Goal: Task Accomplishment & Management: Manage account settings

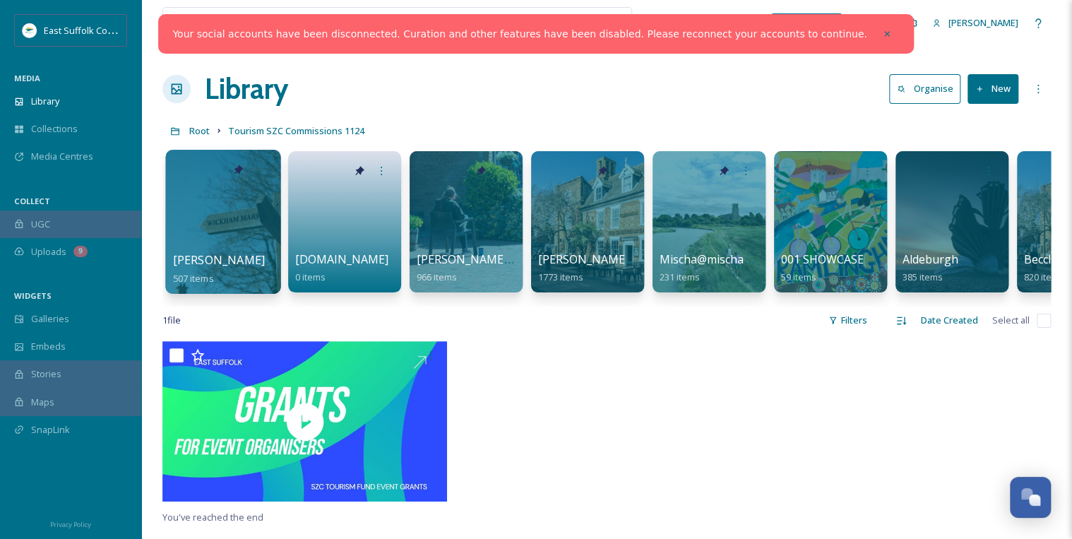
click at [246, 225] on div at bounding box center [222, 222] width 115 height 144
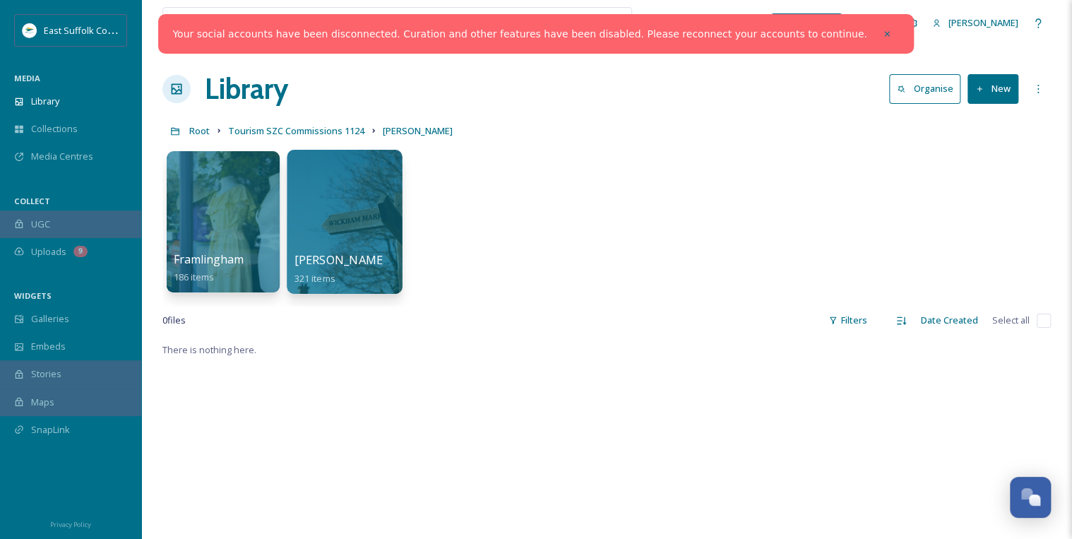
click at [348, 229] on div at bounding box center [344, 222] width 115 height 144
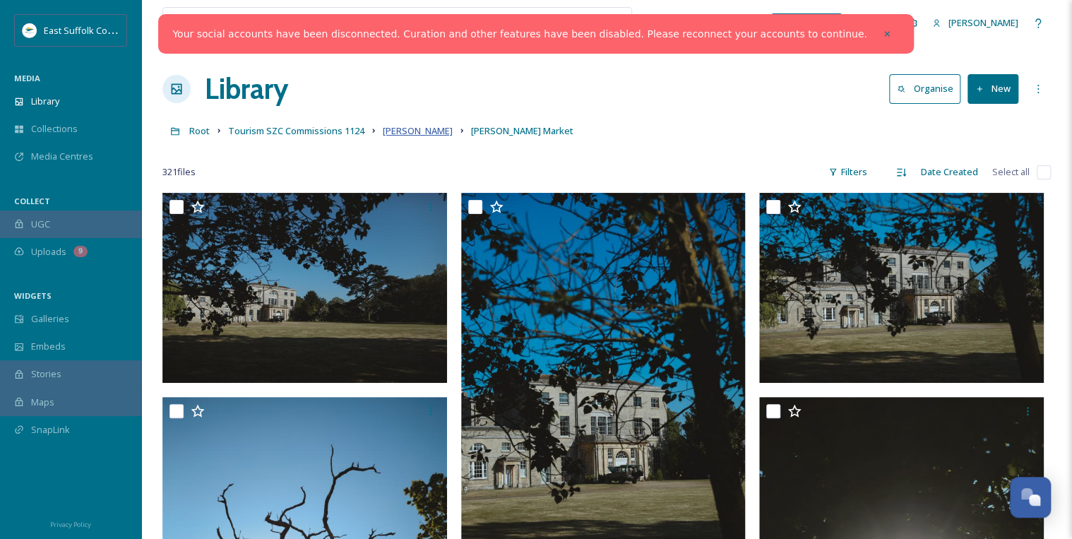
click at [410, 130] on span "[PERSON_NAME]" at bounding box center [418, 130] width 70 height 13
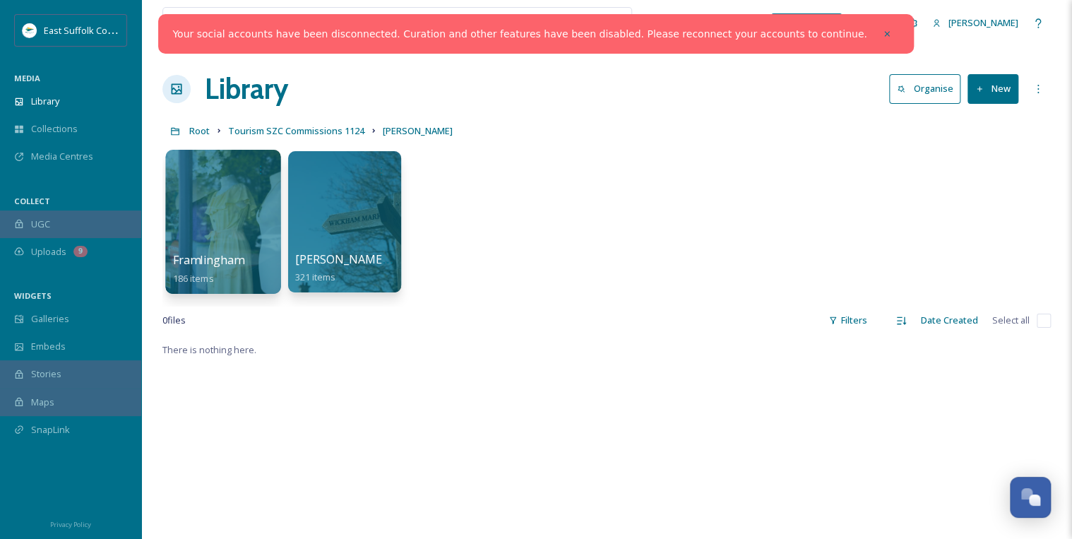
click at [235, 227] on div at bounding box center [222, 222] width 115 height 144
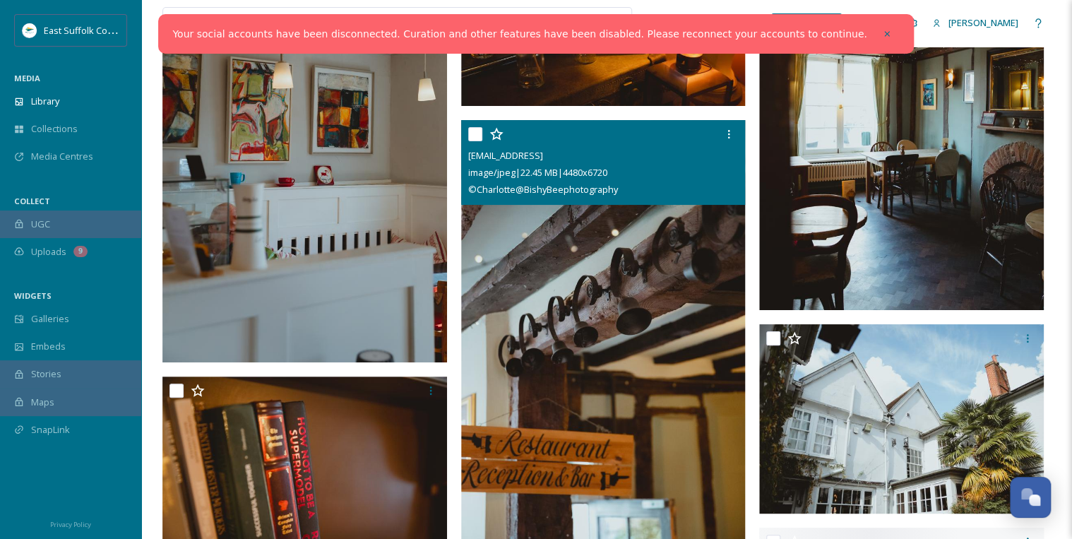
scroll to position [5197, 0]
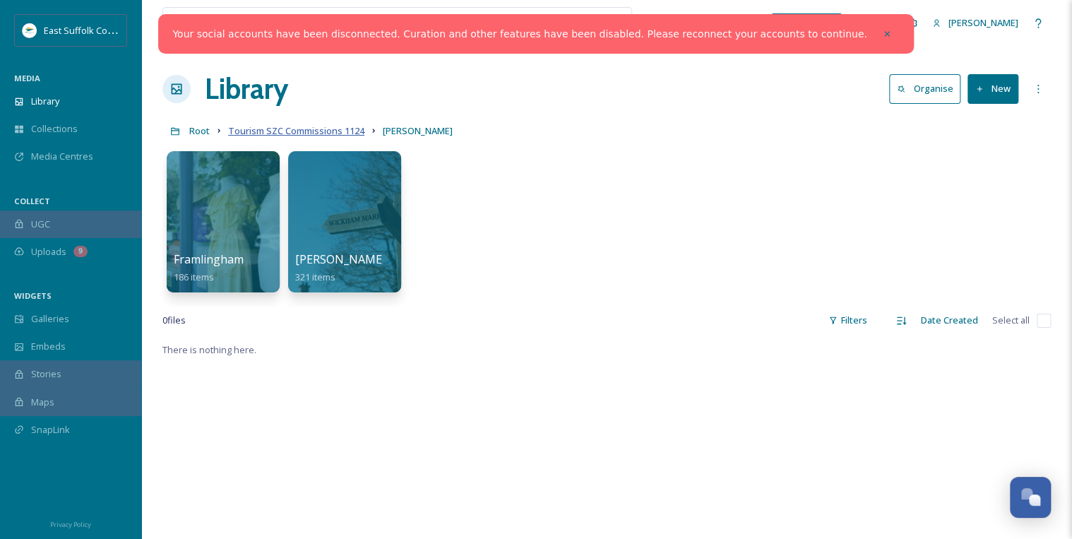
click at [325, 127] on span "Tourism SZC Commissions 1124" at bounding box center [296, 130] width 136 height 13
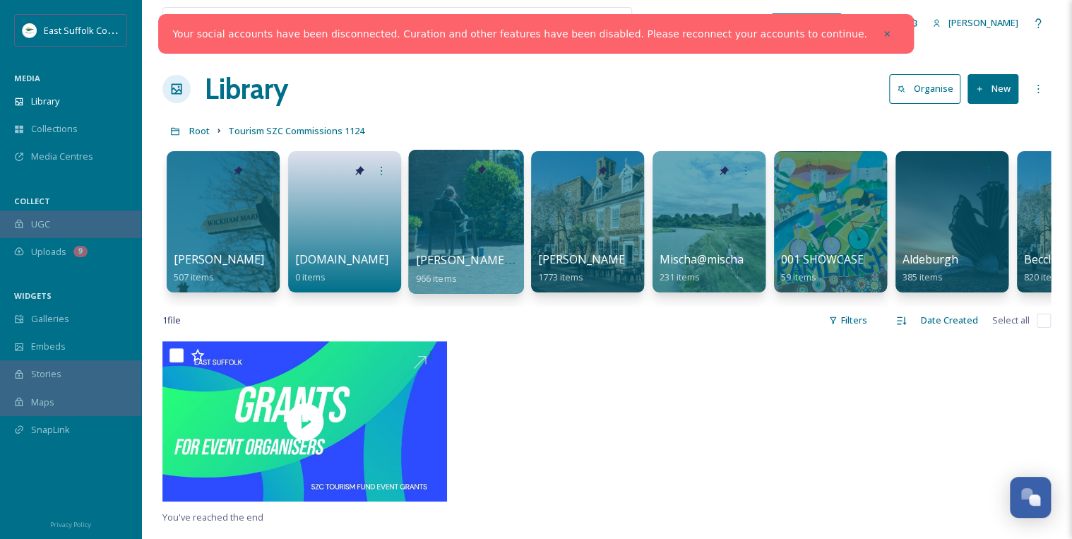
click at [455, 229] on div at bounding box center [465, 222] width 115 height 144
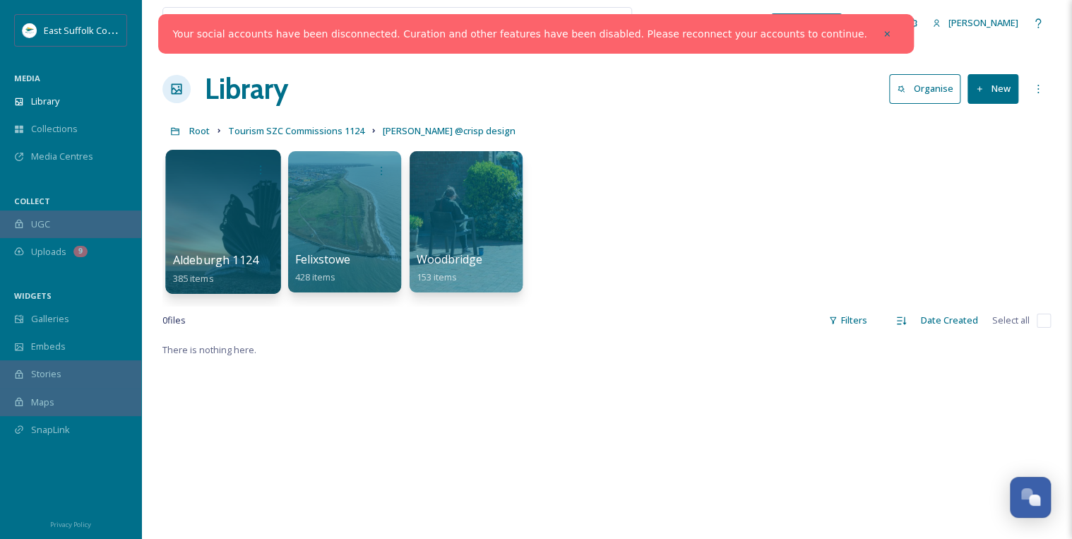
click at [244, 220] on div at bounding box center [222, 222] width 115 height 144
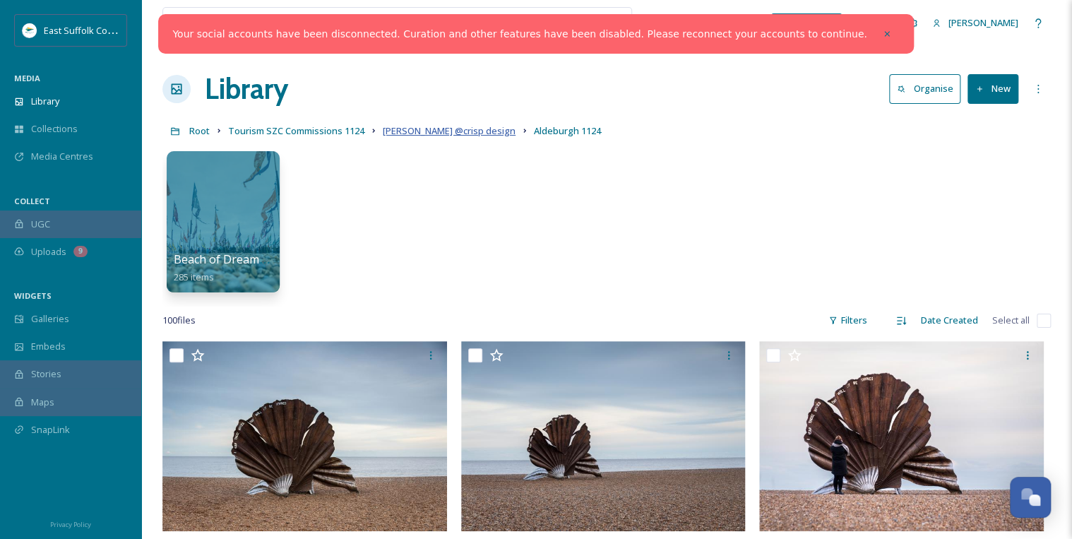
click at [469, 133] on span "[PERSON_NAME] @crisp design" at bounding box center [449, 130] width 133 height 13
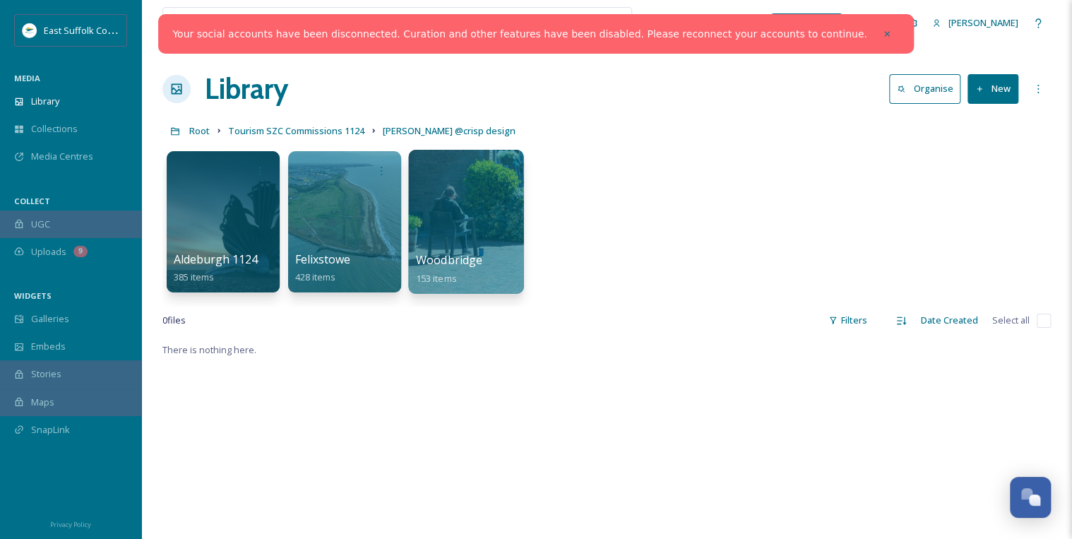
click at [446, 215] on div at bounding box center [465, 222] width 115 height 144
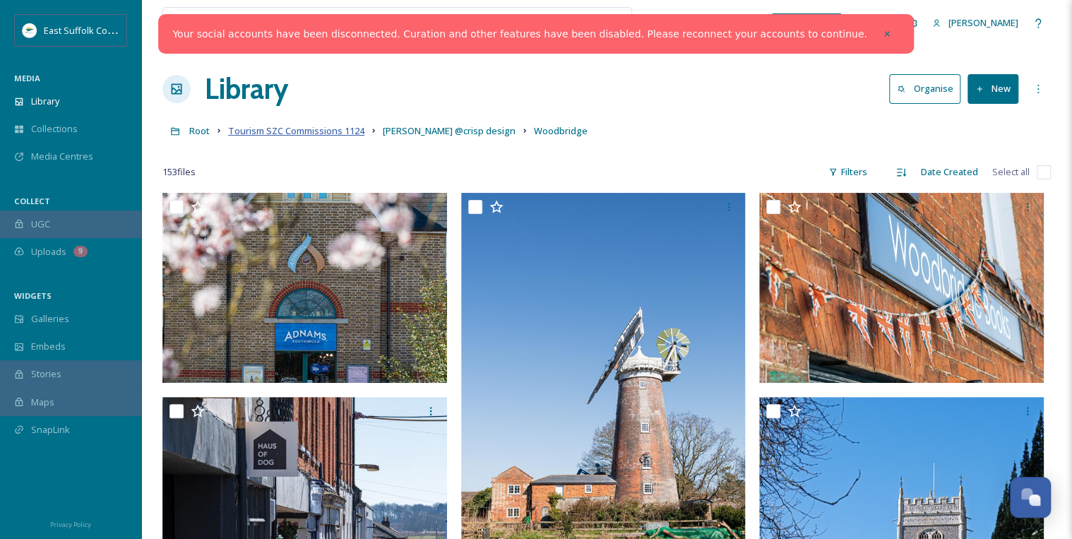
click at [328, 131] on span "Tourism SZC Commissions 1124" at bounding box center [296, 130] width 136 height 13
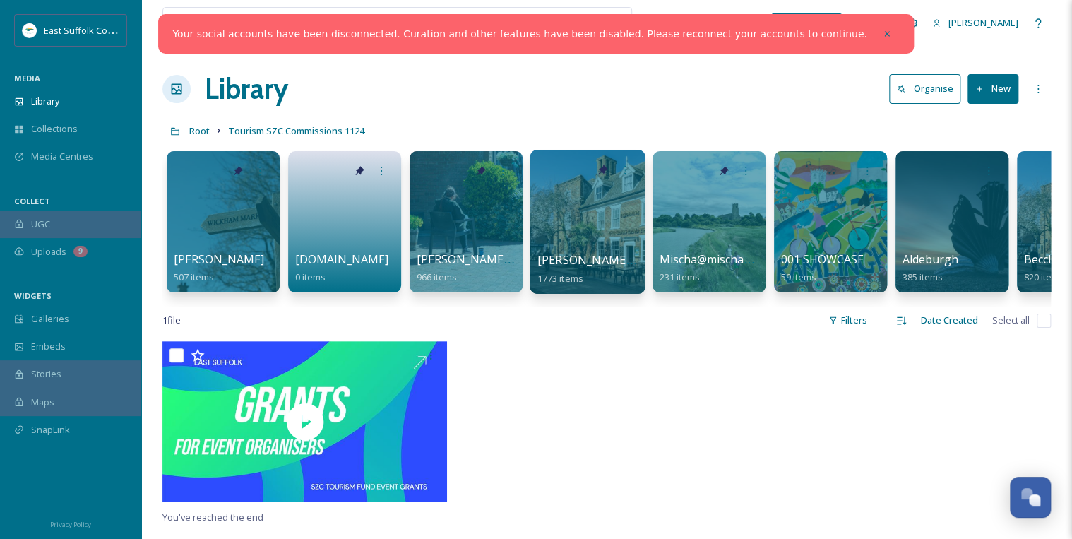
click at [572, 225] on div at bounding box center [587, 222] width 115 height 144
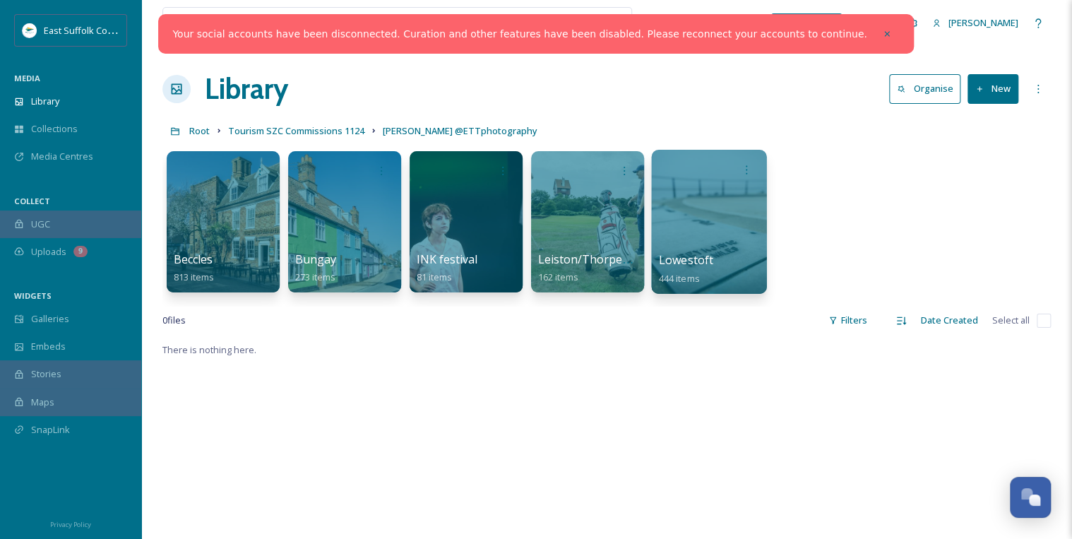
click at [698, 237] on div at bounding box center [708, 222] width 115 height 144
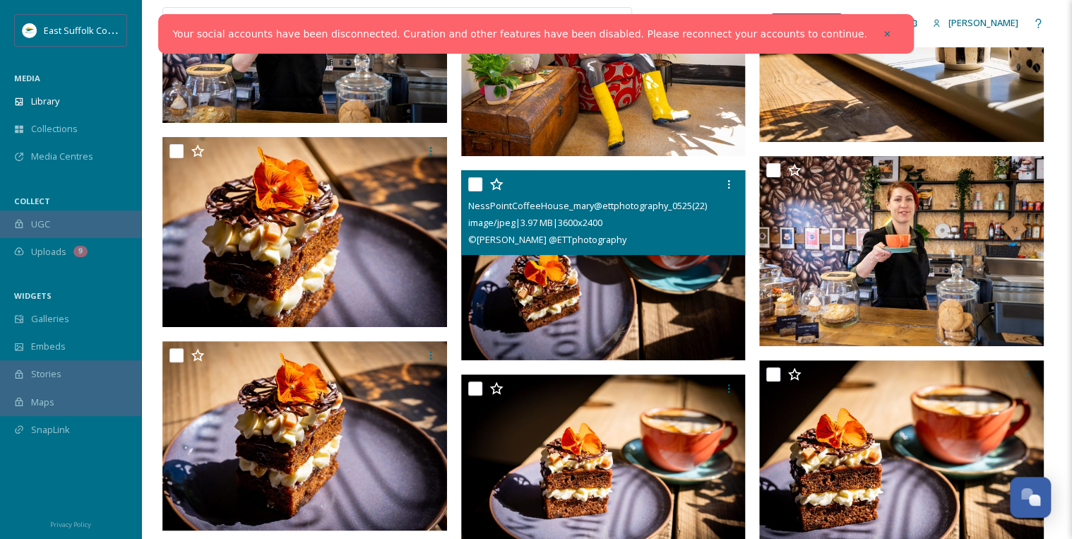
scroll to position [5762, 0]
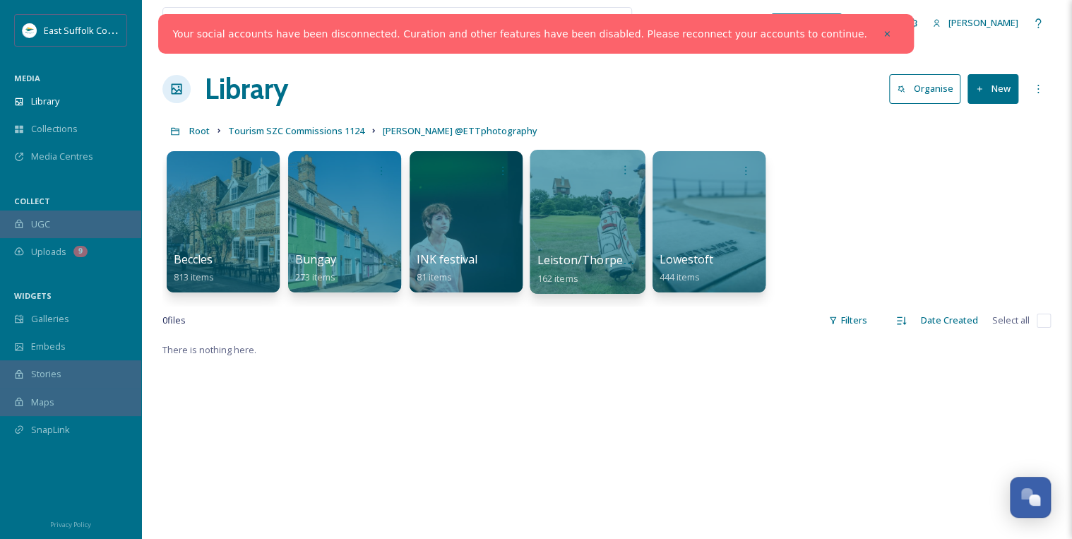
click at [602, 219] on div at bounding box center [587, 222] width 115 height 144
click at [335, 131] on span "Tourism SZC Commissions 1124" at bounding box center [296, 130] width 136 height 13
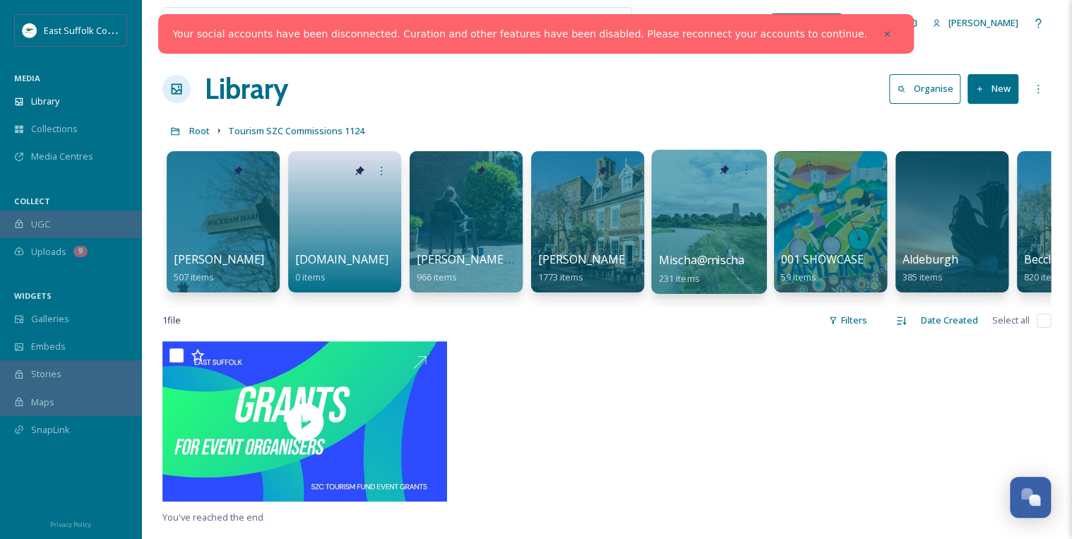
click at [712, 227] on div at bounding box center [708, 222] width 115 height 144
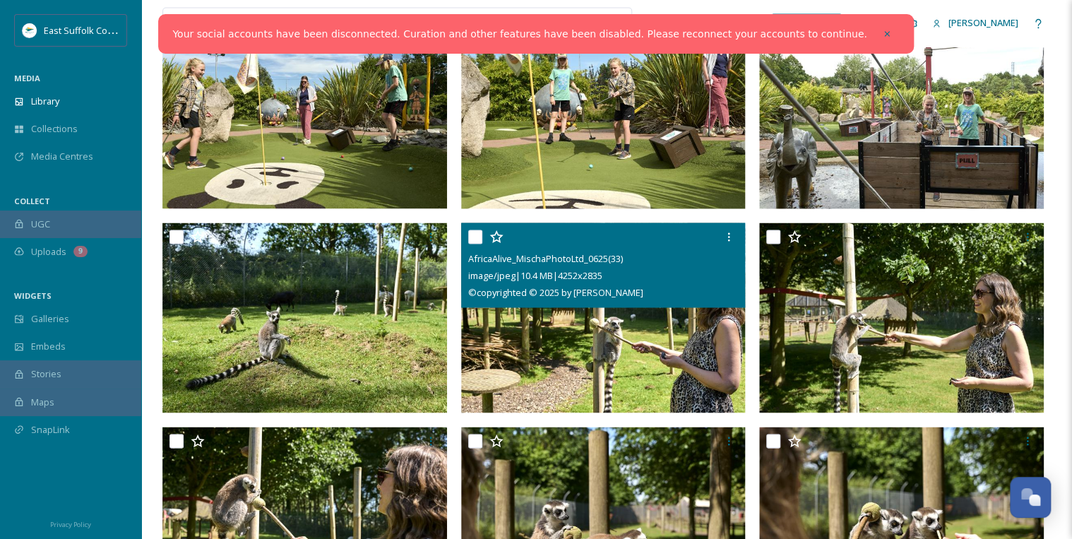
scroll to position [1017, 0]
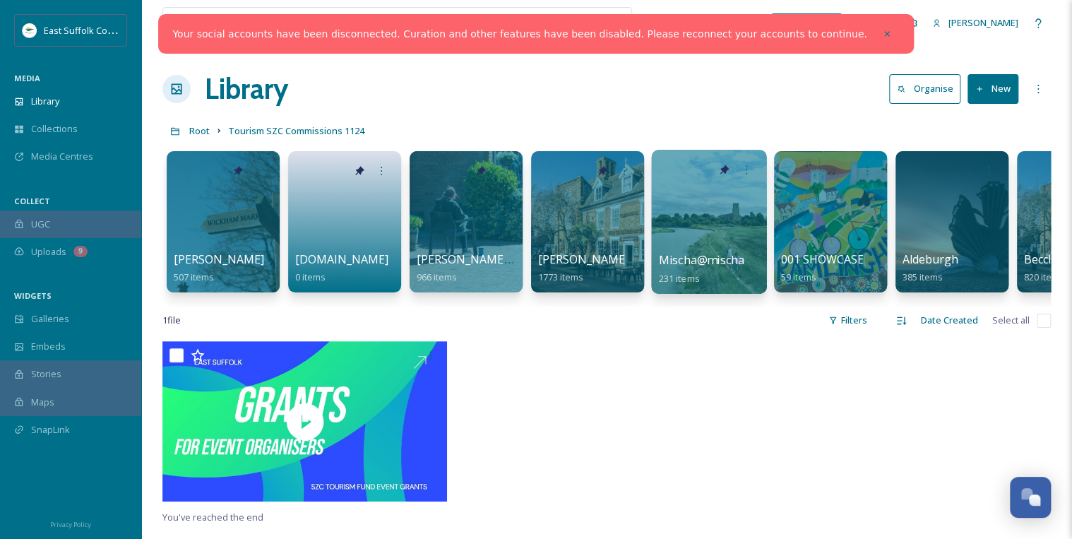
click at [697, 212] on div at bounding box center [708, 222] width 115 height 144
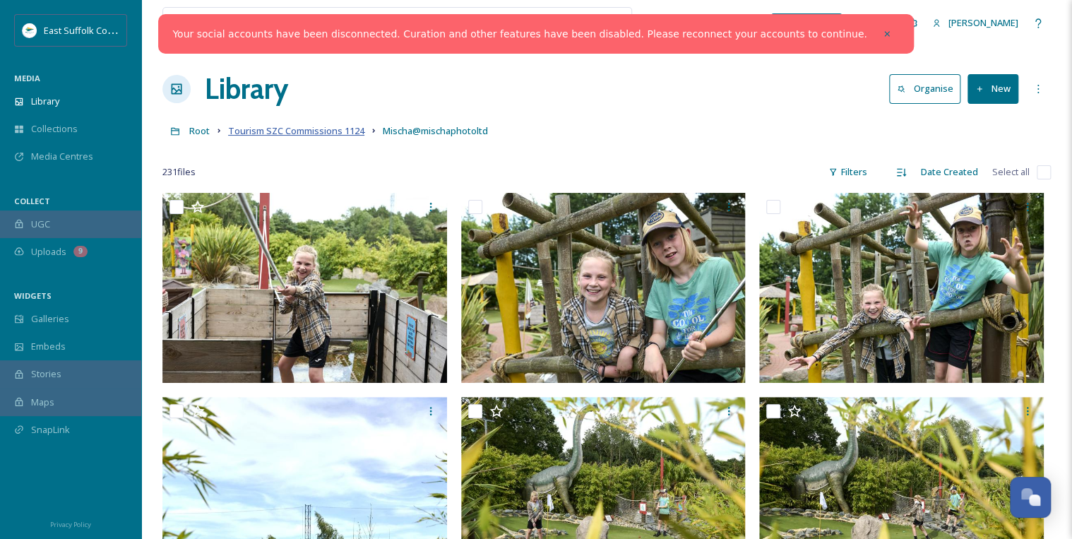
click at [290, 133] on span "Tourism SZC Commissions 1124" at bounding box center [296, 130] width 136 height 13
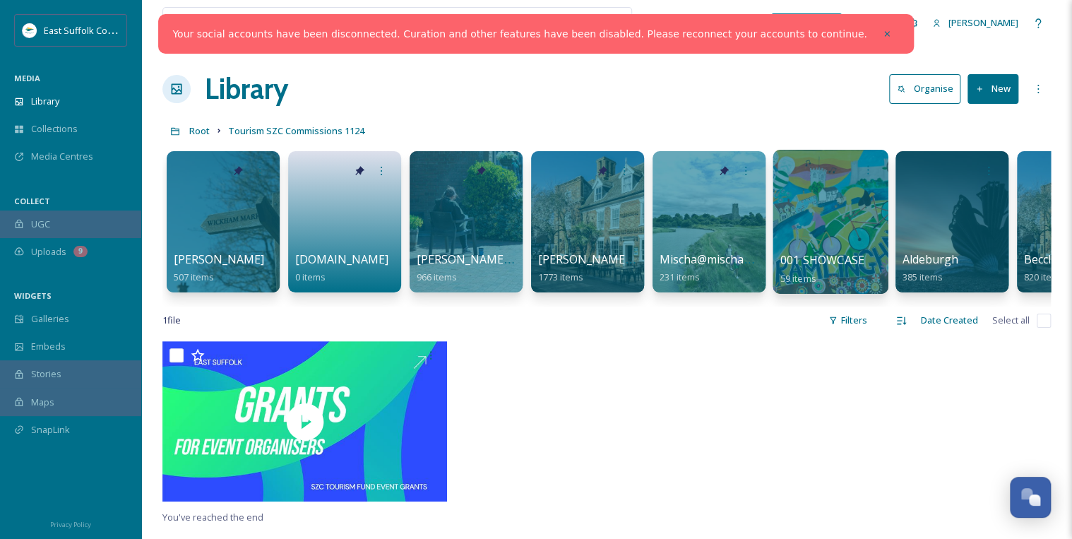
click at [820, 219] on div at bounding box center [829, 222] width 115 height 144
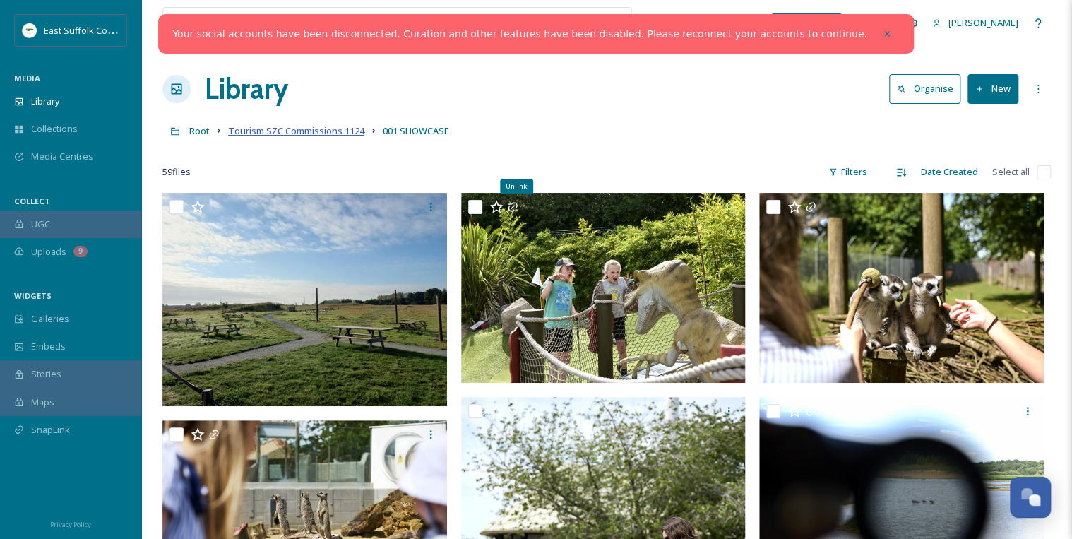
click at [336, 129] on span "Tourism SZC Commissions 1124" at bounding box center [296, 130] width 136 height 13
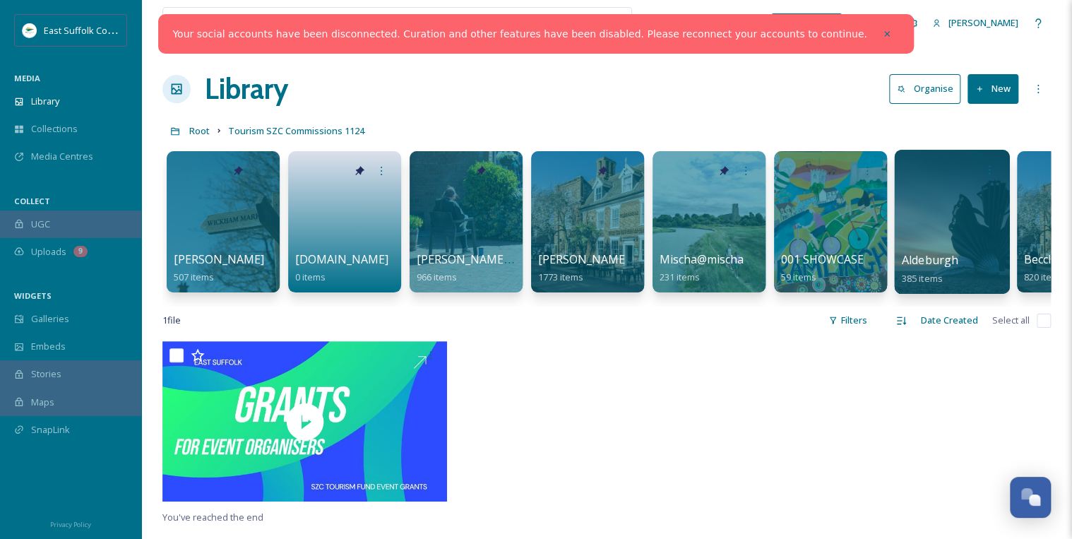
click at [939, 226] on div at bounding box center [951, 222] width 115 height 144
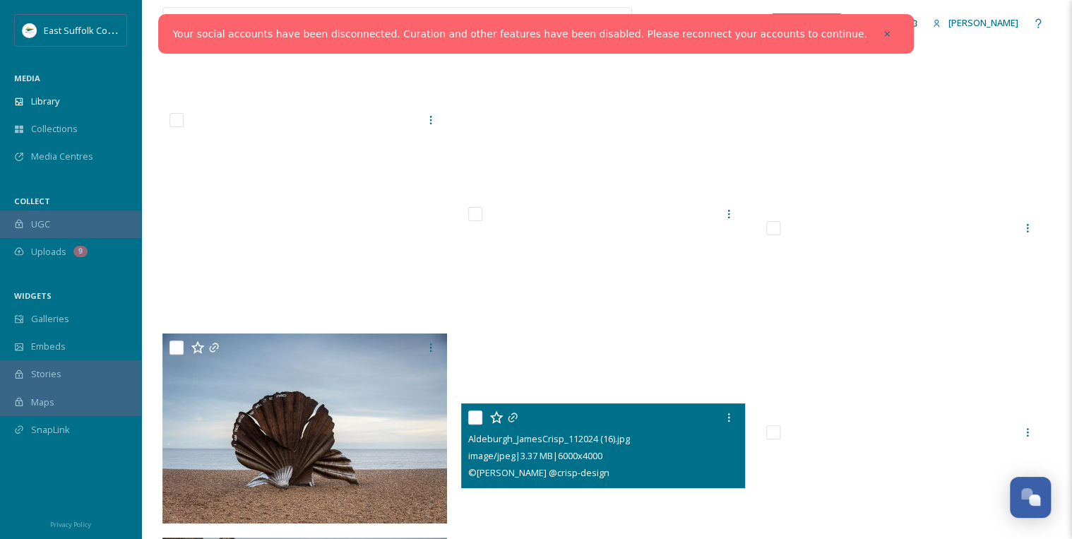
scroll to position [27284, 0]
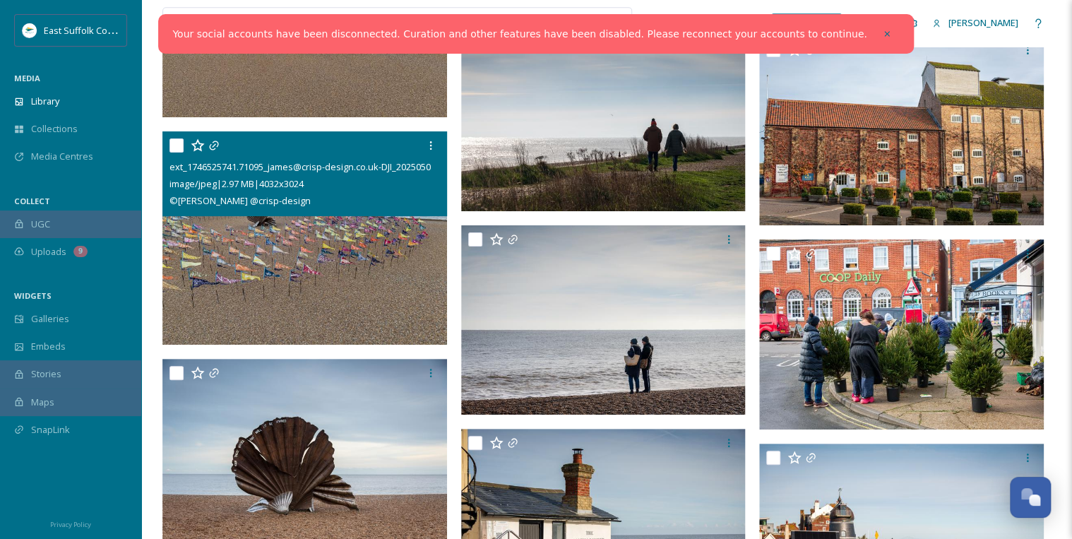
click at [179, 145] on input "checkbox" at bounding box center [176, 145] width 14 height 14
checkbox input "true"
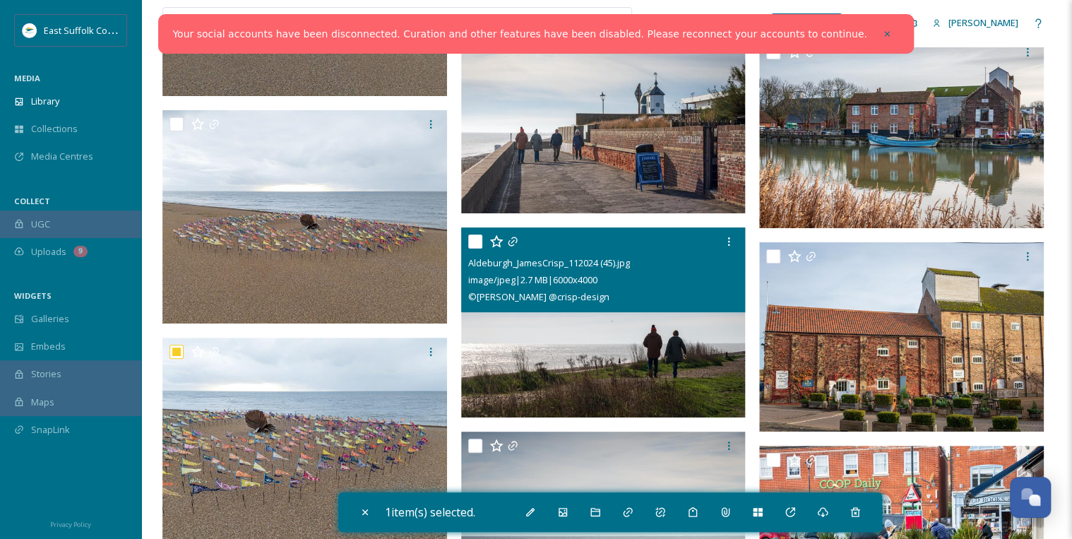
scroll to position [27058, 0]
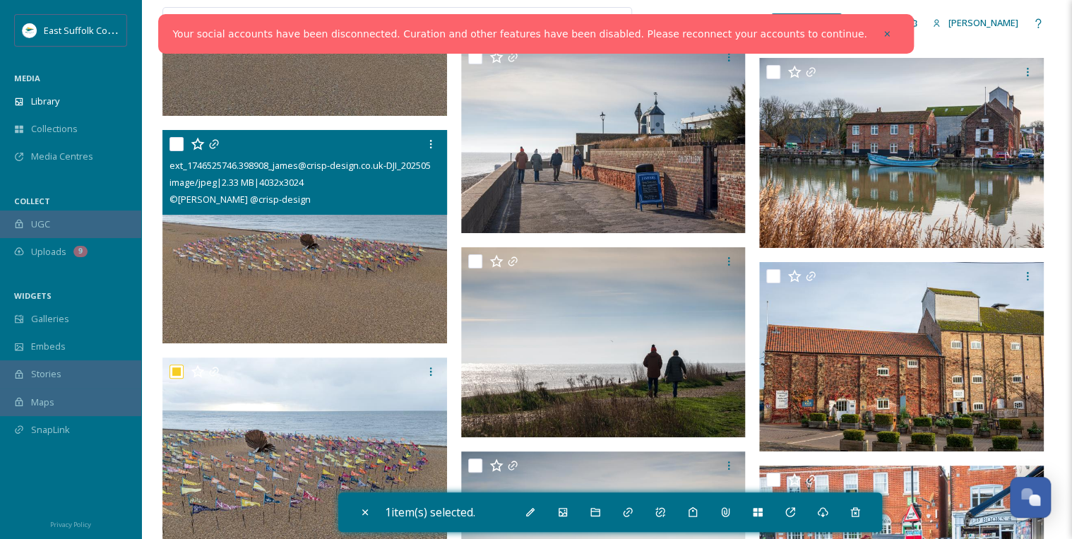
click at [177, 141] on input "checkbox" at bounding box center [176, 144] width 14 height 14
checkbox input "true"
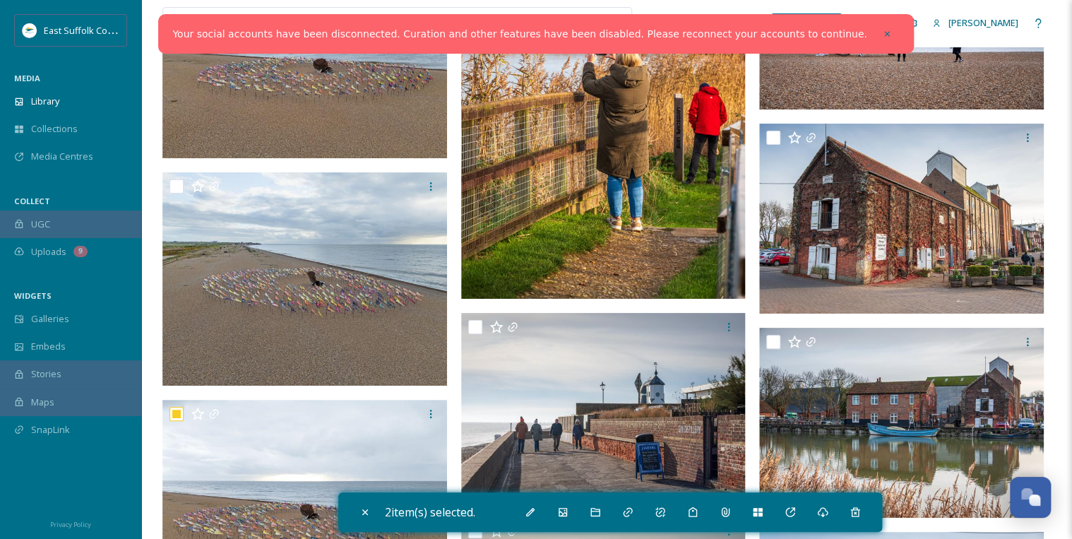
scroll to position [26776, 0]
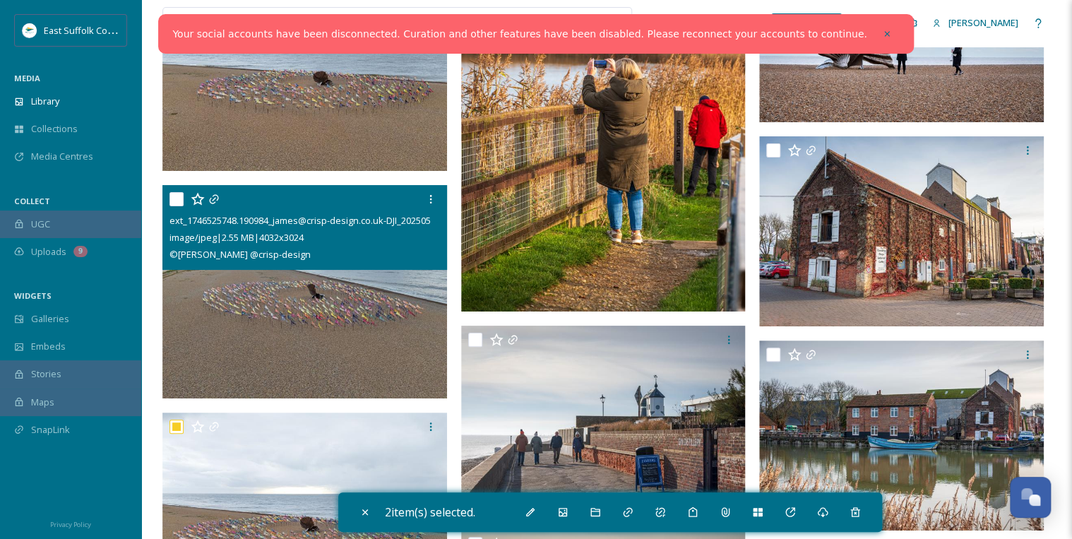
click at [177, 196] on input "checkbox" at bounding box center [176, 199] width 14 height 14
checkbox input "true"
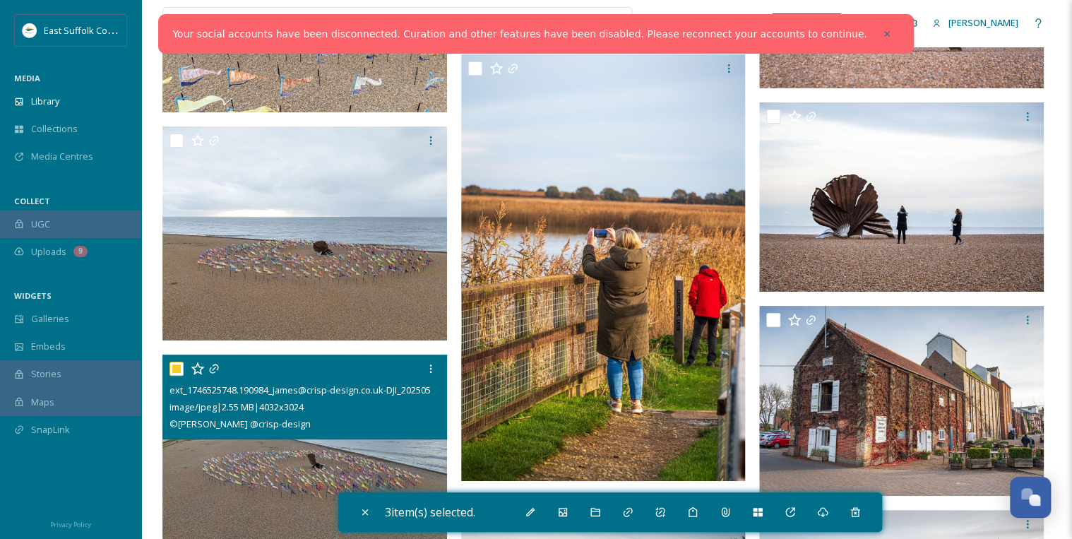
scroll to position [26606, 0]
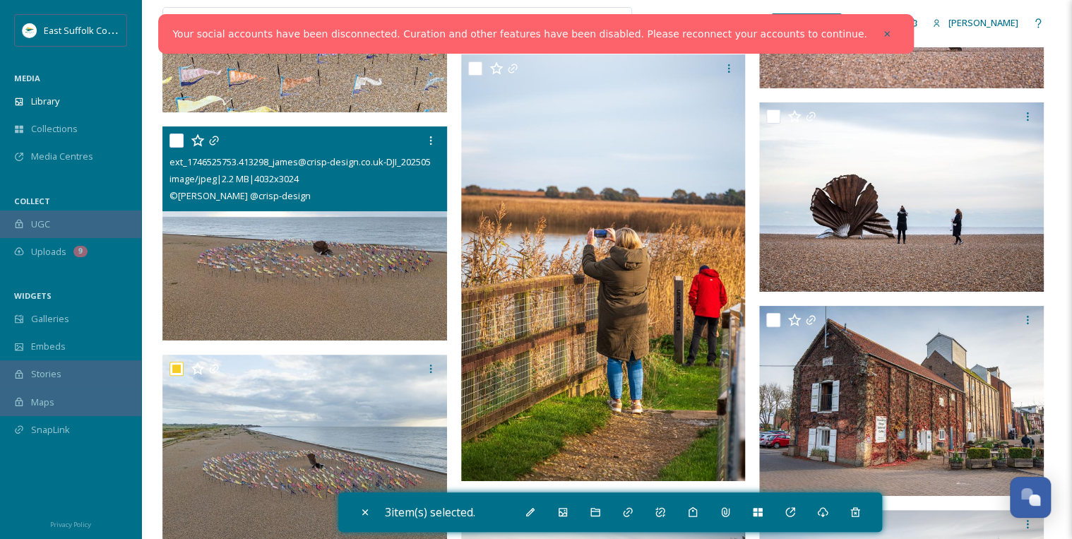
click at [176, 138] on input "checkbox" at bounding box center [176, 140] width 14 height 14
checkbox input "true"
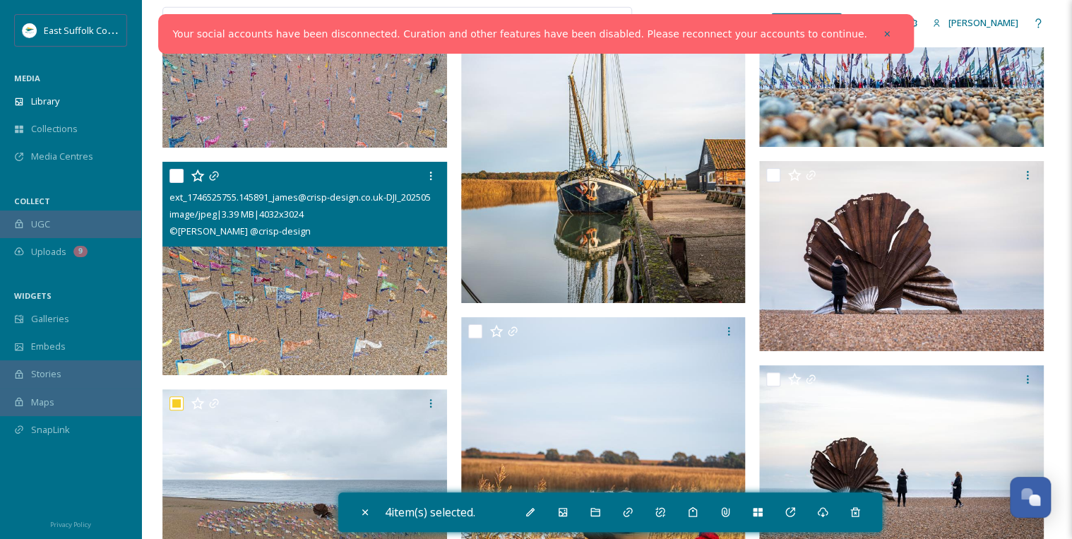
scroll to position [26324, 0]
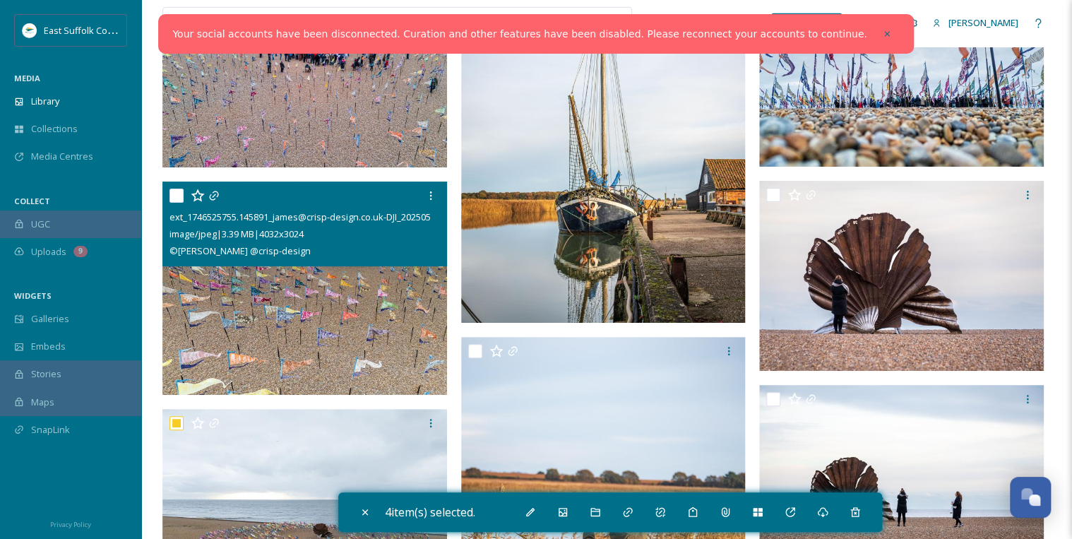
click at [177, 191] on input "checkbox" at bounding box center [176, 196] width 14 height 14
checkbox input "true"
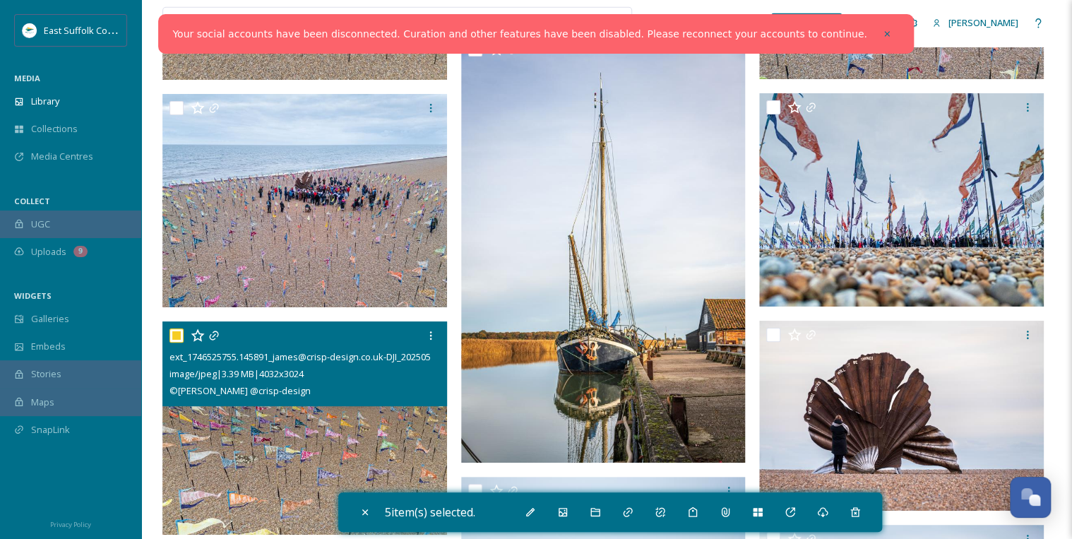
scroll to position [26154, 0]
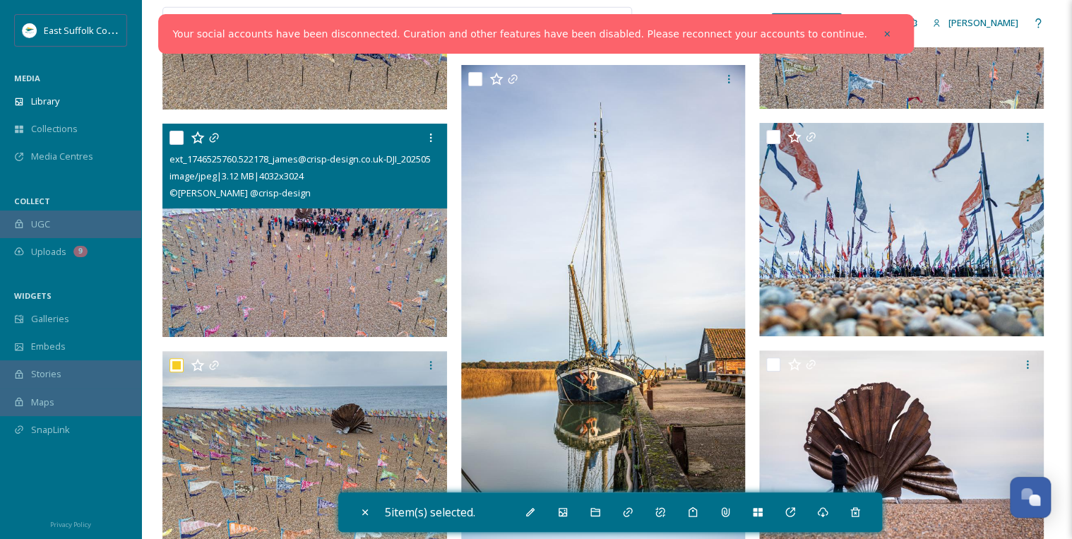
click at [174, 138] on input "checkbox" at bounding box center [176, 138] width 14 height 14
checkbox input "true"
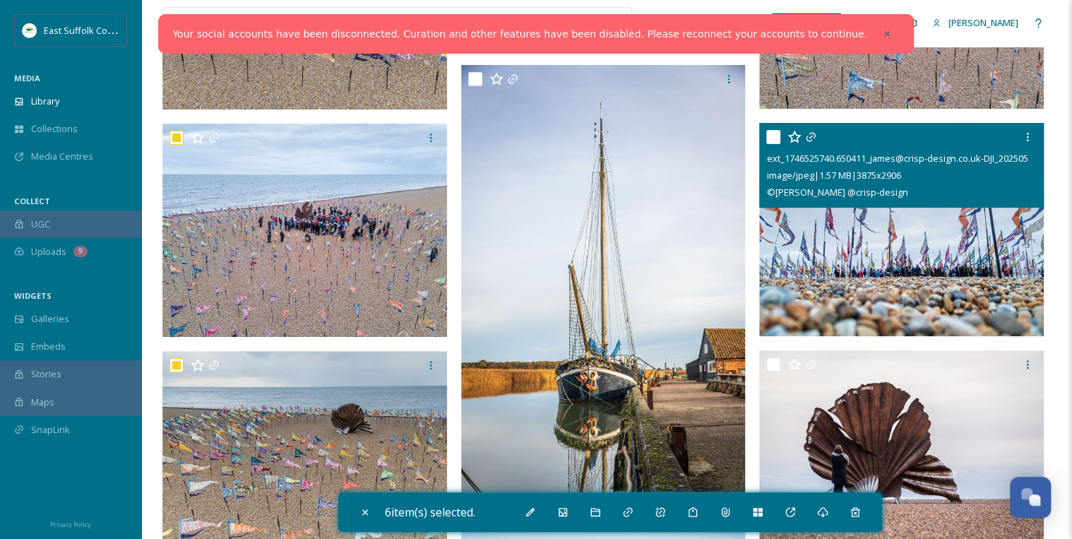
click at [774, 134] on input "checkbox" at bounding box center [773, 137] width 14 height 14
checkbox input "true"
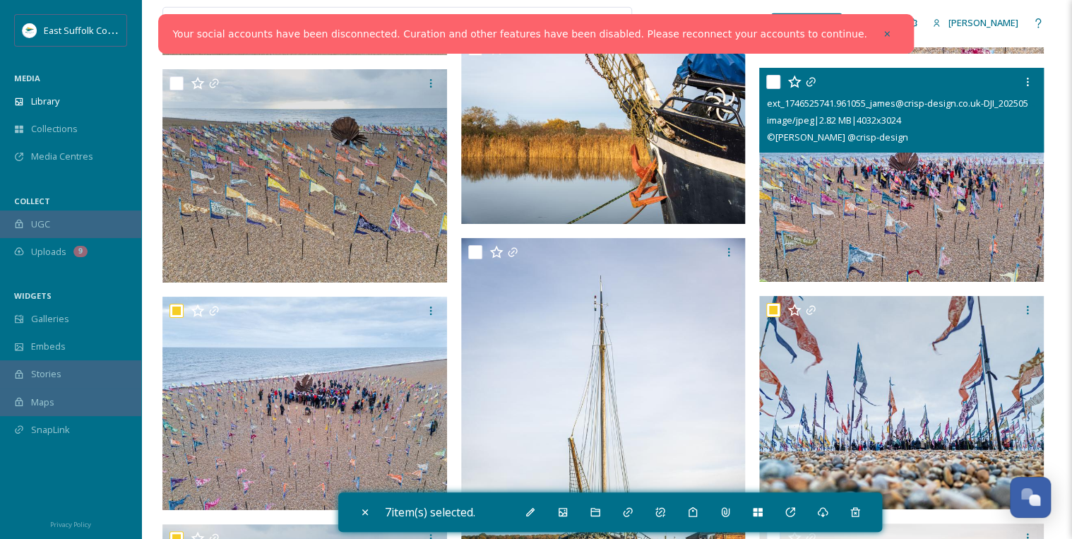
scroll to position [25928, 0]
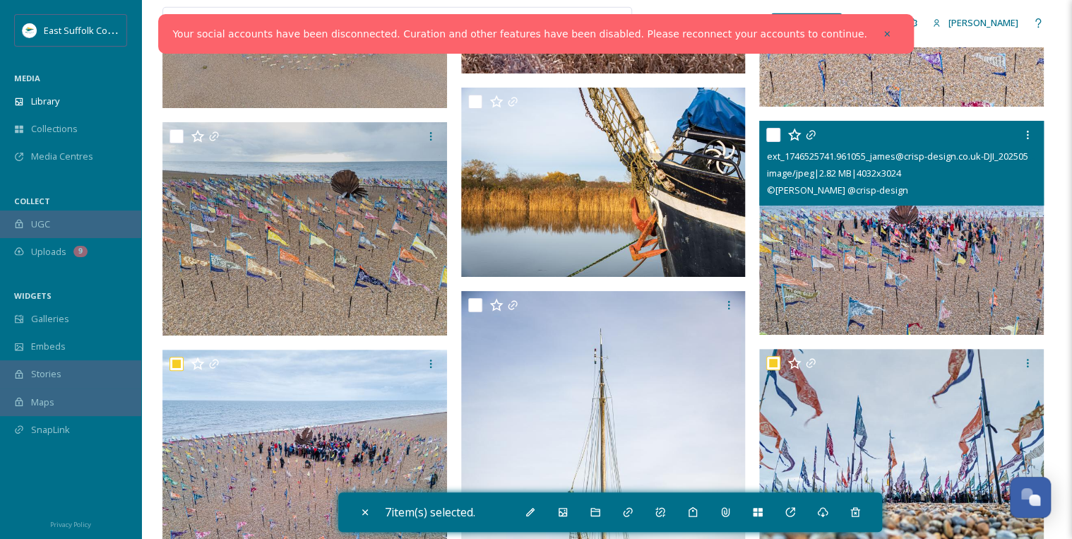
click at [776, 133] on input "checkbox" at bounding box center [773, 135] width 14 height 14
checkbox input "true"
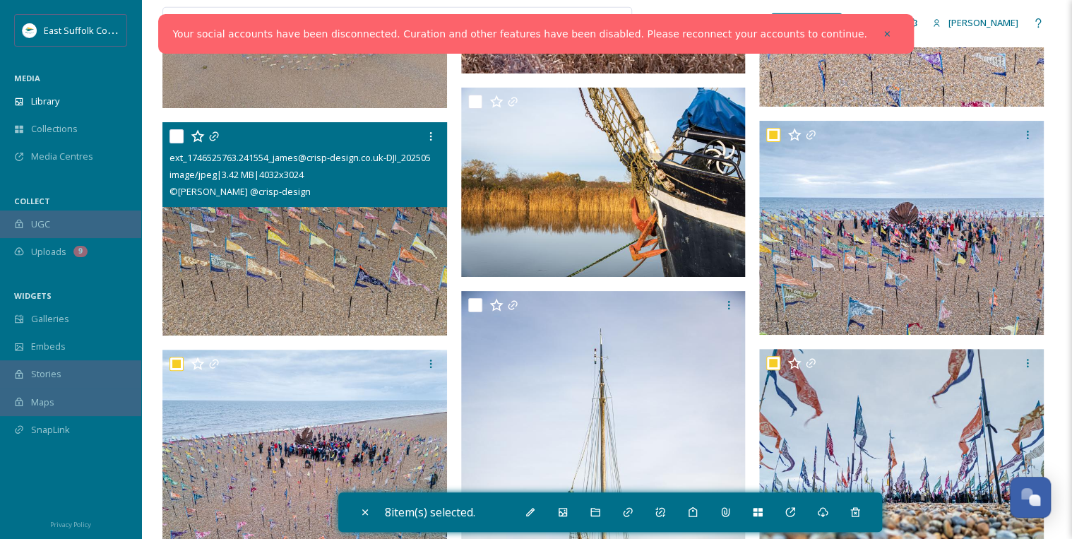
click at [172, 132] on input "checkbox" at bounding box center [176, 136] width 14 height 14
checkbox input "true"
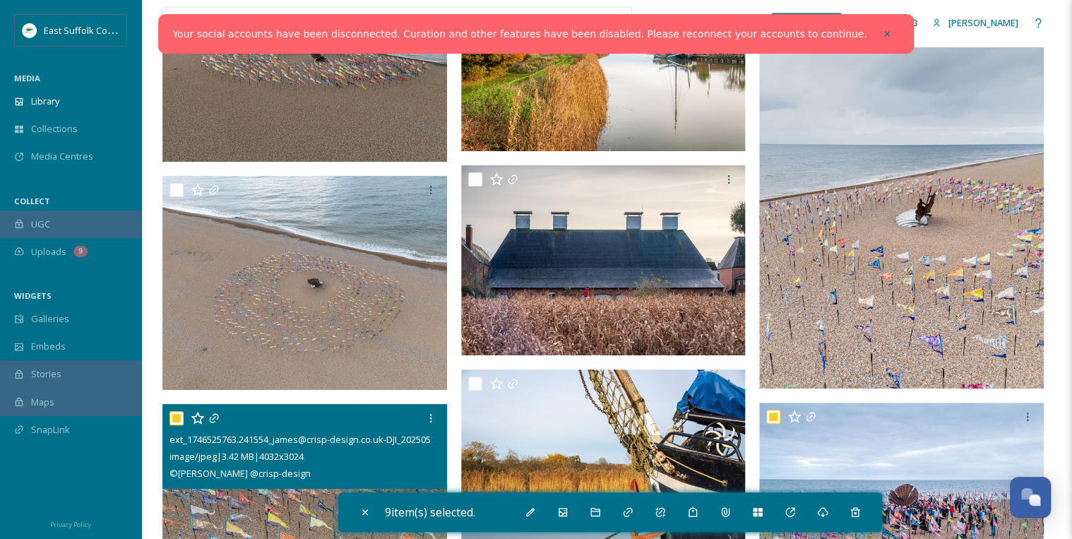
scroll to position [25646, 0]
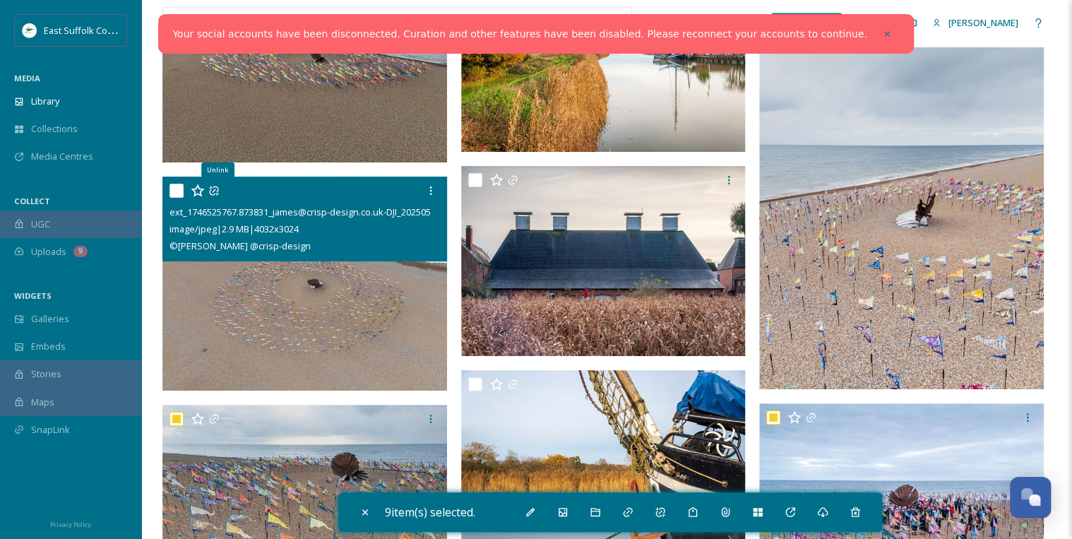
click at [175, 186] on input "checkbox" at bounding box center [176, 191] width 14 height 14
checkbox input "true"
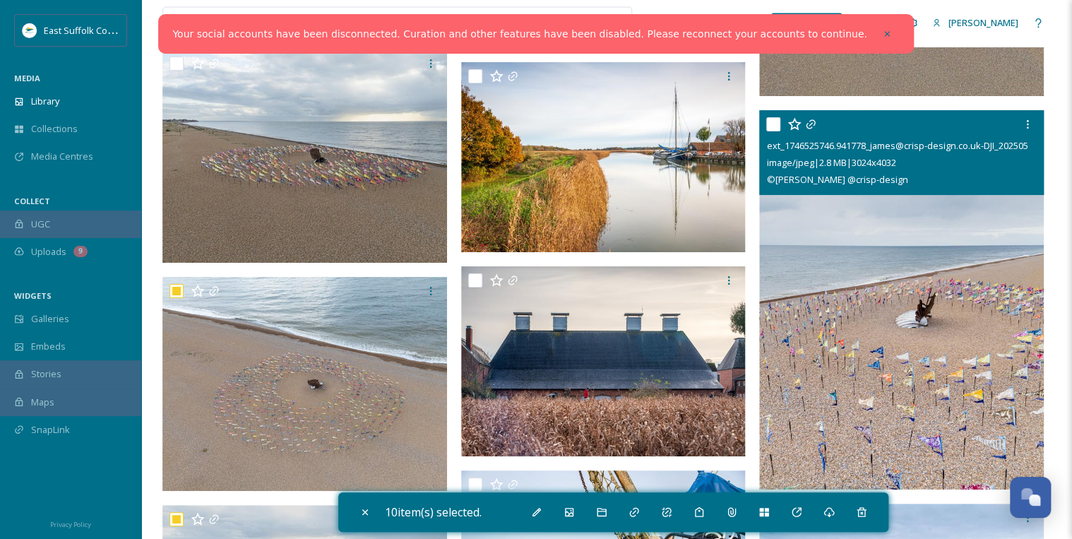
scroll to position [25533, 0]
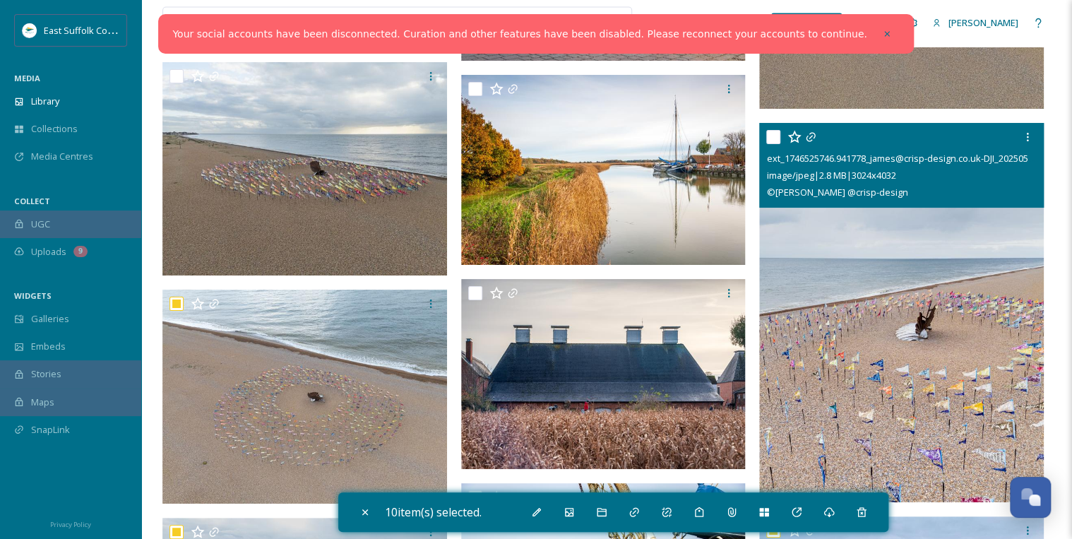
click at [774, 136] on input "checkbox" at bounding box center [773, 137] width 14 height 14
checkbox input "true"
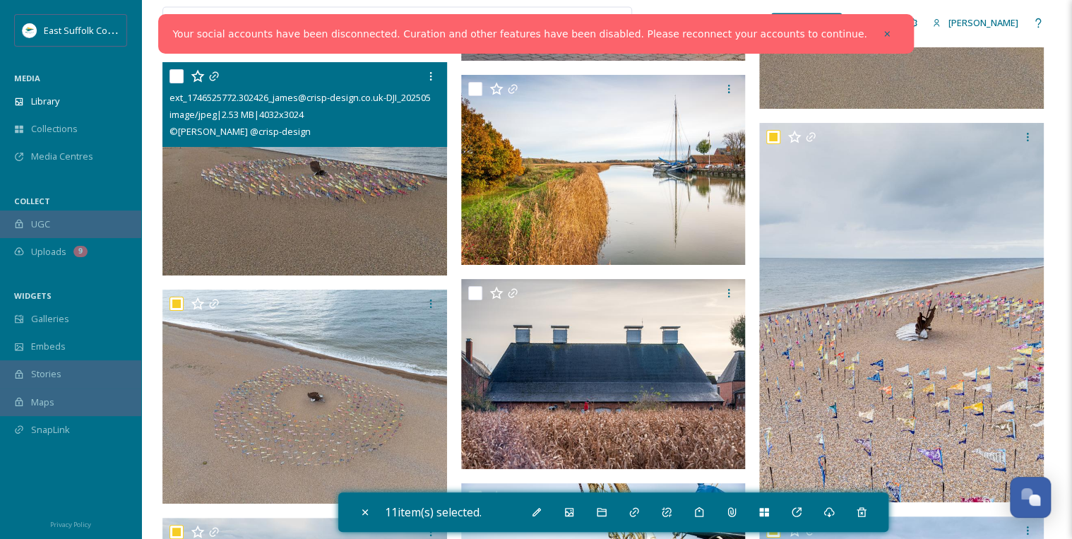
click at [177, 75] on input "checkbox" at bounding box center [176, 76] width 14 height 14
checkbox input "true"
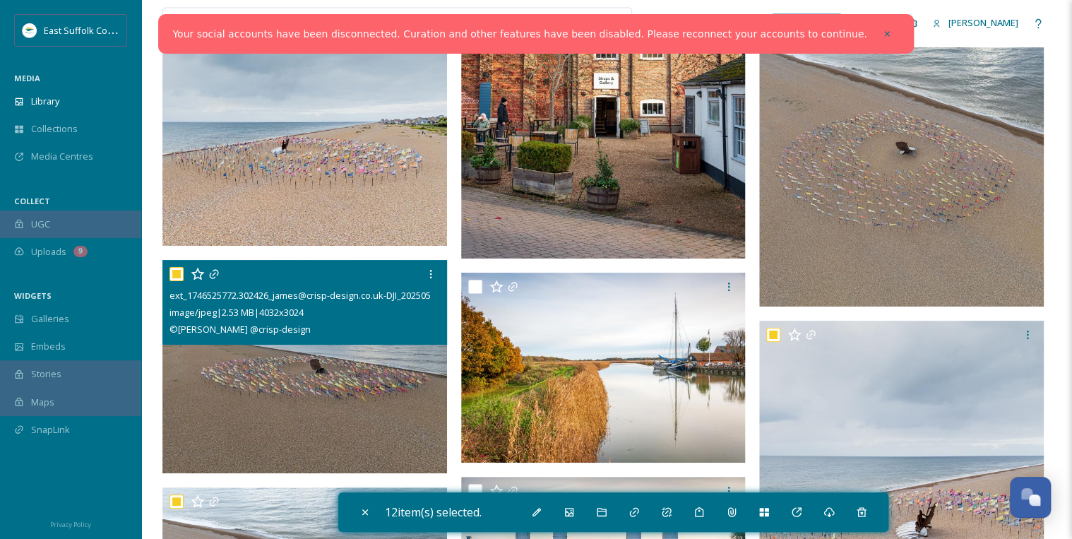
scroll to position [25250, 0]
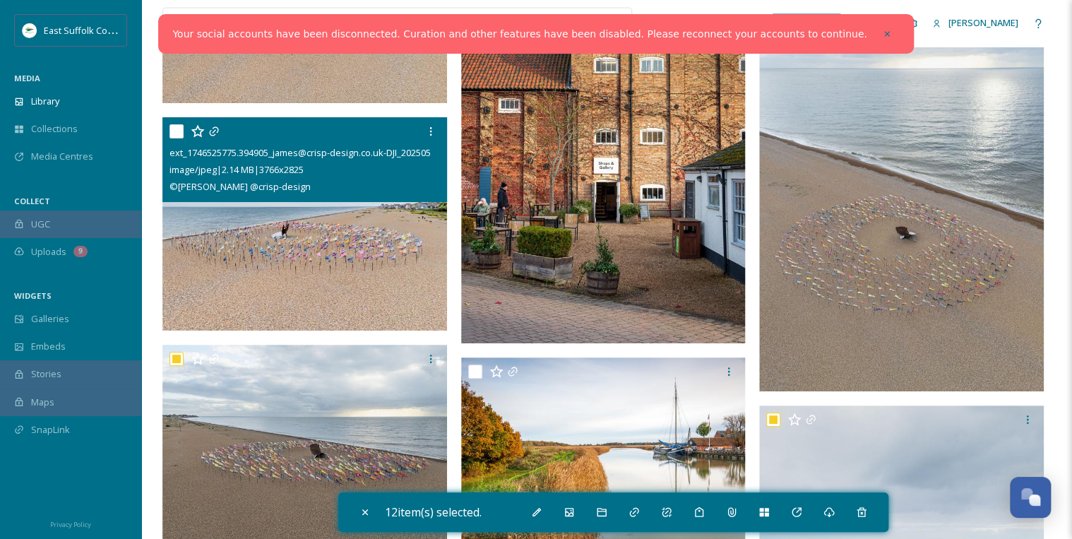
click at [176, 133] on input "checkbox" at bounding box center [176, 131] width 14 height 14
checkbox input "true"
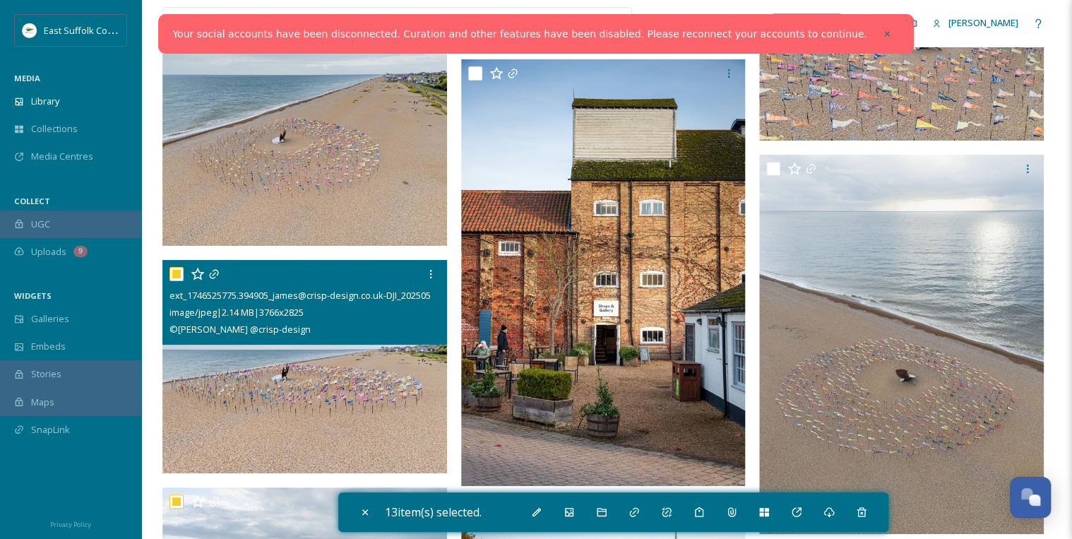
scroll to position [25081, 0]
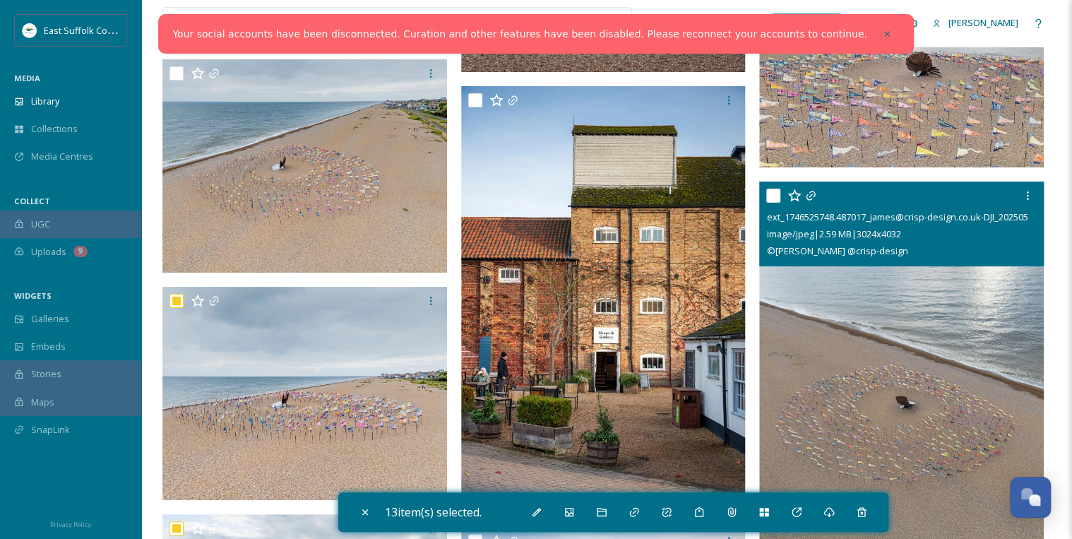
click at [772, 192] on input "checkbox" at bounding box center [773, 196] width 14 height 14
checkbox input "true"
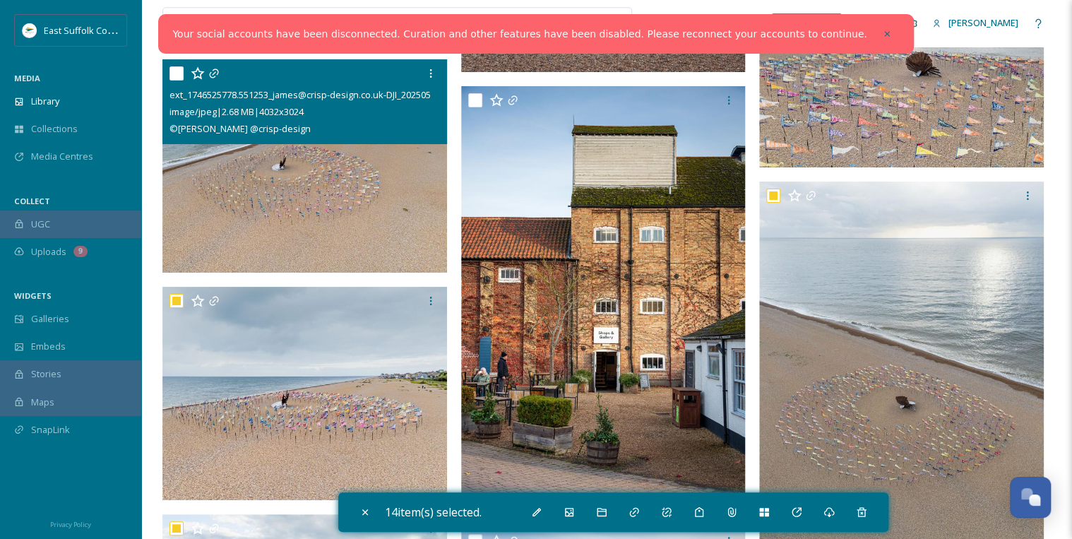
click at [179, 72] on input "checkbox" at bounding box center [176, 73] width 14 height 14
checkbox input "true"
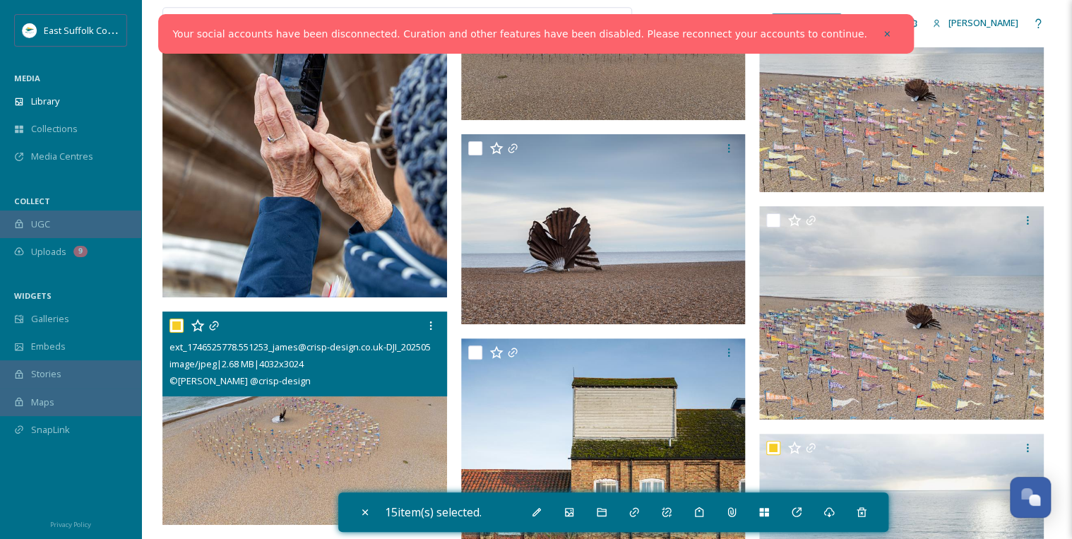
scroll to position [24798, 0]
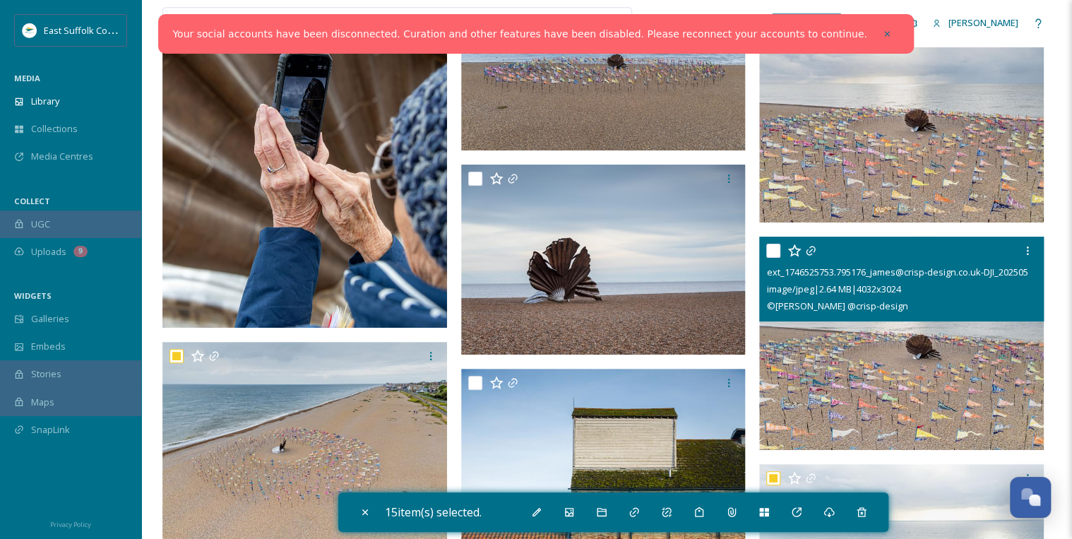
click at [777, 247] on input "checkbox" at bounding box center [773, 251] width 14 height 14
checkbox input "true"
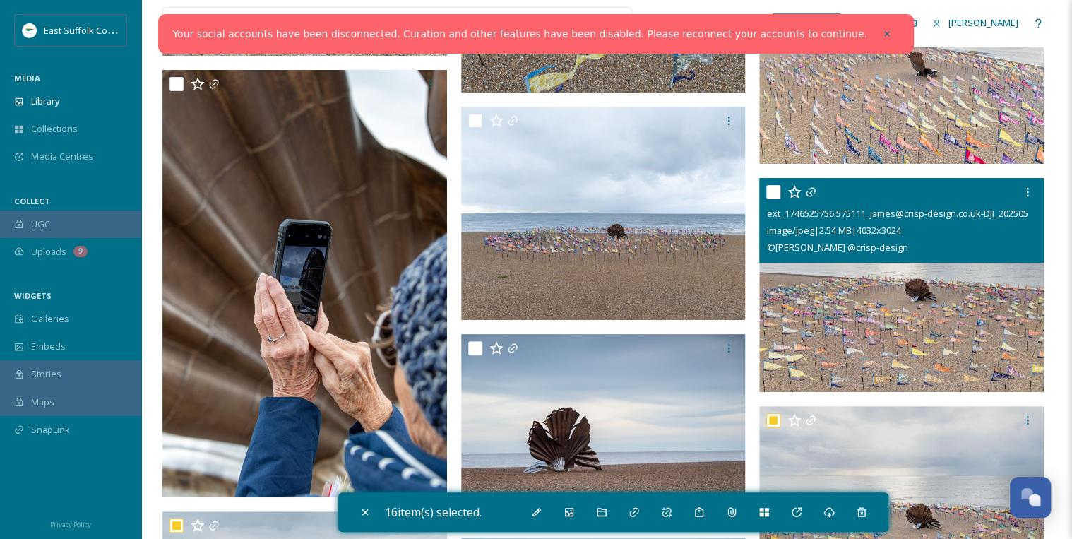
scroll to position [24629, 0]
click at [774, 187] on input "checkbox" at bounding box center [773, 192] width 14 height 14
checkbox input "true"
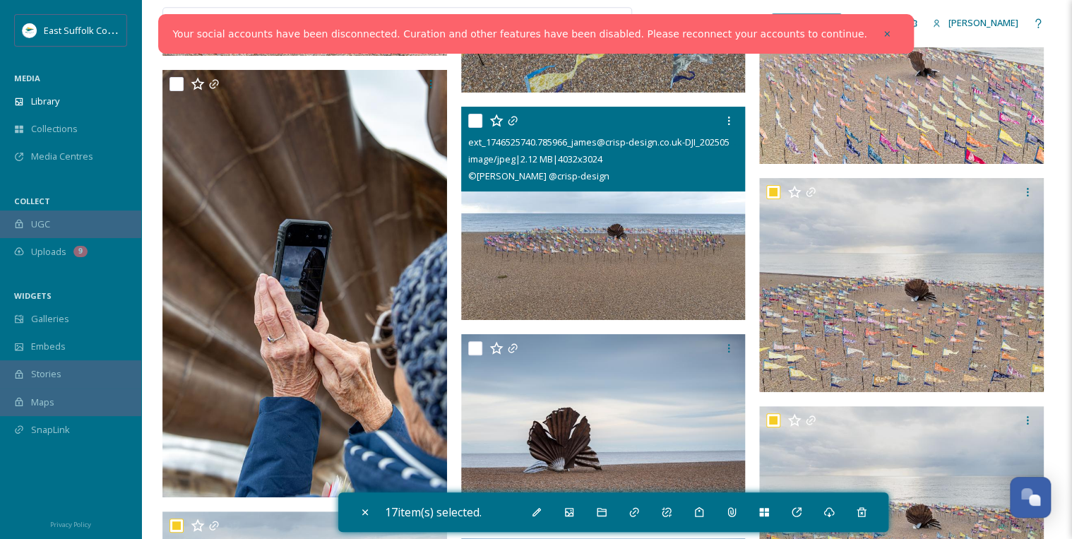
click at [475, 118] on input "checkbox" at bounding box center [475, 121] width 14 height 14
checkbox input "true"
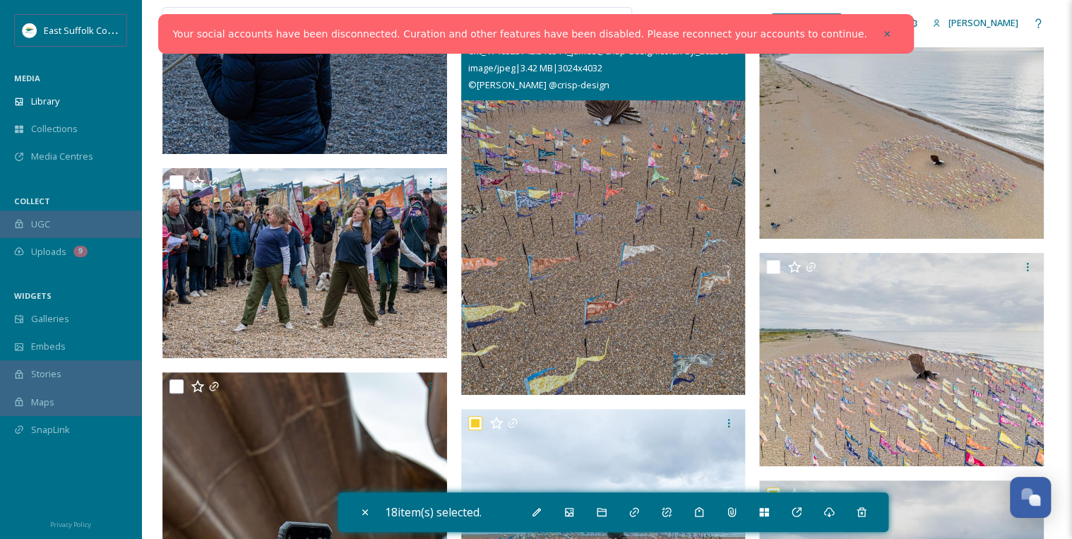
scroll to position [24290, 0]
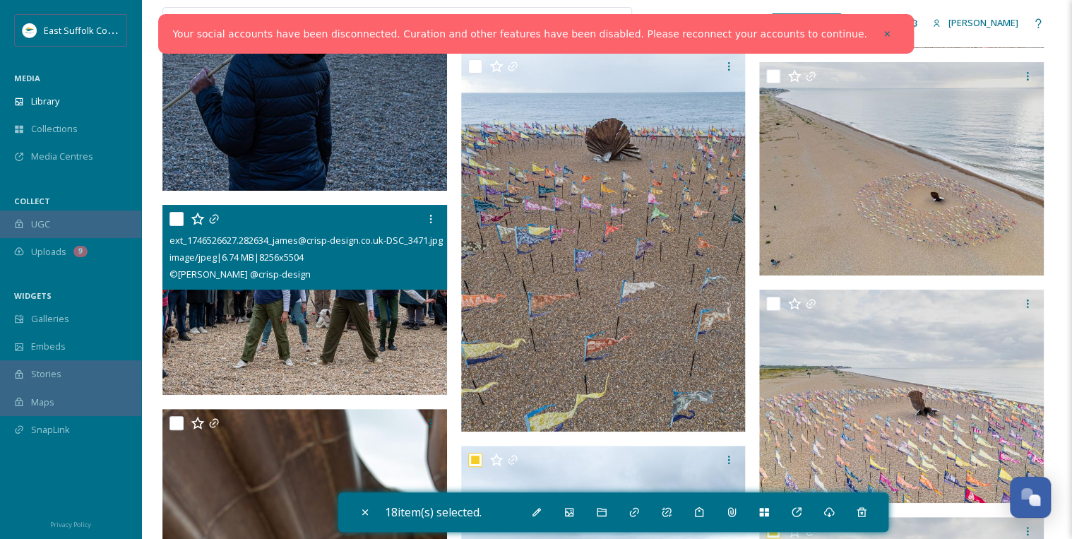
click at [172, 212] on input "checkbox" at bounding box center [176, 219] width 14 height 14
checkbox input "true"
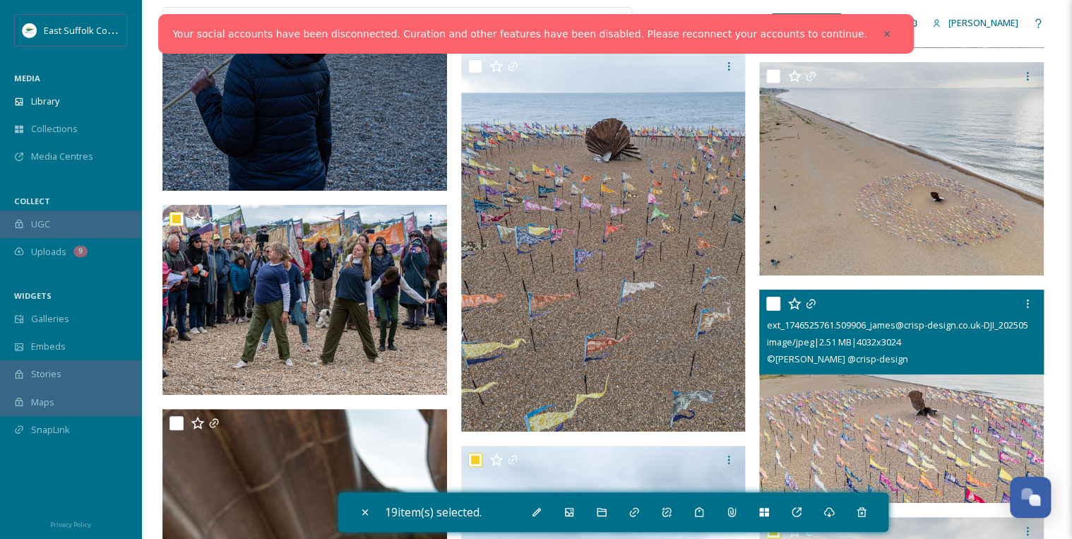
click at [779, 301] on input "checkbox" at bounding box center [773, 304] width 14 height 14
checkbox input "true"
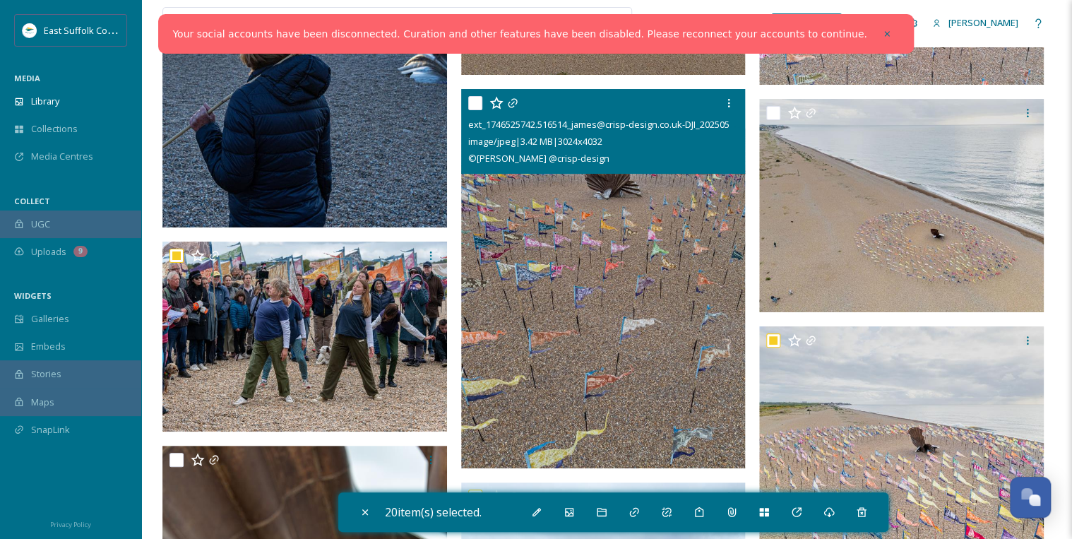
scroll to position [24177, 0]
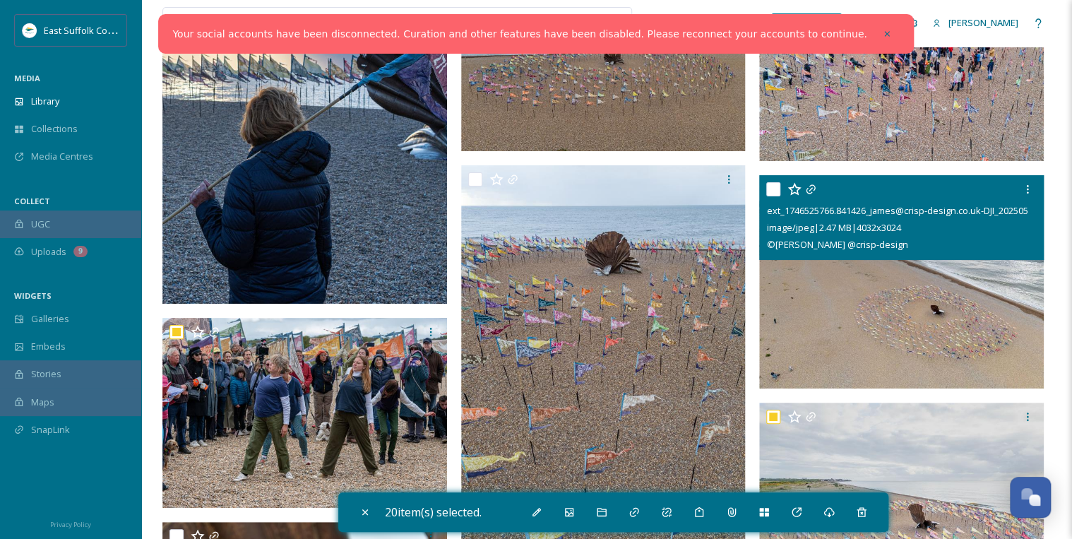
click at [769, 186] on input "checkbox" at bounding box center [773, 189] width 14 height 14
checkbox input "true"
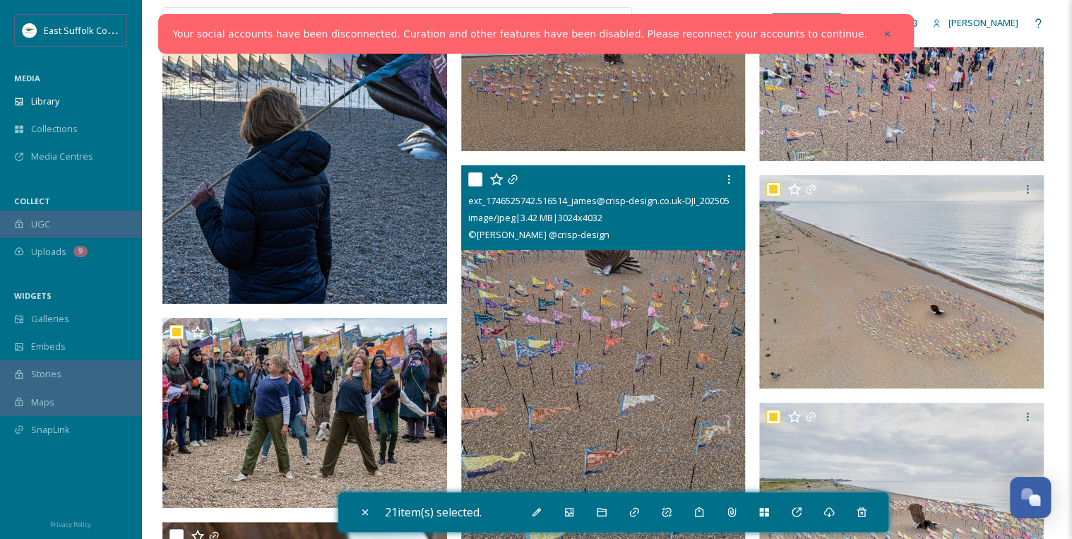
click at [475, 175] on input "checkbox" at bounding box center [475, 179] width 14 height 14
checkbox input "true"
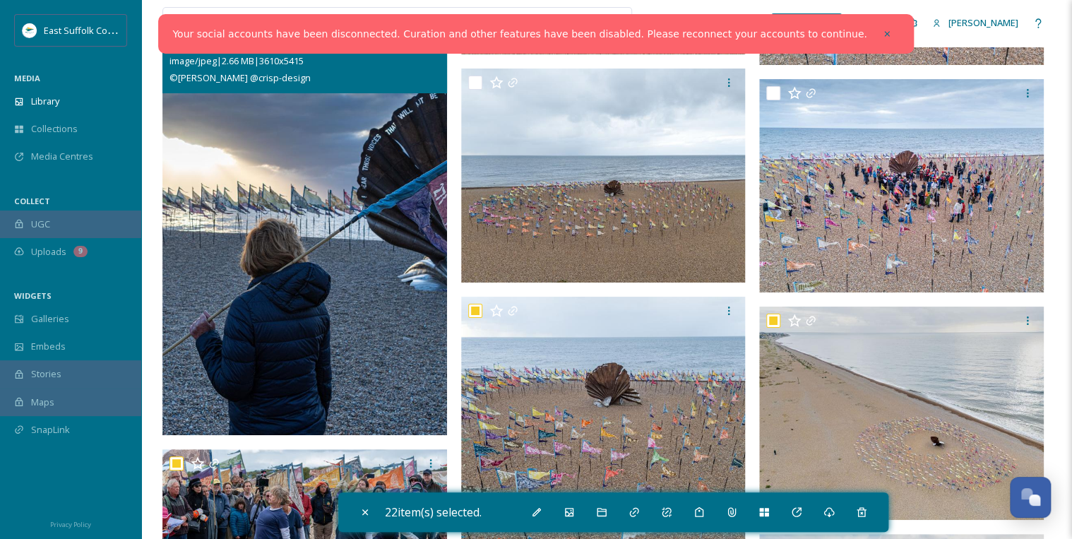
scroll to position [24008, 0]
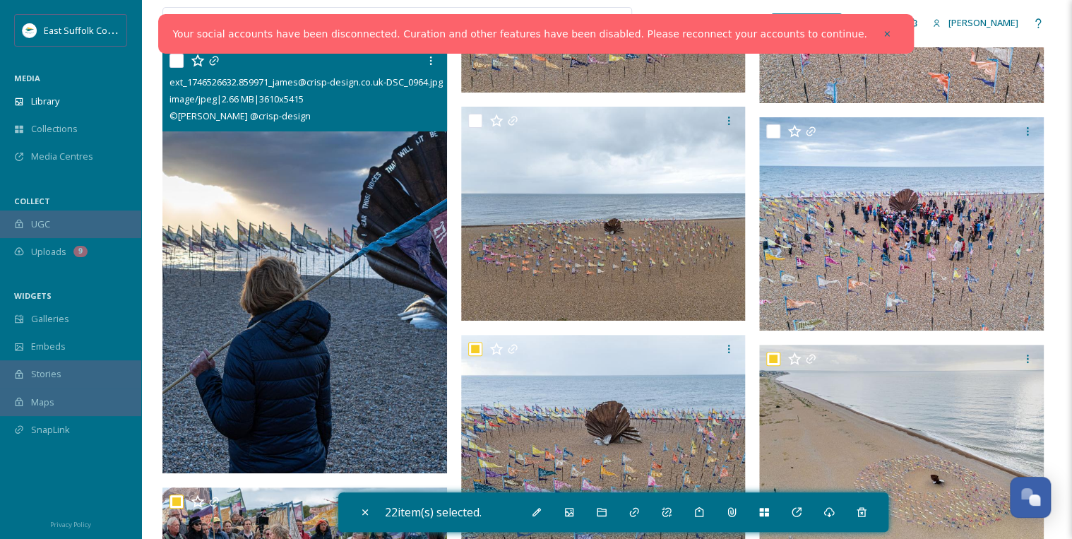
click at [179, 56] on input "checkbox" at bounding box center [176, 61] width 14 height 14
checkbox input "true"
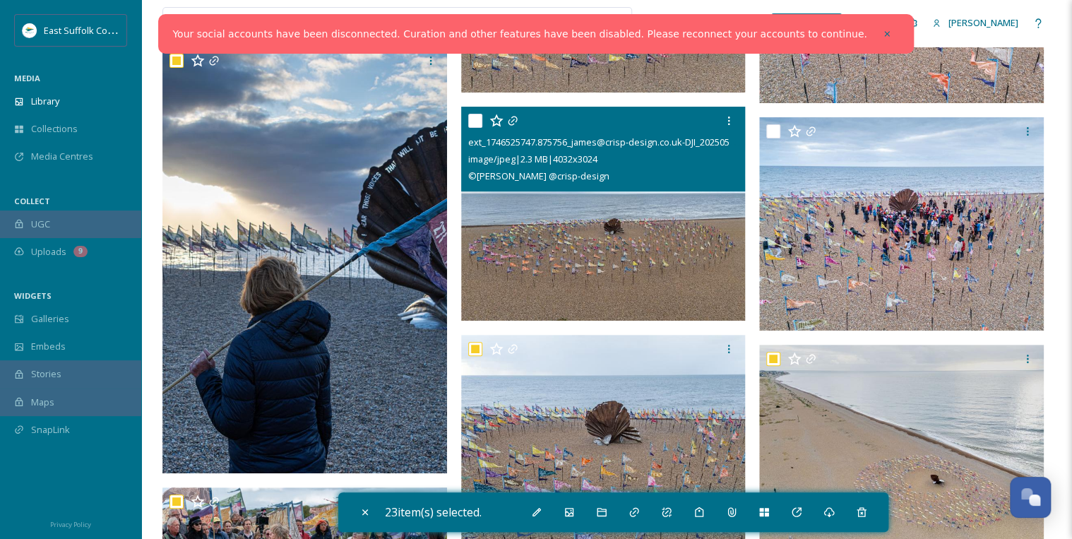
click at [476, 118] on input "checkbox" at bounding box center [475, 121] width 14 height 14
checkbox input "true"
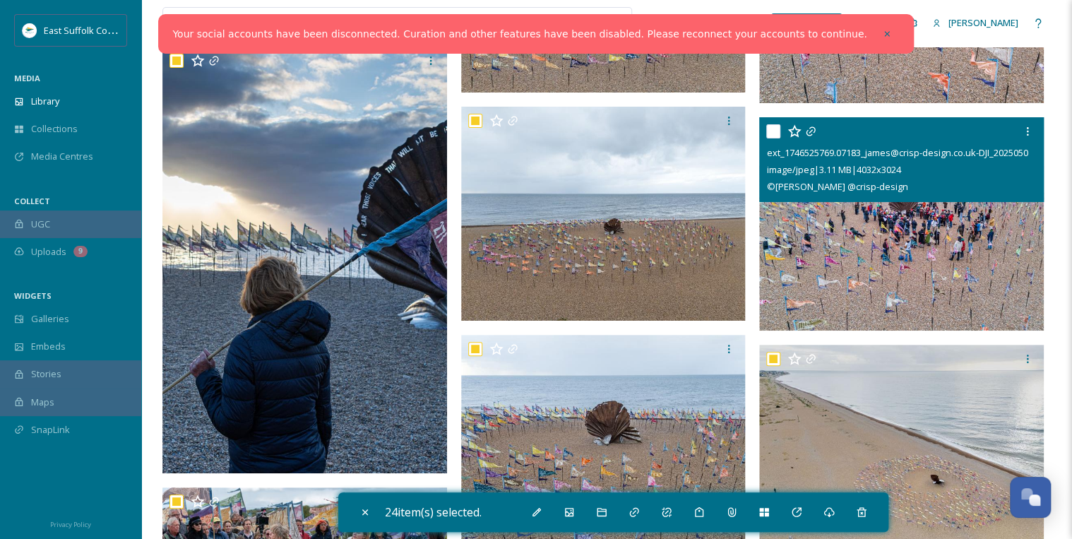
drag, startPoint x: 771, startPoint y: 129, endPoint x: 754, endPoint y: 139, distance: 19.6
click at [771, 129] on input "checkbox" at bounding box center [773, 131] width 14 height 14
checkbox input "true"
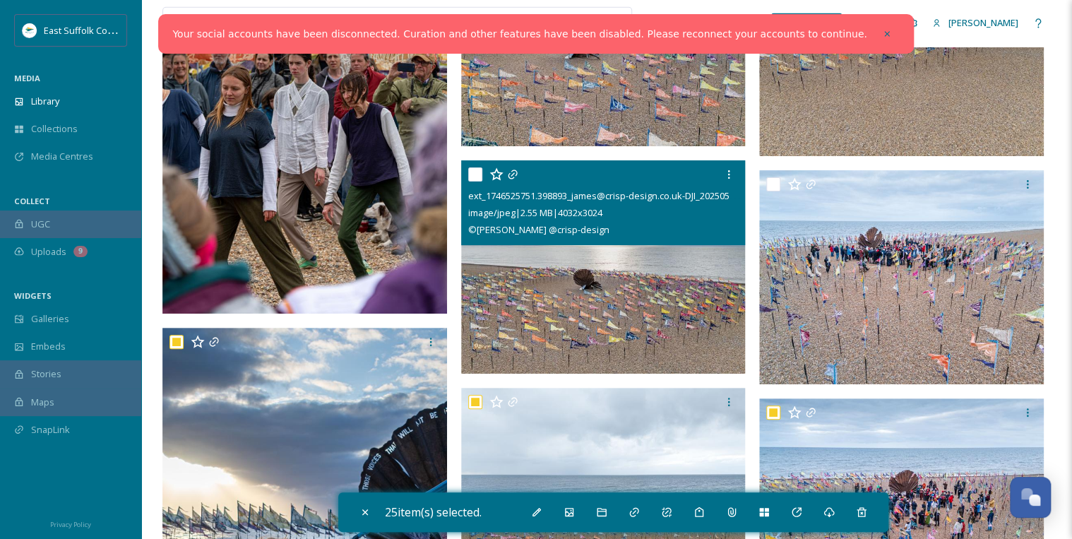
scroll to position [23725, 0]
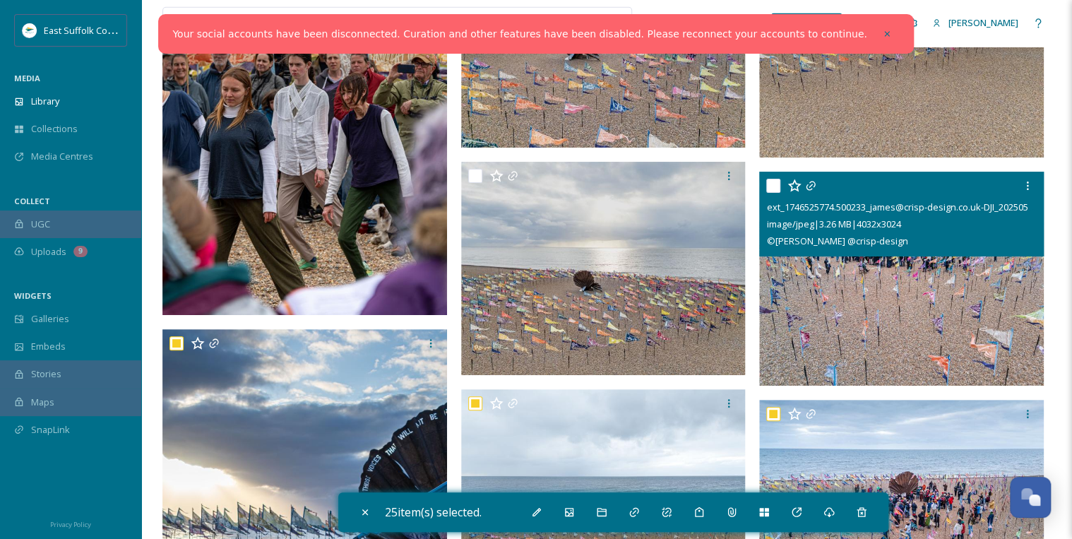
click at [768, 182] on input "checkbox" at bounding box center [773, 186] width 14 height 14
checkbox input "true"
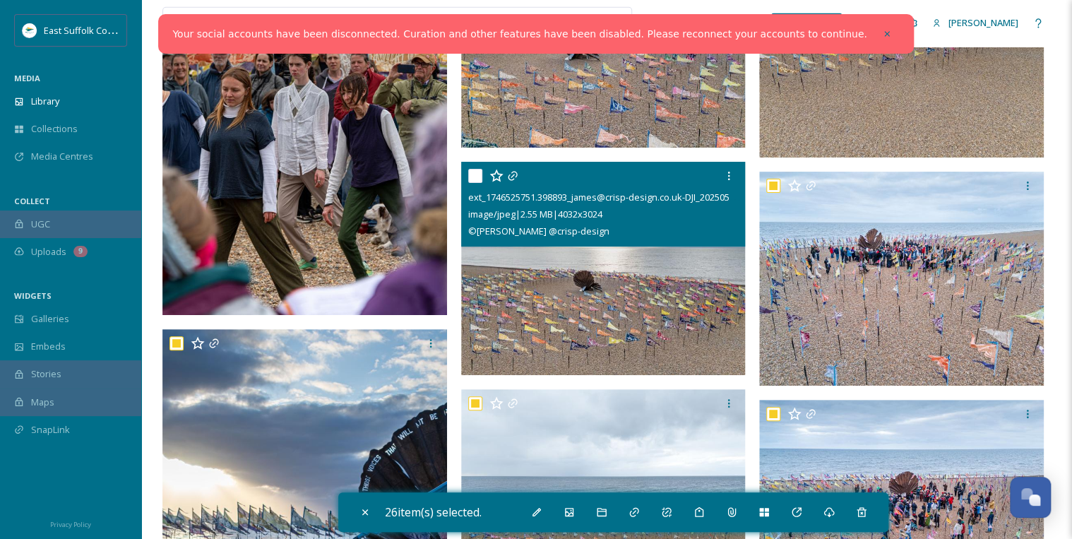
click at [470, 172] on input "checkbox" at bounding box center [475, 176] width 14 height 14
checkbox input "true"
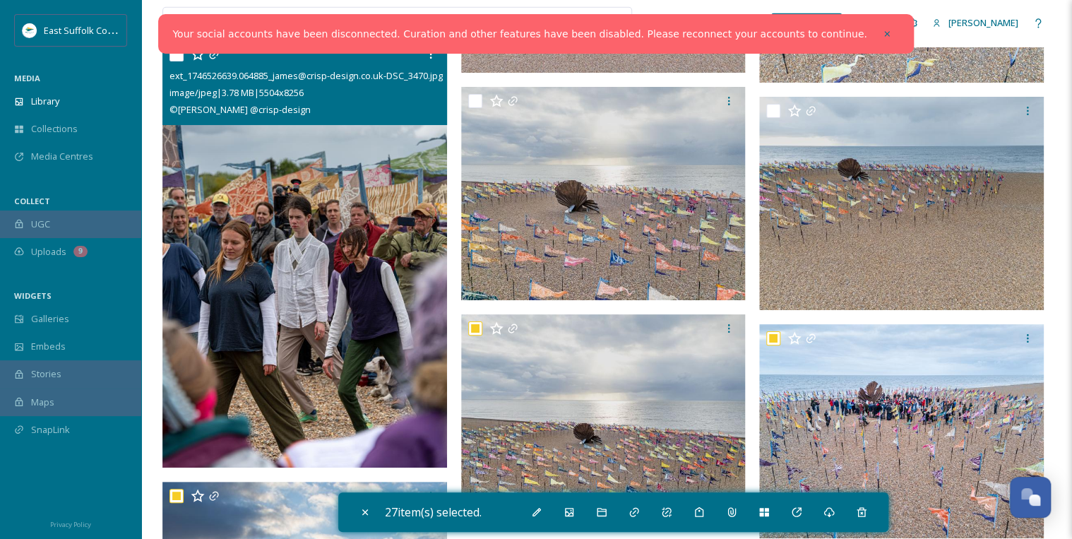
scroll to position [23556, 0]
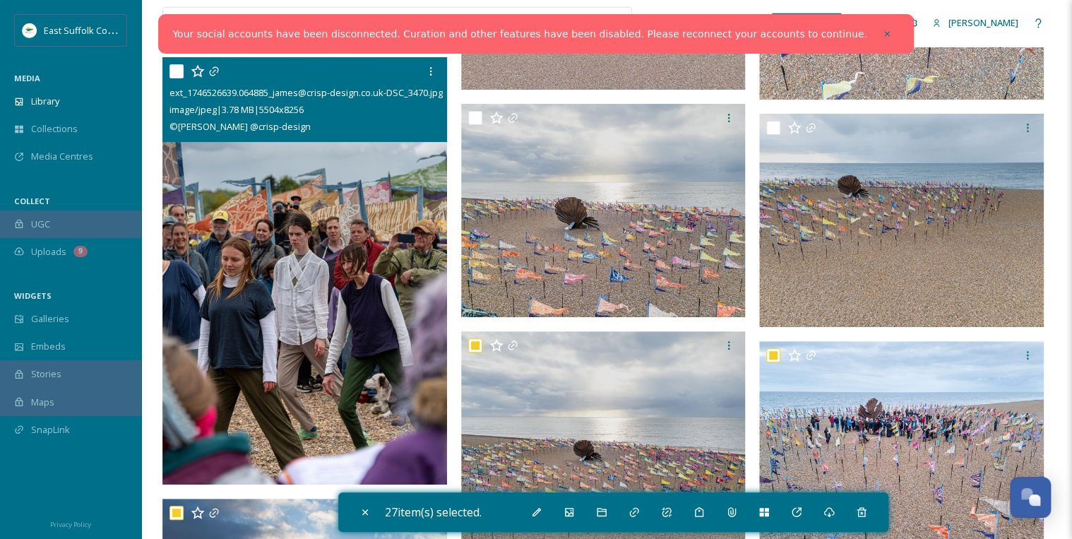
click at [176, 70] on input "checkbox" at bounding box center [176, 71] width 14 height 14
checkbox input "true"
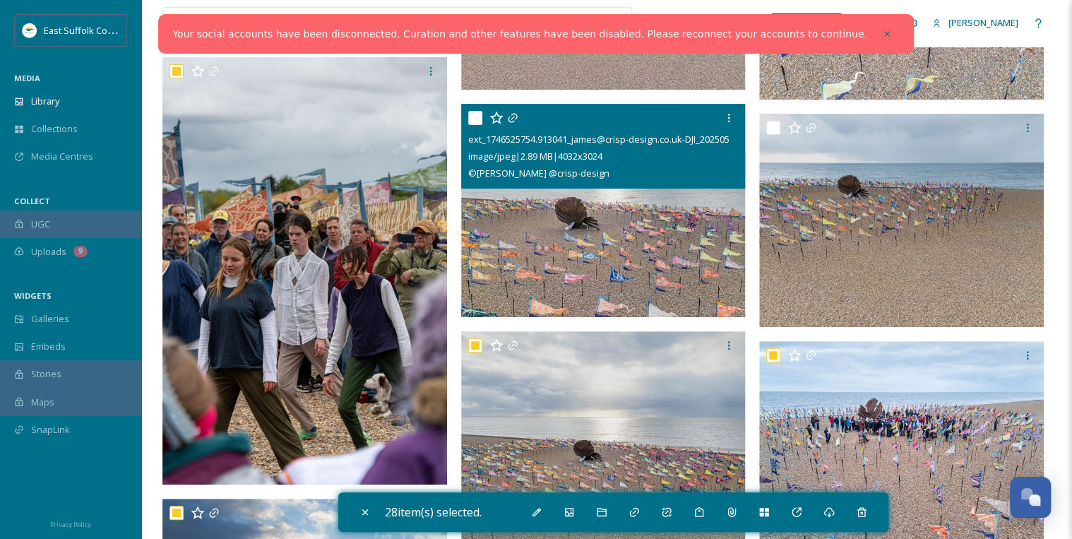
click at [482, 114] on input "checkbox" at bounding box center [475, 118] width 14 height 14
checkbox input "true"
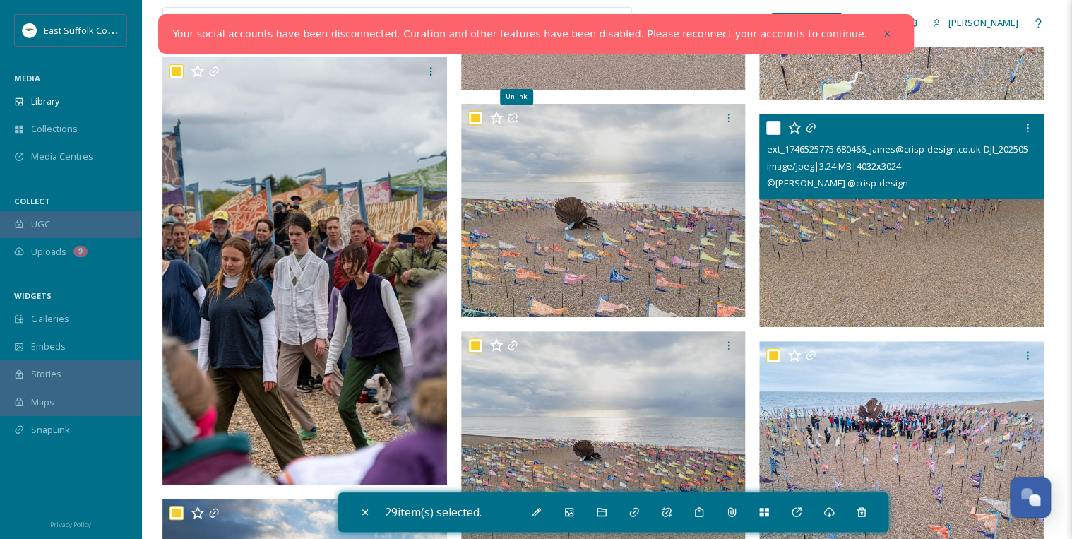
click at [777, 124] on input "checkbox" at bounding box center [773, 128] width 14 height 14
checkbox input "true"
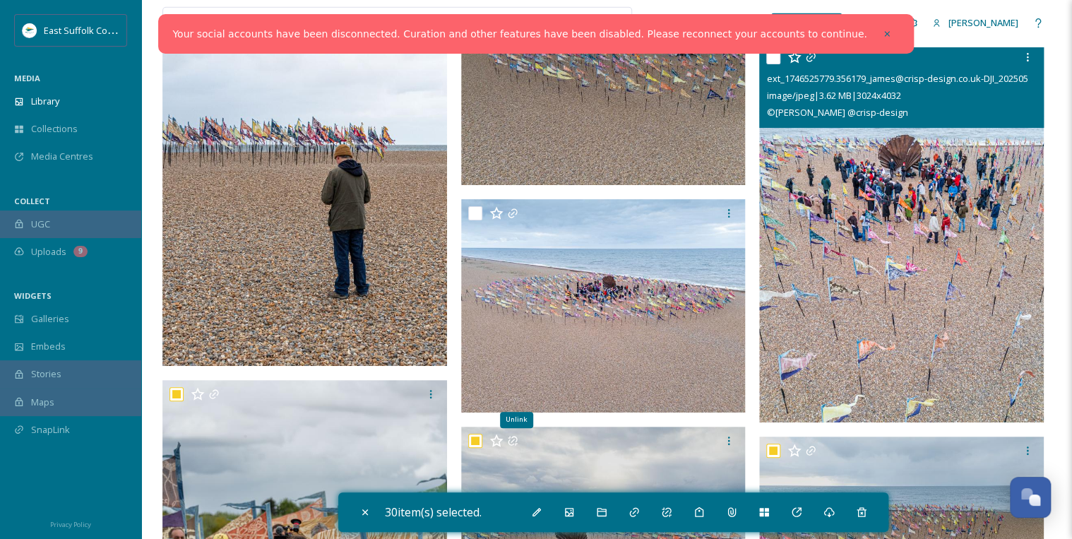
scroll to position [23217, 0]
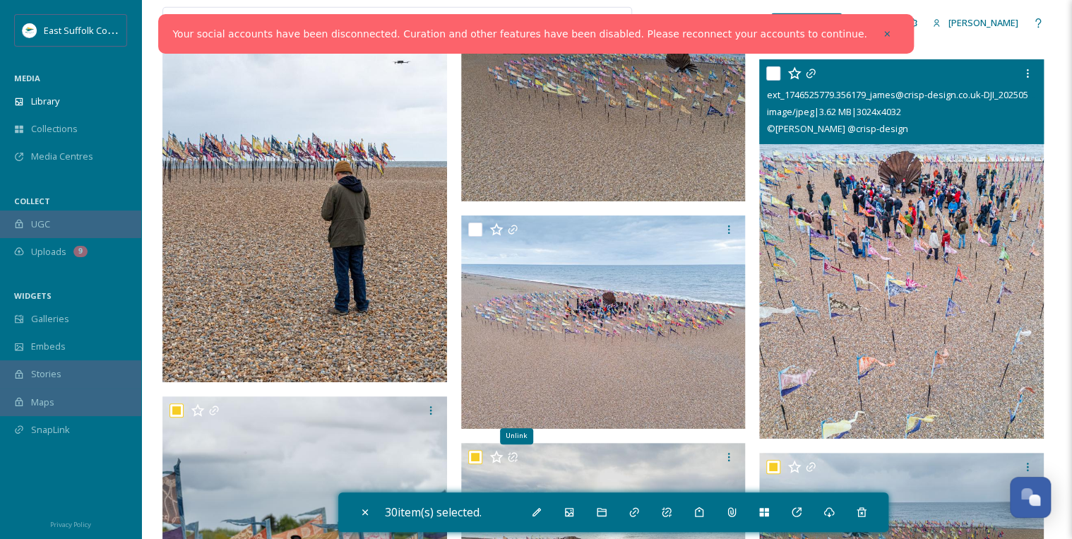
click at [771, 73] on input "checkbox" at bounding box center [773, 73] width 14 height 14
checkbox input "true"
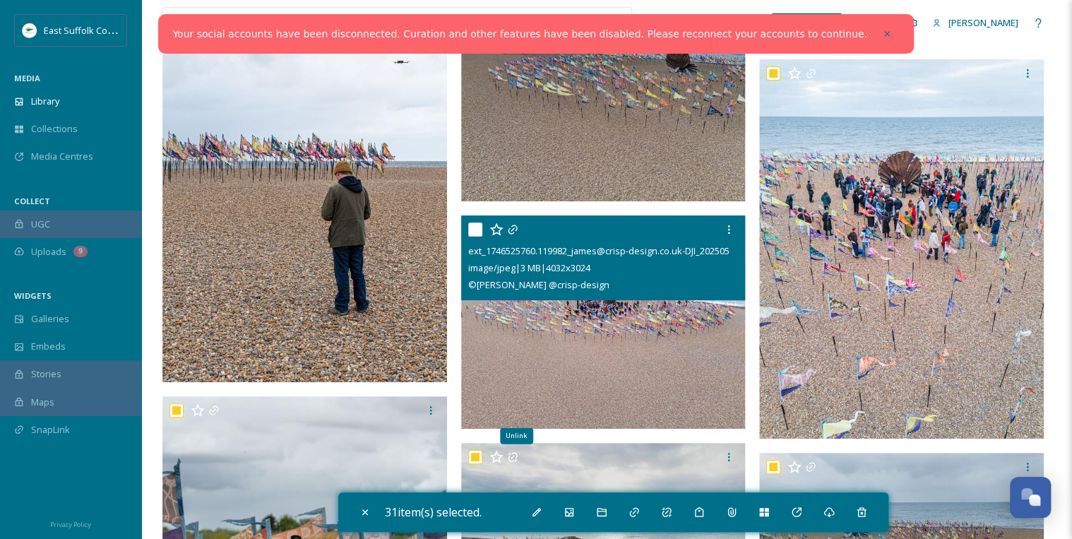
click at [472, 227] on input "checkbox" at bounding box center [475, 229] width 14 height 14
checkbox input "true"
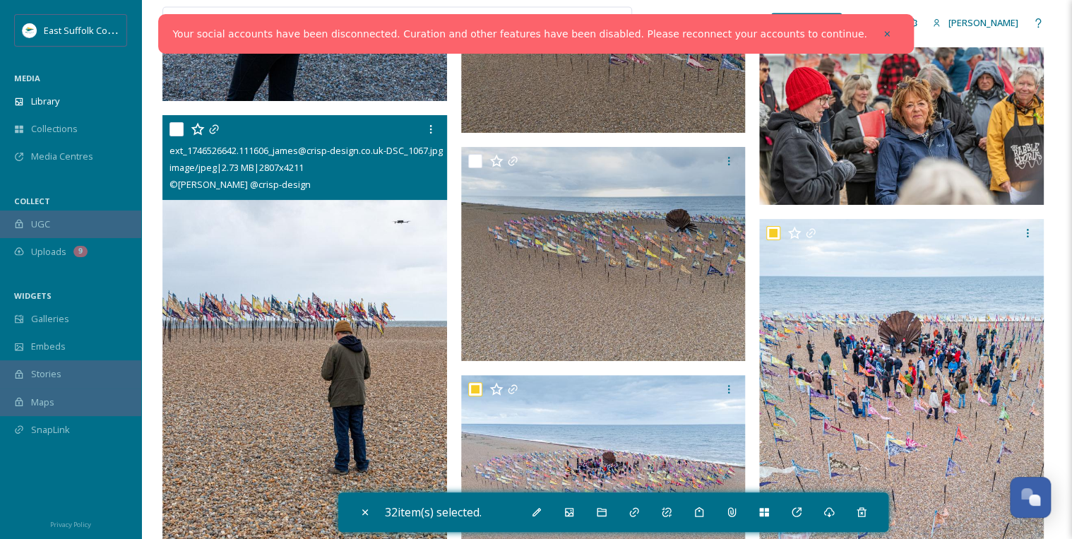
scroll to position [23047, 0]
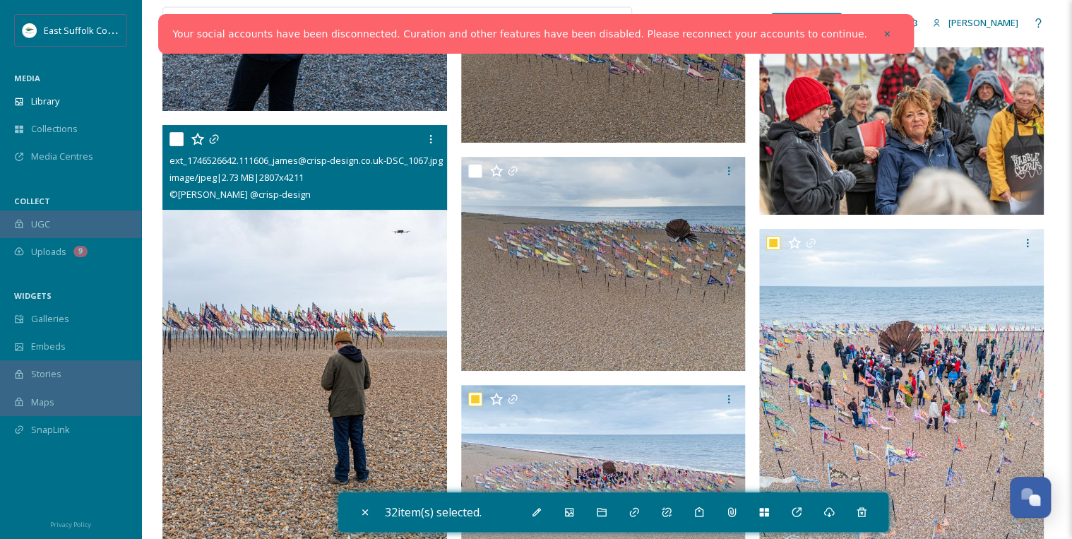
click at [179, 138] on input "checkbox" at bounding box center [176, 139] width 14 height 14
checkbox input "true"
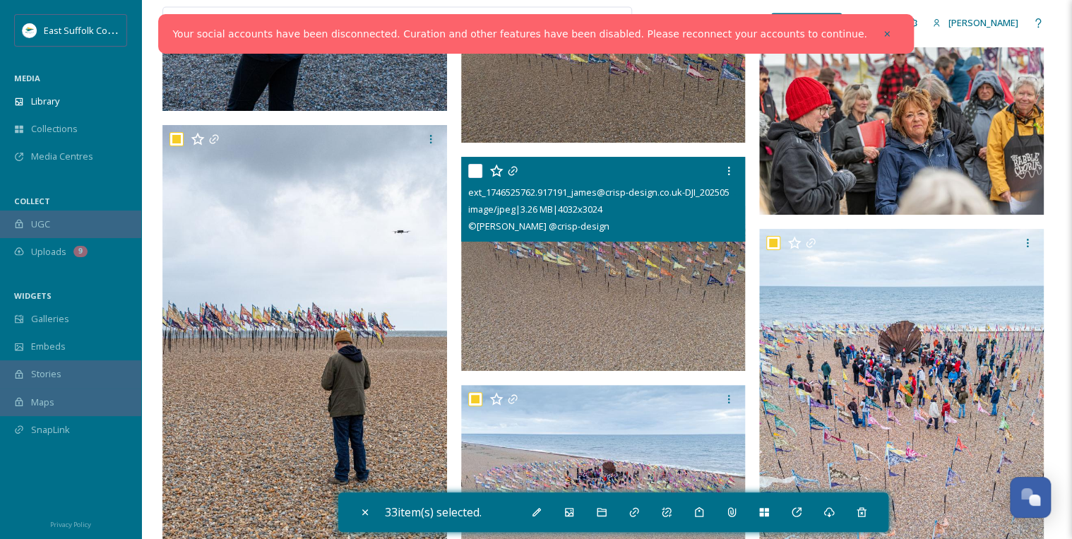
click at [477, 169] on input "checkbox" at bounding box center [475, 171] width 14 height 14
checkbox input "true"
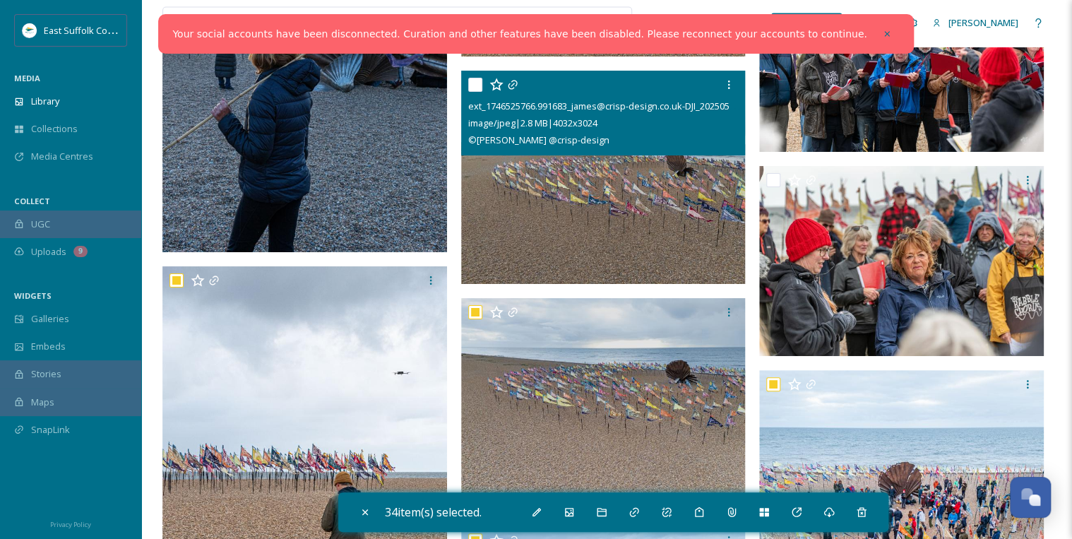
scroll to position [22878, 0]
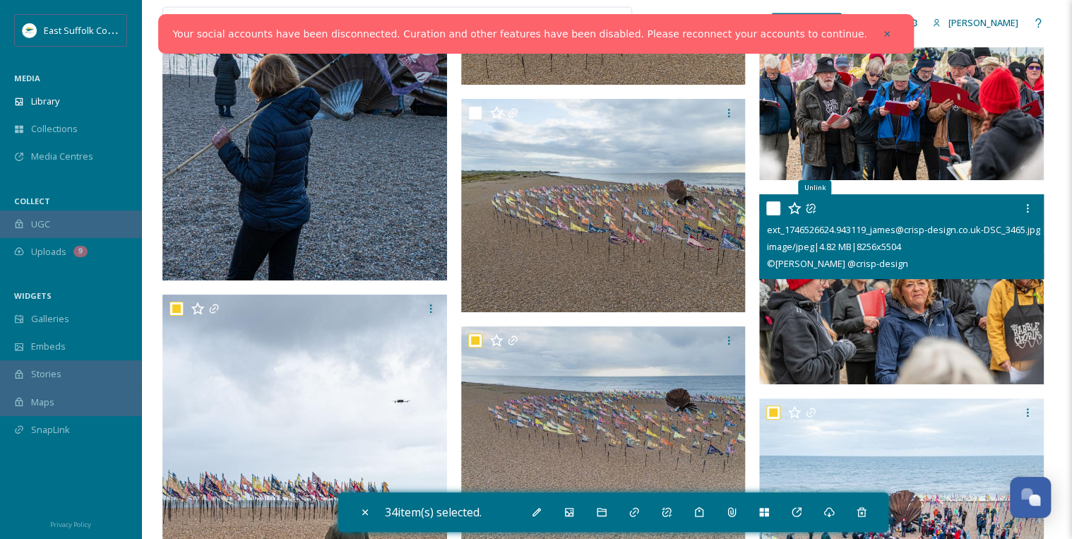
click at [777, 208] on input "checkbox" at bounding box center [773, 208] width 14 height 14
checkbox input "true"
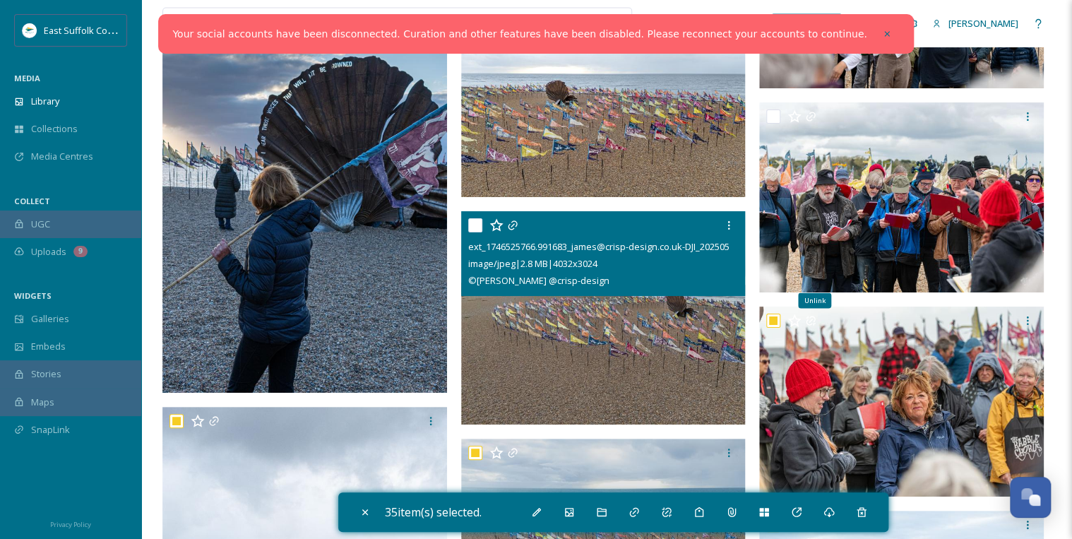
scroll to position [22765, 0]
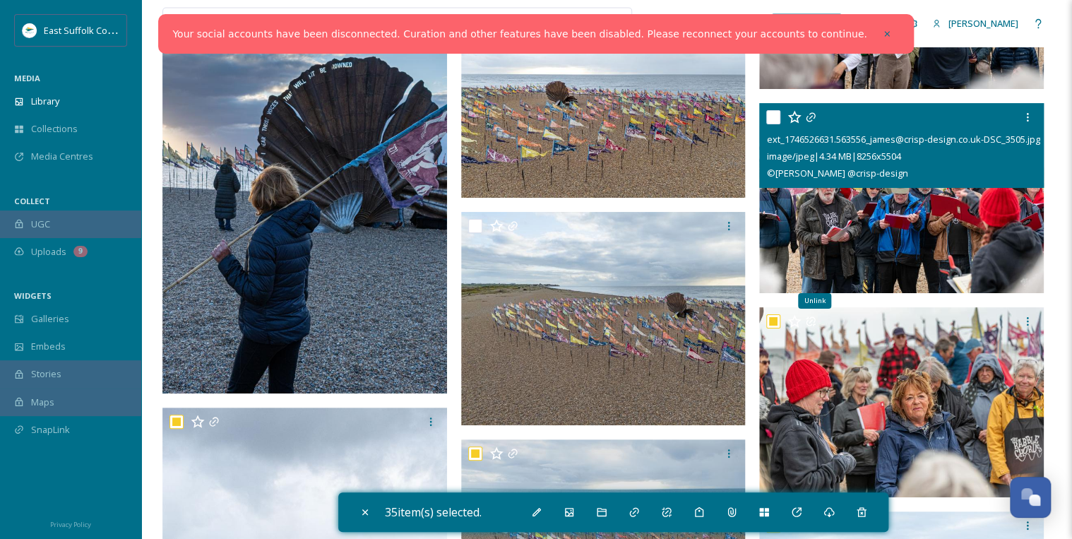
click at [770, 115] on input "checkbox" at bounding box center [773, 117] width 14 height 14
checkbox input "true"
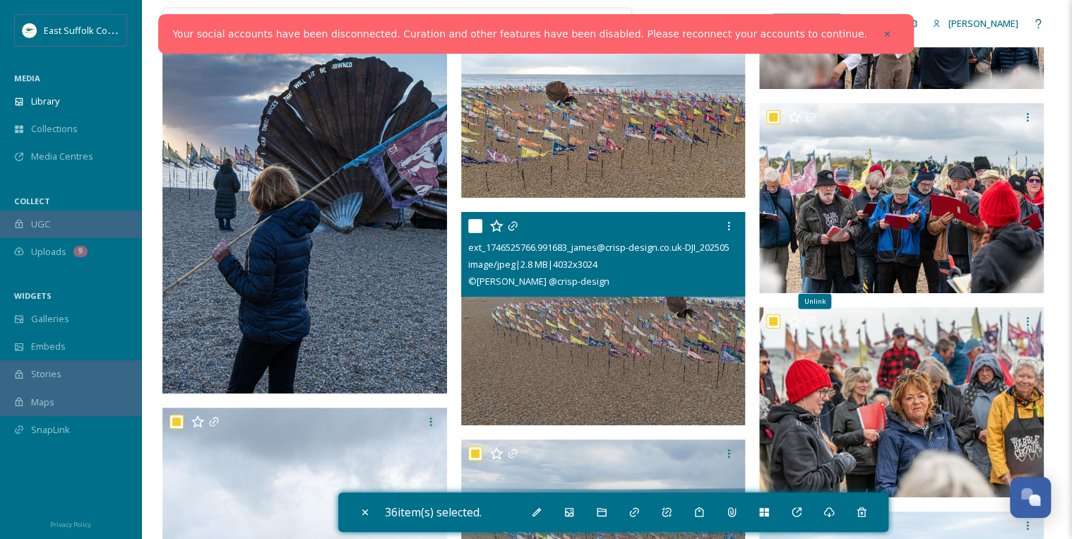
click at [477, 223] on input "checkbox" at bounding box center [475, 226] width 14 height 14
checkbox input "true"
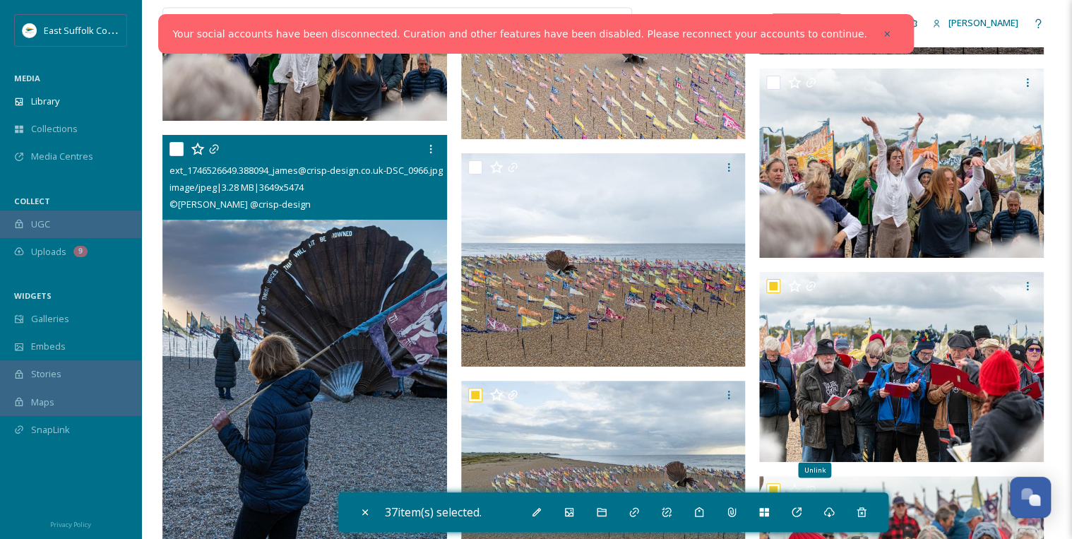
scroll to position [22595, 0]
click at [172, 148] on input "checkbox" at bounding box center [176, 150] width 14 height 14
checkbox input "true"
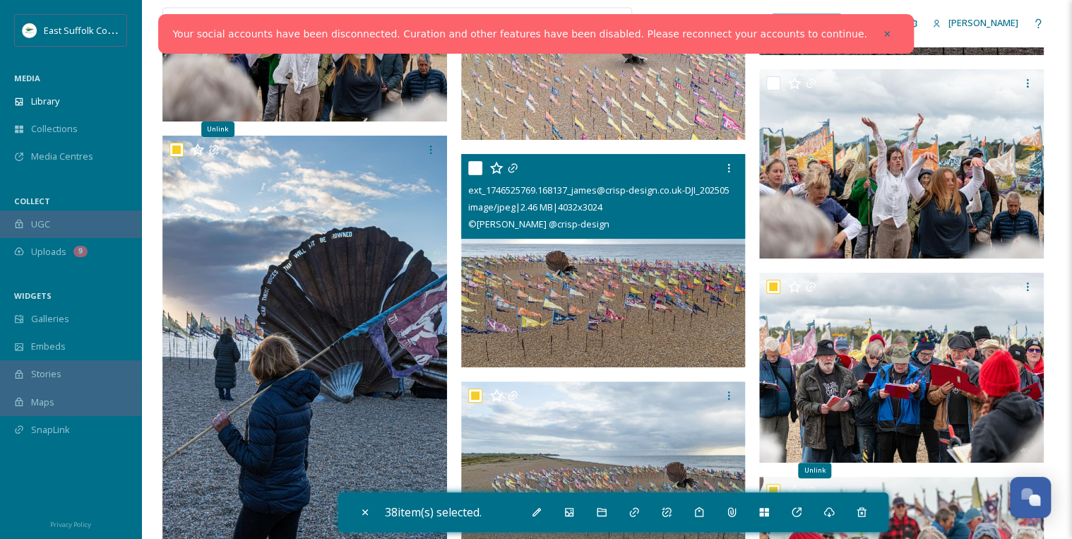
click at [478, 165] on input "checkbox" at bounding box center [475, 168] width 14 height 14
checkbox input "true"
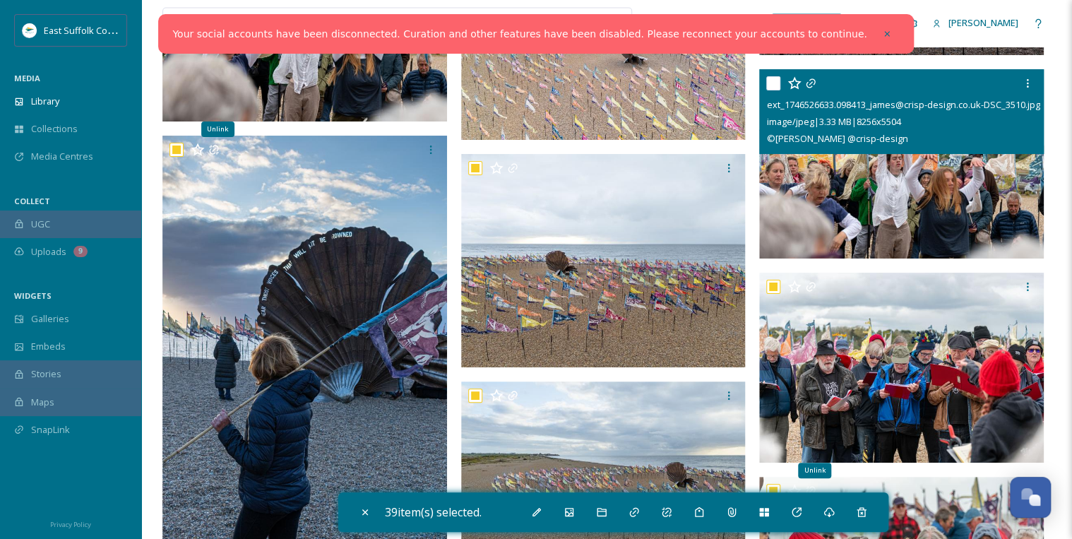
click at [772, 79] on input "checkbox" at bounding box center [773, 83] width 14 height 14
checkbox input "true"
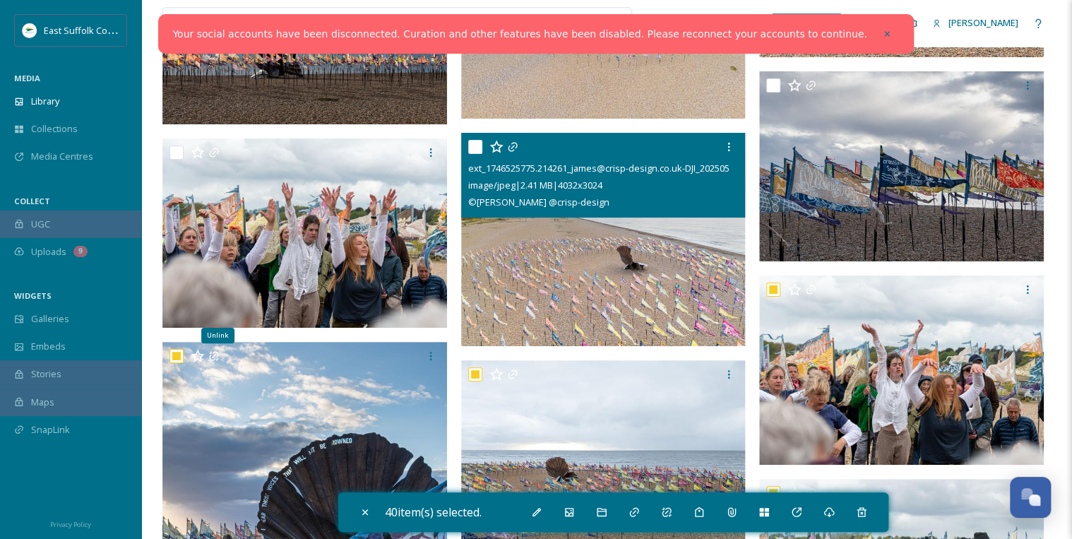
scroll to position [22369, 0]
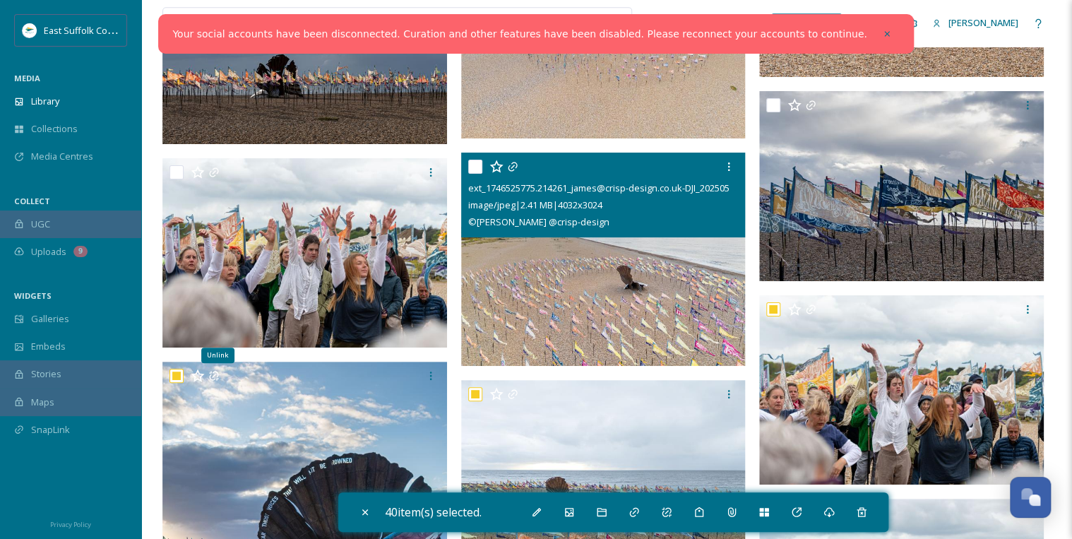
click at [475, 165] on input "checkbox" at bounding box center [475, 167] width 14 height 14
checkbox input "true"
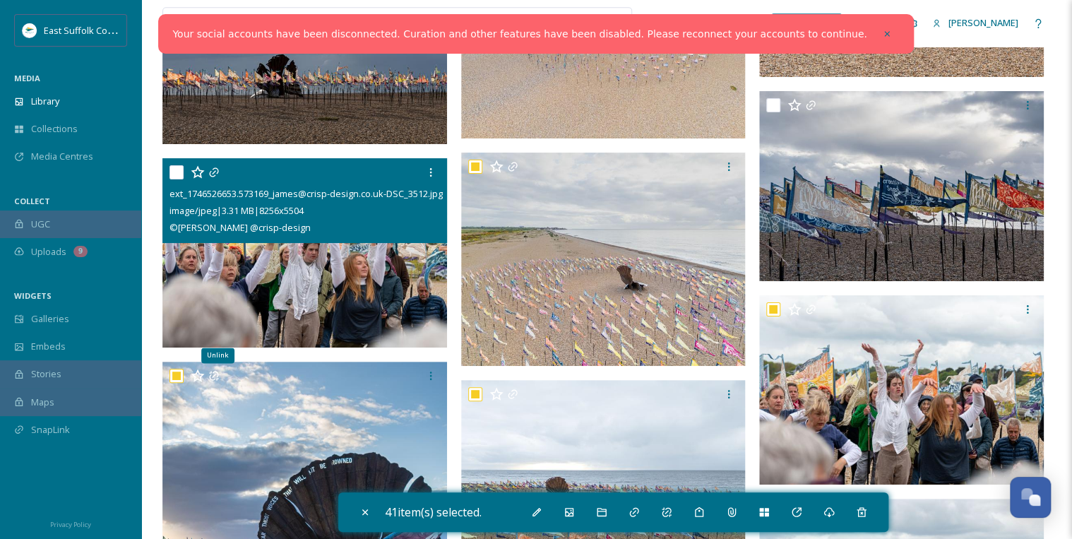
click at [178, 167] on input "checkbox" at bounding box center [176, 172] width 14 height 14
checkbox input "true"
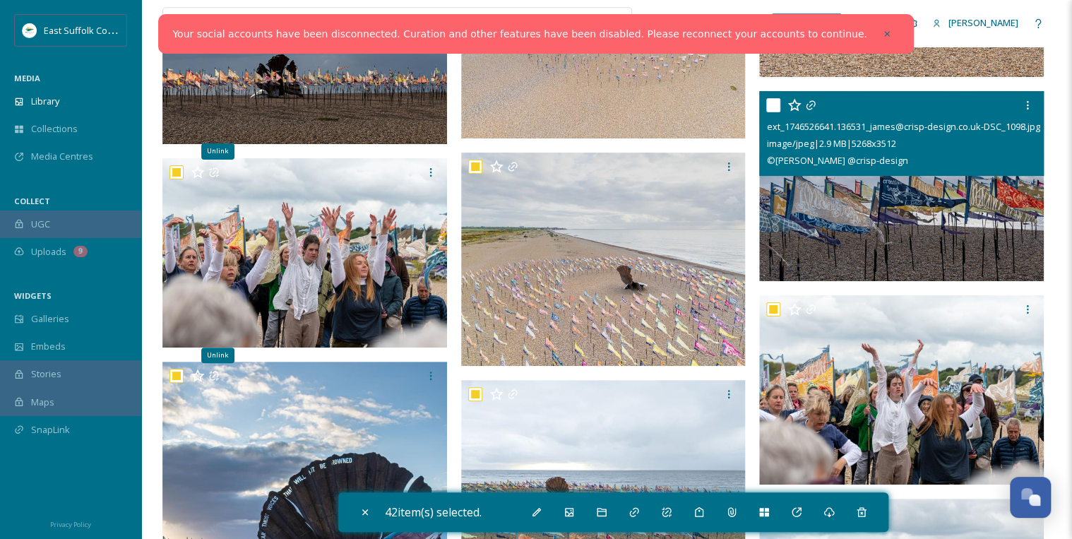
click at [772, 104] on input "checkbox" at bounding box center [773, 105] width 14 height 14
checkbox input "true"
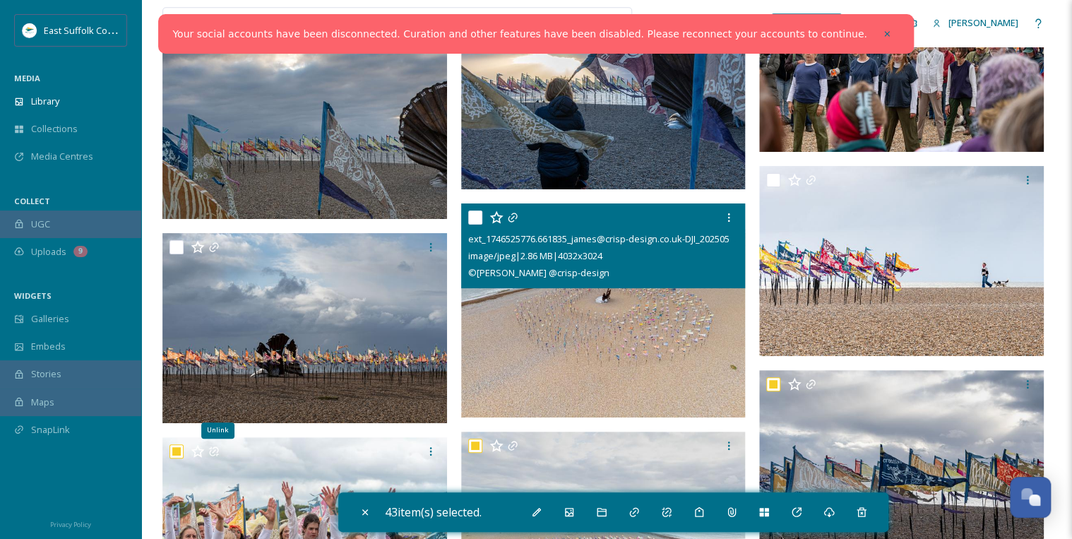
scroll to position [22087, 0]
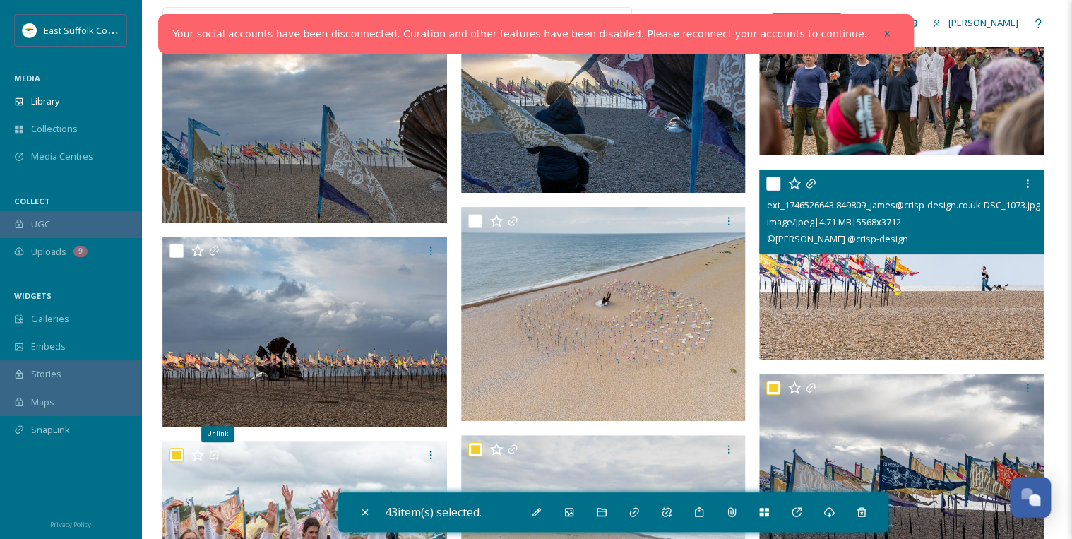
click at [775, 181] on input "checkbox" at bounding box center [773, 184] width 14 height 14
checkbox input "true"
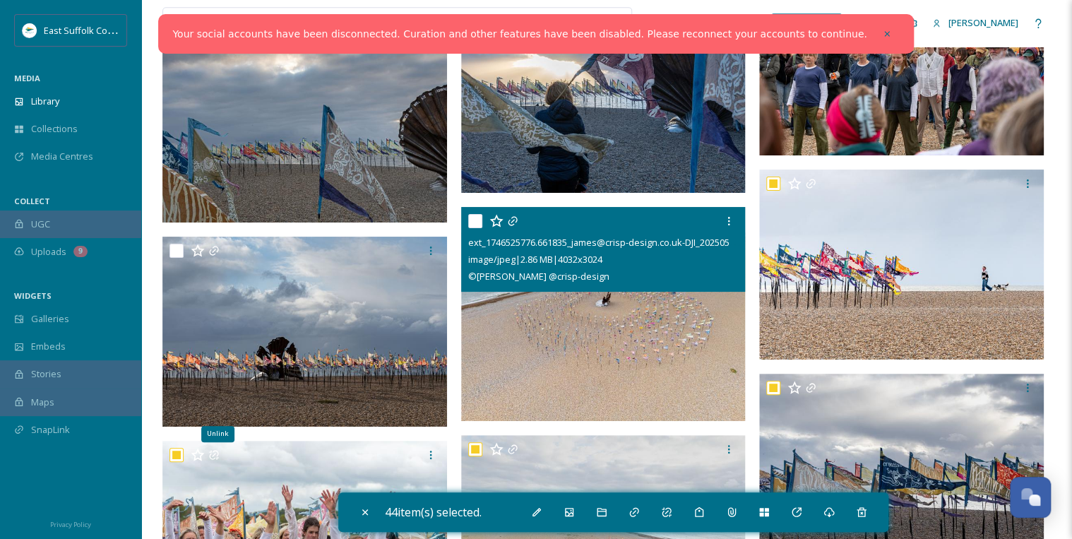
drag, startPoint x: 472, startPoint y: 219, endPoint x: 456, endPoint y: 221, distance: 16.4
click at [473, 218] on input "checkbox" at bounding box center [475, 221] width 14 height 14
checkbox input "true"
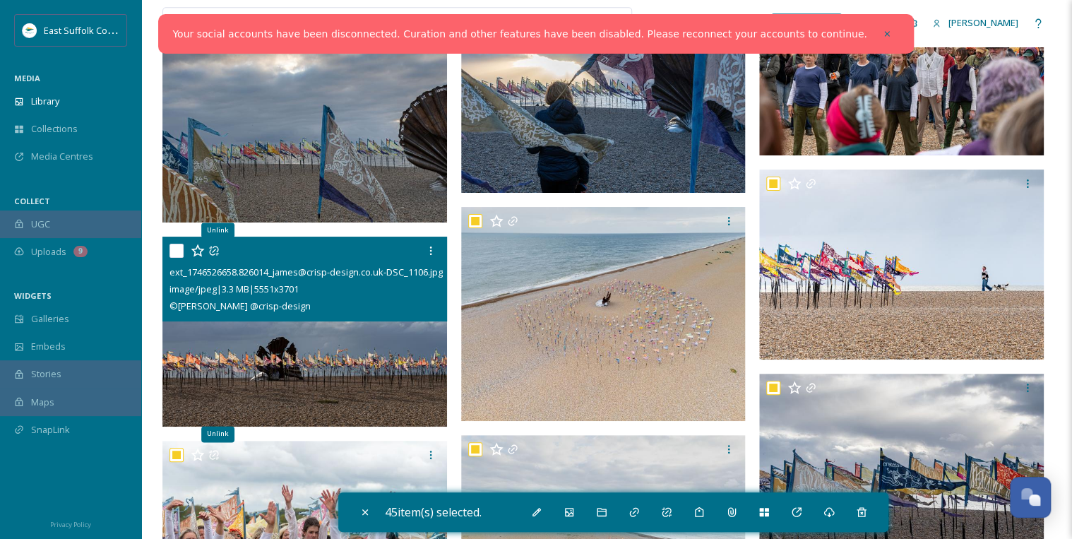
click at [178, 248] on input "checkbox" at bounding box center [176, 251] width 14 height 14
checkbox input "true"
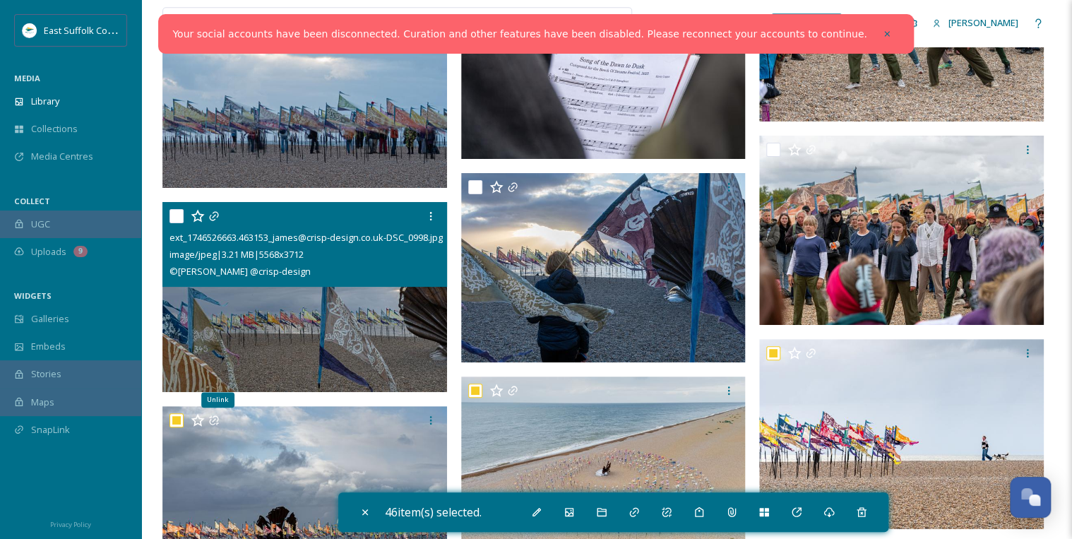
scroll to position [21918, 0]
click at [177, 215] on input "checkbox" at bounding box center [176, 216] width 14 height 14
checkbox input "true"
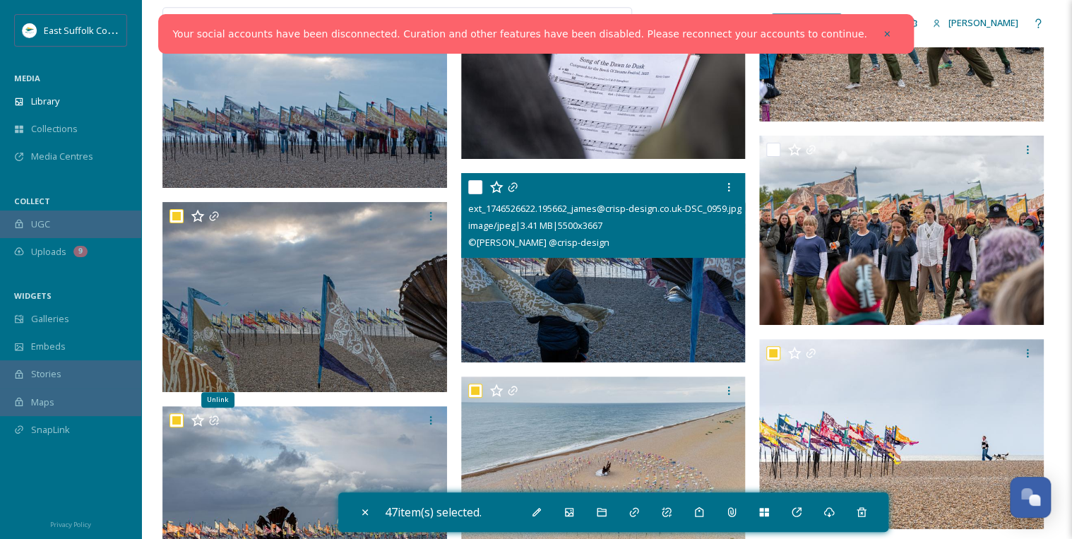
drag, startPoint x: 475, startPoint y: 186, endPoint x: 578, endPoint y: 186, distance: 103.8
click at [475, 186] on input "checkbox" at bounding box center [475, 187] width 14 height 14
checkbox input "true"
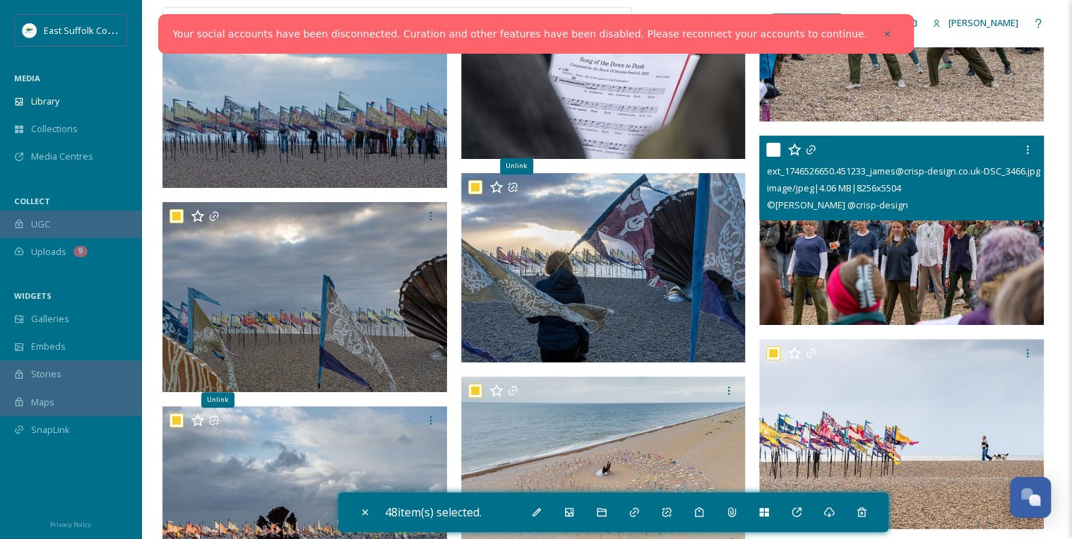
click at [774, 149] on input "checkbox" at bounding box center [773, 150] width 14 height 14
checkbox input "true"
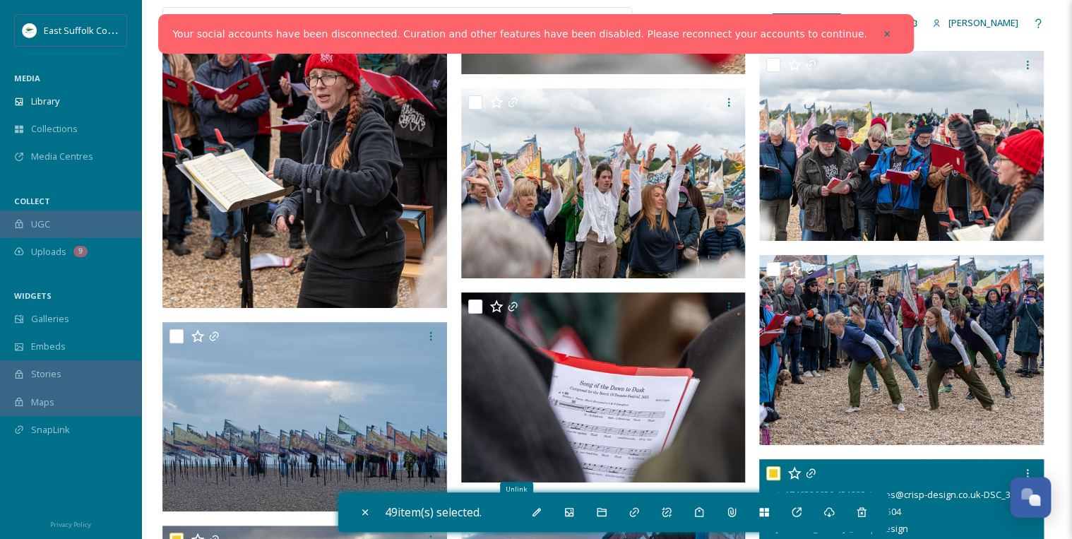
scroll to position [21579, 0]
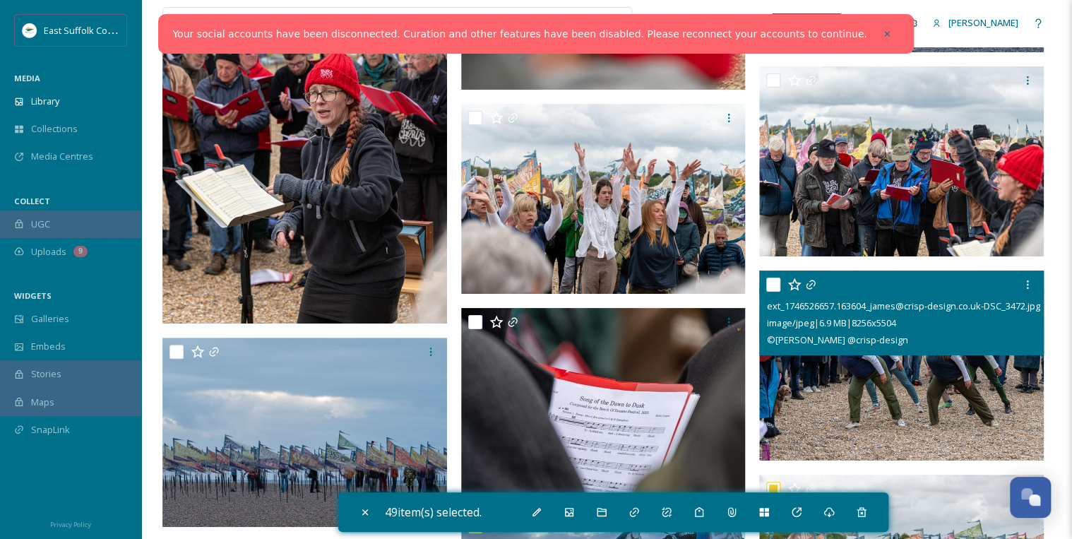
click at [771, 278] on input "checkbox" at bounding box center [773, 284] width 14 height 14
checkbox input "true"
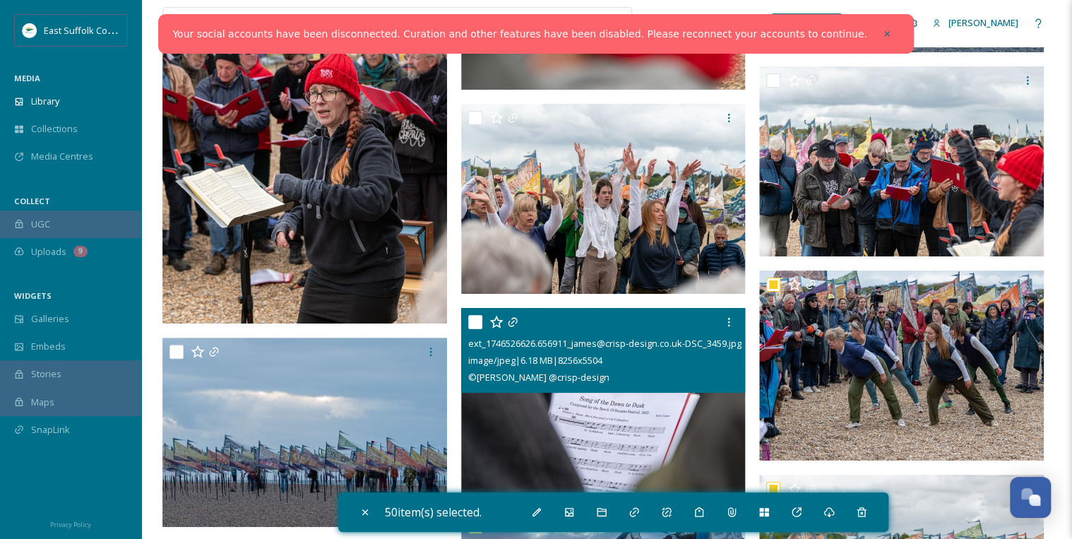
click at [472, 320] on input "checkbox" at bounding box center [475, 322] width 14 height 14
checkbox input "true"
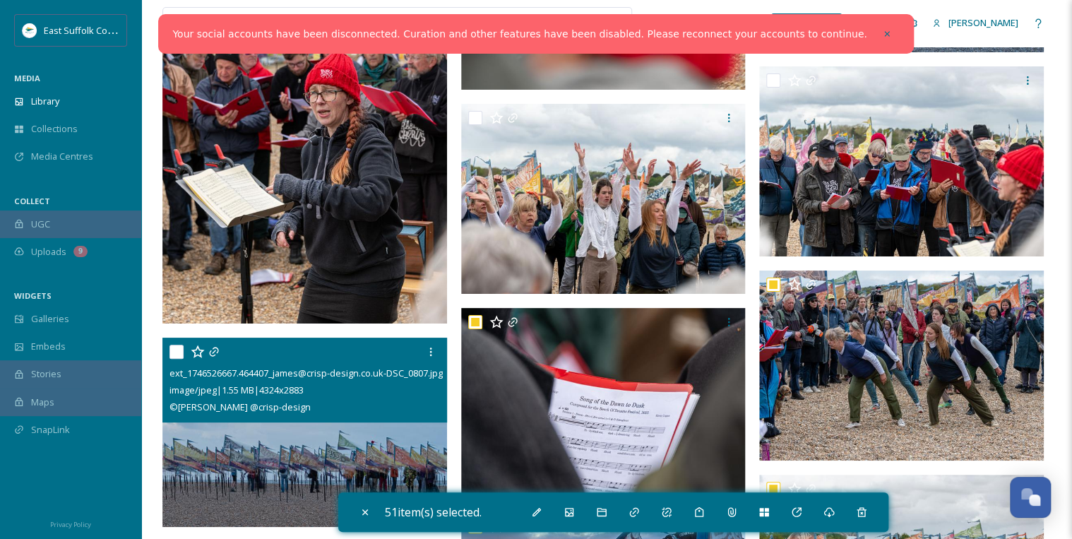
click at [177, 350] on input "checkbox" at bounding box center [176, 352] width 14 height 14
checkbox input "true"
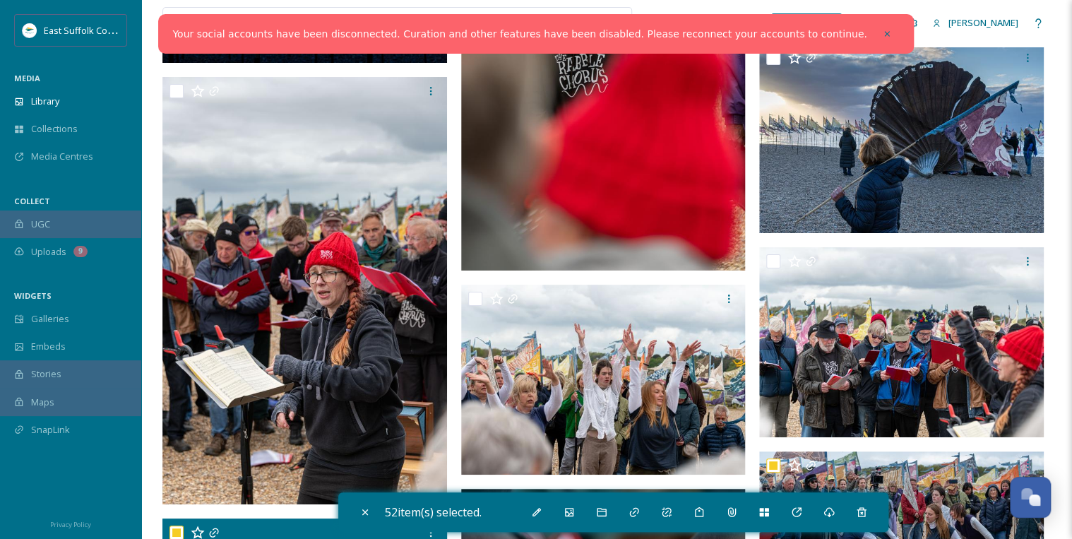
scroll to position [21353, 0]
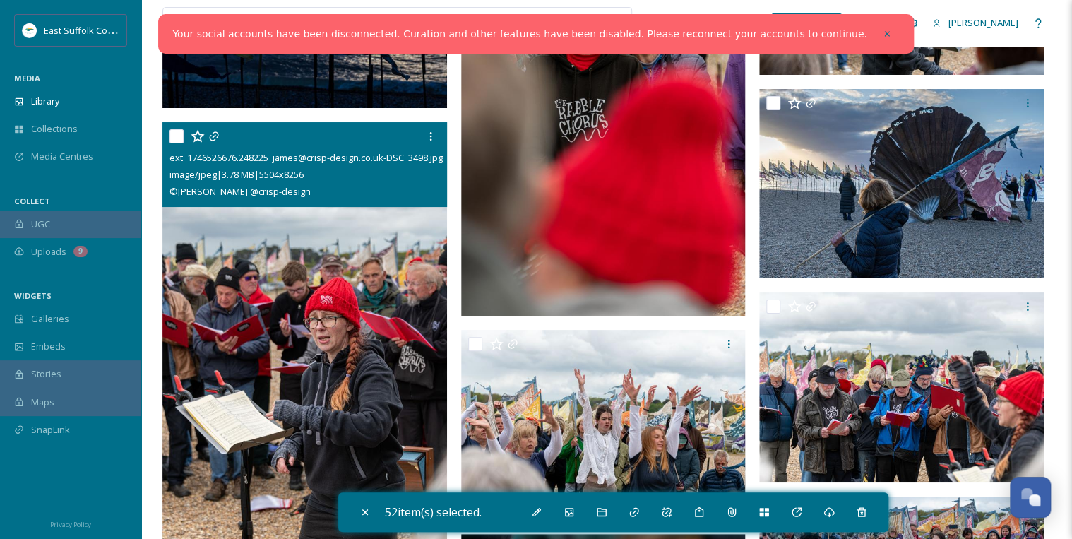
click at [178, 136] on input "checkbox" at bounding box center [176, 136] width 14 height 14
checkbox input "true"
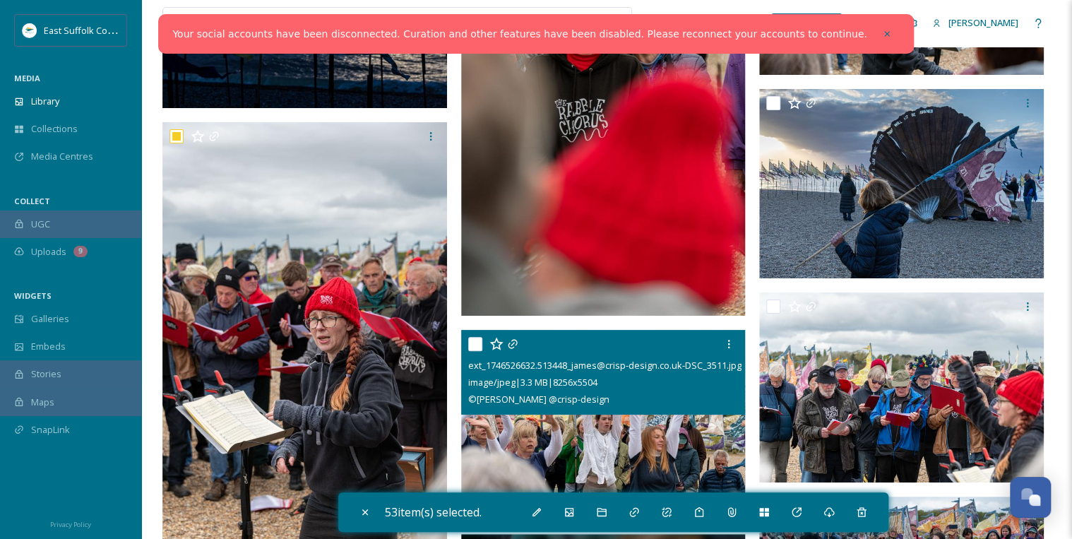
click at [479, 342] on input "checkbox" at bounding box center [475, 344] width 14 height 14
checkbox input "true"
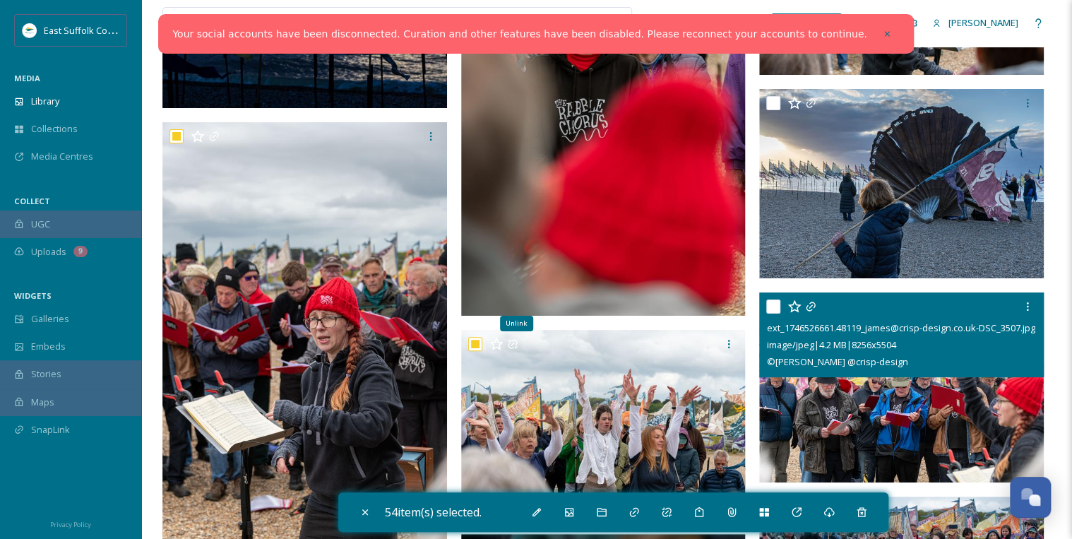
click at [771, 305] on input "checkbox" at bounding box center [773, 306] width 14 height 14
checkbox input "true"
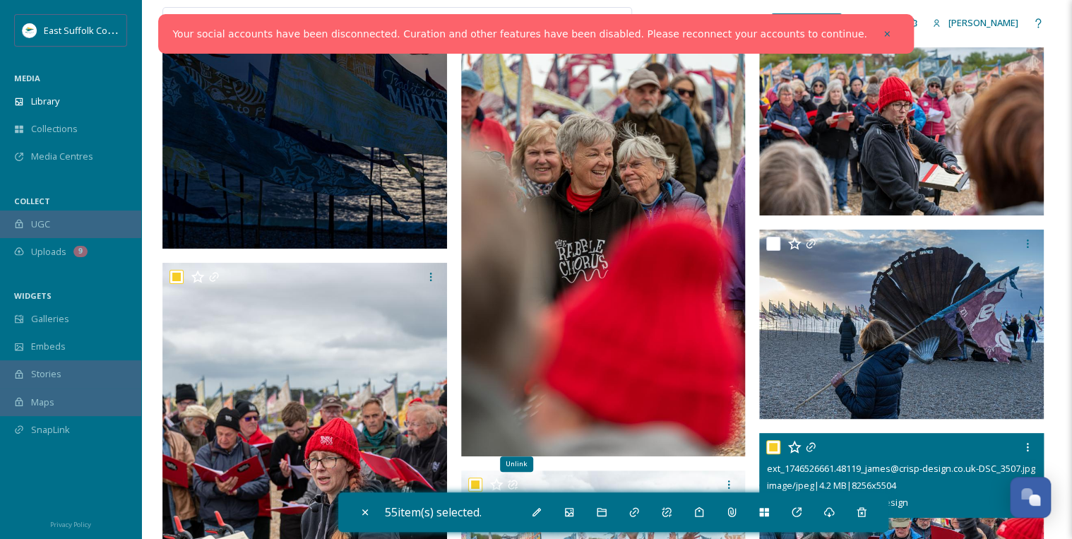
scroll to position [21183, 0]
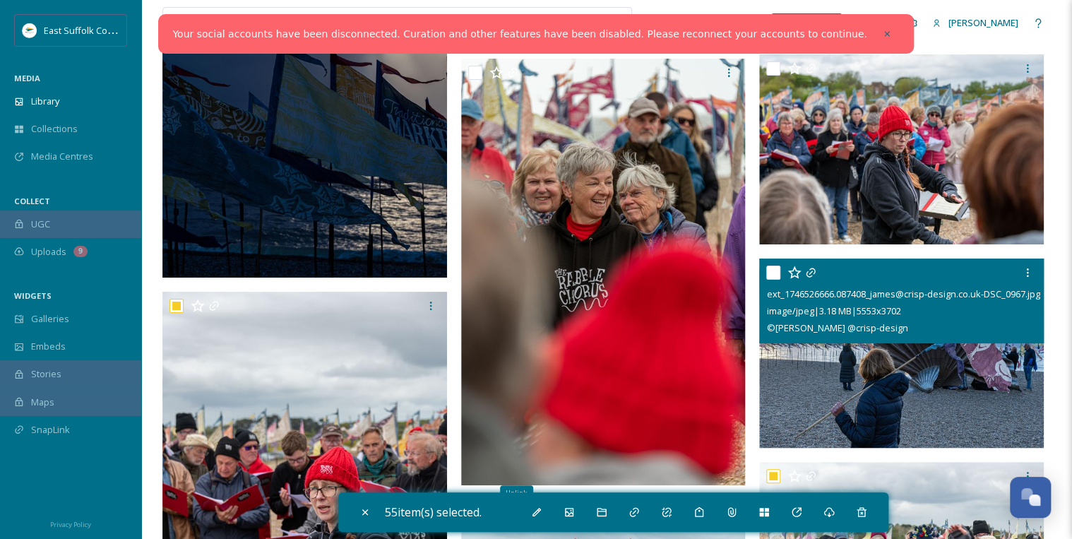
click at [771, 270] on input "checkbox" at bounding box center [773, 272] width 14 height 14
checkbox input "true"
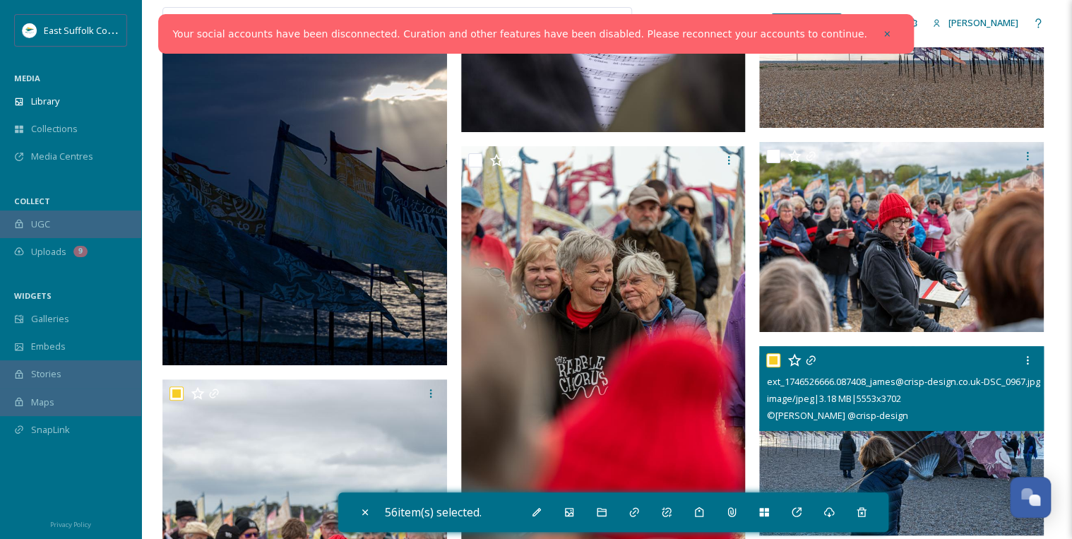
scroll to position [21070, 0]
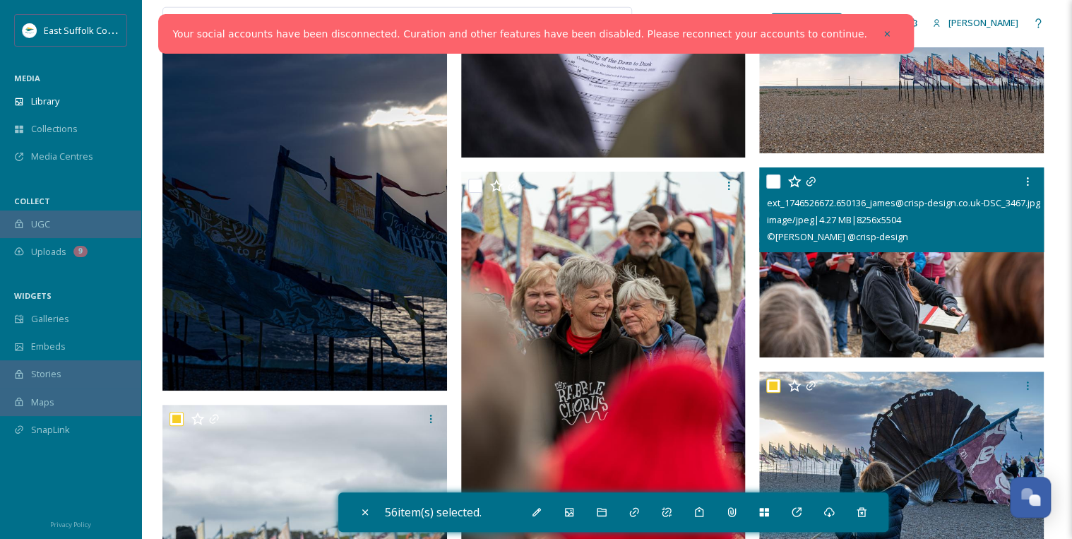
click at [770, 178] on input "checkbox" at bounding box center [773, 181] width 14 height 14
checkbox input "true"
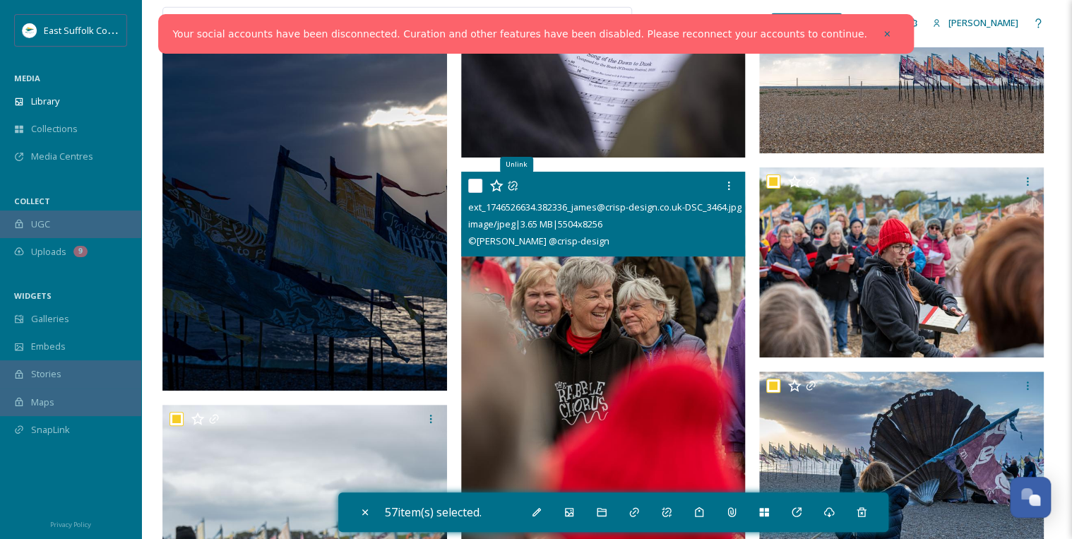
click at [470, 184] on input "checkbox" at bounding box center [475, 186] width 14 height 14
checkbox input "true"
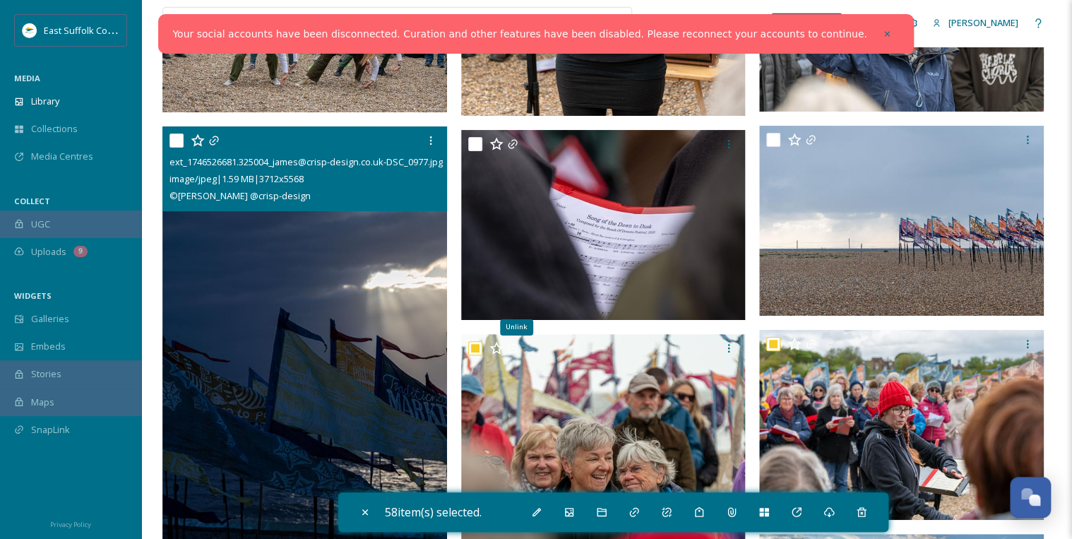
scroll to position [20901, 0]
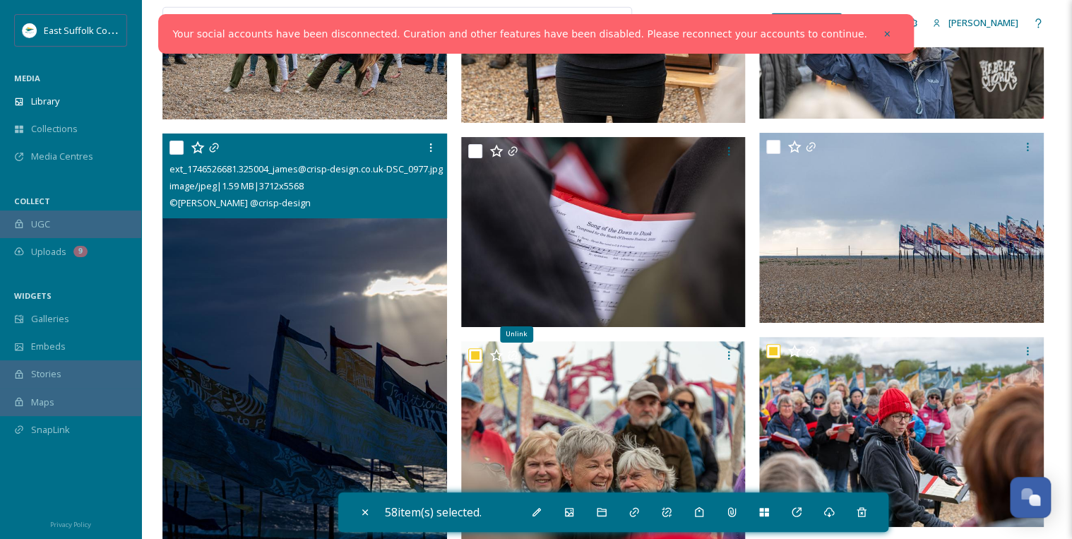
click at [178, 148] on input "checkbox" at bounding box center [176, 148] width 14 height 14
checkbox input "true"
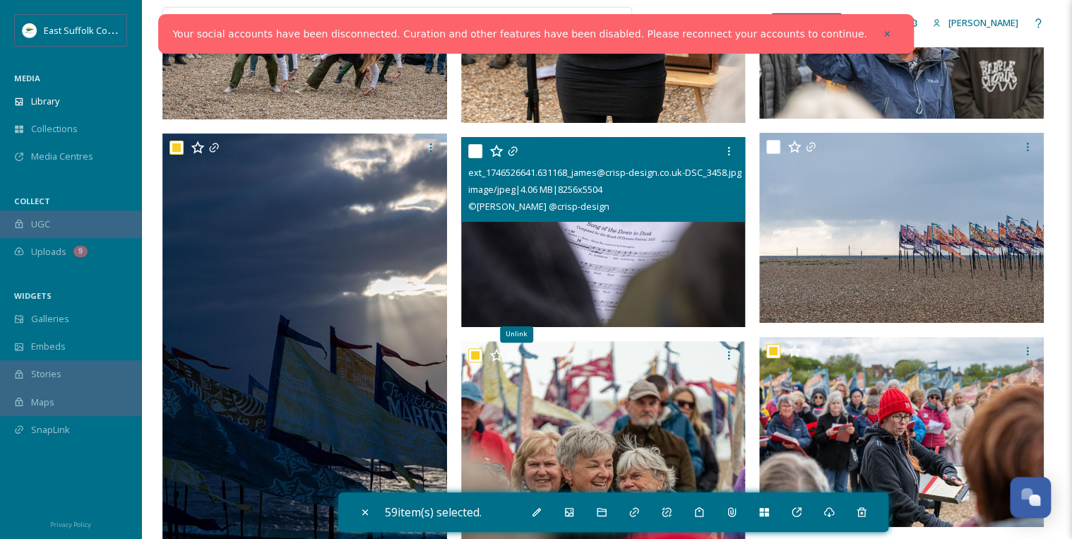
click at [475, 150] on input "checkbox" at bounding box center [475, 151] width 14 height 14
checkbox input "true"
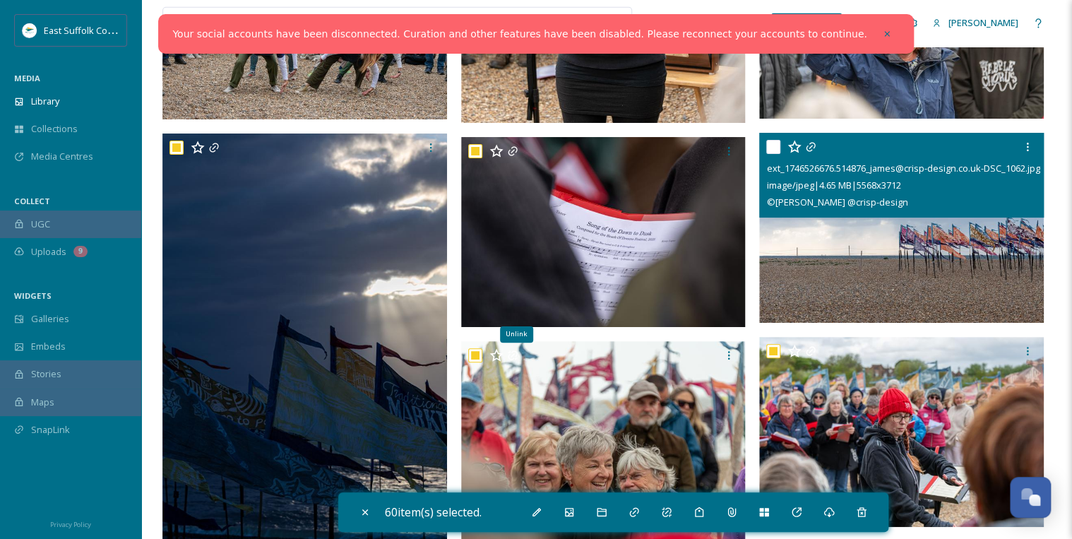
click at [771, 147] on input "checkbox" at bounding box center [773, 147] width 14 height 14
checkbox input "true"
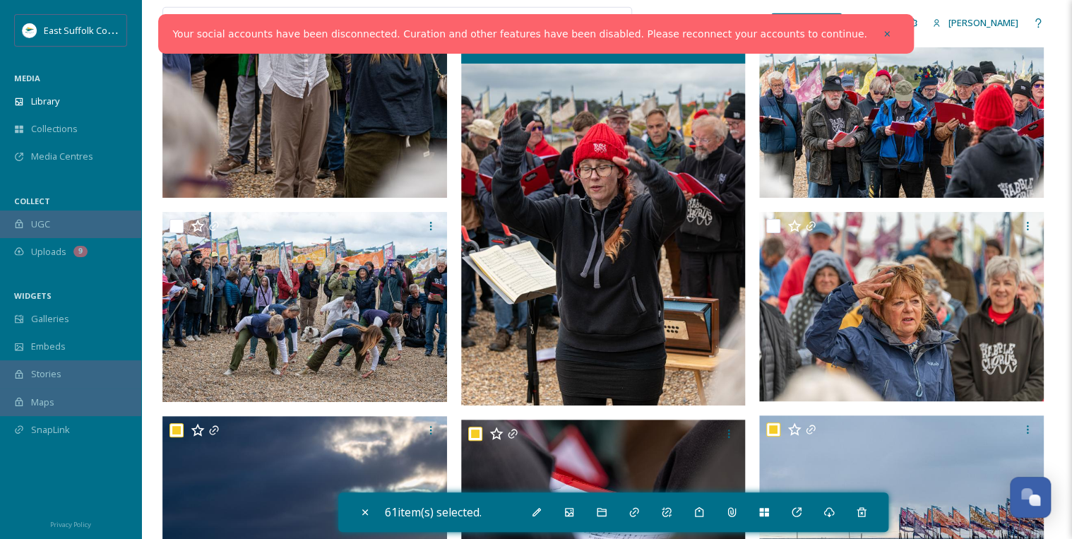
scroll to position [20618, 0]
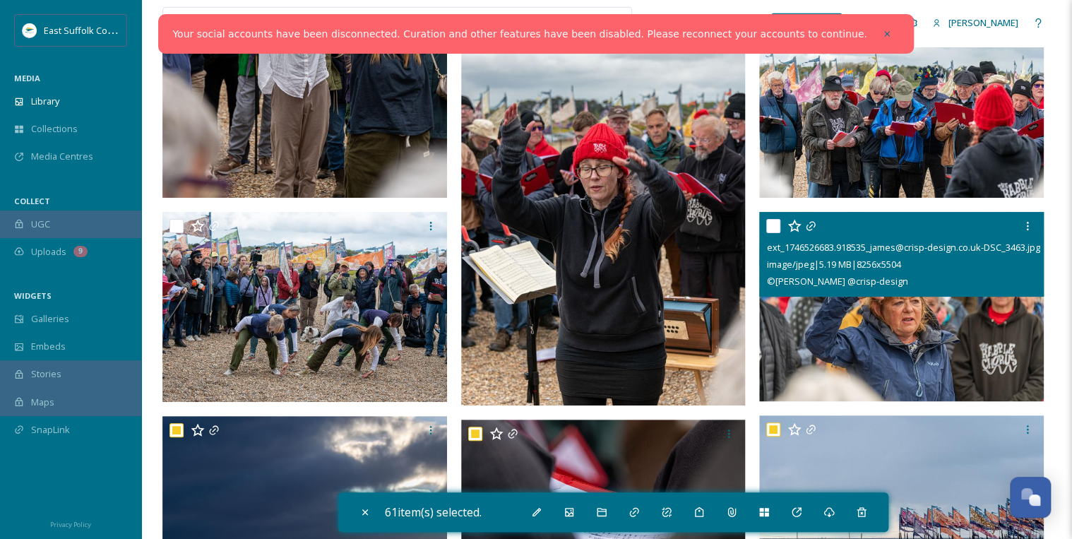
click at [775, 226] on input "checkbox" at bounding box center [773, 226] width 14 height 14
checkbox input "true"
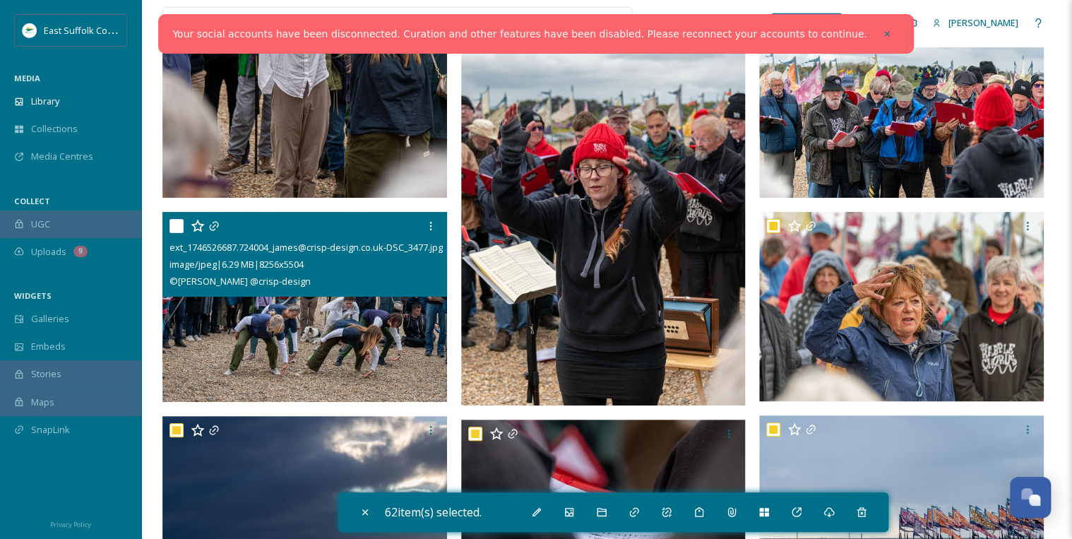
click at [174, 222] on input "checkbox" at bounding box center [176, 226] width 14 height 14
checkbox input "true"
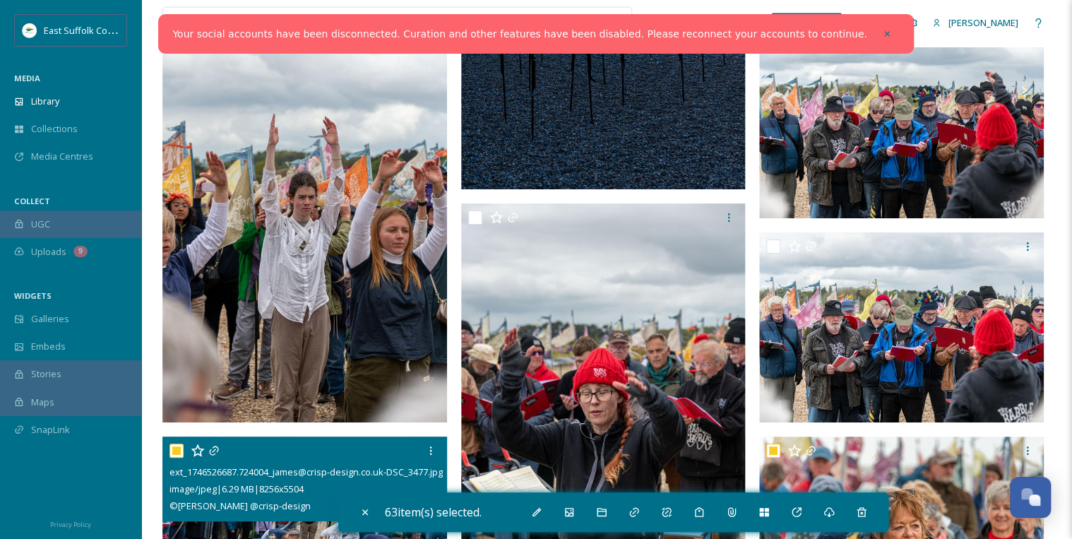
scroll to position [20392, 0]
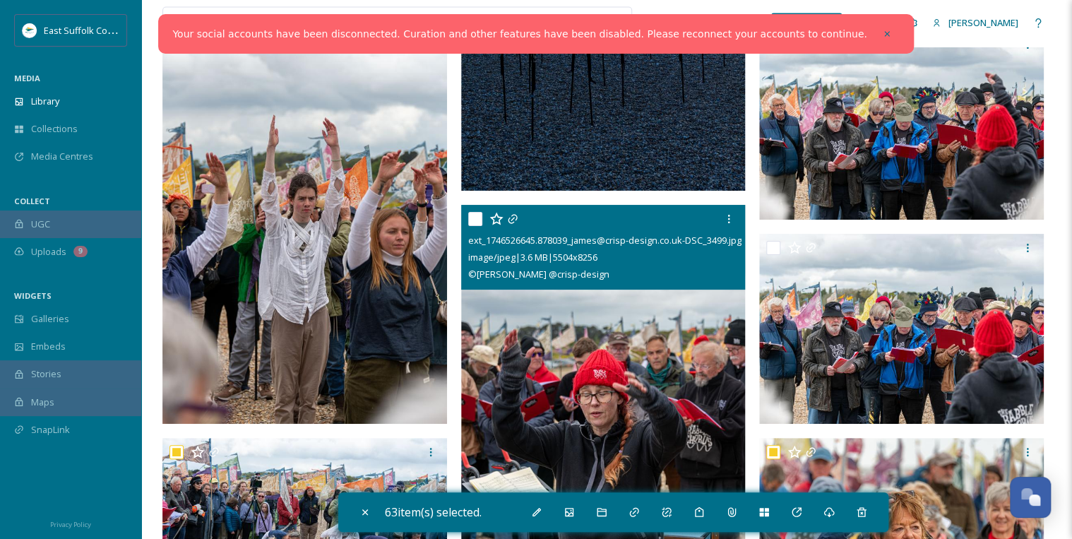
click at [479, 217] on input "checkbox" at bounding box center [475, 219] width 14 height 14
checkbox input "true"
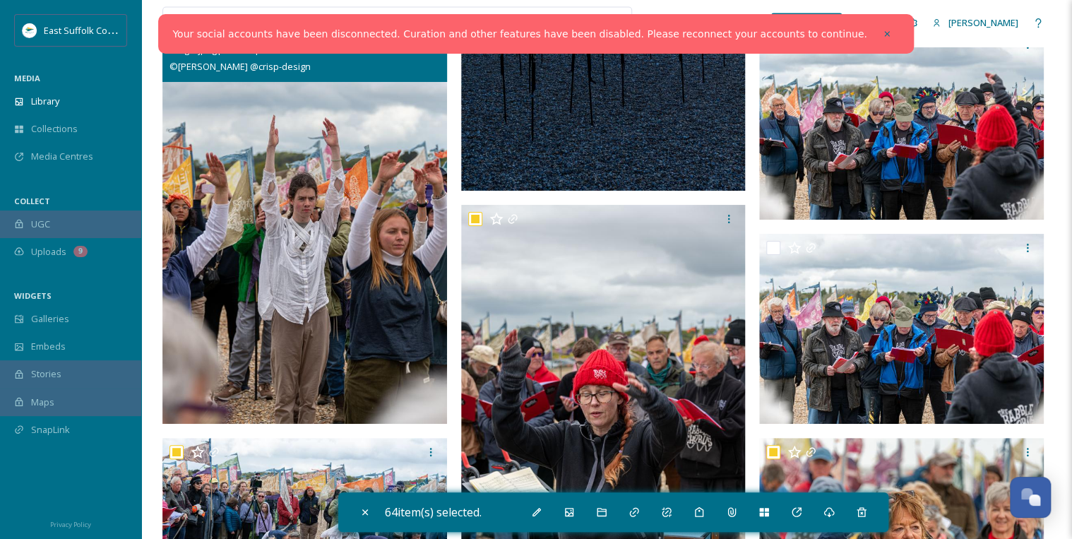
scroll to position [20336, 0]
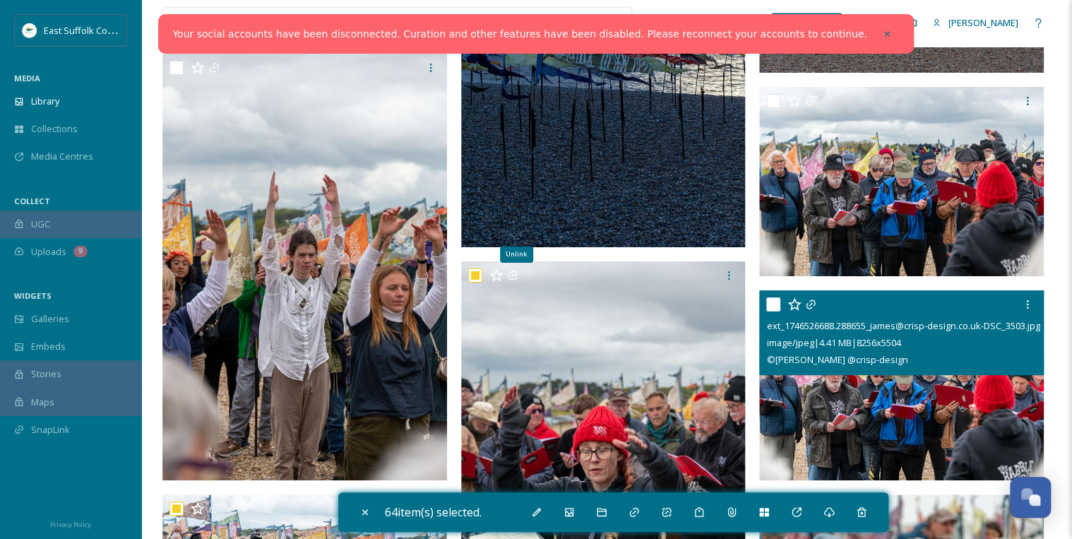
click at [777, 301] on input "checkbox" at bounding box center [773, 304] width 14 height 14
checkbox input "true"
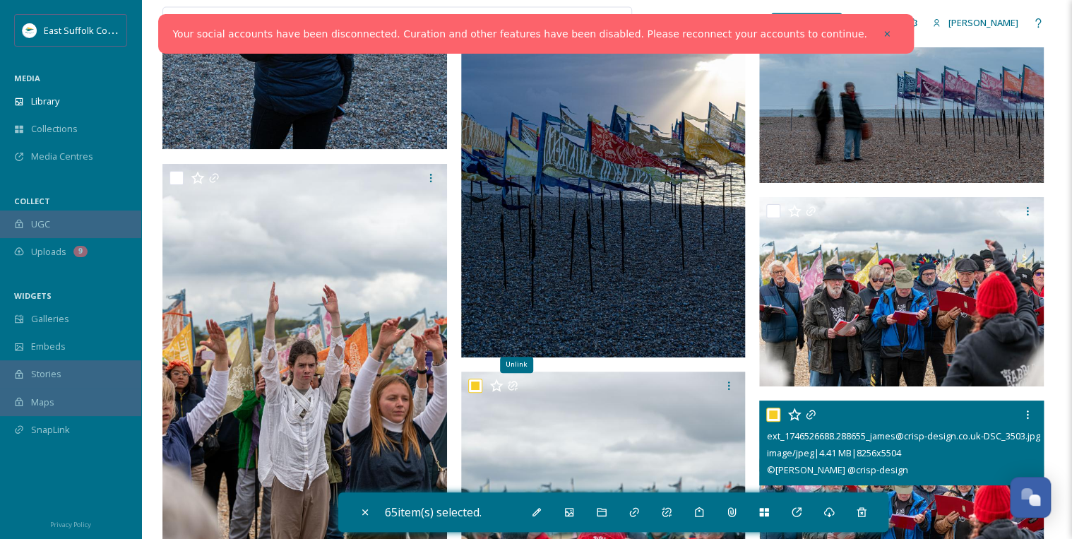
scroll to position [20223, 0]
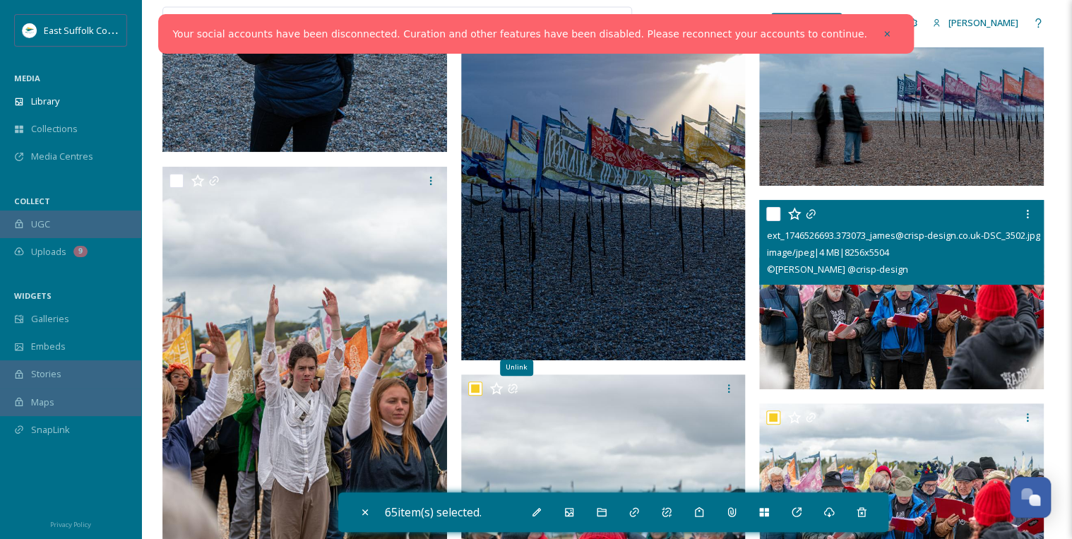
click at [772, 210] on input "checkbox" at bounding box center [773, 214] width 14 height 14
checkbox input "true"
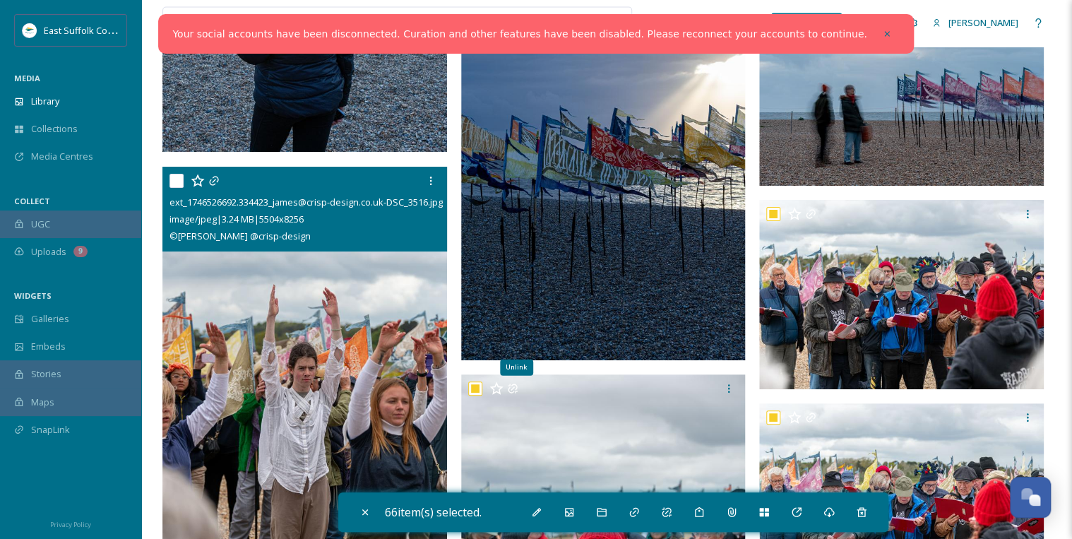
click at [178, 179] on input "checkbox" at bounding box center [176, 181] width 14 height 14
checkbox input "true"
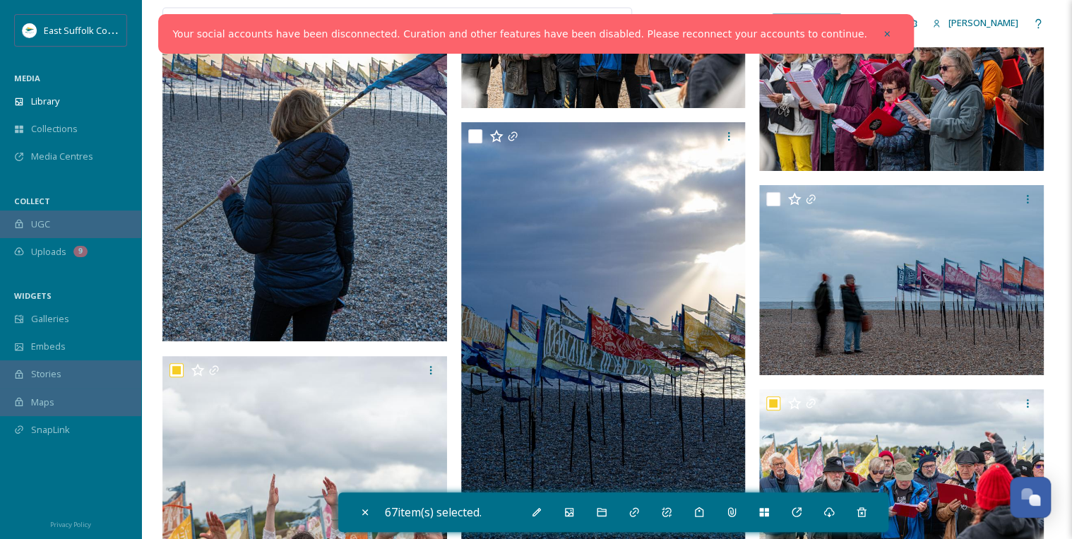
scroll to position [19997, 0]
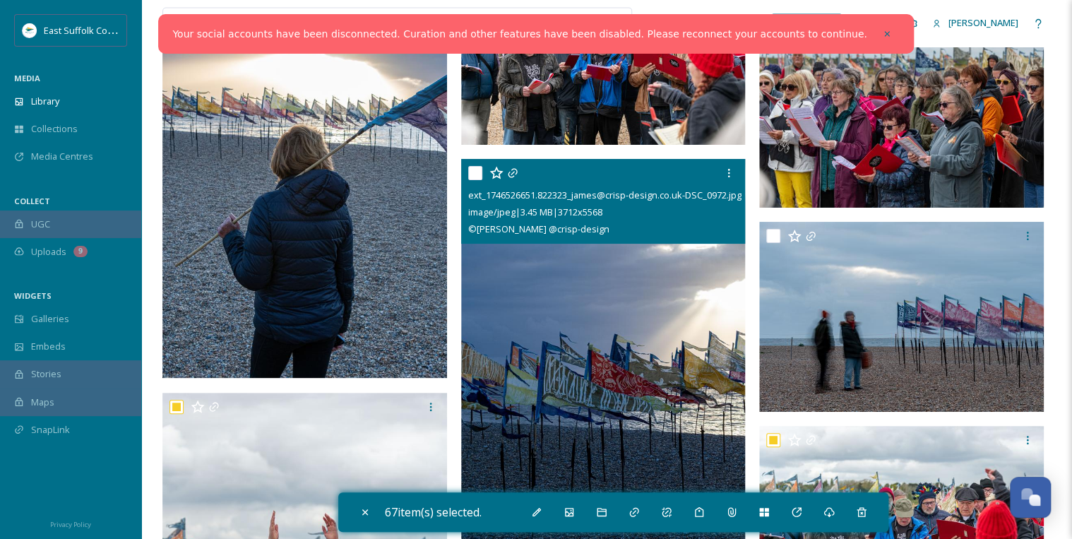
click at [475, 166] on input "checkbox" at bounding box center [475, 173] width 14 height 14
checkbox input "true"
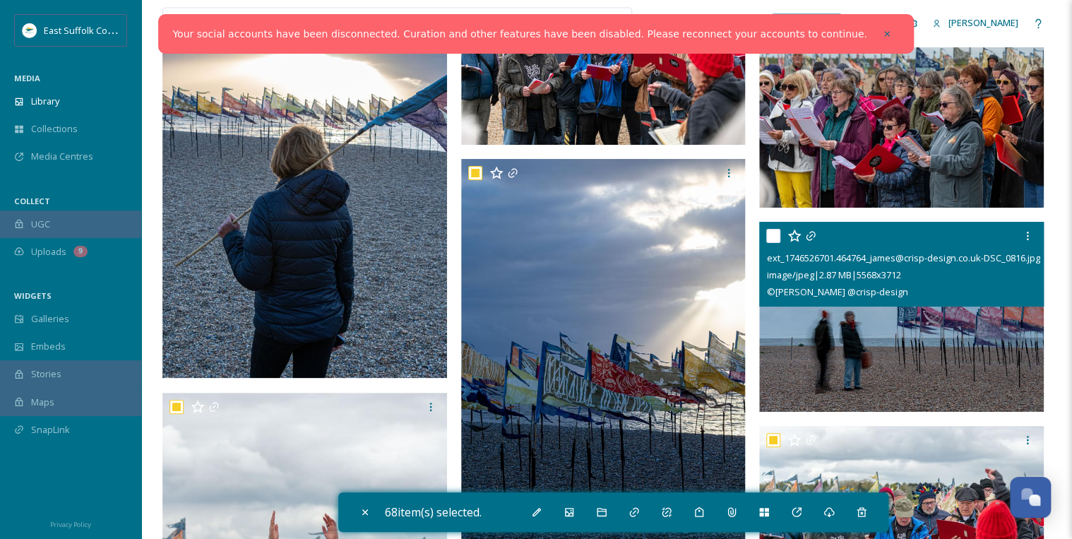
click at [769, 234] on input "checkbox" at bounding box center [773, 236] width 14 height 14
checkbox input "true"
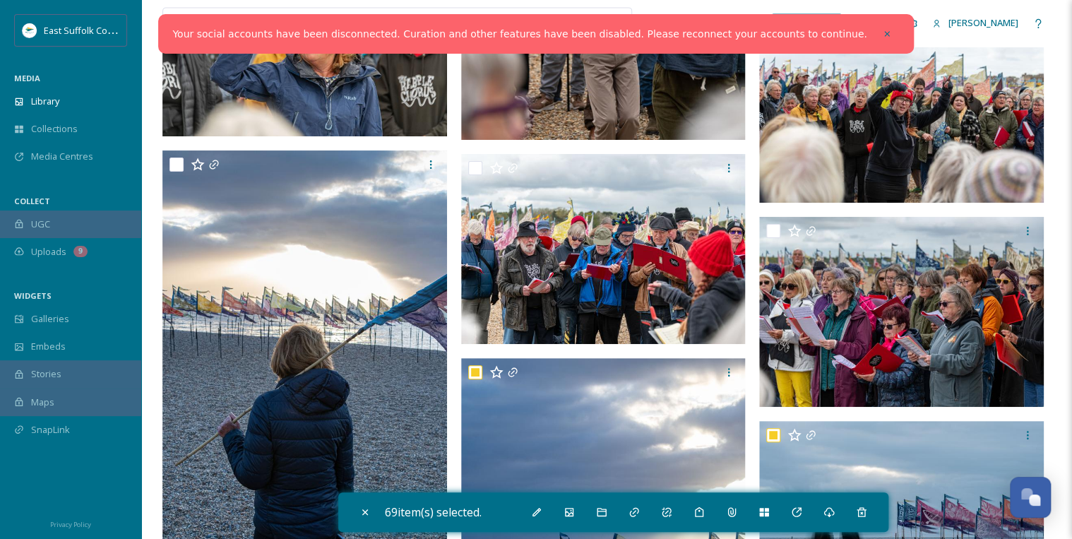
scroll to position [19771, 0]
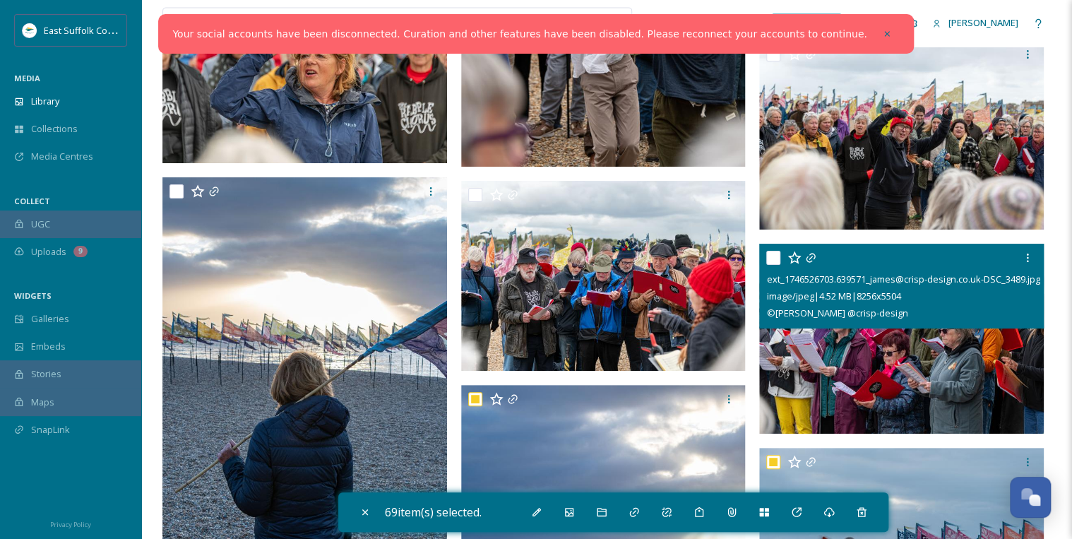
click at [771, 258] on input "checkbox" at bounding box center [773, 258] width 14 height 14
checkbox input "true"
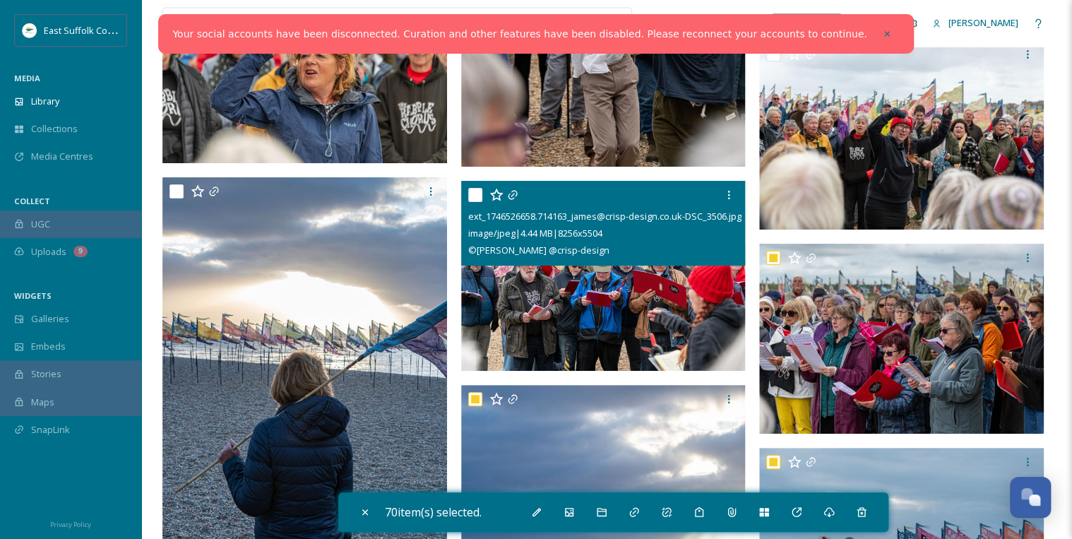
click at [476, 196] on input "checkbox" at bounding box center [475, 195] width 14 height 14
checkbox input "true"
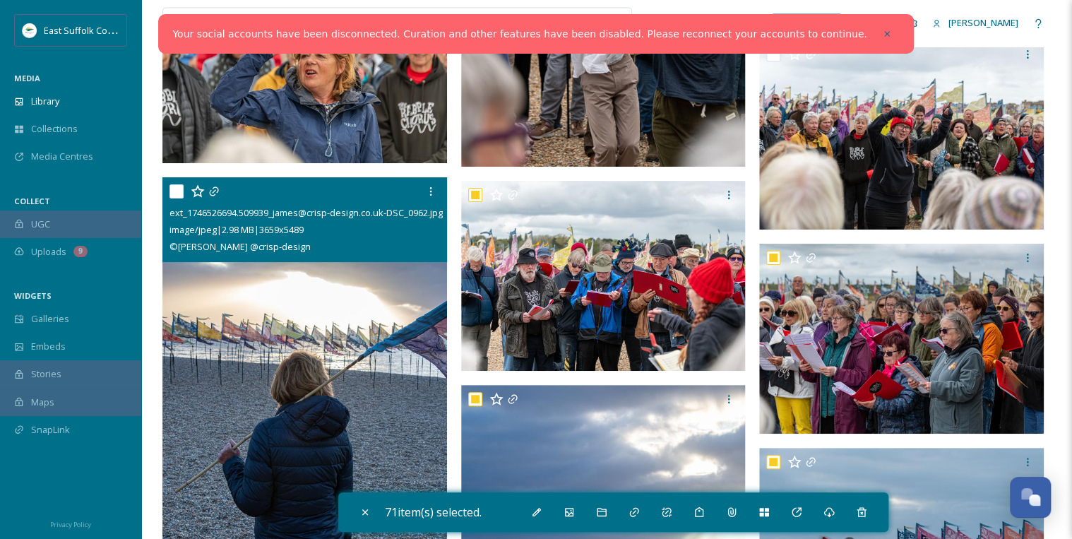
click at [174, 189] on input "checkbox" at bounding box center [176, 191] width 14 height 14
checkbox input "true"
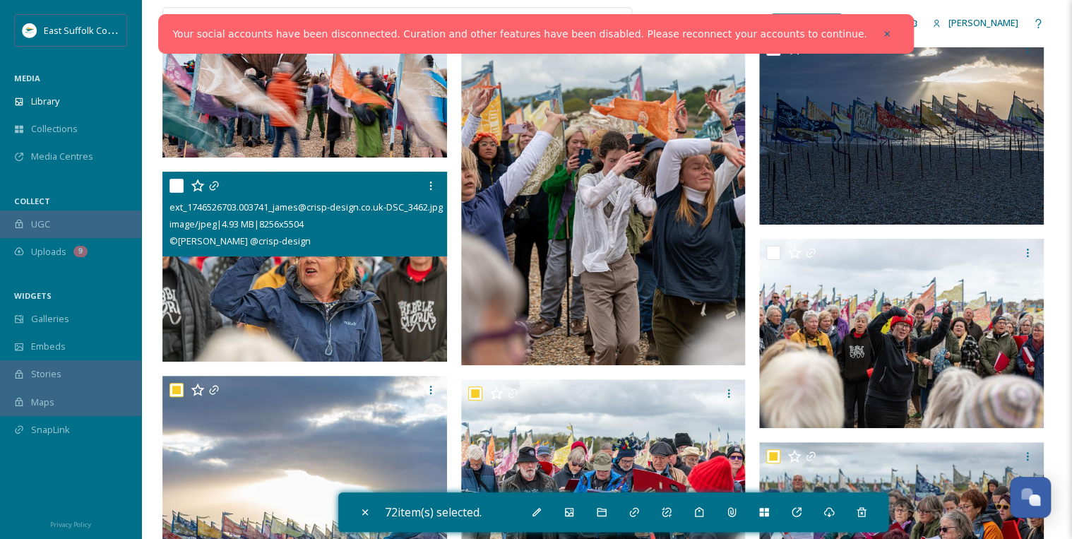
scroll to position [19545, 0]
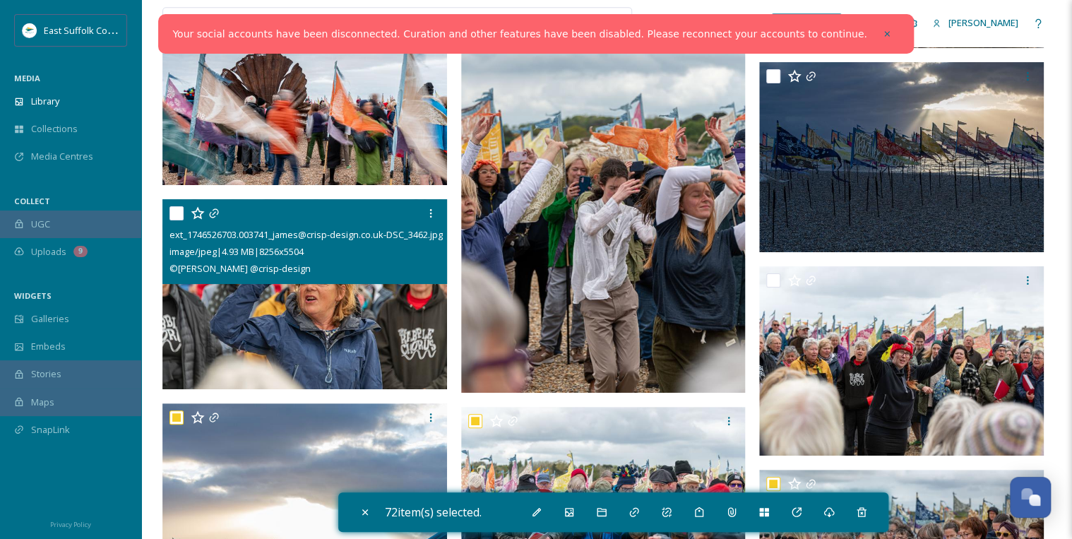
click at [175, 209] on input "checkbox" at bounding box center [176, 213] width 14 height 14
checkbox input "true"
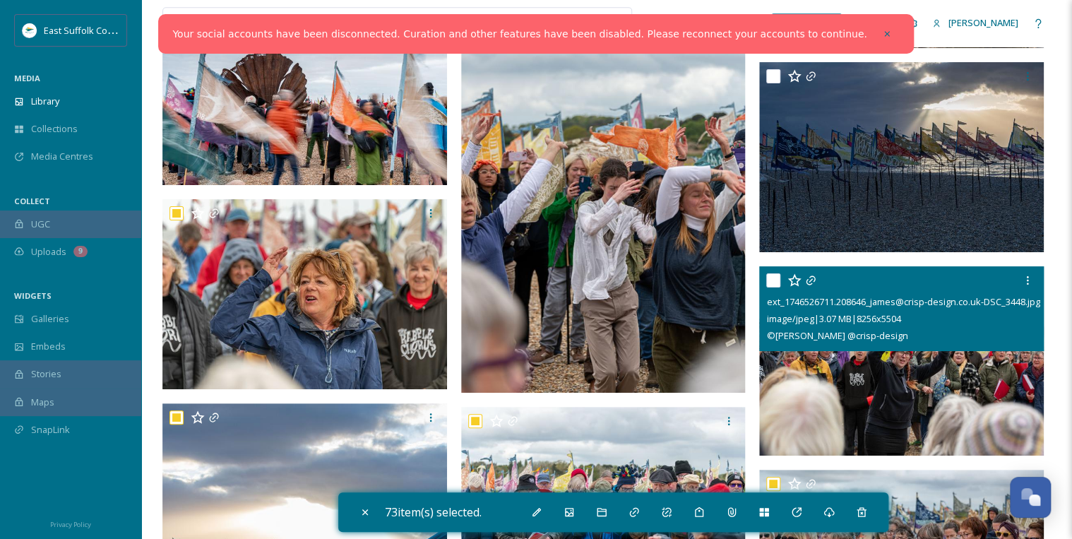
click at [777, 275] on input "checkbox" at bounding box center [773, 280] width 14 height 14
checkbox input "true"
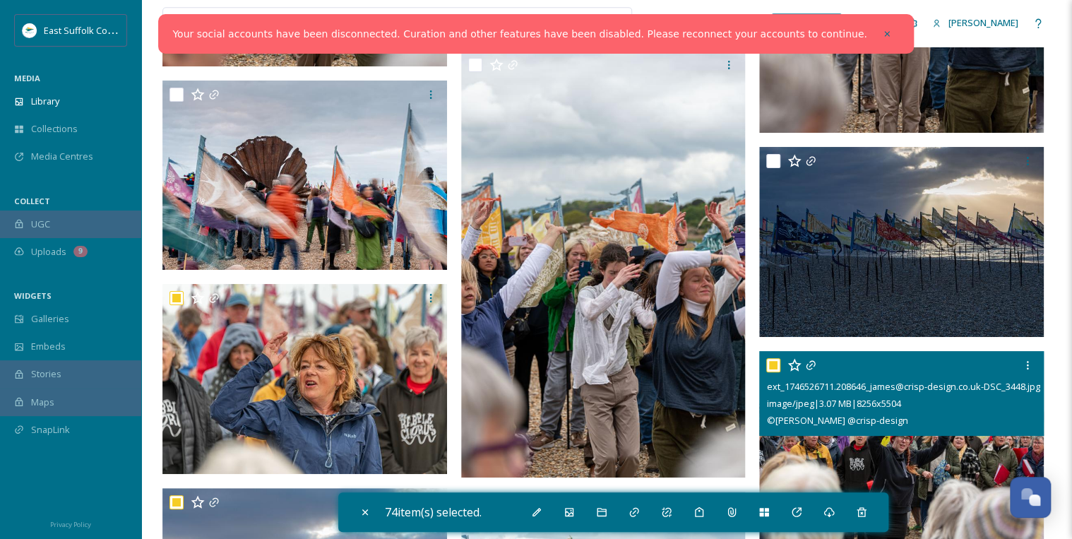
scroll to position [19432, 0]
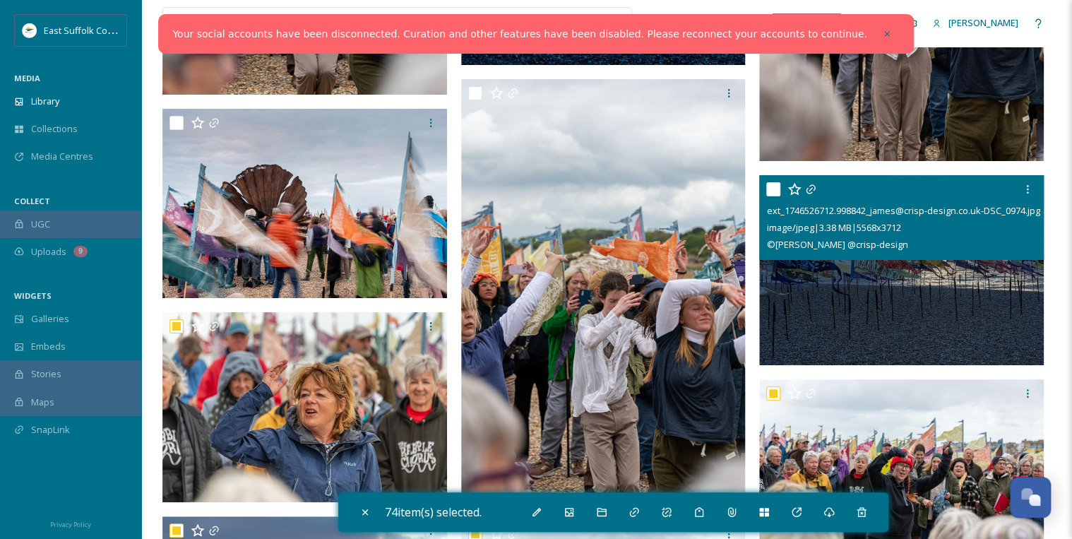
click at [772, 189] on input "checkbox" at bounding box center [773, 189] width 14 height 14
checkbox input "true"
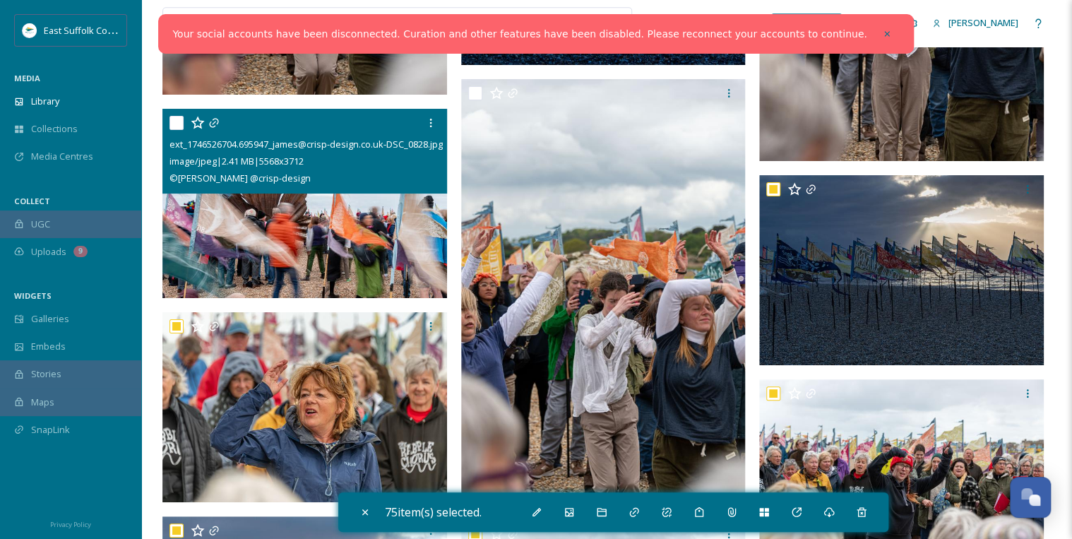
click at [178, 123] on input "checkbox" at bounding box center [176, 123] width 14 height 14
checkbox input "true"
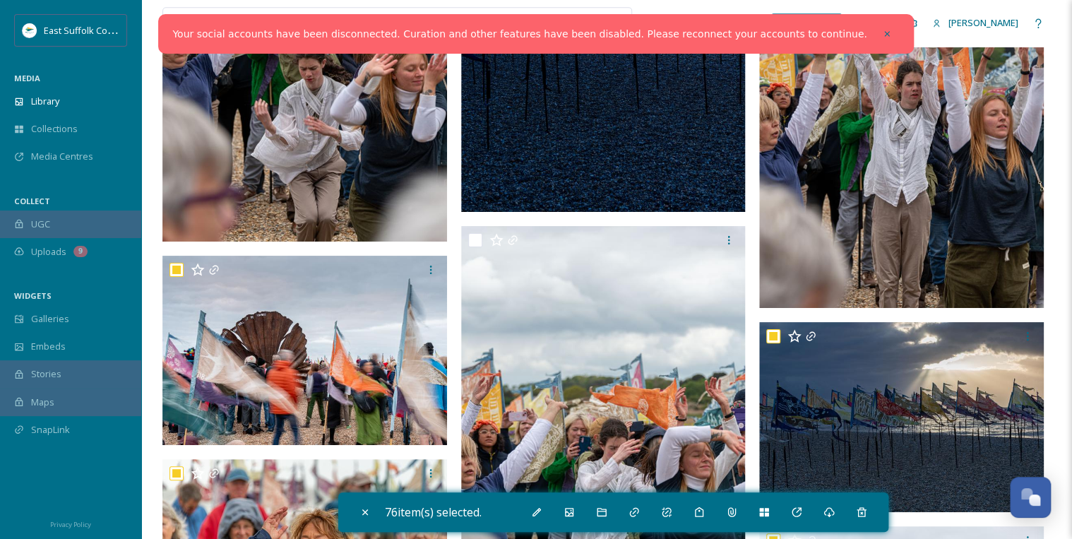
scroll to position [19263, 0]
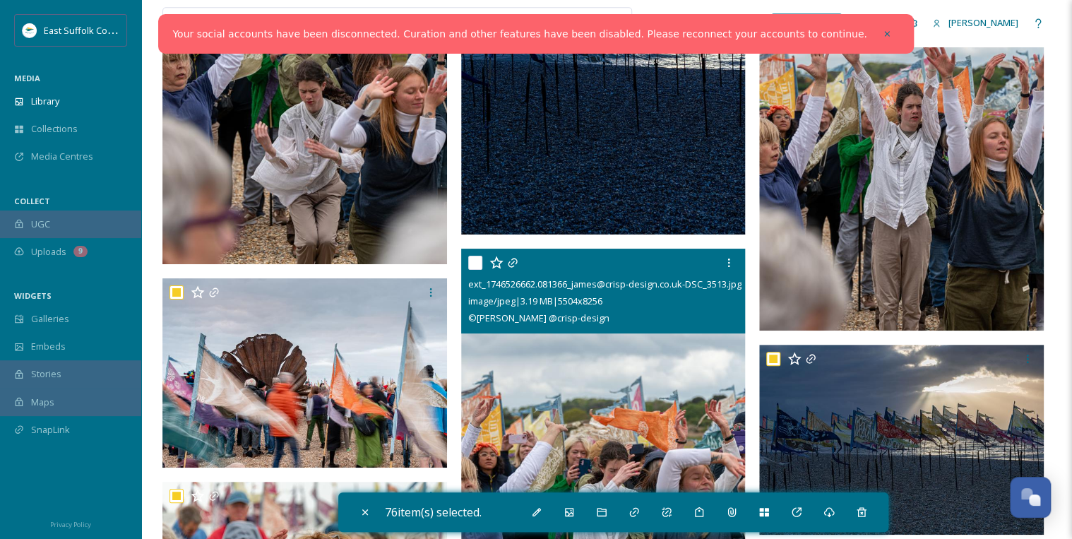
click at [472, 261] on input "checkbox" at bounding box center [475, 263] width 14 height 14
checkbox input "true"
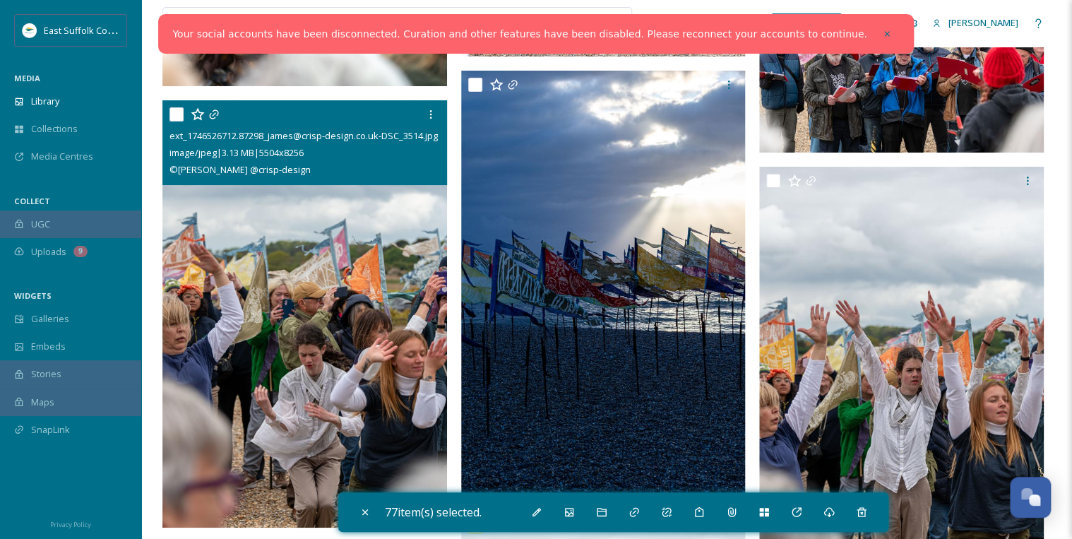
scroll to position [18924, 0]
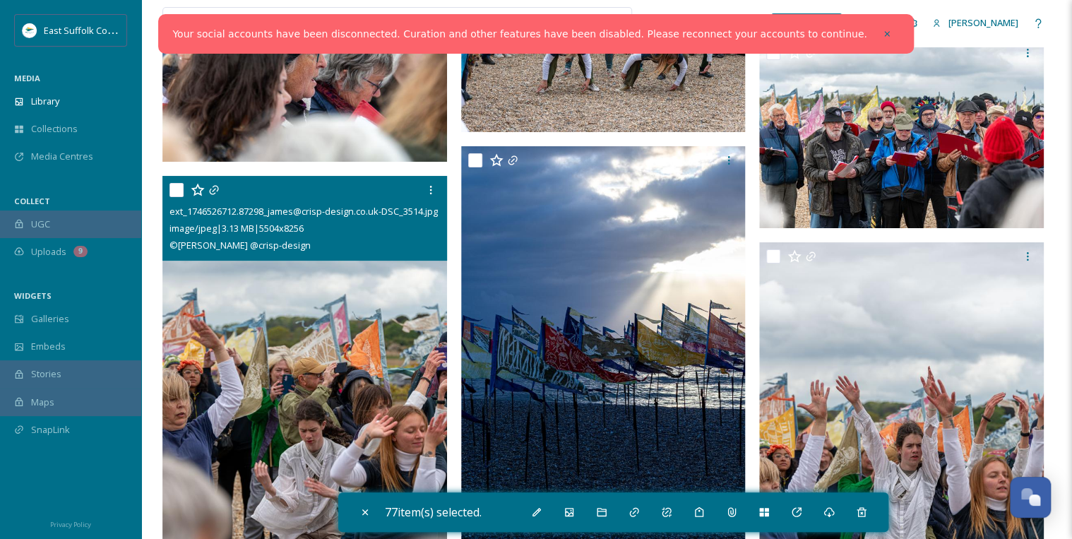
click at [174, 187] on input "checkbox" at bounding box center [176, 190] width 14 height 14
checkbox input "true"
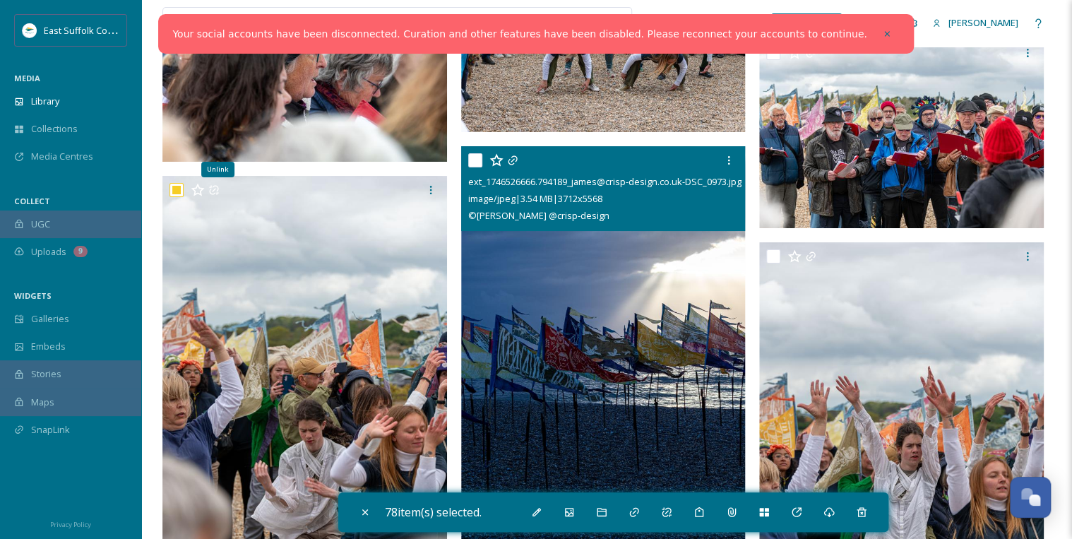
click at [470, 163] on input "checkbox" at bounding box center [475, 160] width 14 height 14
checkbox input "true"
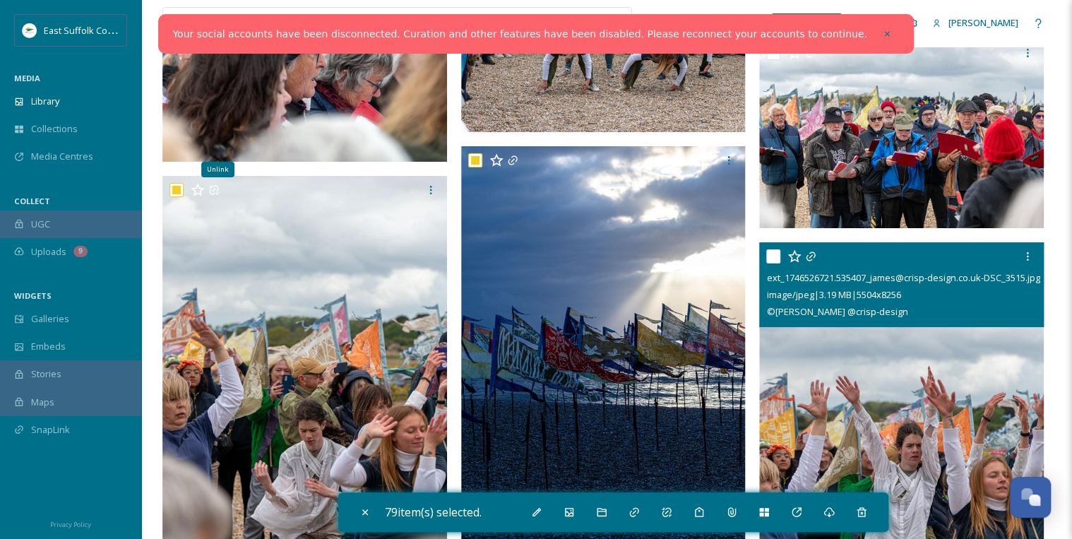
click at [769, 253] on input "checkbox" at bounding box center [773, 256] width 14 height 14
checkbox input "true"
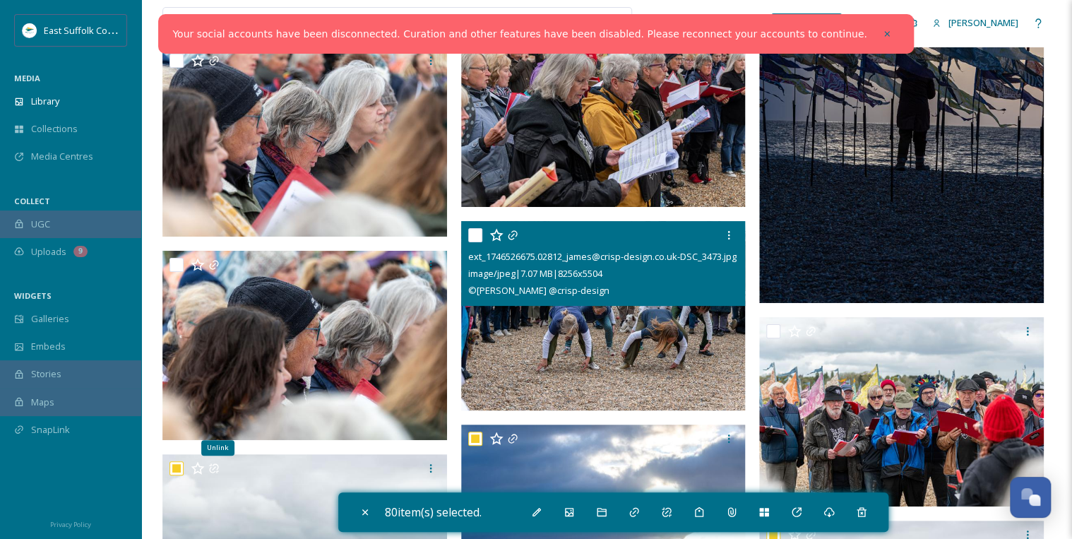
scroll to position [18641, 0]
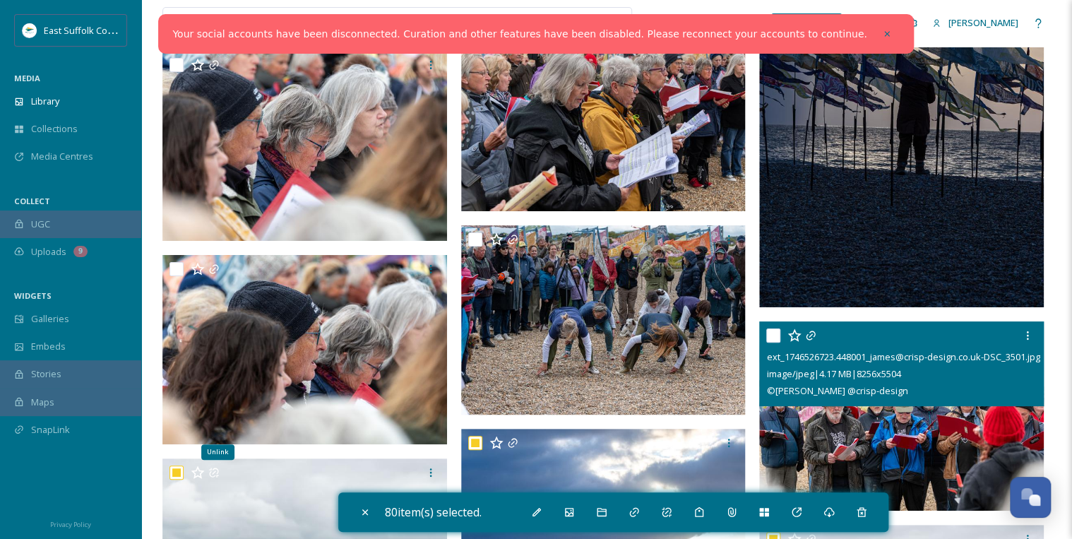
click at [769, 334] on input "checkbox" at bounding box center [773, 335] width 14 height 14
checkbox input "true"
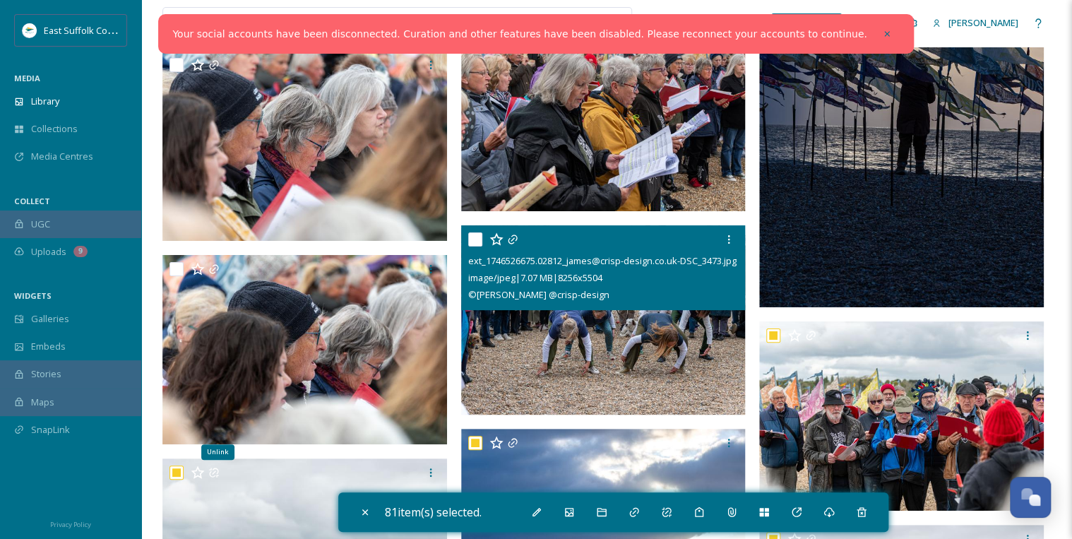
click at [476, 234] on input "checkbox" at bounding box center [475, 239] width 14 height 14
checkbox input "true"
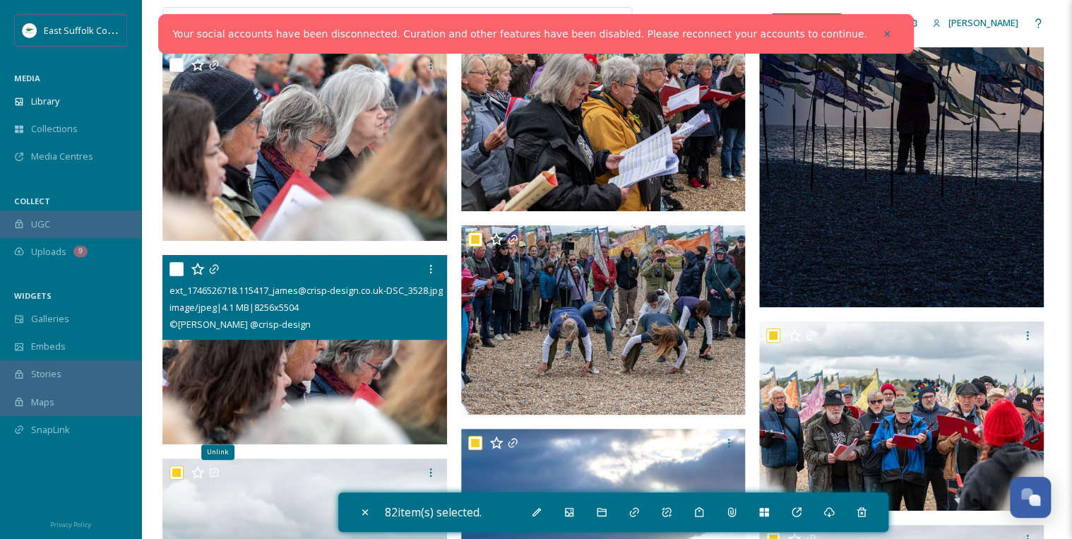
click at [181, 267] on input "checkbox" at bounding box center [176, 269] width 14 height 14
checkbox input "true"
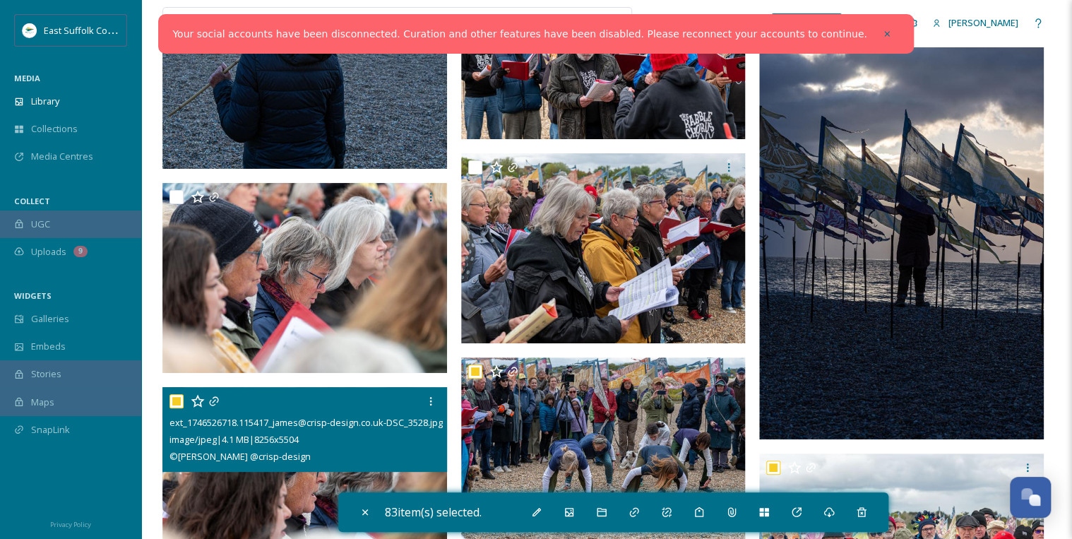
scroll to position [18472, 0]
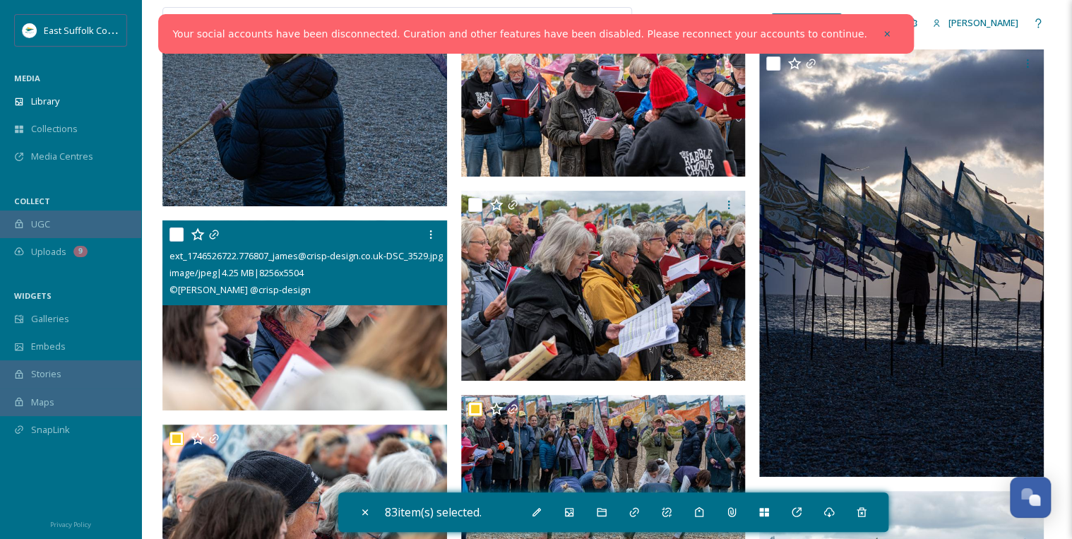
click at [177, 229] on input "checkbox" at bounding box center [176, 234] width 14 height 14
checkbox input "true"
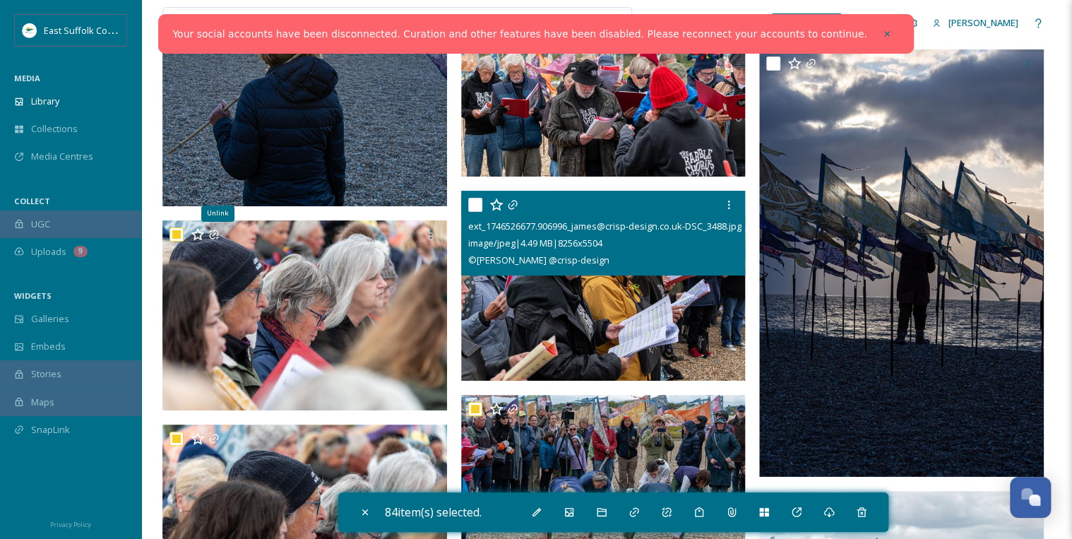
click at [477, 201] on input "checkbox" at bounding box center [475, 205] width 14 height 14
checkbox input "true"
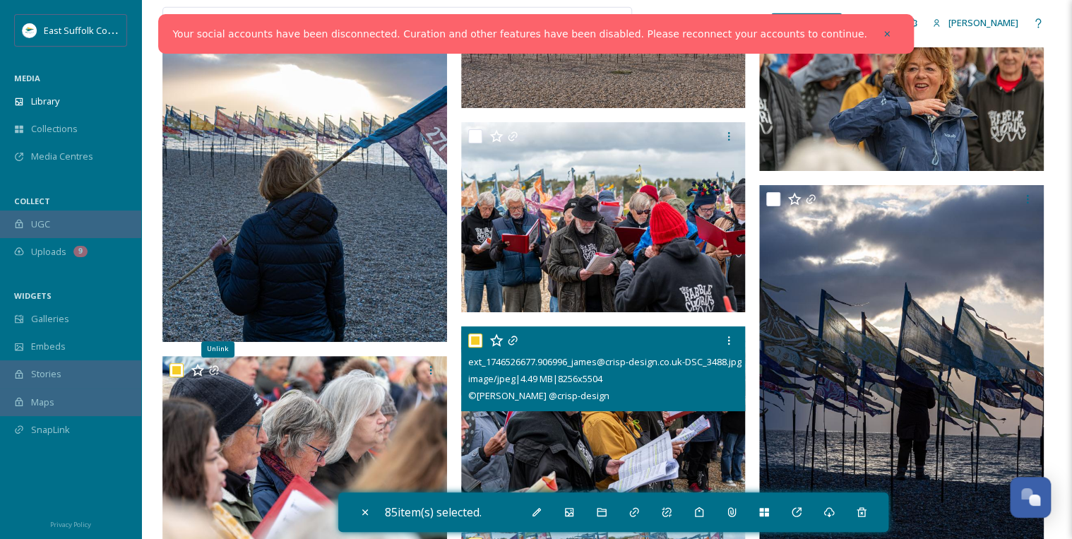
scroll to position [18302, 0]
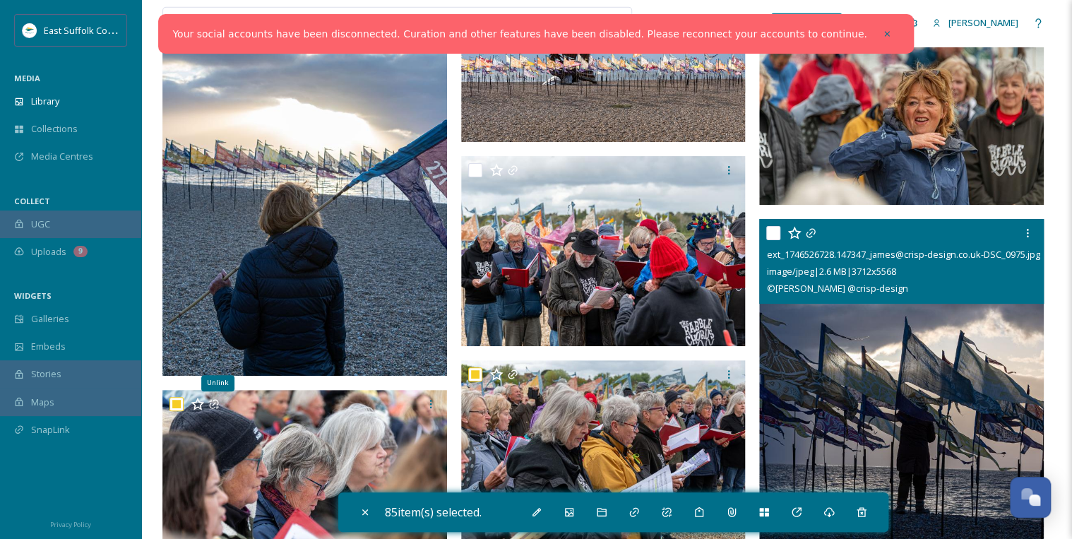
click at [768, 230] on input "checkbox" at bounding box center [773, 233] width 14 height 14
checkbox input "true"
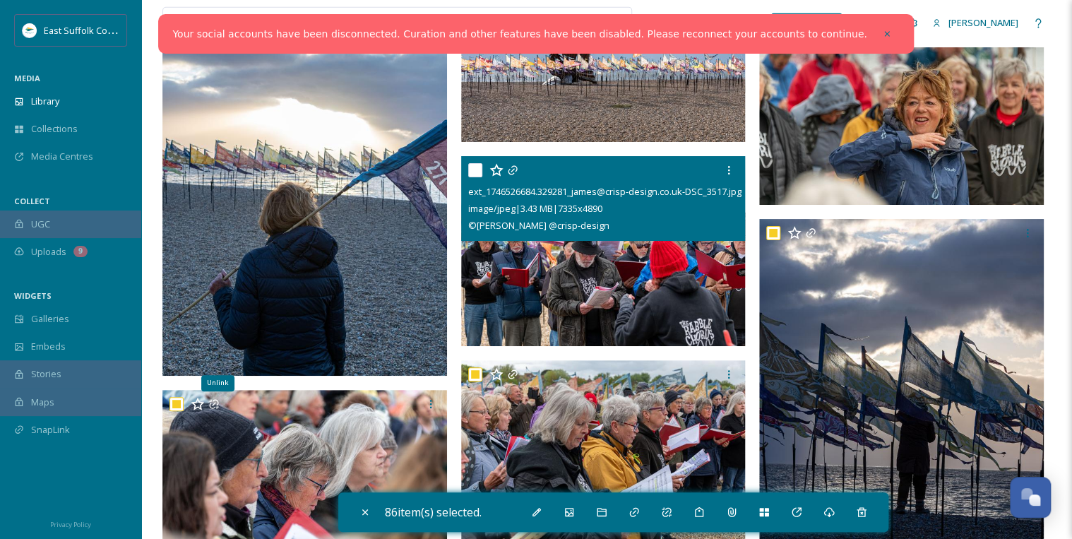
click at [472, 170] on input "checkbox" at bounding box center [475, 170] width 14 height 14
checkbox input "true"
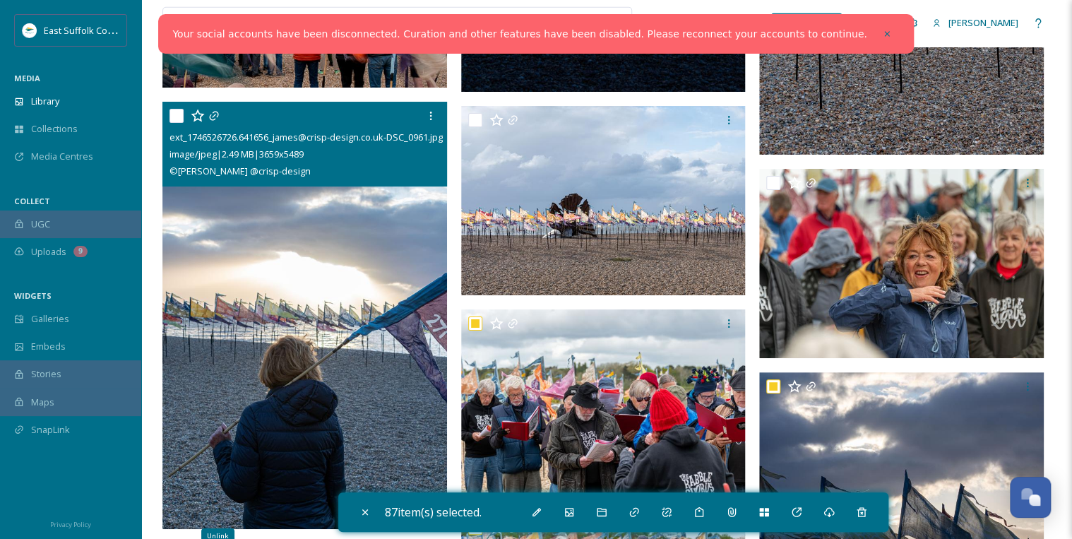
scroll to position [18133, 0]
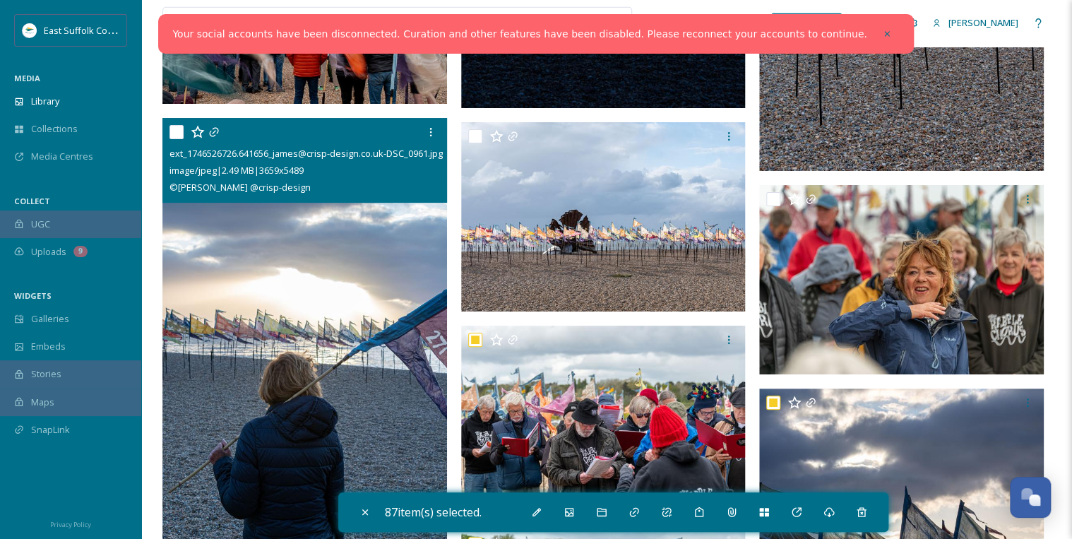
click at [178, 131] on input "checkbox" at bounding box center [176, 132] width 14 height 14
checkbox input "true"
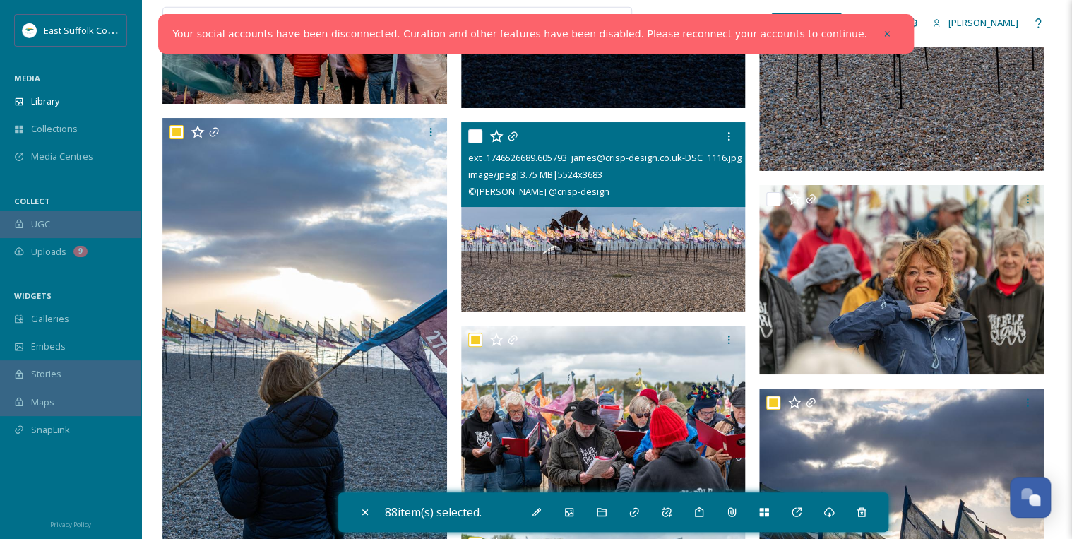
click at [472, 136] on input "checkbox" at bounding box center [475, 136] width 14 height 14
checkbox input "true"
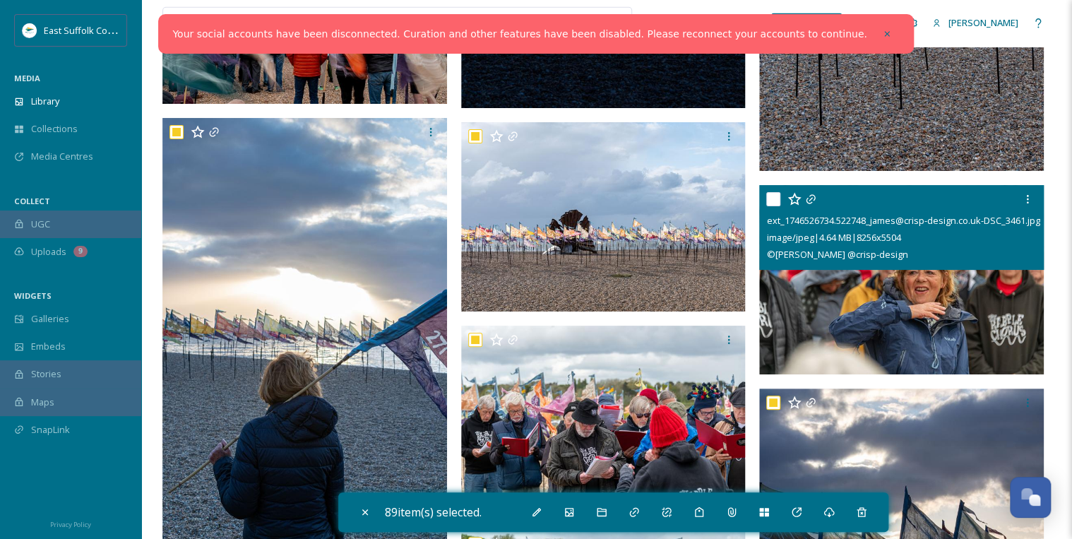
click at [768, 196] on input "checkbox" at bounding box center [773, 199] width 14 height 14
checkbox input "true"
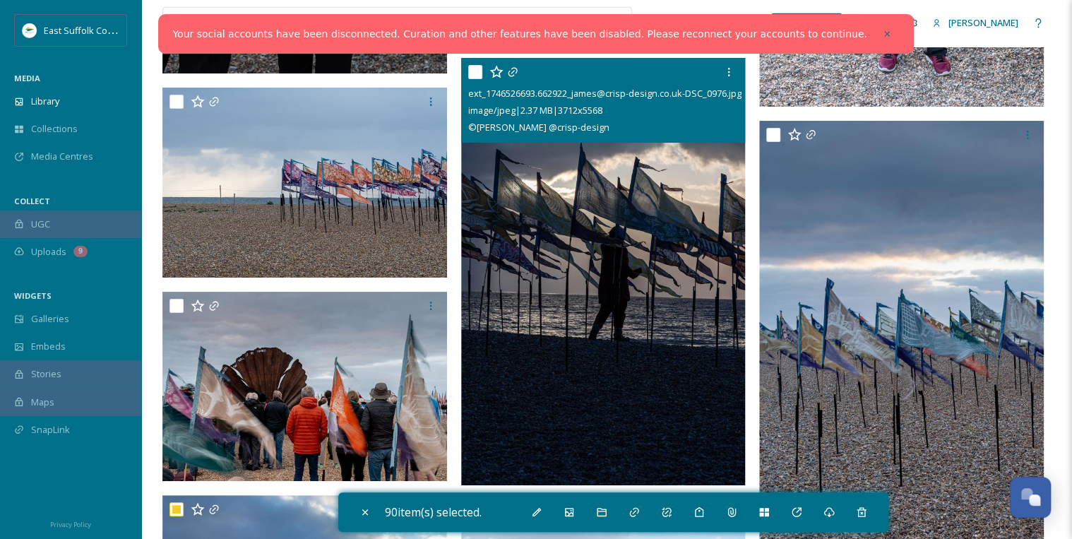
scroll to position [17737, 0]
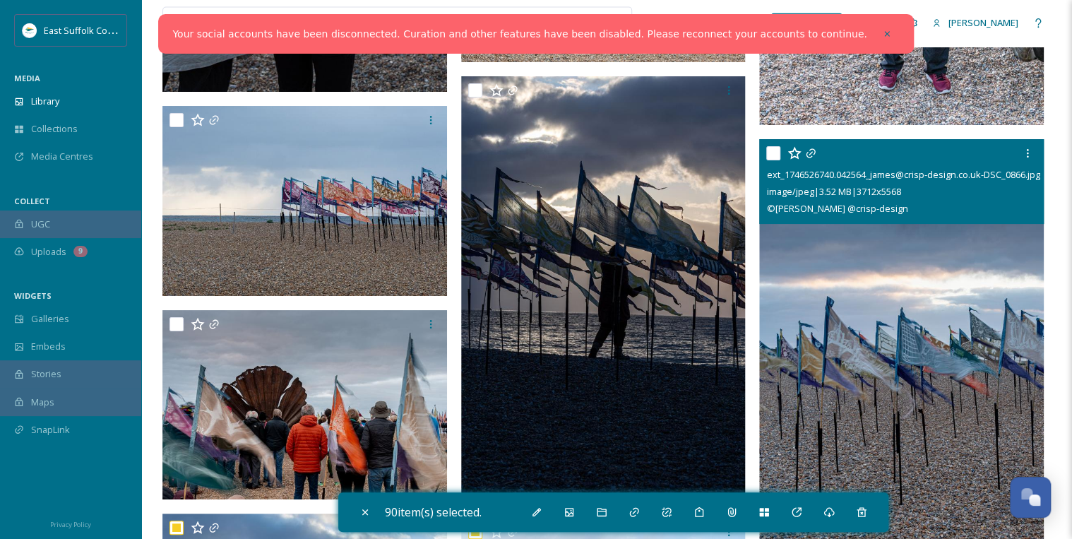
click at [770, 149] on input "checkbox" at bounding box center [773, 153] width 14 height 14
checkbox input "true"
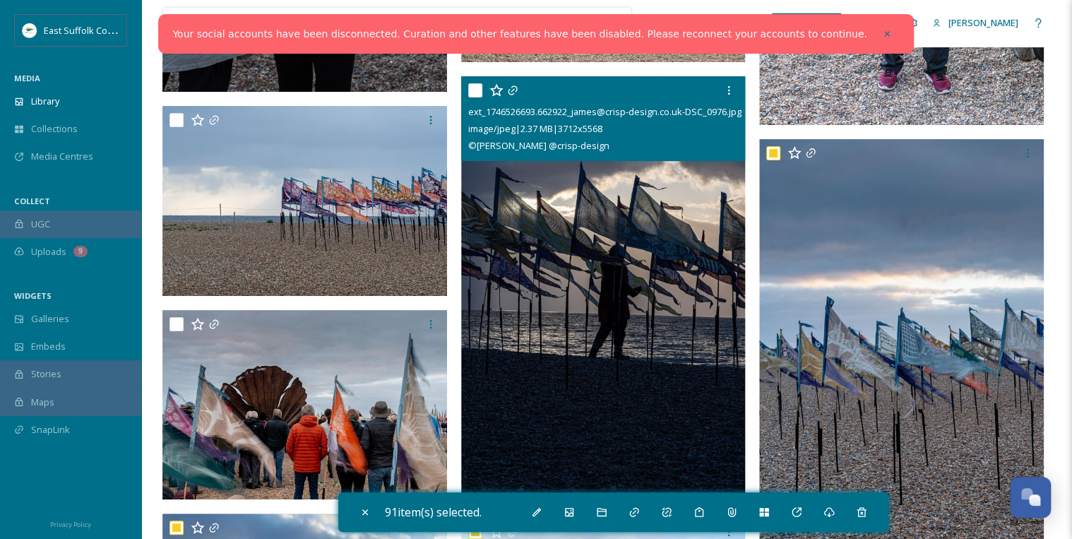
click at [477, 92] on input "checkbox" at bounding box center [475, 90] width 14 height 14
checkbox input "true"
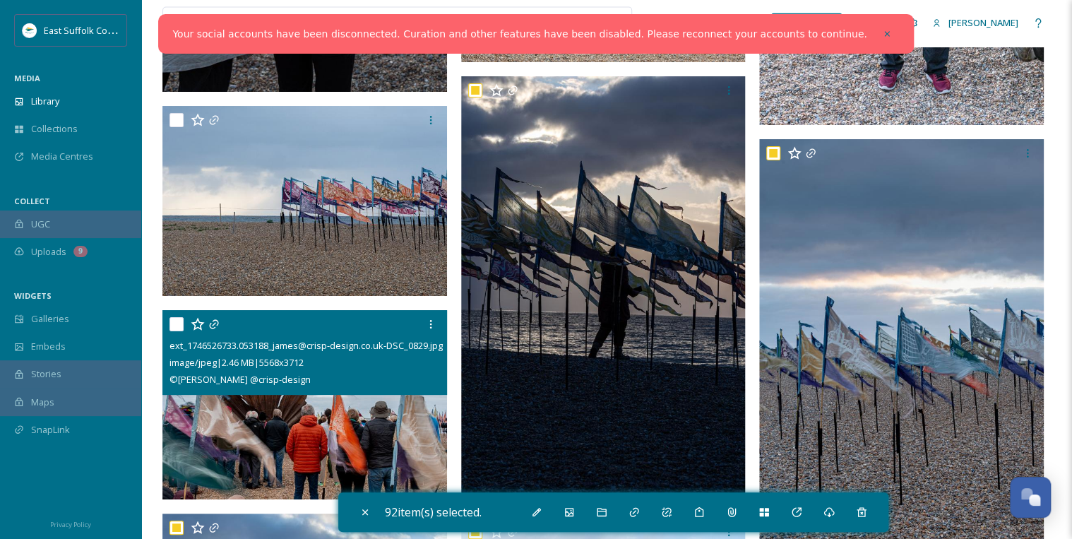
click at [181, 322] on input "checkbox" at bounding box center [176, 324] width 14 height 14
checkbox input "true"
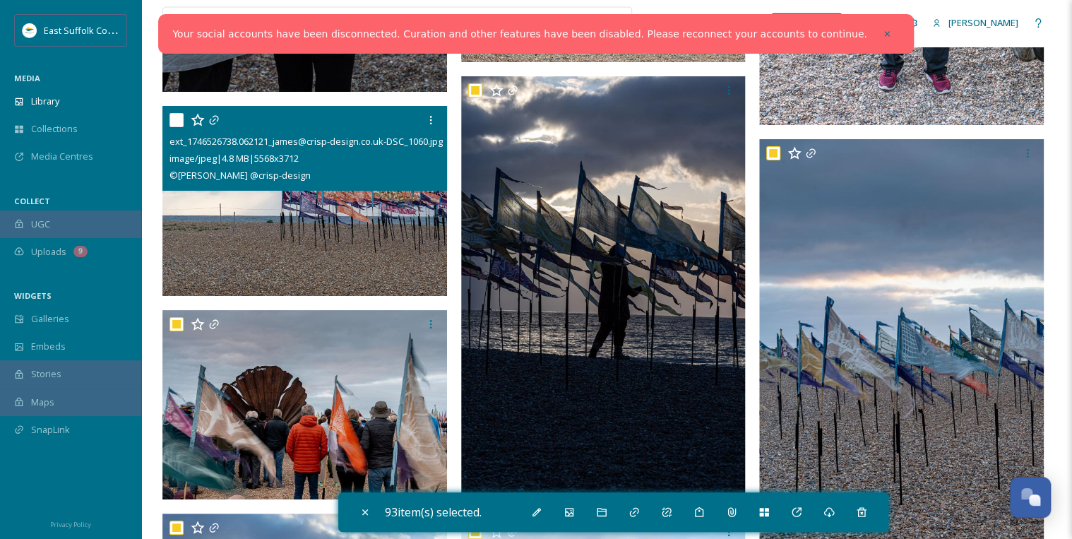
click at [178, 117] on input "checkbox" at bounding box center [176, 120] width 14 height 14
checkbox input "true"
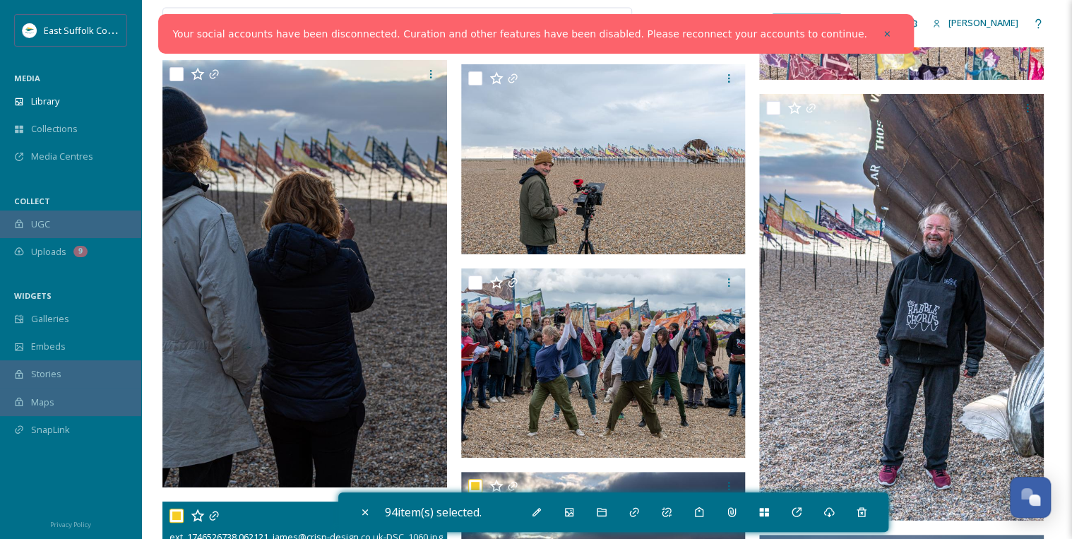
scroll to position [17342, 0]
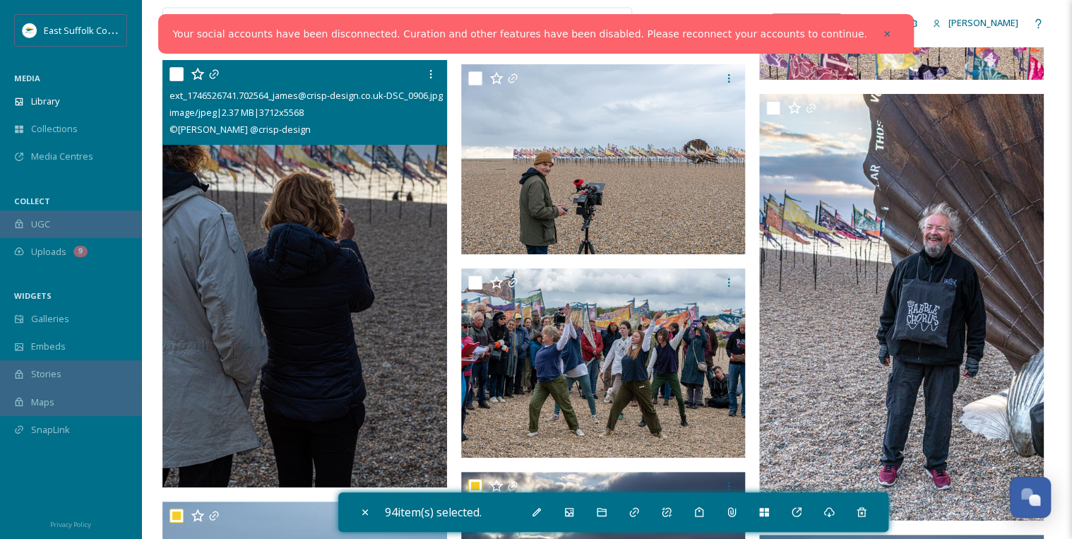
click at [177, 69] on input "checkbox" at bounding box center [176, 74] width 14 height 14
checkbox input "true"
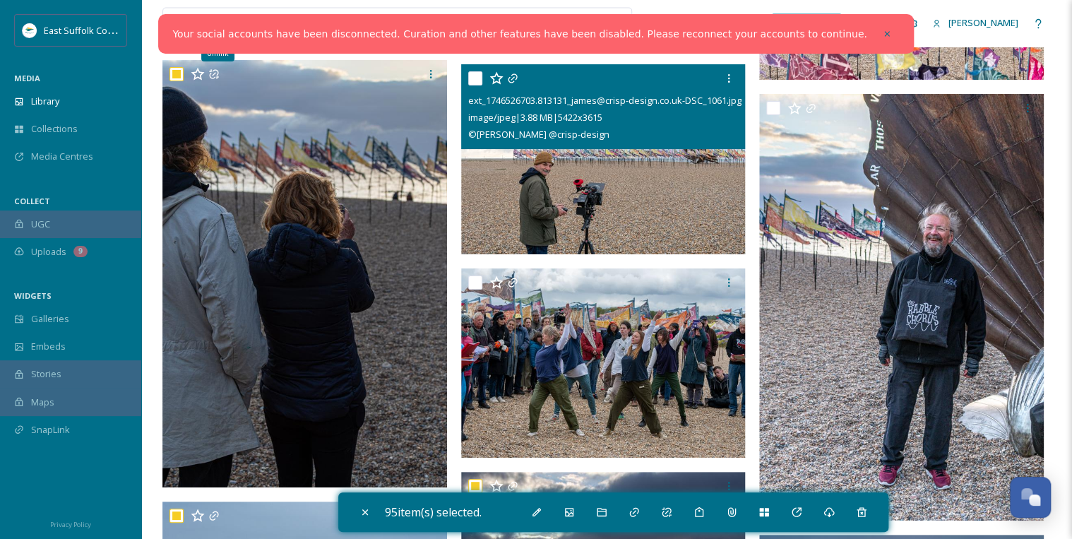
click at [475, 73] on input "checkbox" at bounding box center [475, 78] width 14 height 14
checkbox input "true"
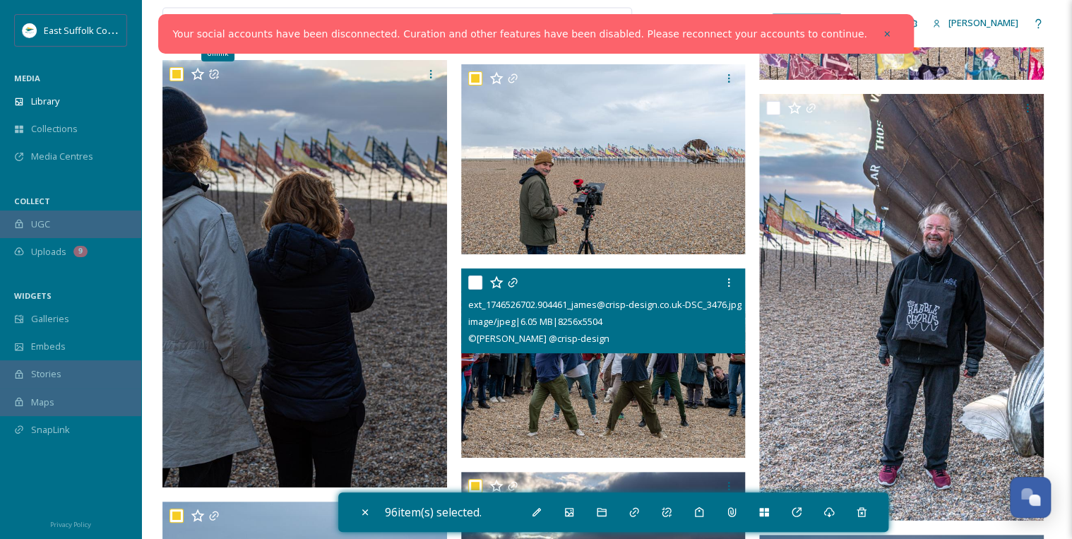
click at [470, 280] on input "checkbox" at bounding box center [475, 282] width 14 height 14
checkbox input "true"
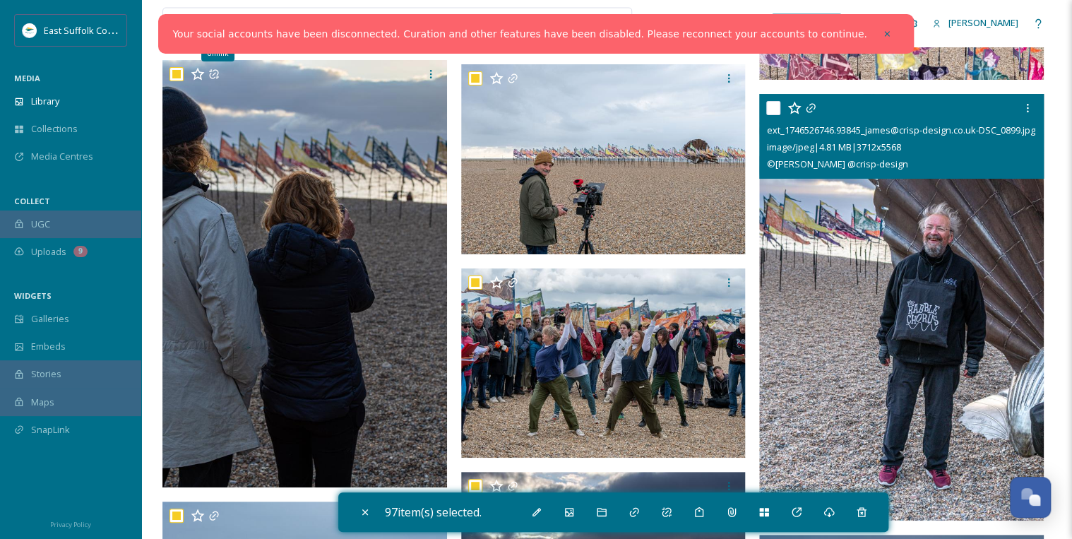
click at [770, 104] on input "checkbox" at bounding box center [773, 108] width 14 height 14
checkbox input "true"
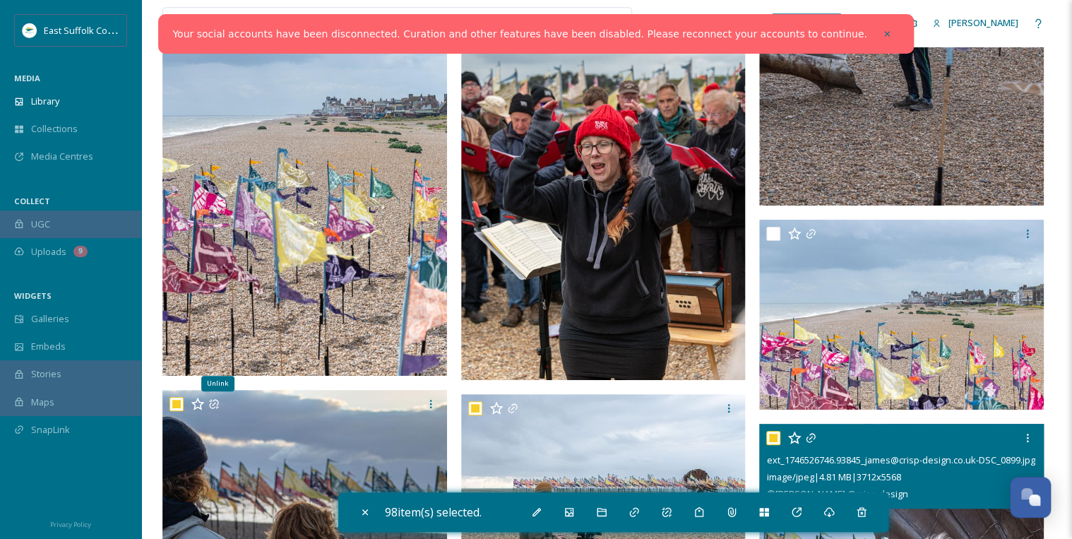
scroll to position [17003, 0]
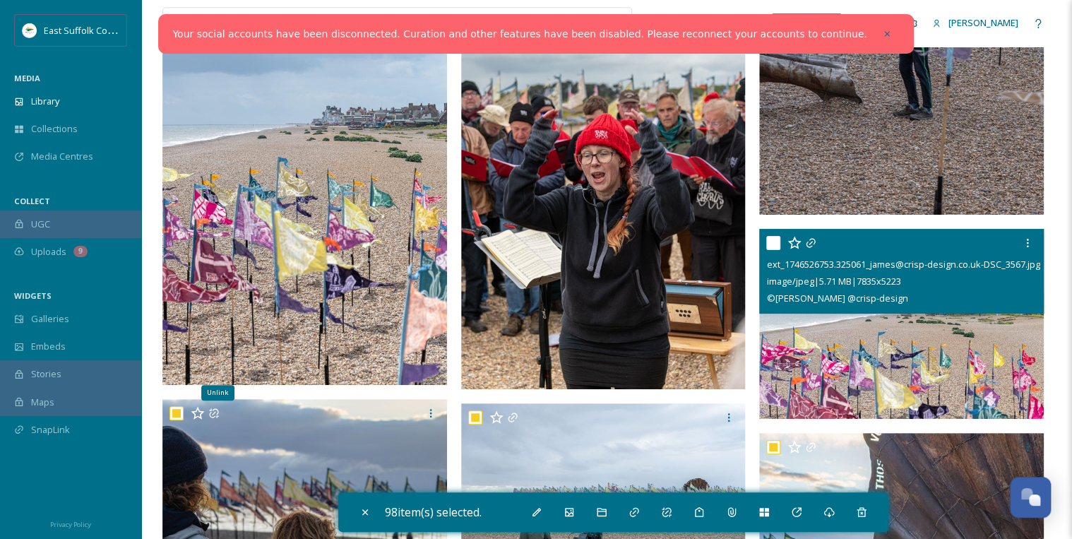
click at [774, 240] on input "checkbox" at bounding box center [773, 243] width 14 height 14
checkbox input "true"
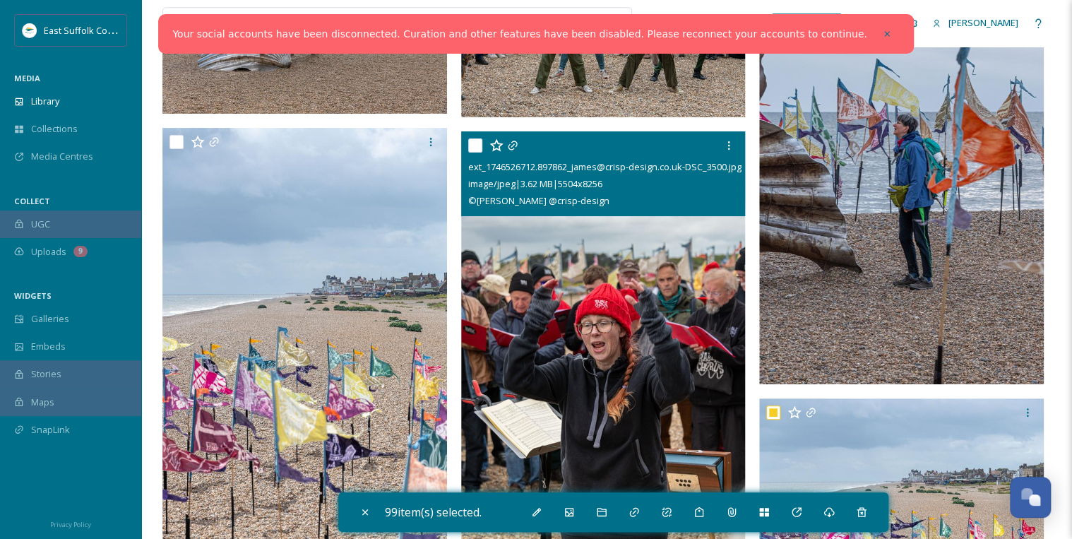
scroll to position [16834, 0]
click at [472, 140] on input "checkbox" at bounding box center [475, 145] width 14 height 14
checkbox input "true"
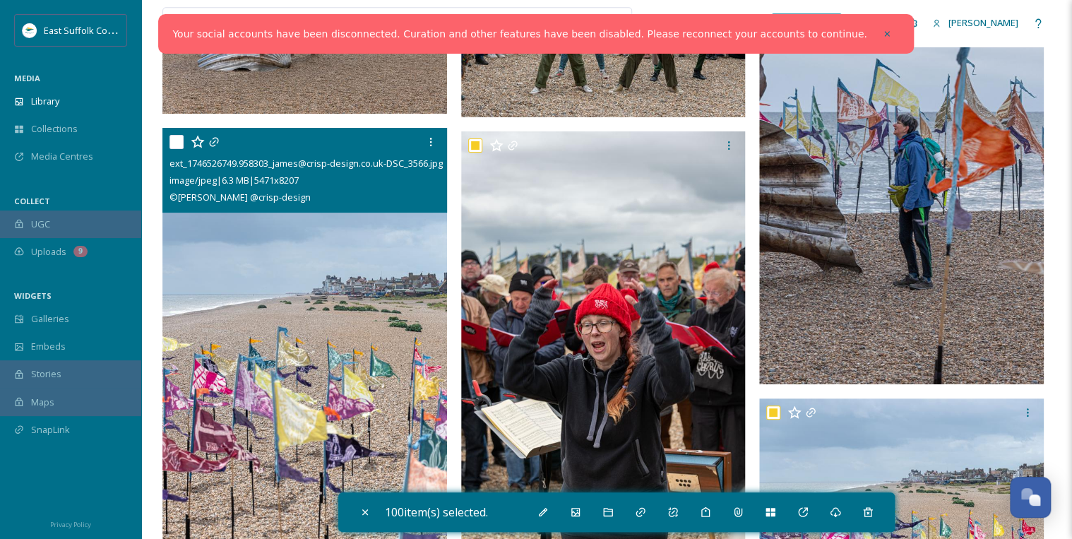
click at [178, 141] on input "checkbox" at bounding box center [176, 142] width 14 height 14
checkbox input "true"
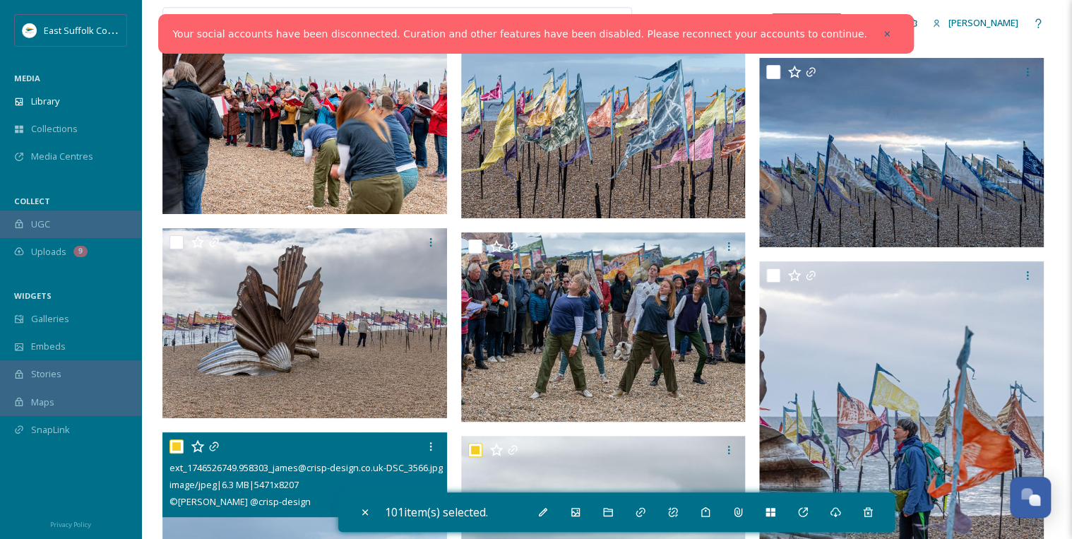
scroll to position [16495, 0]
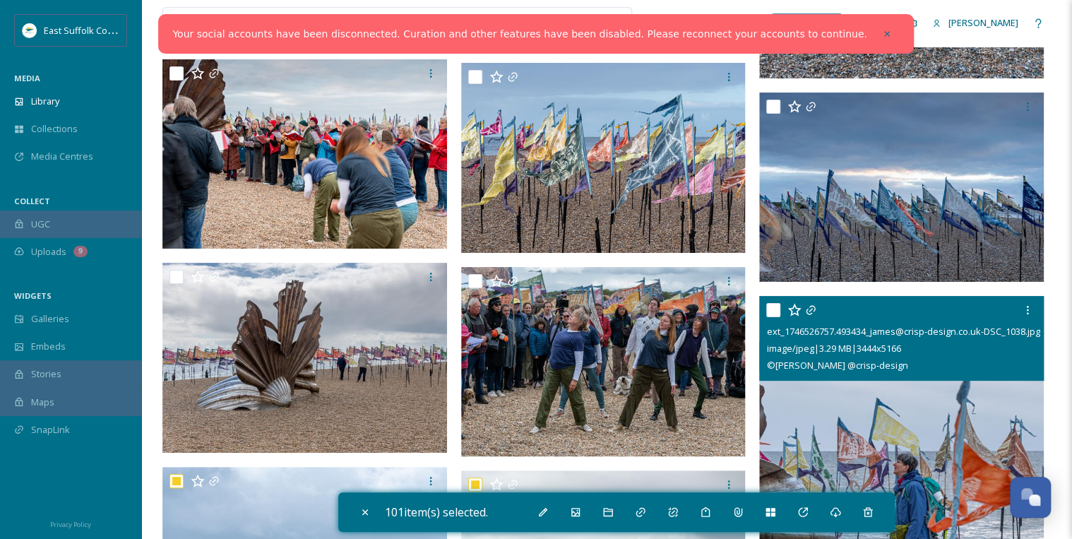
click at [772, 309] on input "checkbox" at bounding box center [773, 310] width 14 height 14
checkbox input "true"
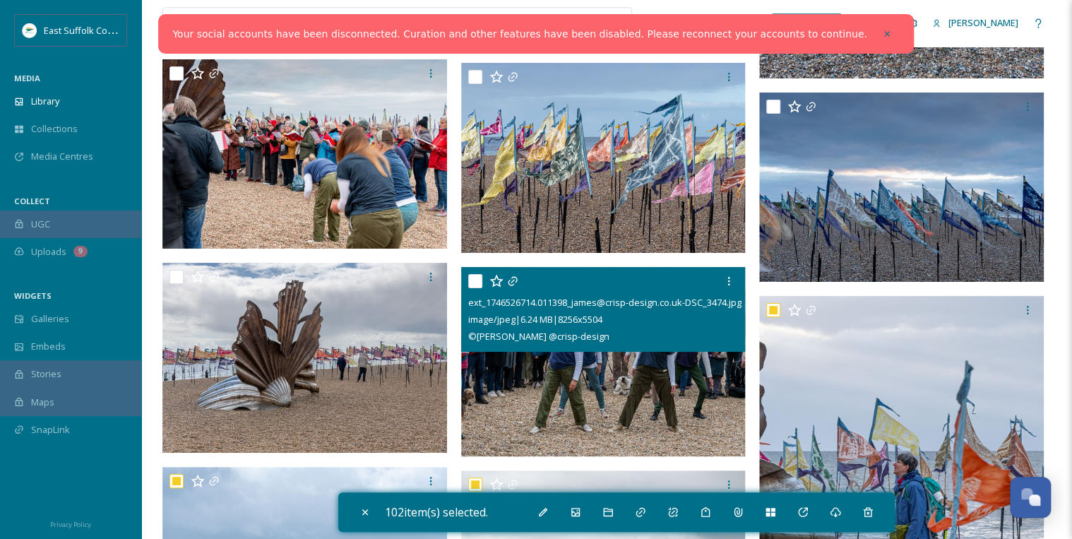
click at [477, 281] on input "checkbox" at bounding box center [475, 281] width 14 height 14
checkbox input "true"
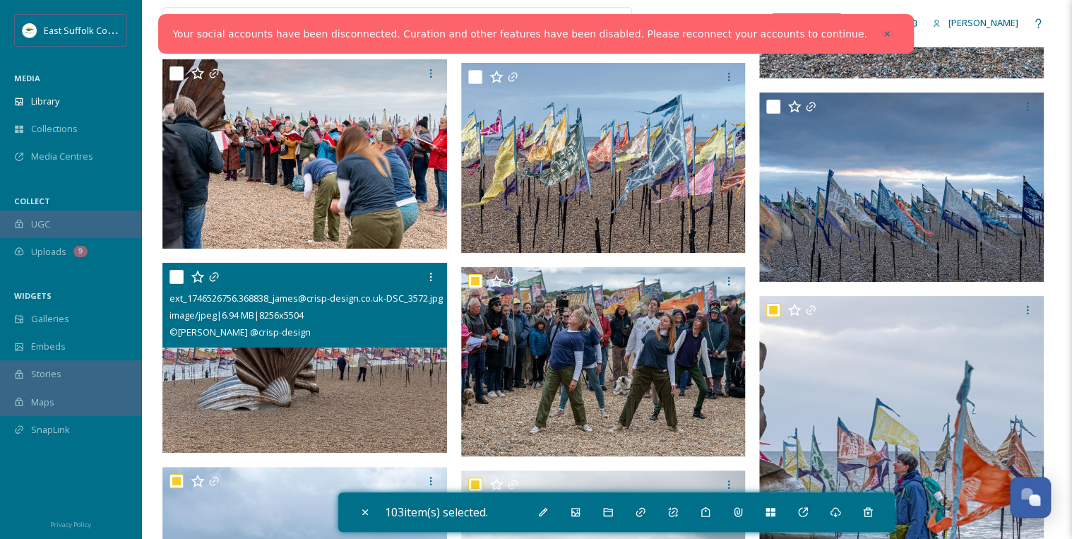
click at [180, 275] on input "checkbox" at bounding box center [176, 277] width 14 height 14
checkbox input "true"
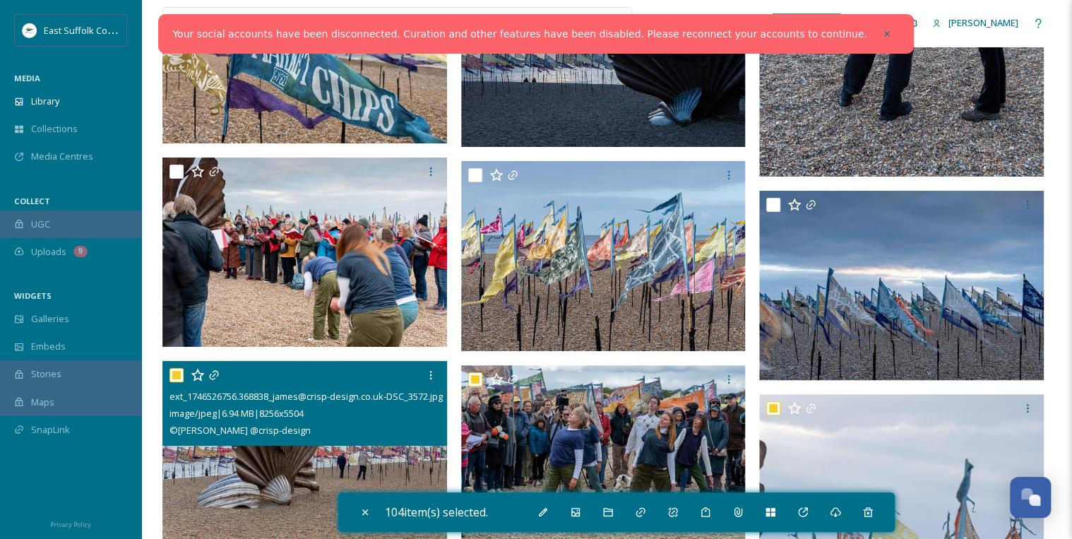
scroll to position [16382, 0]
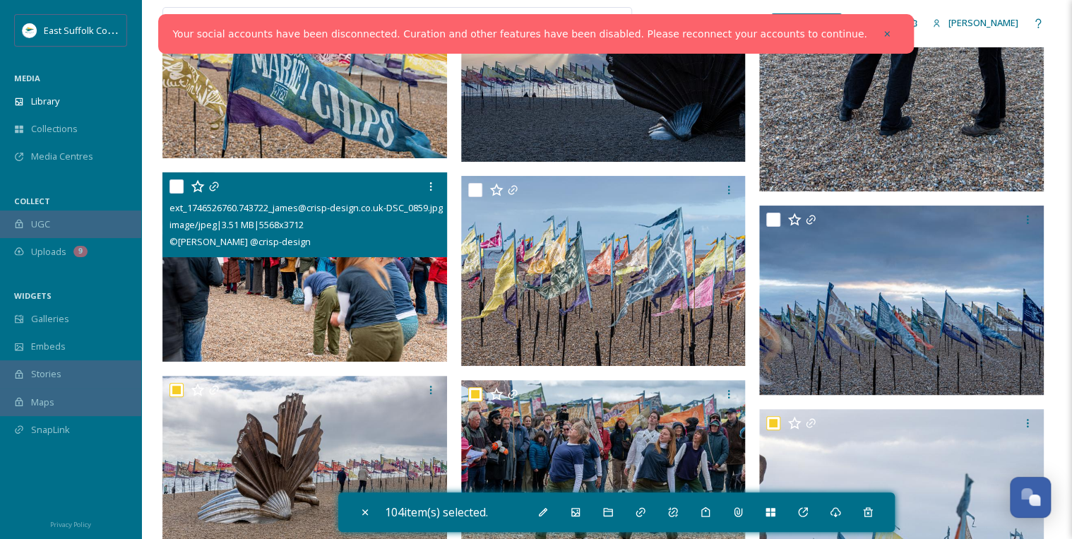
click at [182, 186] on input "checkbox" at bounding box center [176, 186] width 14 height 14
checkbox input "true"
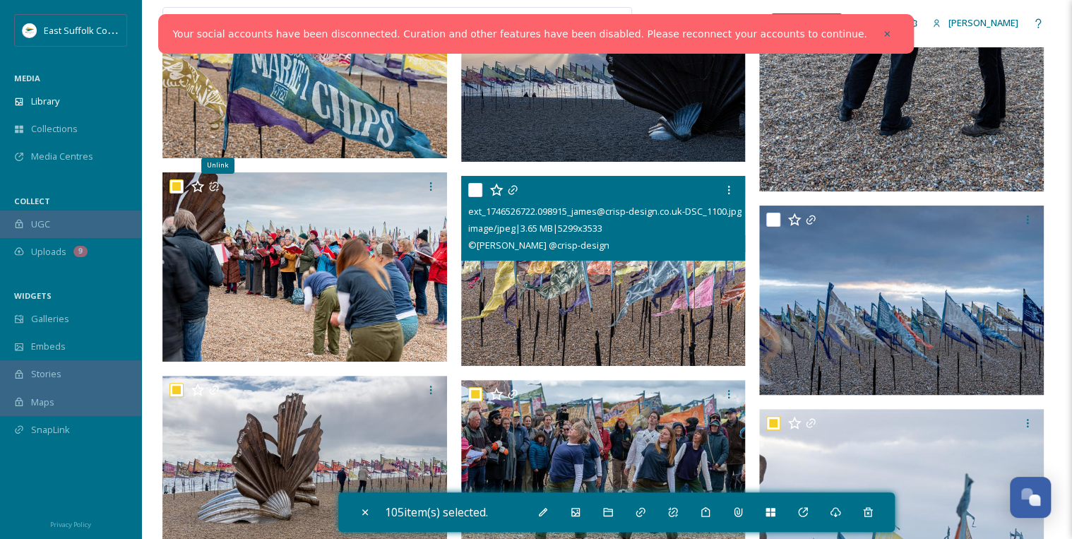
click at [477, 190] on input "checkbox" at bounding box center [475, 190] width 14 height 14
checkbox input "true"
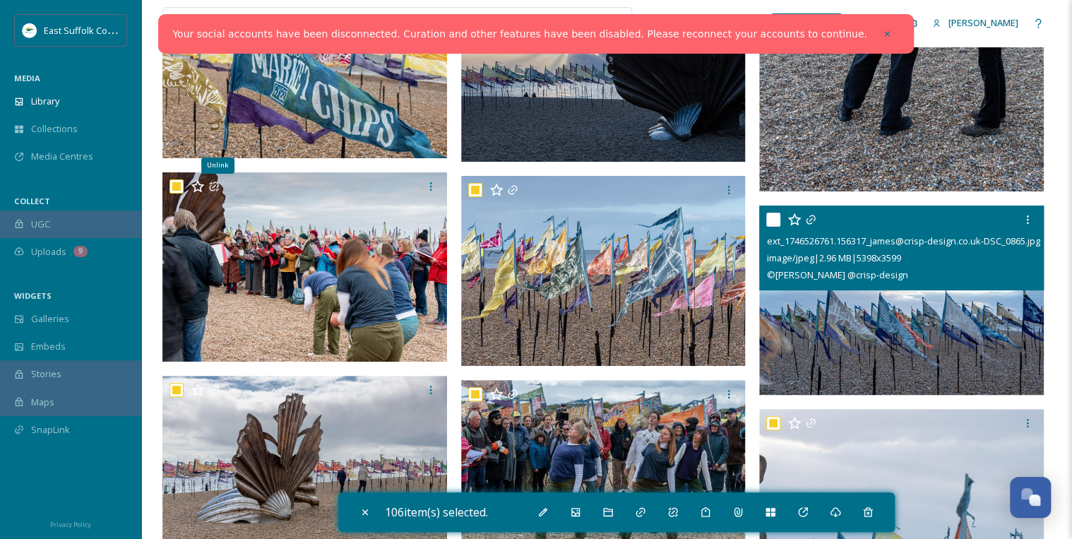
click at [770, 215] on input "checkbox" at bounding box center [773, 220] width 14 height 14
checkbox input "true"
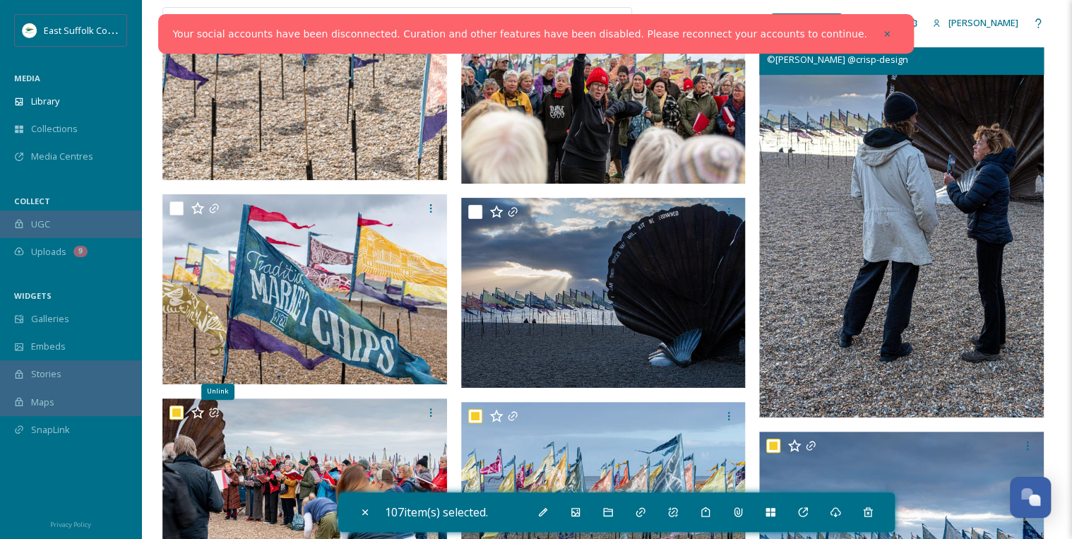
scroll to position [16099, 0]
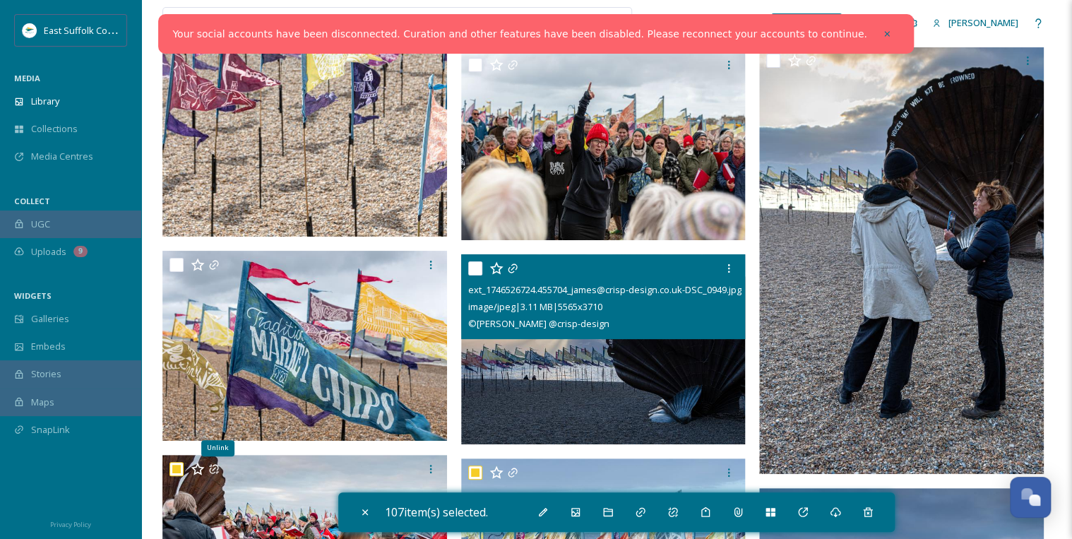
click at [476, 269] on input "checkbox" at bounding box center [475, 268] width 14 height 14
checkbox input "true"
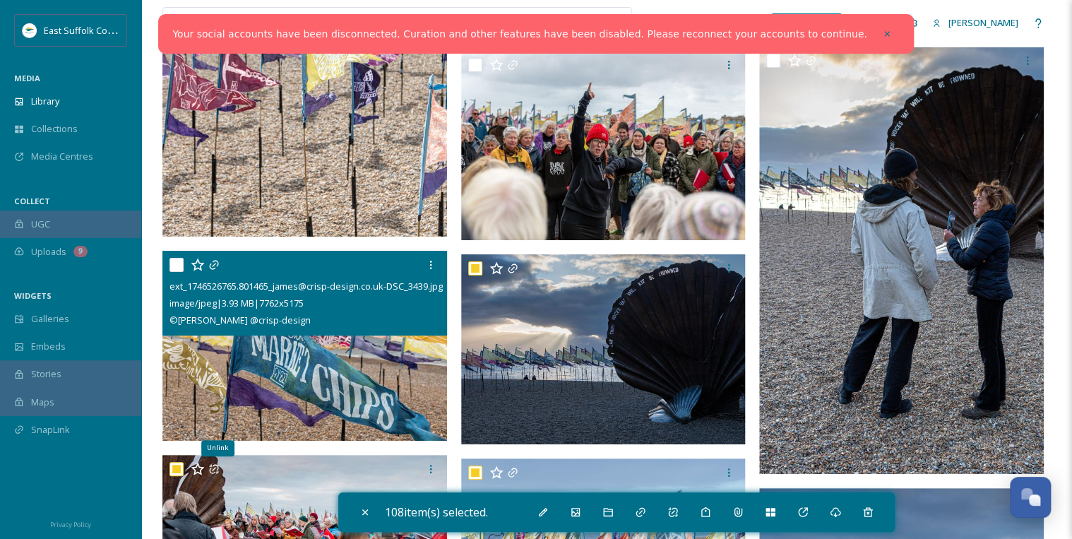
click at [170, 264] on input "checkbox" at bounding box center [176, 265] width 14 height 14
checkbox input "true"
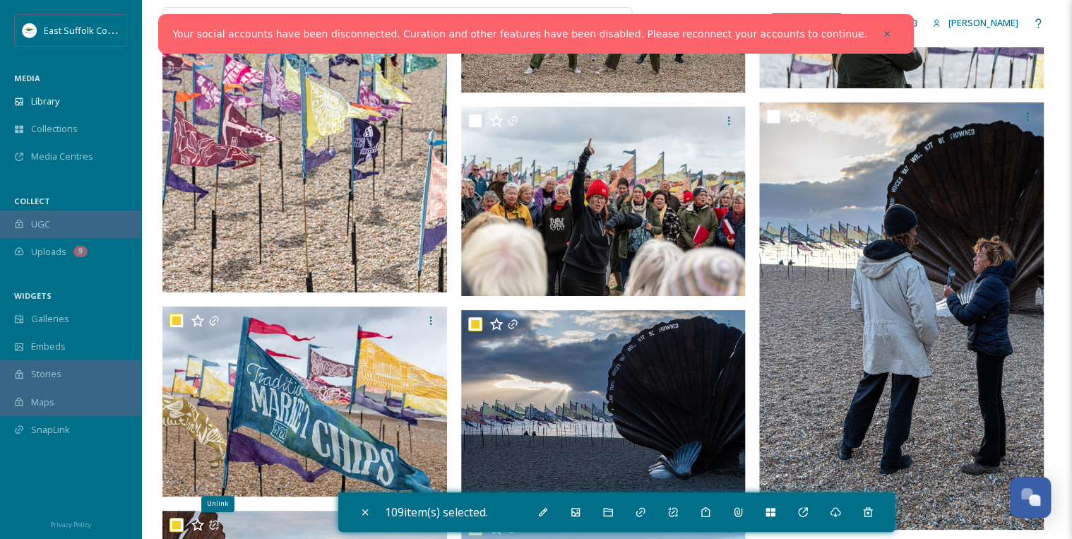
scroll to position [15873, 0]
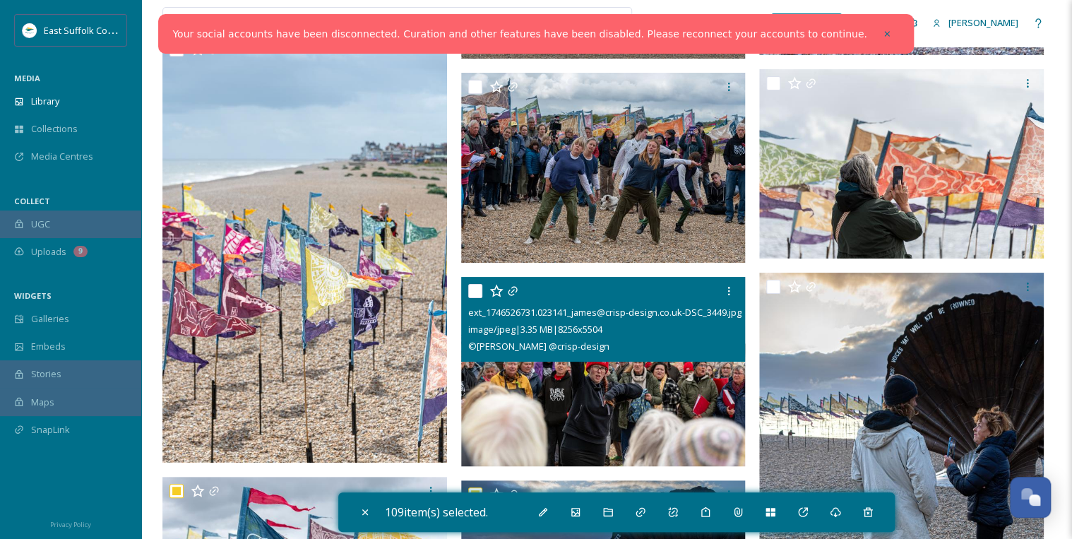
drag, startPoint x: 473, startPoint y: 289, endPoint x: 515, endPoint y: 288, distance: 41.7
click at [475, 289] on input "checkbox" at bounding box center [475, 291] width 14 height 14
checkbox input "true"
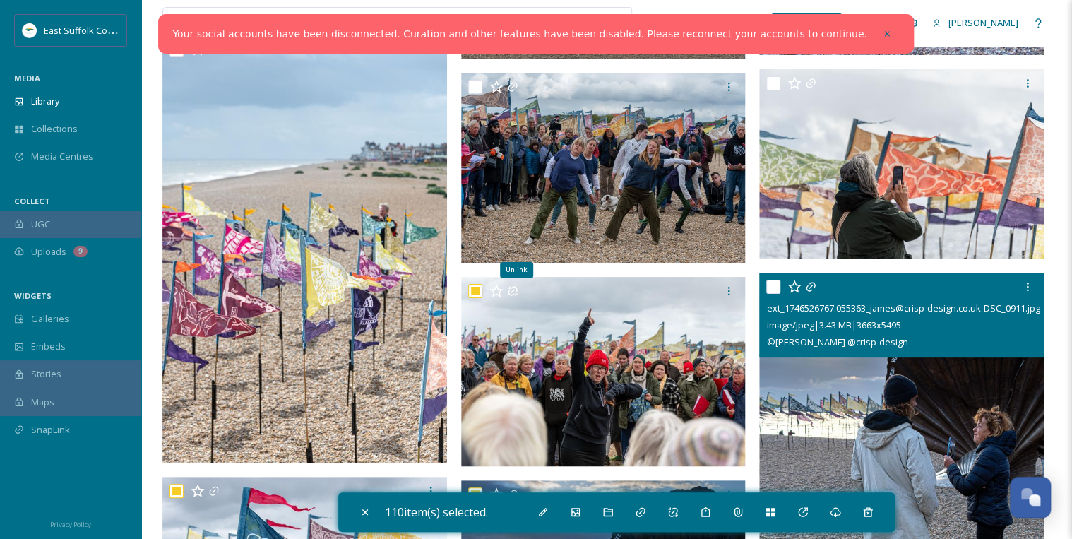
click at [770, 286] on input "checkbox" at bounding box center [773, 287] width 14 height 14
checkbox input "true"
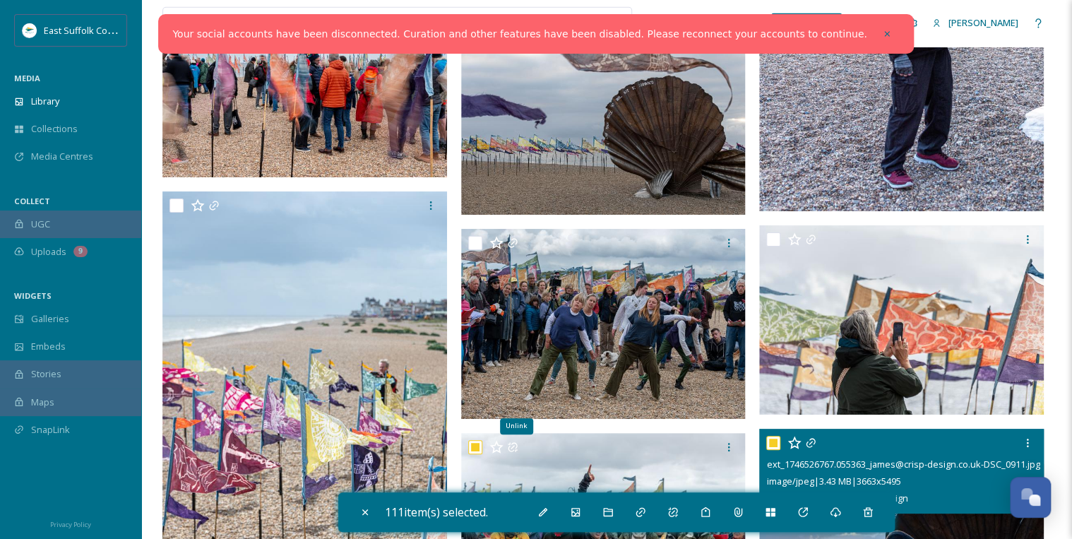
scroll to position [15704, 0]
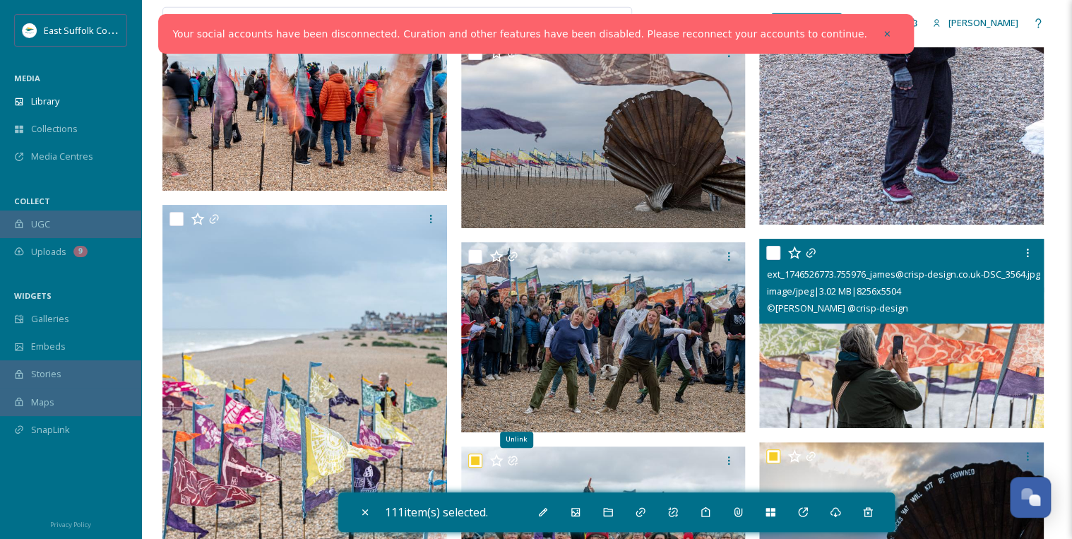
click at [771, 249] on input "checkbox" at bounding box center [773, 253] width 14 height 14
checkbox input "true"
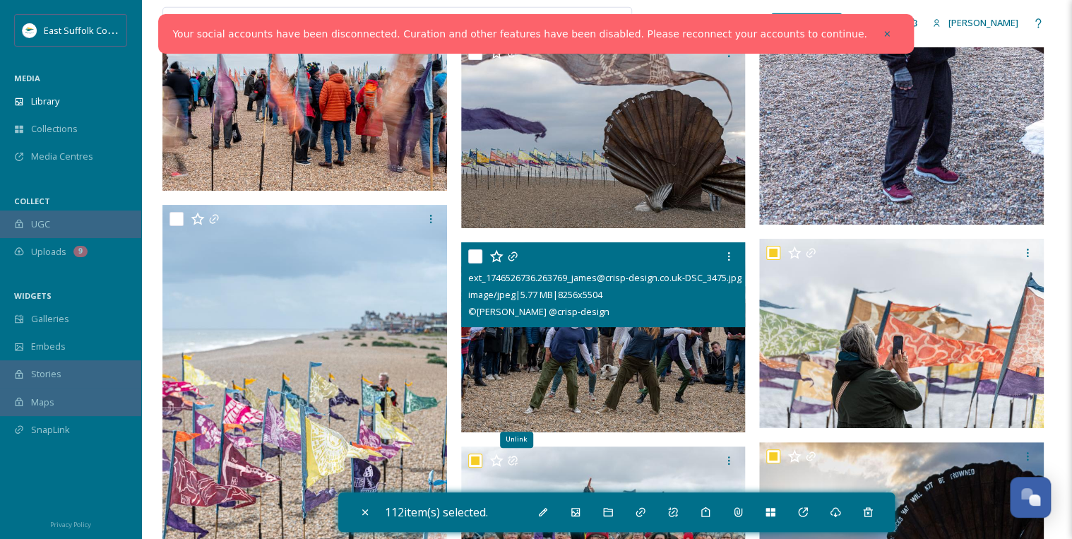
click at [474, 253] on input "checkbox" at bounding box center [475, 256] width 14 height 14
checkbox input "true"
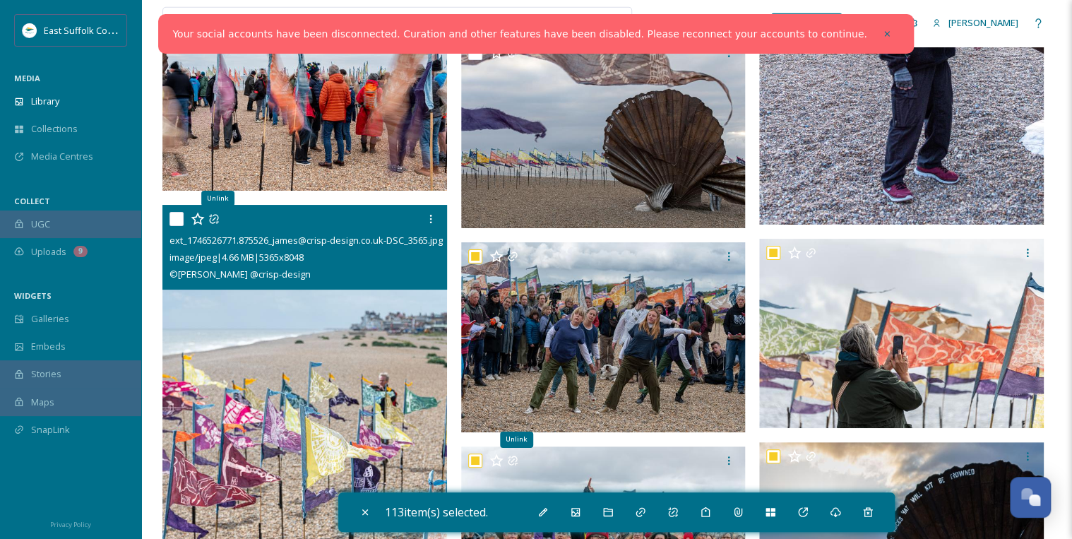
click at [179, 215] on input "checkbox" at bounding box center [176, 219] width 14 height 14
checkbox input "true"
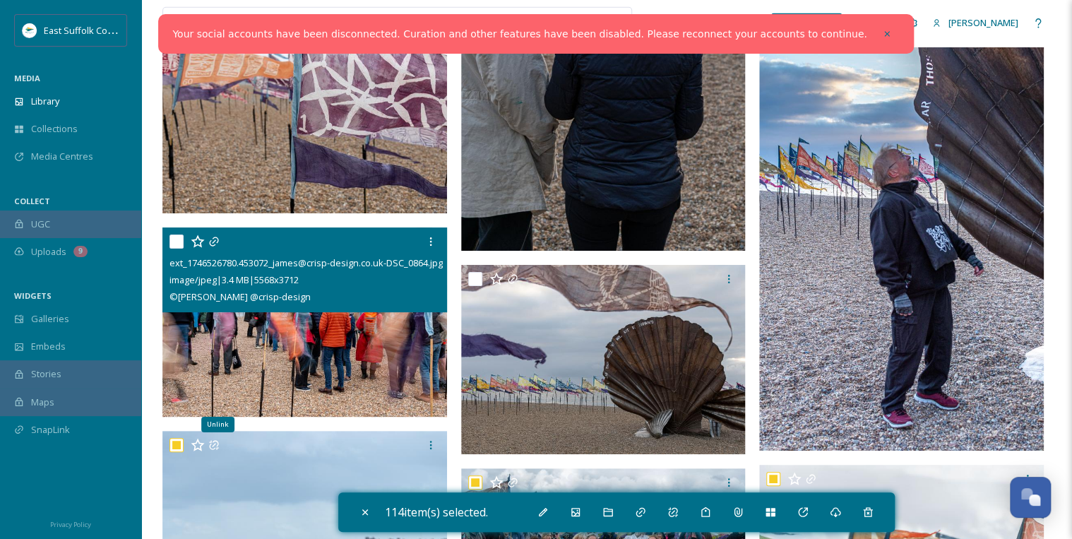
scroll to position [15478, 0]
drag, startPoint x: 179, startPoint y: 241, endPoint x: 261, endPoint y: 256, distance: 82.5
click at [179, 240] on input "checkbox" at bounding box center [176, 241] width 14 height 14
checkbox input "true"
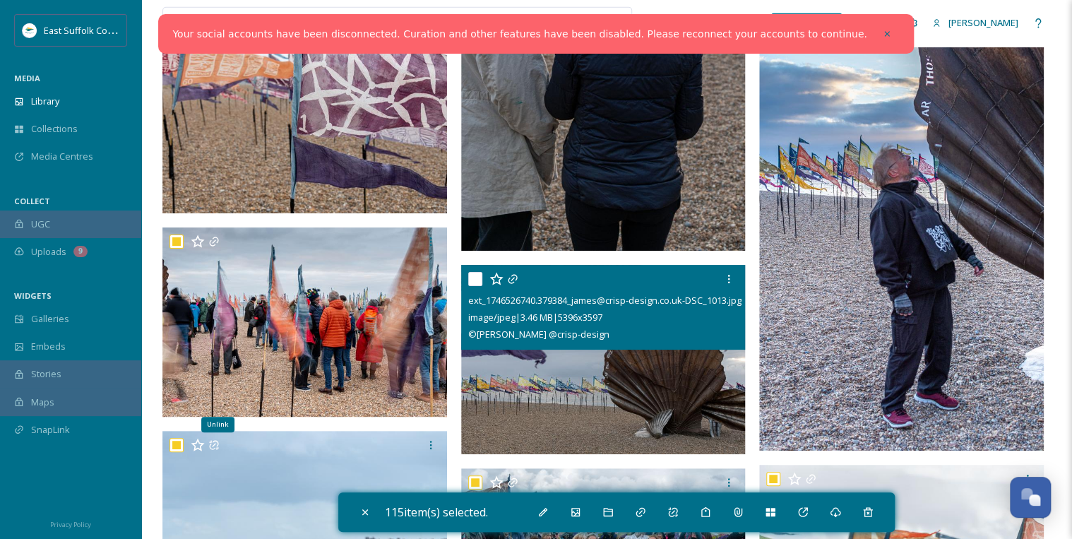
click at [475, 277] on input "checkbox" at bounding box center [475, 279] width 14 height 14
checkbox input "true"
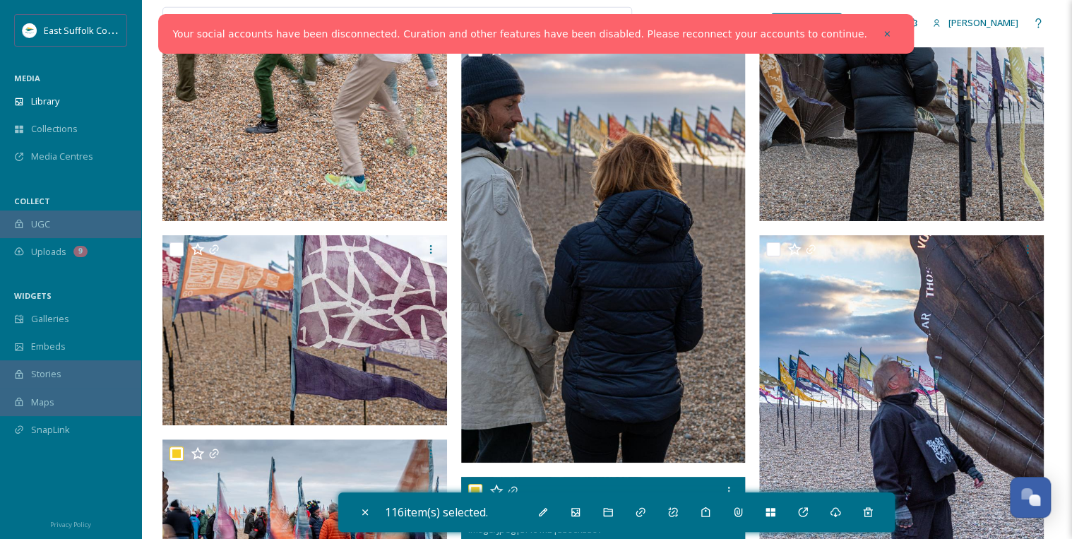
scroll to position [15252, 0]
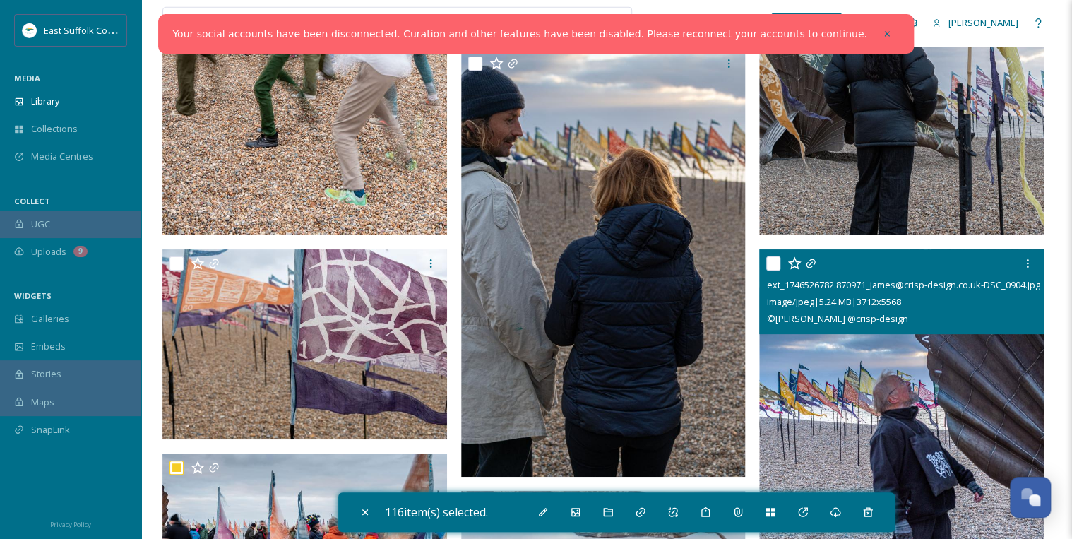
click at [775, 261] on input "checkbox" at bounding box center [773, 263] width 14 height 14
checkbox input "true"
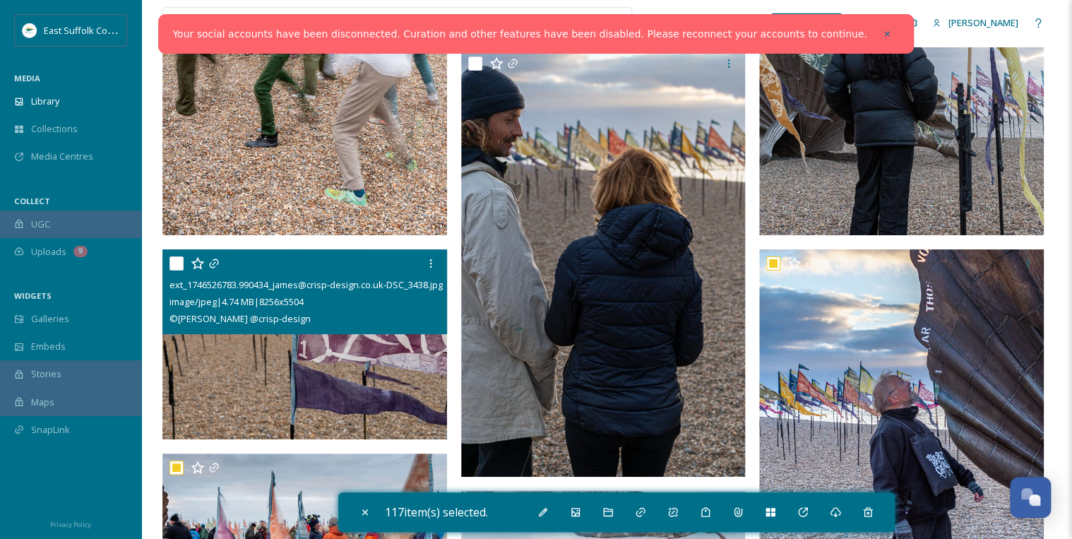
click at [180, 260] on input "checkbox" at bounding box center [176, 263] width 14 height 14
checkbox input "true"
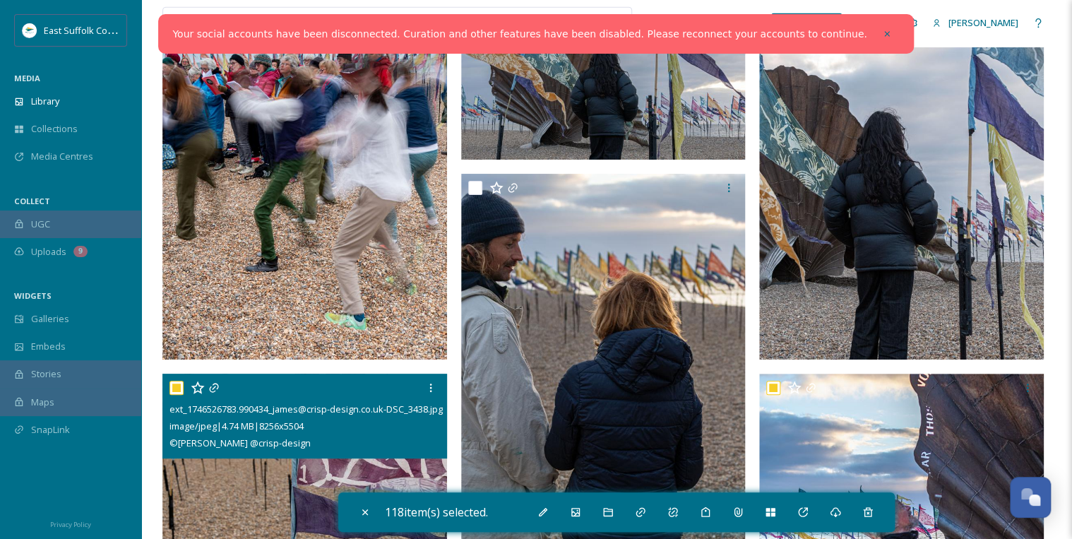
scroll to position [15082, 0]
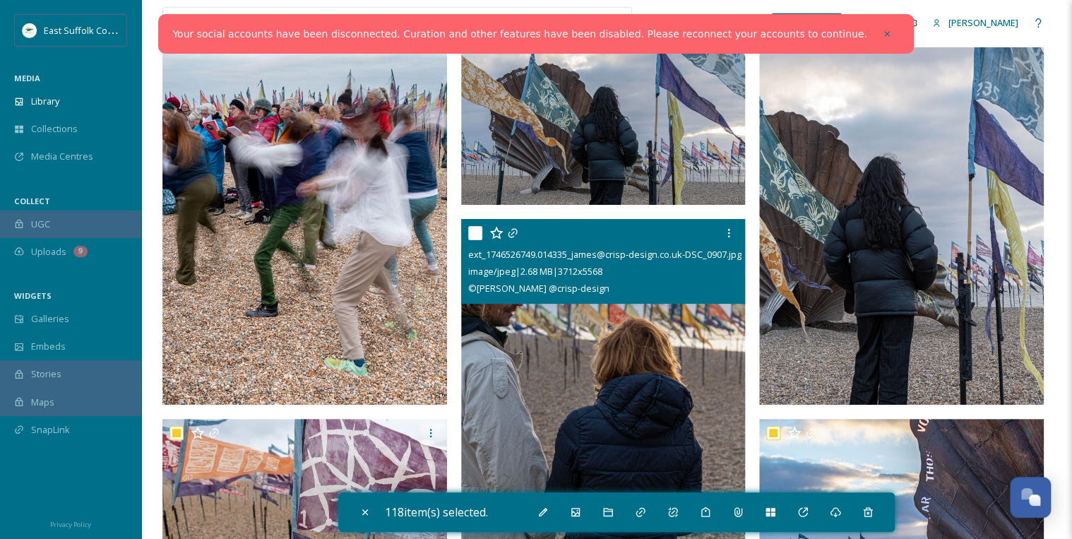
click at [471, 231] on input "checkbox" at bounding box center [475, 233] width 14 height 14
checkbox input "true"
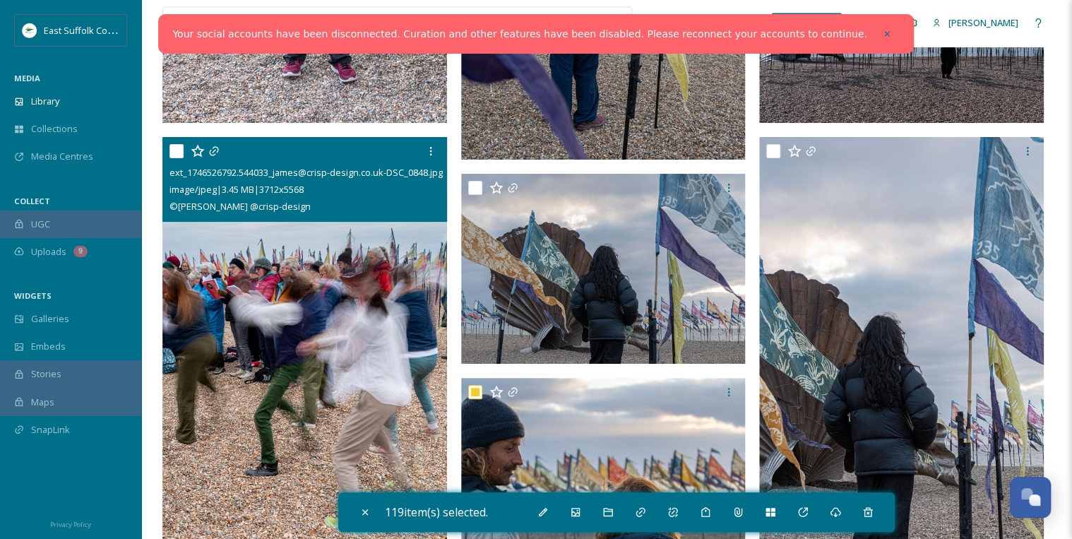
scroll to position [14913, 0]
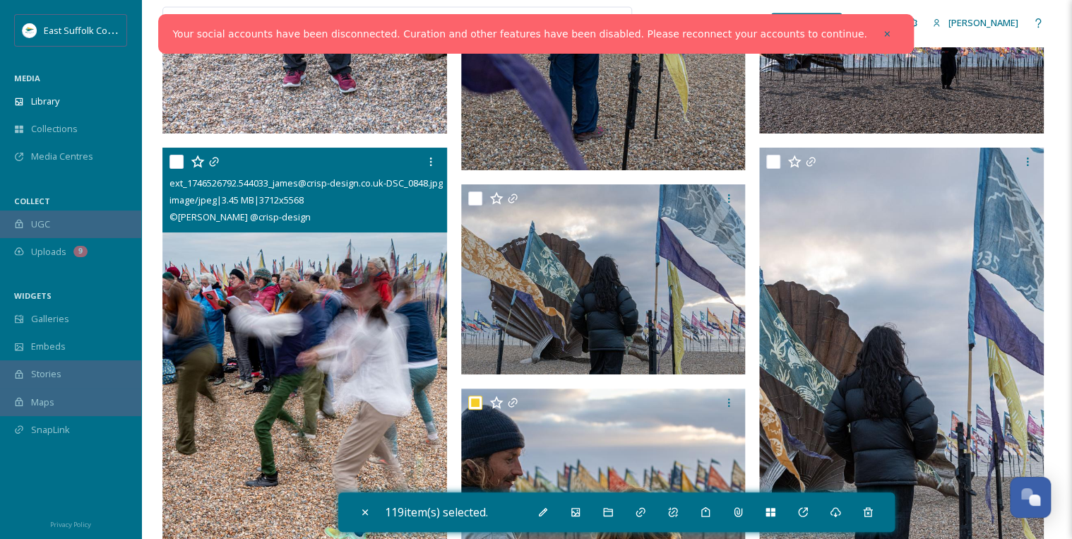
click at [178, 158] on input "checkbox" at bounding box center [176, 162] width 14 height 14
checkbox input "true"
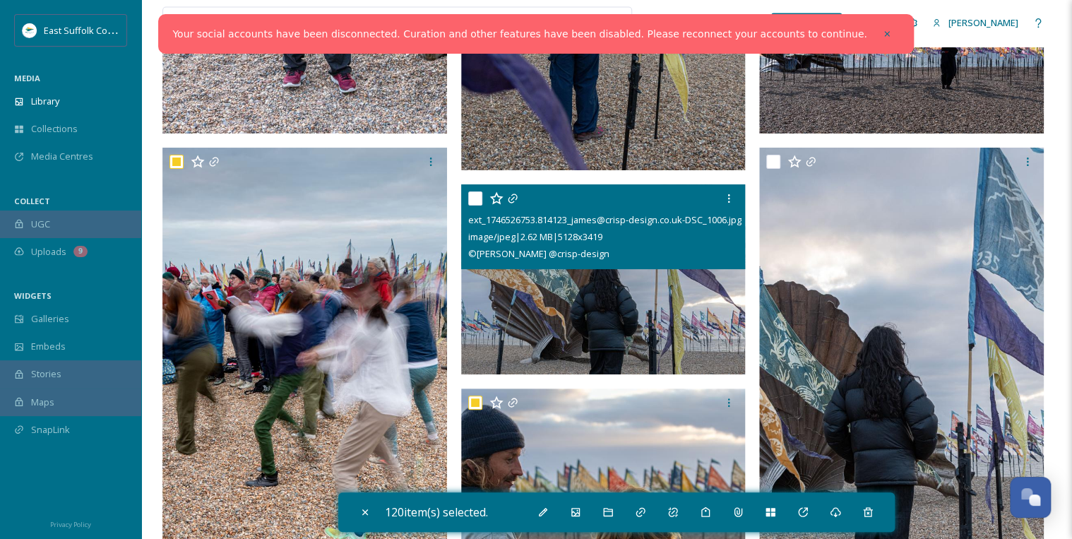
drag, startPoint x: 476, startPoint y: 198, endPoint x: 527, endPoint y: 203, distance: 51.0
click at [477, 198] on input "checkbox" at bounding box center [475, 198] width 14 height 14
checkbox input "true"
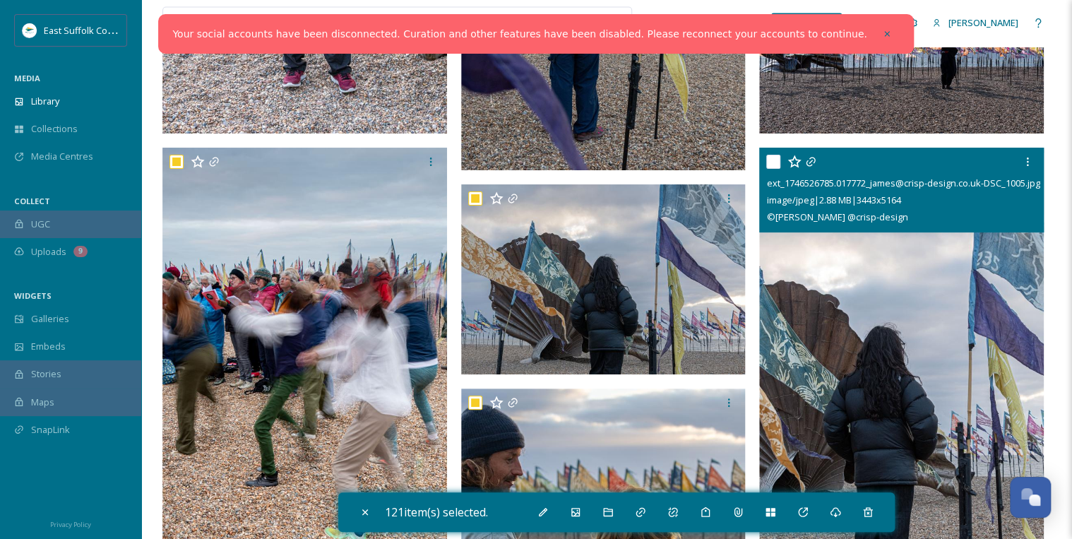
click at [770, 160] on input "checkbox" at bounding box center [773, 162] width 14 height 14
checkbox input "true"
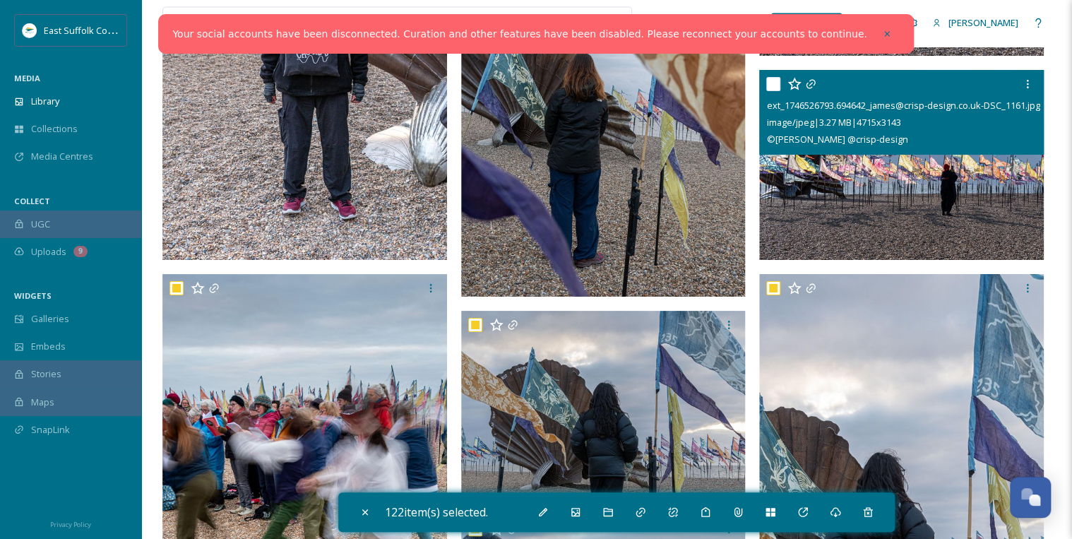
scroll to position [14743, 0]
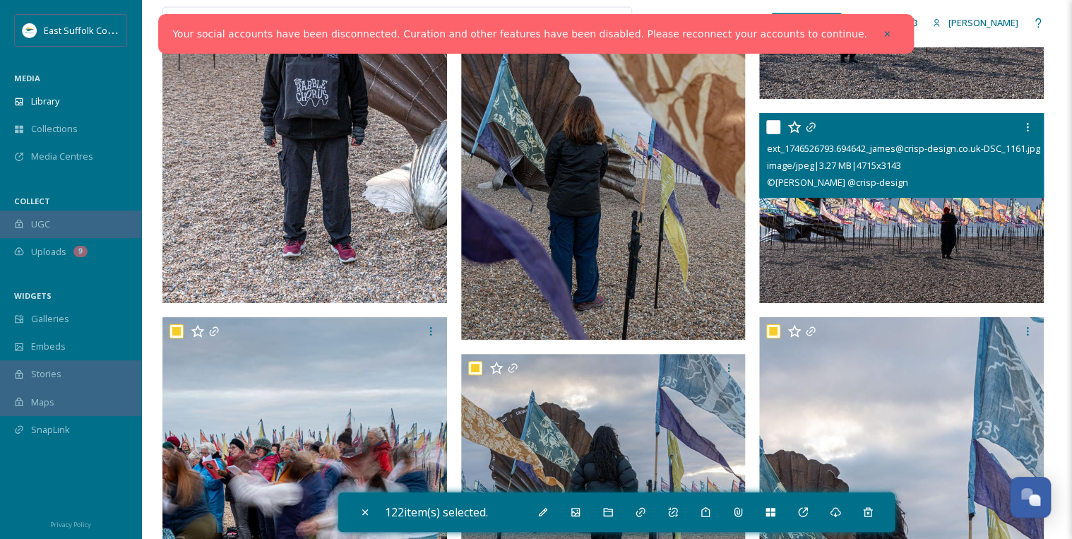
click at [775, 124] on input "checkbox" at bounding box center [773, 127] width 14 height 14
checkbox input "true"
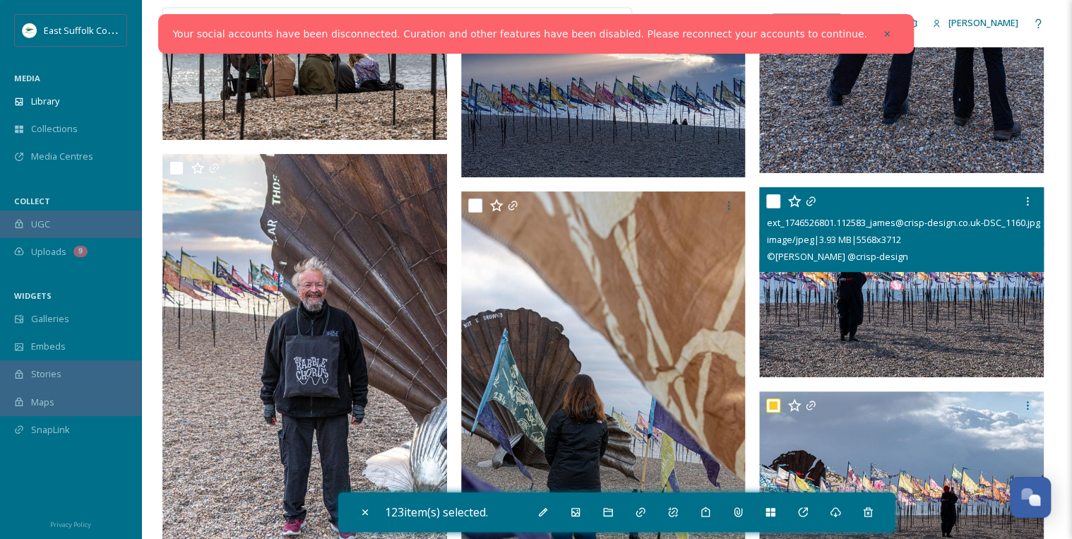
scroll to position [14461, 0]
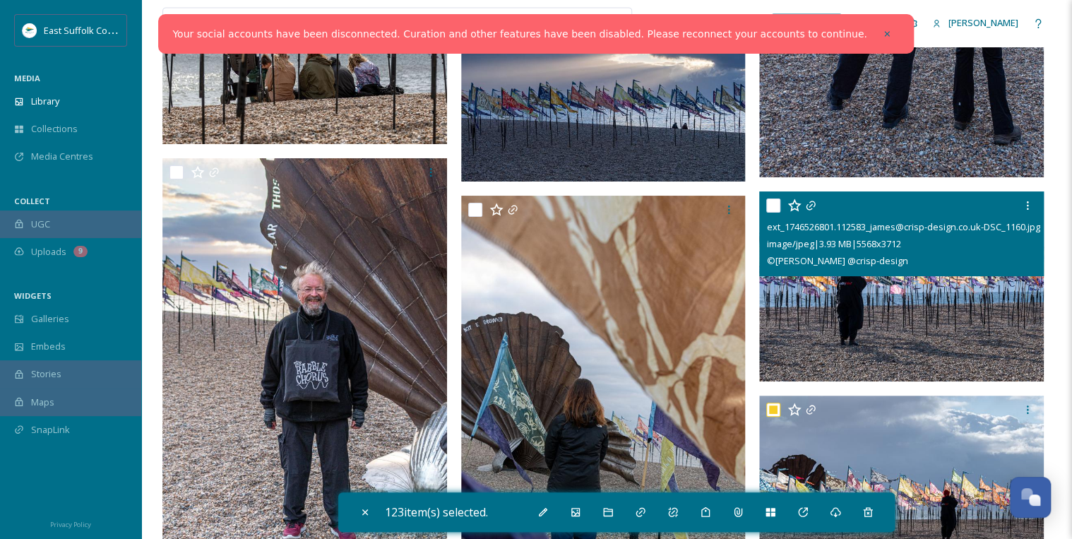
click at [777, 201] on input "checkbox" at bounding box center [773, 205] width 14 height 14
checkbox input "true"
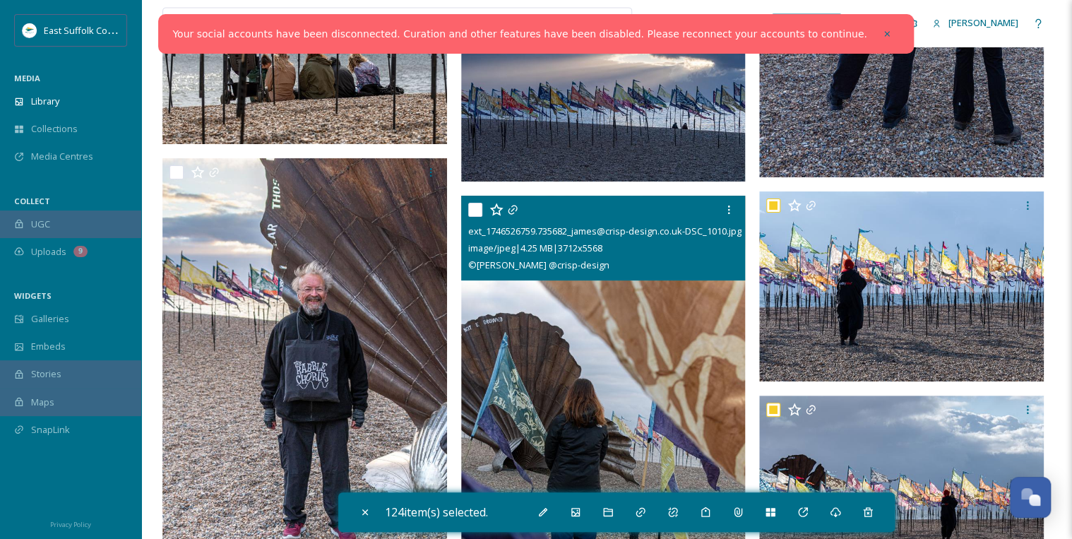
click at [477, 208] on input "checkbox" at bounding box center [475, 210] width 14 height 14
checkbox input "true"
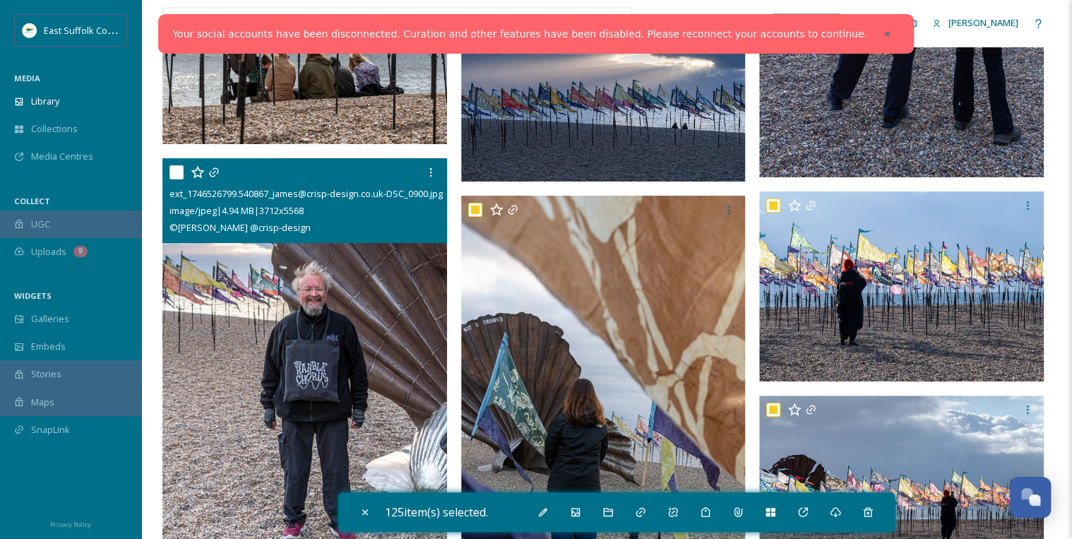
drag, startPoint x: 177, startPoint y: 167, endPoint x: 184, endPoint y: 210, distance: 44.3
click at [177, 168] on input "checkbox" at bounding box center [176, 172] width 14 height 14
checkbox input "true"
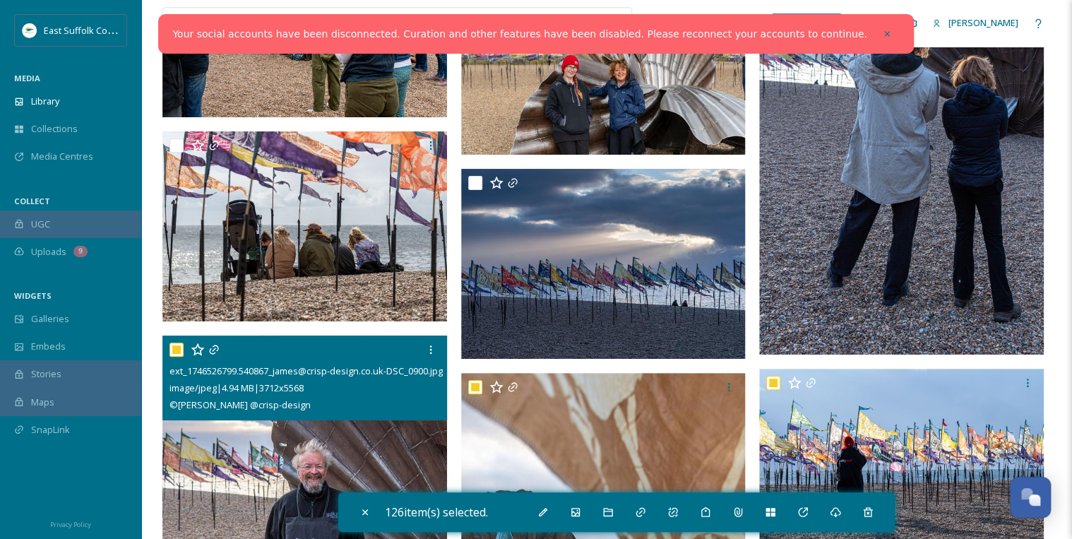
scroll to position [14235, 0]
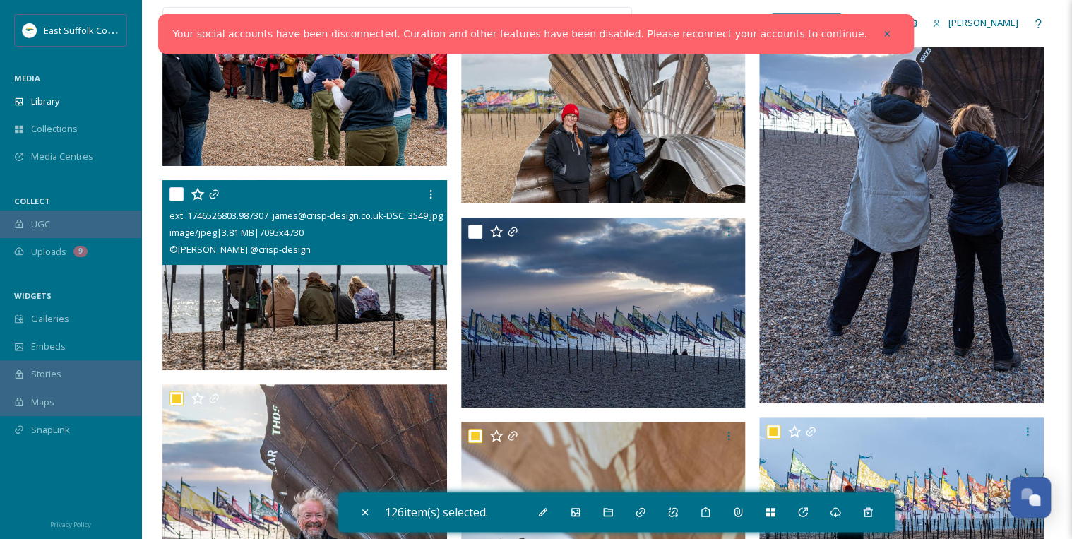
drag, startPoint x: 175, startPoint y: 191, endPoint x: 201, endPoint y: 196, distance: 25.9
click at [176, 191] on input "checkbox" at bounding box center [176, 194] width 14 height 14
checkbox input "true"
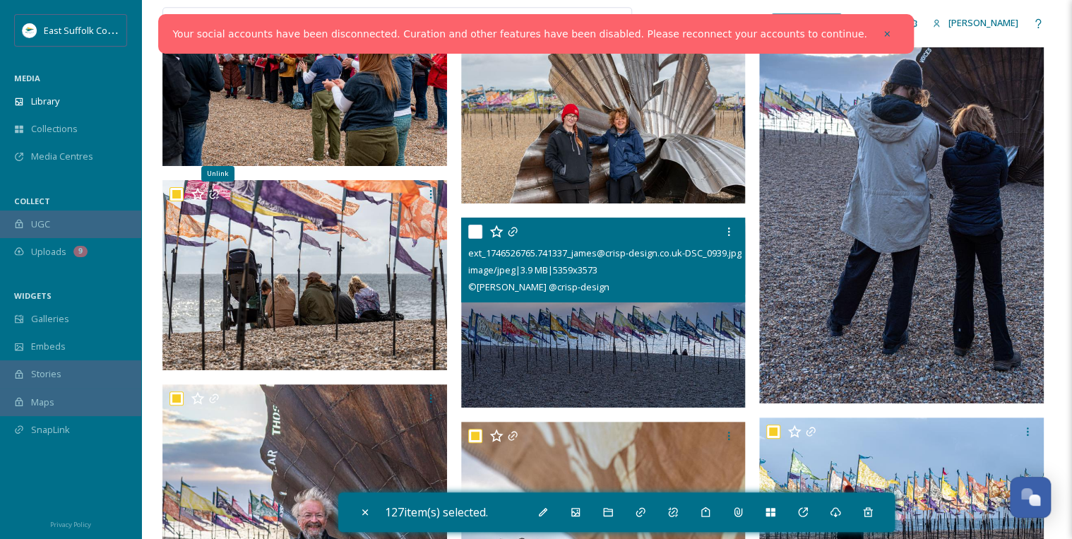
drag, startPoint x: 474, startPoint y: 229, endPoint x: 494, endPoint y: 239, distance: 22.1
click at [474, 228] on input "checkbox" at bounding box center [475, 232] width 14 height 14
checkbox input "true"
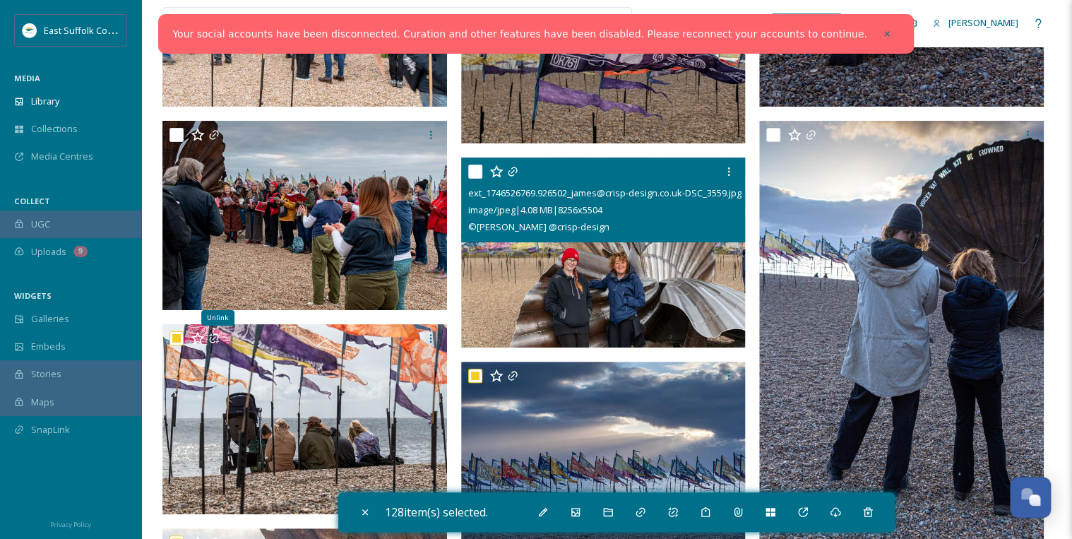
scroll to position [14066, 0]
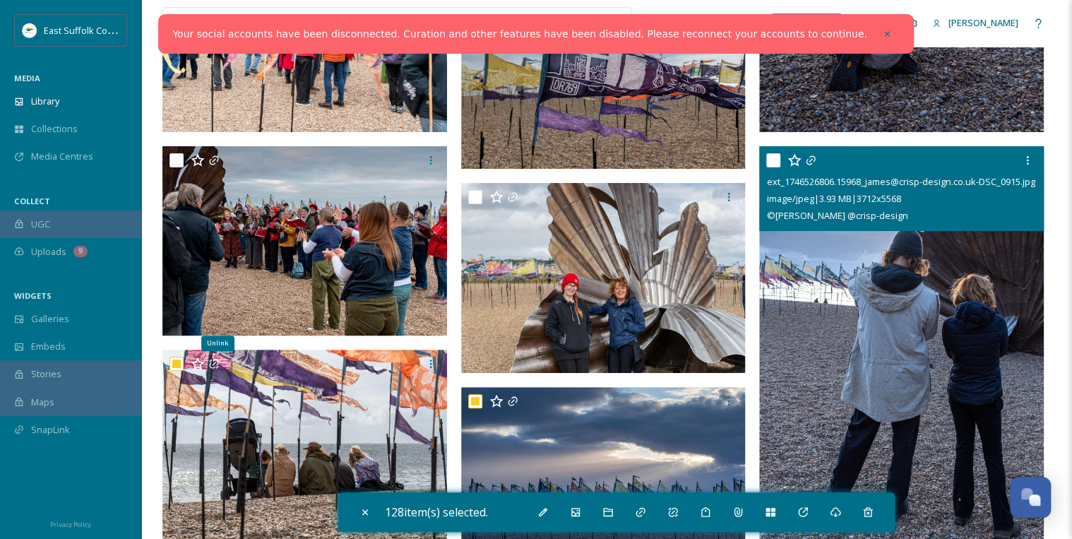
click at [771, 158] on input "checkbox" at bounding box center [773, 160] width 14 height 14
checkbox input "true"
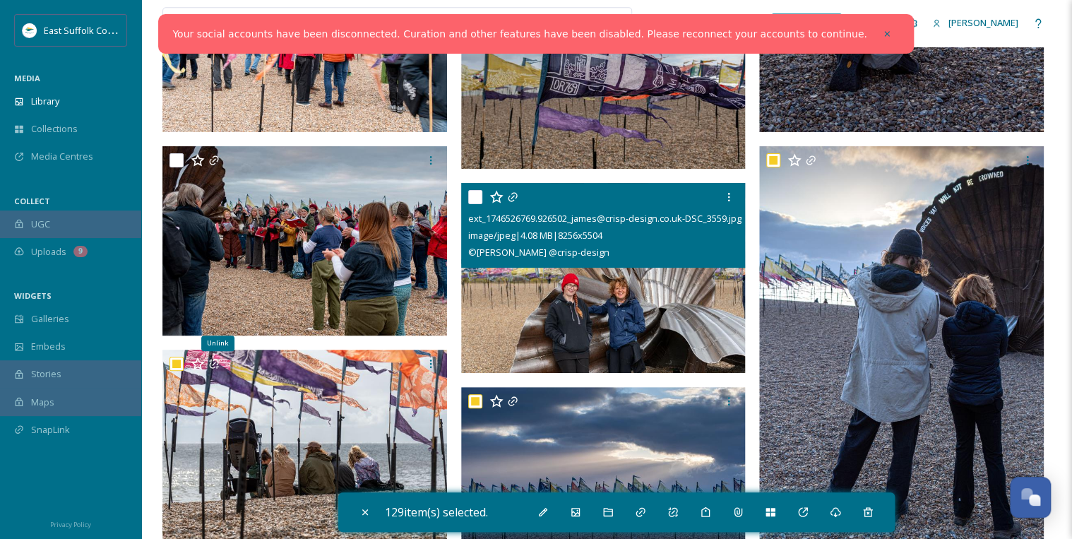
click at [475, 195] on input "checkbox" at bounding box center [475, 197] width 14 height 14
checkbox input "true"
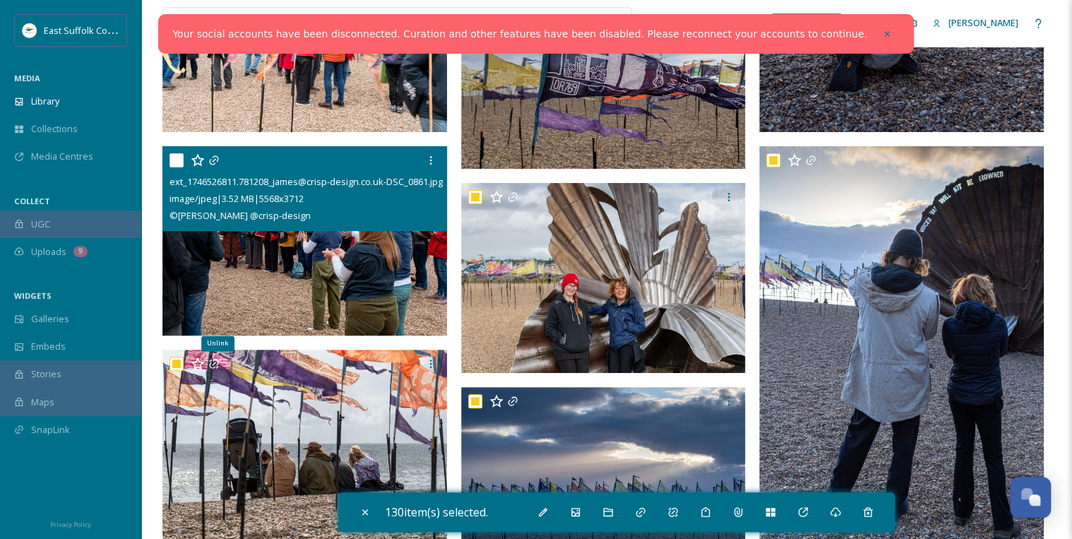
click at [175, 159] on input "checkbox" at bounding box center [176, 160] width 14 height 14
checkbox input "true"
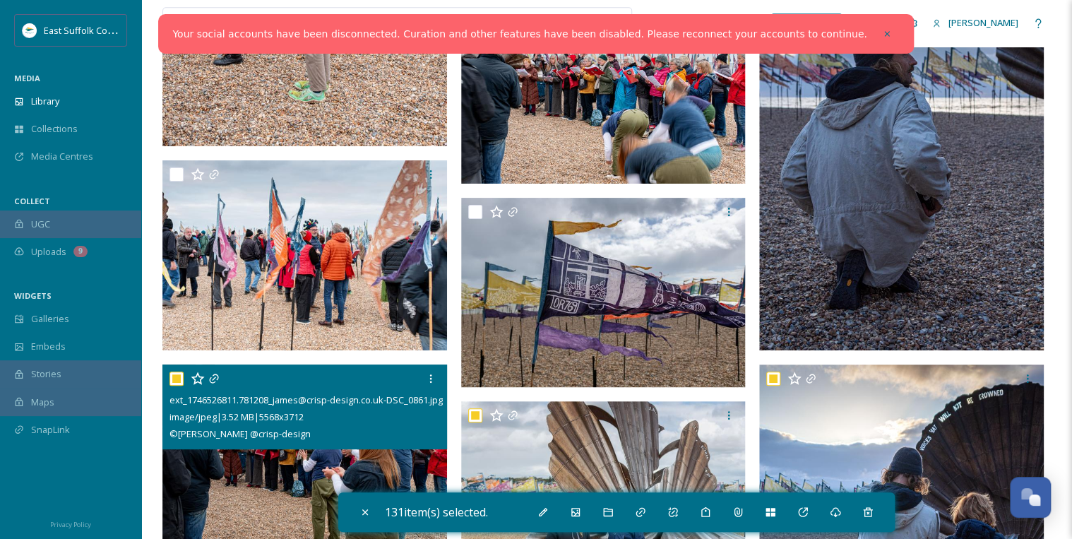
scroll to position [13840, 0]
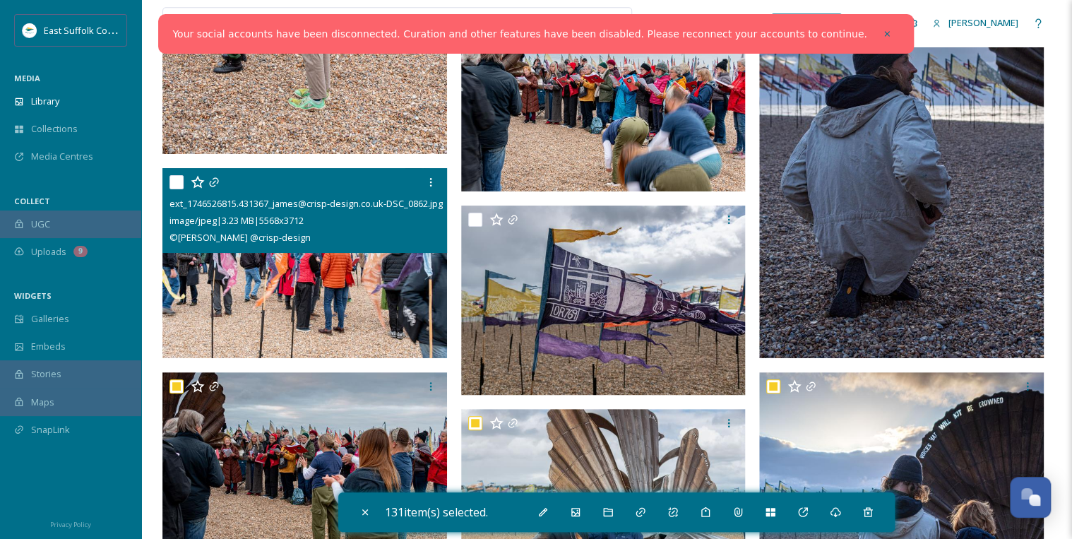
click at [181, 179] on input "checkbox" at bounding box center [176, 182] width 14 height 14
checkbox input "true"
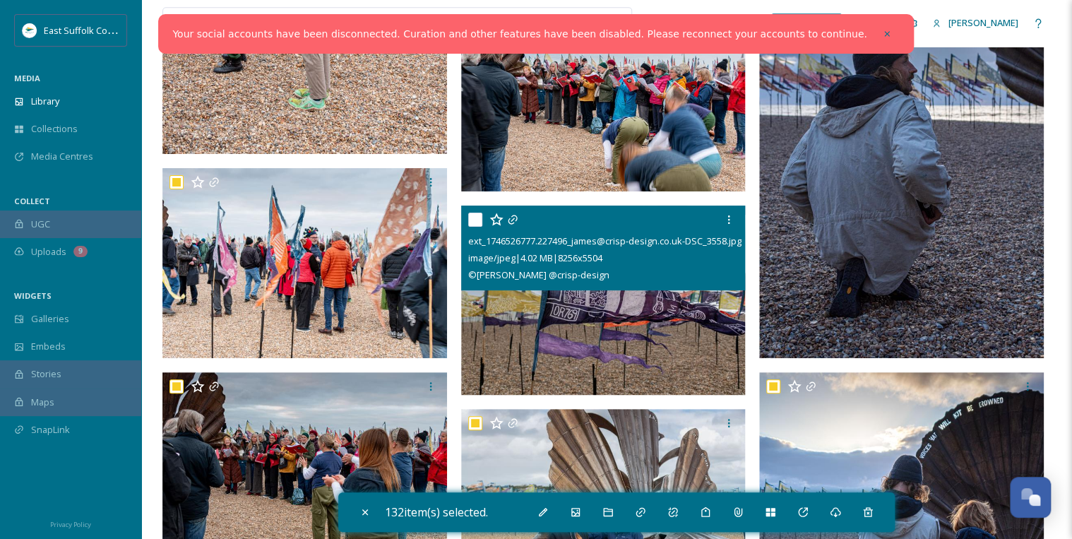
click at [477, 217] on input "checkbox" at bounding box center [475, 220] width 14 height 14
checkbox input "true"
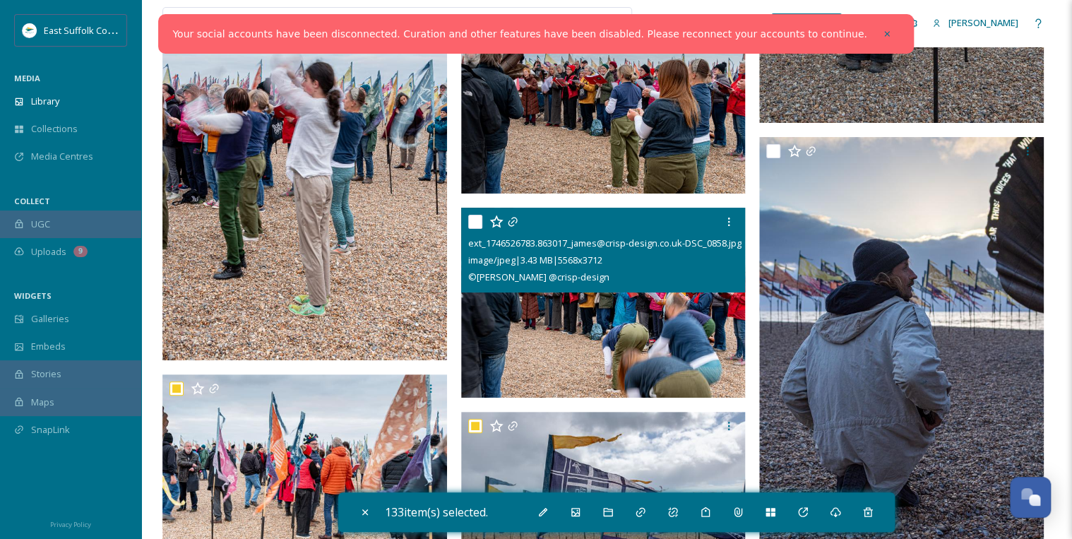
scroll to position [13614, 0]
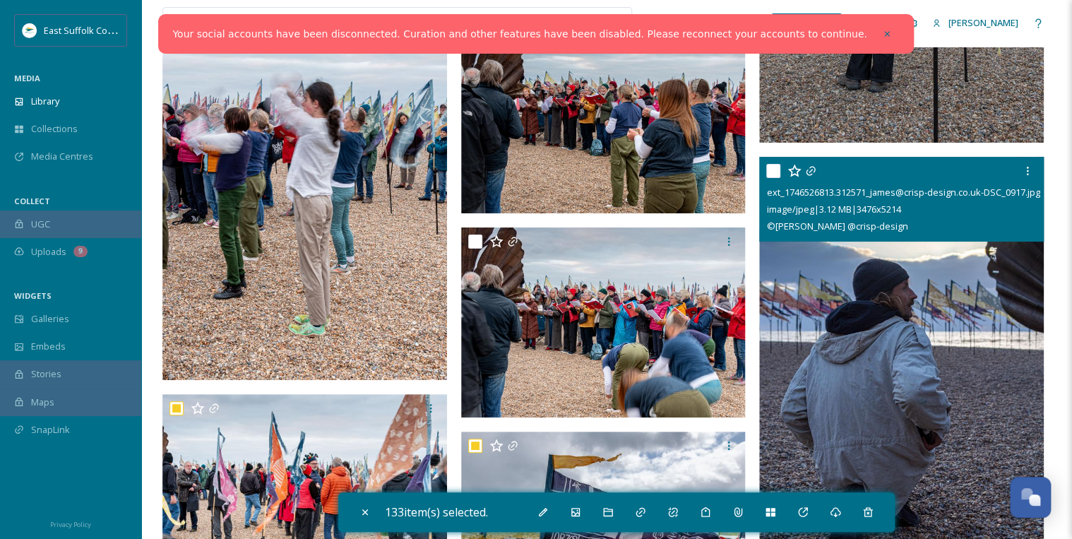
drag, startPoint x: 772, startPoint y: 167, endPoint x: 681, endPoint y: 175, distance: 91.5
click at [772, 167] on input "checkbox" at bounding box center [773, 171] width 14 height 14
checkbox input "true"
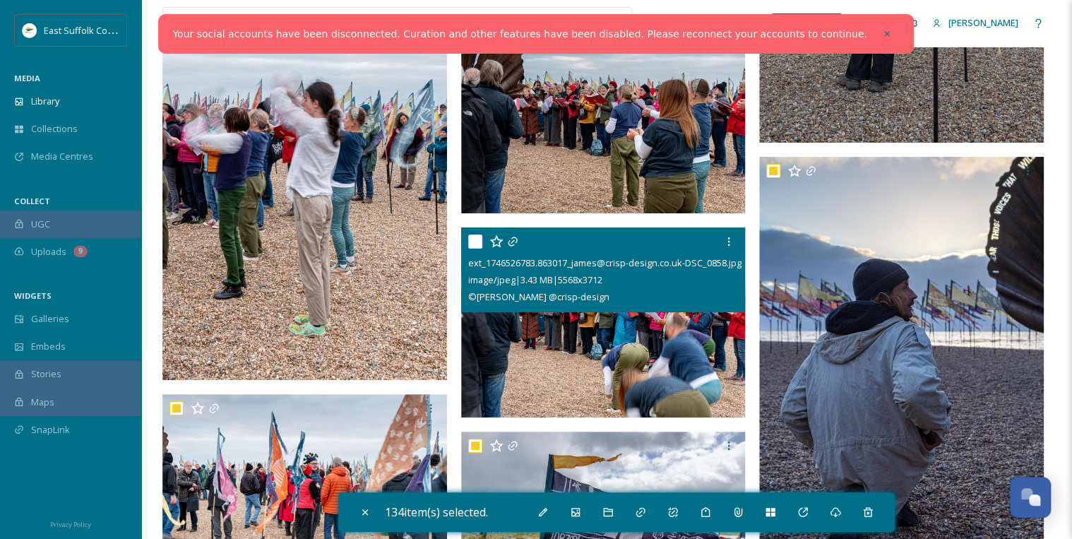
click at [472, 235] on input "checkbox" at bounding box center [475, 241] width 14 height 14
checkbox input "true"
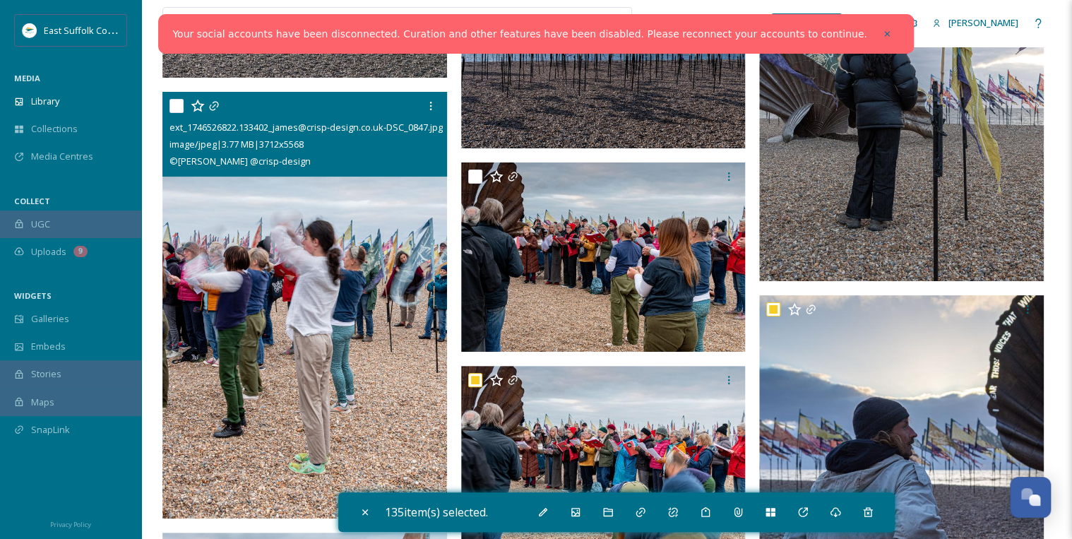
scroll to position [13444, 0]
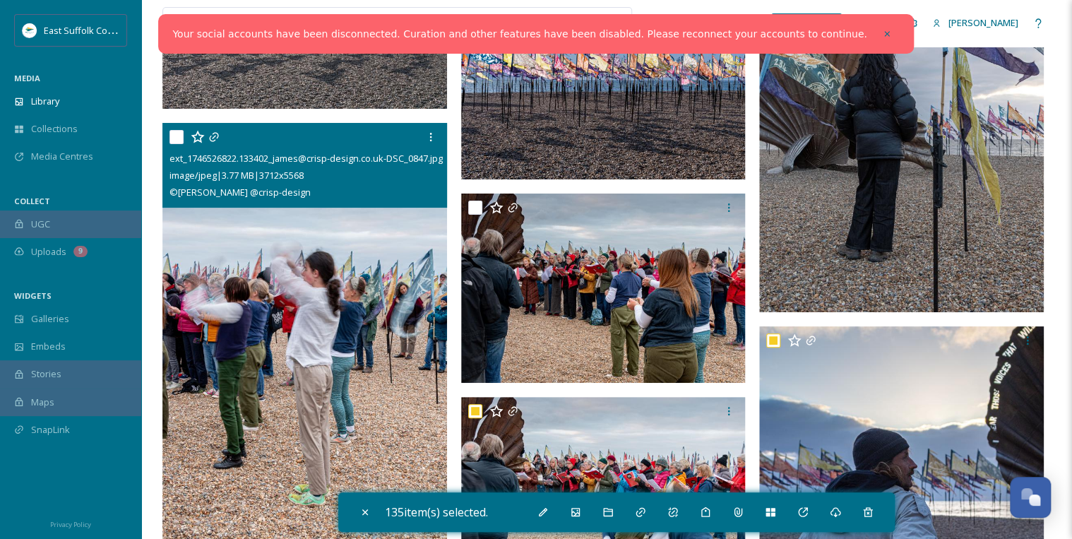
click at [179, 133] on input "checkbox" at bounding box center [176, 137] width 14 height 14
checkbox input "true"
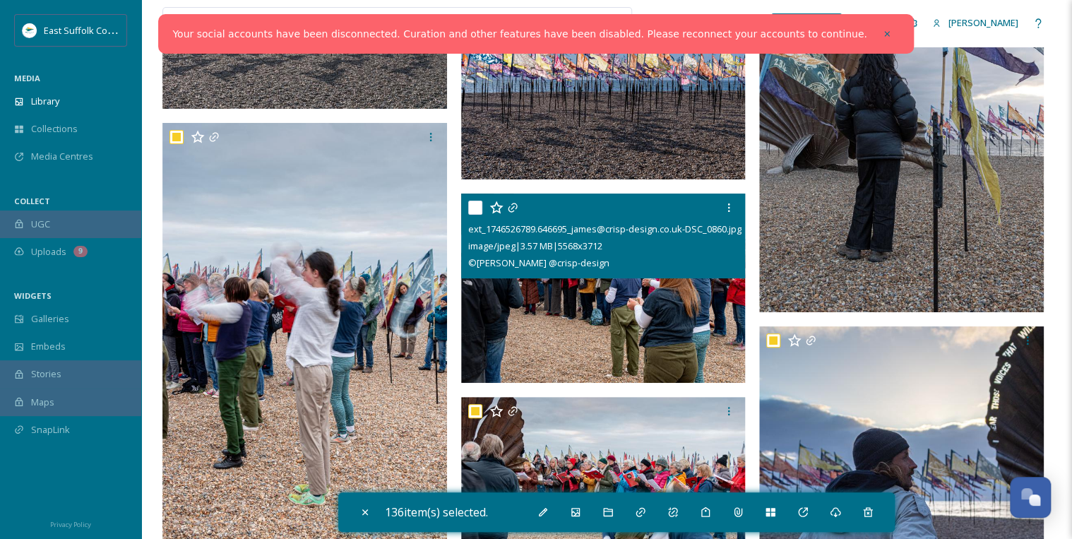
click at [477, 203] on input "checkbox" at bounding box center [475, 208] width 14 height 14
checkbox input "true"
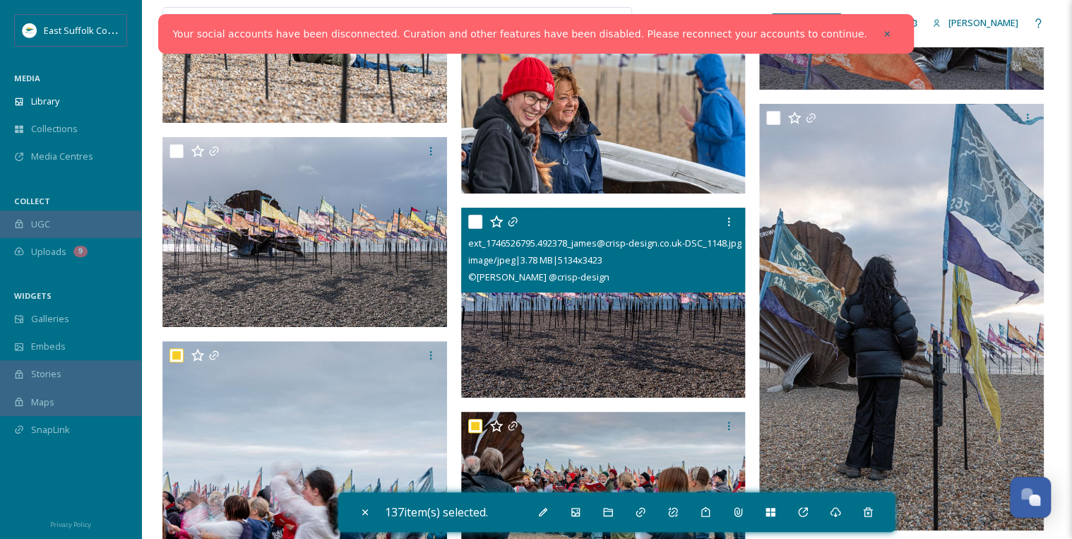
scroll to position [13162, 0]
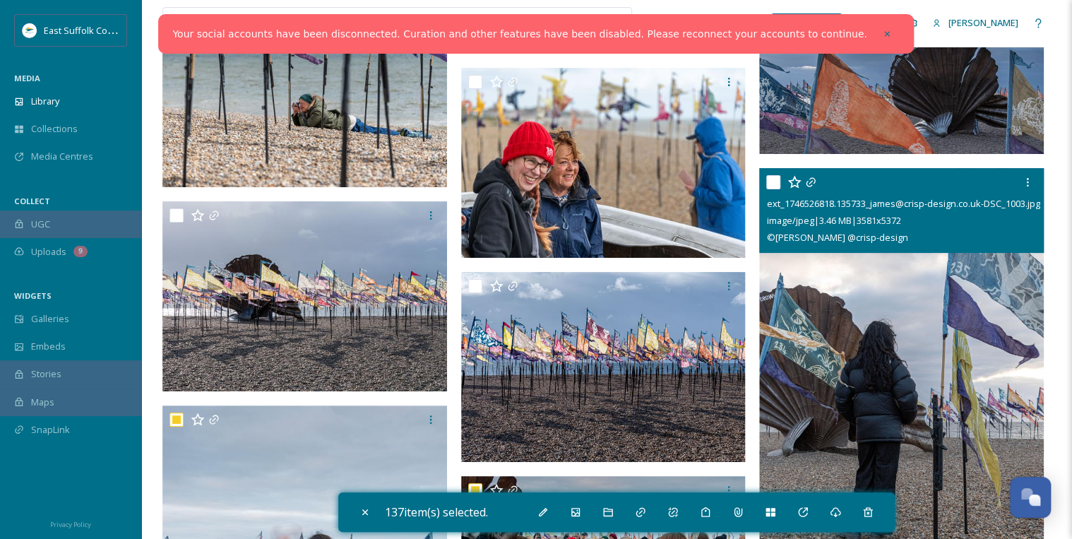
click at [772, 181] on input "checkbox" at bounding box center [773, 182] width 14 height 14
checkbox input "true"
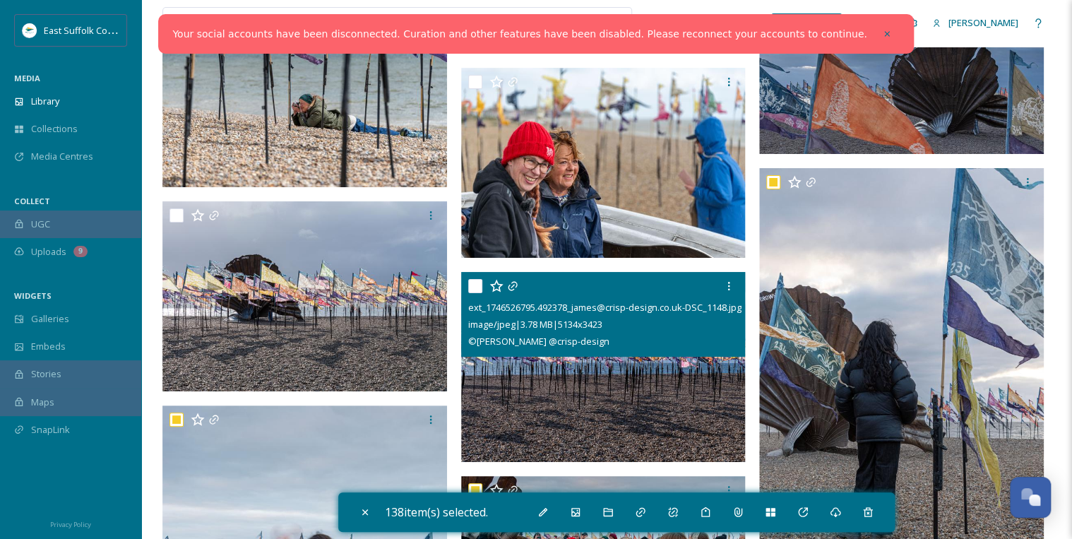
click at [472, 281] on input "checkbox" at bounding box center [475, 286] width 14 height 14
checkbox input "true"
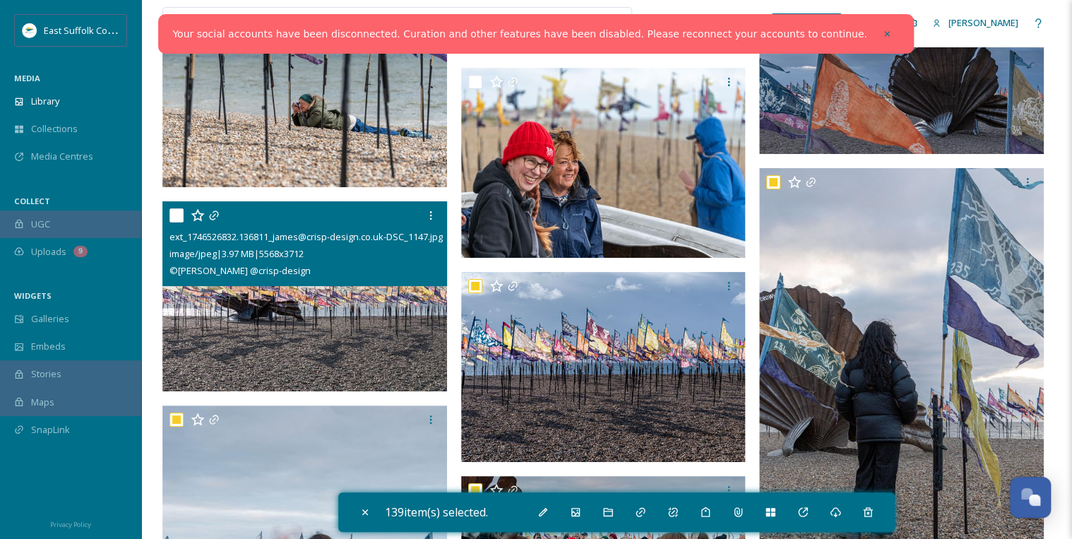
click at [177, 215] on input "checkbox" at bounding box center [176, 215] width 14 height 14
checkbox input "true"
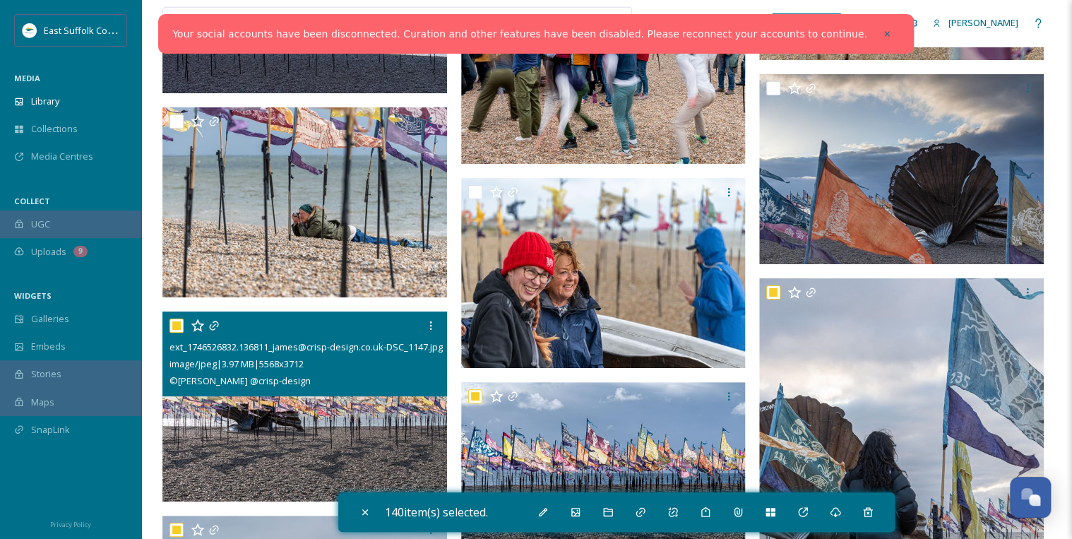
scroll to position [12992, 0]
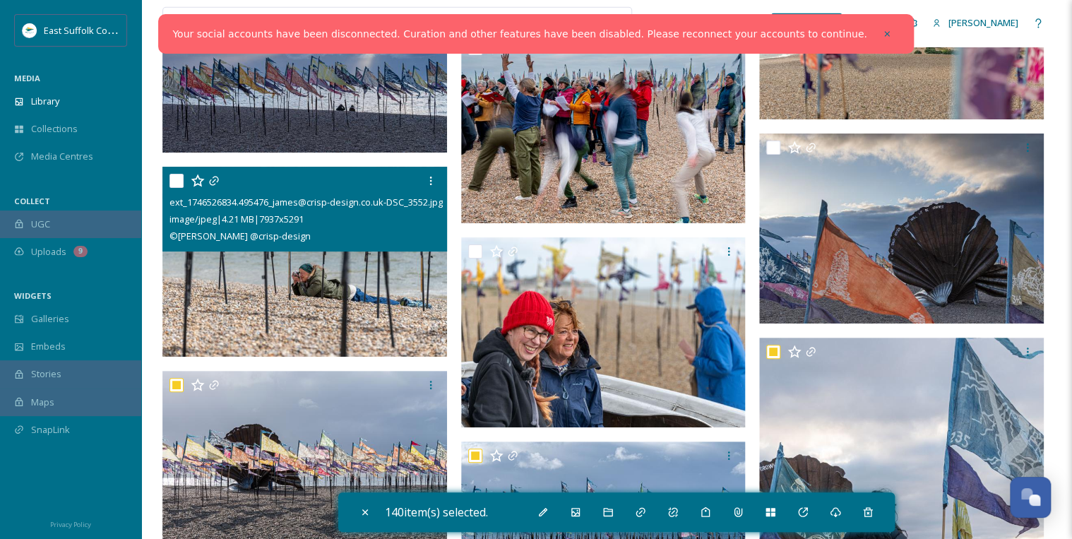
click at [179, 179] on input "checkbox" at bounding box center [176, 181] width 14 height 14
checkbox input "true"
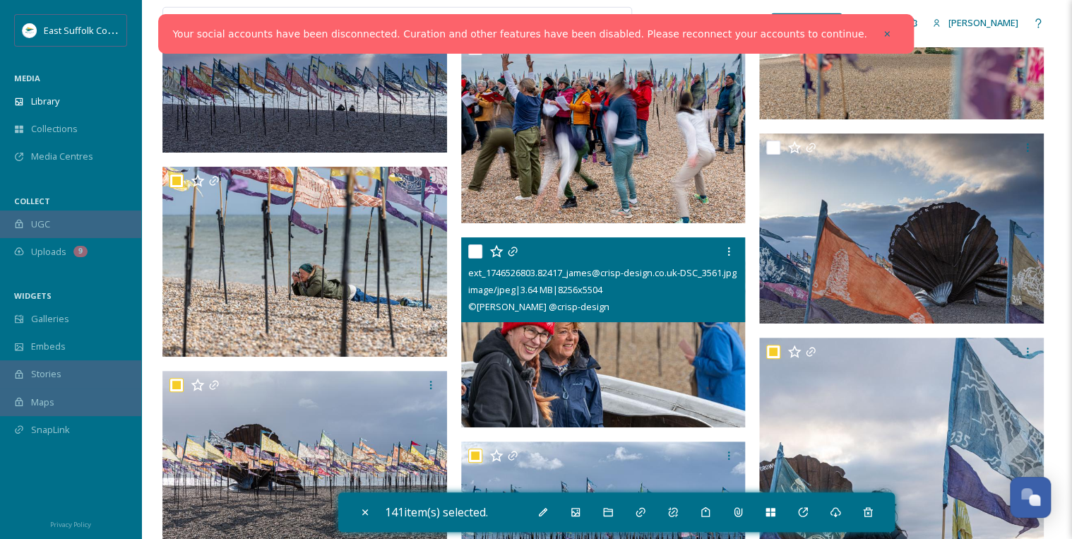
click at [479, 249] on input "checkbox" at bounding box center [475, 251] width 14 height 14
checkbox input "true"
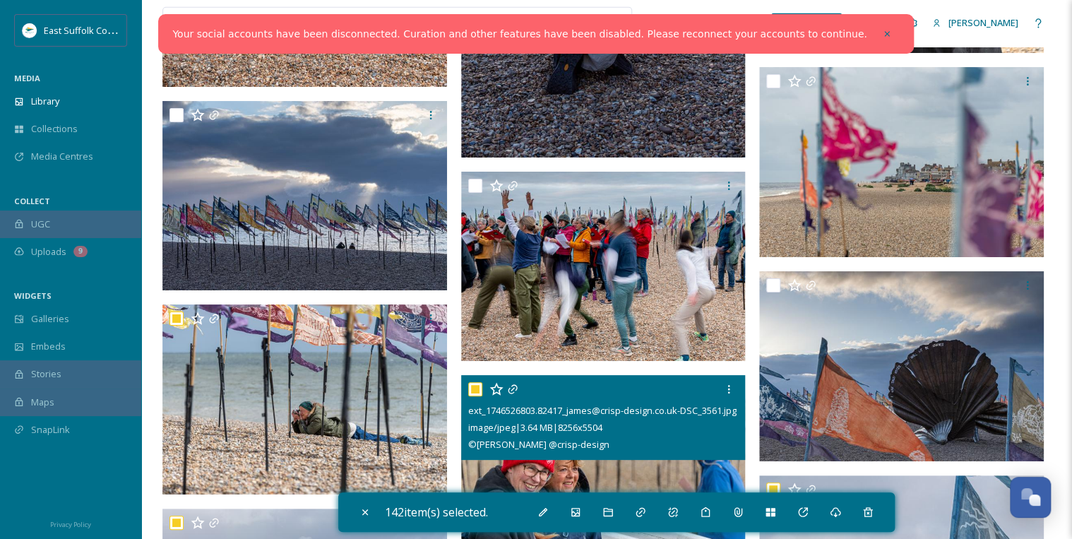
scroll to position [12823, 0]
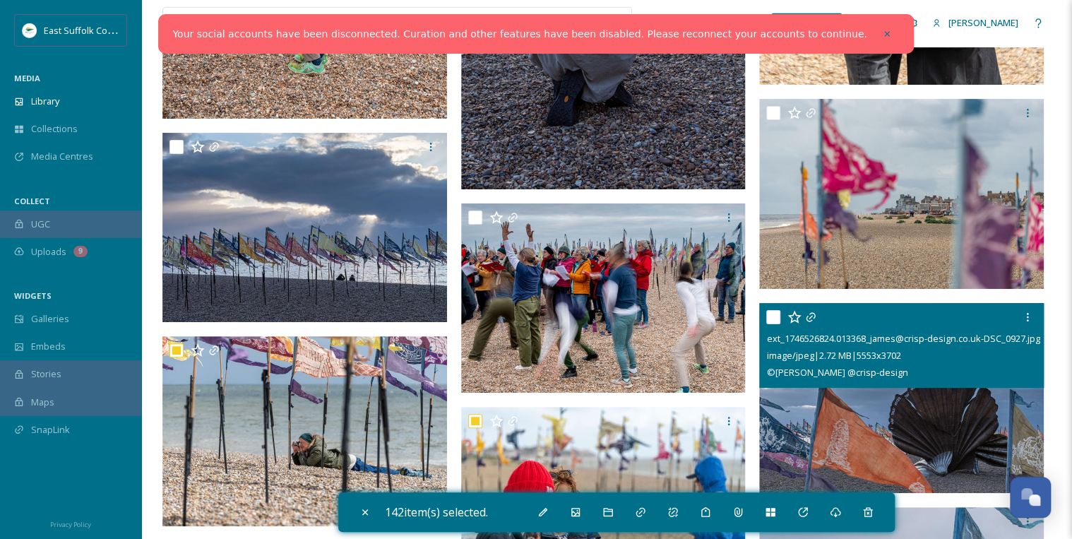
click at [774, 318] on input "checkbox" at bounding box center [773, 317] width 14 height 14
checkbox input "true"
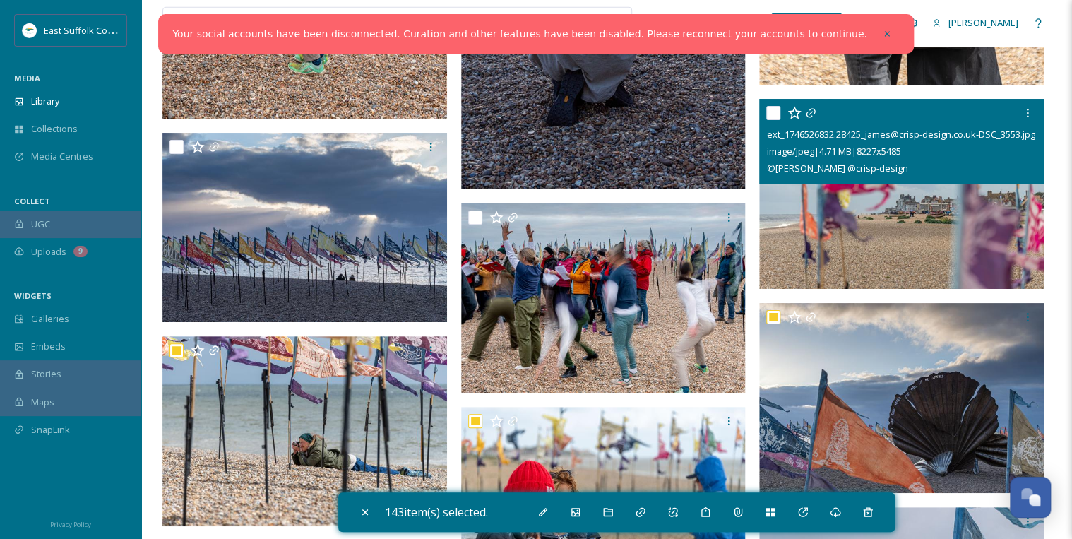
click at [772, 113] on input "checkbox" at bounding box center [773, 113] width 14 height 14
checkbox input "true"
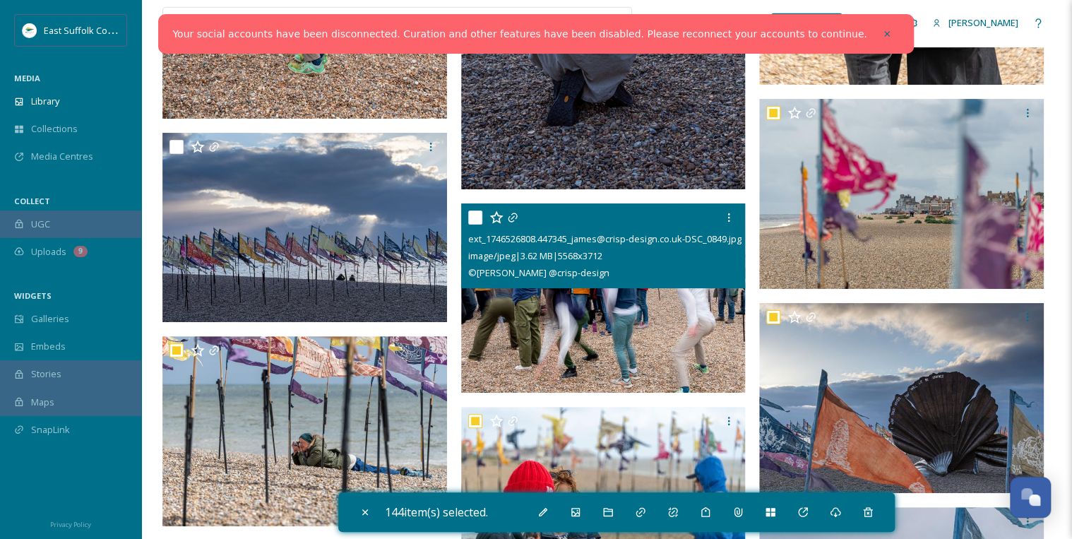
click at [475, 215] on input "checkbox" at bounding box center [475, 217] width 14 height 14
checkbox input "true"
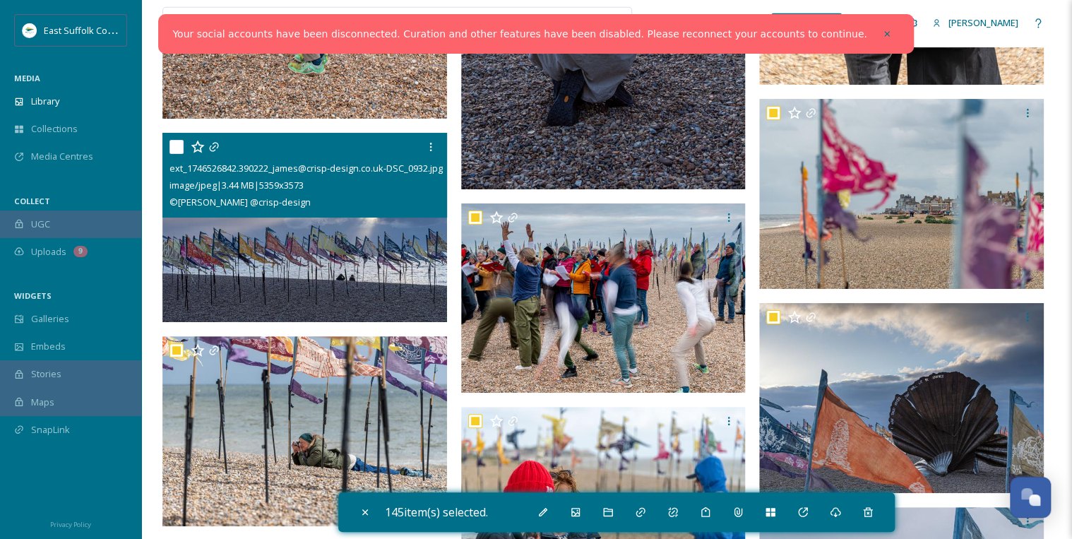
click at [172, 145] on input "checkbox" at bounding box center [176, 147] width 14 height 14
checkbox input "true"
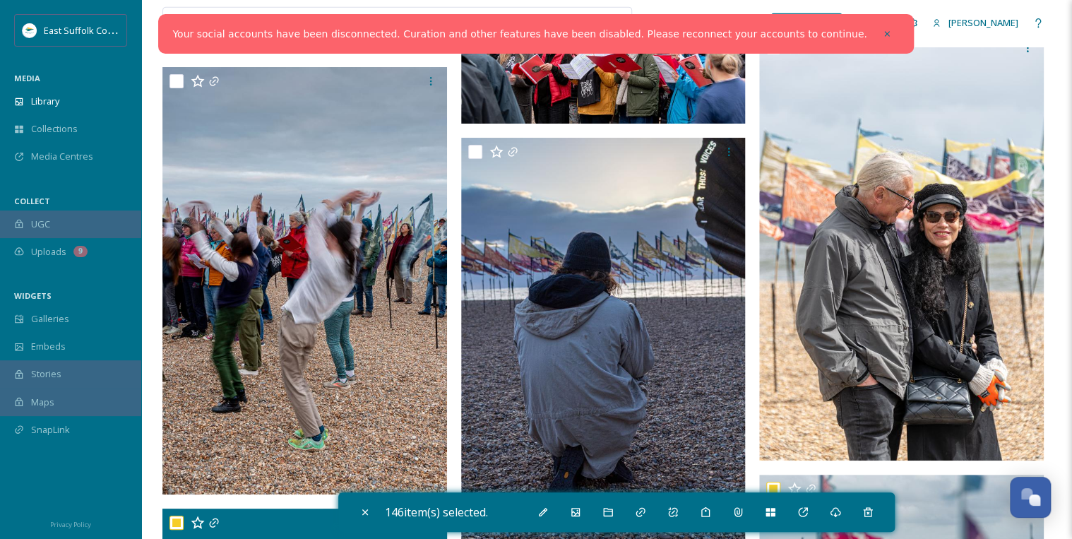
scroll to position [12427, 0]
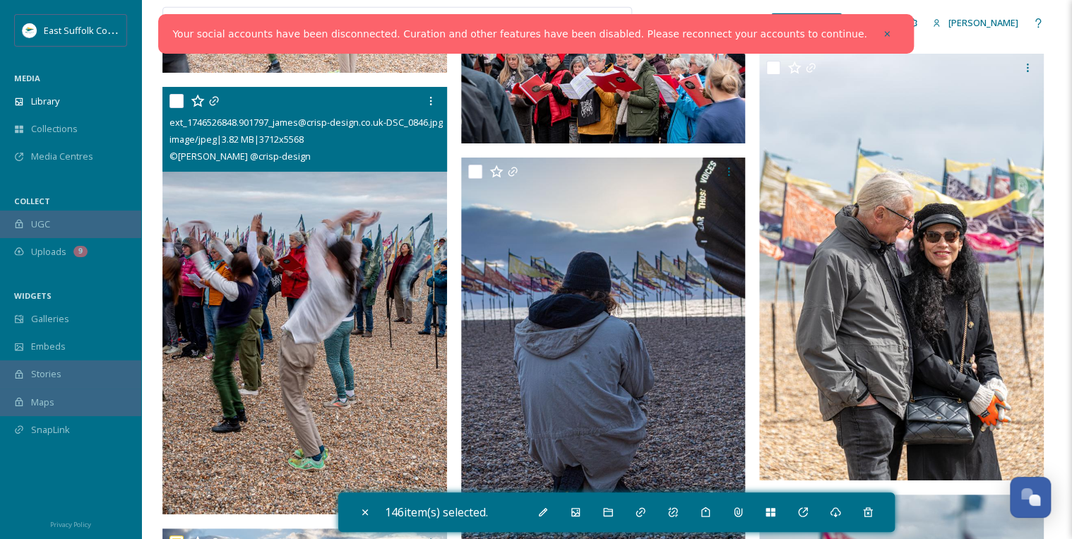
click at [176, 99] on input "checkbox" at bounding box center [176, 101] width 14 height 14
checkbox input "true"
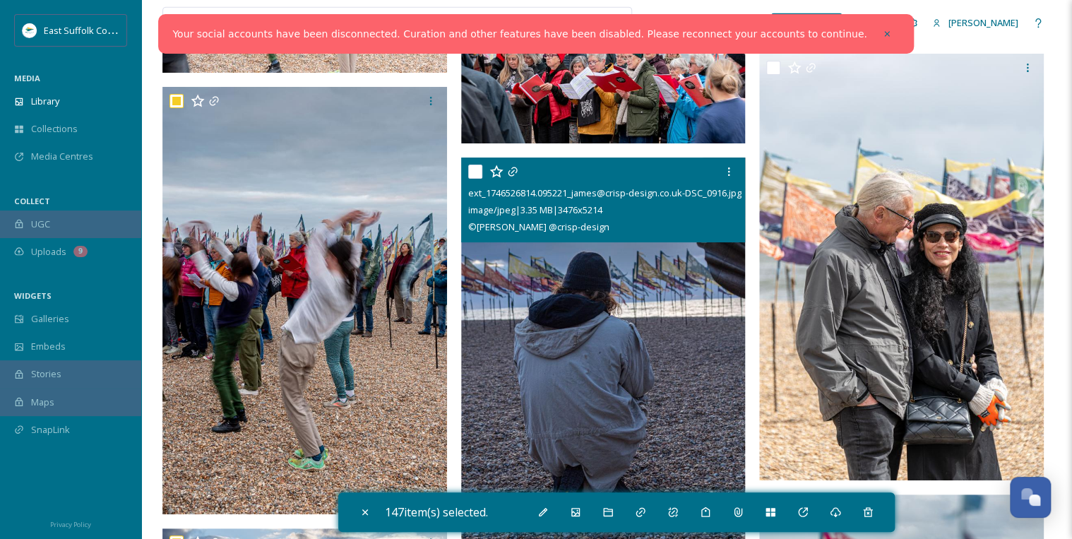
click at [470, 169] on input "checkbox" at bounding box center [475, 172] width 14 height 14
checkbox input "true"
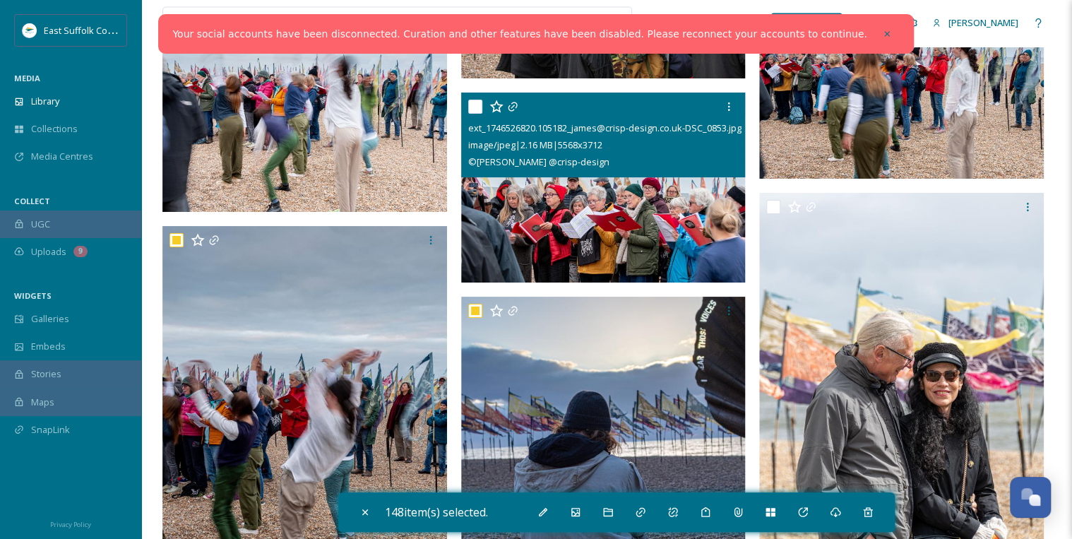
scroll to position [12258, 0]
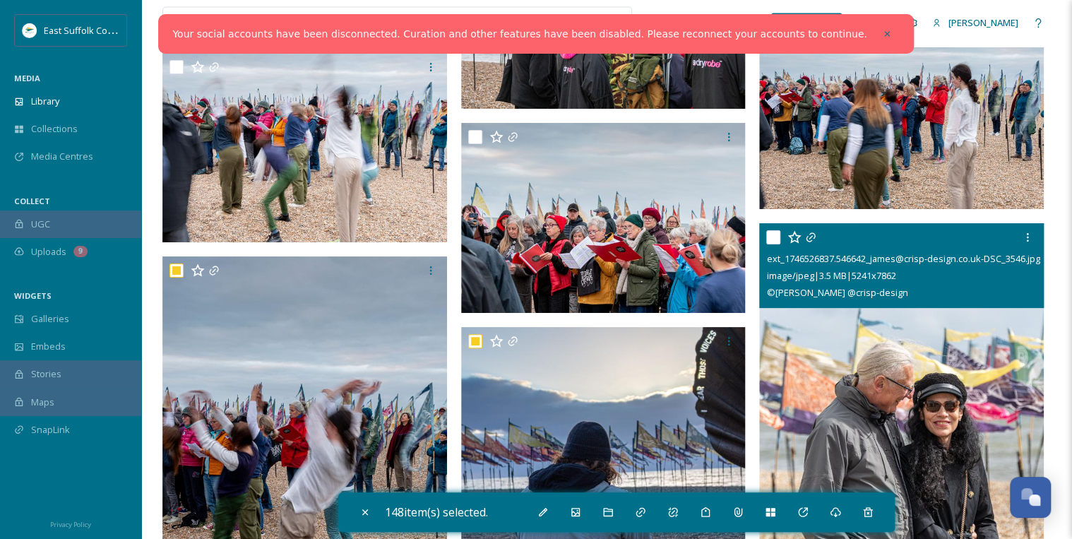
click at [771, 234] on input "checkbox" at bounding box center [773, 237] width 14 height 14
checkbox input "true"
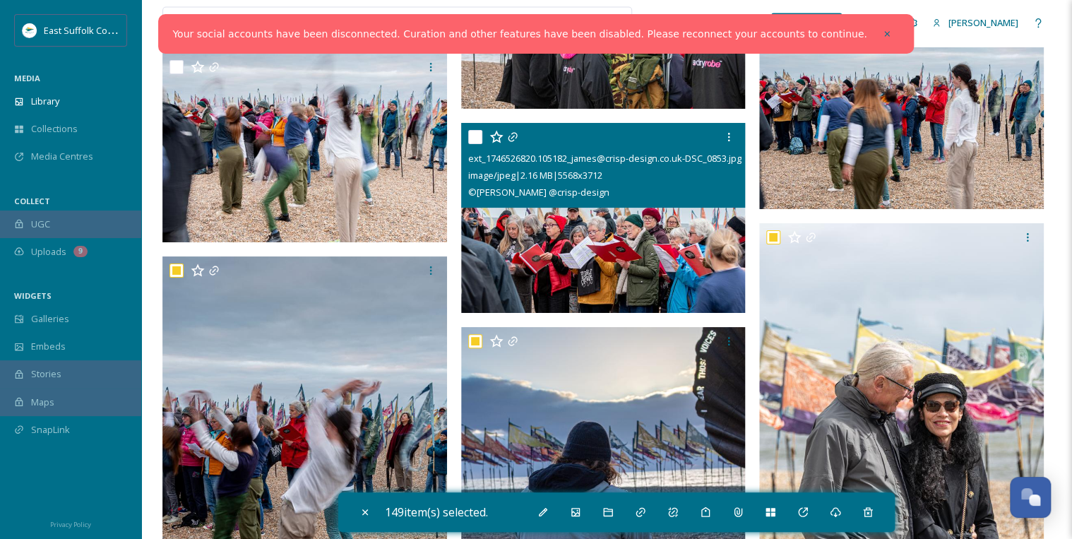
click at [469, 133] on input "checkbox" at bounding box center [475, 137] width 14 height 14
checkbox input "true"
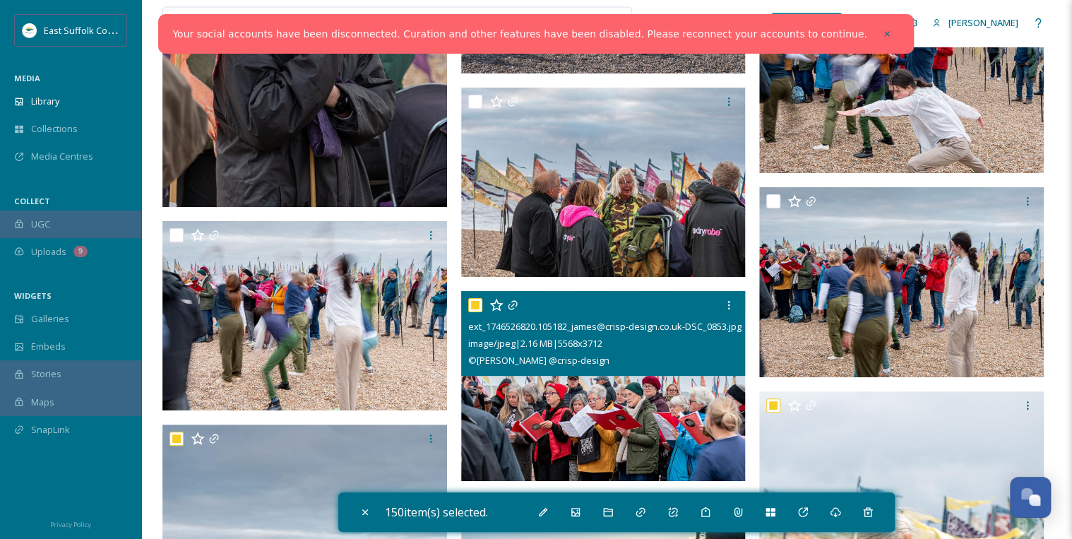
scroll to position [12089, 0]
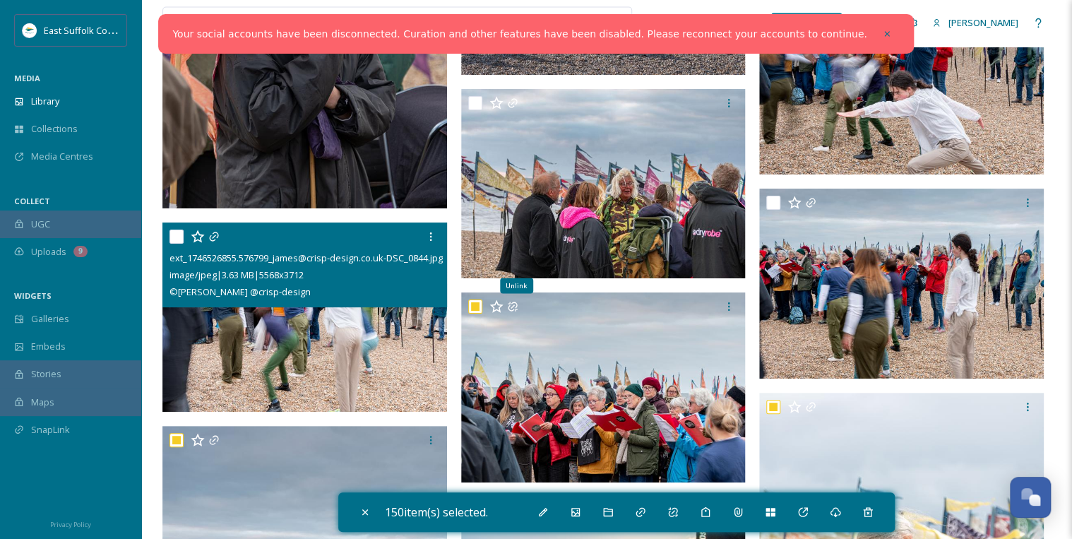
click at [172, 234] on input "checkbox" at bounding box center [176, 236] width 14 height 14
checkbox input "true"
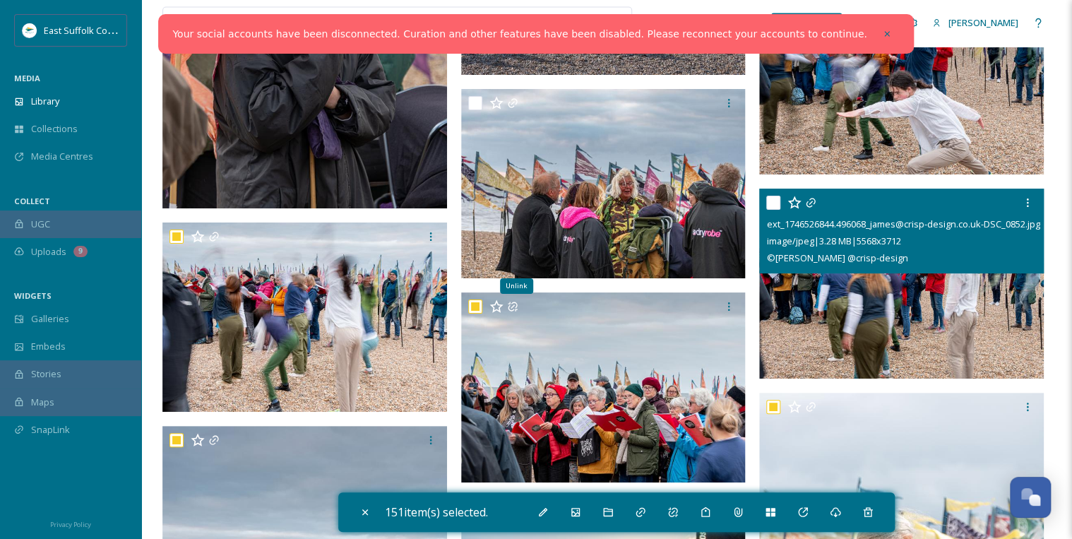
click at [768, 196] on input "checkbox" at bounding box center [773, 203] width 14 height 14
checkbox input "true"
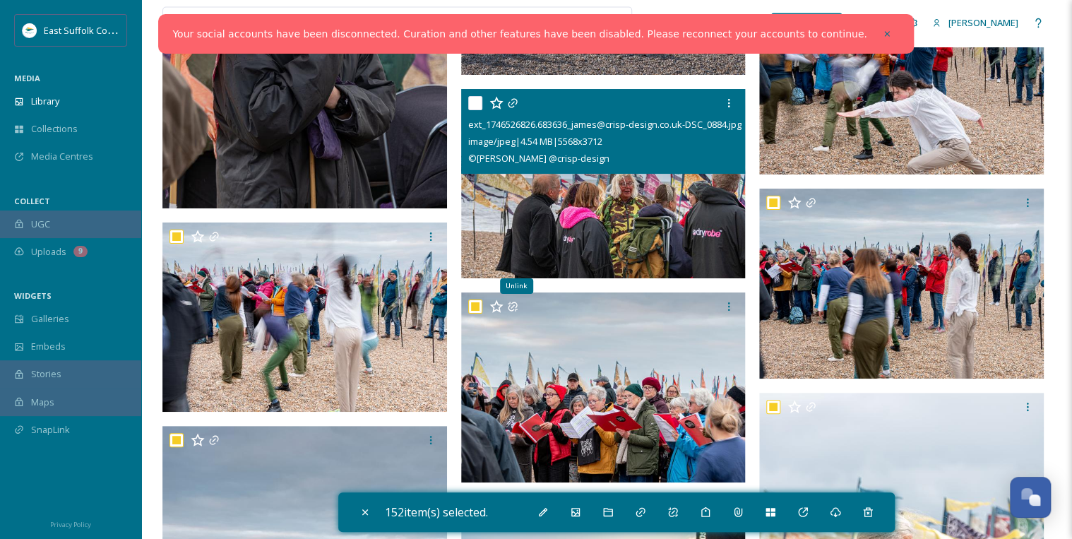
click at [477, 103] on input "checkbox" at bounding box center [475, 103] width 14 height 14
checkbox input "true"
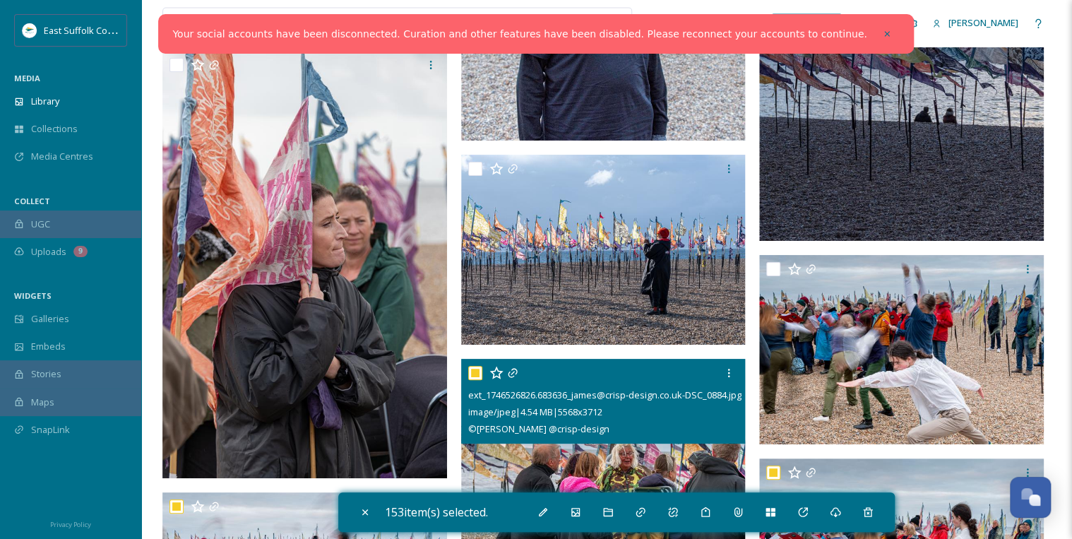
scroll to position [11806, 0]
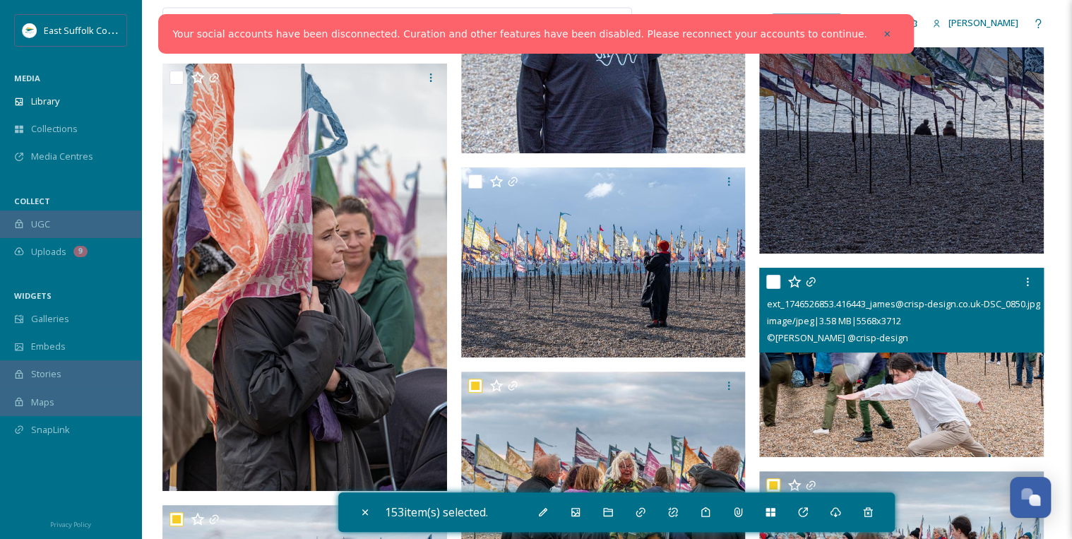
click at [772, 277] on input "checkbox" at bounding box center [773, 282] width 14 height 14
checkbox input "true"
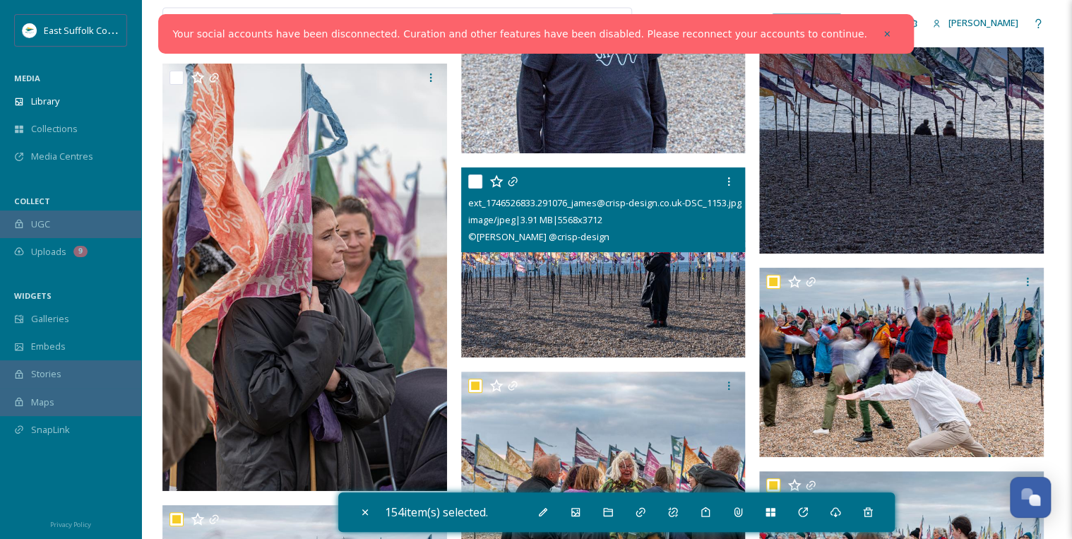
click at [475, 180] on input "checkbox" at bounding box center [475, 181] width 14 height 14
checkbox input "true"
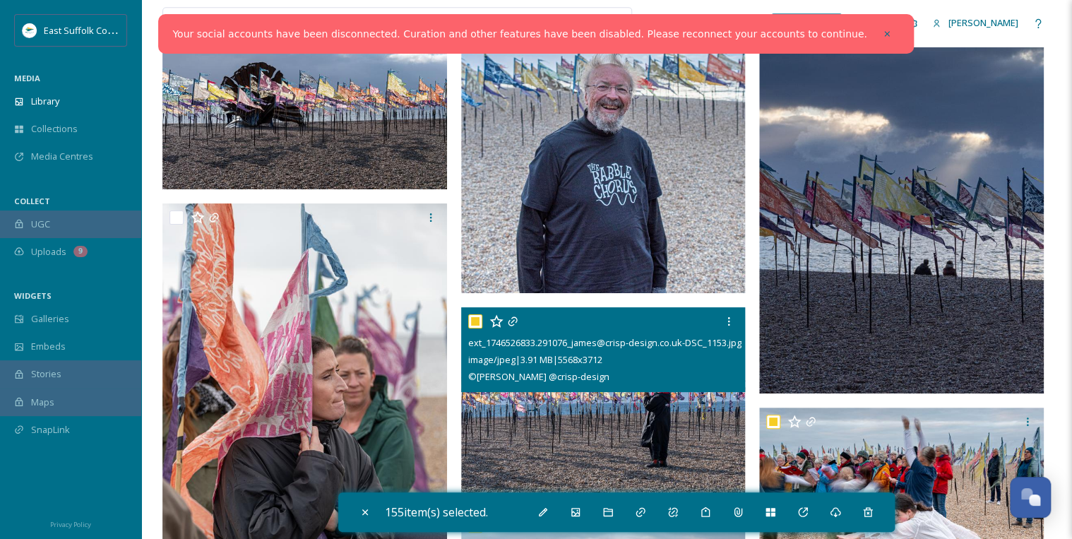
scroll to position [11637, 0]
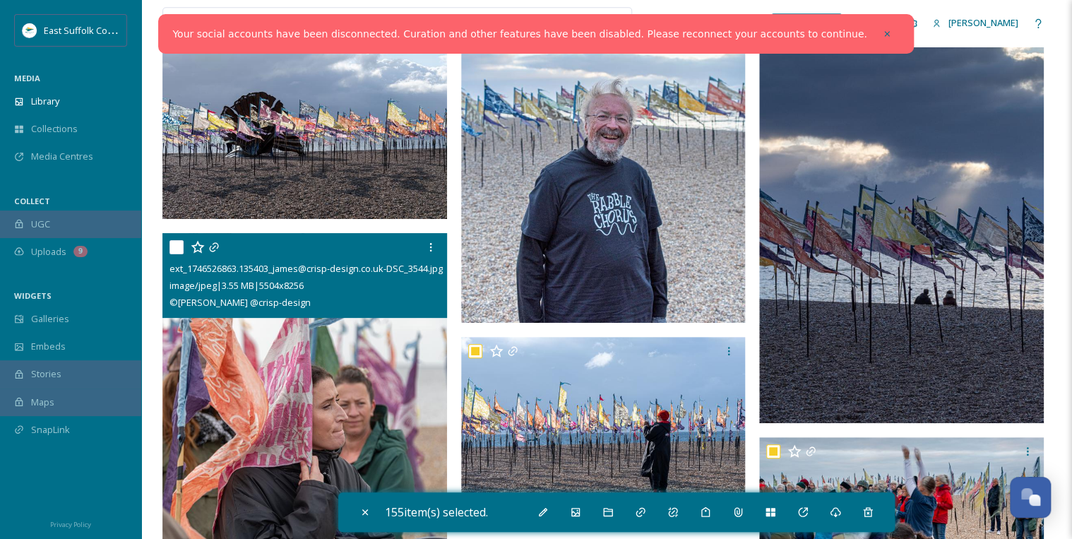
click at [176, 241] on input "checkbox" at bounding box center [176, 247] width 14 height 14
checkbox input "true"
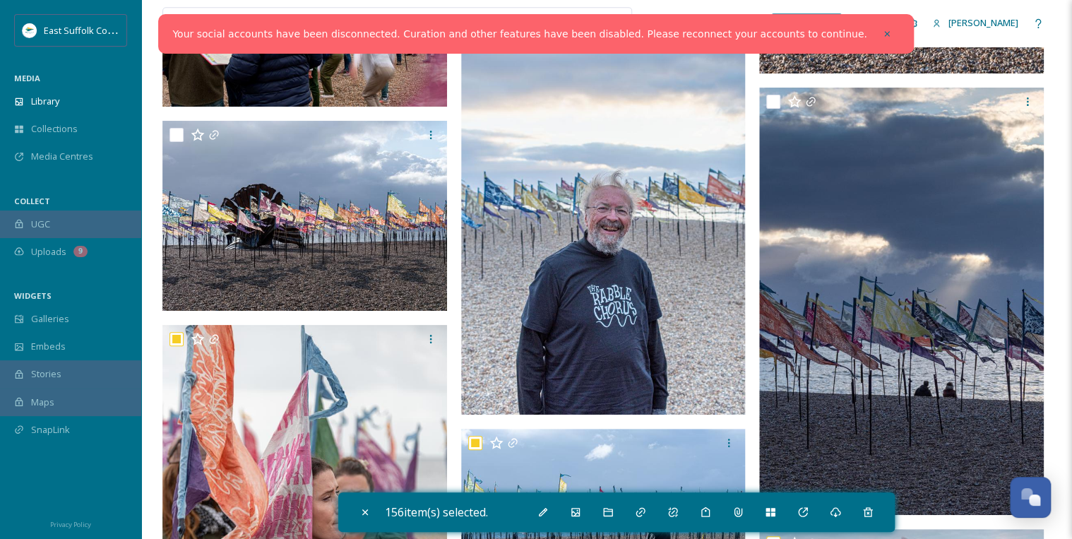
scroll to position [11524, 0]
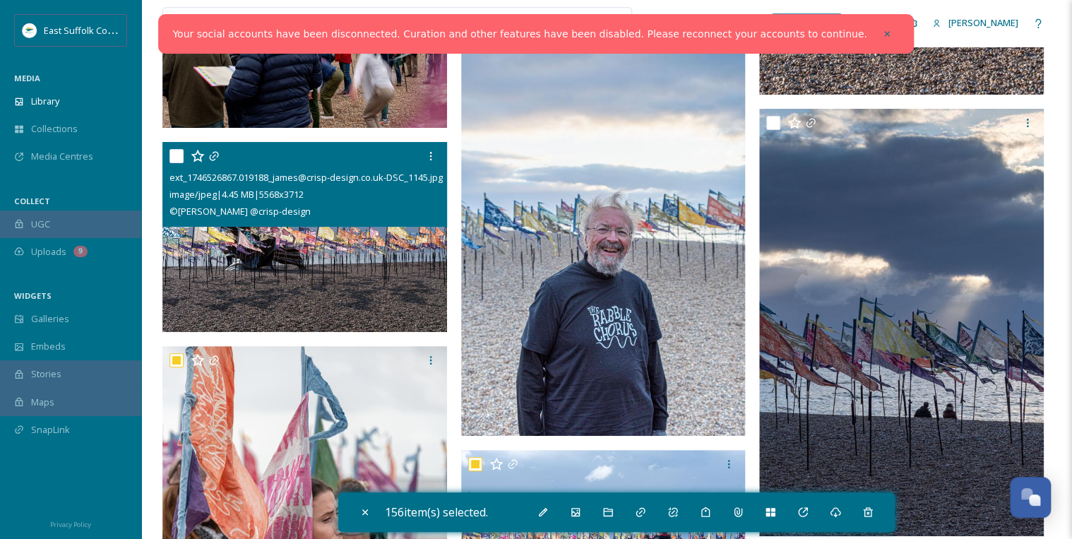
click at [176, 155] on input "checkbox" at bounding box center [176, 156] width 14 height 14
checkbox input "true"
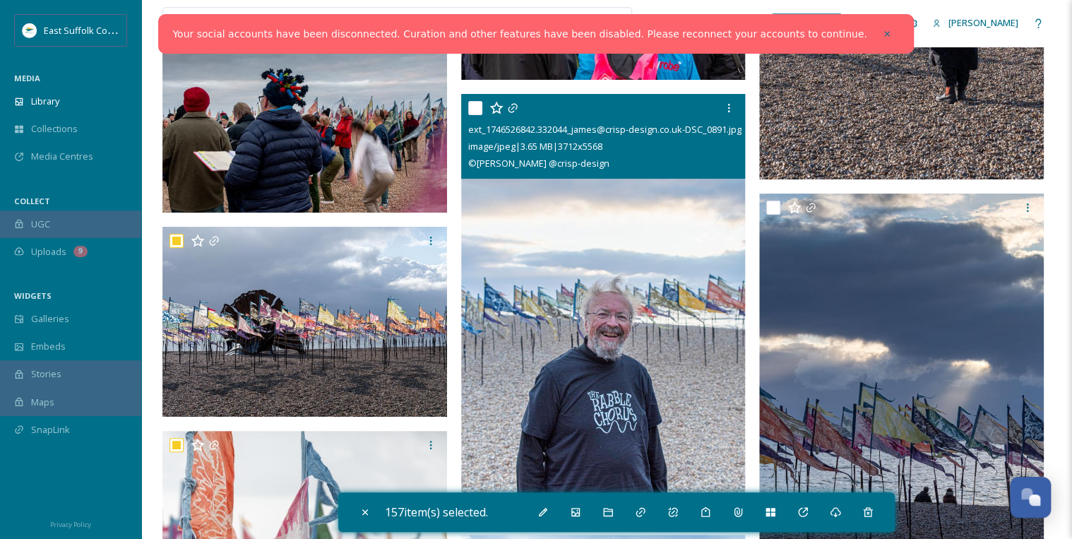
scroll to position [11411, 0]
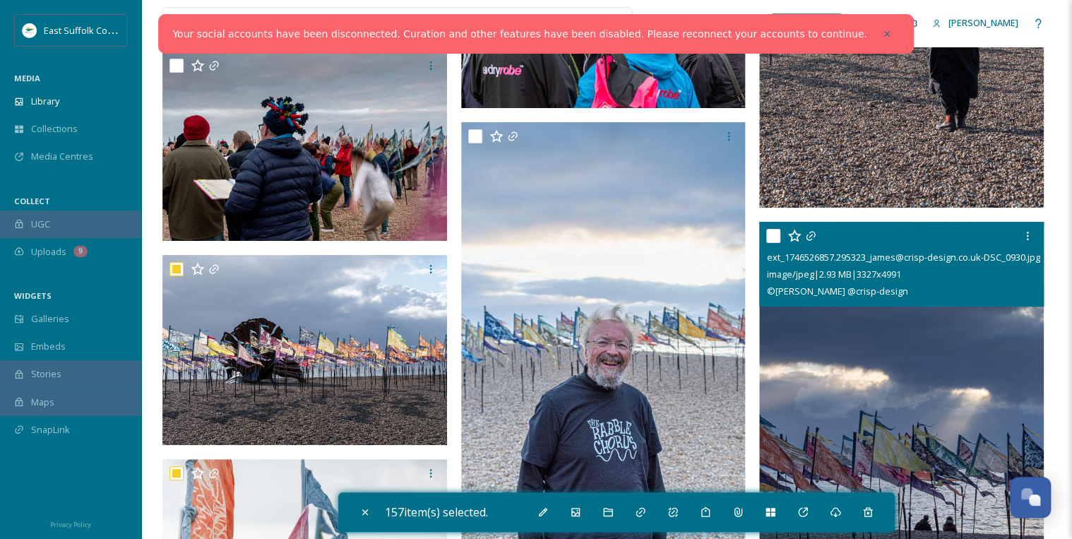
click at [773, 233] on input "checkbox" at bounding box center [773, 236] width 14 height 14
checkbox input "true"
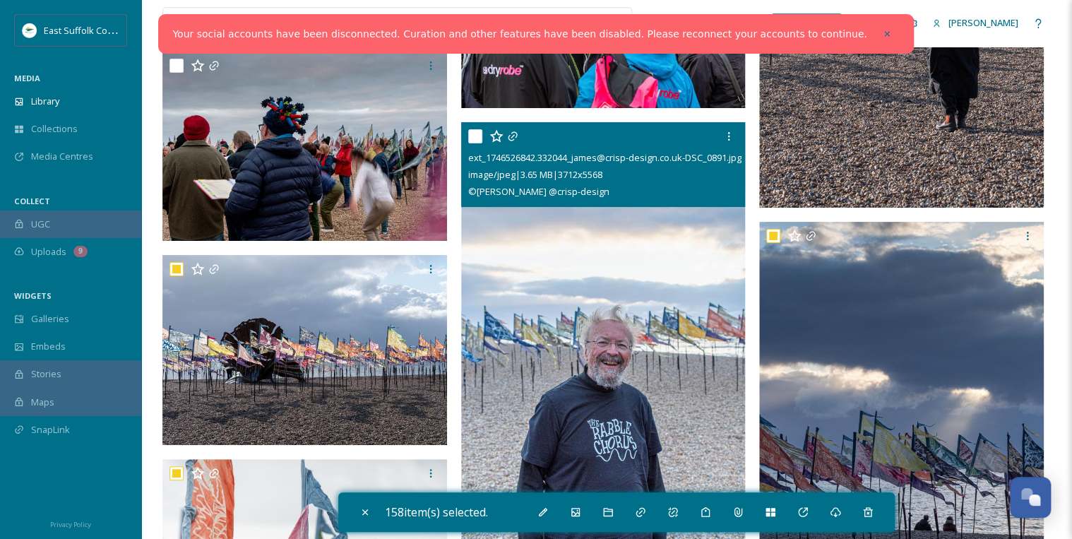
drag, startPoint x: 473, startPoint y: 137, endPoint x: 551, endPoint y: 217, distance: 111.9
click at [474, 137] on input "checkbox" at bounding box center [475, 136] width 14 height 14
checkbox input "true"
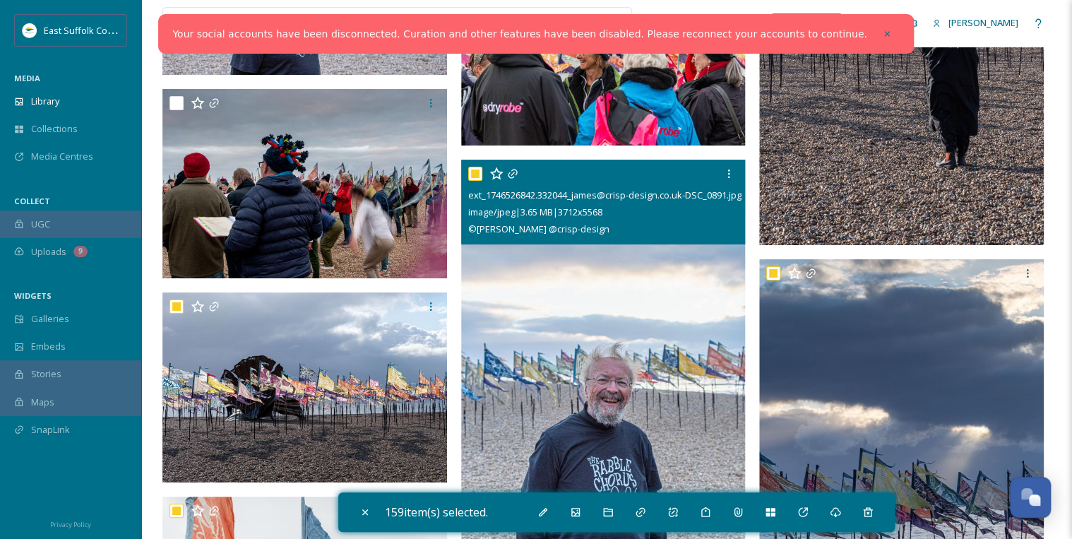
scroll to position [11298, 0]
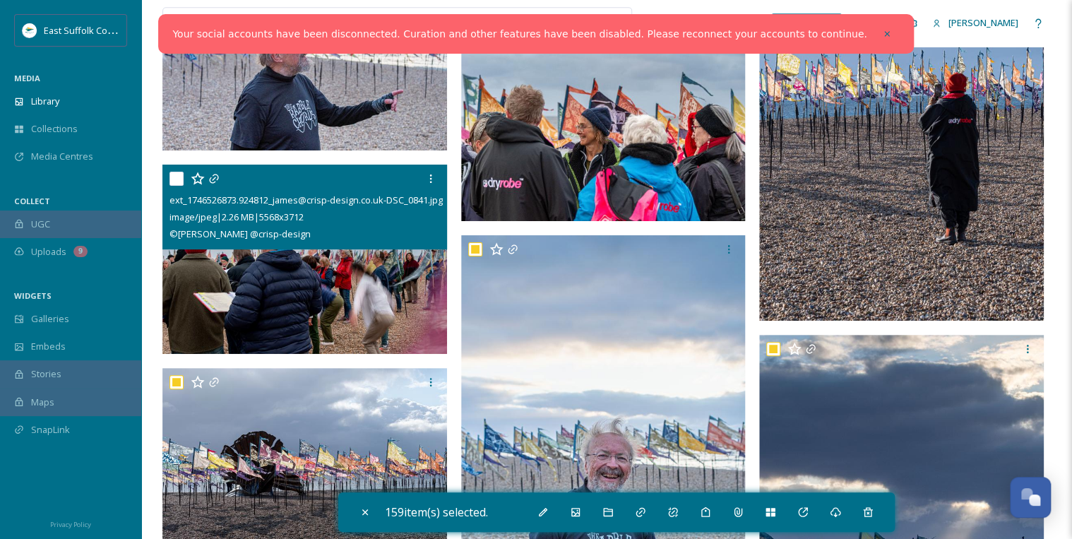
click at [174, 177] on input "checkbox" at bounding box center [176, 179] width 14 height 14
checkbox input "true"
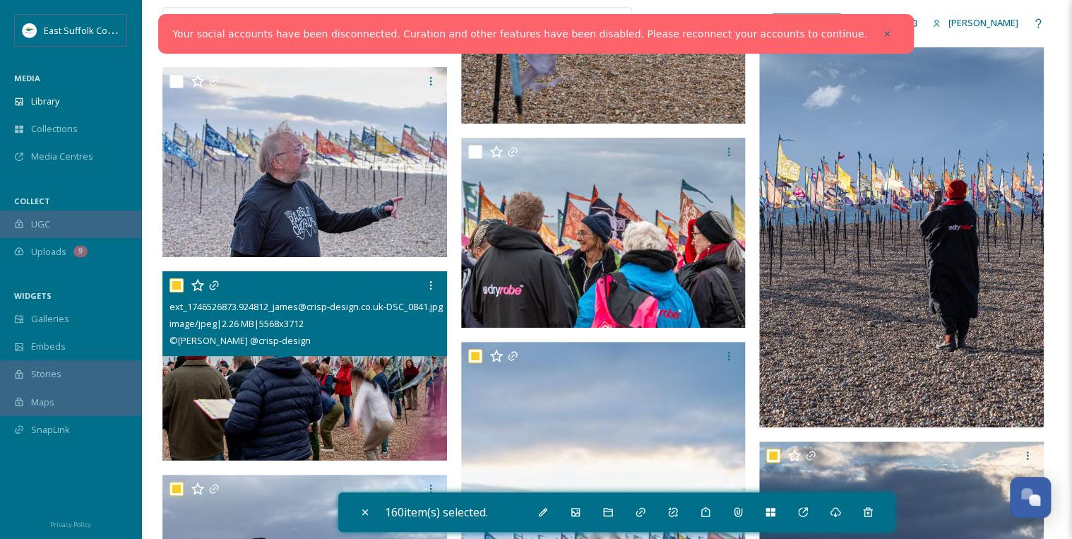
scroll to position [11128, 0]
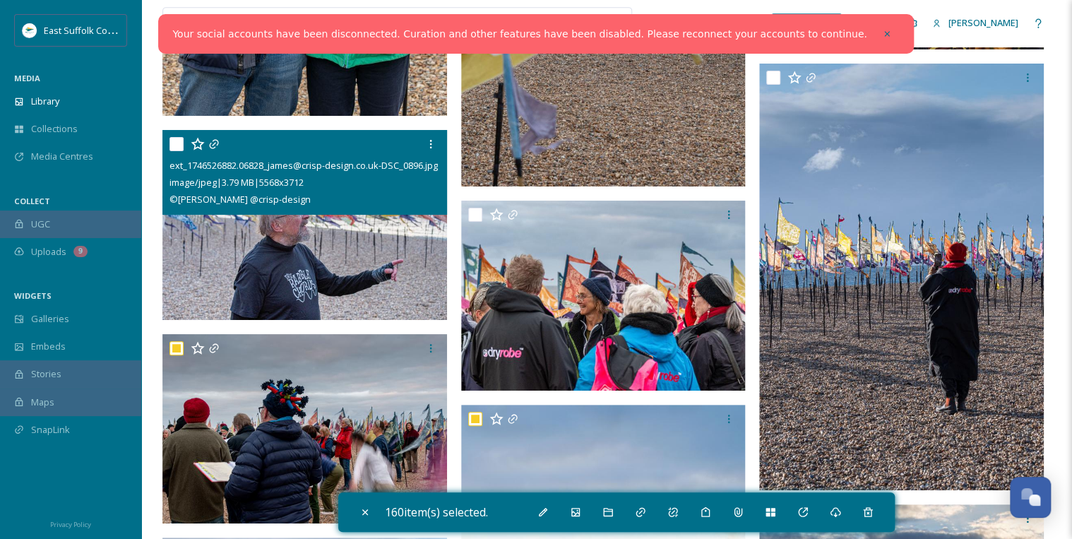
click at [174, 141] on input "checkbox" at bounding box center [176, 144] width 14 height 14
checkbox input "true"
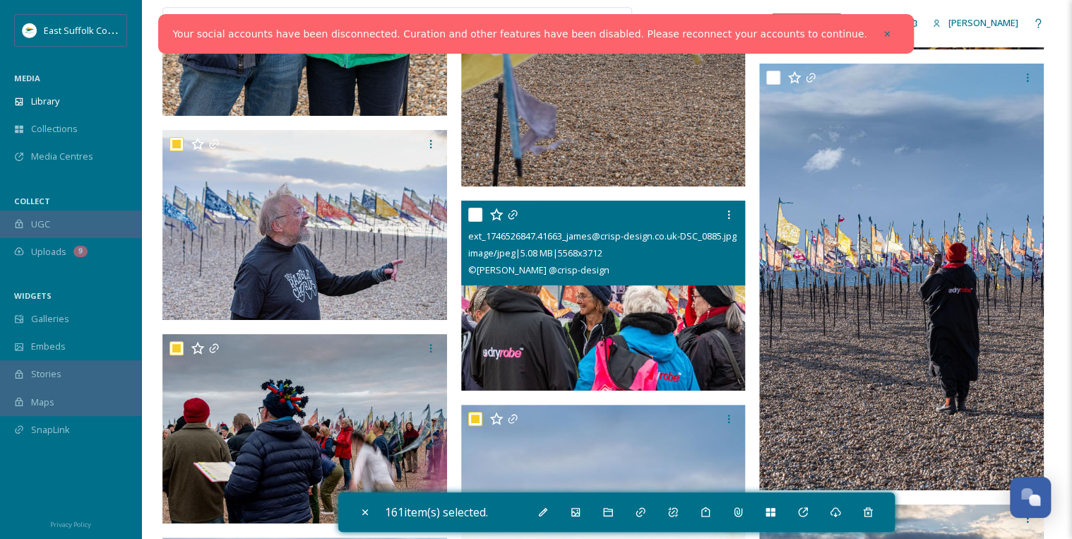
click at [477, 209] on input "checkbox" at bounding box center [475, 215] width 14 height 14
checkbox input "true"
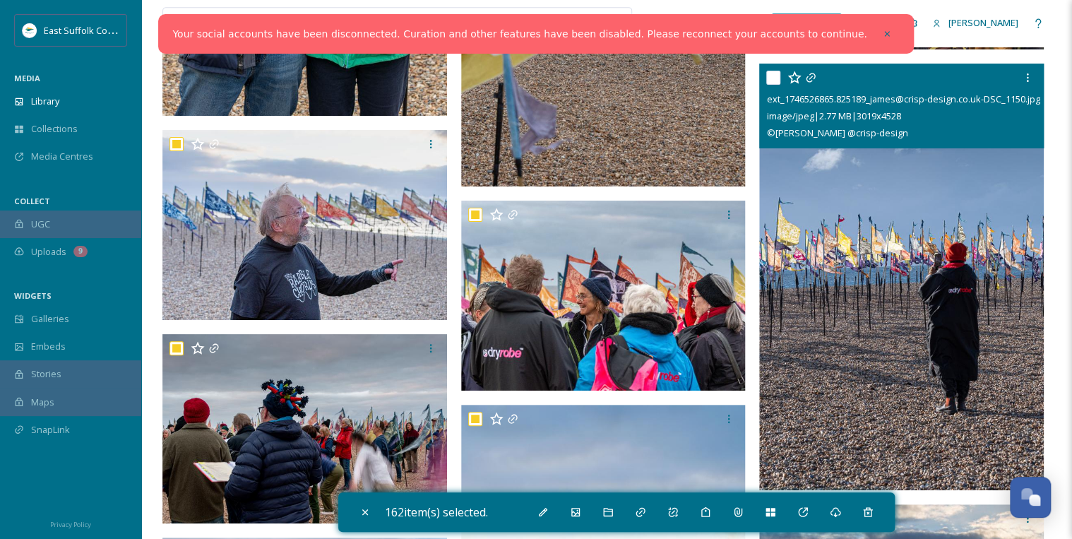
click at [770, 74] on input "checkbox" at bounding box center [773, 78] width 14 height 14
checkbox input "true"
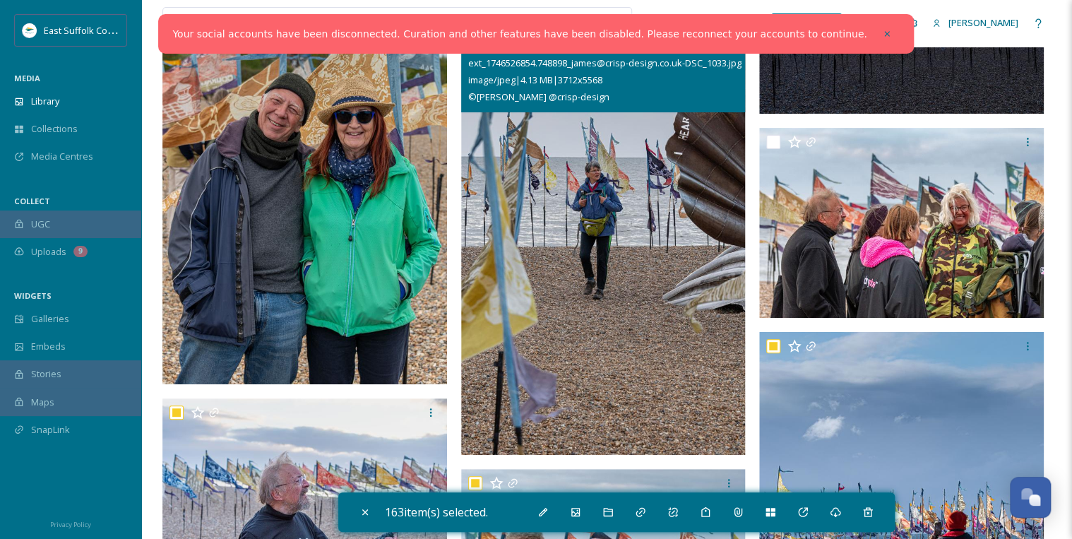
scroll to position [10846, 0]
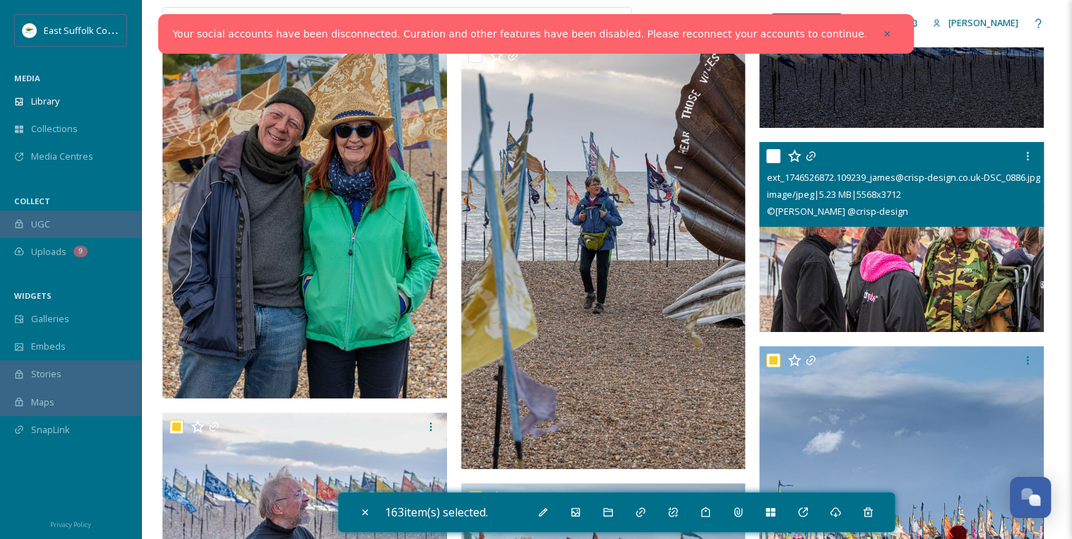
click at [769, 155] on input "checkbox" at bounding box center [773, 156] width 14 height 14
checkbox input "true"
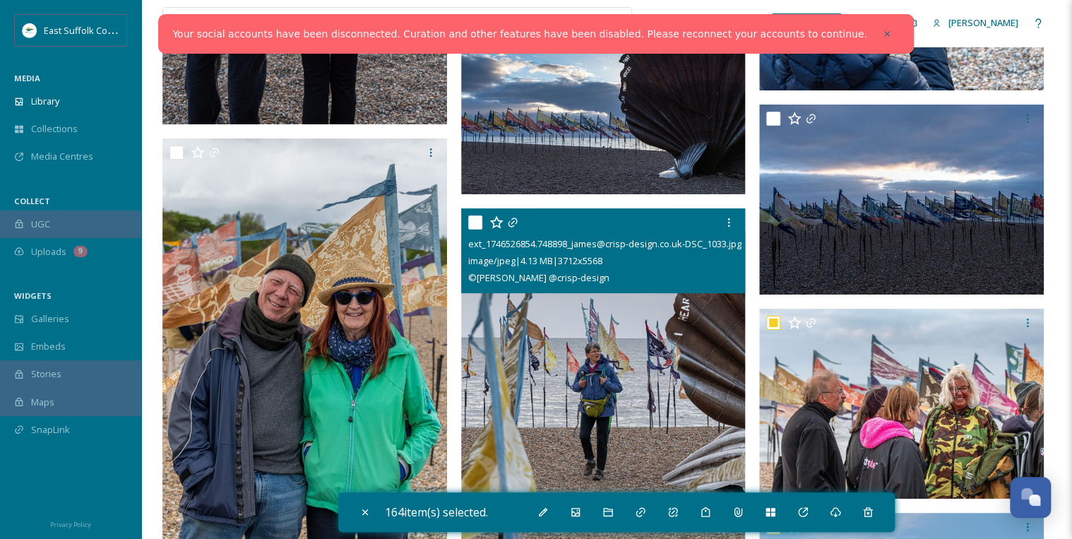
scroll to position [10676, 0]
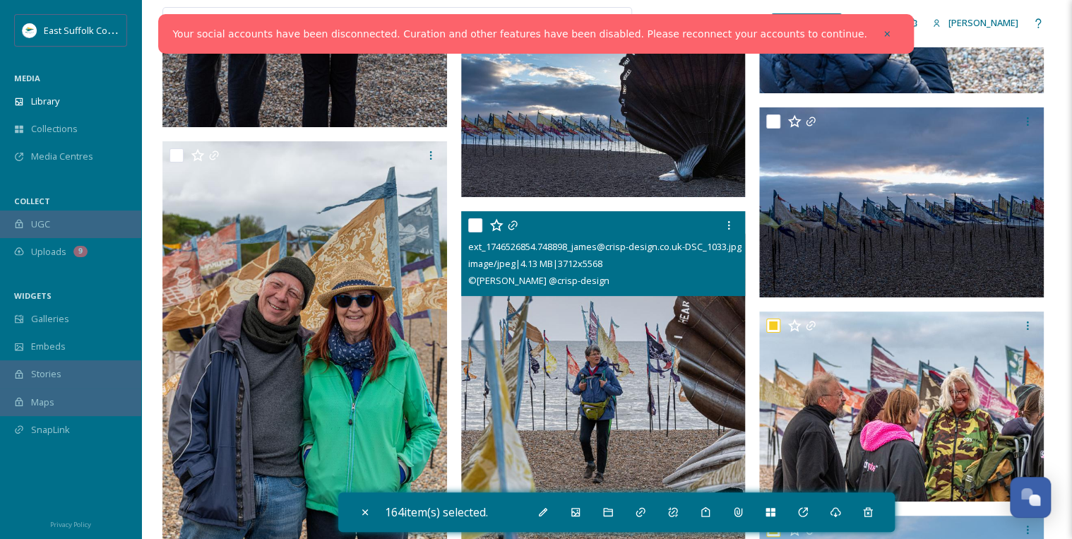
click at [473, 220] on input "checkbox" at bounding box center [475, 225] width 14 height 14
checkbox input "true"
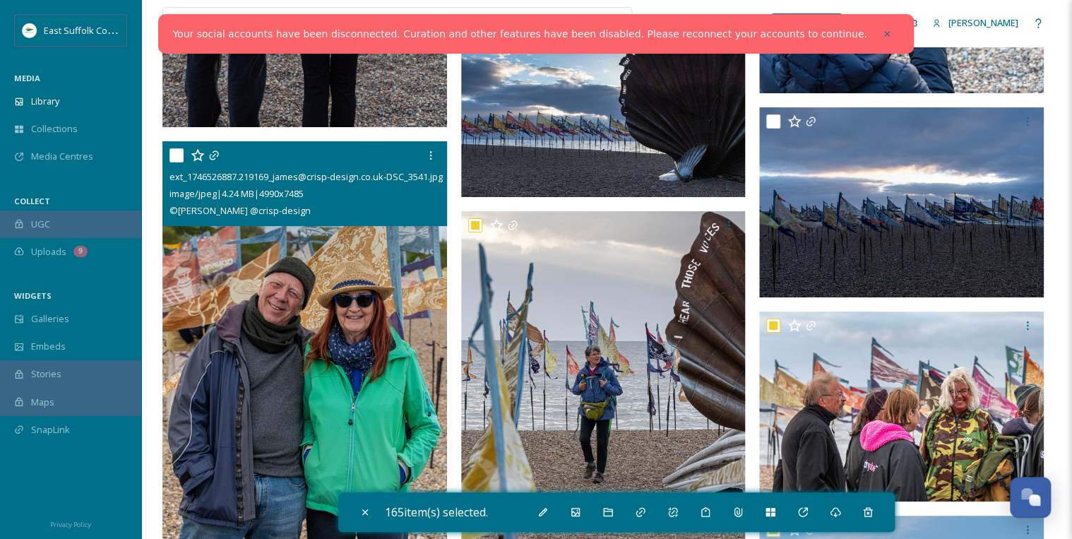
click at [174, 150] on input "checkbox" at bounding box center [176, 155] width 14 height 14
checkbox input "true"
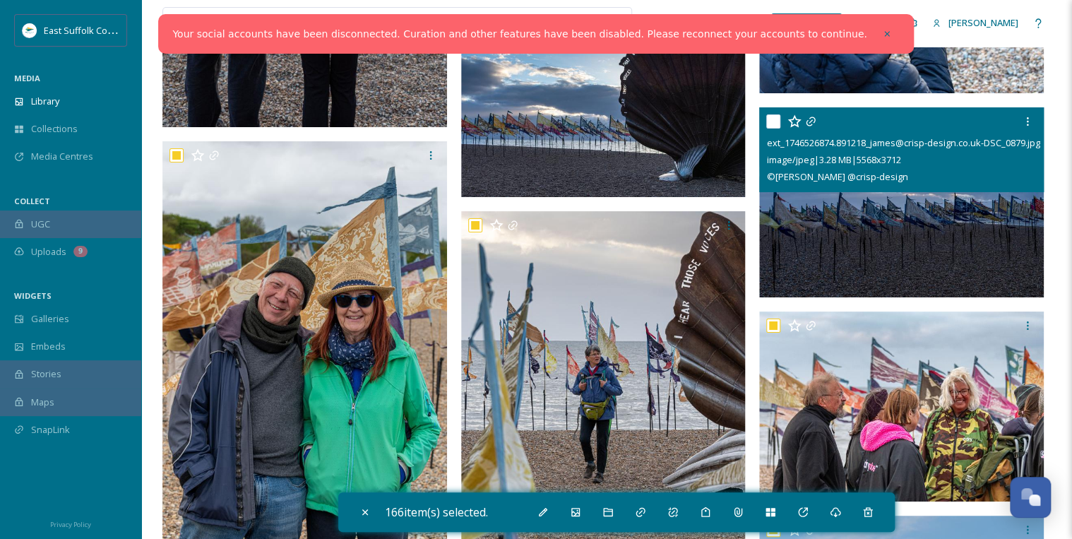
click at [772, 121] on input "checkbox" at bounding box center [773, 121] width 14 height 14
checkbox input "true"
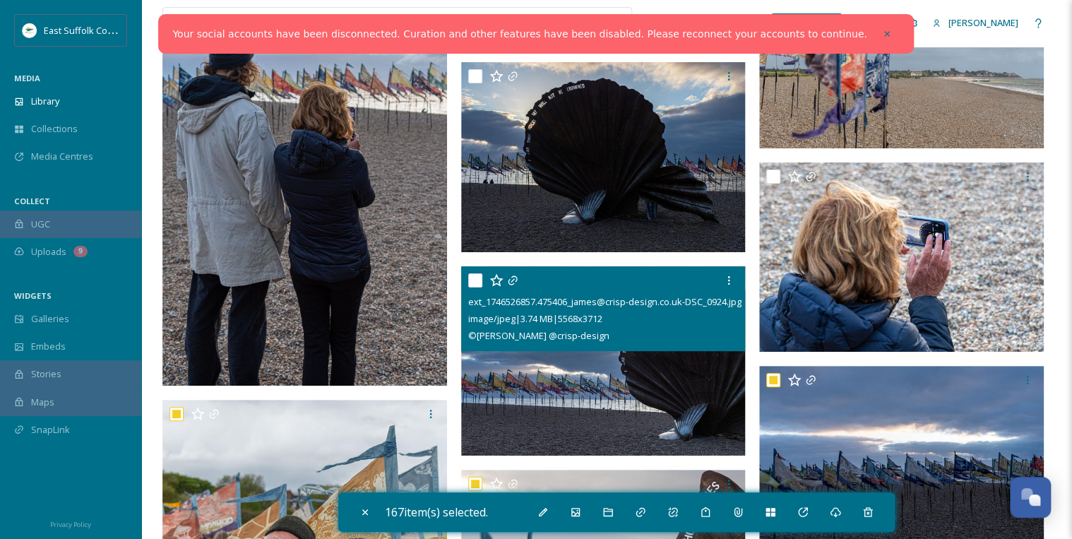
scroll to position [10394, 0]
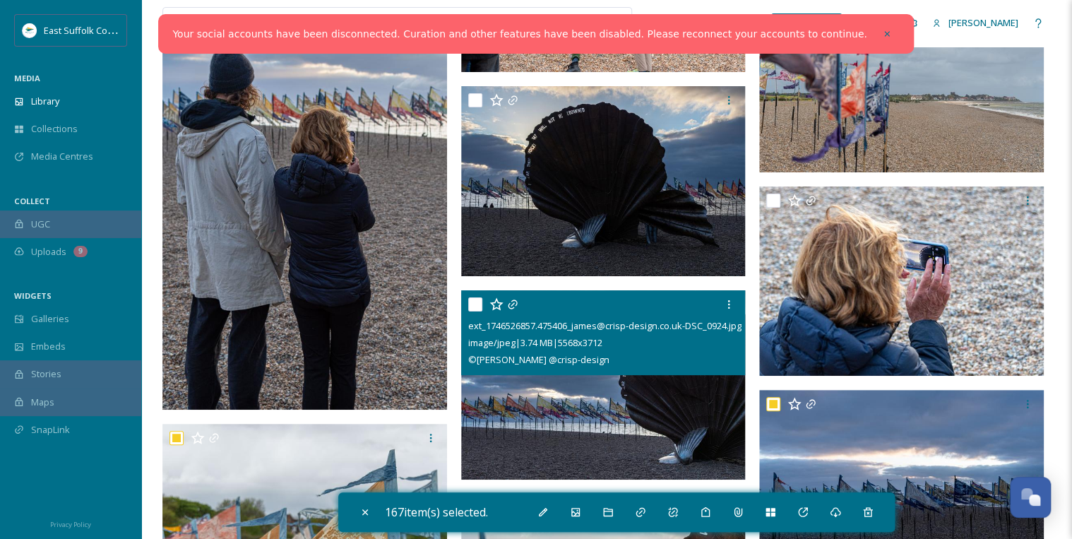
click at [470, 304] on input "checkbox" at bounding box center [475, 304] width 14 height 14
checkbox input "true"
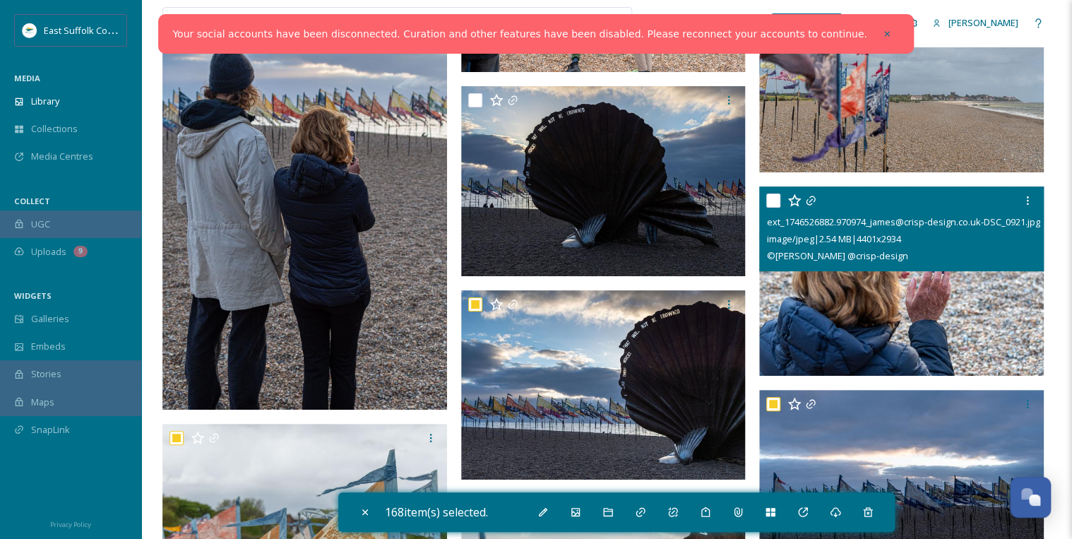
click at [773, 198] on input "checkbox" at bounding box center [773, 200] width 14 height 14
checkbox input "true"
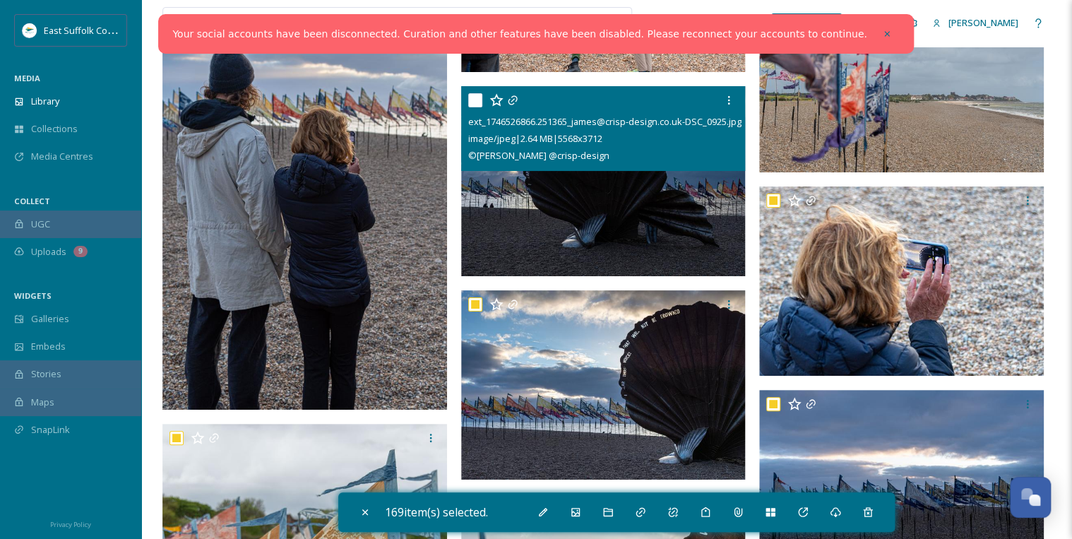
click at [474, 97] on input "checkbox" at bounding box center [475, 100] width 14 height 14
checkbox input "true"
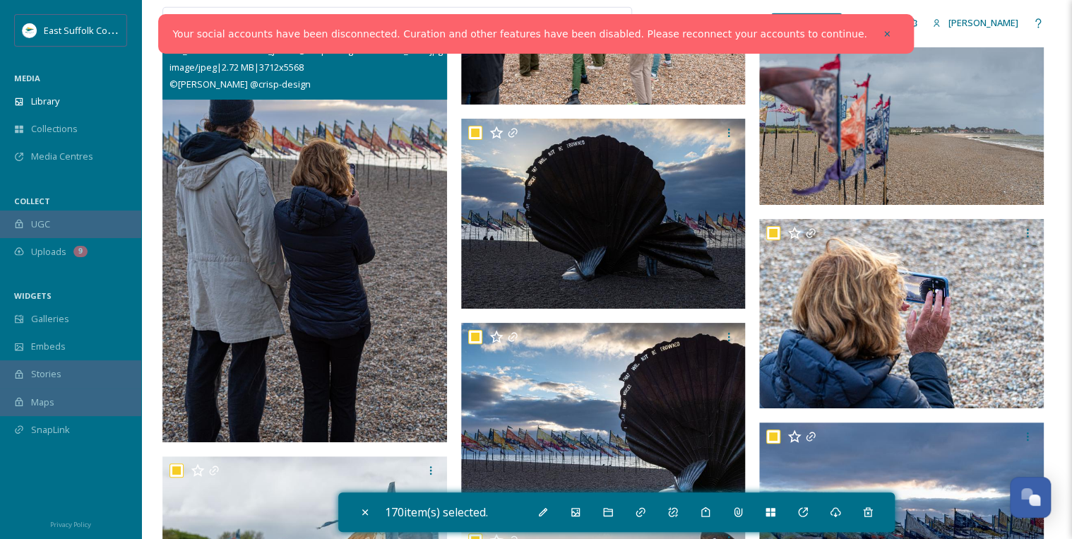
scroll to position [10224, 0]
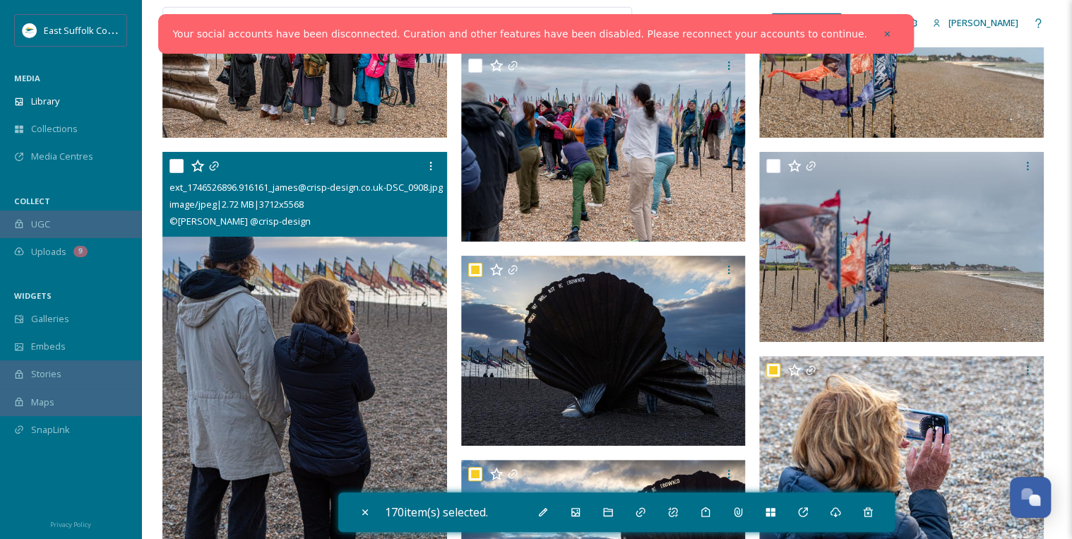
click at [177, 159] on input "checkbox" at bounding box center [176, 166] width 14 height 14
checkbox input "true"
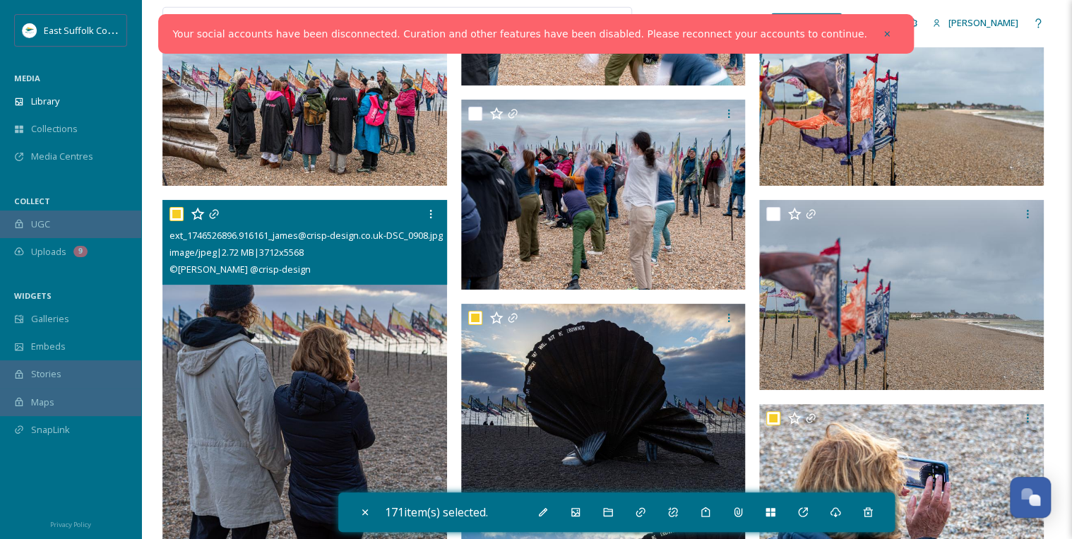
scroll to position [10055, 0]
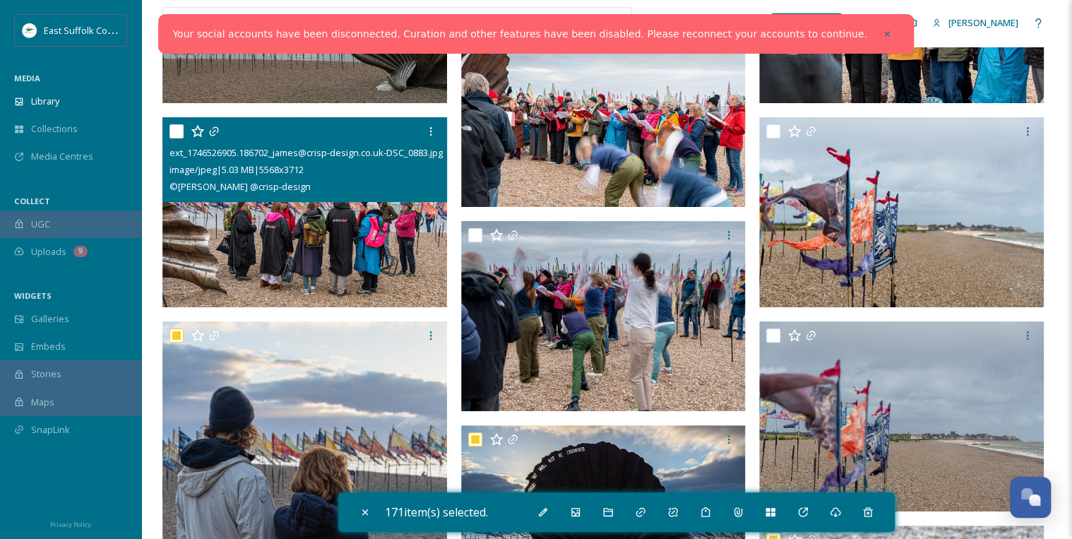
click at [181, 124] on input "checkbox" at bounding box center [176, 131] width 14 height 14
checkbox input "true"
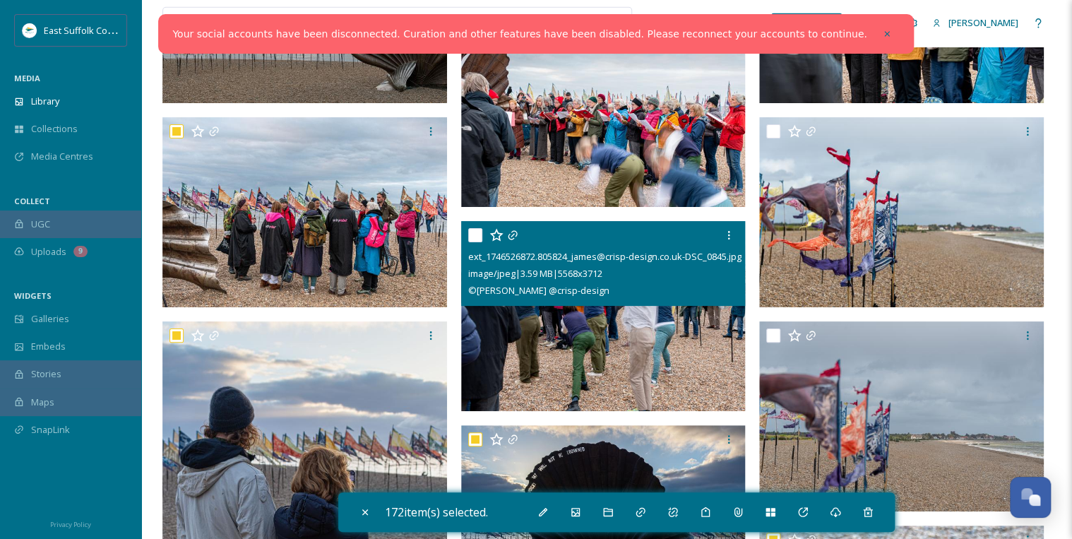
click at [472, 232] on input "checkbox" at bounding box center [475, 235] width 14 height 14
checkbox input "true"
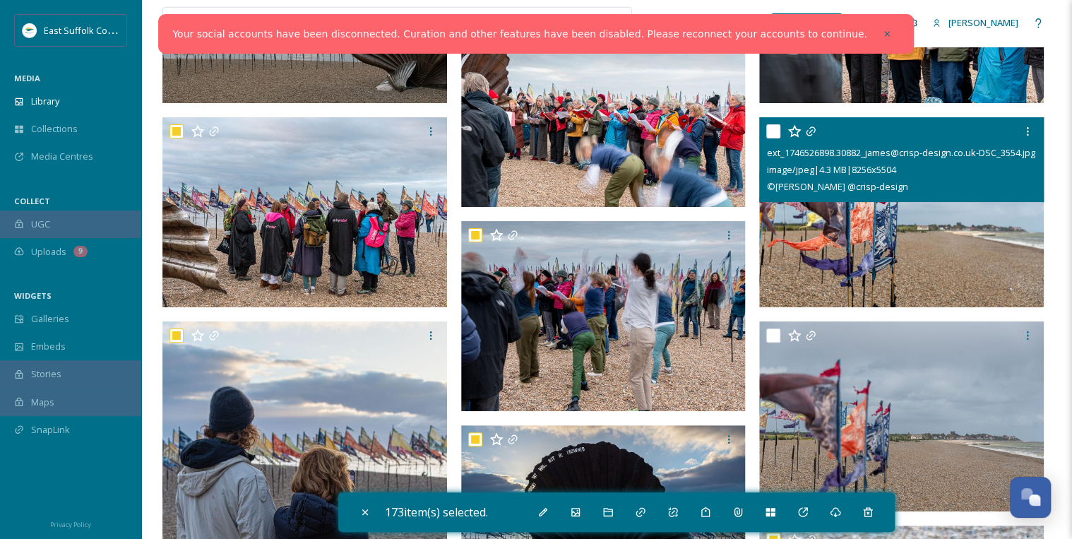
click at [777, 131] on input "checkbox" at bounding box center [773, 131] width 14 height 14
checkbox input "true"
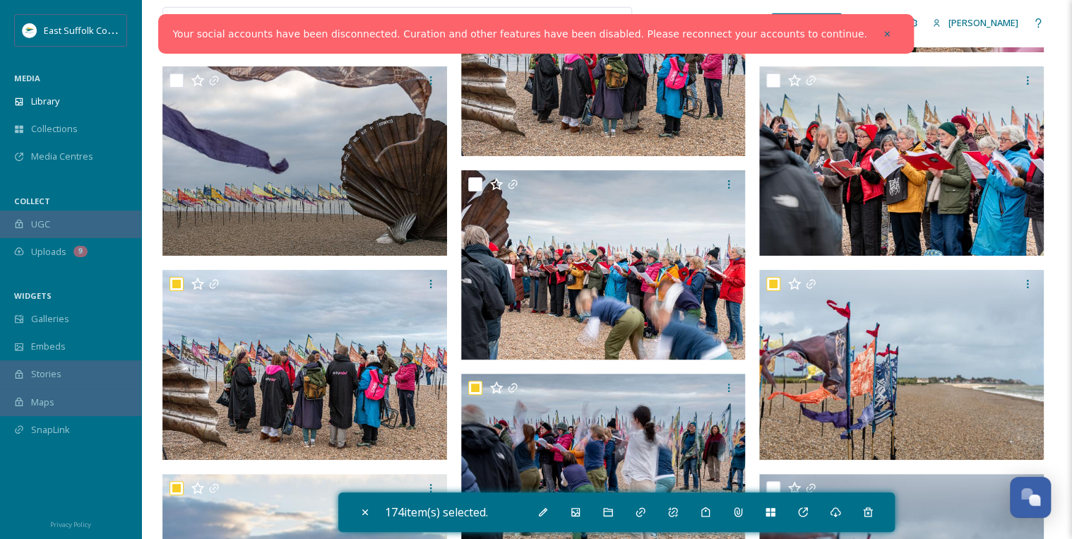
scroll to position [9885, 0]
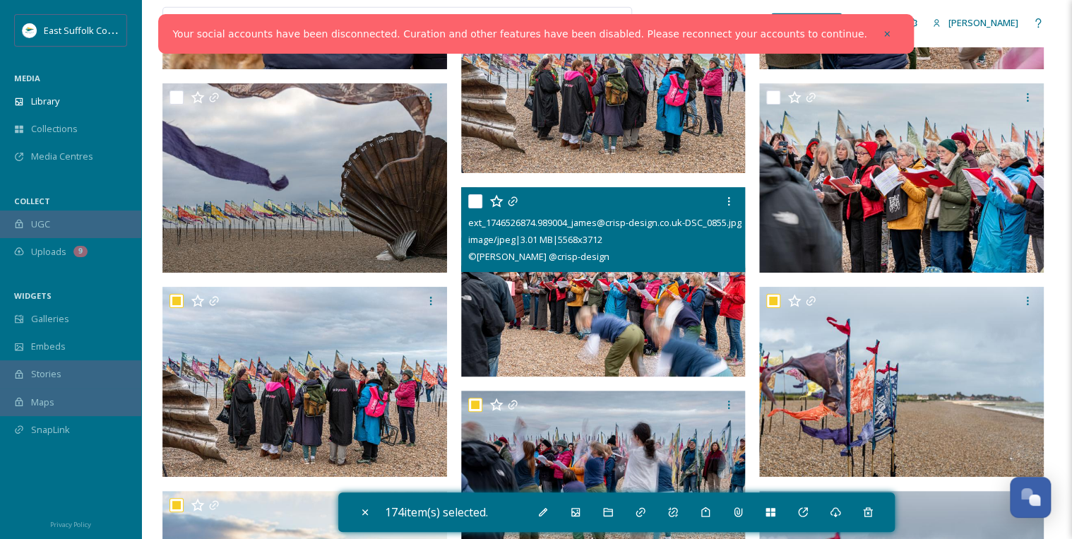
click at [474, 198] on input "checkbox" at bounding box center [475, 201] width 14 height 14
checkbox input "true"
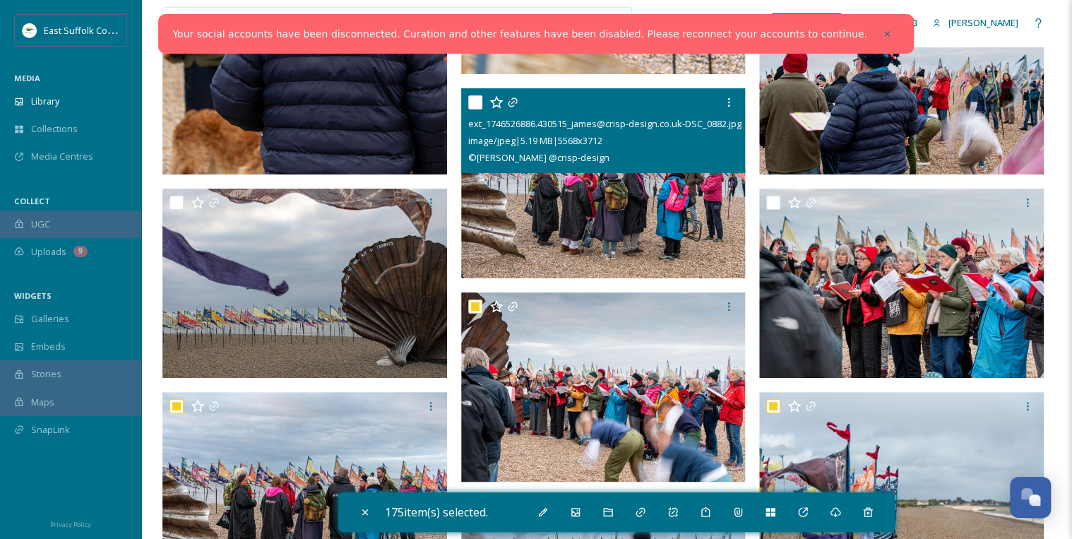
scroll to position [9773, 0]
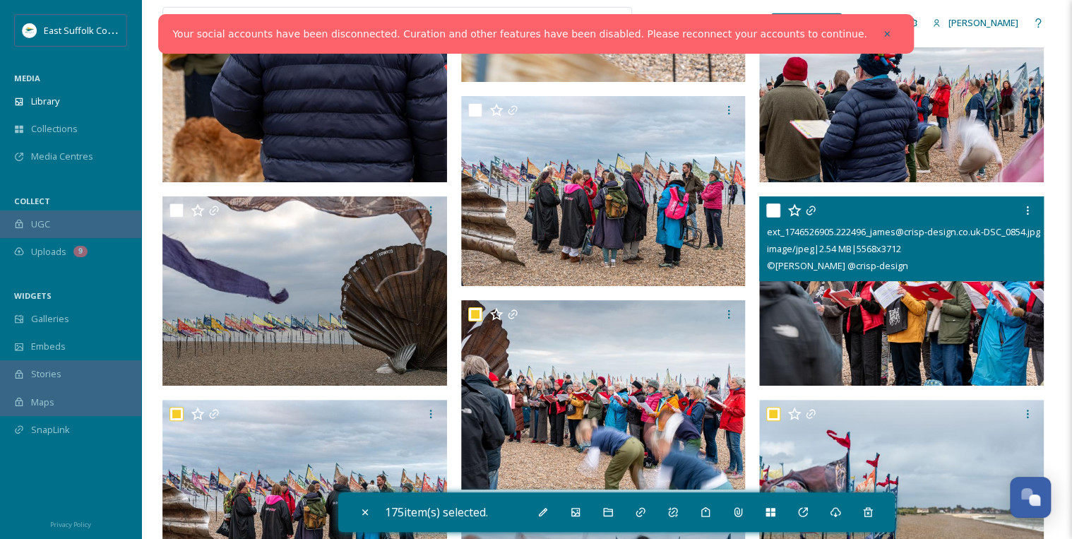
click at [775, 205] on input "checkbox" at bounding box center [773, 210] width 14 height 14
checkbox input "true"
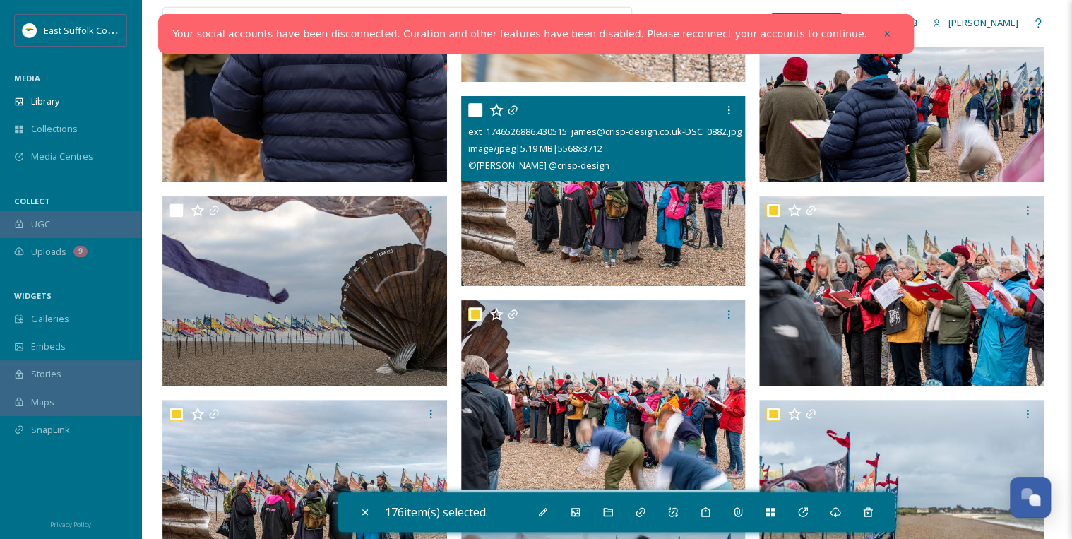
click at [477, 105] on input "checkbox" at bounding box center [475, 110] width 14 height 14
checkbox input "true"
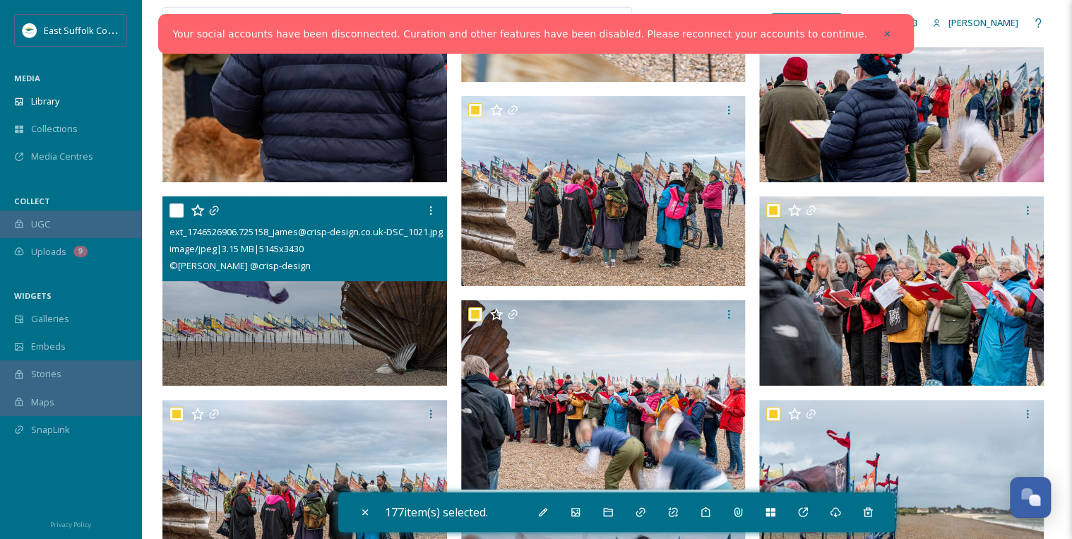
click at [181, 205] on input "checkbox" at bounding box center [176, 210] width 14 height 14
checkbox input "true"
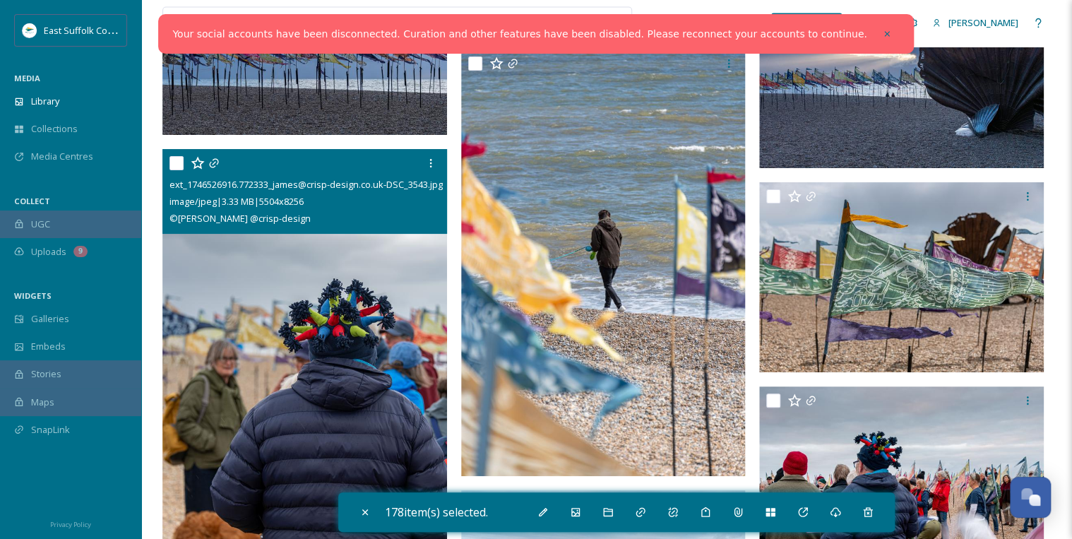
scroll to position [9377, 0]
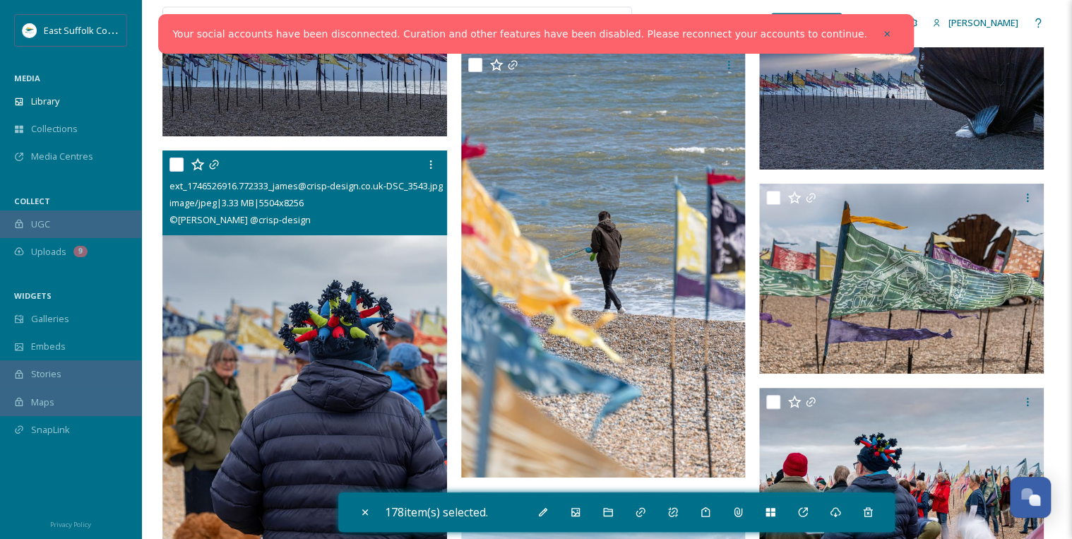
click at [178, 161] on input "checkbox" at bounding box center [176, 164] width 14 height 14
checkbox input "true"
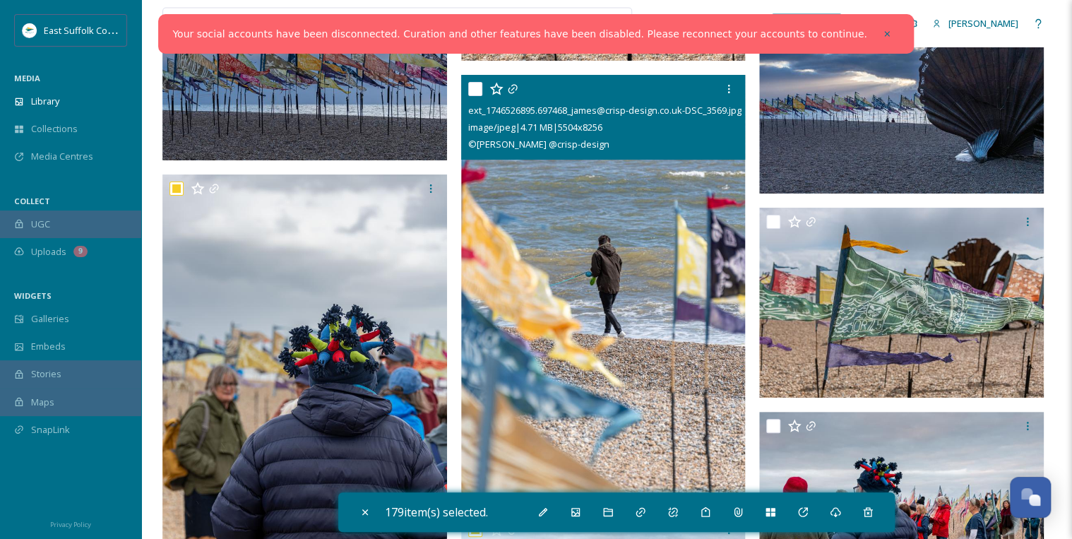
scroll to position [9321, 0]
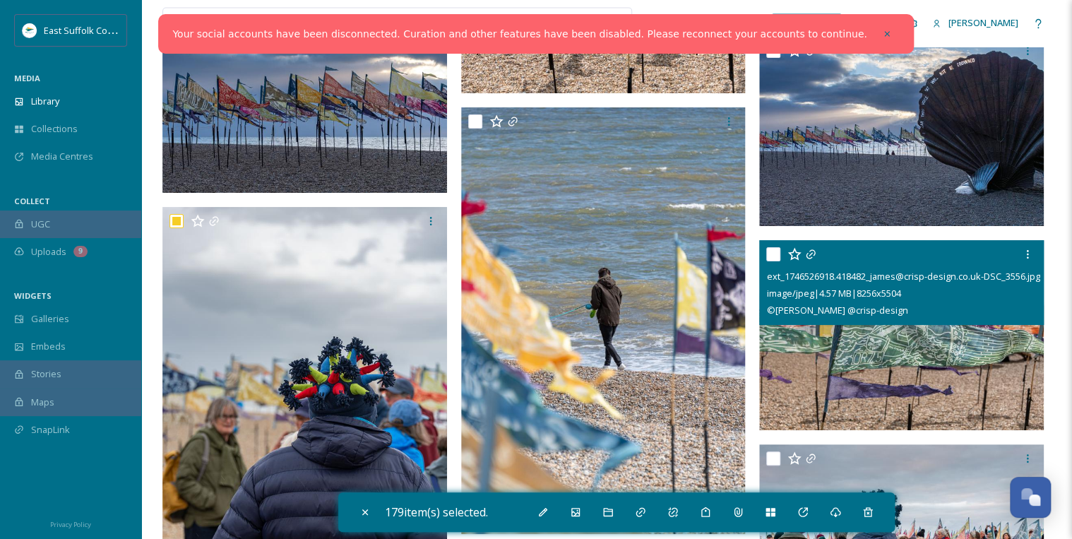
click at [772, 252] on input "checkbox" at bounding box center [773, 254] width 14 height 14
checkbox input "true"
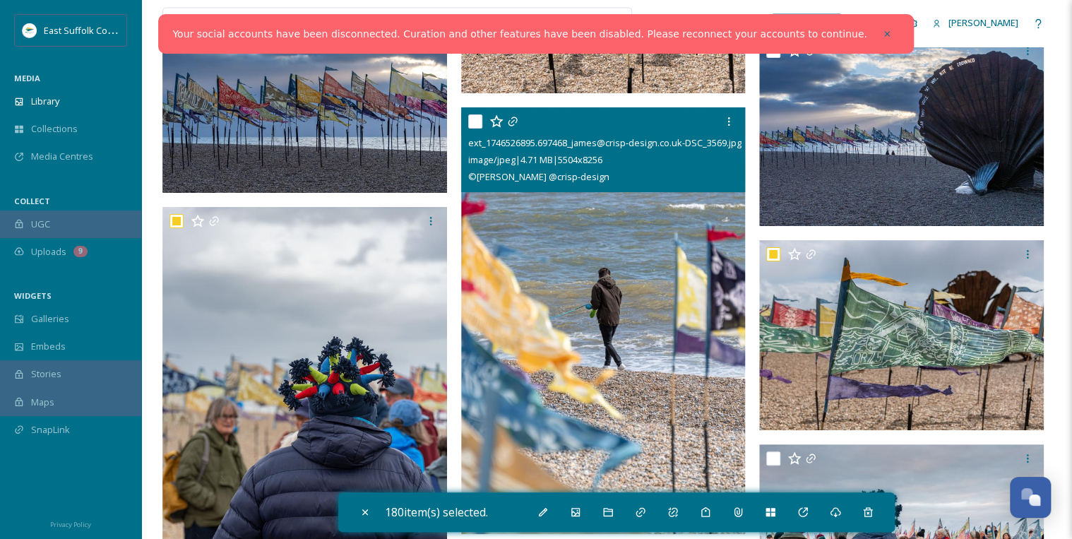
click at [475, 120] on input "checkbox" at bounding box center [475, 121] width 14 height 14
checkbox input "true"
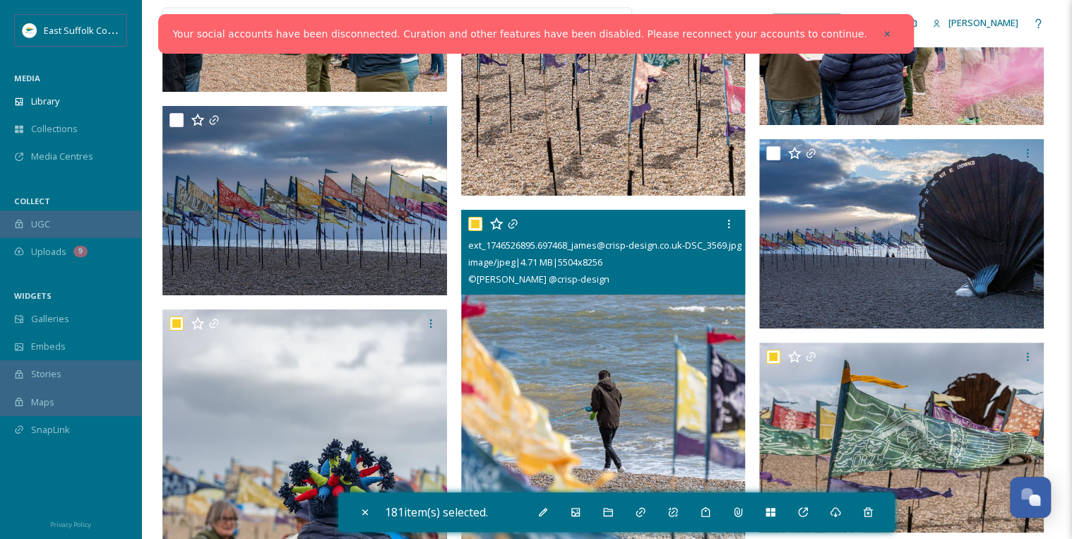
scroll to position [9151, 0]
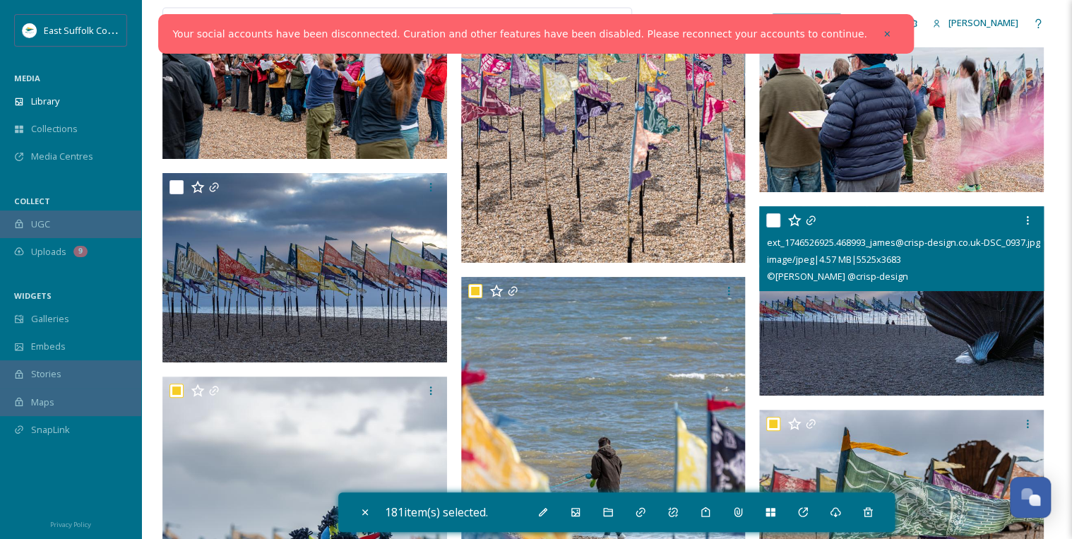
click at [774, 217] on input "checkbox" at bounding box center [773, 220] width 14 height 14
checkbox input "true"
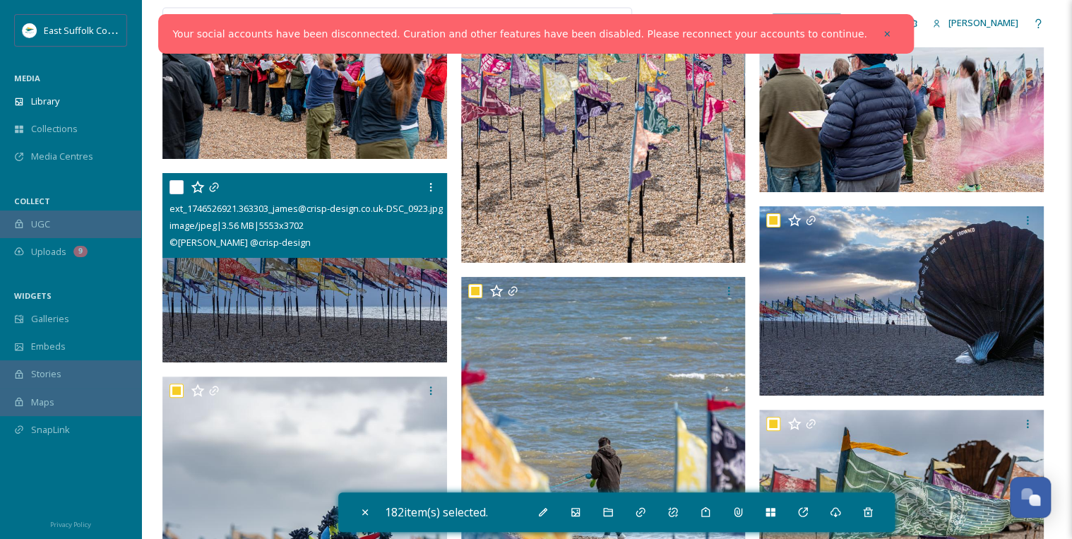
click at [174, 186] on input "checkbox" at bounding box center [176, 187] width 14 height 14
checkbox input "true"
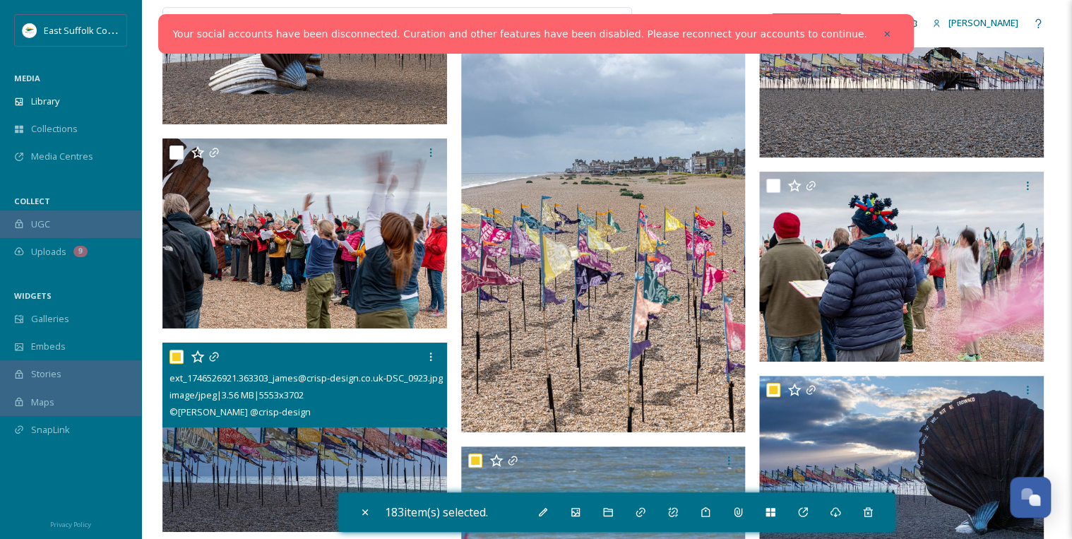
scroll to position [8925, 0]
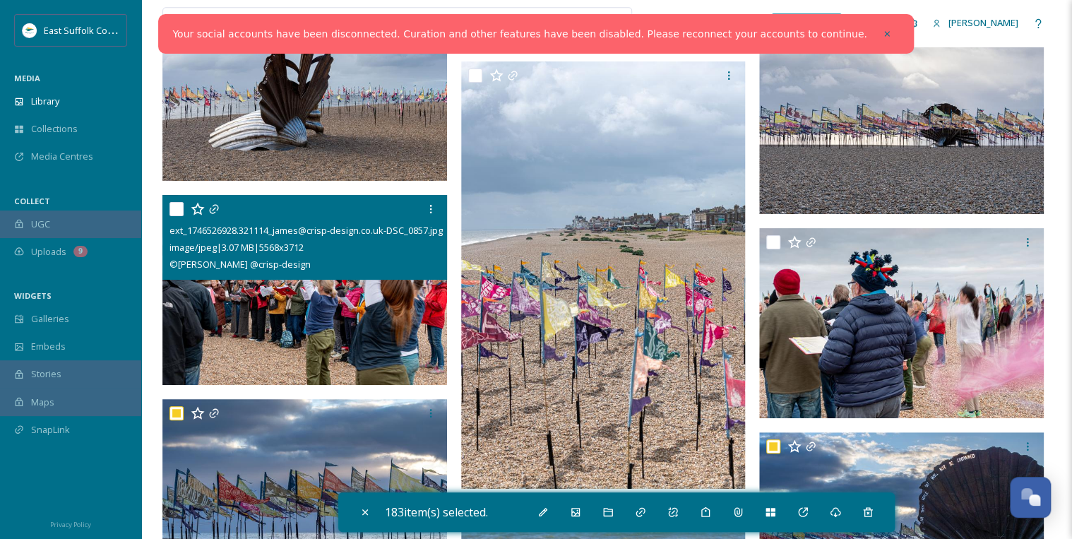
click at [173, 205] on input "checkbox" at bounding box center [176, 209] width 14 height 14
checkbox input "true"
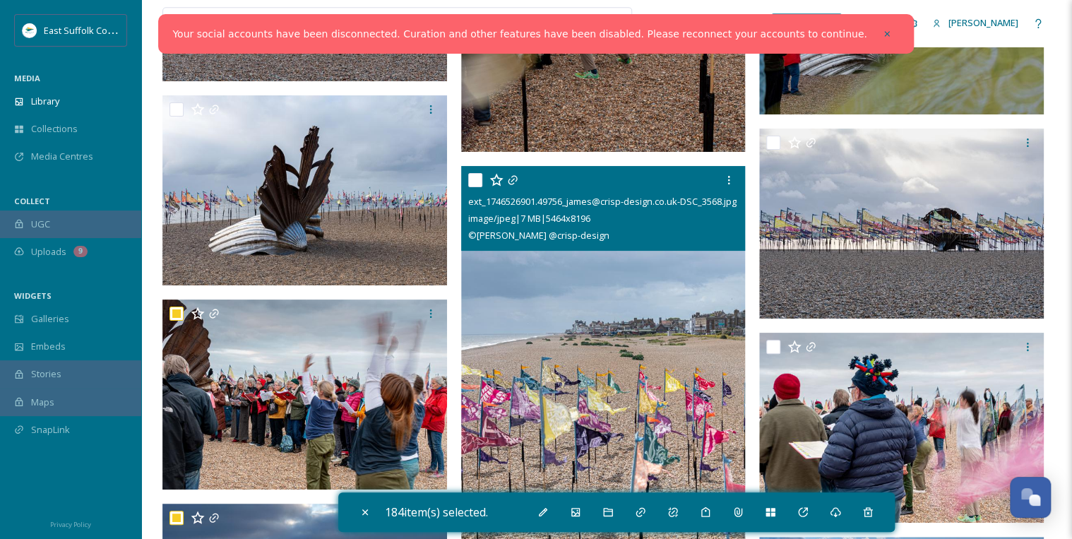
scroll to position [8812, 0]
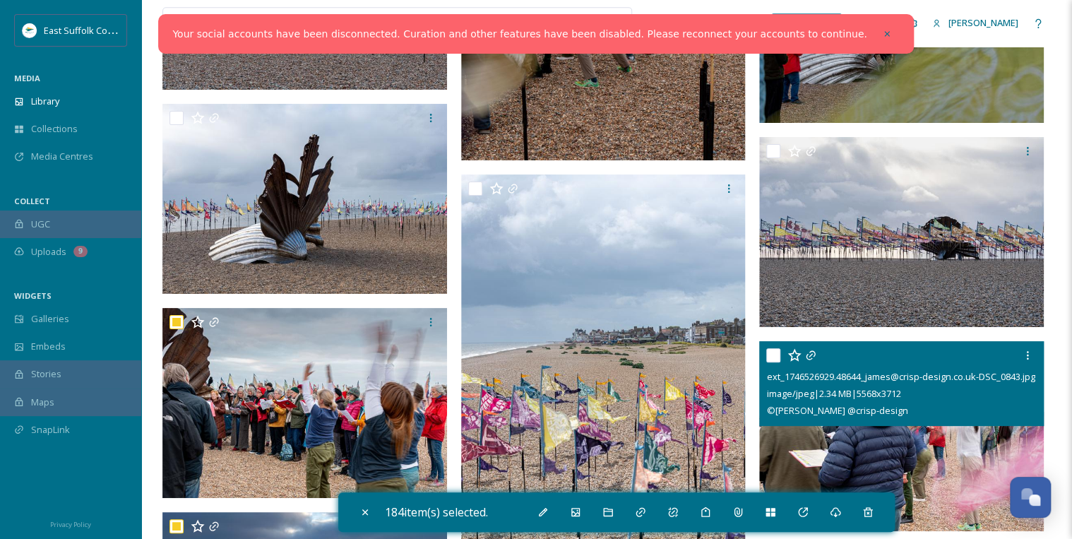
click at [774, 353] on input "checkbox" at bounding box center [773, 355] width 14 height 14
checkbox input "true"
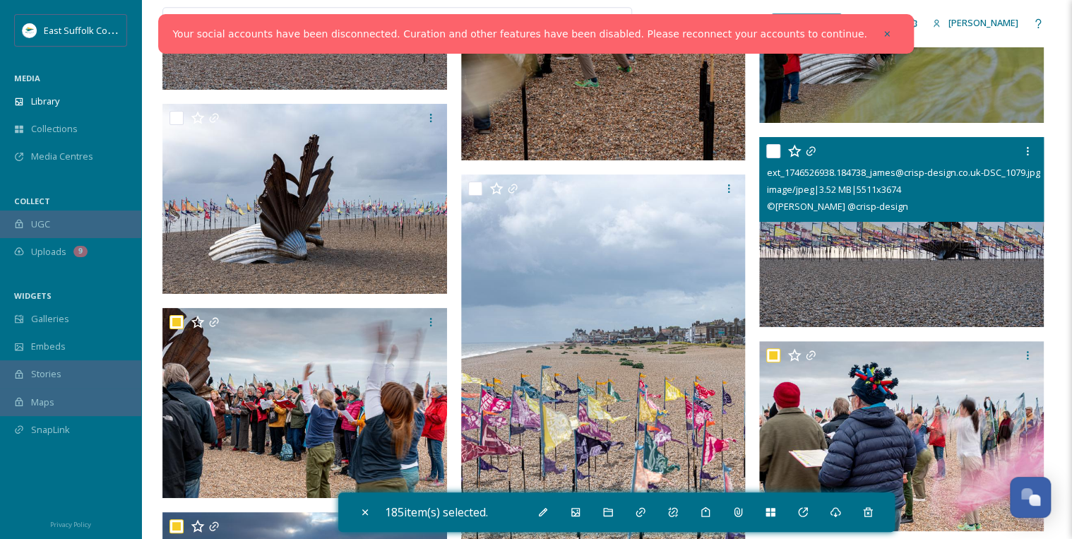
click at [776, 152] on input "checkbox" at bounding box center [773, 151] width 14 height 14
checkbox input "true"
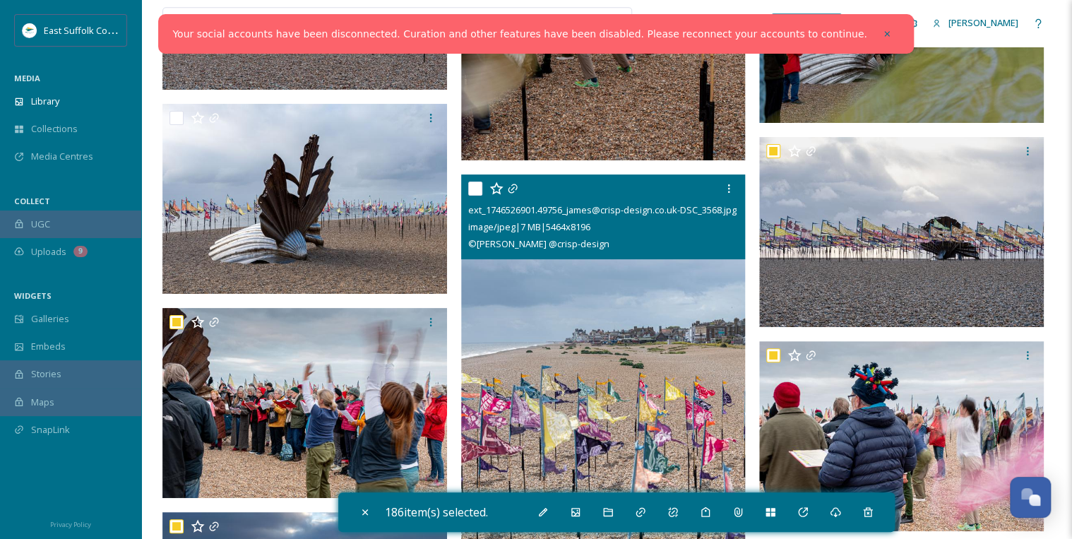
click at [473, 188] on input "checkbox" at bounding box center [475, 188] width 14 height 14
checkbox input "true"
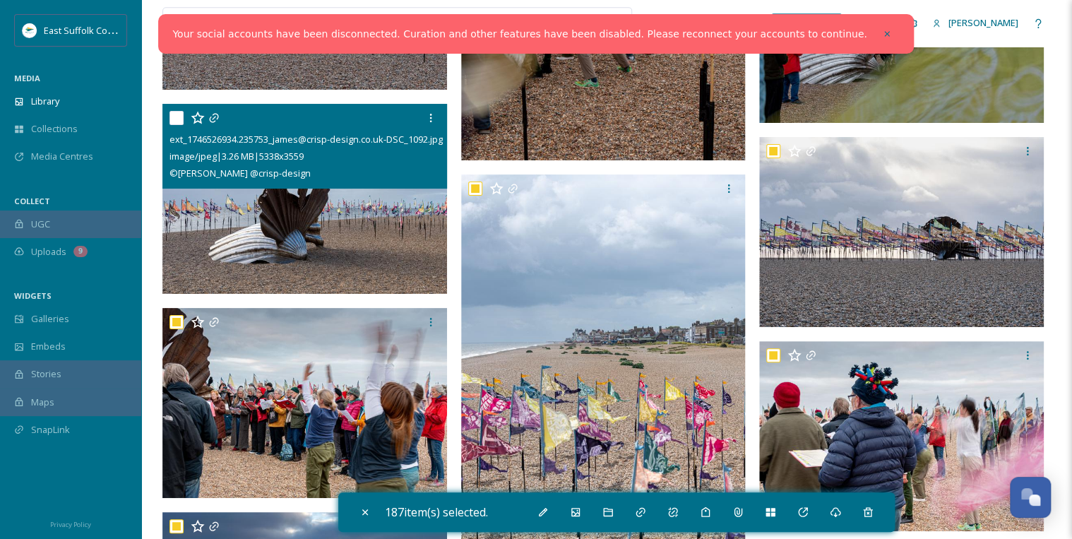
click at [175, 116] on input "checkbox" at bounding box center [176, 118] width 14 height 14
checkbox input "true"
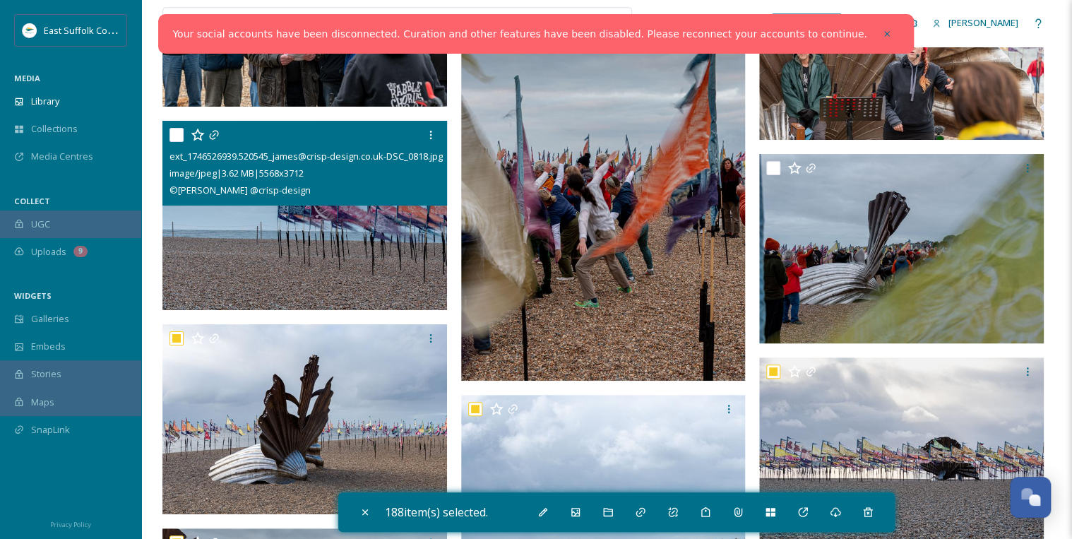
scroll to position [8586, 0]
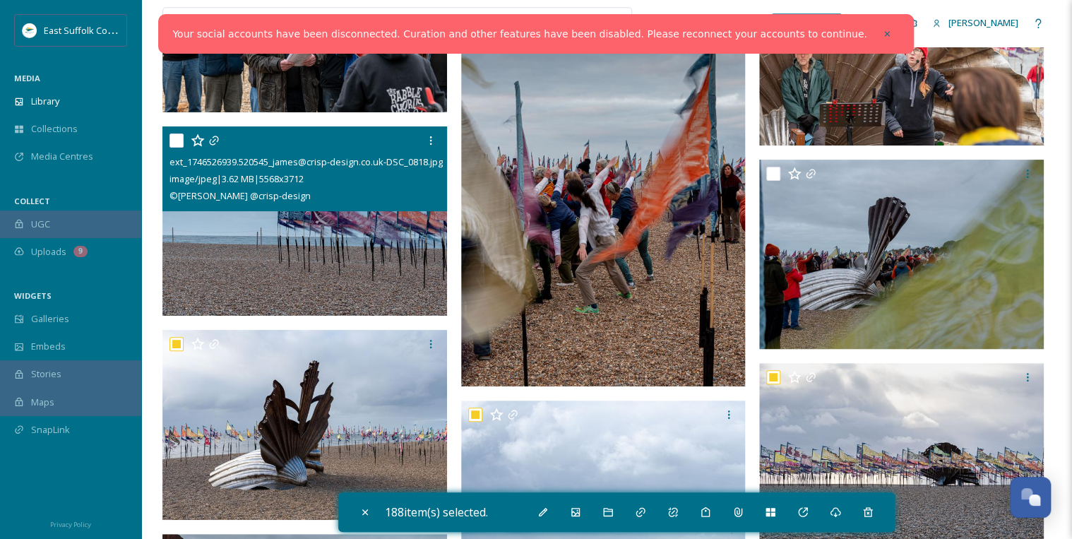
click at [177, 139] on input "checkbox" at bounding box center [176, 140] width 14 height 14
checkbox input "true"
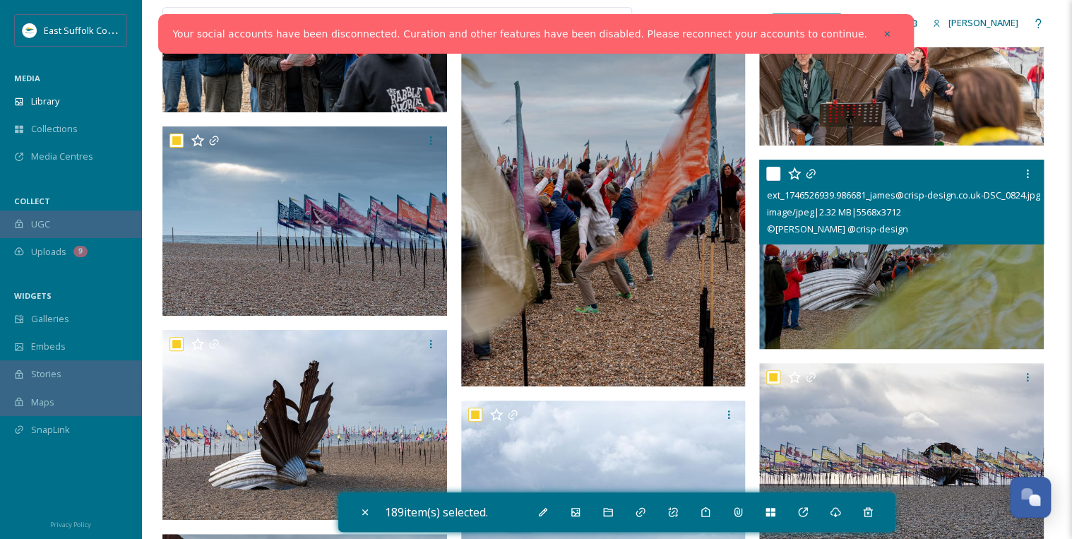
click at [768, 171] on input "checkbox" at bounding box center [773, 174] width 14 height 14
checkbox input "true"
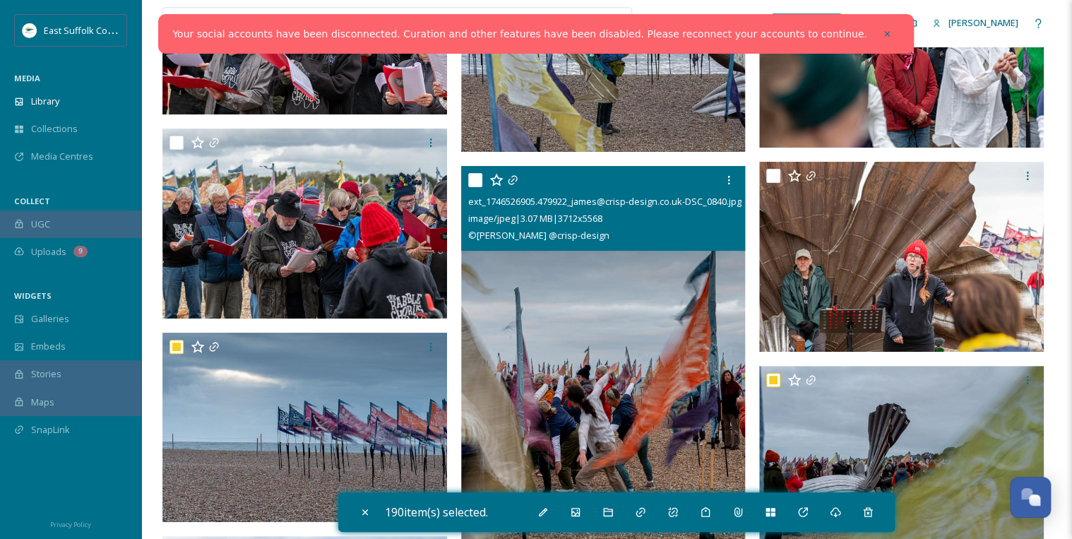
scroll to position [8360, 0]
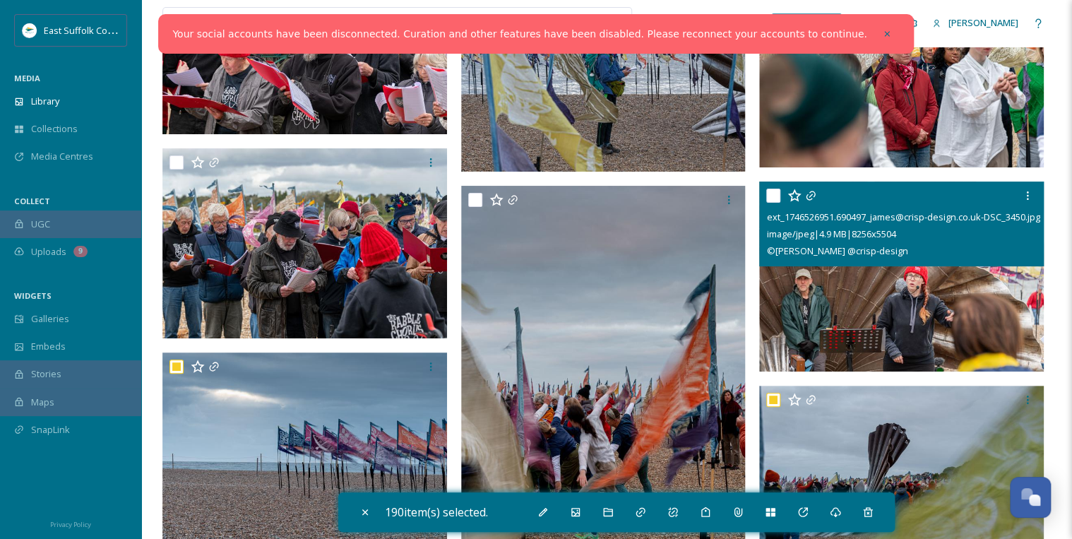
click at [772, 193] on input "checkbox" at bounding box center [773, 196] width 14 height 14
checkbox input "true"
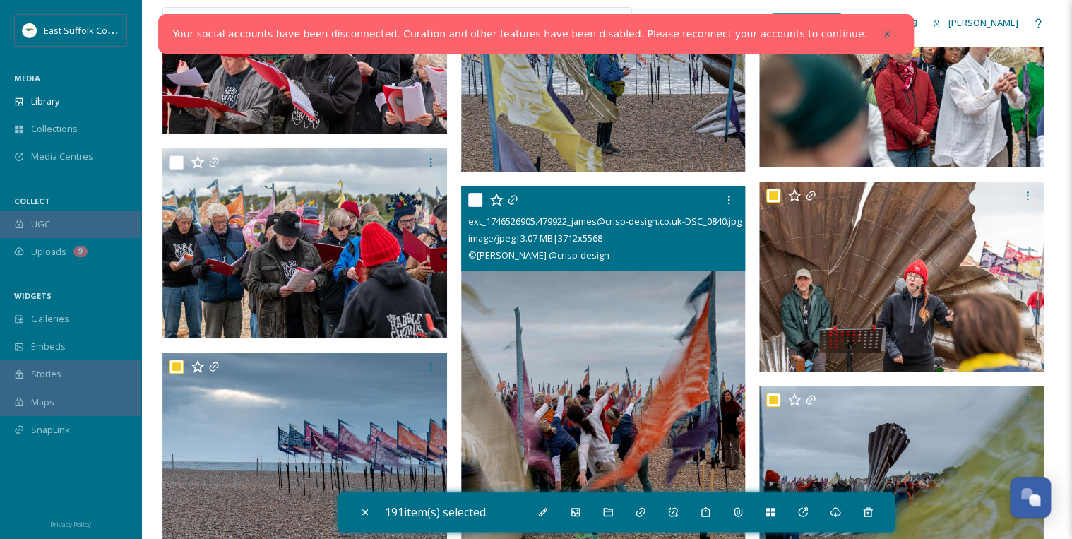
click at [475, 198] on input "checkbox" at bounding box center [475, 200] width 14 height 14
checkbox input "true"
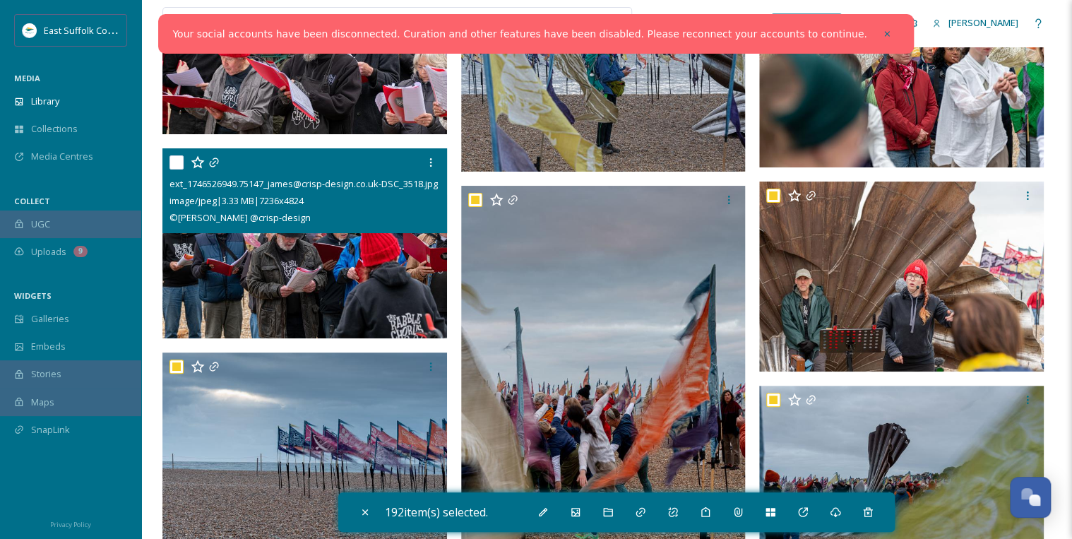
click at [175, 160] on input "checkbox" at bounding box center [176, 162] width 14 height 14
checkbox input "true"
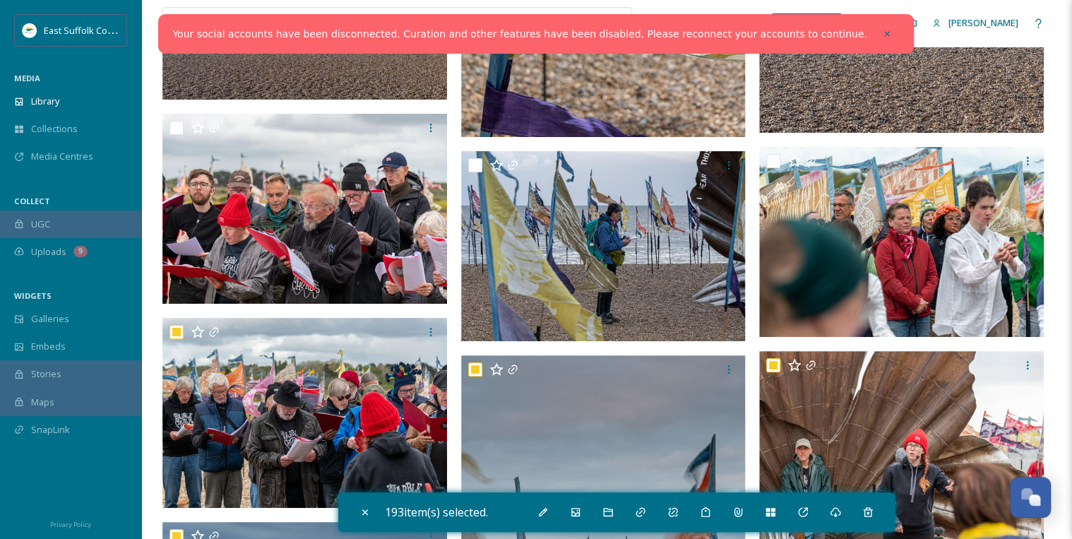
scroll to position [8134, 0]
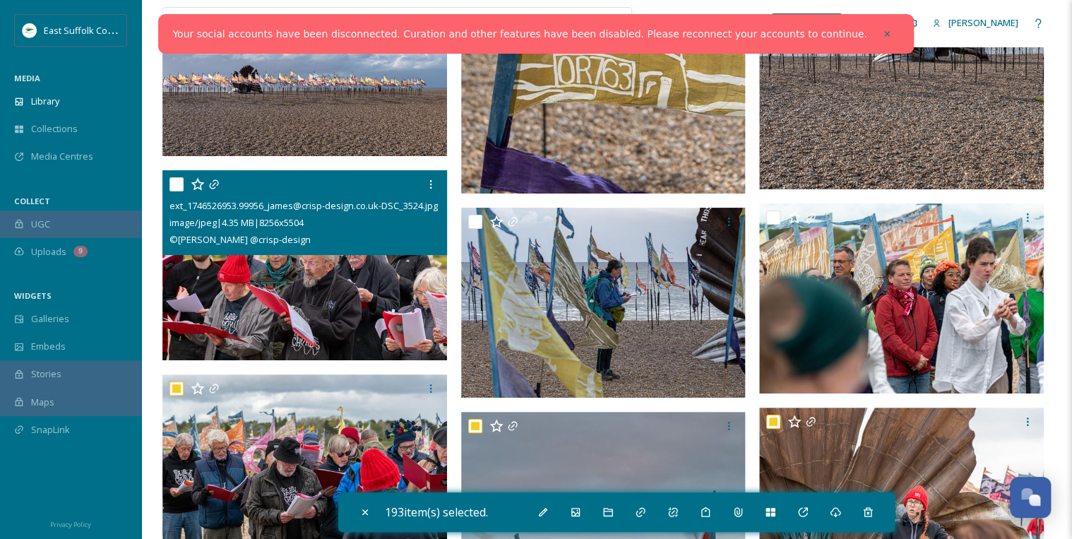
click at [175, 184] on input "checkbox" at bounding box center [176, 184] width 14 height 14
checkbox input "true"
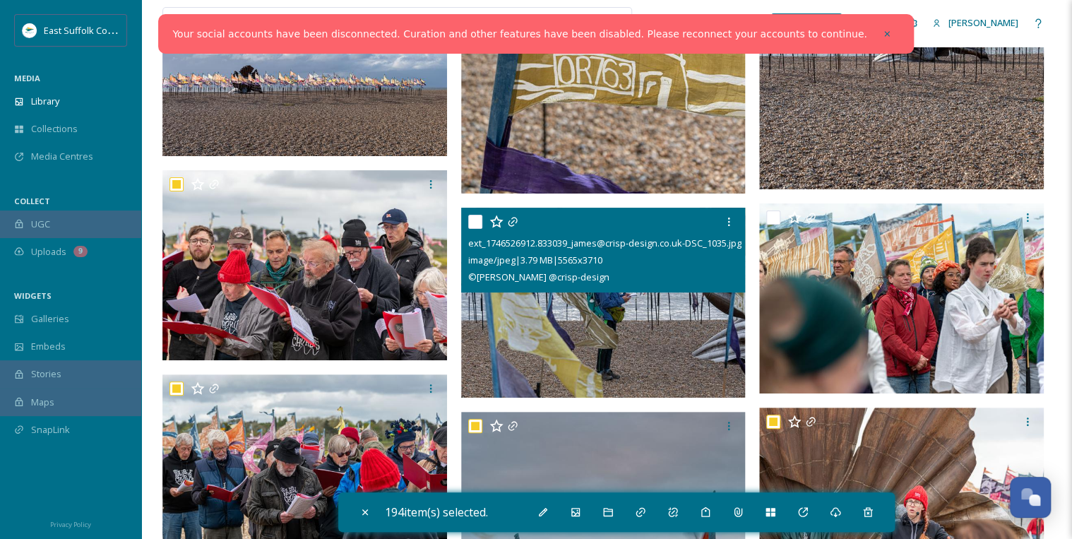
drag, startPoint x: 475, startPoint y: 220, endPoint x: 506, endPoint y: 224, distance: 32.1
click at [477, 219] on input "checkbox" at bounding box center [475, 222] width 14 height 14
checkbox input "true"
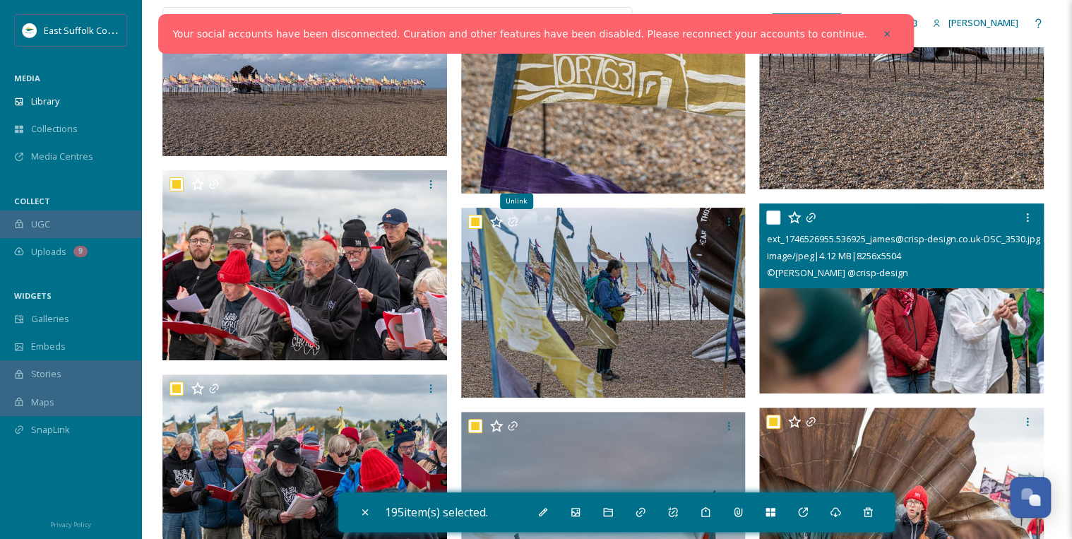
click at [775, 220] on input "checkbox" at bounding box center [773, 217] width 14 height 14
checkbox input "true"
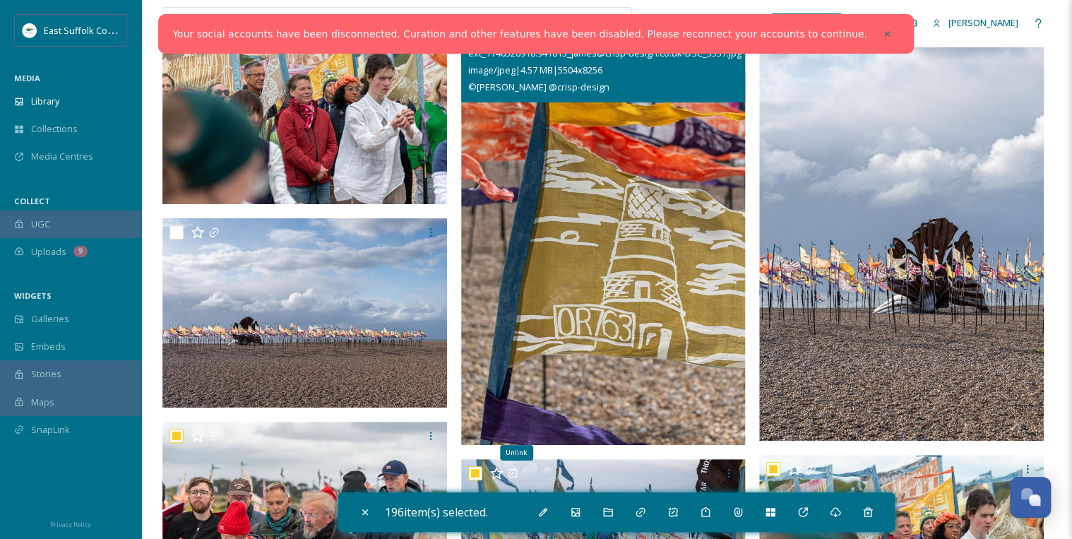
scroll to position [7795, 0]
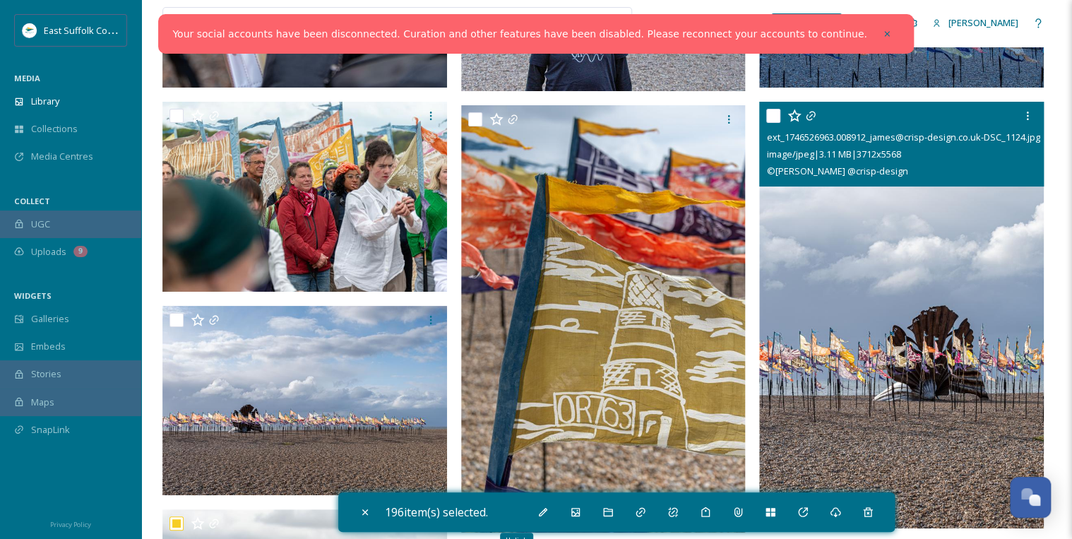
click at [770, 116] on input "checkbox" at bounding box center [773, 116] width 14 height 14
checkbox input "true"
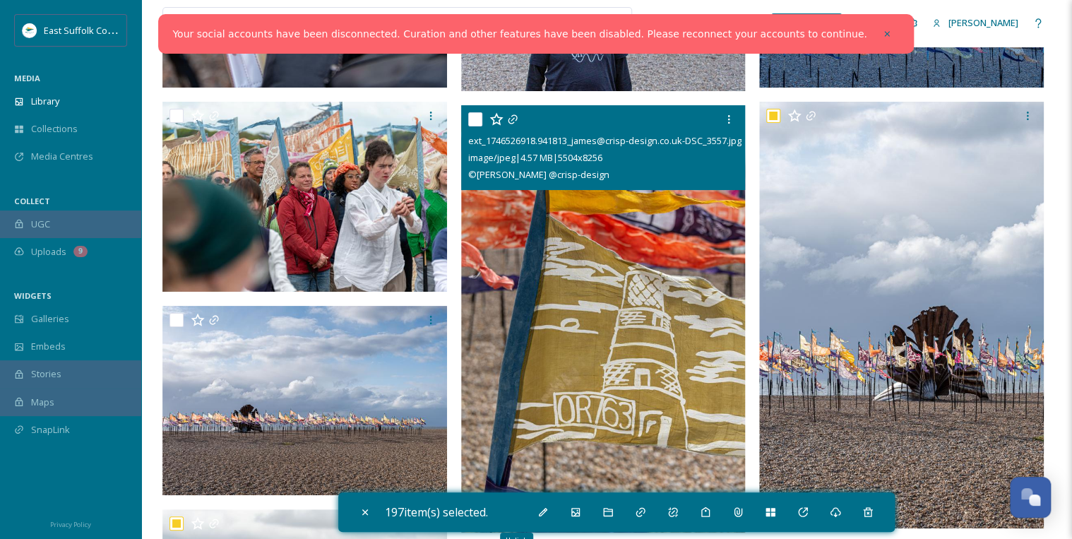
click at [475, 117] on input "checkbox" at bounding box center [475, 119] width 14 height 14
checkbox input "true"
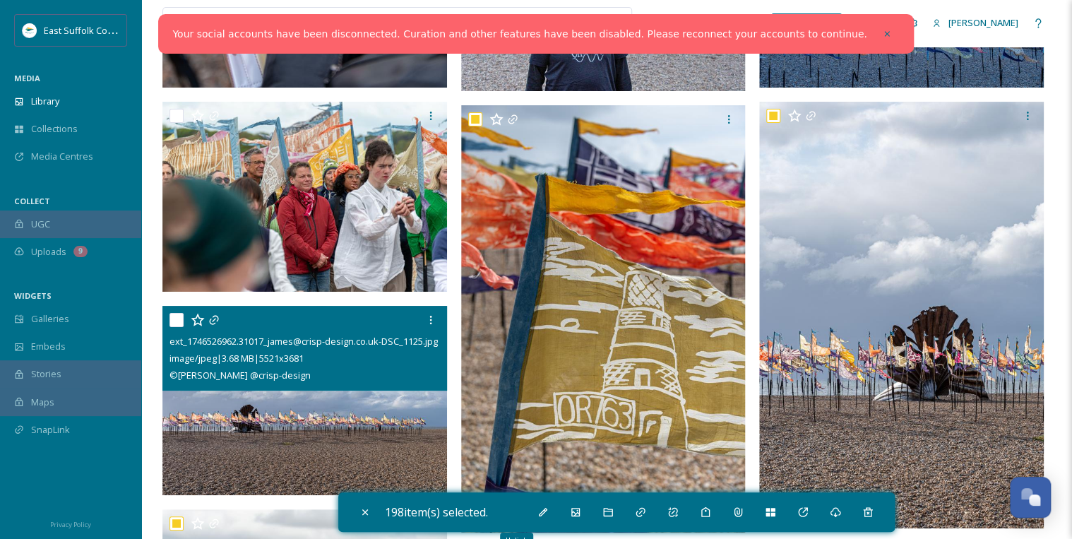
click at [175, 315] on input "checkbox" at bounding box center [176, 320] width 14 height 14
checkbox input "true"
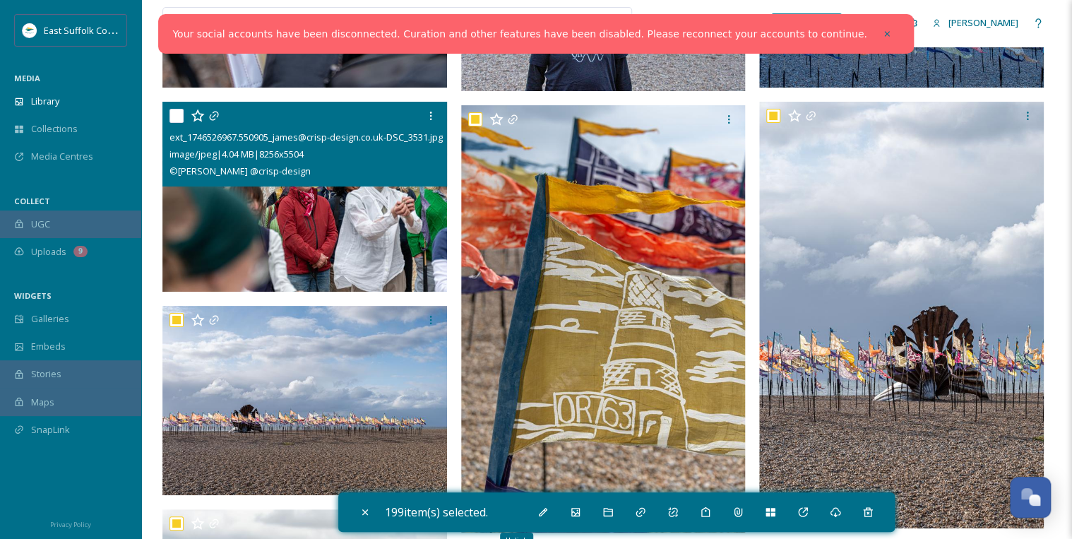
click at [175, 114] on input "checkbox" at bounding box center [176, 116] width 14 height 14
checkbox input "true"
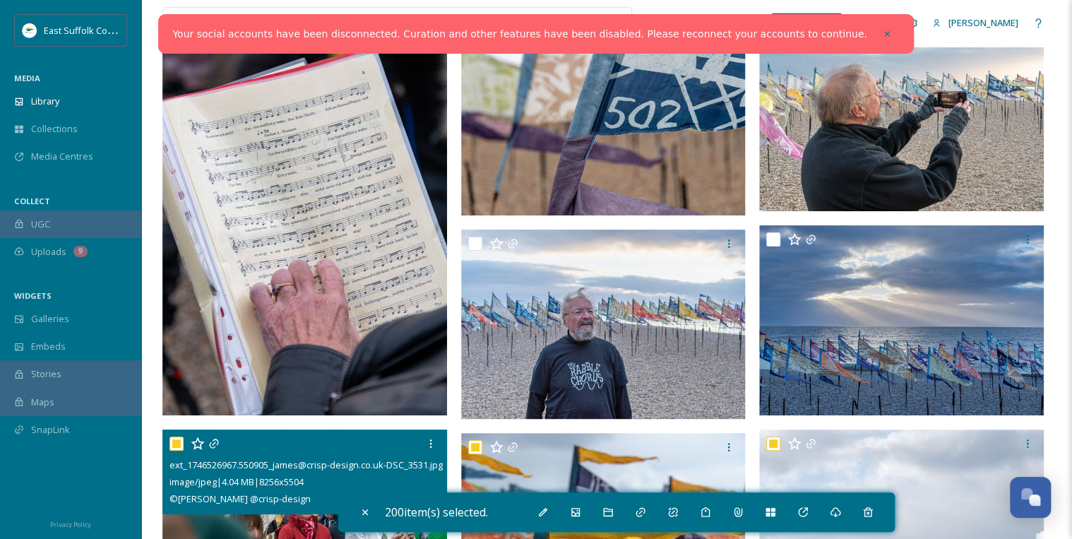
scroll to position [7456, 0]
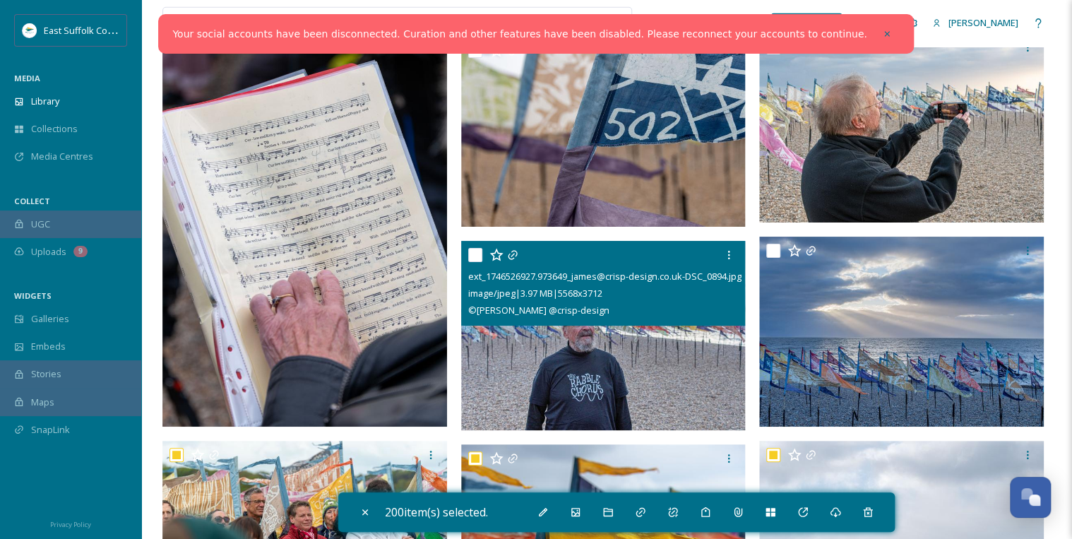
click at [475, 249] on input "checkbox" at bounding box center [475, 255] width 14 height 14
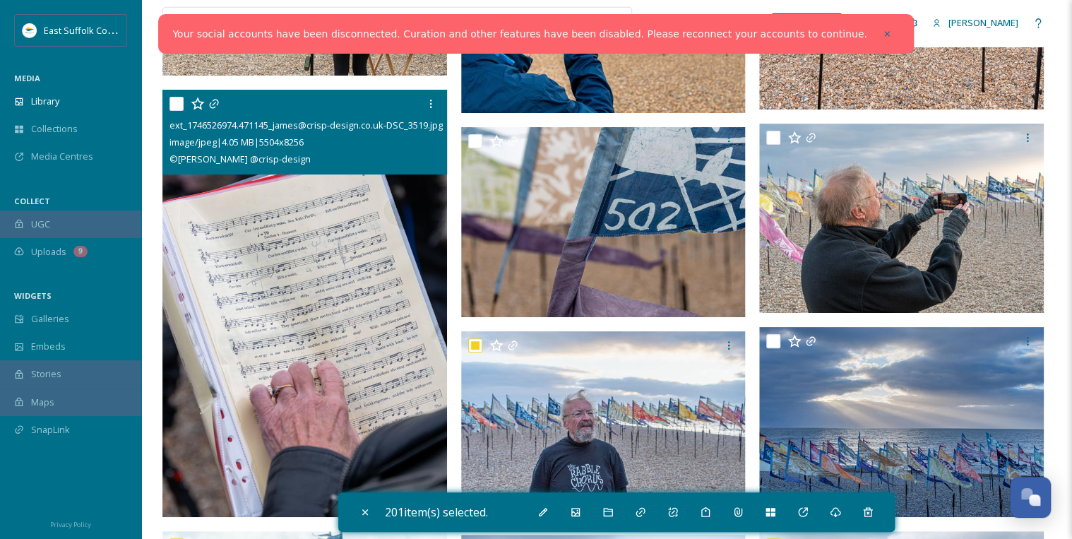
scroll to position [7287, 0]
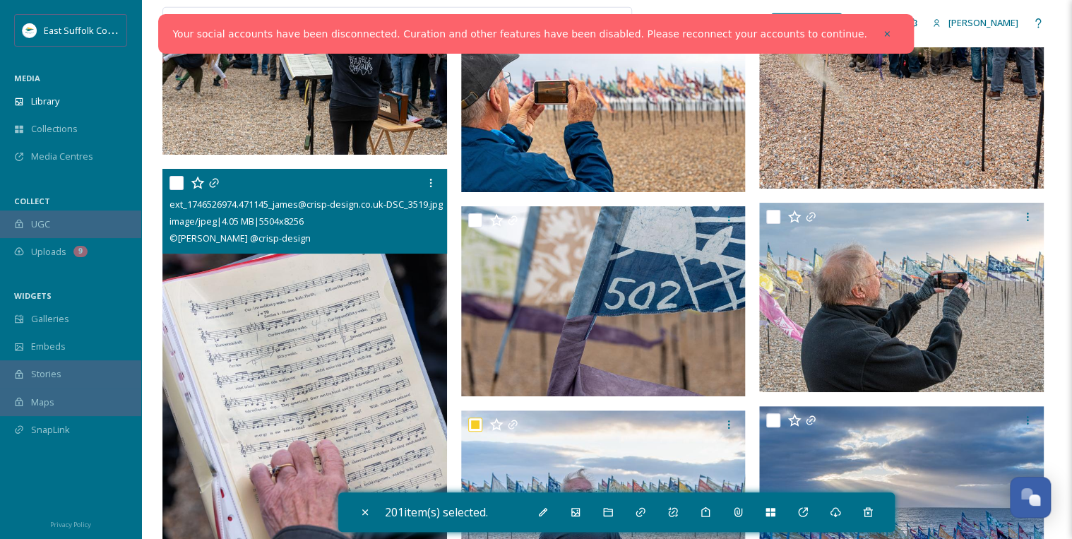
click at [175, 180] on input "checkbox" at bounding box center [176, 183] width 14 height 14
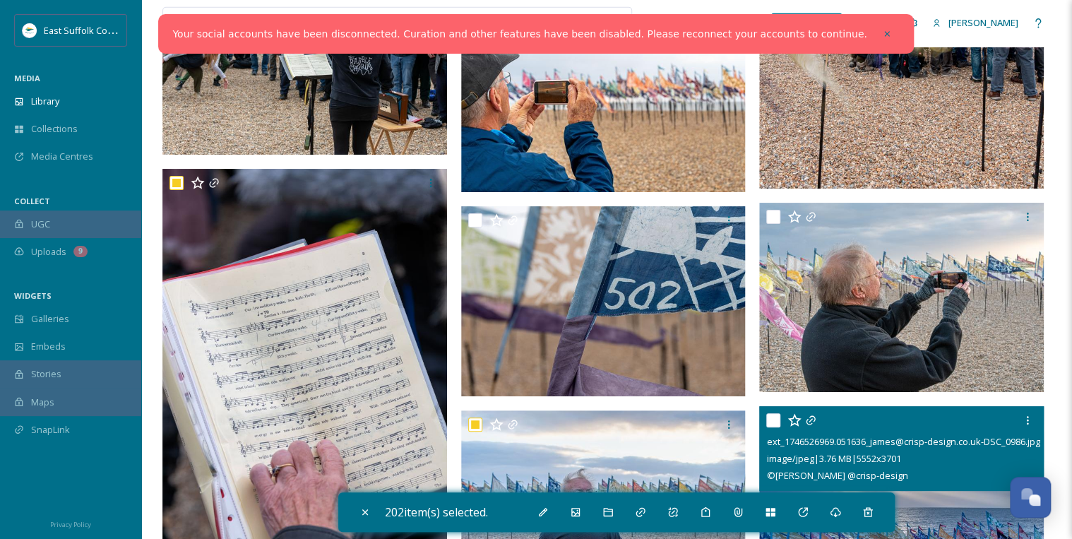
click at [770, 416] on input "checkbox" at bounding box center [773, 420] width 14 height 14
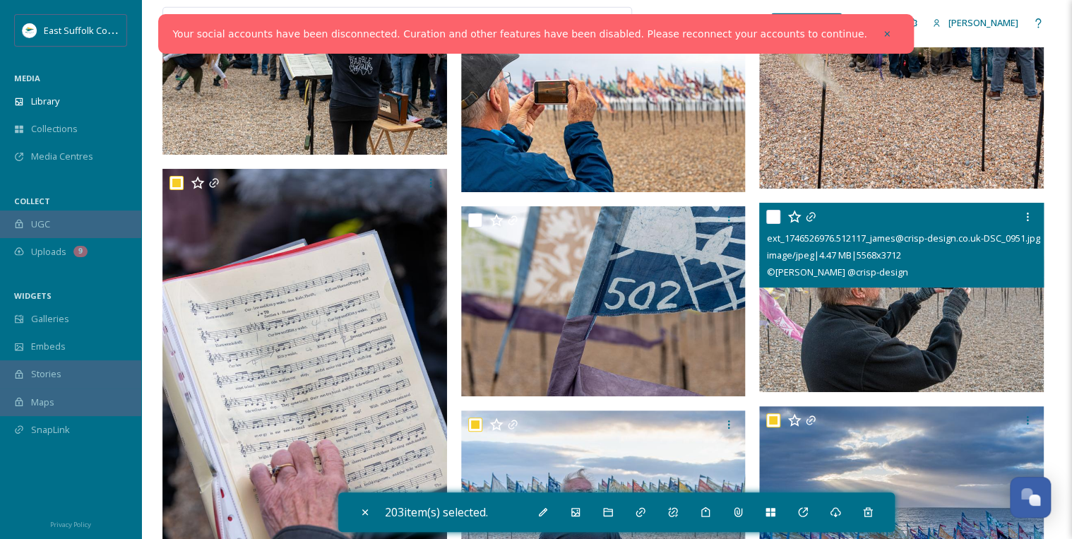
click at [772, 215] on input "checkbox" at bounding box center [773, 217] width 14 height 14
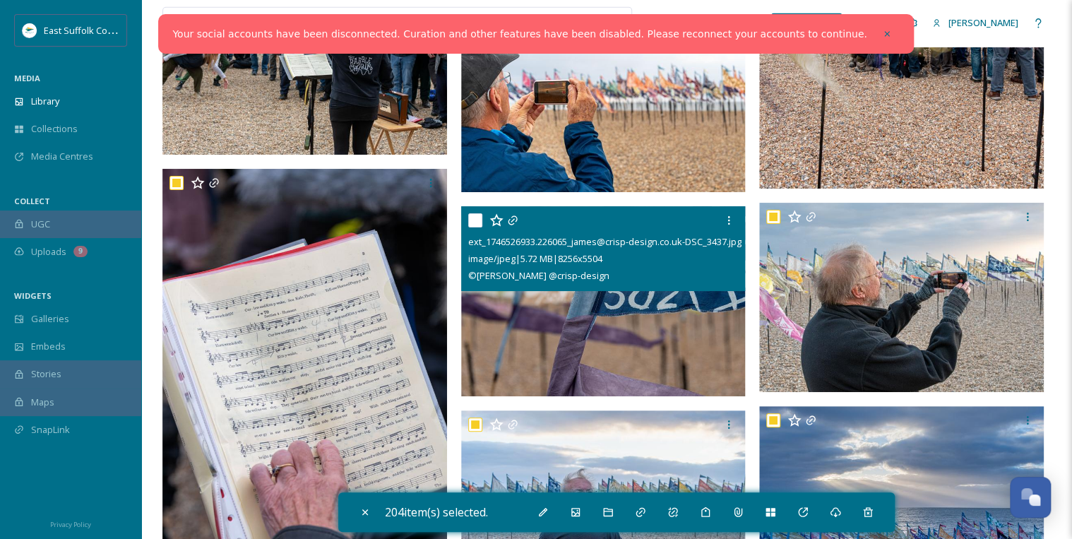
click at [471, 217] on input "checkbox" at bounding box center [475, 220] width 14 height 14
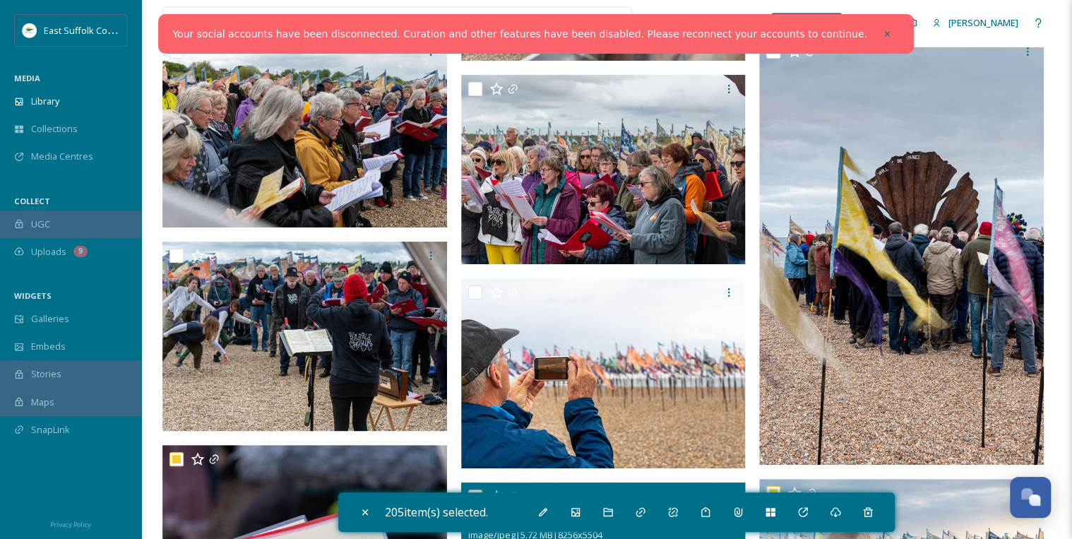
scroll to position [7005, 0]
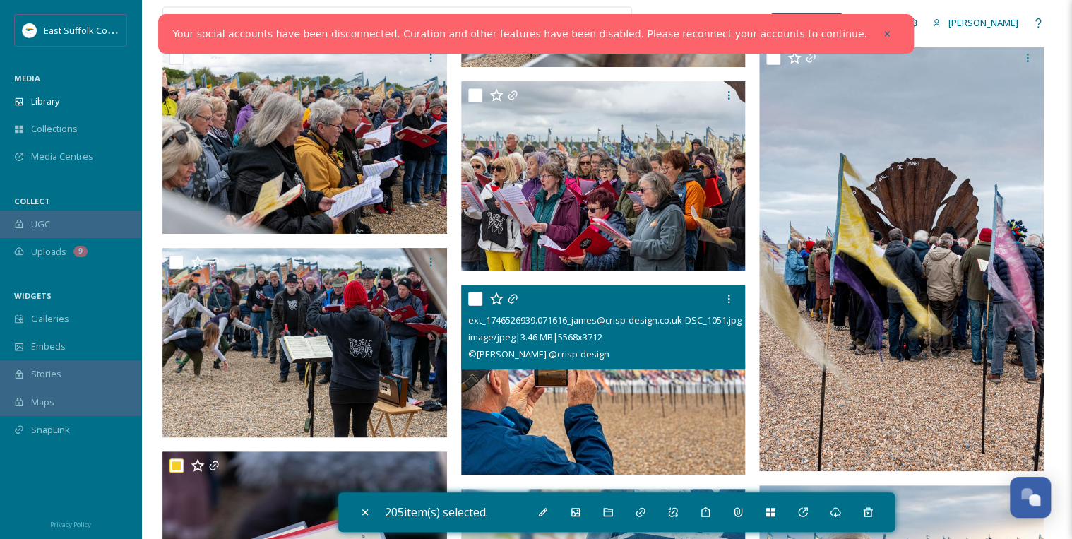
click at [472, 297] on input "checkbox" at bounding box center [475, 299] width 14 height 14
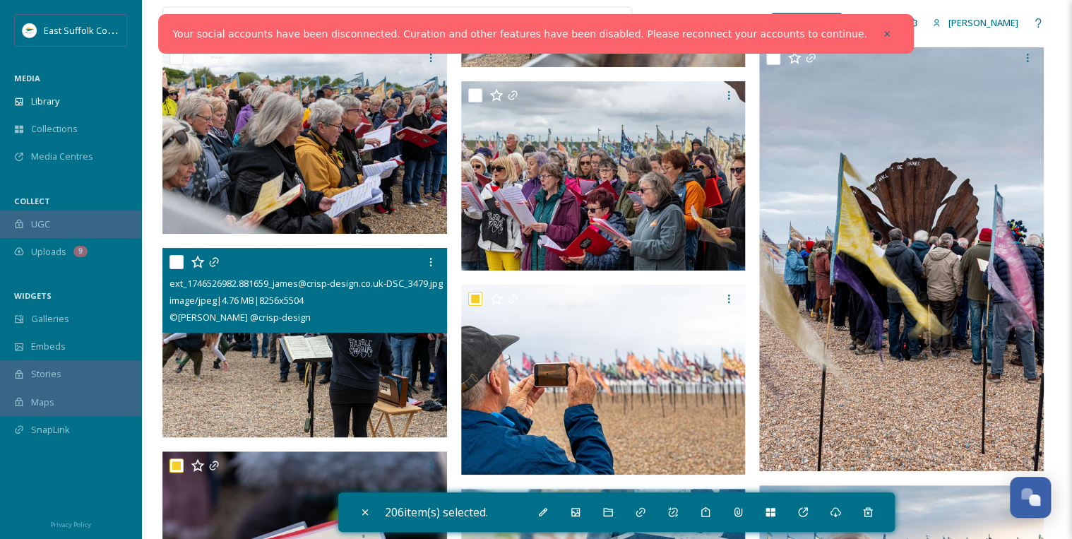
click at [177, 263] on input "checkbox" at bounding box center [176, 262] width 14 height 14
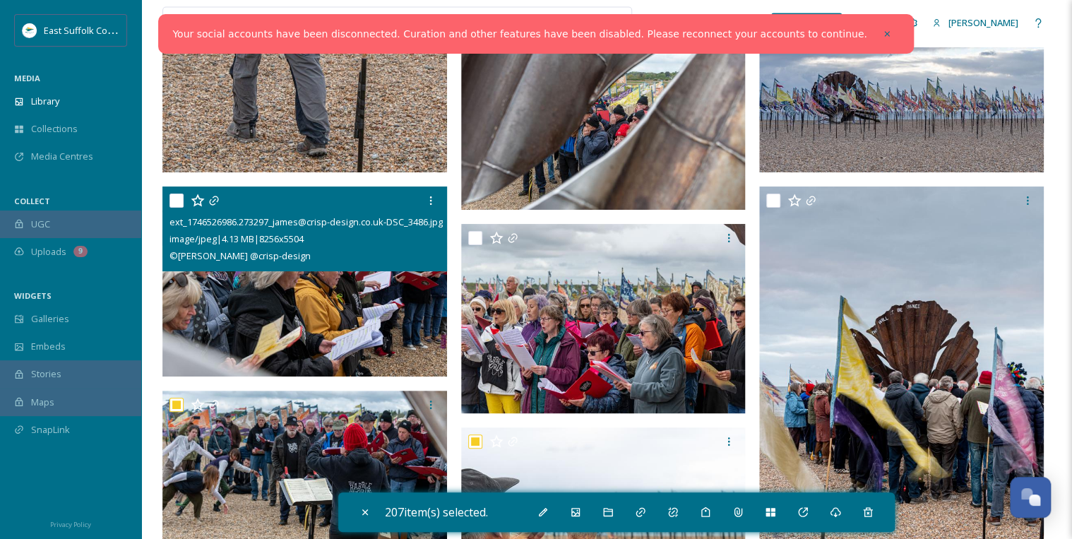
scroll to position [6835, 0]
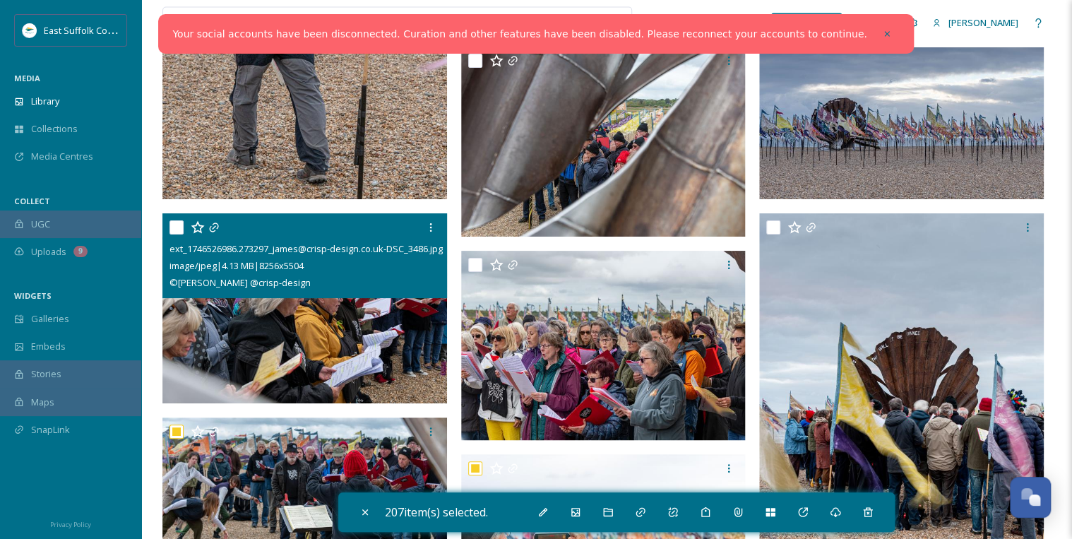
click at [178, 227] on input "checkbox" at bounding box center [176, 227] width 14 height 14
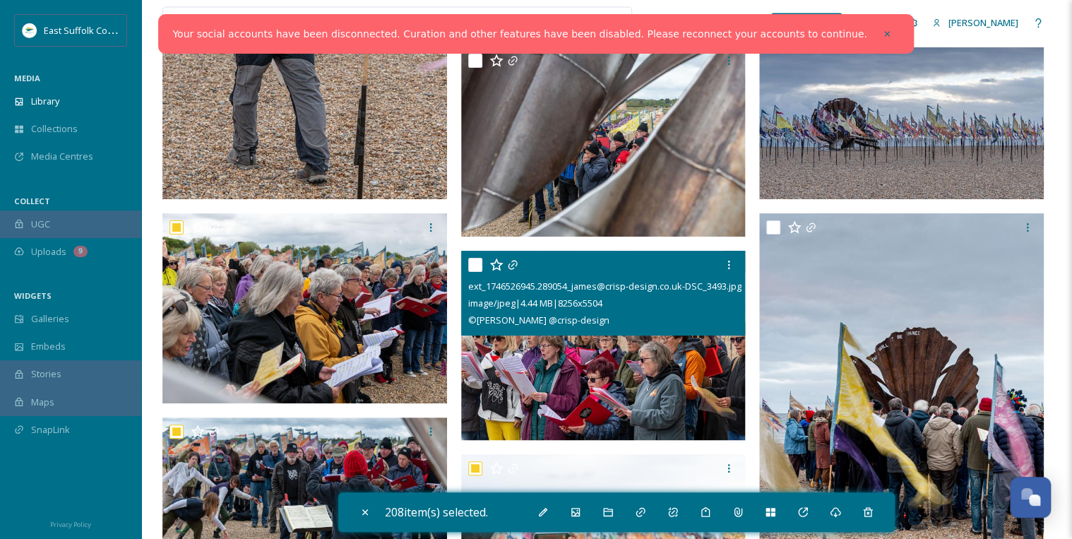
click at [475, 265] on input "checkbox" at bounding box center [475, 265] width 14 height 14
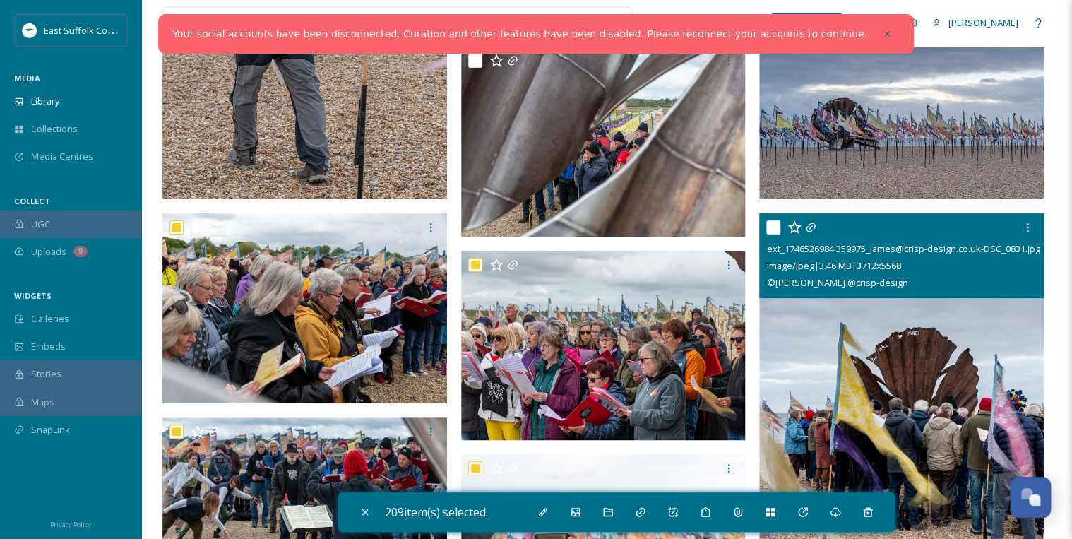
click at [770, 225] on input "checkbox" at bounding box center [773, 227] width 14 height 14
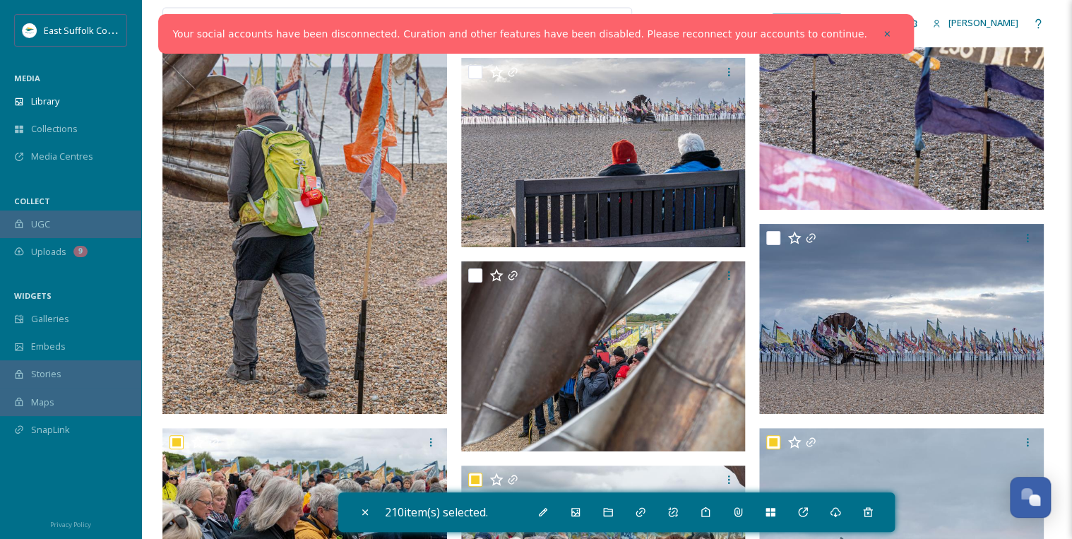
scroll to position [6609, 0]
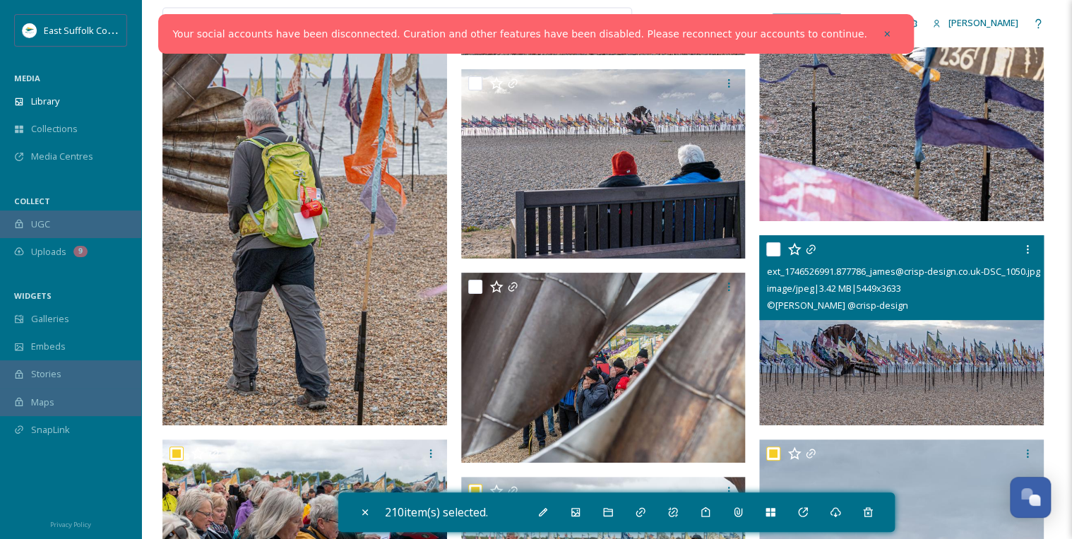
click at [770, 244] on input "checkbox" at bounding box center [773, 249] width 14 height 14
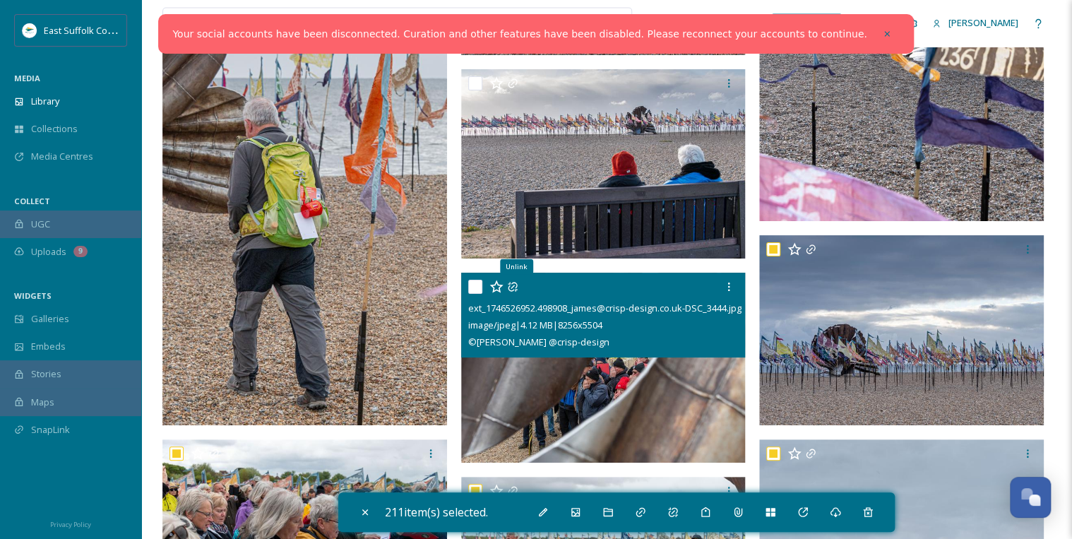
click at [472, 284] on input "checkbox" at bounding box center [475, 287] width 14 height 14
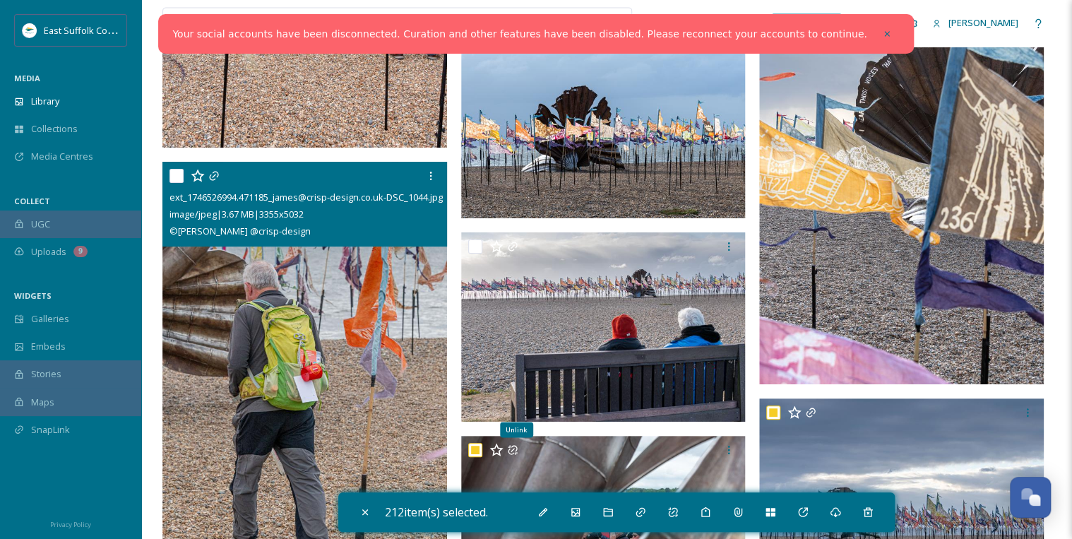
scroll to position [6440, 0]
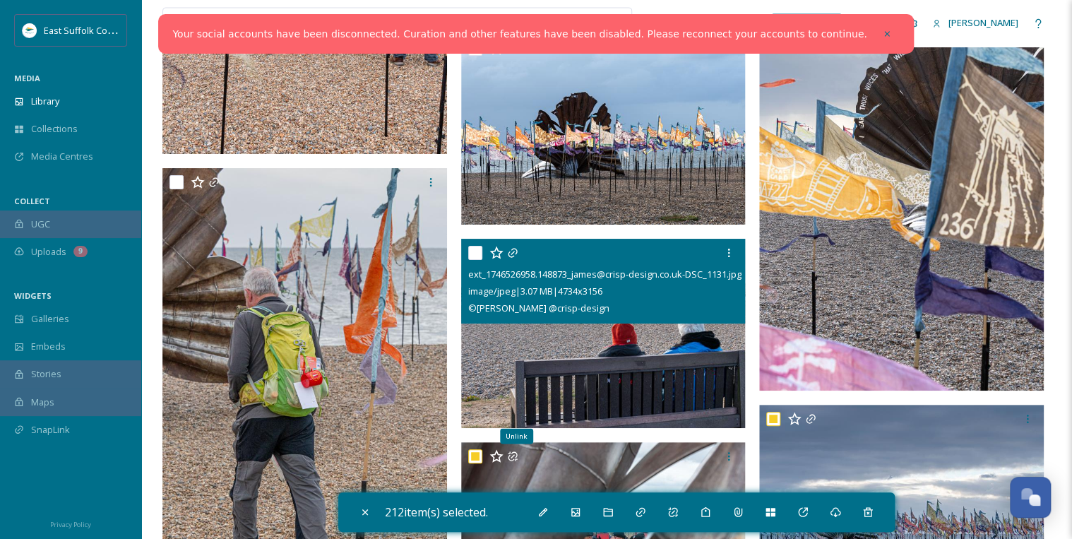
click at [476, 247] on input "checkbox" at bounding box center [475, 253] width 14 height 14
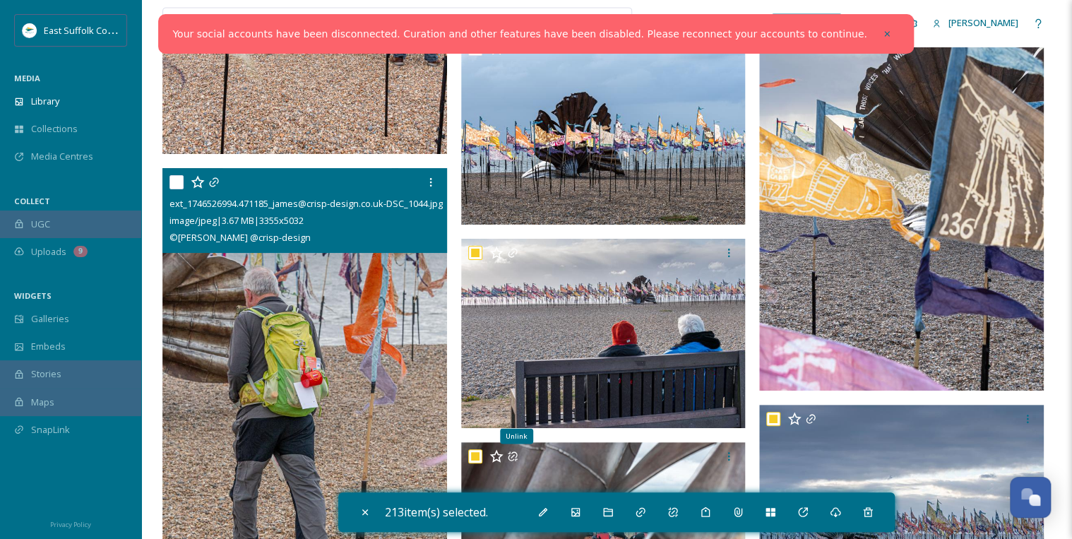
click at [172, 181] on input "checkbox" at bounding box center [176, 182] width 14 height 14
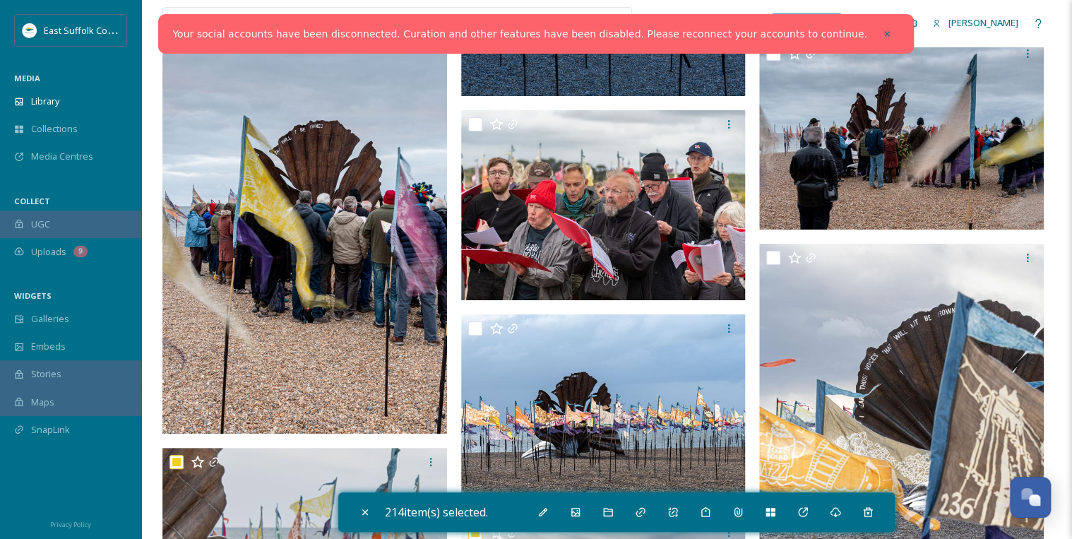
scroll to position [6157, 0]
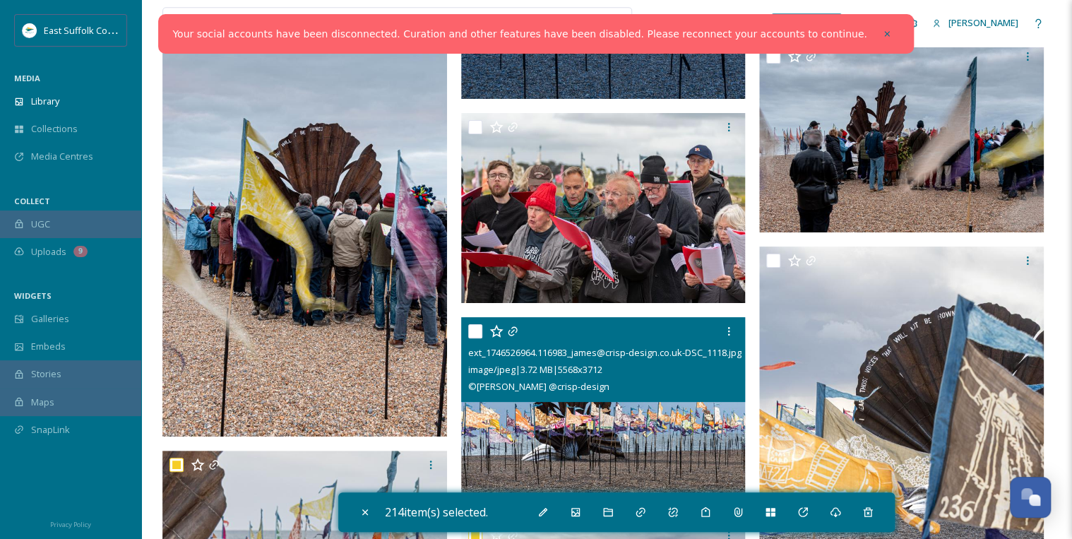
drag, startPoint x: 475, startPoint y: 330, endPoint x: 595, endPoint y: 319, distance: 120.6
click at [475, 329] on input "checkbox" at bounding box center [475, 331] width 14 height 14
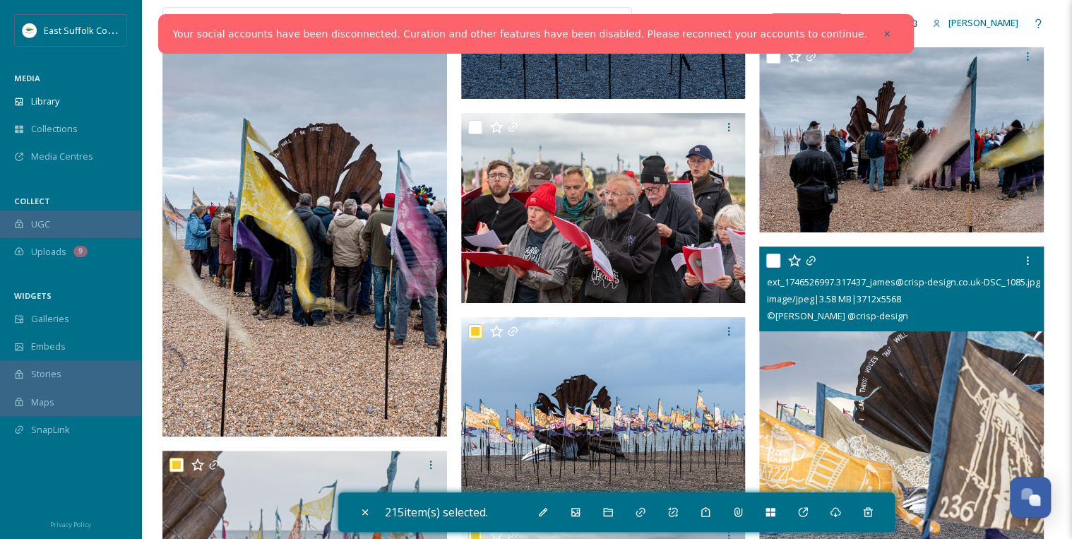
click at [773, 257] on input "checkbox" at bounding box center [773, 260] width 14 height 14
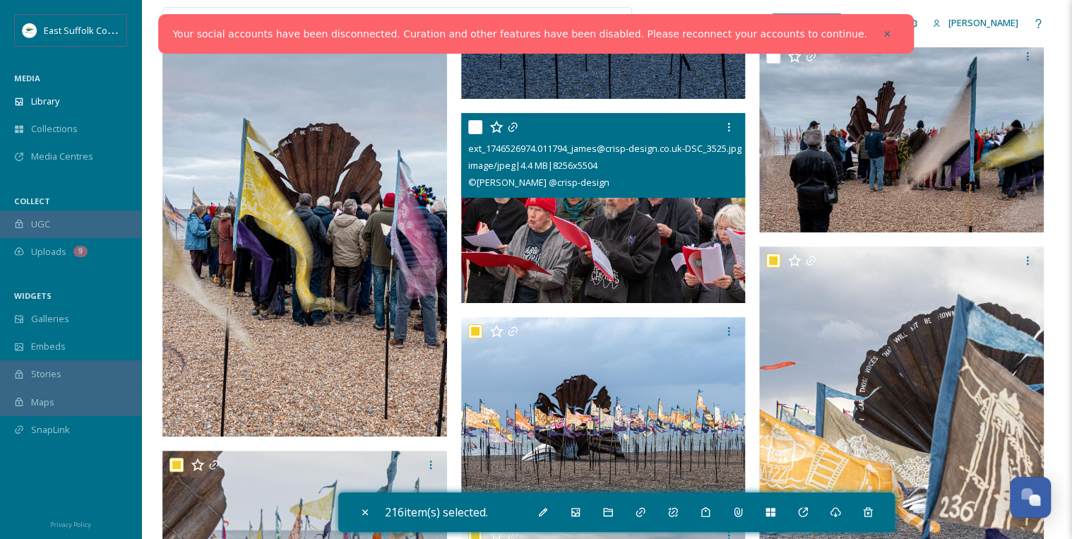
click at [474, 128] on input "checkbox" at bounding box center [475, 127] width 14 height 14
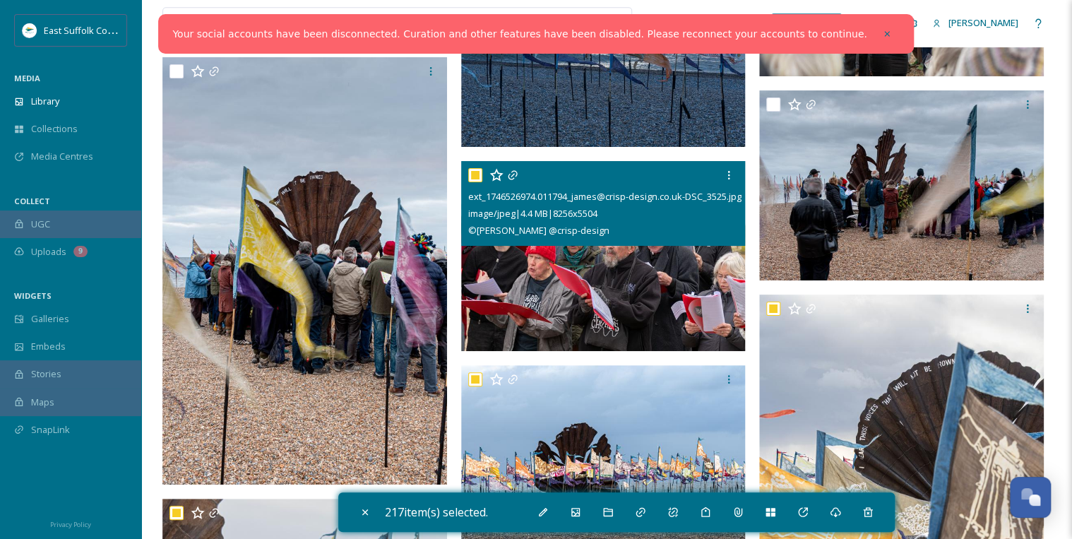
scroll to position [6044, 0]
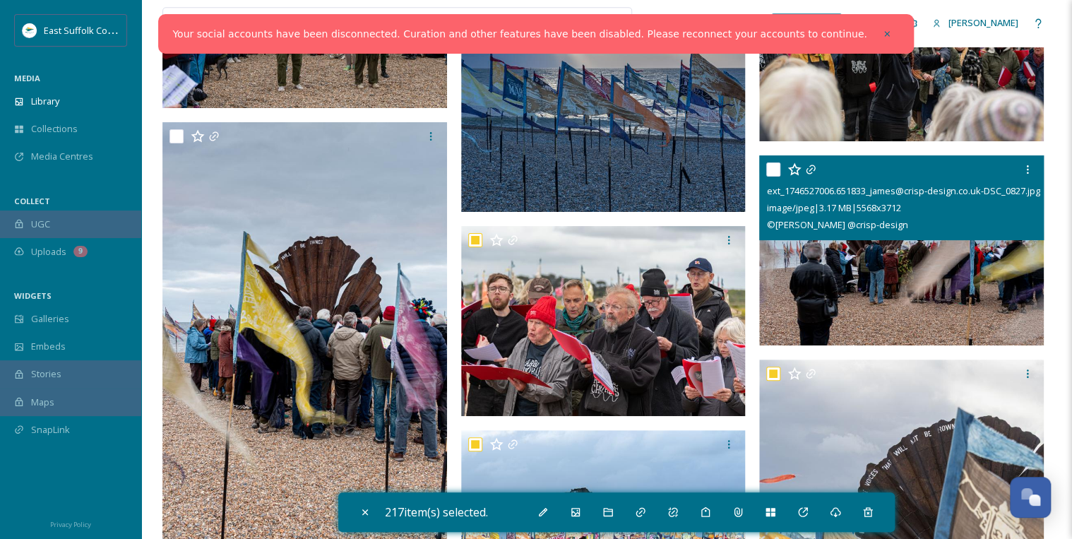
drag, startPoint x: 775, startPoint y: 165, endPoint x: 563, endPoint y: 173, distance: 212.7
click at [775, 165] on input "checkbox" at bounding box center [773, 169] width 14 height 14
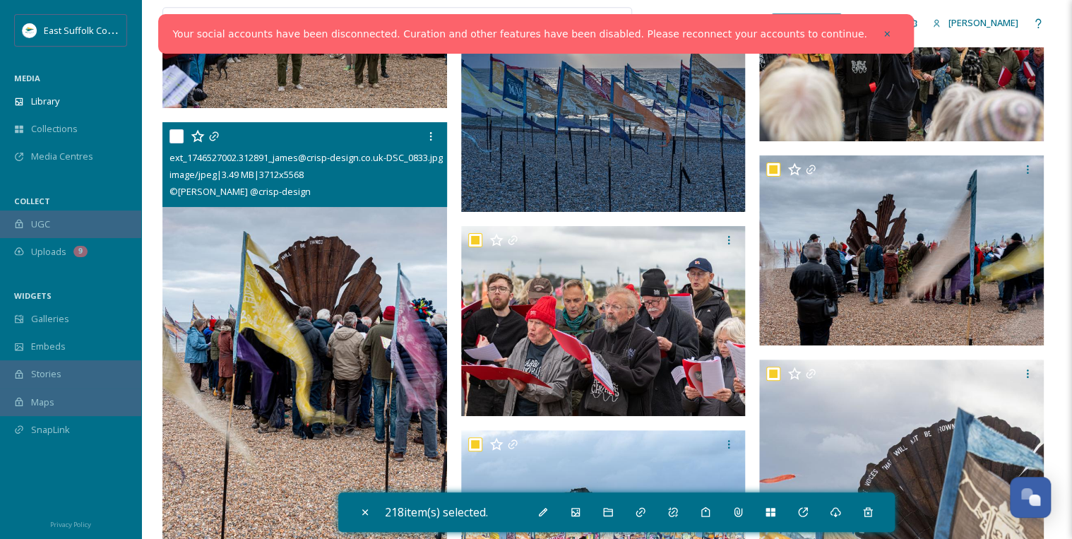
click at [175, 137] on input "checkbox" at bounding box center [176, 136] width 14 height 14
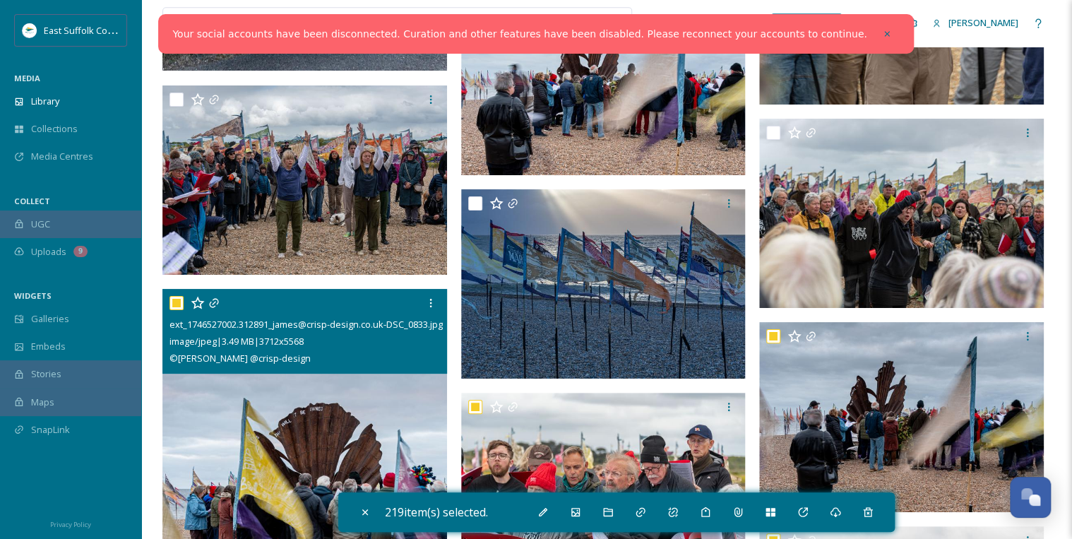
scroll to position [5875, 0]
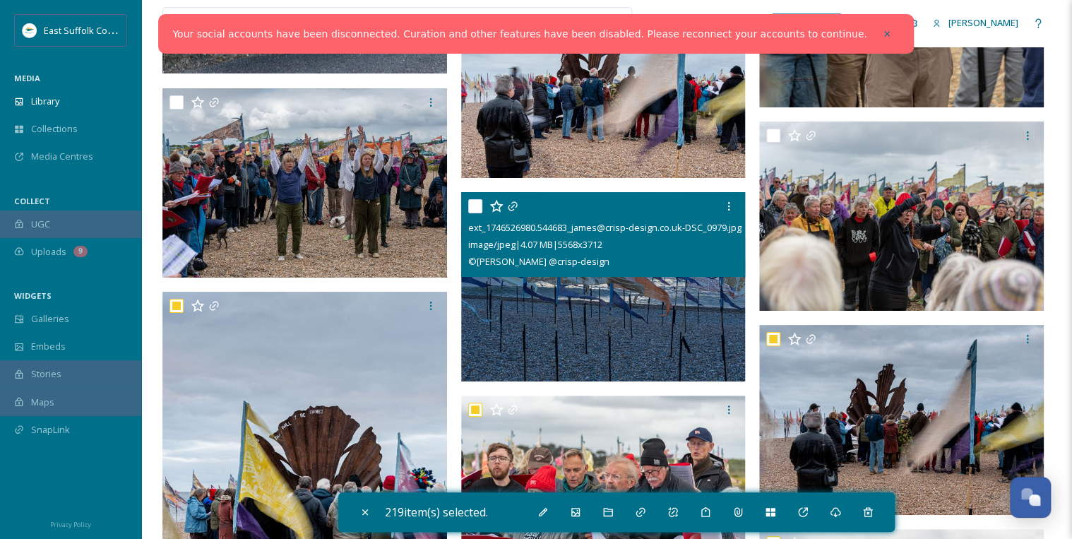
click at [474, 204] on input "checkbox" at bounding box center [475, 206] width 14 height 14
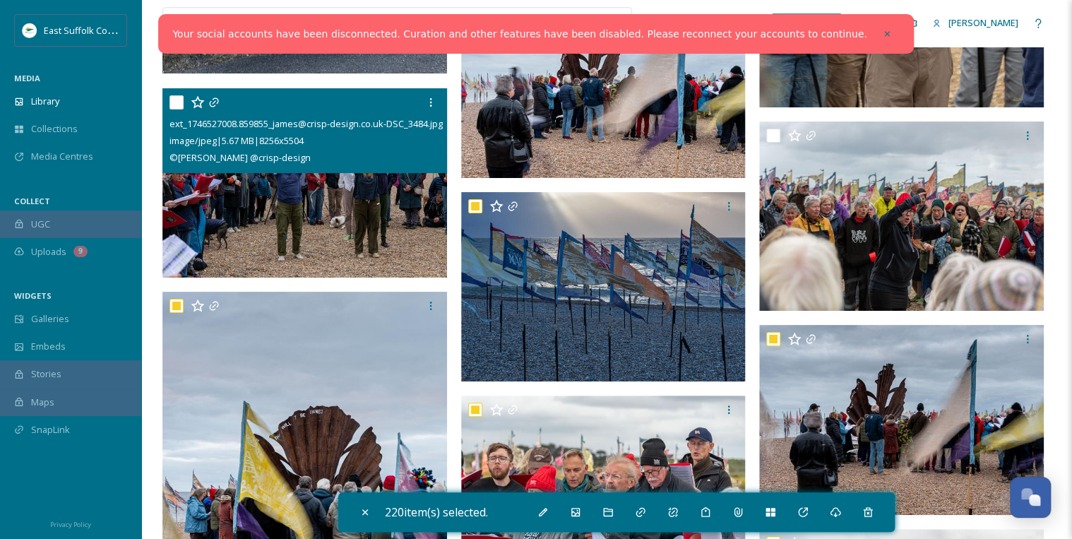
click at [172, 101] on input "checkbox" at bounding box center [176, 102] width 14 height 14
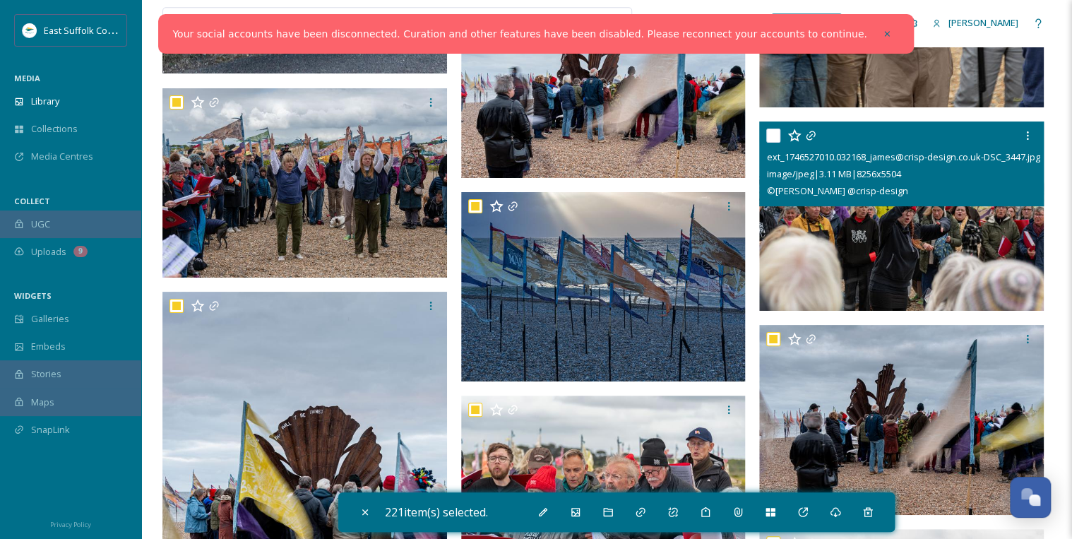
click at [769, 136] on input "checkbox" at bounding box center [773, 136] width 14 height 14
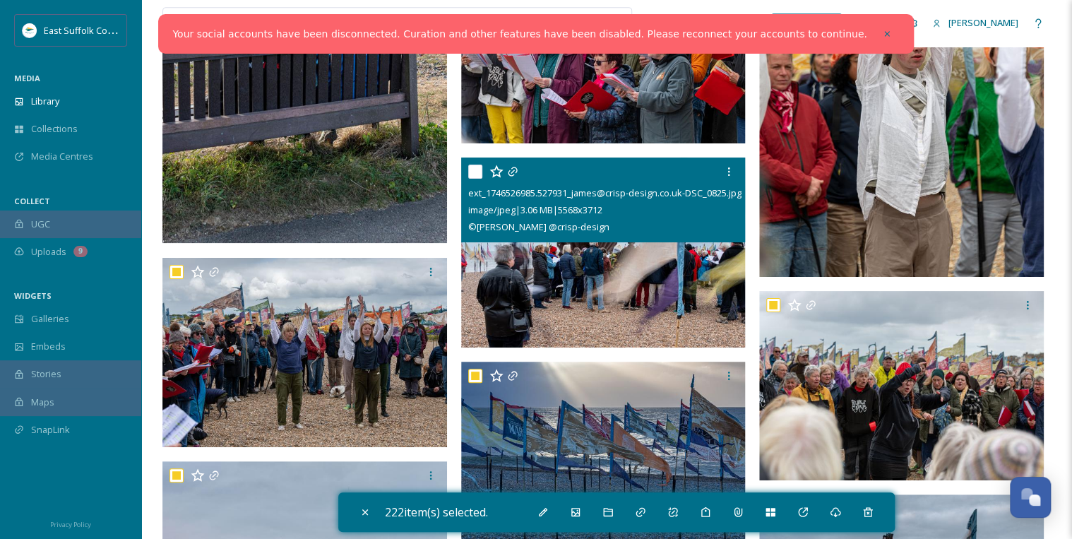
scroll to position [5649, 0]
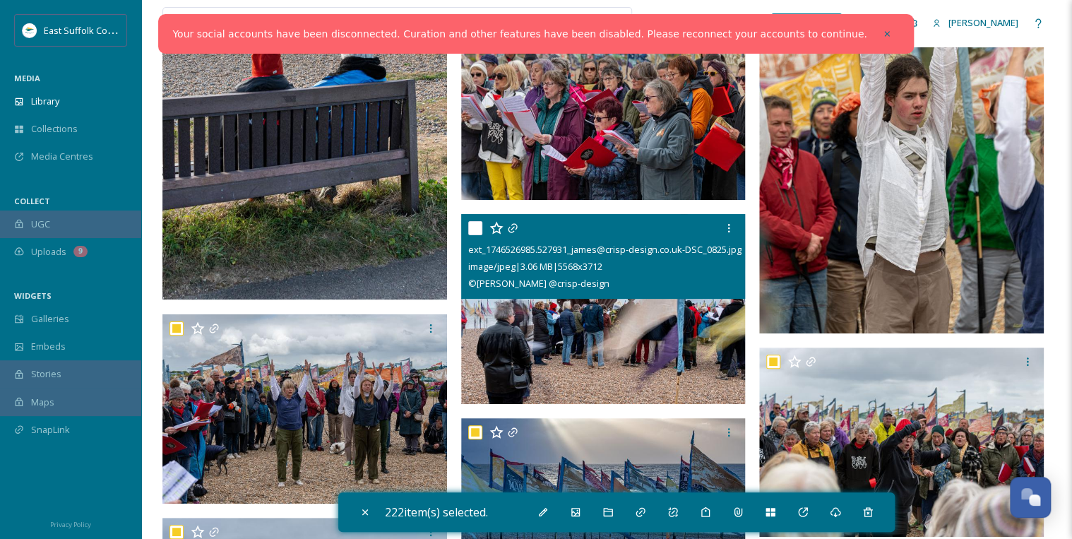
click at [475, 227] on input "checkbox" at bounding box center [475, 228] width 14 height 14
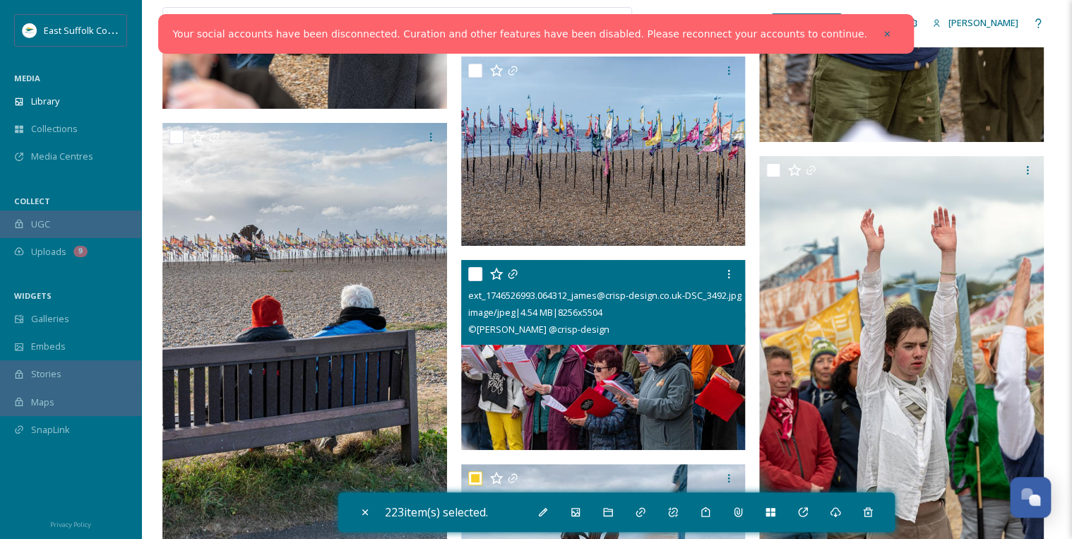
scroll to position [5310, 0]
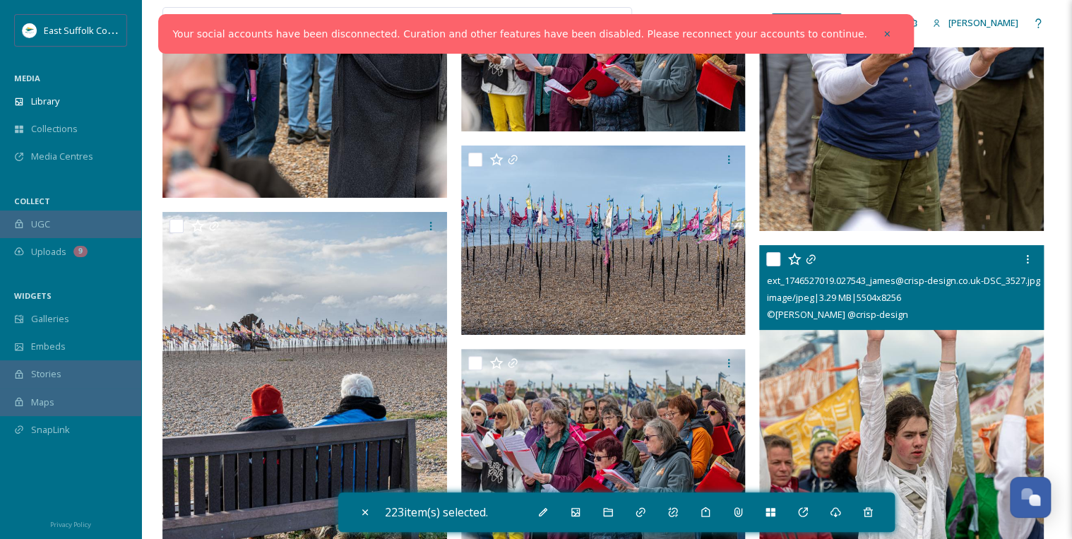
click at [770, 257] on input "checkbox" at bounding box center [773, 259] width 14 height 14
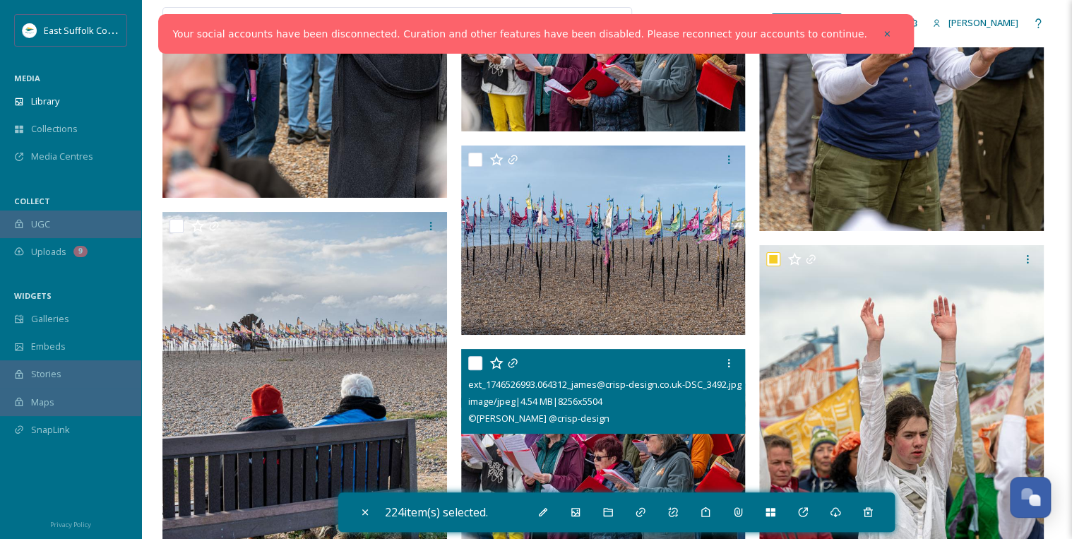
click at [473, 356] on input "checkbox" at bounding box center [475, 363] width 14 height 14
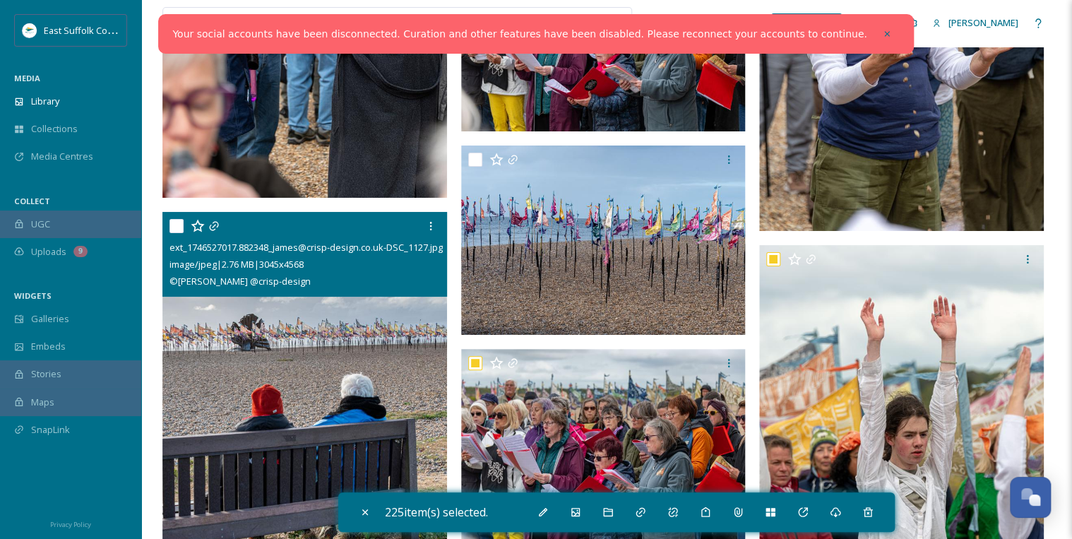
click at [176, 222] on input "checkbox" at bounding box center [176, 226] width 14 height 14
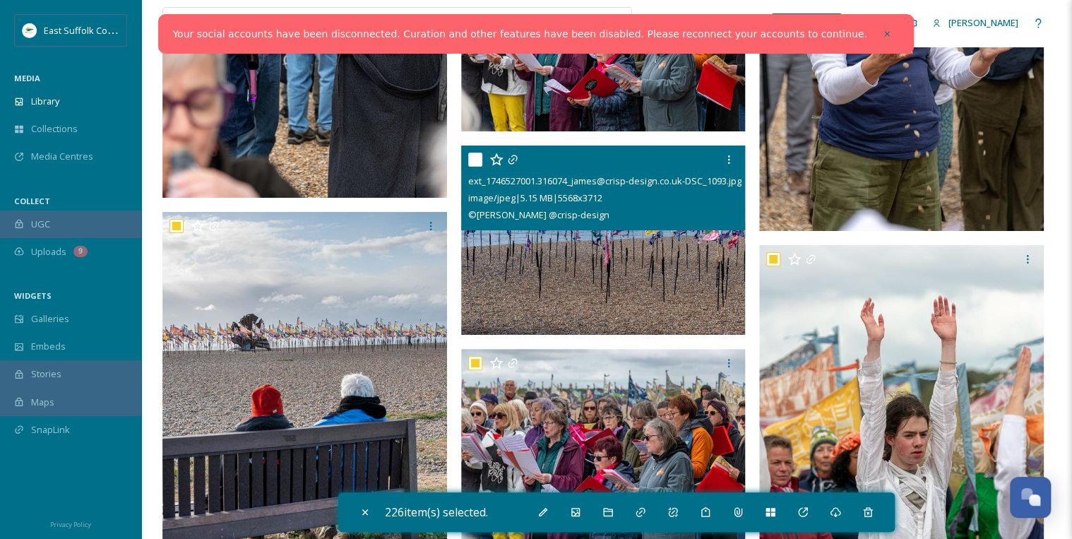
click at [473, 155] on input "checkbox" at bounding box center [475, 160] width 14 height 14
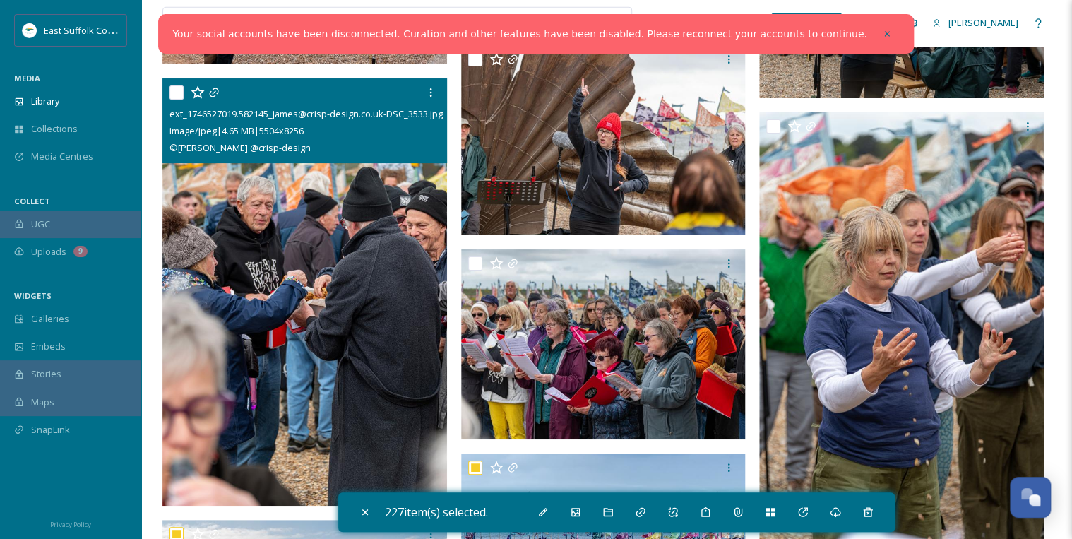
scroll to position [4971, 0]
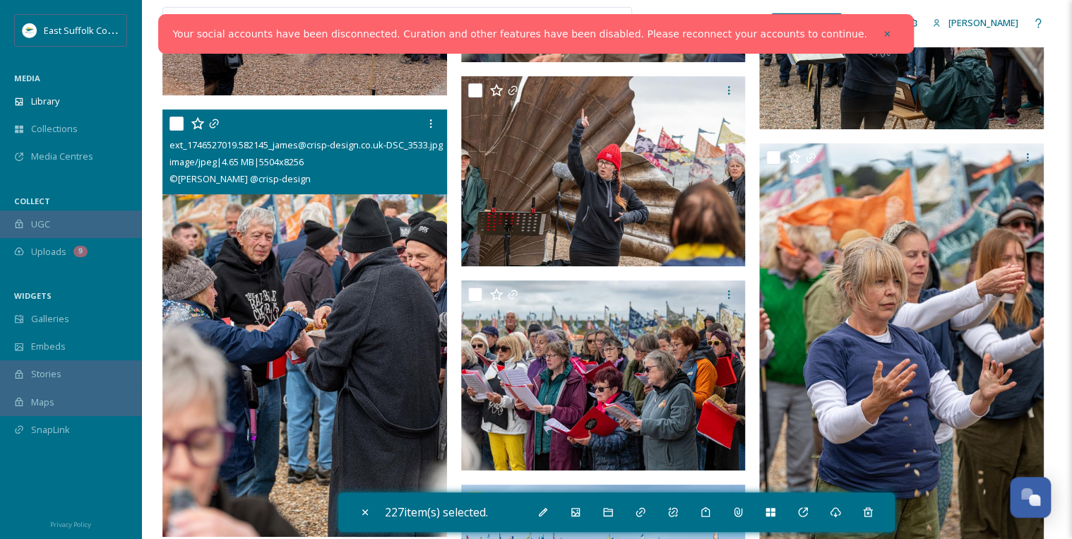
click at [177, 124] on input "checkbox" at bounding box center [176, 124] width 14 height 14
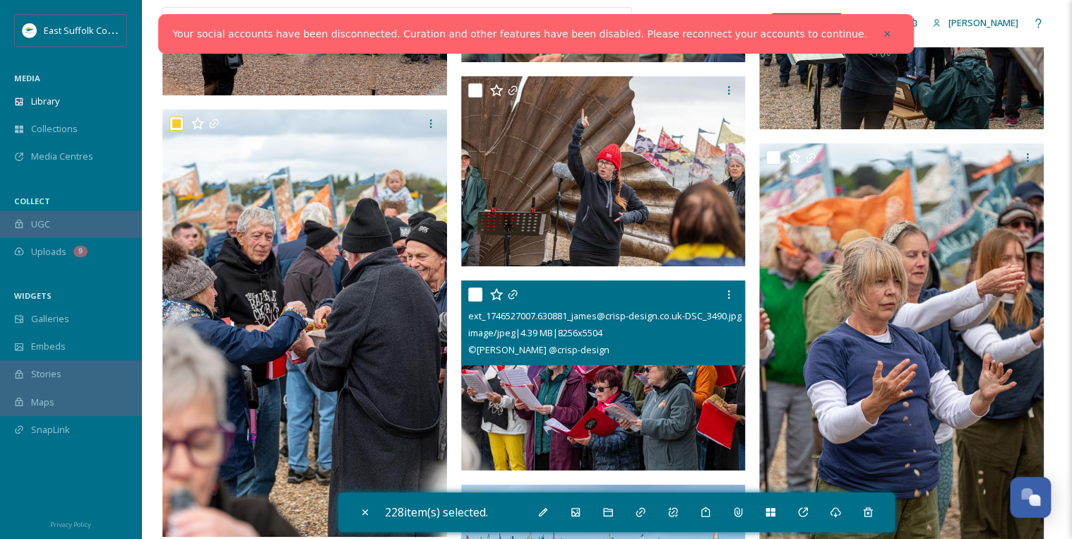
click at [473, 293] on input "checkbox" at bounding box center [475, 294] width 14 height 14
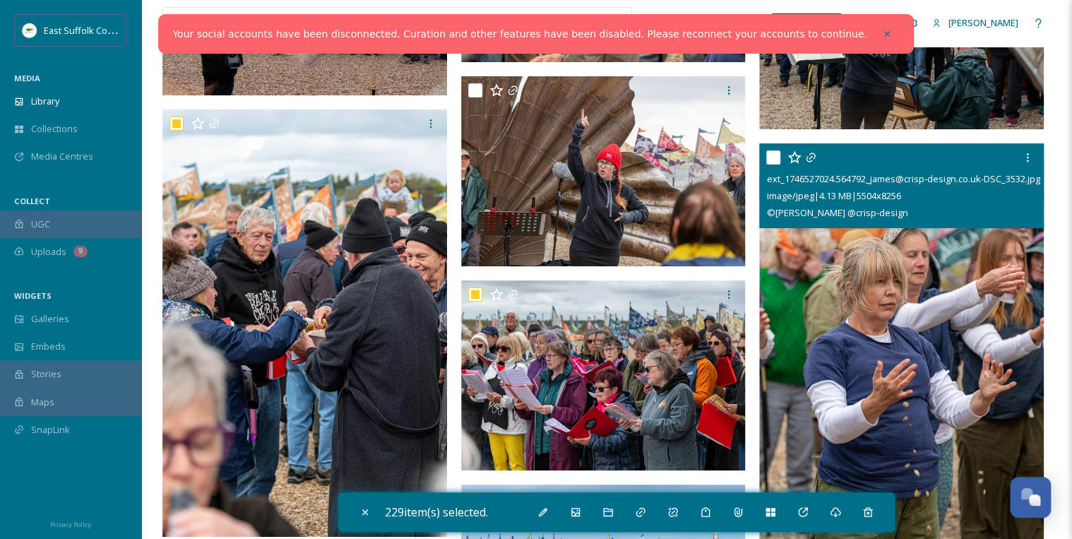
drag, startPoint x: 770, startPoint y: 155, endPoint x: 755, endPoint y: 154, distance: 14.8
click at [770, 154] on input "checkbox" at bounding box center [773, 157] width 14 height 14
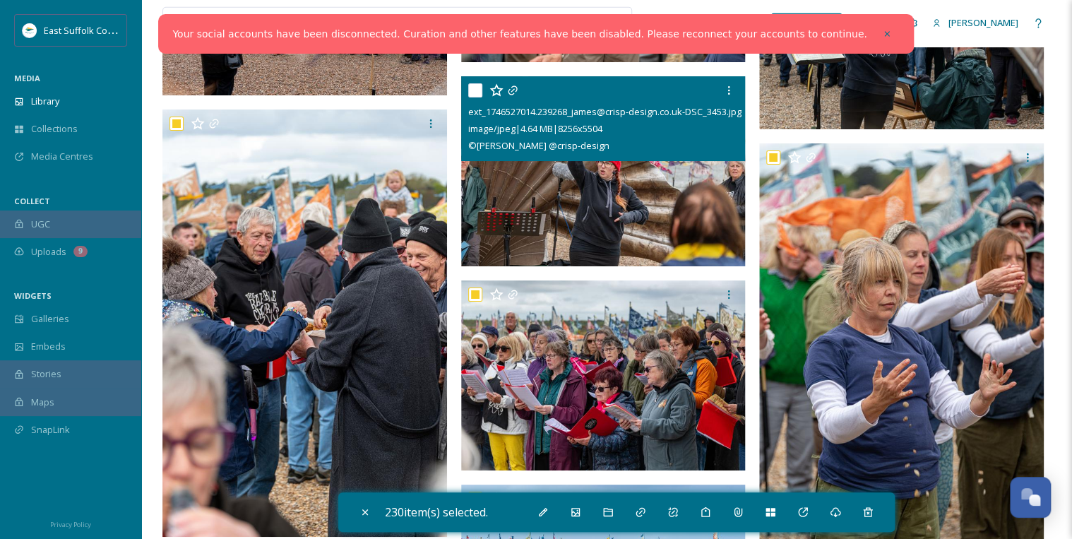
click at [477, 91] on input "checkbox" at bounding box center [475, 90] width 14 height 14
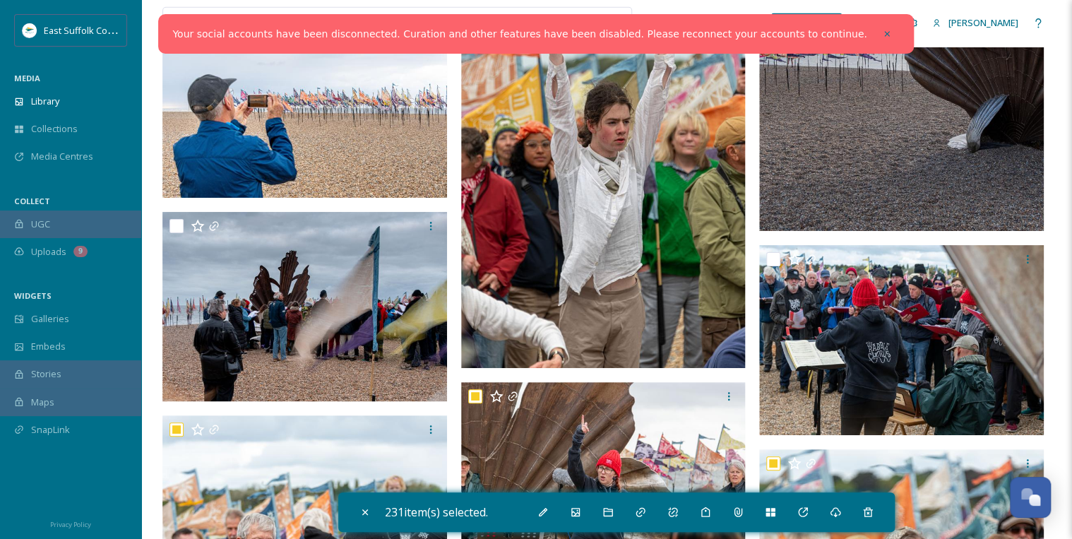
scroll to position [4632, 0]
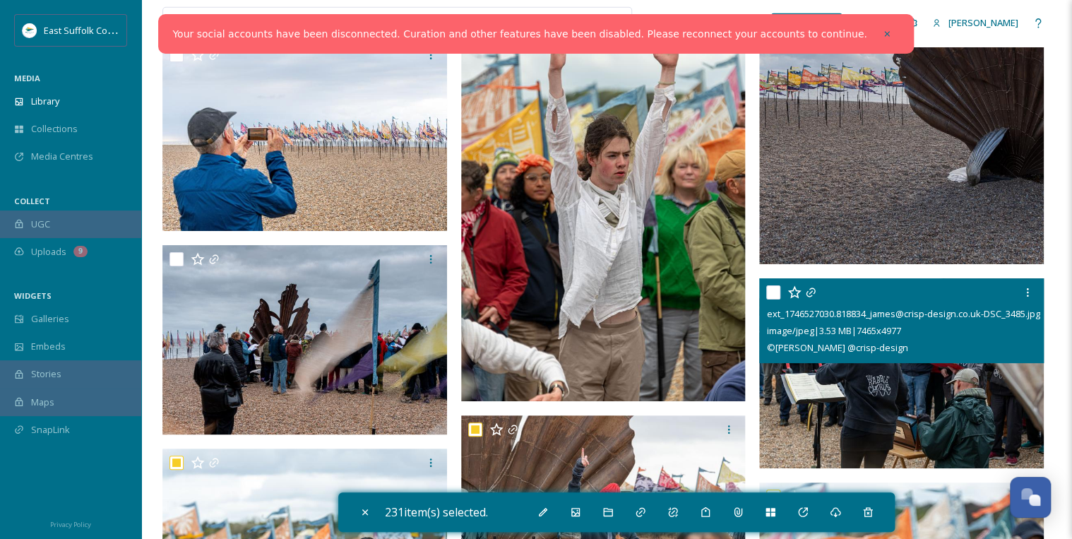
click at [772, 288] on input "checkbox" at bounding box center [773, 292] width 14 height 14
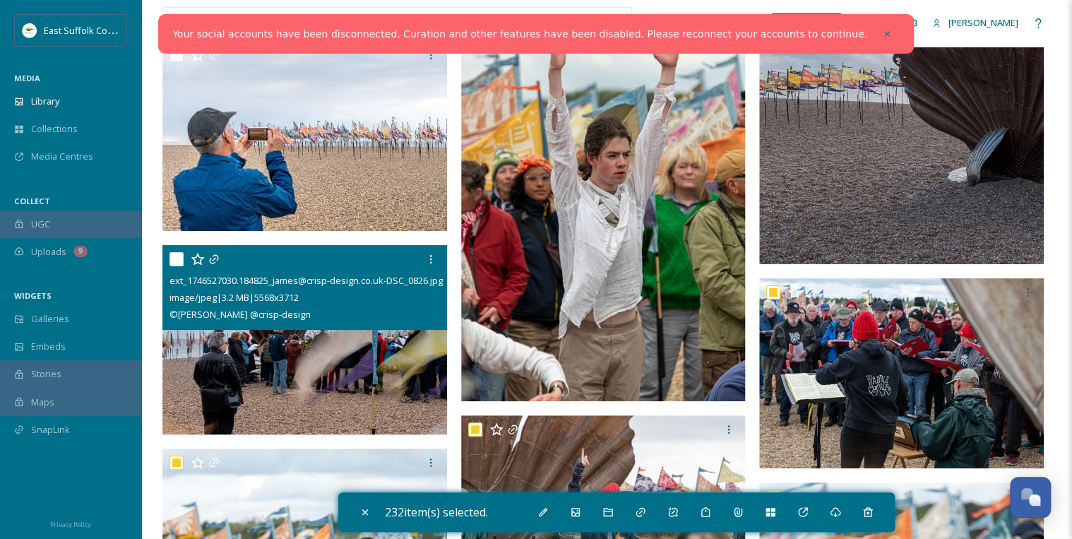
drag, startPoint x: 173, startPoint y: 257, endPoint x: 198, endPoint y: 274, distance: 30.0
click at [174, 256] on input "checkbox" at bounding box center [176, 259] width 14 height 14
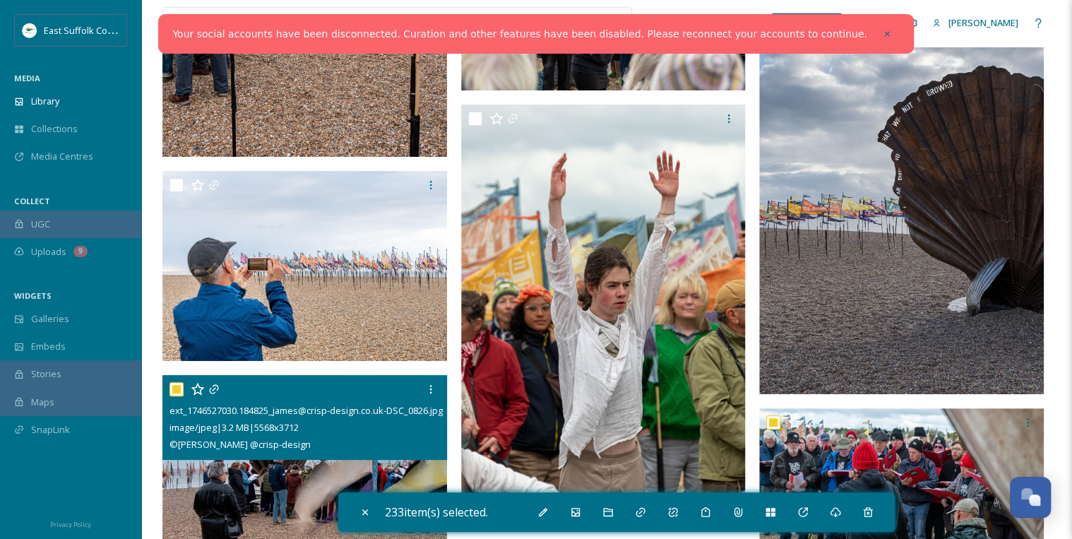
scroll to position [4463, 0]
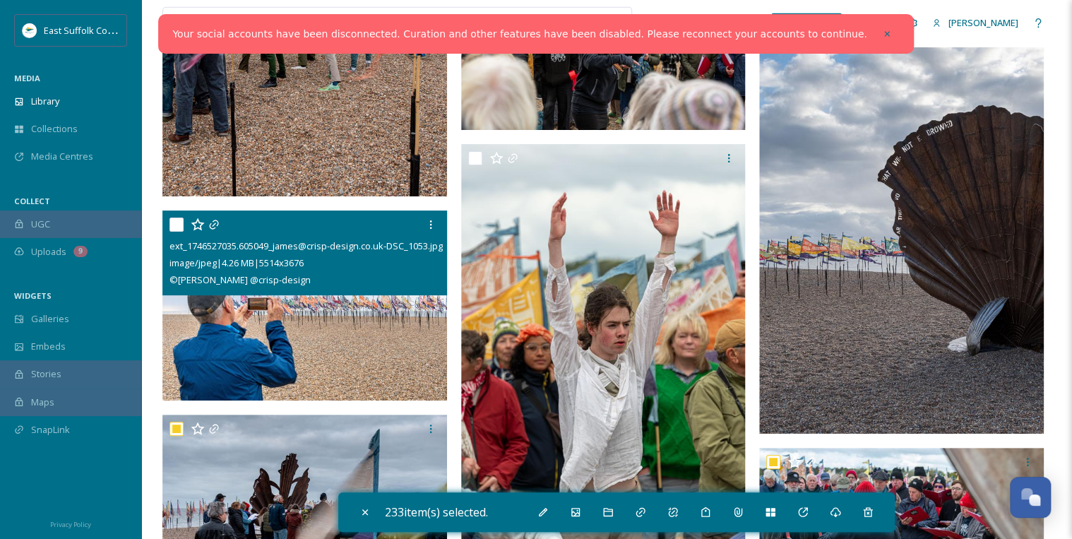
click at [174, 217] on input "checkbox" at bounding box center [176, 224] width 14 height 14
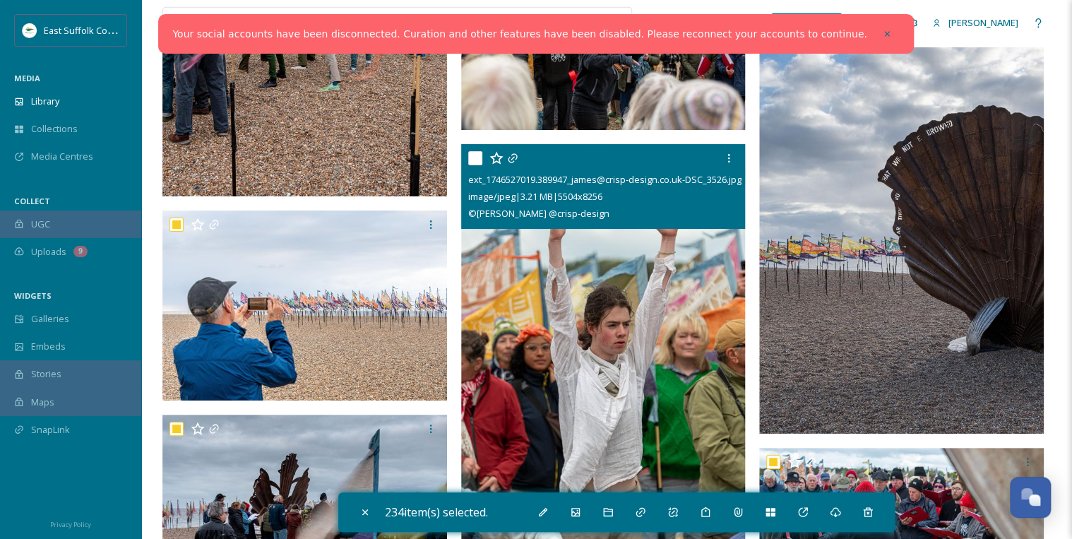
click at [472, 158] on input "checkbox" at bounding box center [475, 158] width 14 height 14
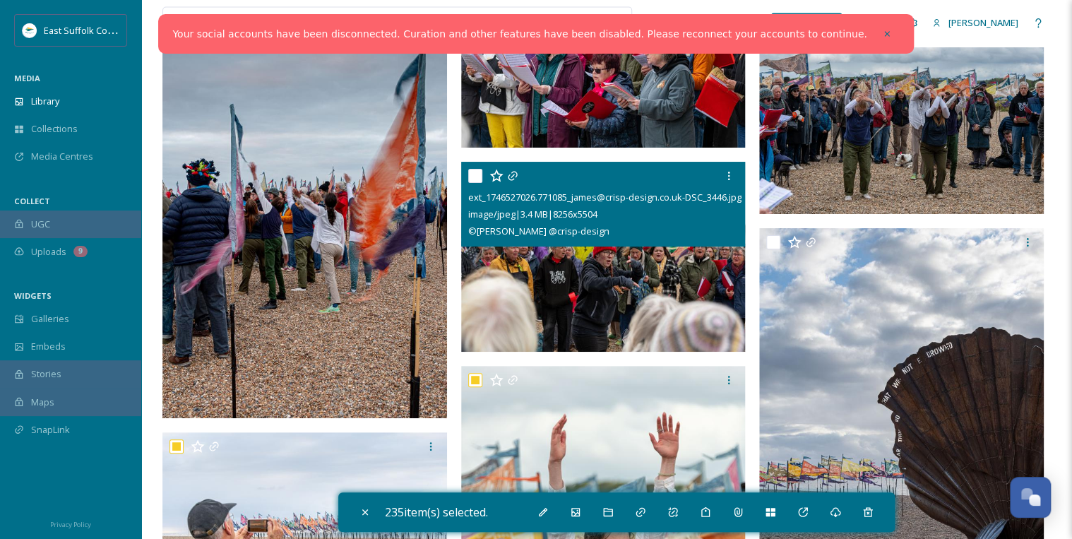
scroll to position [4237, 0]
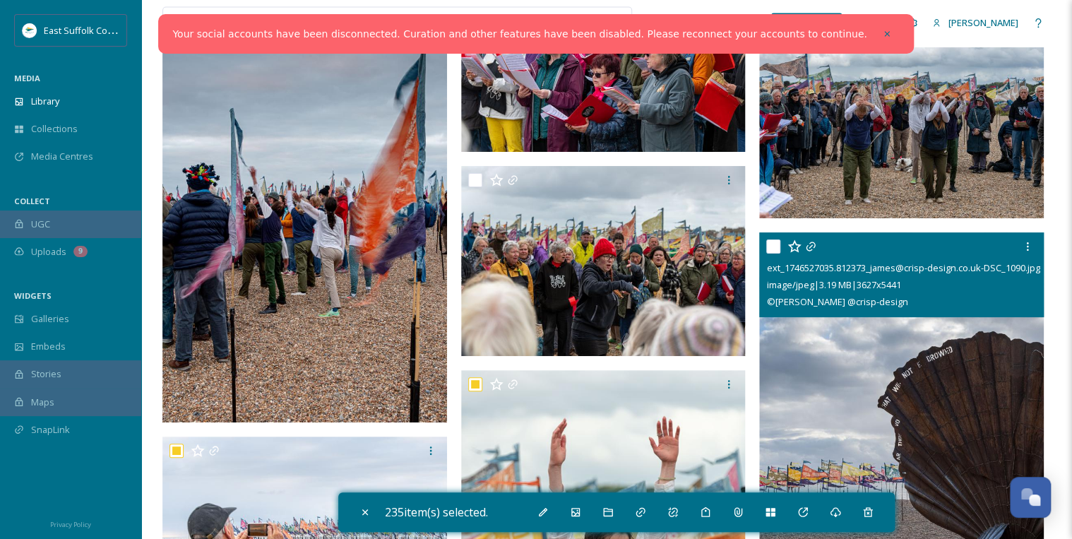
click at [776, 244] on input "checkbox" at bounding box center [773, 246] width 14 height 14
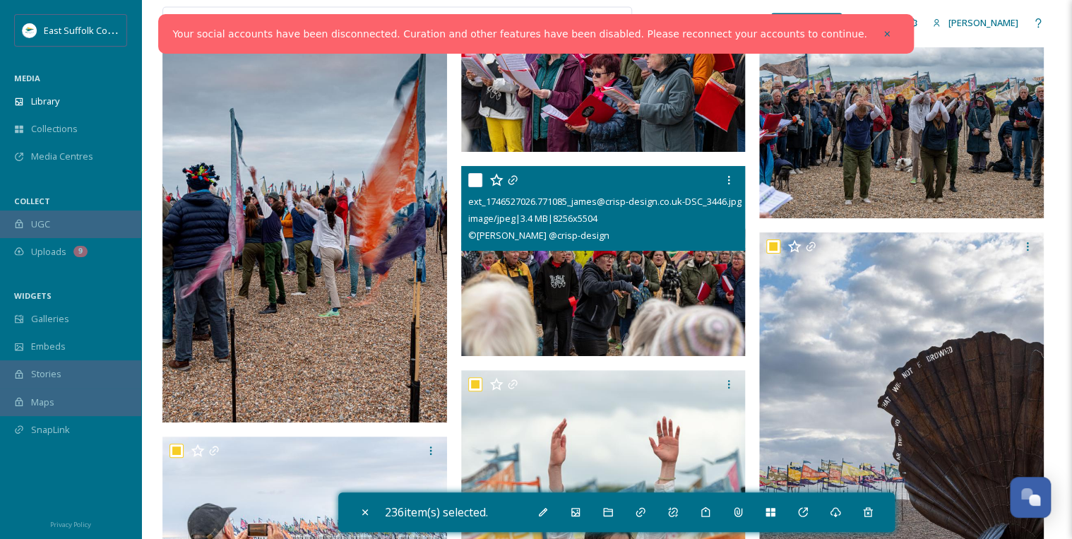
click at [470, 175] on input "checkbox" at bounding box center [475, 180] width 14 height 14
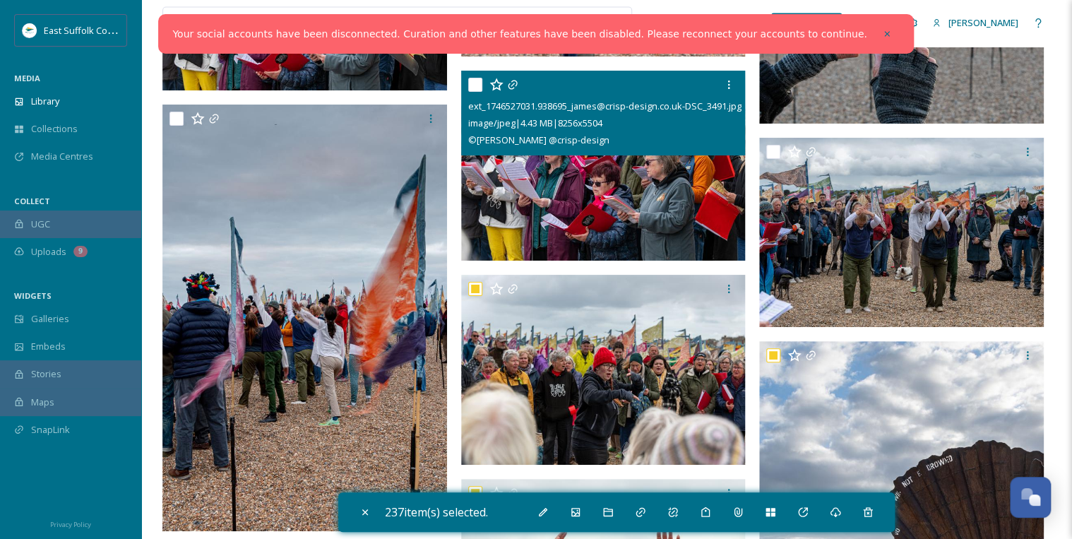
scroll to position [4124, 0]
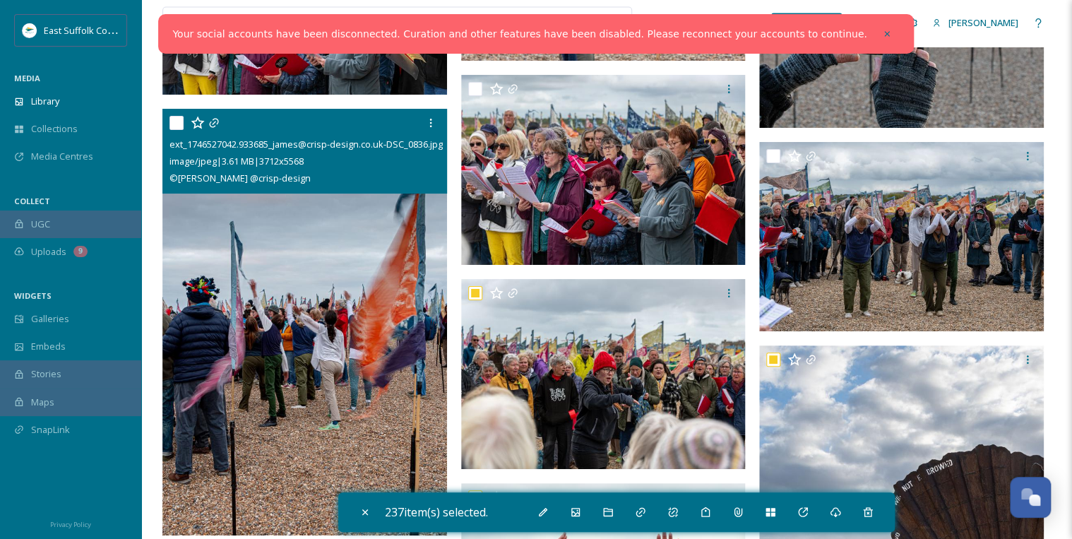
click at [176, 121] on input "checkbox" at bounding box center [176, 123] width 14 height 14
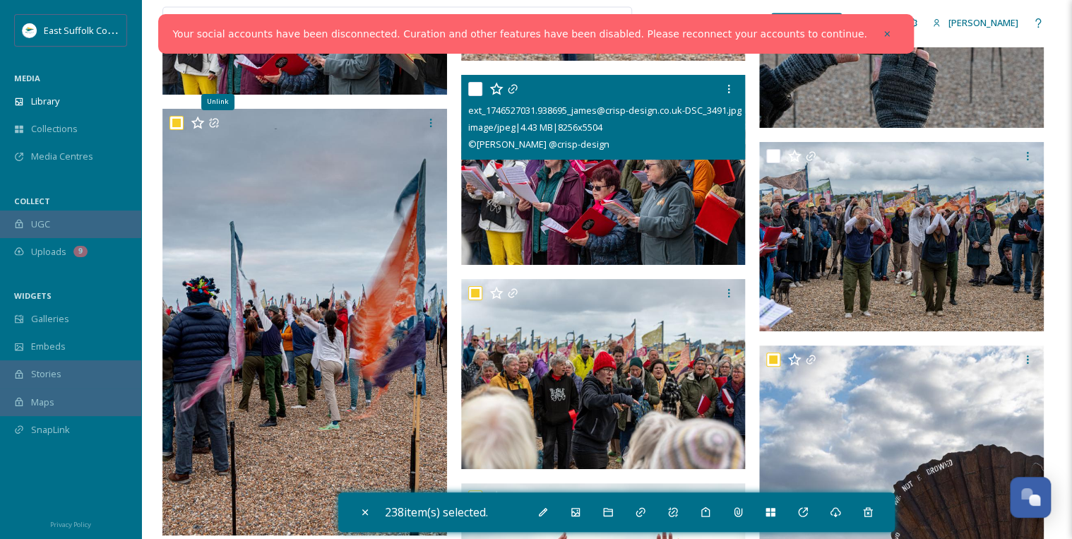
click at [477, 89] on input "checkbox" at bounding box center [475, 89] width 14 height 14
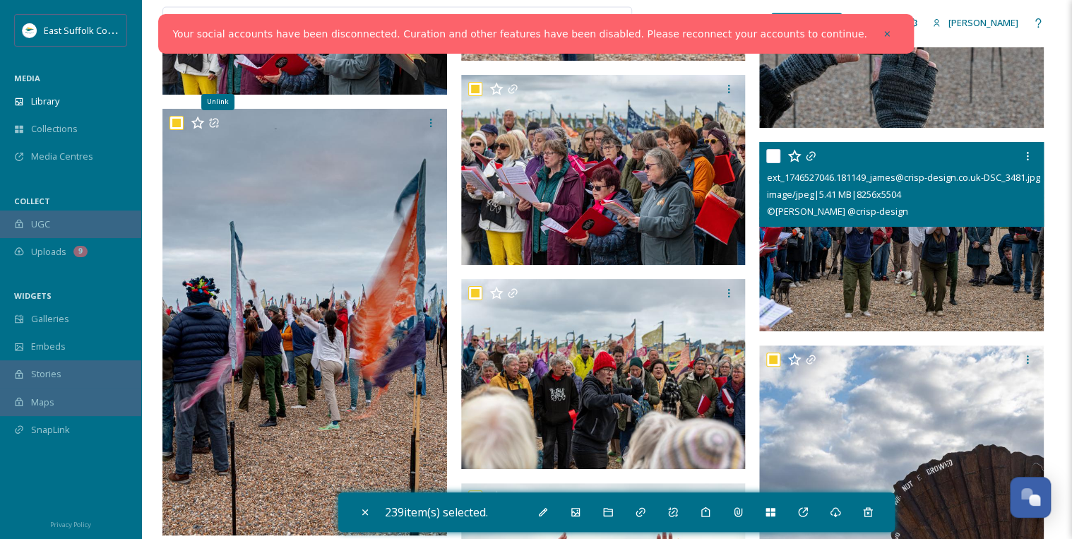
click at [771, 153] on input "checkbox" at bounding box center [773, 156] width 14 height 14
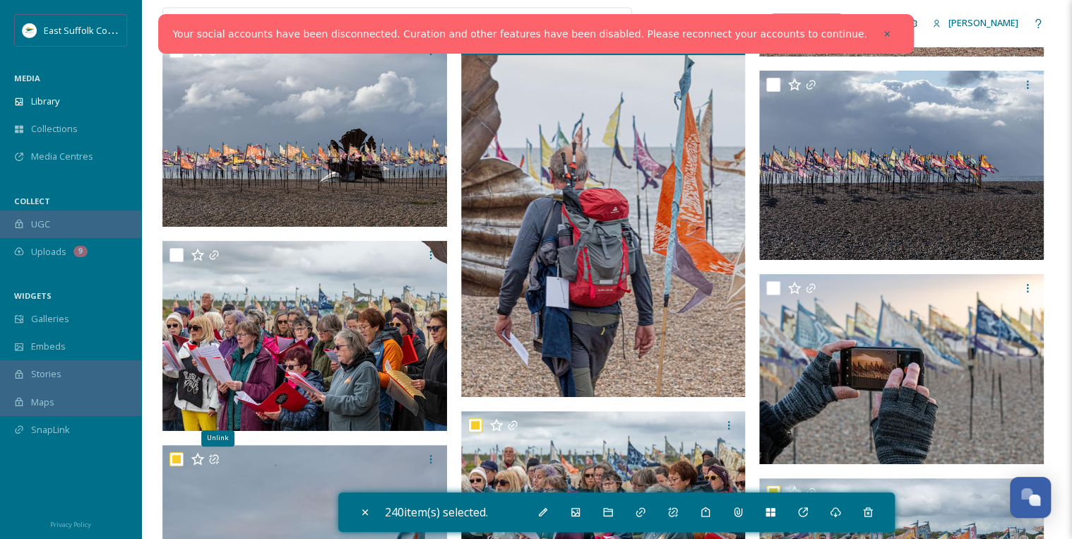
scroll to position [3785, 0]
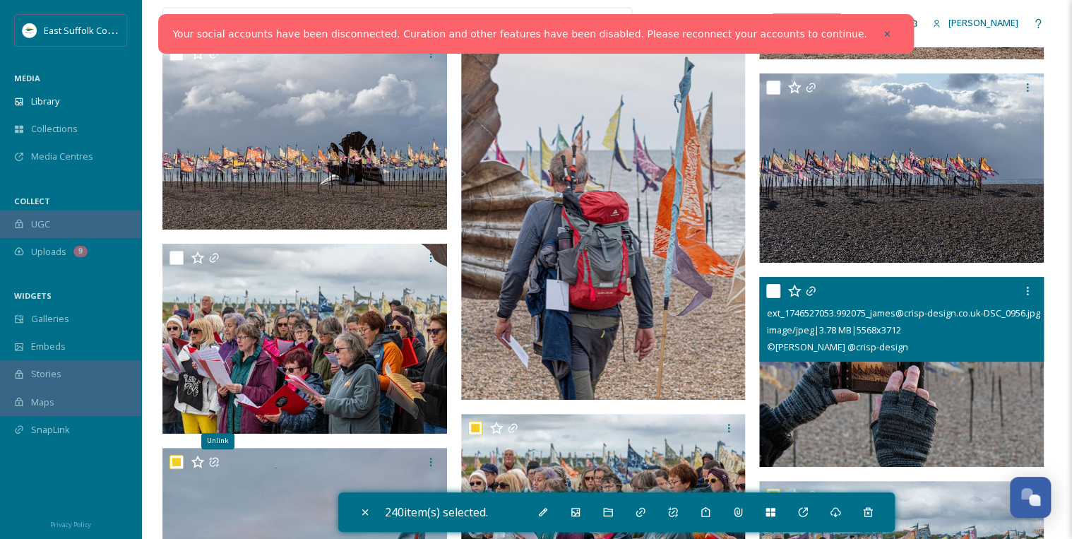
click at [774, 288] on input "checkbox" at bounding box center [773, 291] width 14 height 14
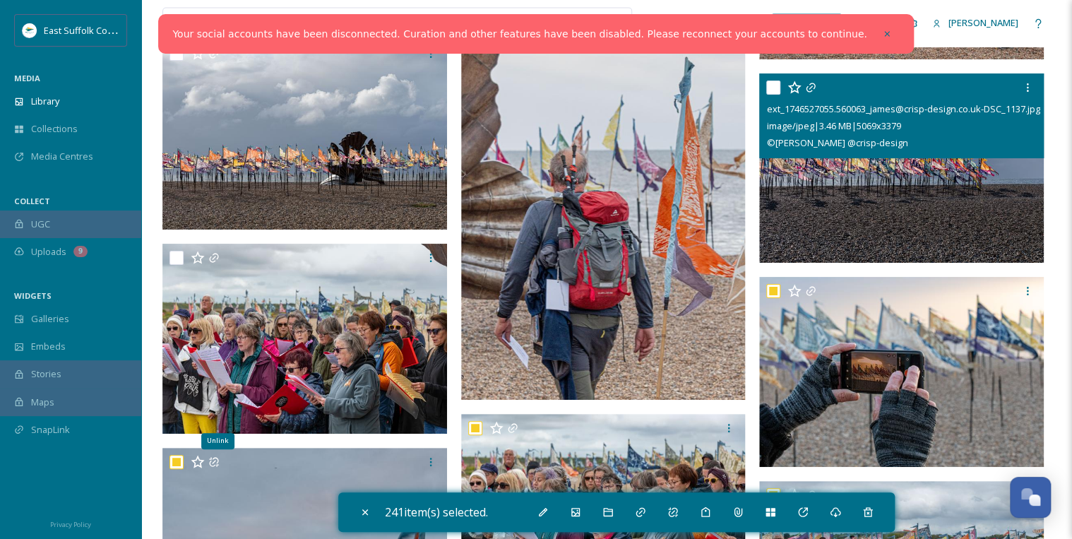
click at [772, 90] on input "checkbox" at bounding box center [773, 87] width 14 height 14
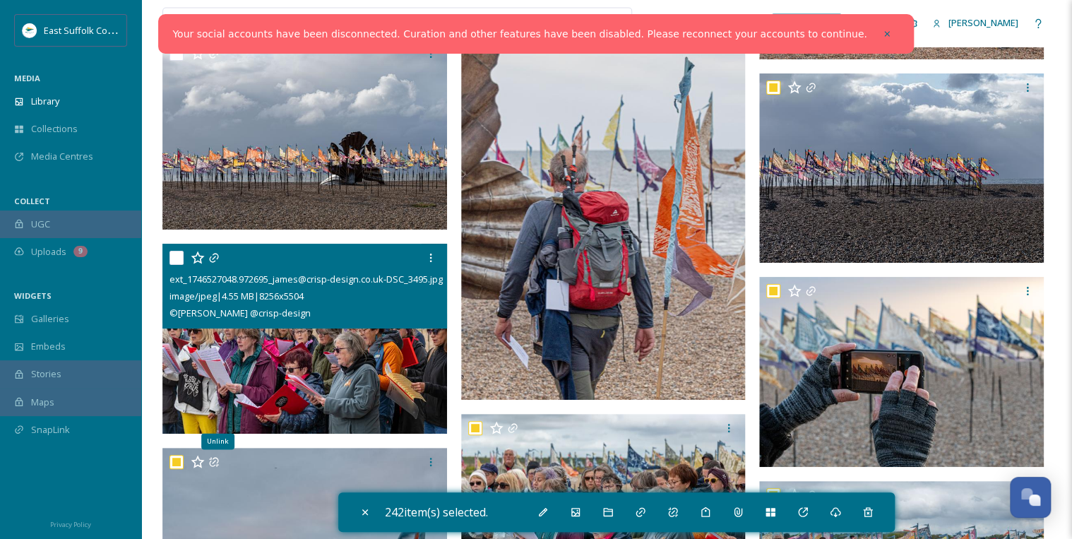
click at [178, 254] on input "checkbox" at bounding box center [176, 258] width 14 height 14
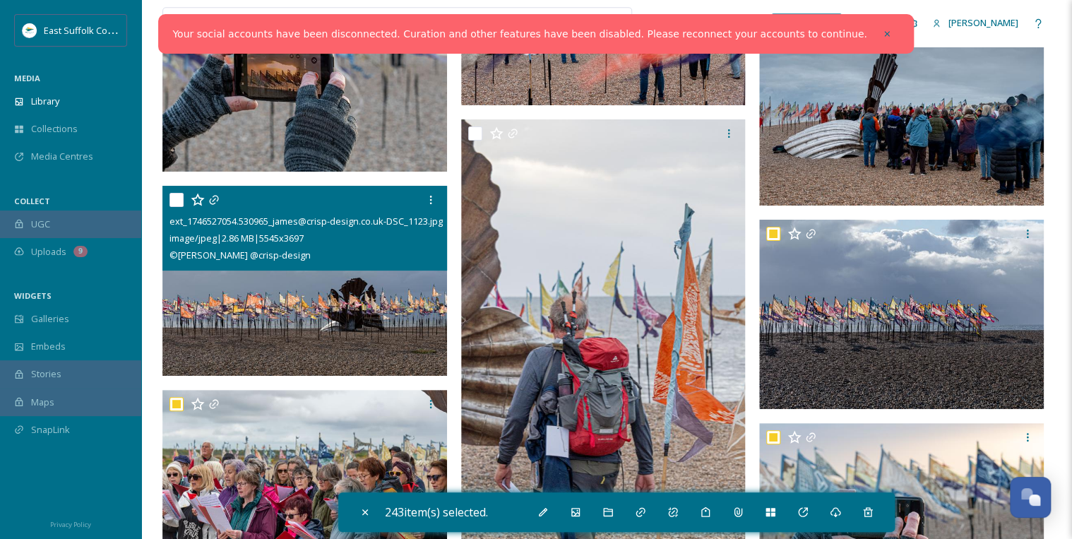
scroll to position [3615, 0]
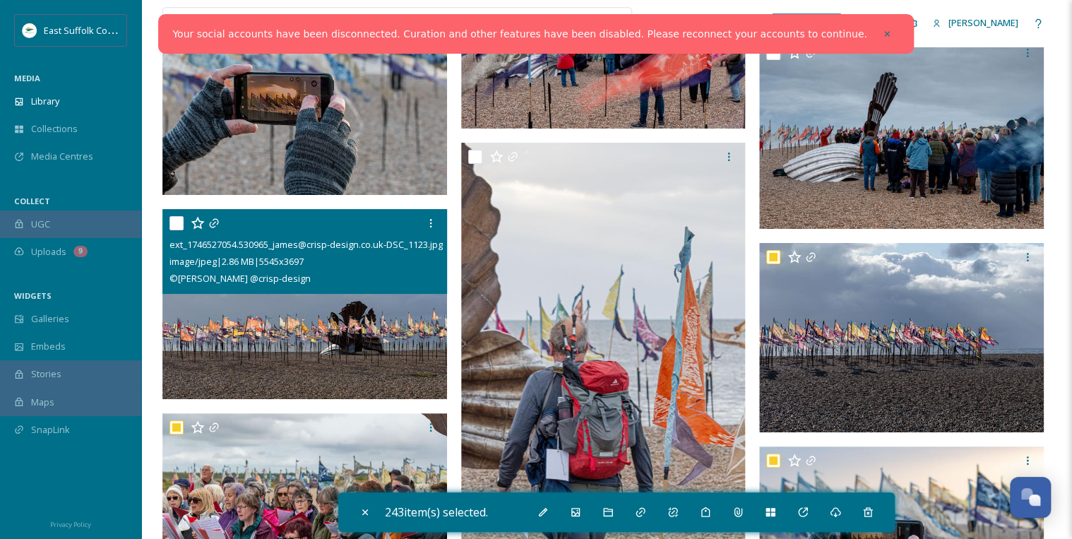
click at [177, 218] on input "checkbox" at bounding box center [176, 223] width 14 height 14
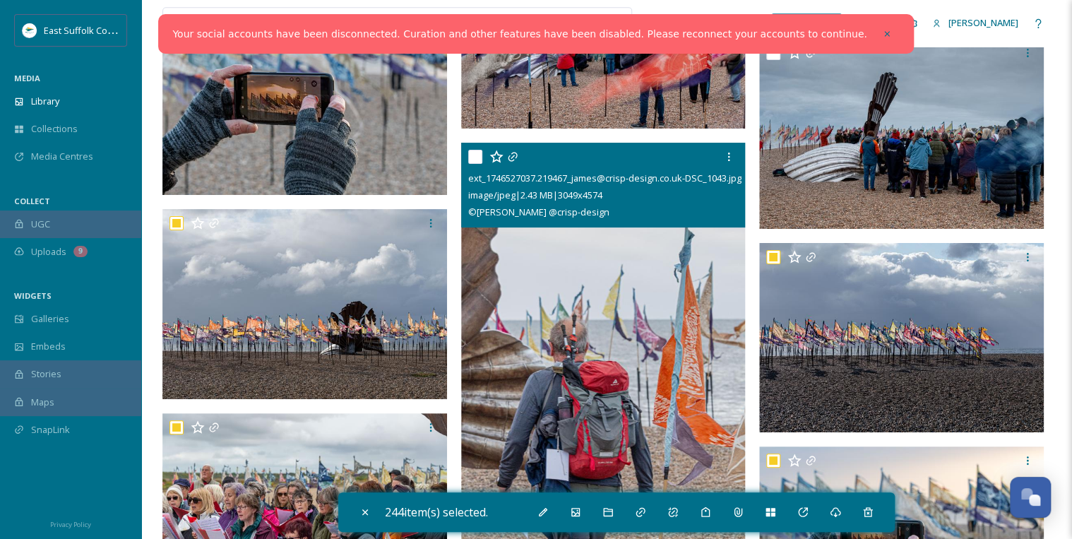
click at [479, 152] on input "checkbox" at bounding box center [475, 157] width 14 height 14
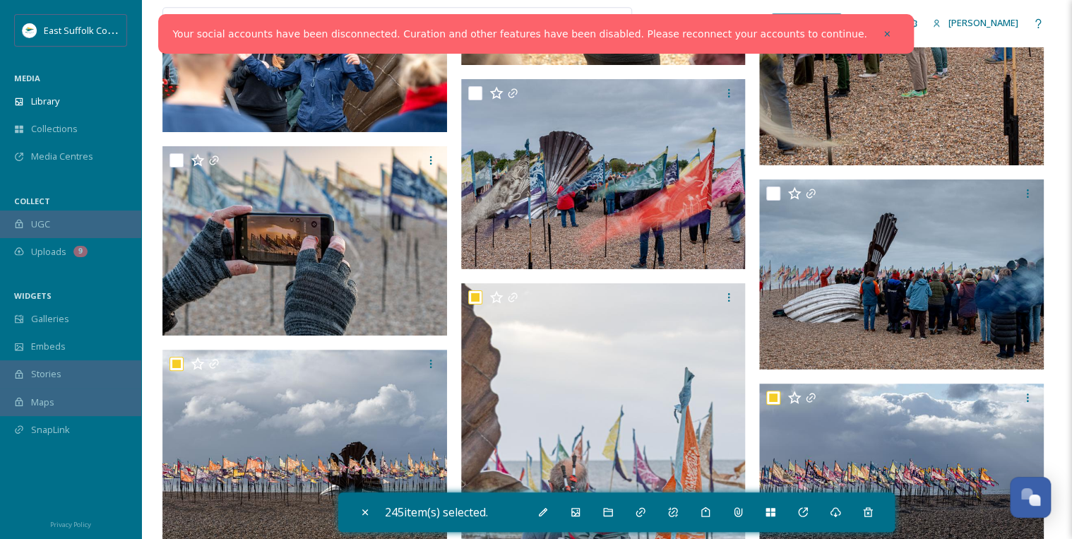
scroll to position [3446, 0]
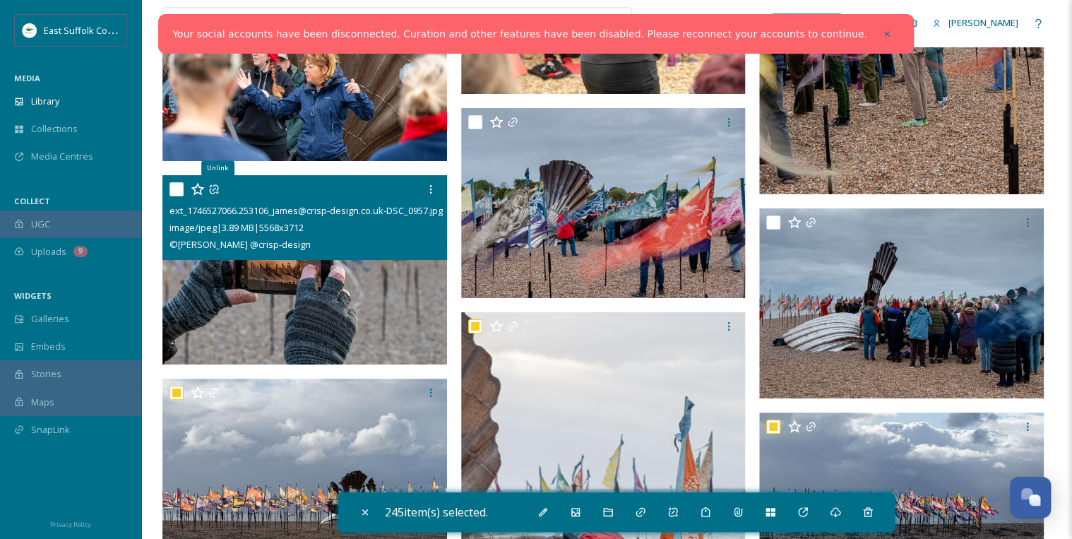
click at [174, 189] on input "checkbox" at bounding box center [176, 189] width 14 height 14
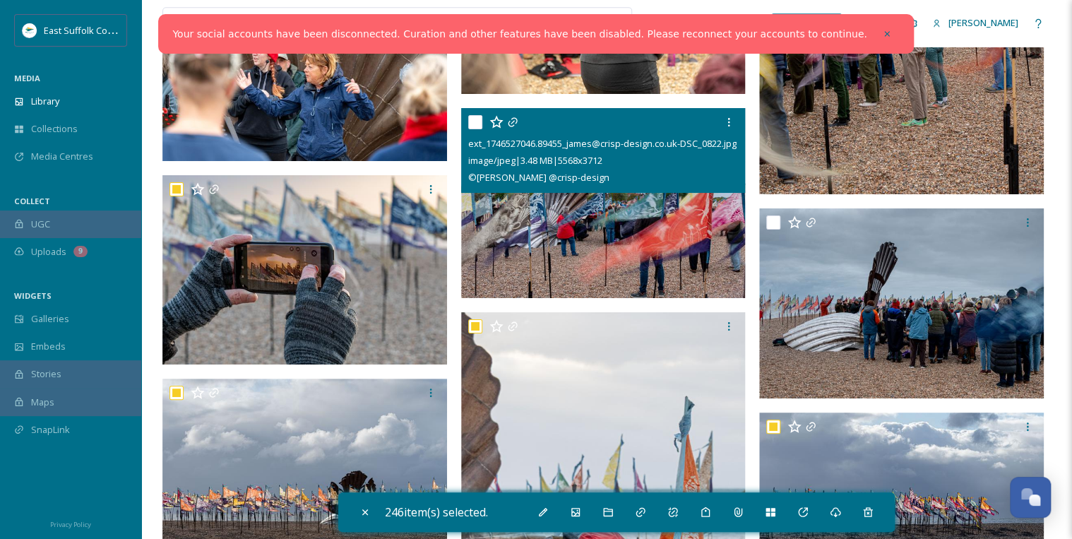
click at [475, 117] on input "checkbox" at bounding box center [475, 122] width 14 height 14
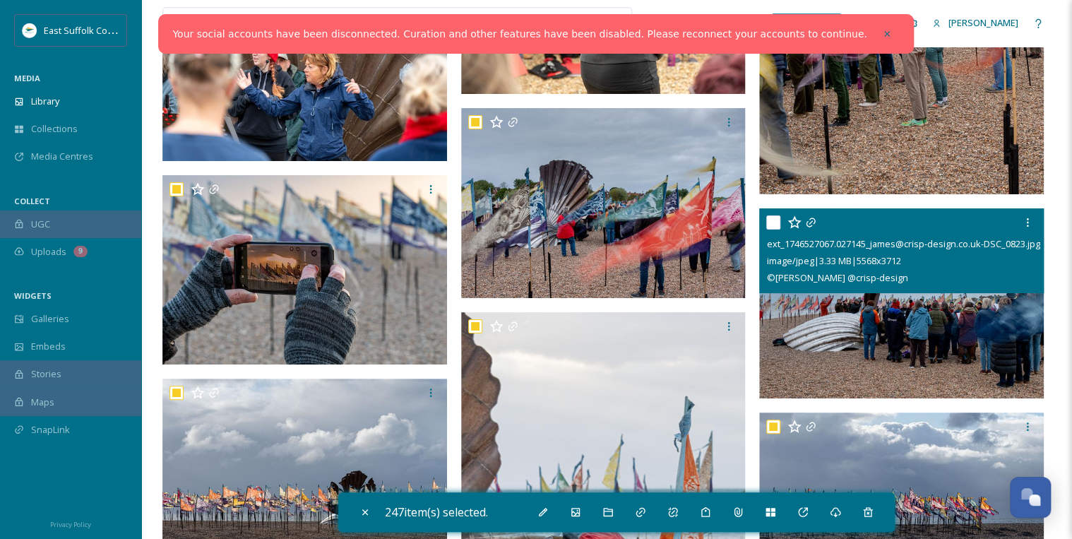
click at [770, 218] on input "checkbox" at bounding box center [773, 222] width 14 height 14
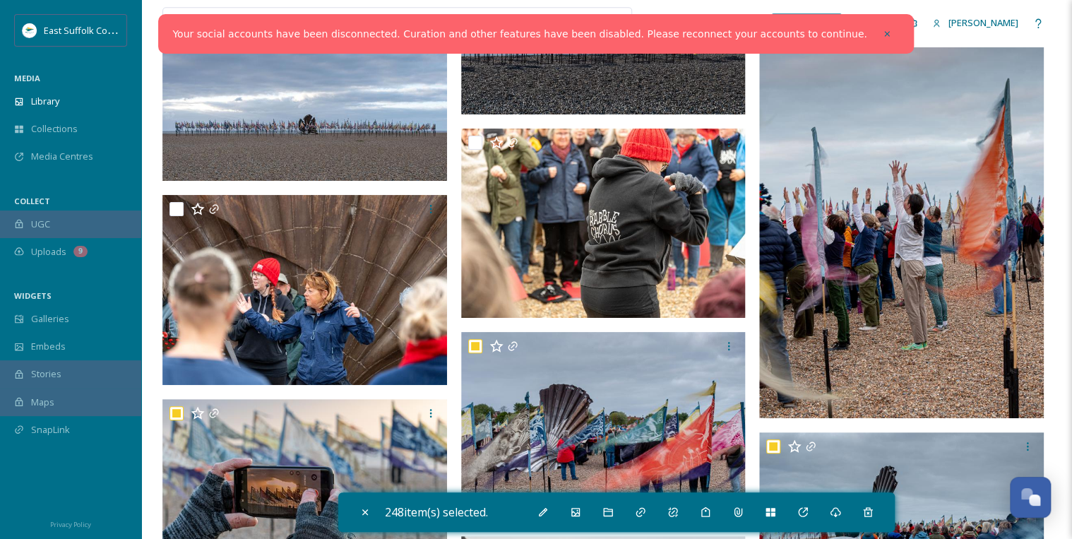
scroll to position [3107, 0]
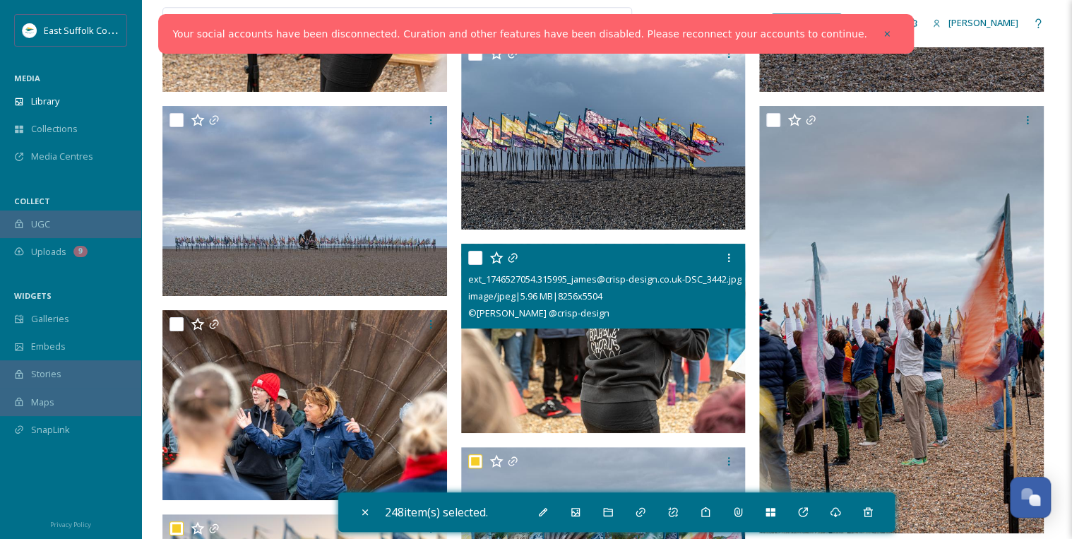
click at [471, 257] on input "checkbox" at bounding box center [475, 258] width 14 height 14
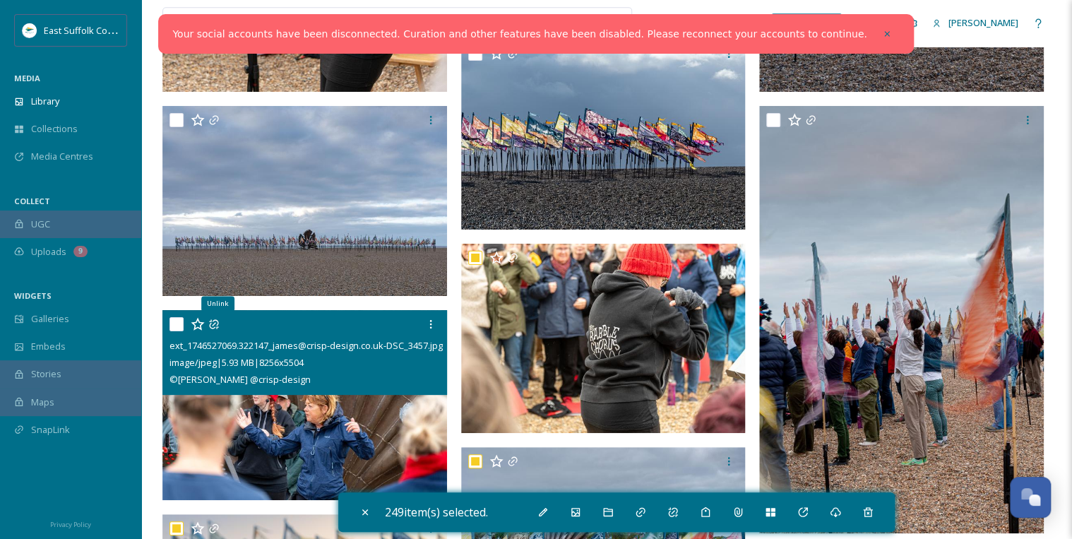
click at [178, 326] on input "checkbox" at bounding box center [176, 324] width 14 height 14
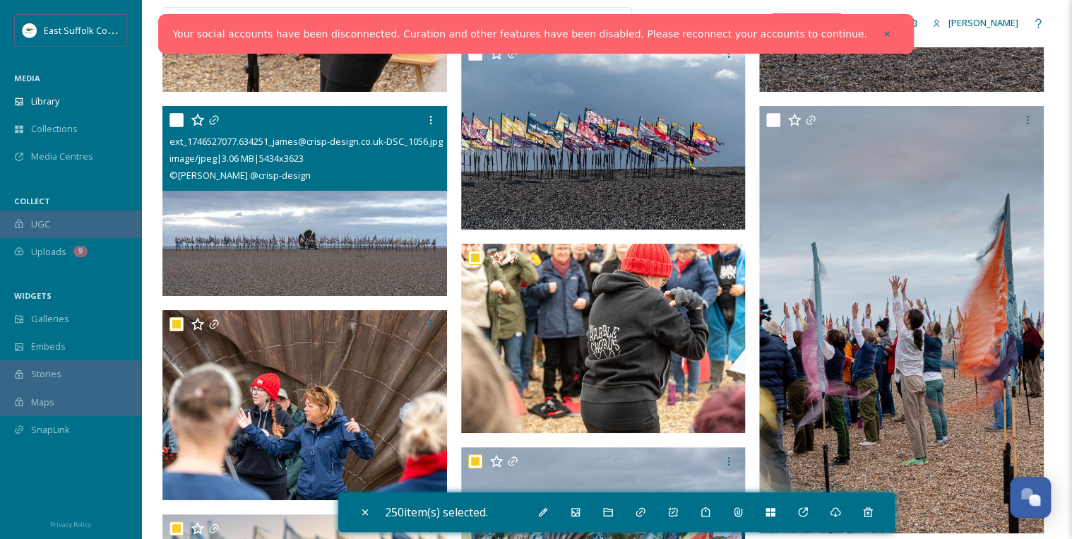
click at [178, 114] on input "checkbox" at bounding box center [176, 120] width 14 height 14
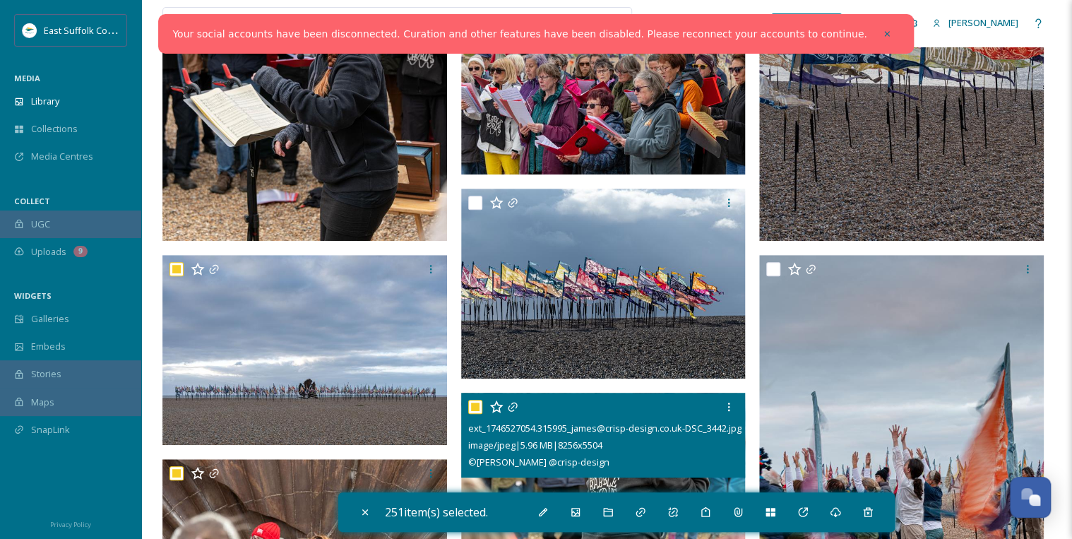
scroll to position [2937, 0]
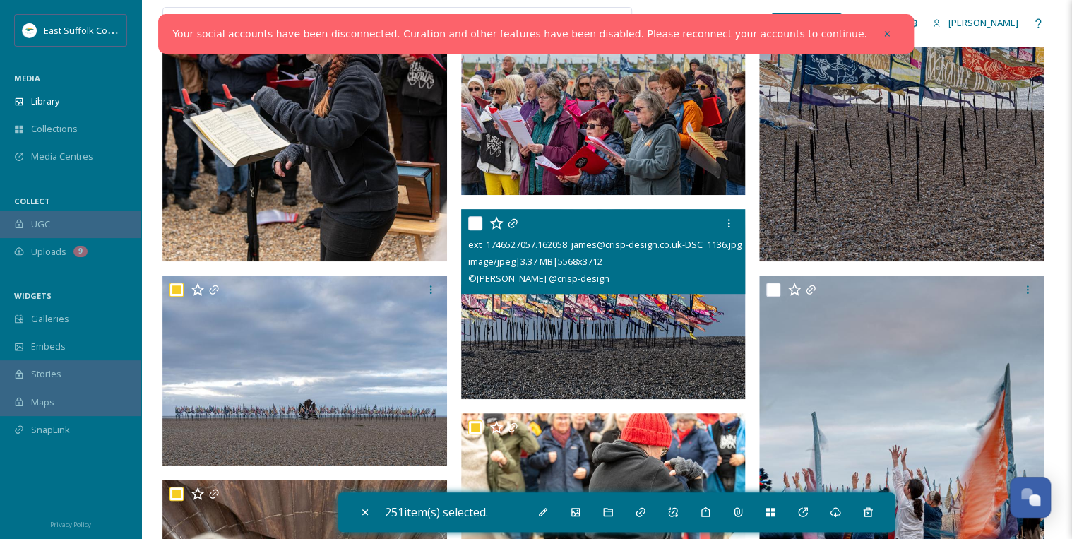
click at [474, 220] on input "checkbox" at bounding box center [475, 223] width 14 height 14
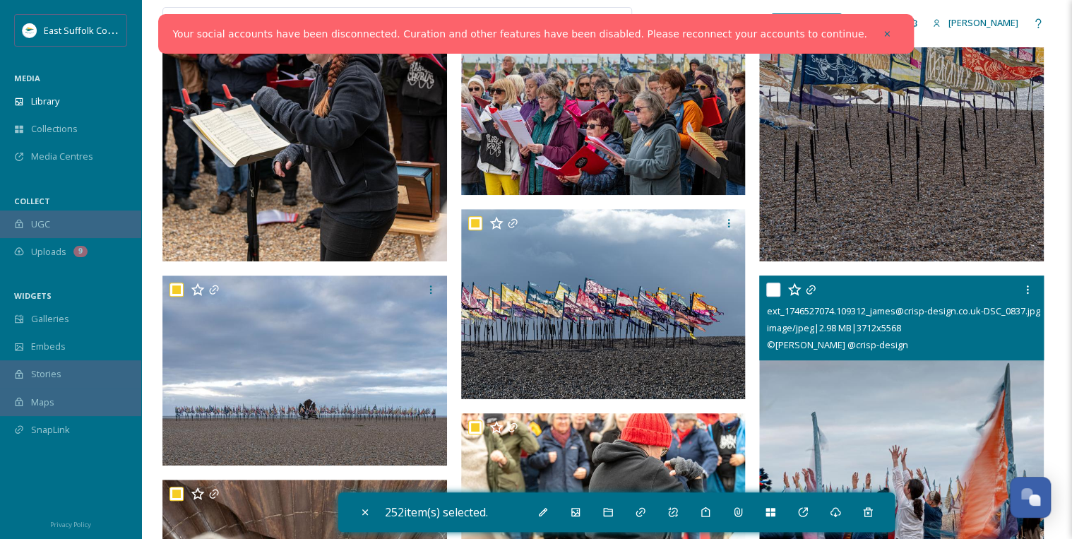
click at [775, 290] on input "checkbox" at bounding box center [773, 289] width 14 height 14
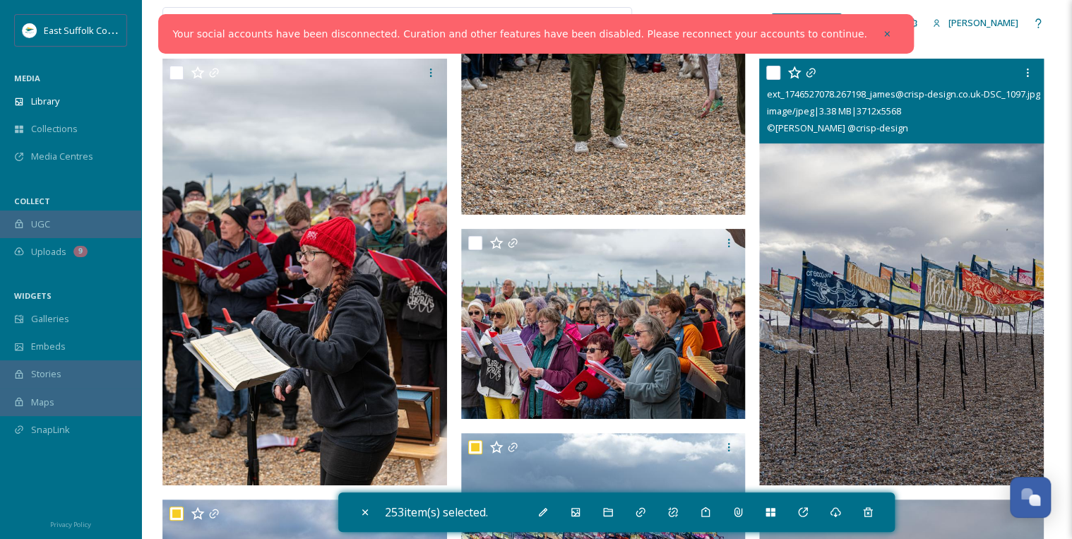
scroll to position [2655, 0]
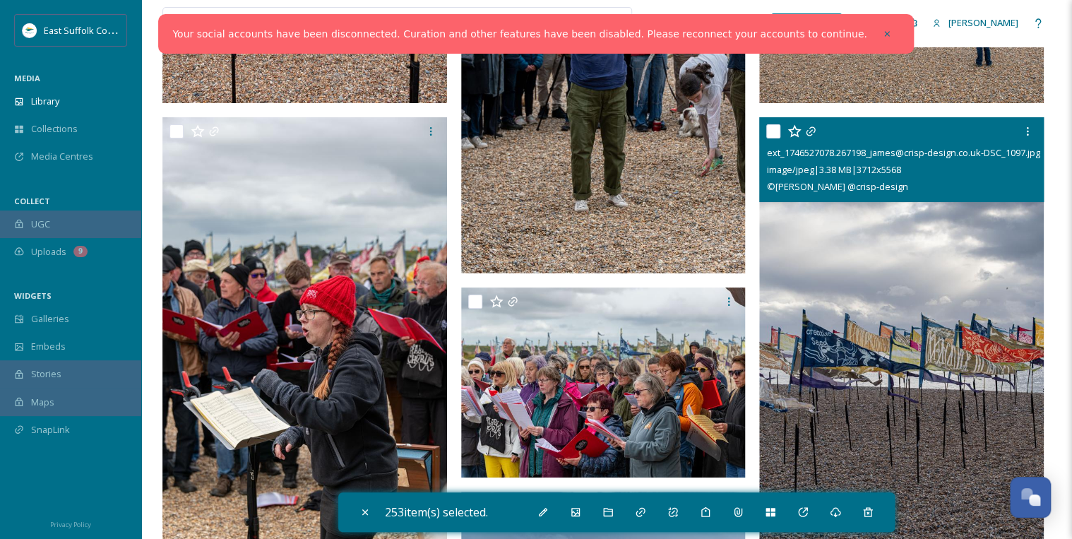
click at [771, 126] on input "checkbox" at bounding box center [773, 131] width 14 height 14
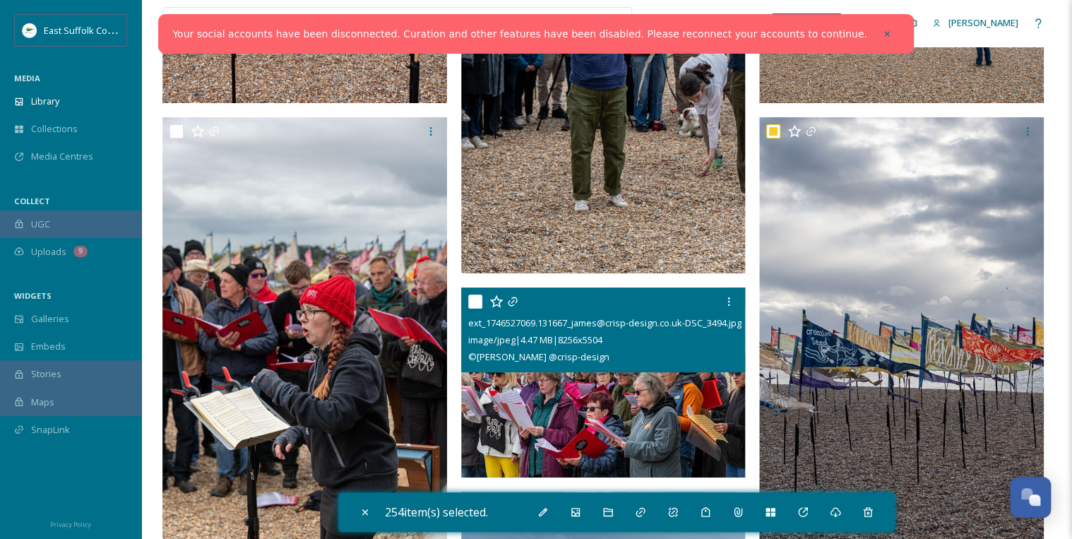
click at [475, 299] on input "checkbox" at bounding box center [475, 301] width 14 height 14
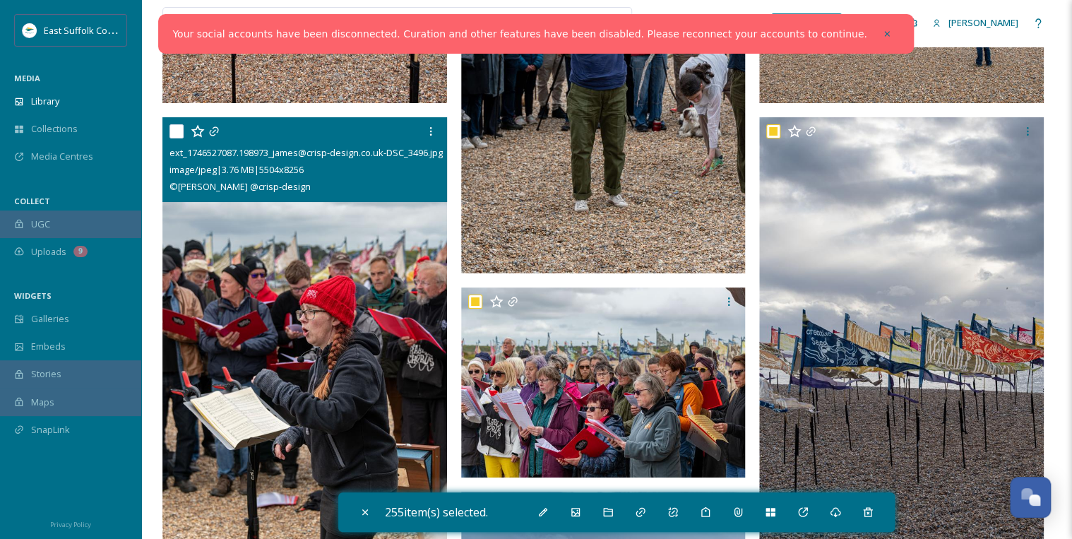
click at [174, 127] on input "checkbox" at bounding box center [176, 131] width 14 height 14
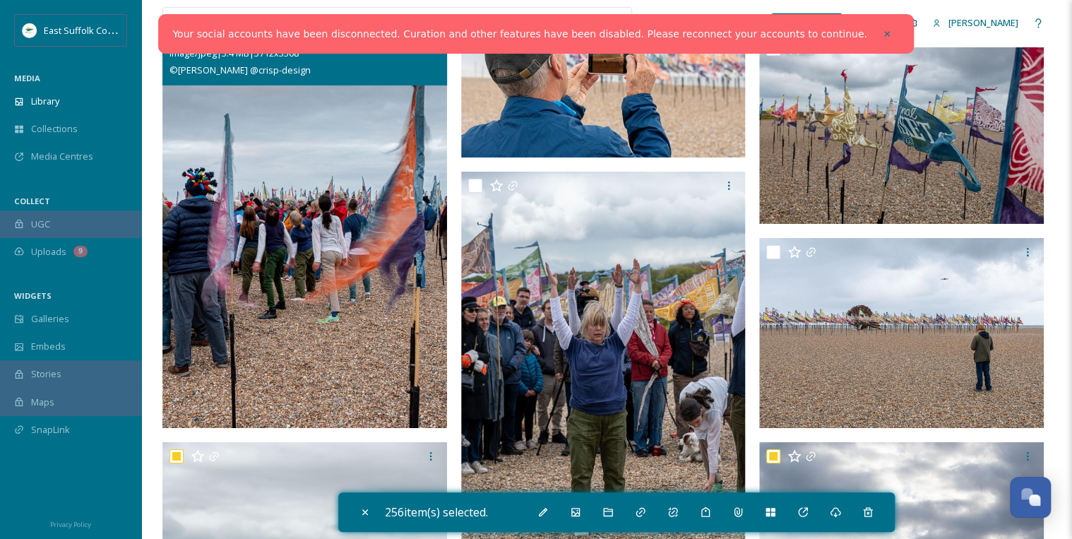
scroll to position [2316, 0]
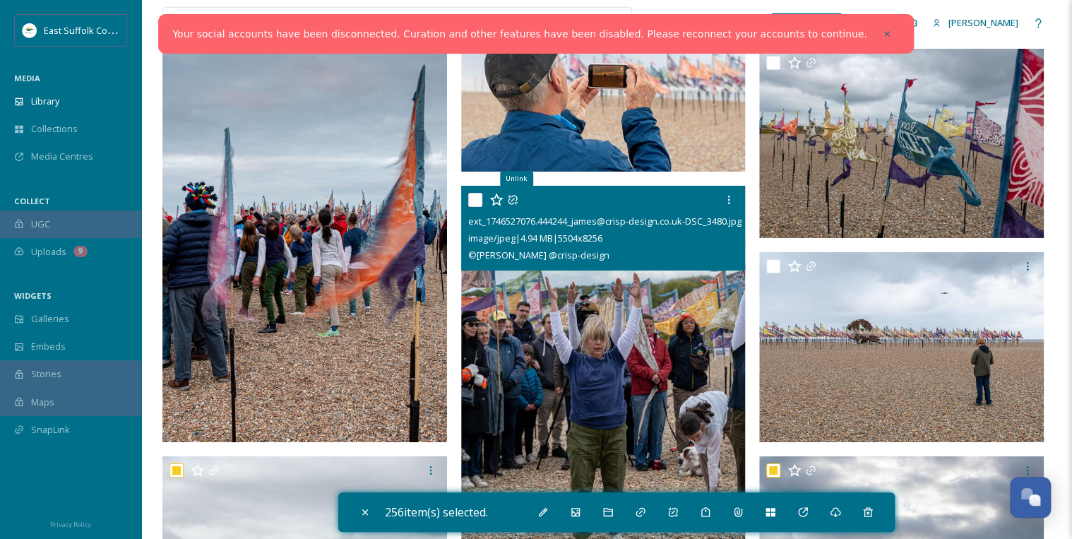
click at [472, 199] on input "checkbox" at bounding box center [475, 200] width 14 height 14
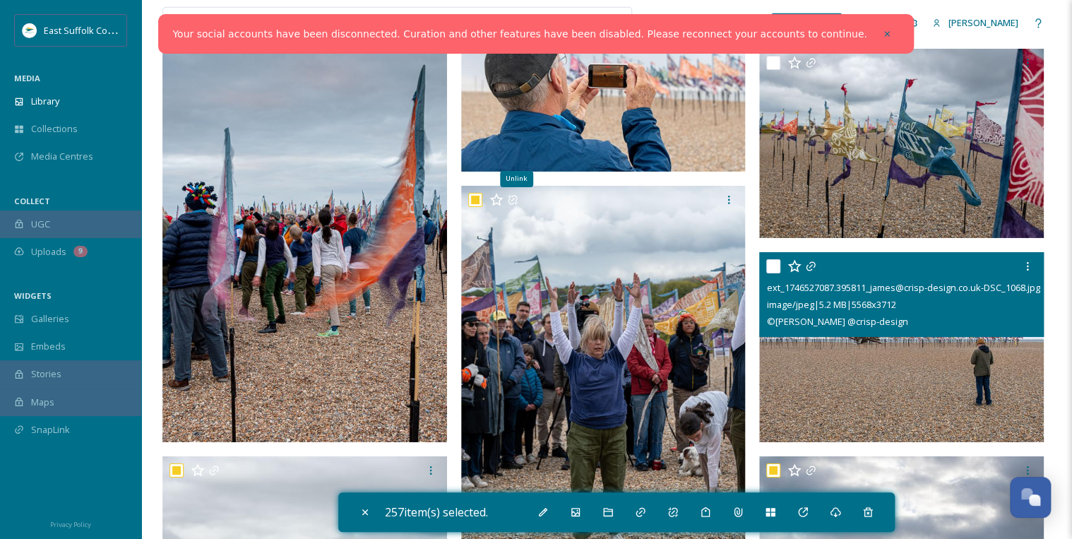
click at [775, 263] on input "checkbox" at bounding box center [773, 266] width 14 height 14
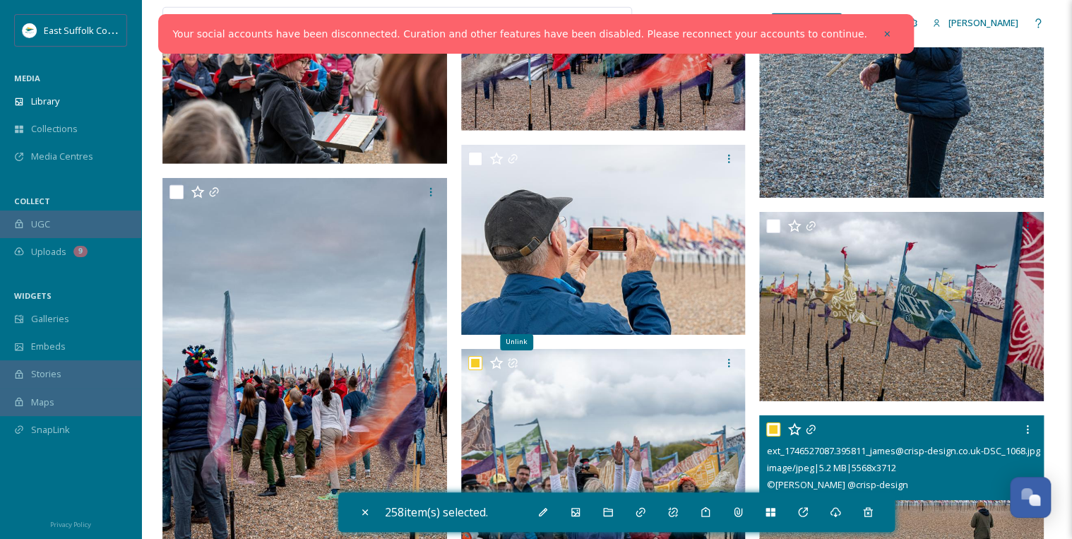
scroll to position [2147, 0]
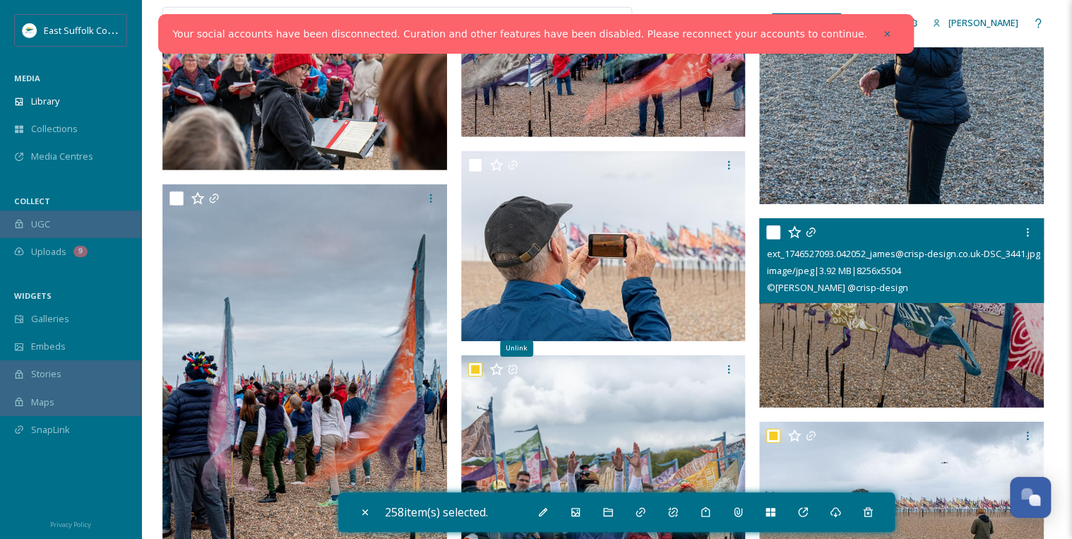
click at [775, 230] on input "checkbox" at bounding box center [773, 232] width 14 height 14
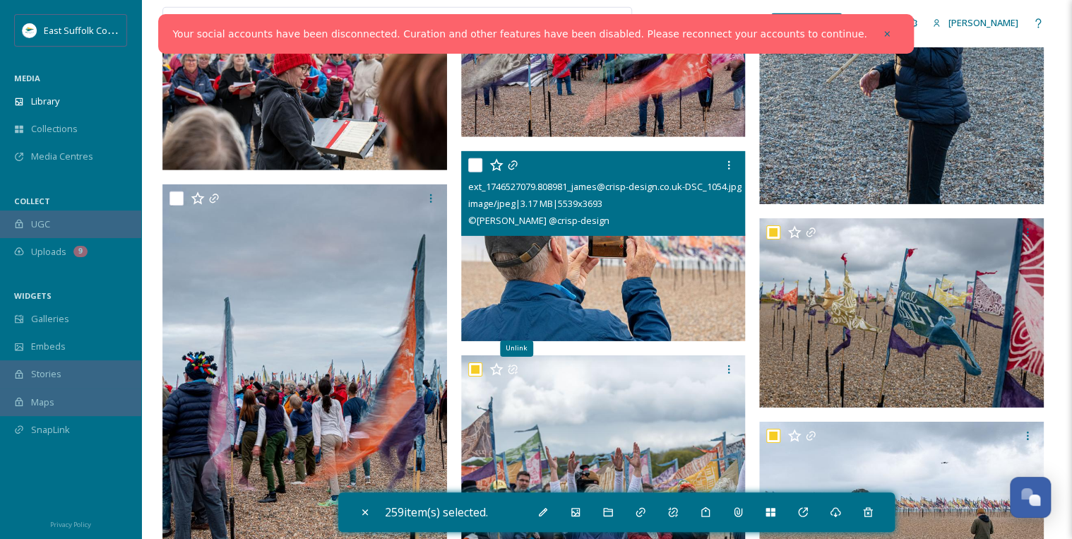
click at [472, 163] on input "checkbox" at bounding box center [475, 165] width 14 height 14
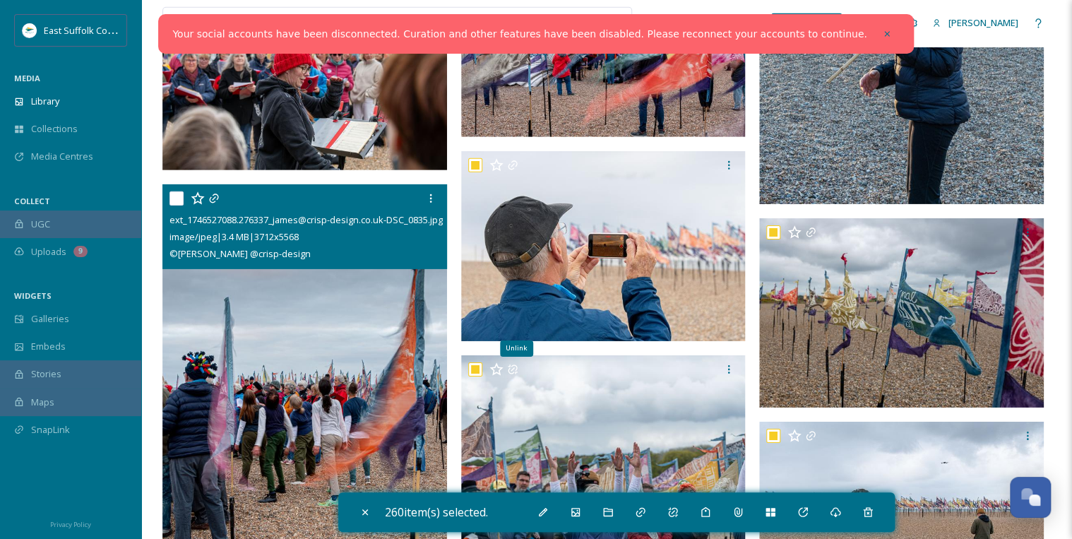
drag, startPoint x: 176, startPoint y: 192, endPoint x: 177, endPoint y: 207, distance: 14.9
click at [176, 193] on input "checkbox" at bounding box center [176, 198] width 14 height 14
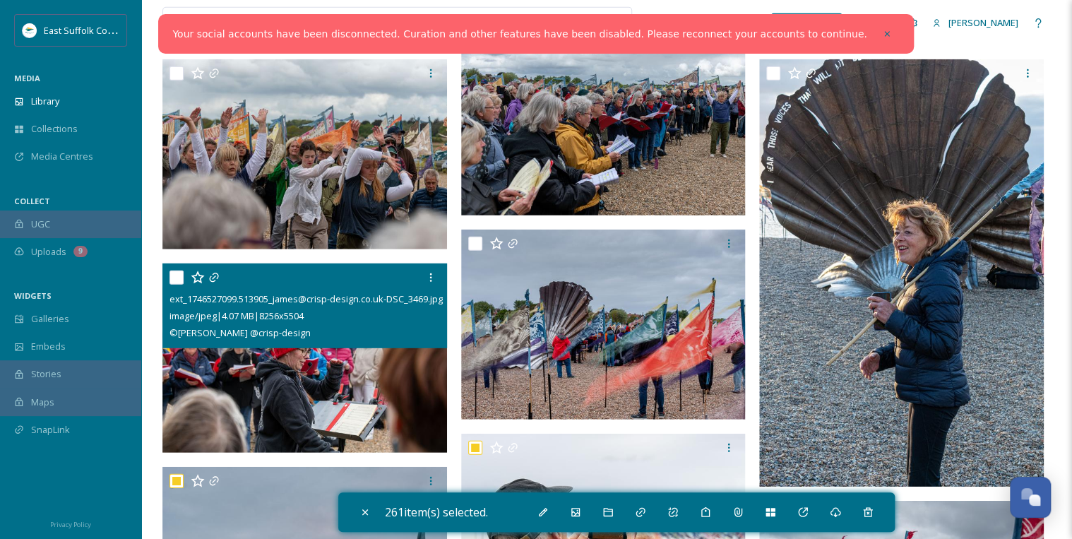
scroll to position [1864, 0]
click at [175, 277] on input "checkbox" at bounding box center [176, 277] width 14 height 14
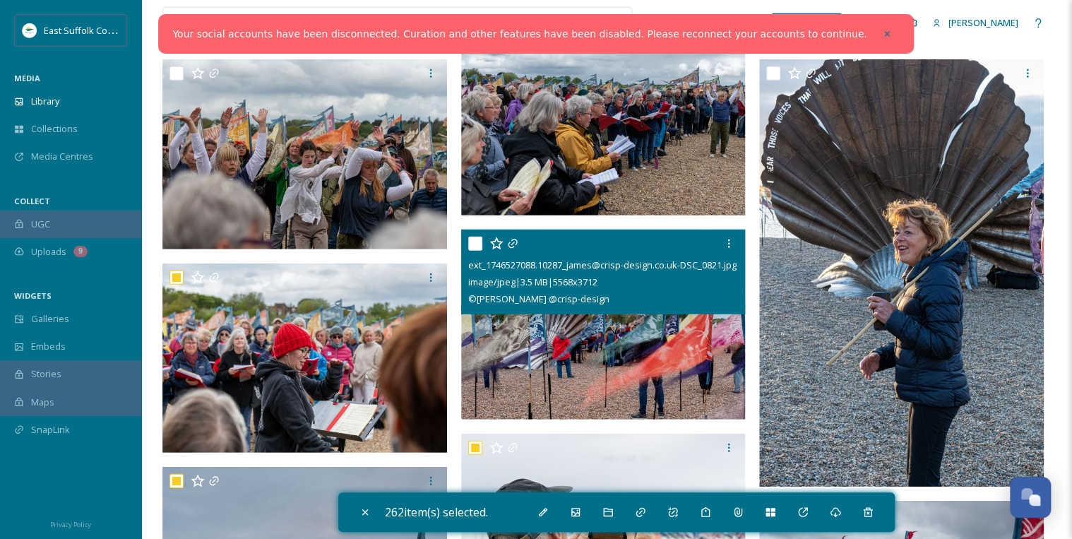
click at [477, 240] on input "checkbox" at bounding box center [475, 244] width 14 height 14
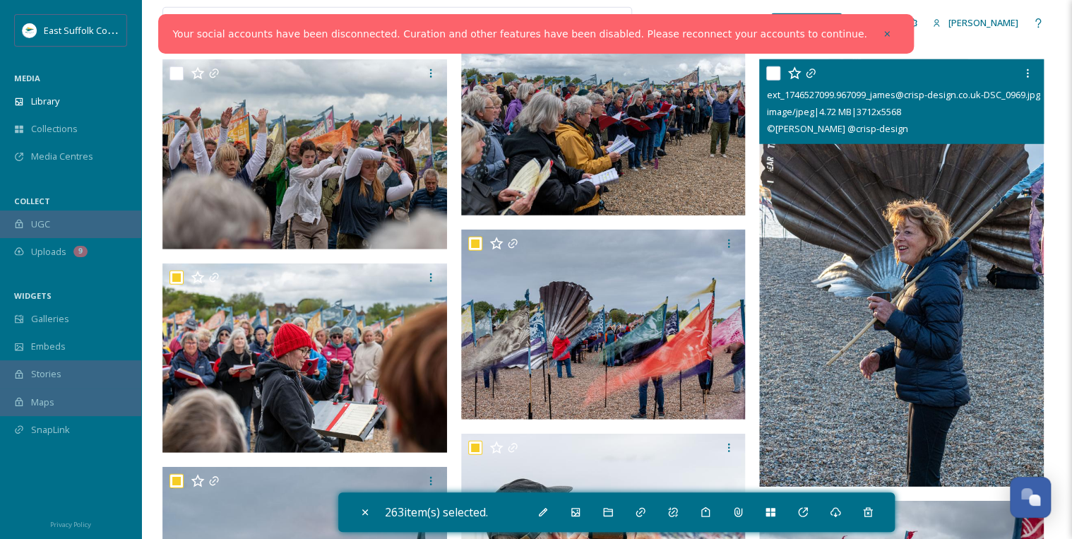
click at [772, 71] on input "checkbox" at bounding box center [773, 73] width 14 height 14
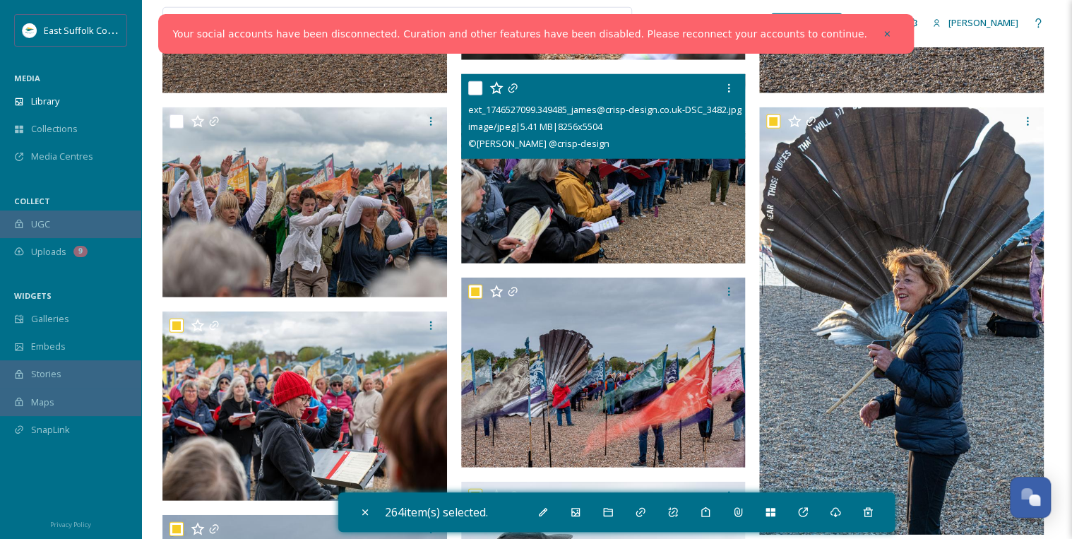
scroll to position [1695, 0]
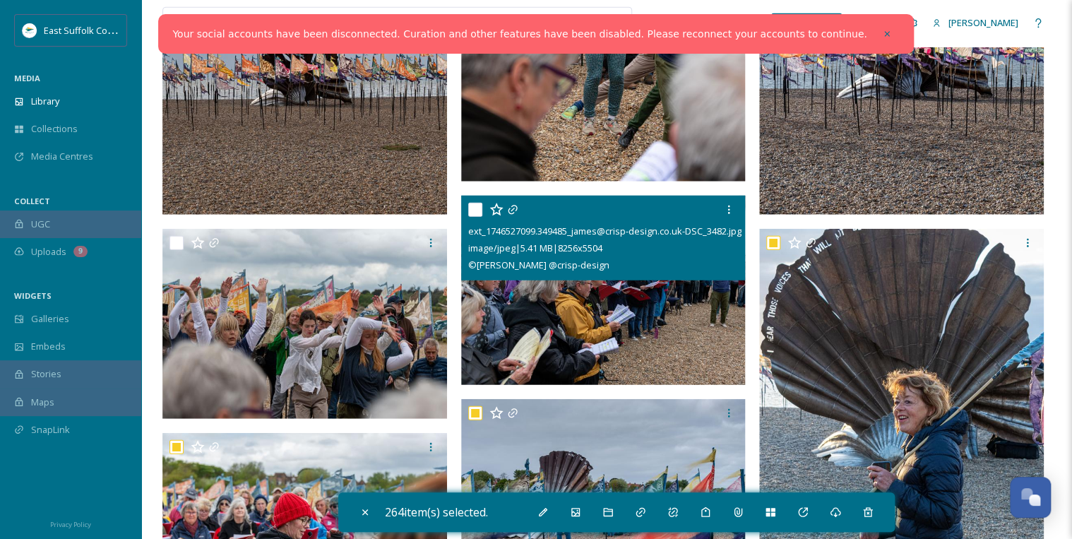
click at [477, 209] on input "checkbox" at bounding box center [475, 210] width 14 height 14
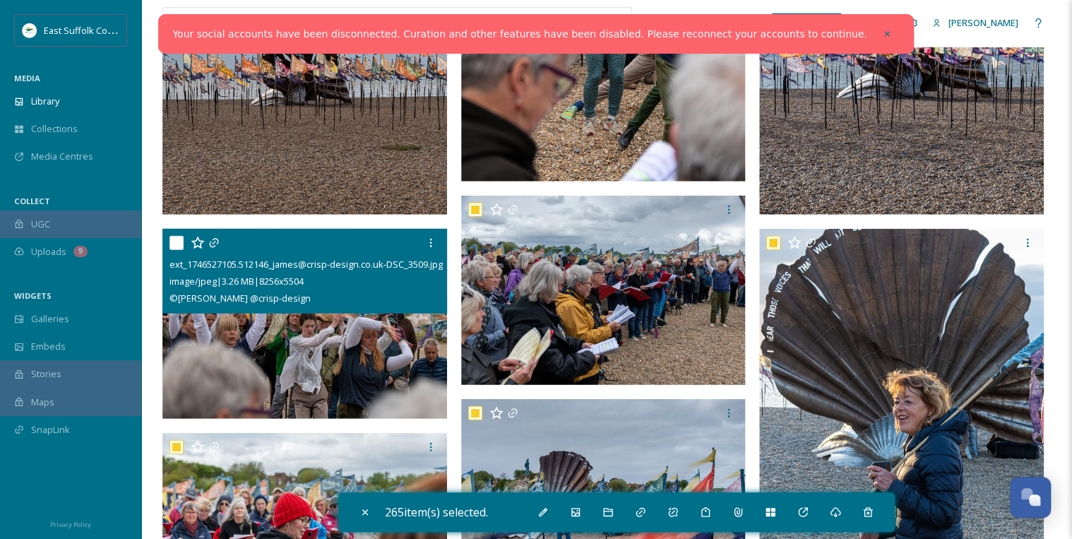
click at [175, 246] on input "checkbox" at bounding box center [176, 243] width 14 height 14
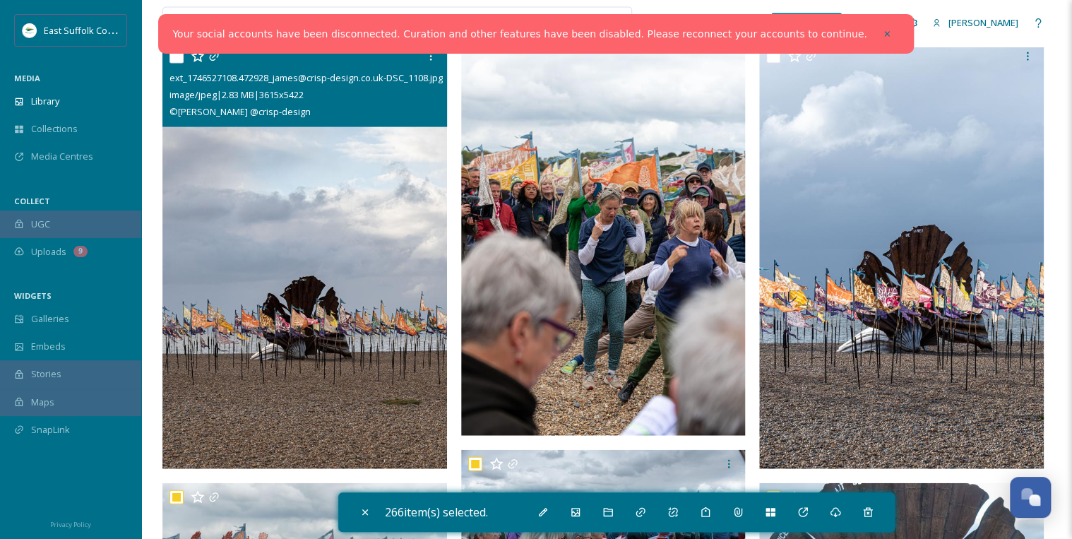
scroll to position [1356, 0]
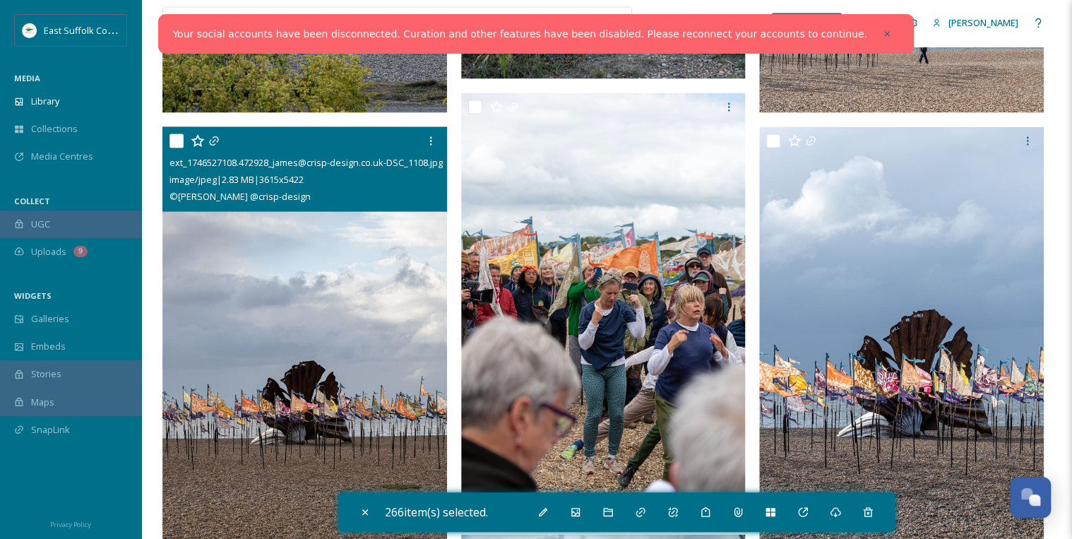
click at [176, 140] on input "checkbox" at bounding box center [176, 141] width 14 height 14
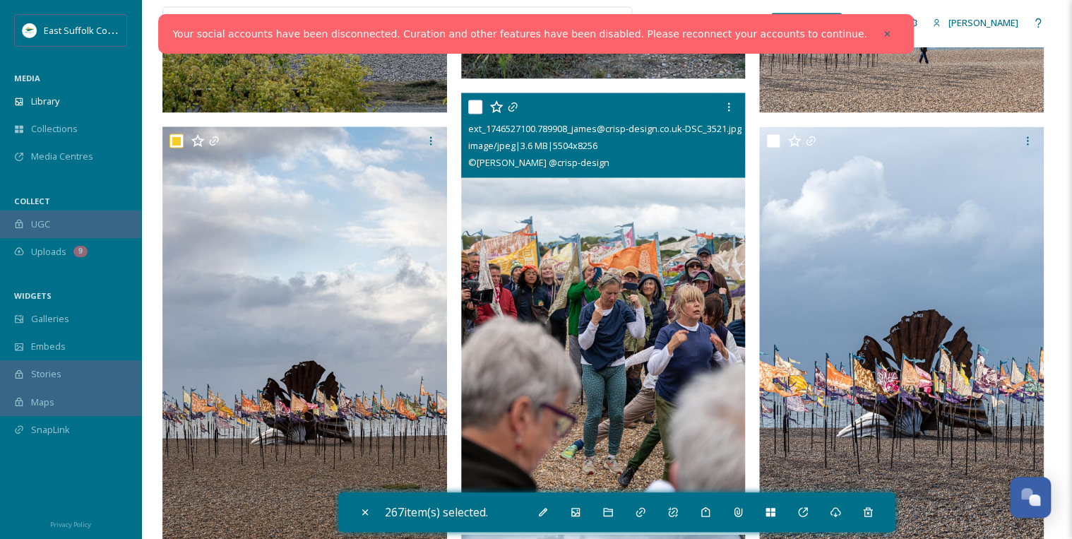
click at [477, 107] on input "checkbox" at bounding box center [475, 107] width 14 height 14
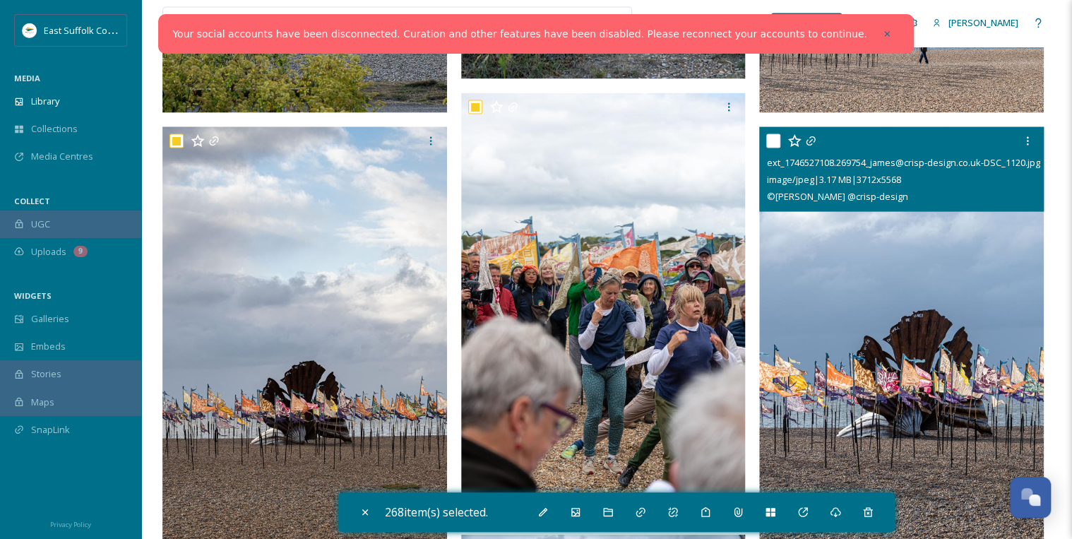
click at [772, 136] on input "checkbox" at bounding box center [773, 141] width 14 height 14
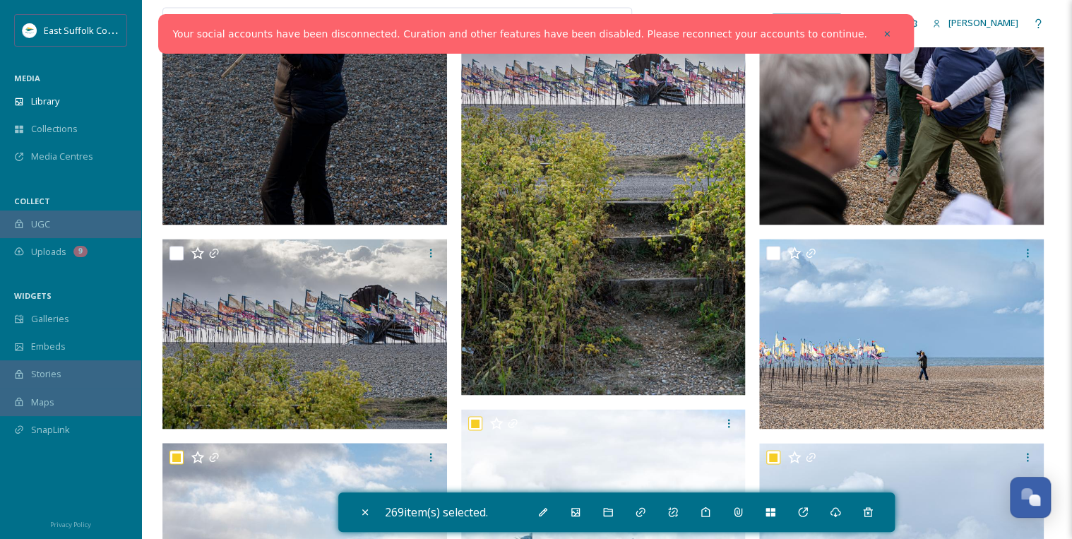
scroll to position [1017, 0]
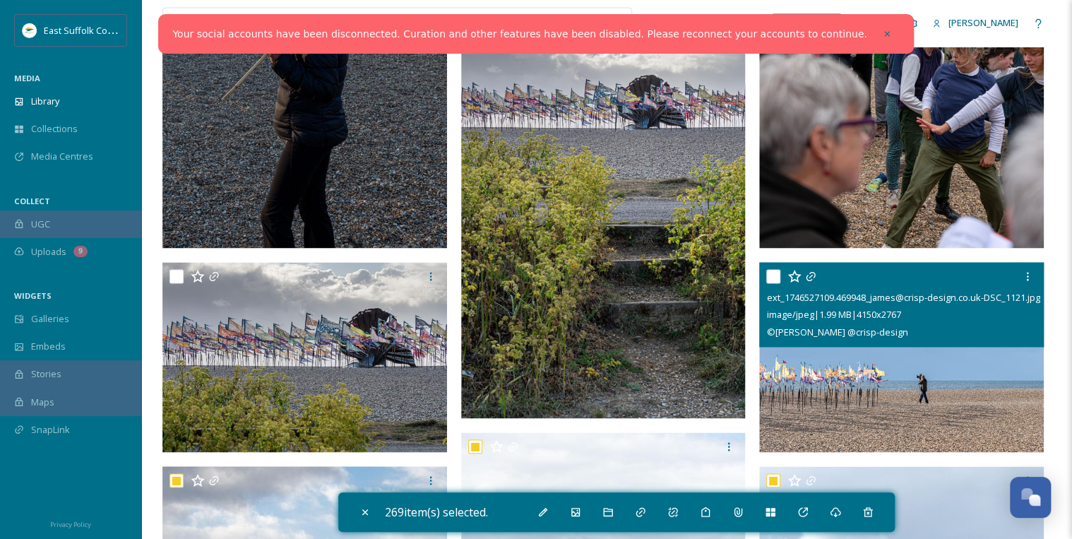
click at [770, 273] on input "checkbox" at bounding box center [773, 276] width 14 height 14
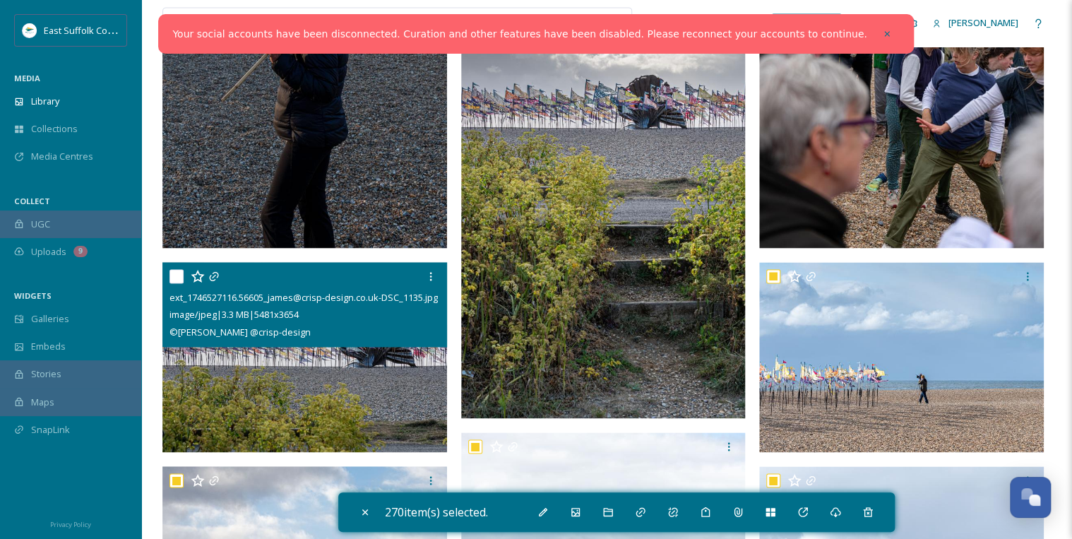
click at [173, 273] on input "checkbox" at bounding box center [176, 276] width 14 height 14
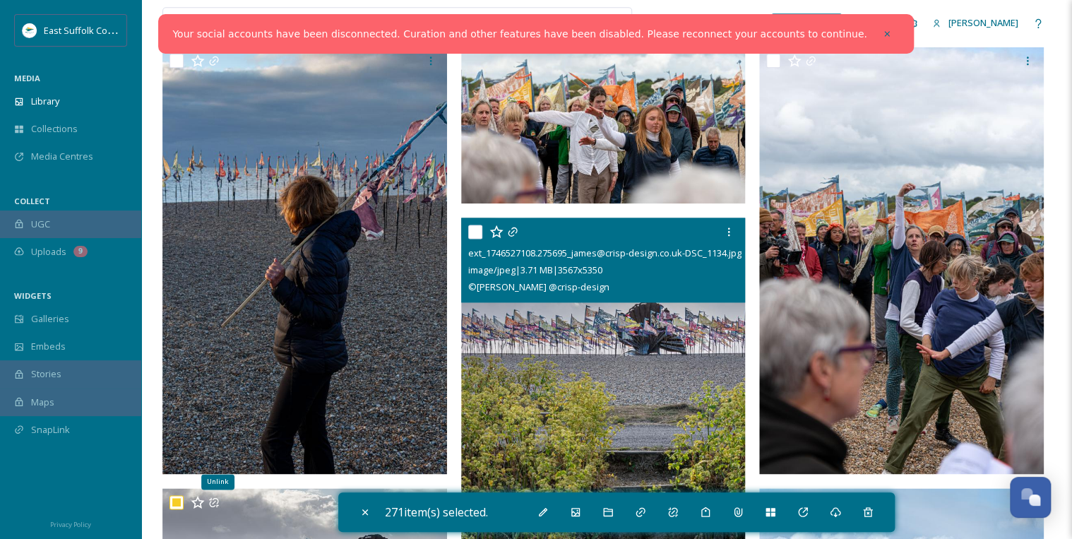
scroll to position [791, 0]
click at [475, 227] on input "checkbox" at bounding box center [475, 232] width 14 height 14
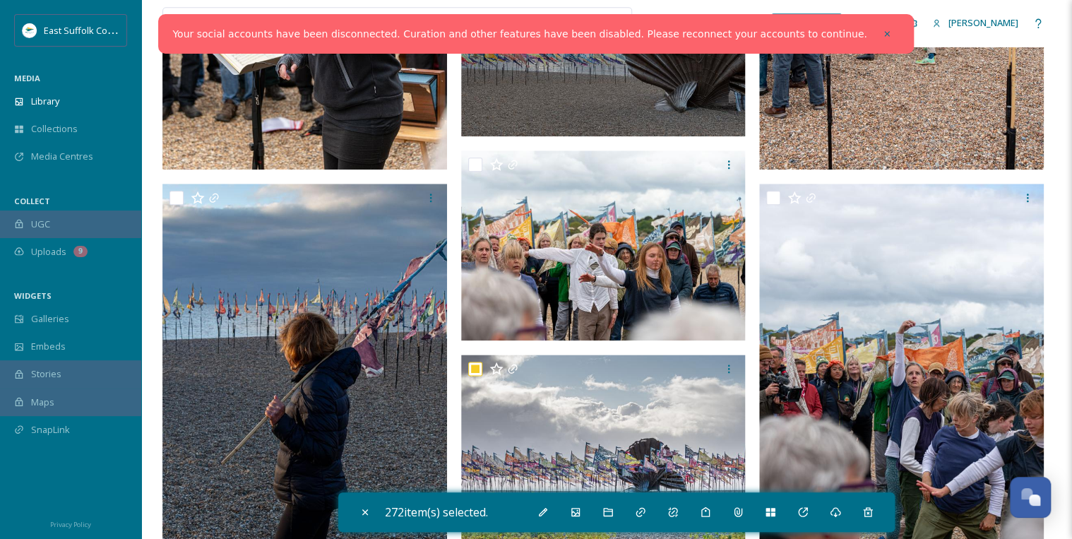
scroll to position [621, 0]
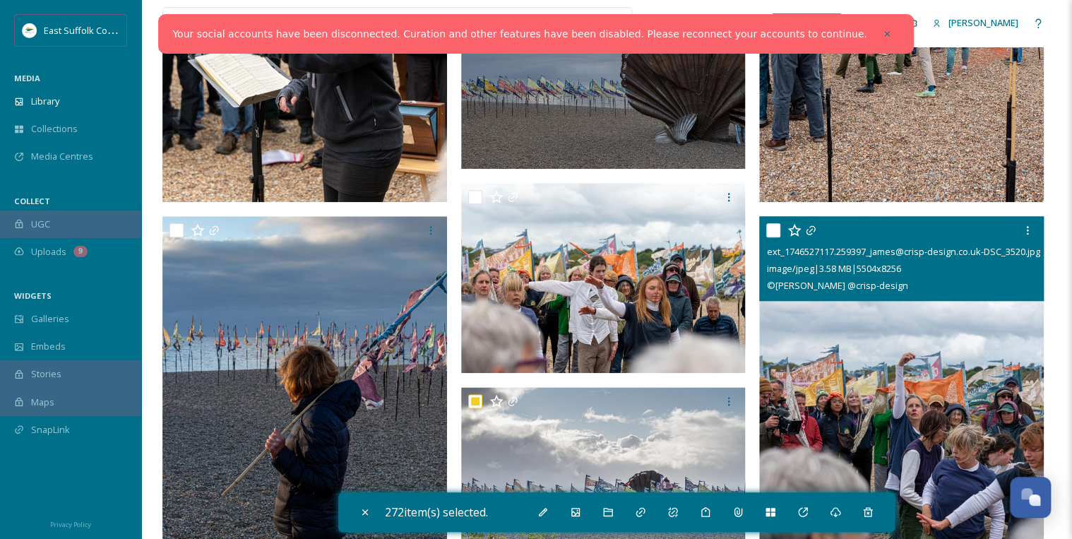
click at [768, 228] on input "checkbox" at bounding box center [773, 230] width 14 height 14
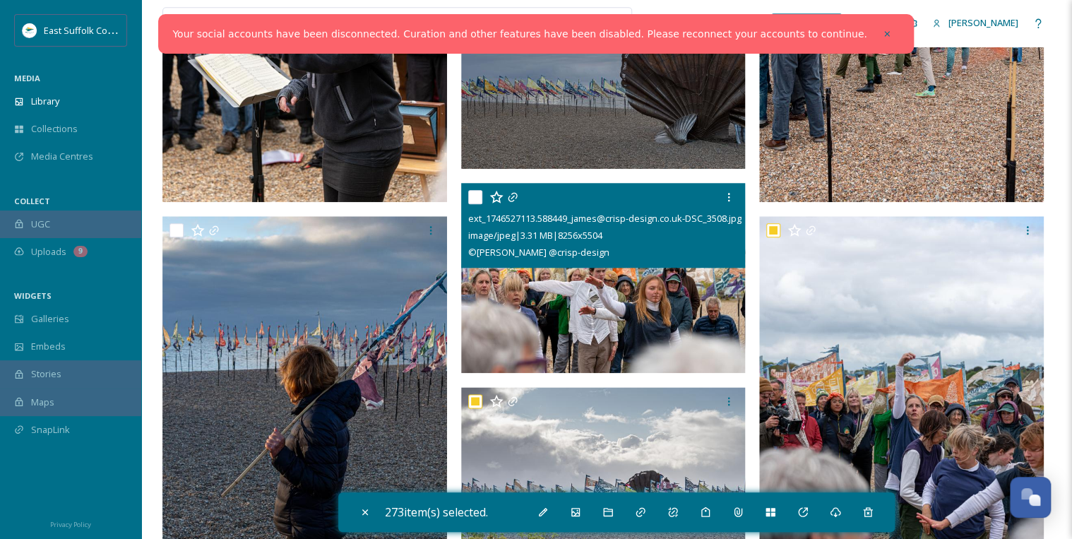
click at [474, 197] on input "checkbox" at bounding box center [475, 197] width 14 height 14
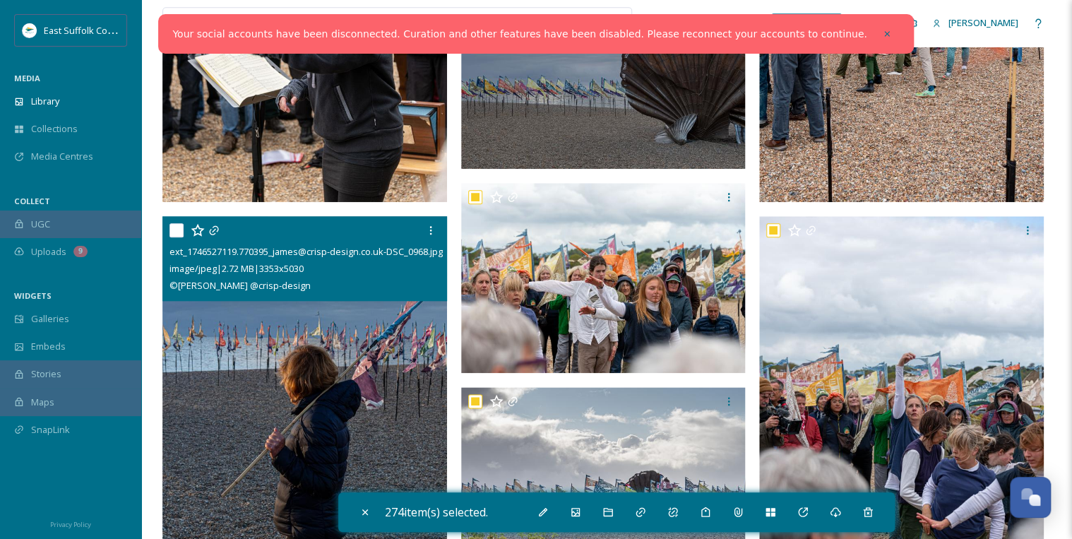
click at [175, 227] on input "checkbox" at bounding box center [176, 230] width 14 height 14
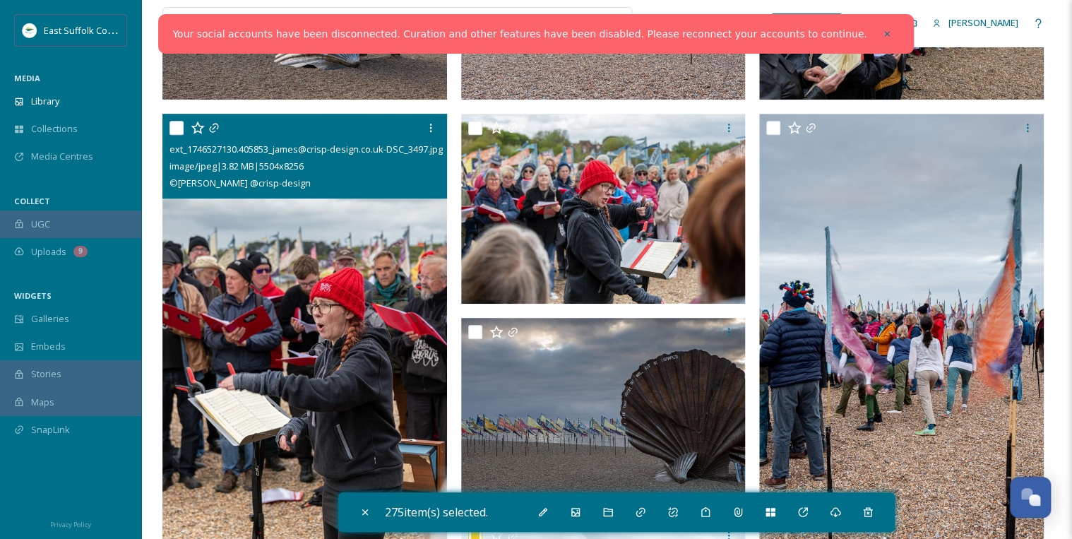
scroll to position [226, 0]
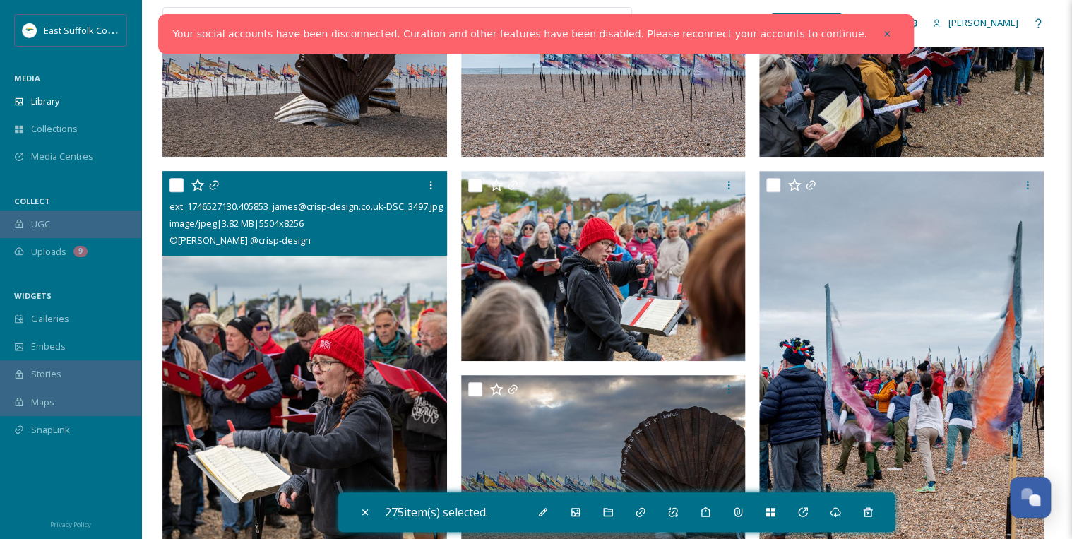
click at [177, 185] on input "checkbox" at bounding box center [176, 185] width 14 height 14
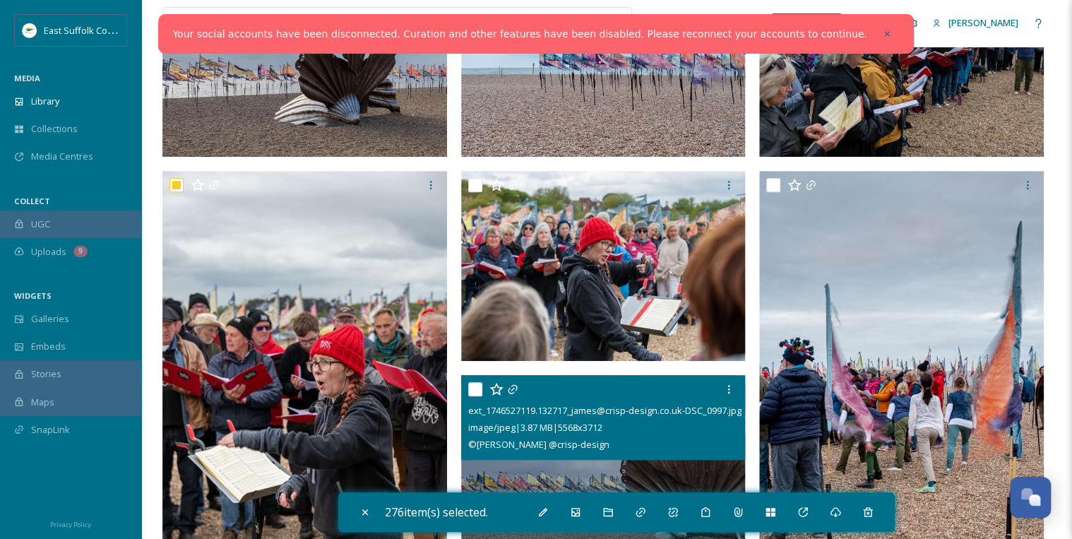
drag, startPoint x: 472, startPoint y: 385, endPoint x: 455, endPoint y: 320, distance: 67.1
click at [471, 384] on input "checkbox" at bounding box center [475, 389] width 14 height 14
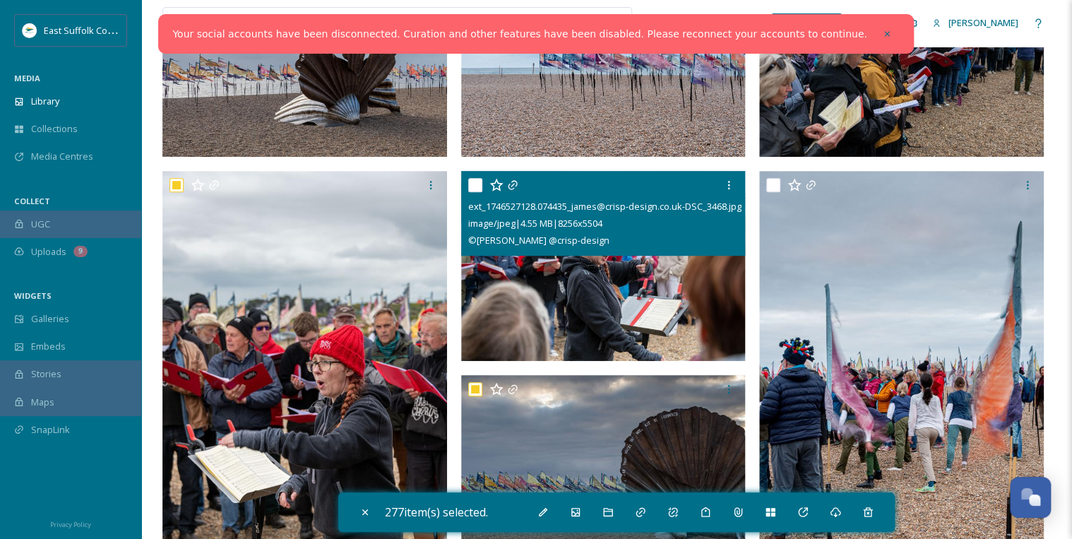
click at [475, 179] on input "checkbox" at bounding box center [475, 185] width 14 height 14
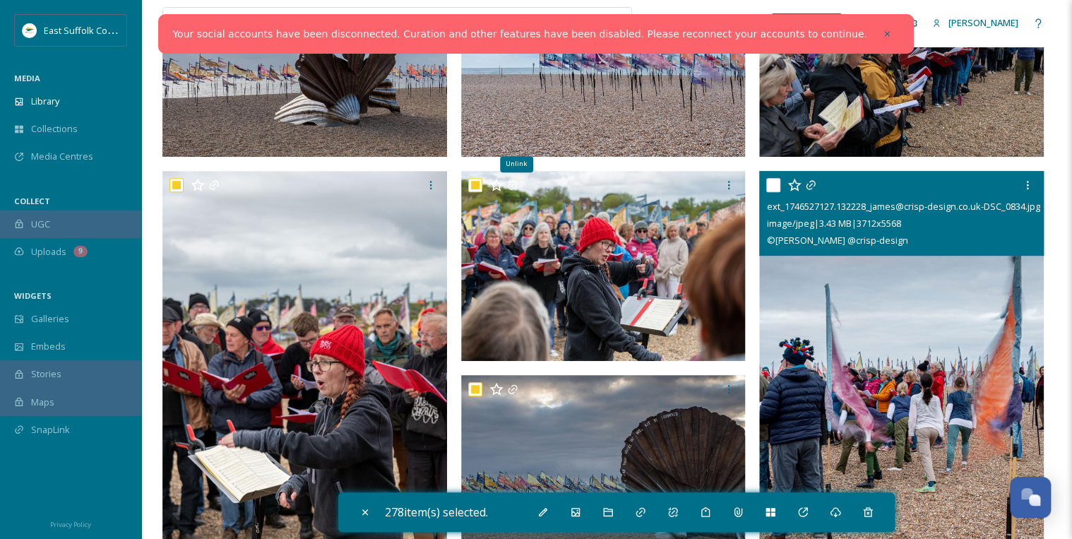
click at [775, 183] on input "checkbox" at bounding box center [773, 185] width 14 height 14
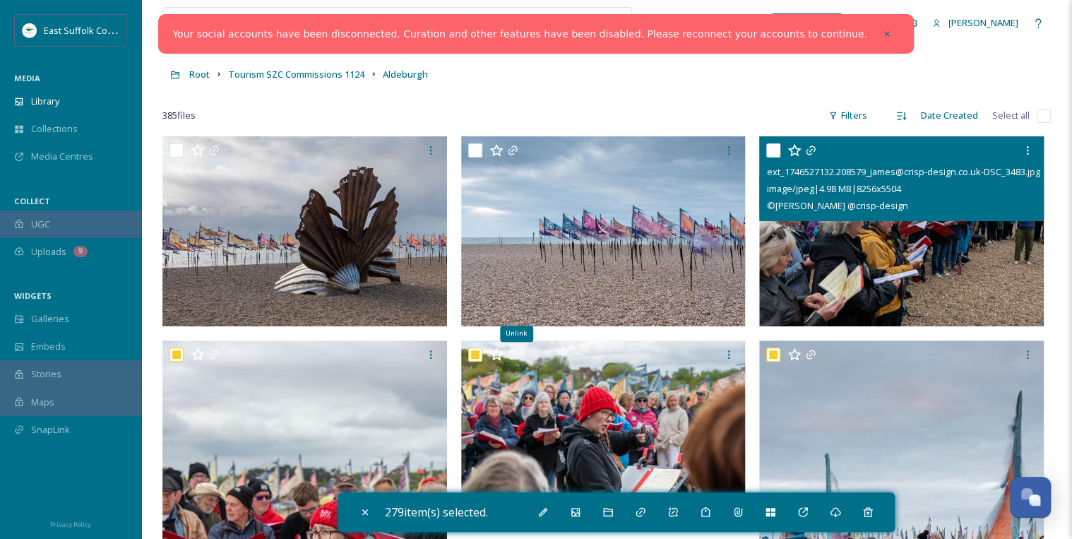
scroll to position [0, 0]
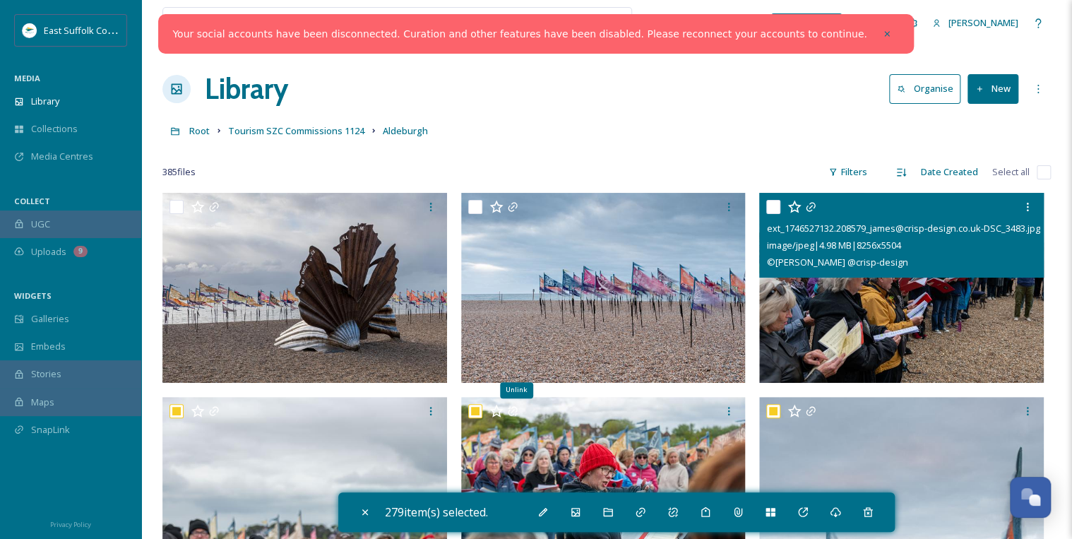
click at [774, 206] on input "checkbox" at bounding box center [773, 207] width 14 height 14
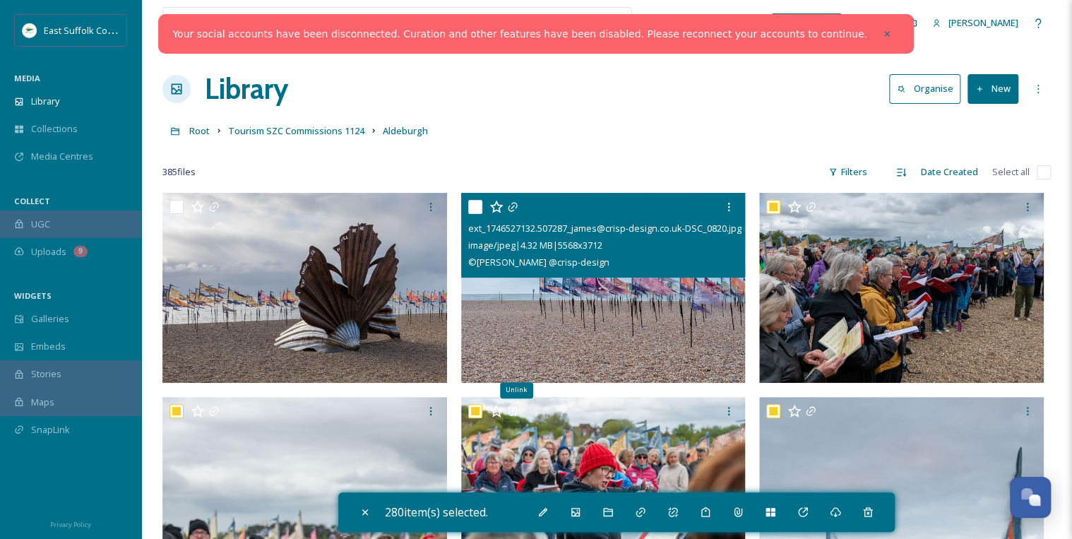
click at [470, 205] on input "checkbox" at bounding box center [475, 207] width 14 height 14
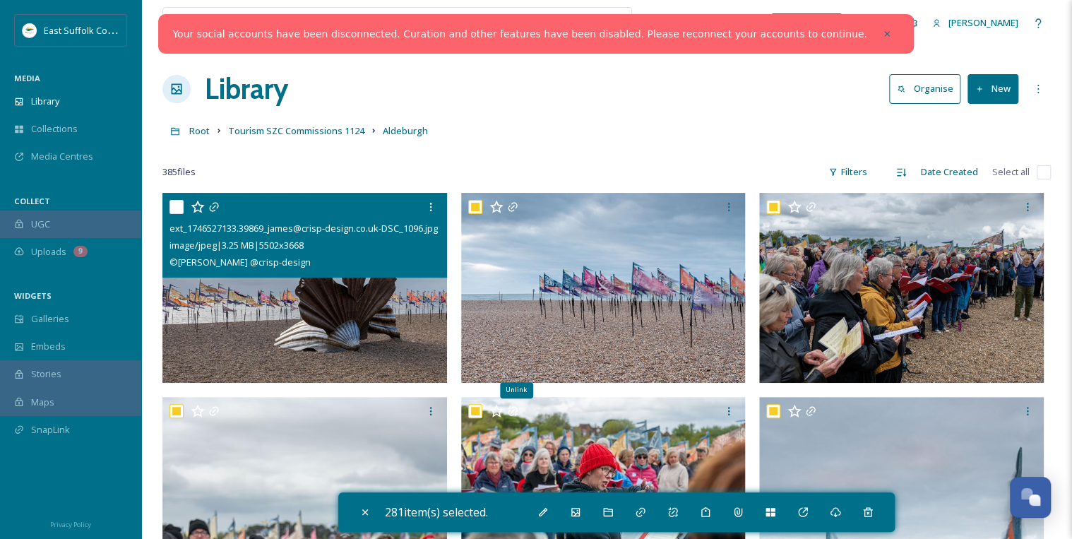
click at [170, 201] on input "checkbox" at bounding box center [176, 207] width 14 height 14
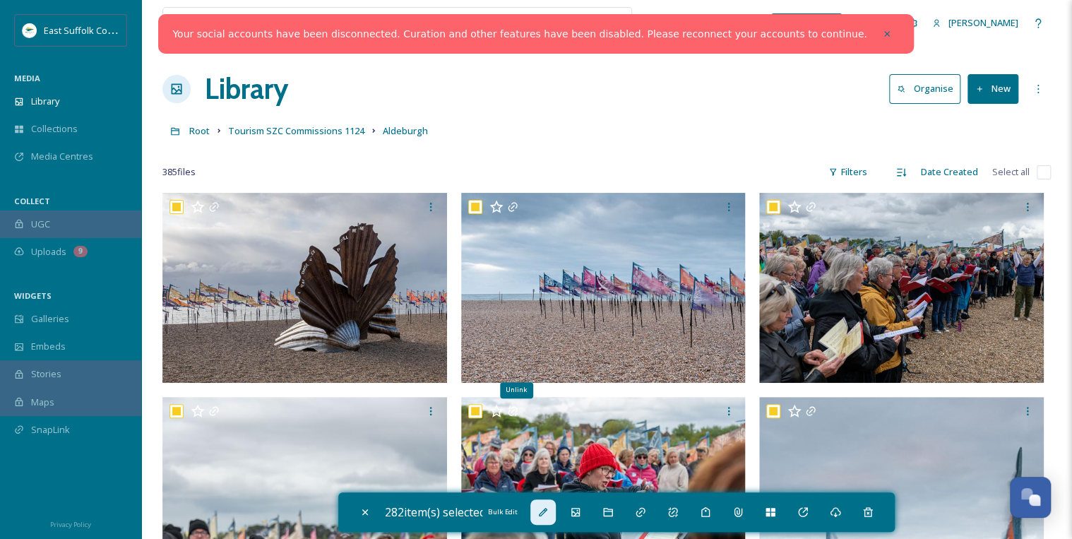
click at [546, 514] on icon at bounding box center [543, 512] width 8 height 8
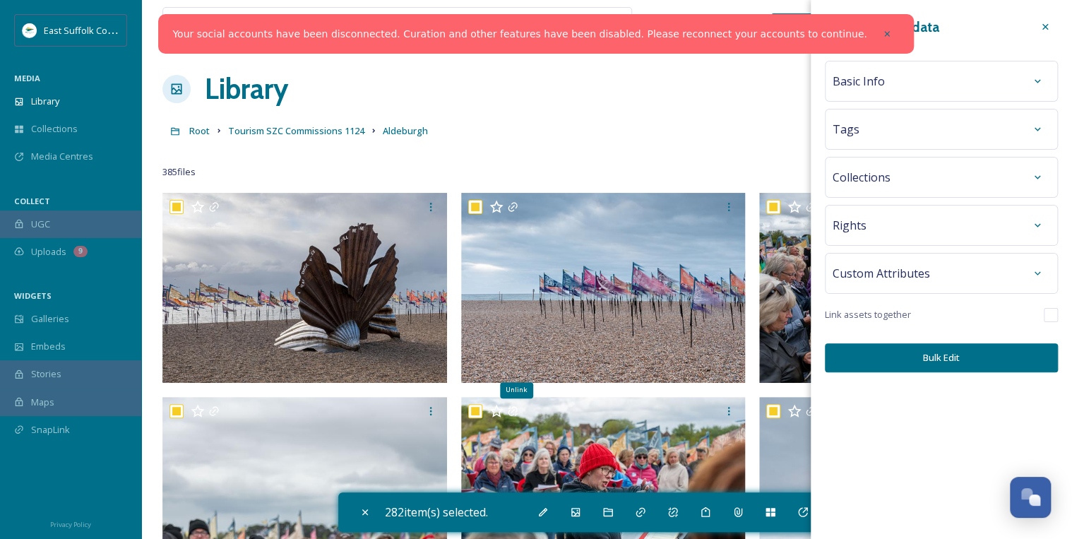
click at [898, 80] on div "Basic Info" at bounding box center [940, 80] width 217 height 25
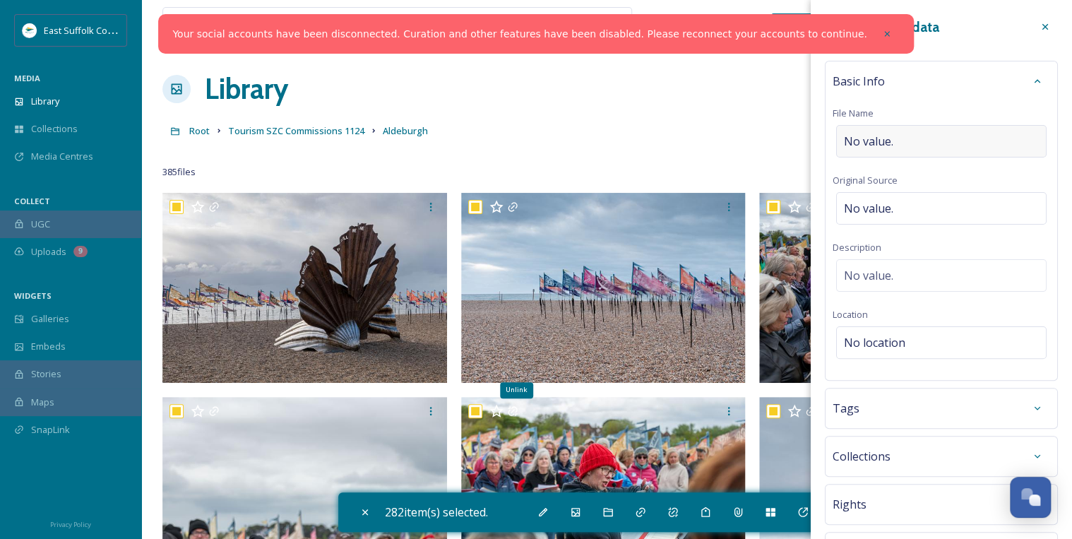
click at [879, 137] on span "No value." at bounding box center [868, 141] width 49 height 17
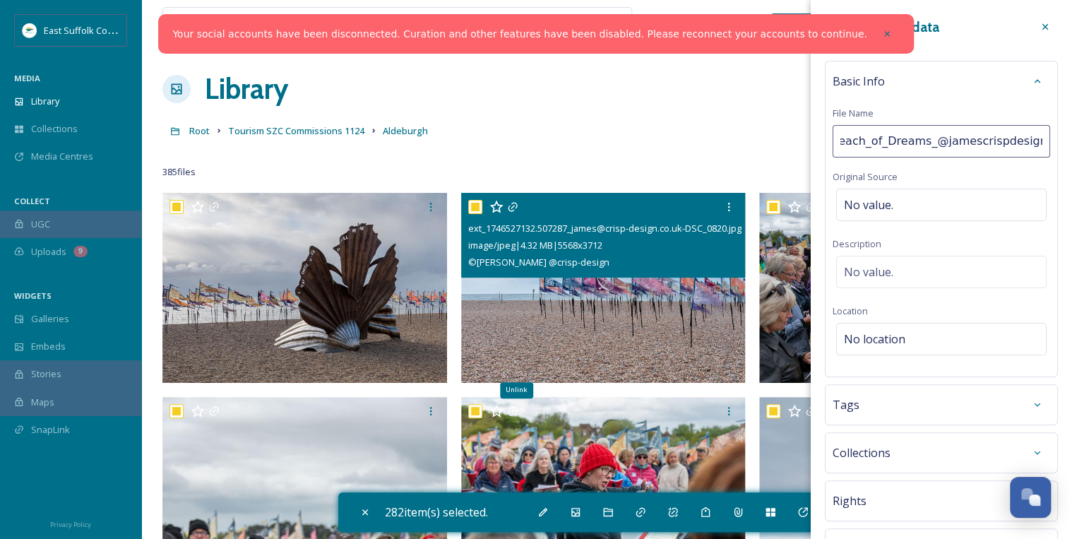
scroll to position [0, 80]
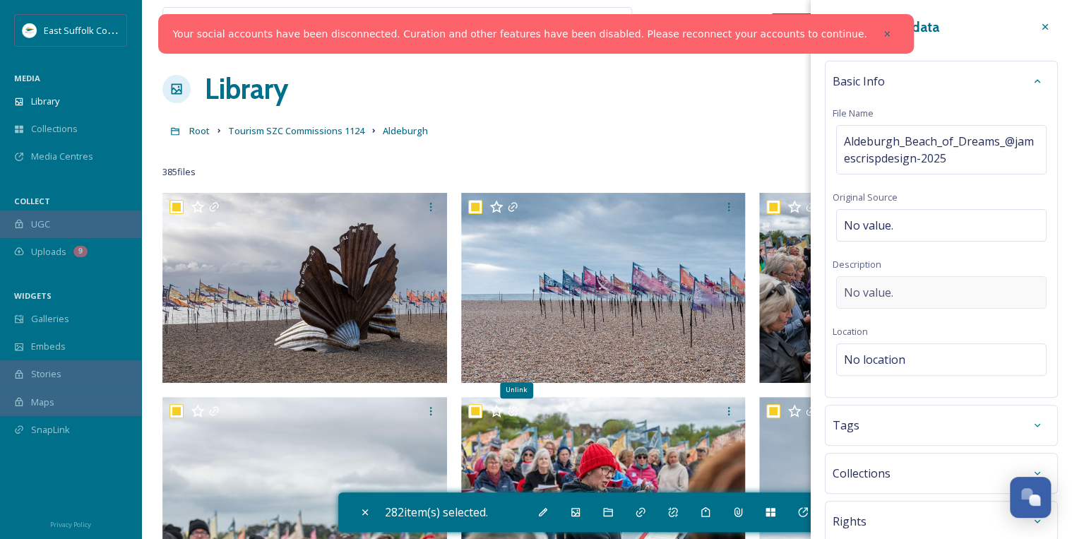
click at [890, 268] on div "Basic Info File Name Aldeburgh_Beach_of_Dreams_@jamescrispdesign-2025 Original …" at bounding box center [941, 229] width 233 height 337
click at [886, 291] on span "No value." at bounding box center [868, 292] width 49 height 17
click at [856, 285] on textarea at bounding box center [940, 334] width 217 height 117
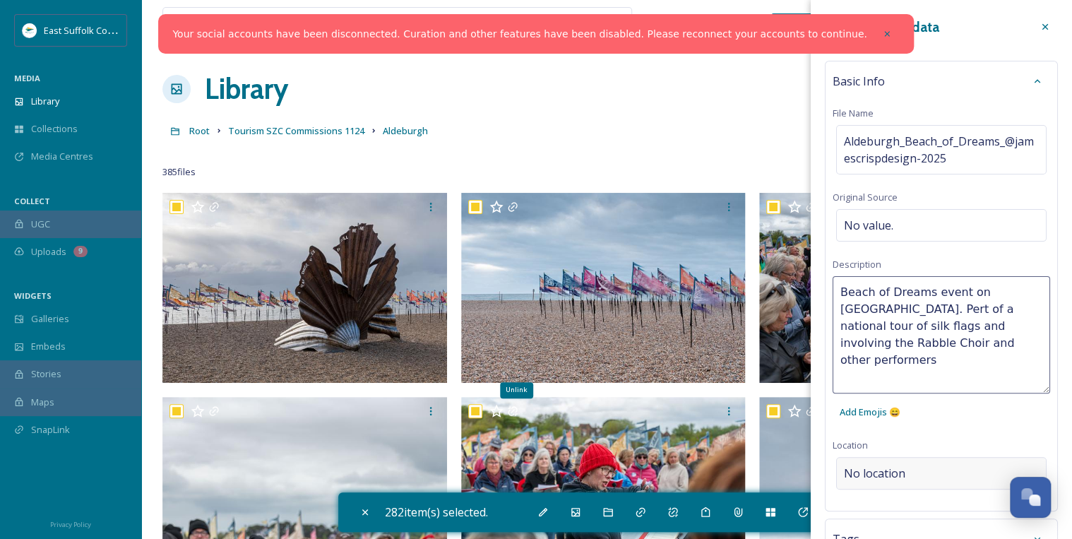
scroll to position [56, 0]
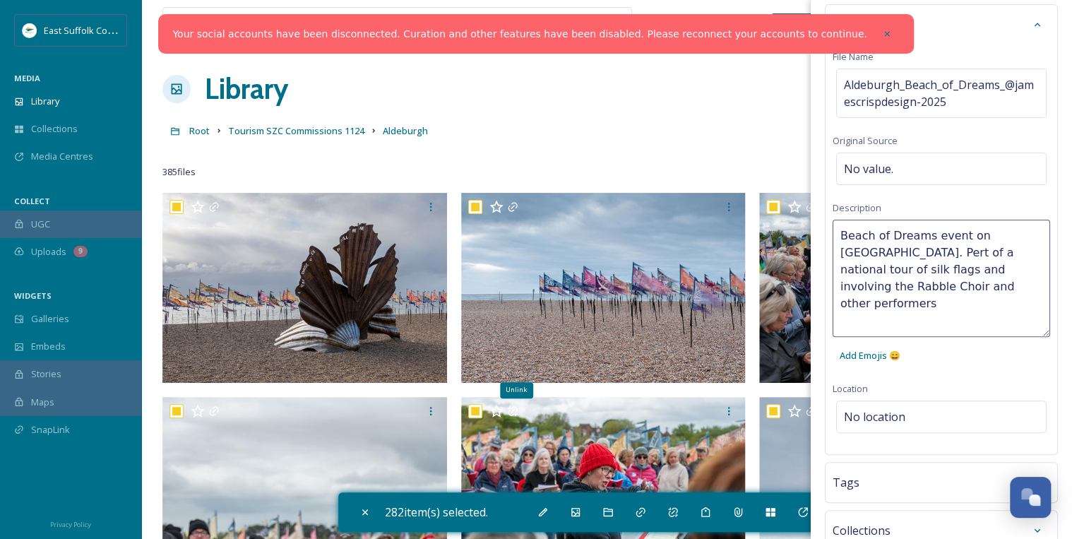
click at [887, 254] on textarea "Beach of Dreams event on [GEOGRAPHIC_DATA]. Pert of a national tour of silk fla…" at bounding box center [940, 278] width 217 height 117
drag, startPoint x: 842, startPoint y: 269, endPoint x: 907, endPoint y: 299, distance: 71.7
click at [842, 270] on textarea "Beach of Dreams event on [GEOGRAPHIC_DATA]. Part of a national tour of silk fla…" at bounding box center [940, 278] width 217 height 117
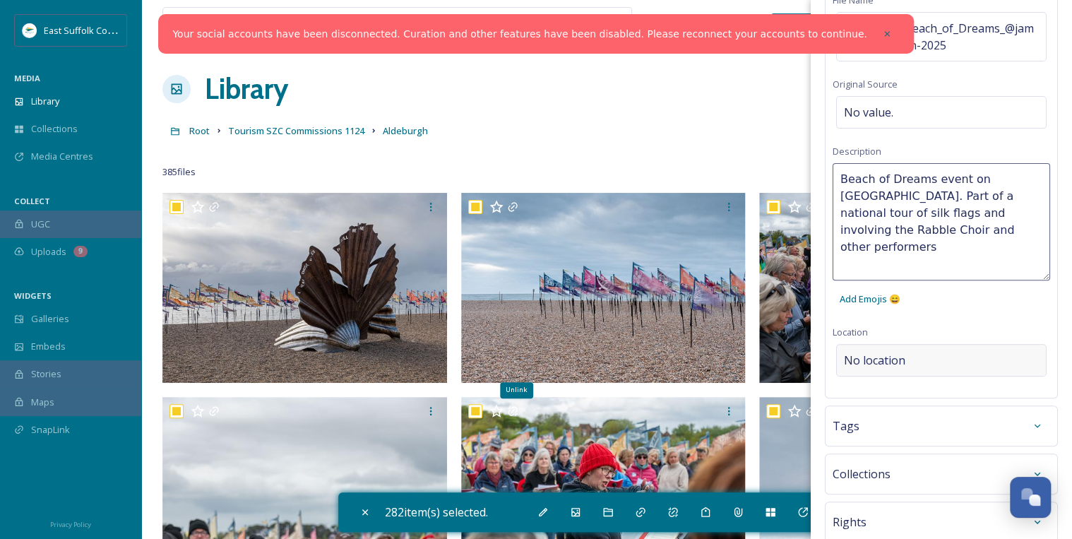
click at [904, 361] on div "Bulk Edit Metadata Basic Info File Name Aldeburgh_Beach_of_Dreams_@jamescrispde…" at bounding box center [941, 285] width 261 height 796
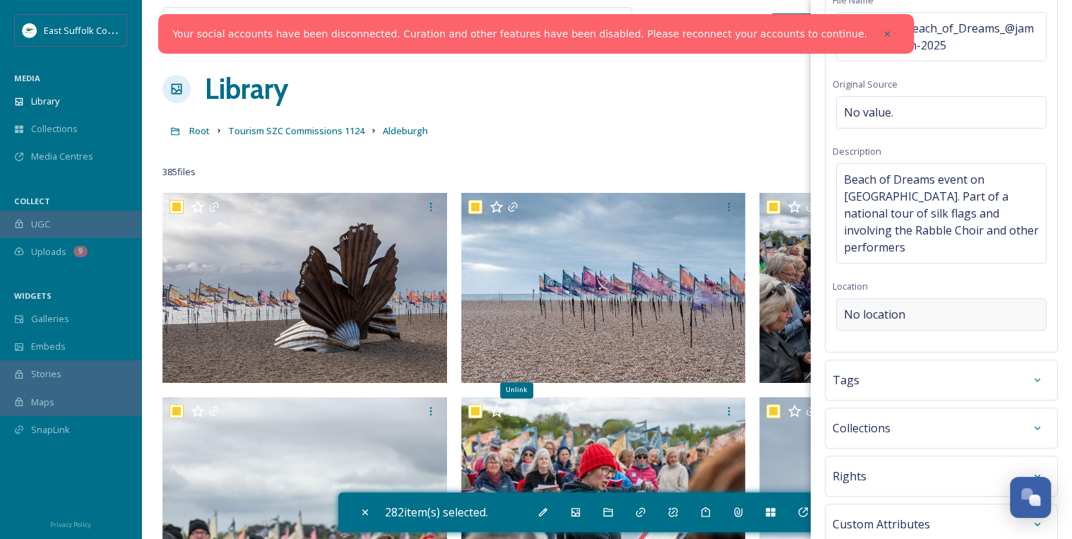
click at [881, 306] on span "No location" at bounding box center [874, 314] width 61 height 17
click at [881, 299] on input at bounding box center [941, 314] width 209 height 31
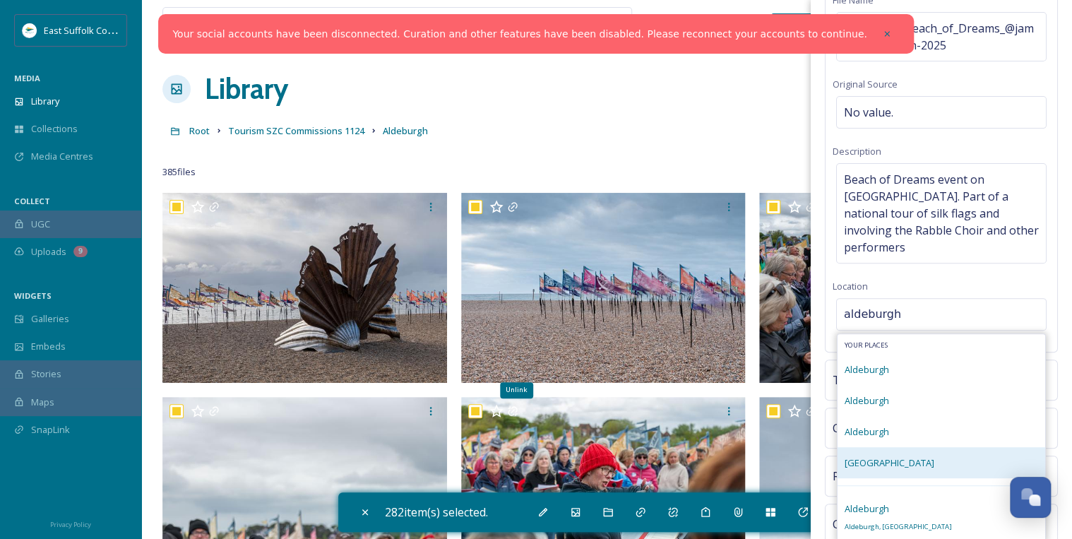
click at [884, 456] on span "[GEOGRAPHIC_DATA]" at bounding box center [890, 462] width 90 height 13
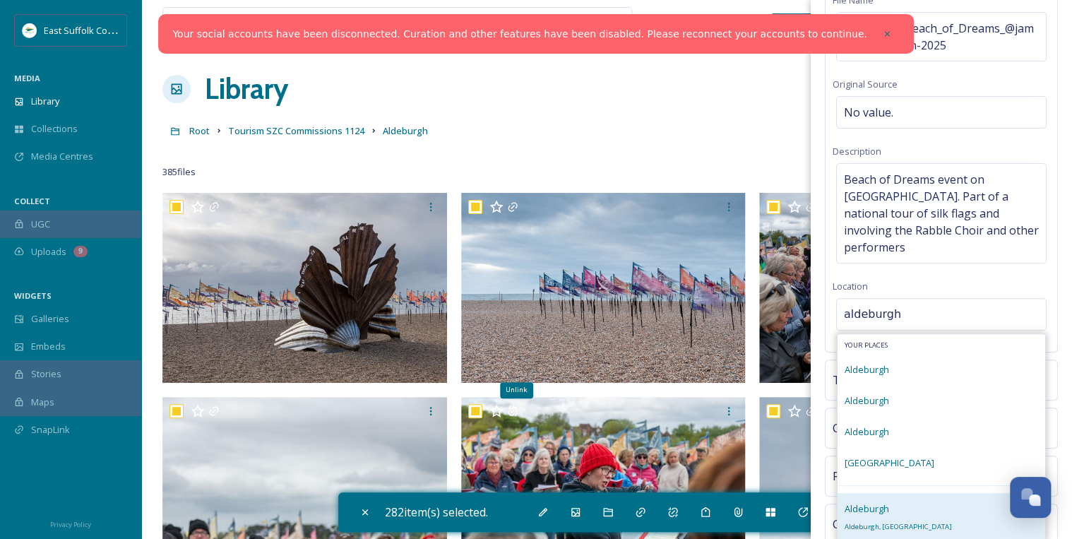
click at [878, 500] on div "Aldeburgh Aldeburgh, [GEOGRAPHIC_DATA]" at bounding box center [898, 517] width 107 height 34
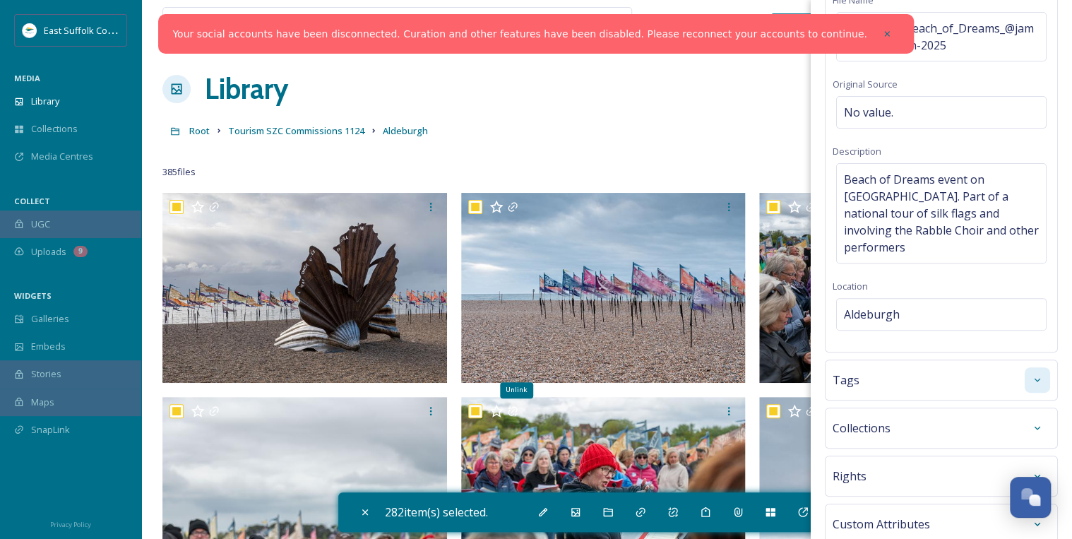
click at [1032, 374] on icon at bounding box center [1037, 379] width 11 height 11
click at [862, 414] on input at bounding box center [914, 422] width 141 height 17
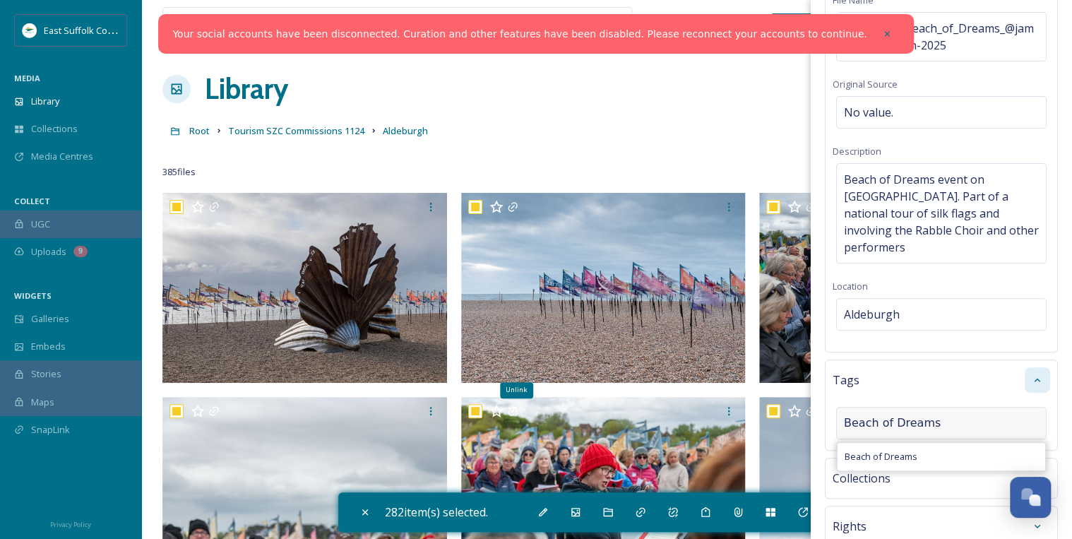
click at [909, 450] on span "Beach of Dreams" at bounding box center [881, 456] width 73 height 13
click at [913, 443] on input at bounding box center [914, 451] width 141 height 17
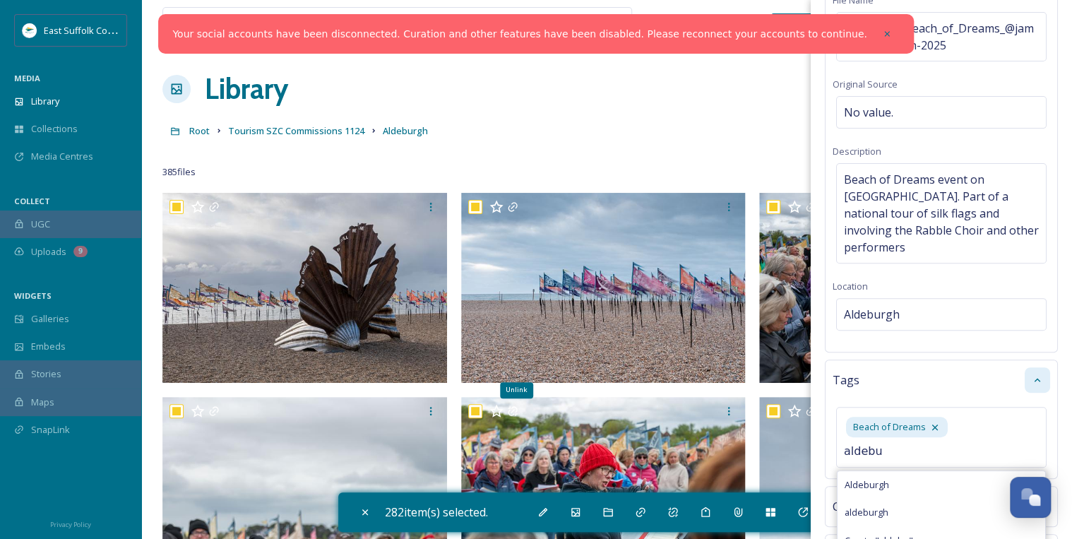
click at [872, 478] on span "Aldeburgh" at bounding box center [867, 484] width 44 height 13
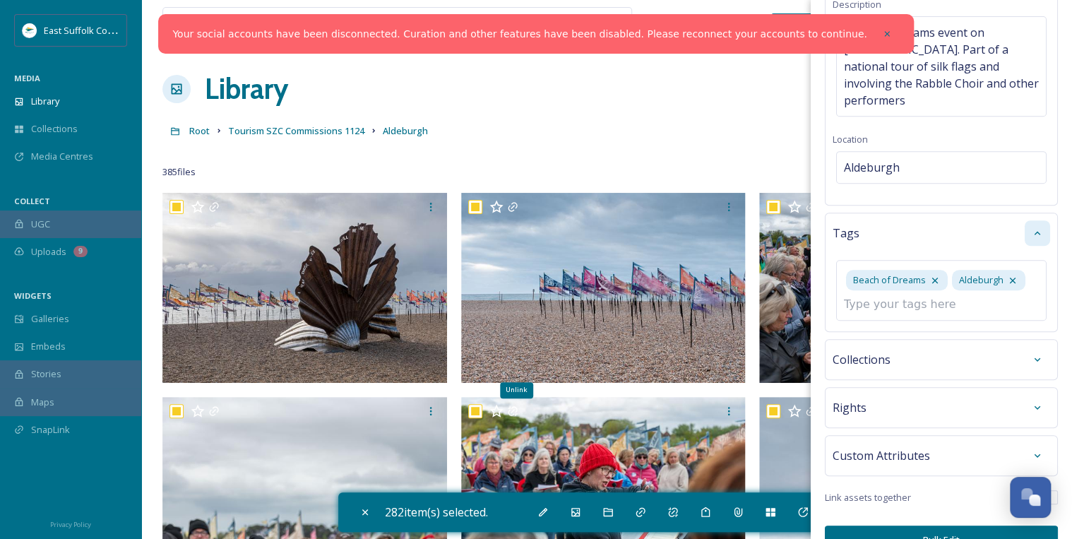
scroll to position [269, 0]
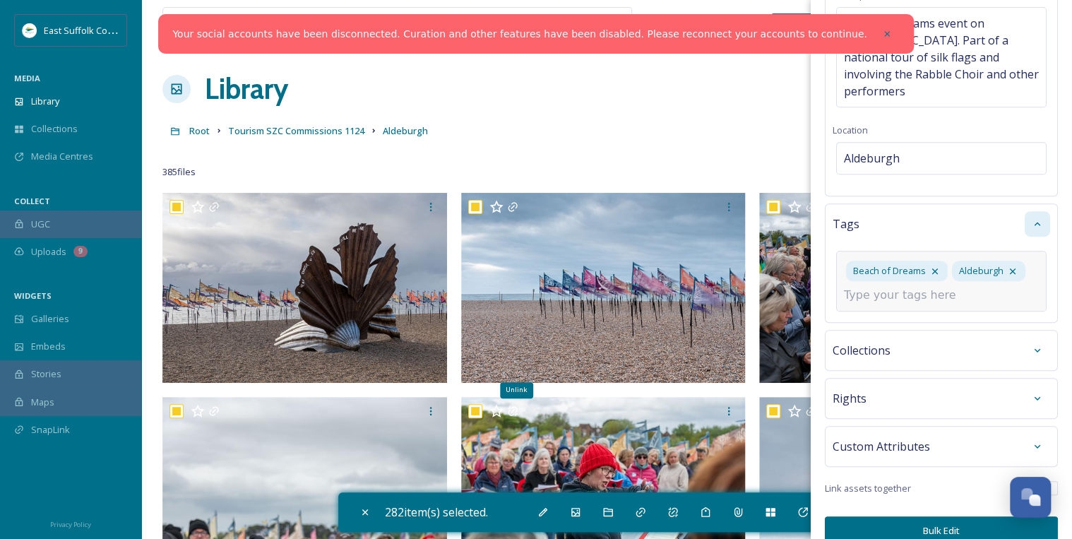
click at [888, 287] on input at bounding box center [914, 295] width 141 height 17
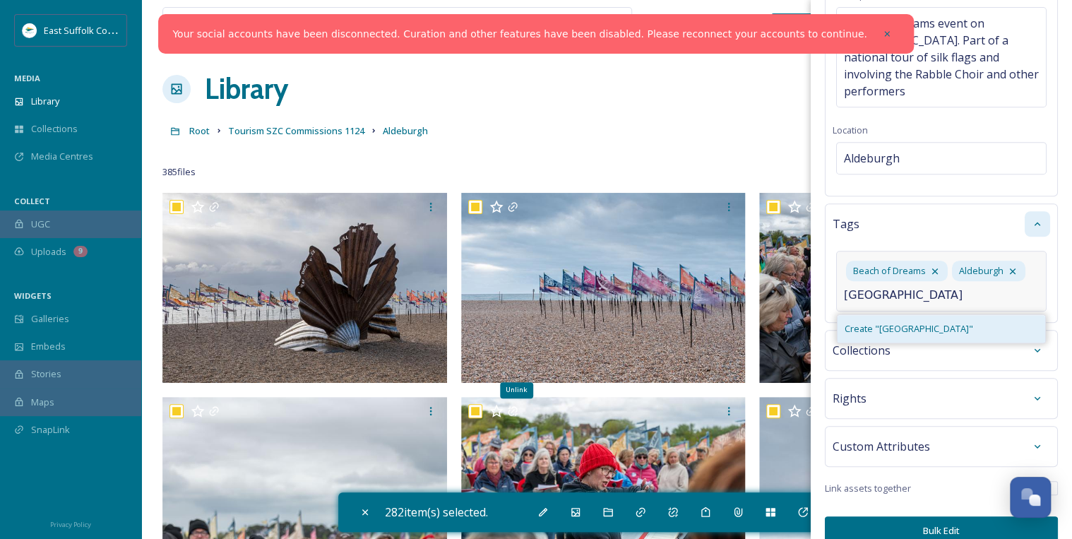
click at [890, 322] on span "Create " [GEOGRAPHIC_DATA] "" at bounding box center [909, 328] width 129 height 13
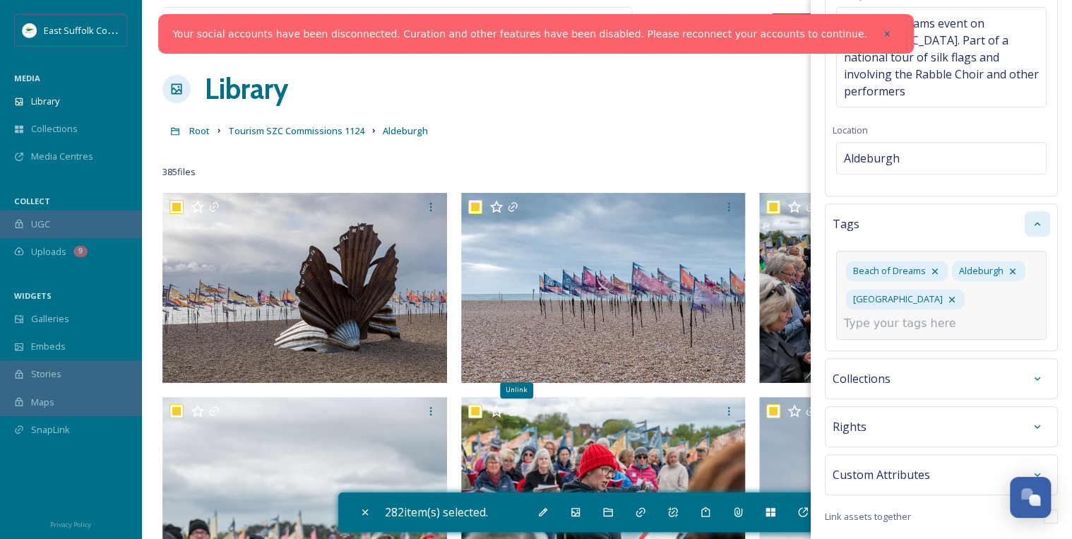
click at [894, 315] on input at bounding box center [914, 323] width 141 height 17
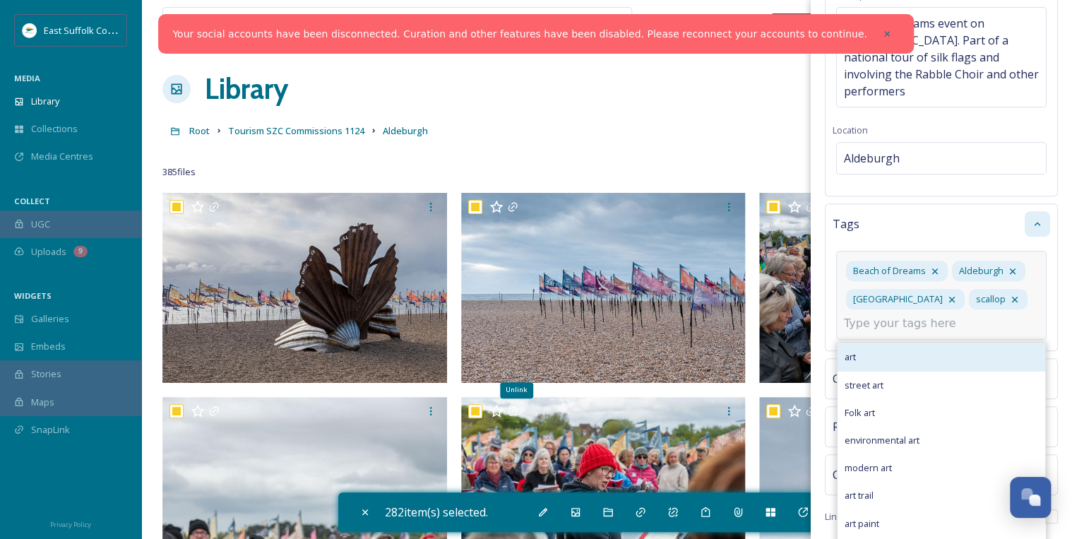
scroll to position [273, 0]
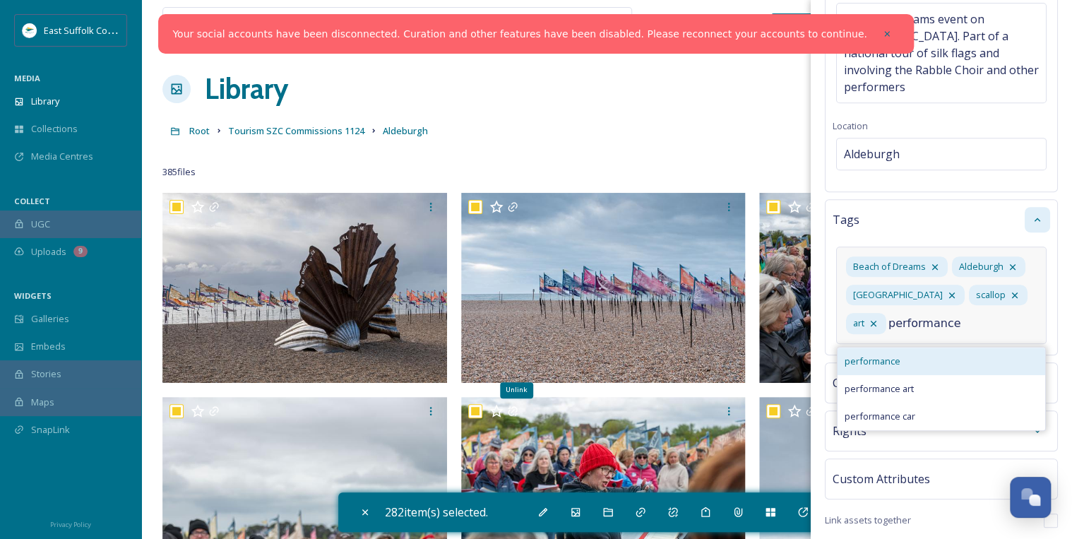
click at [871, 354] on span "performance" at bounding box center [873, 360] width 56 height 13
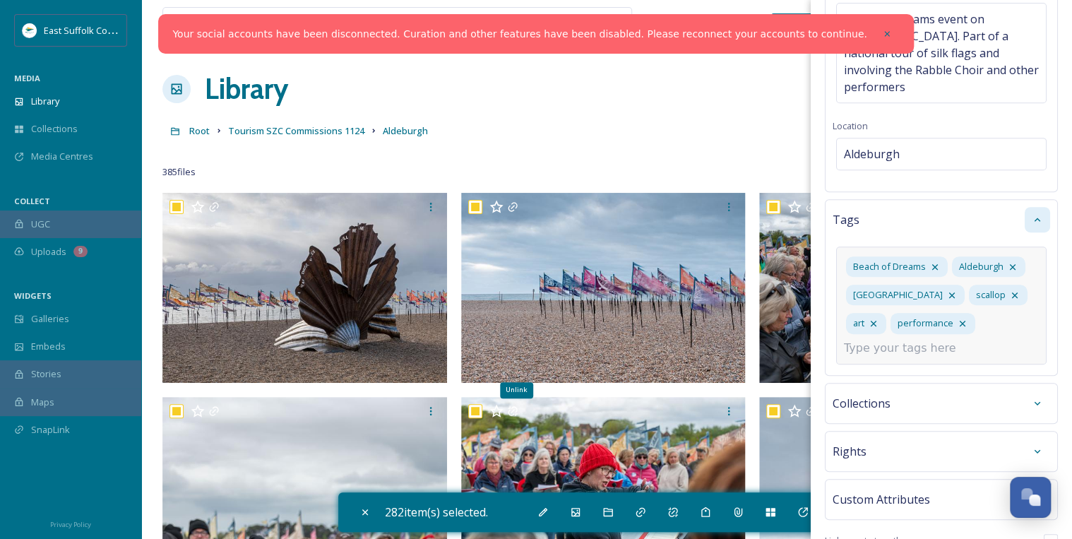
click at [870, 340] on input at bounding box center [914, 348] width 141 height 17
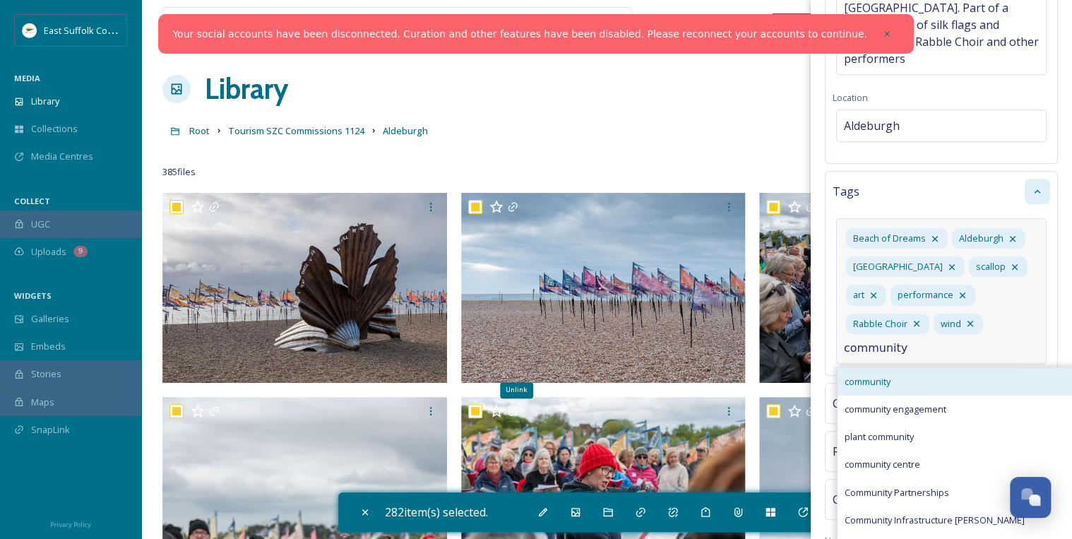
click at [866, 375] on span "community" at bounding box center [868, 381] width 46 height 13
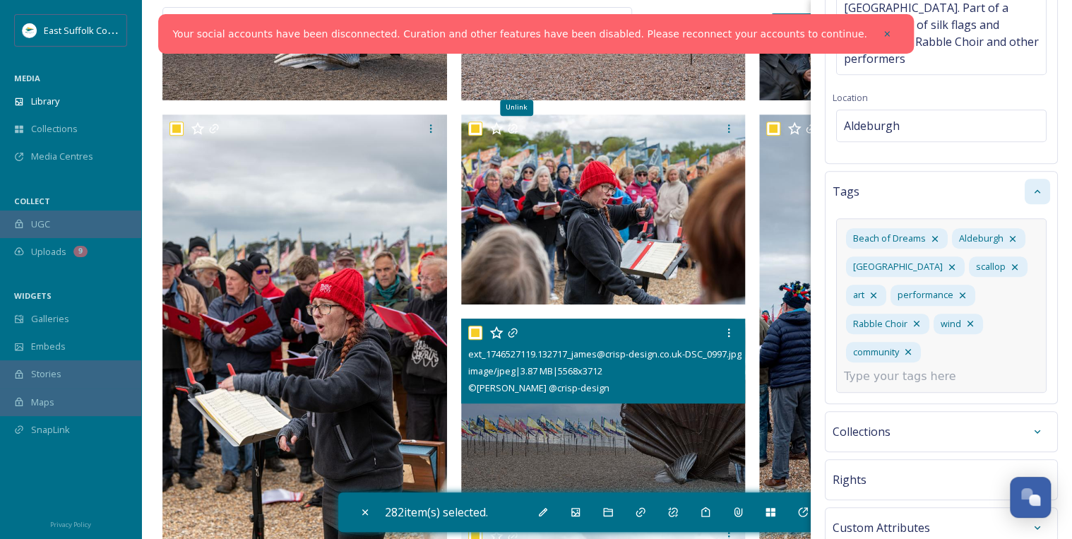
scroll to position [452, 0]
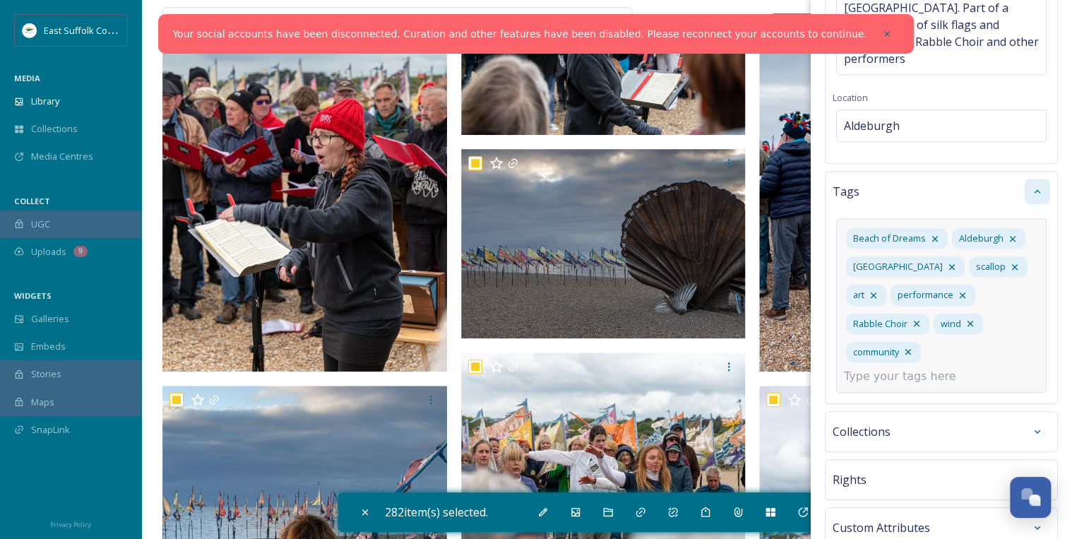
click at [863, 368] on input at bounding box center [914, 376] width 141 height 17
click at [869, 403] on span "Create " singers "" at bounding box center [880, 409] width 71 height 13
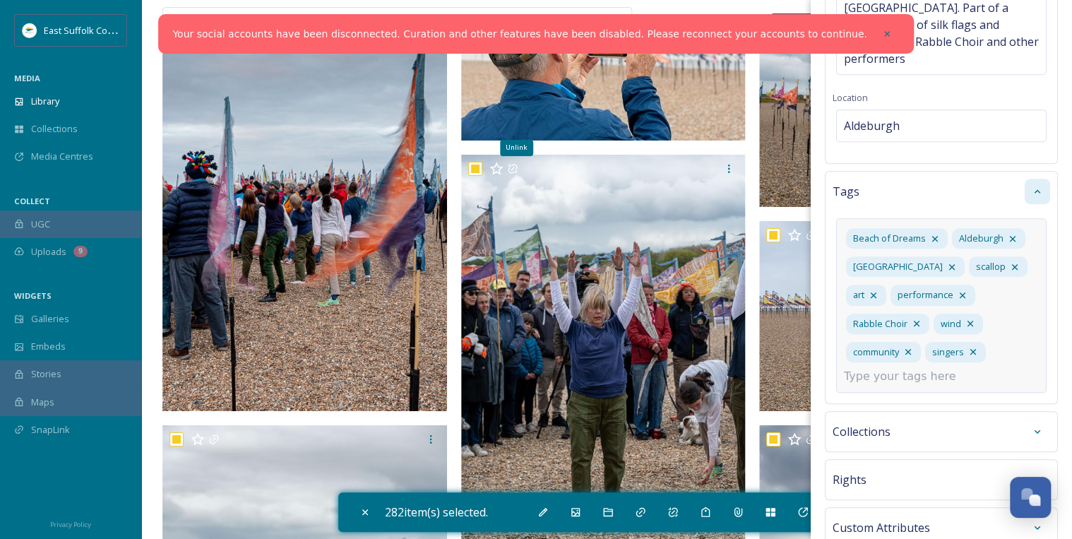
scroll to position [2373, 0]
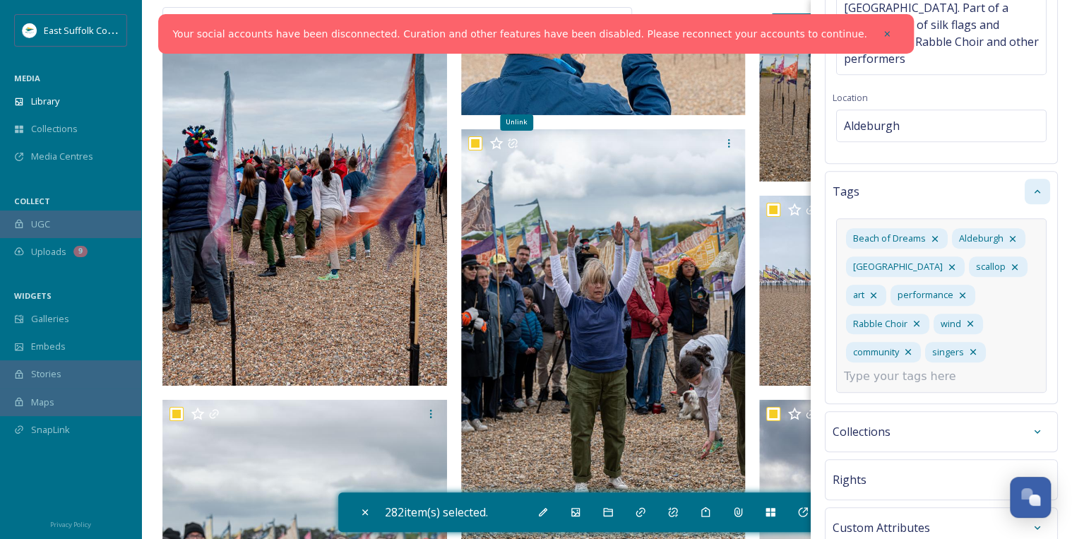
click at [871, 368] on input at bounding box center [914, 376] width 141 height 17
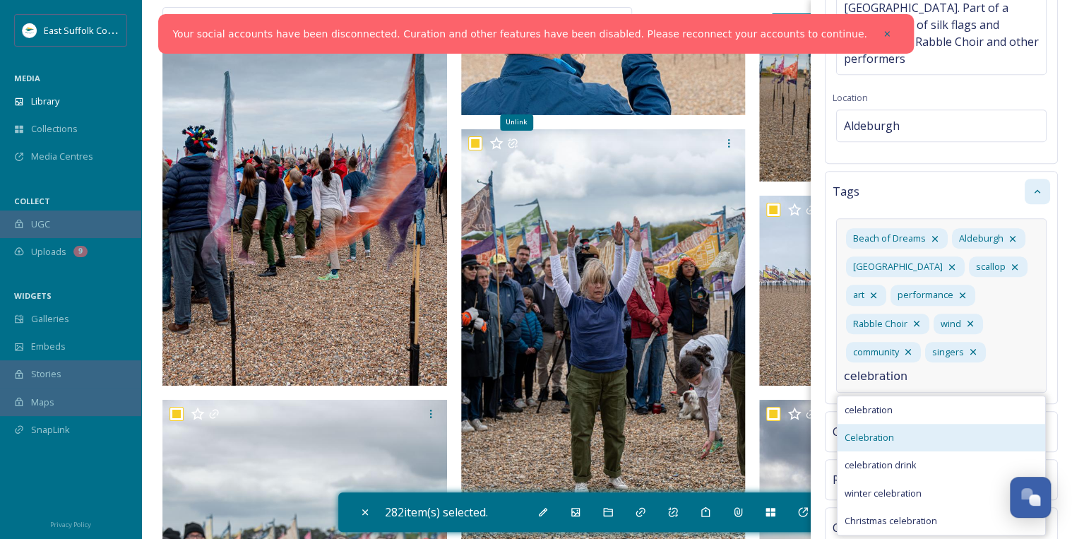
scroll to position [383, 0]
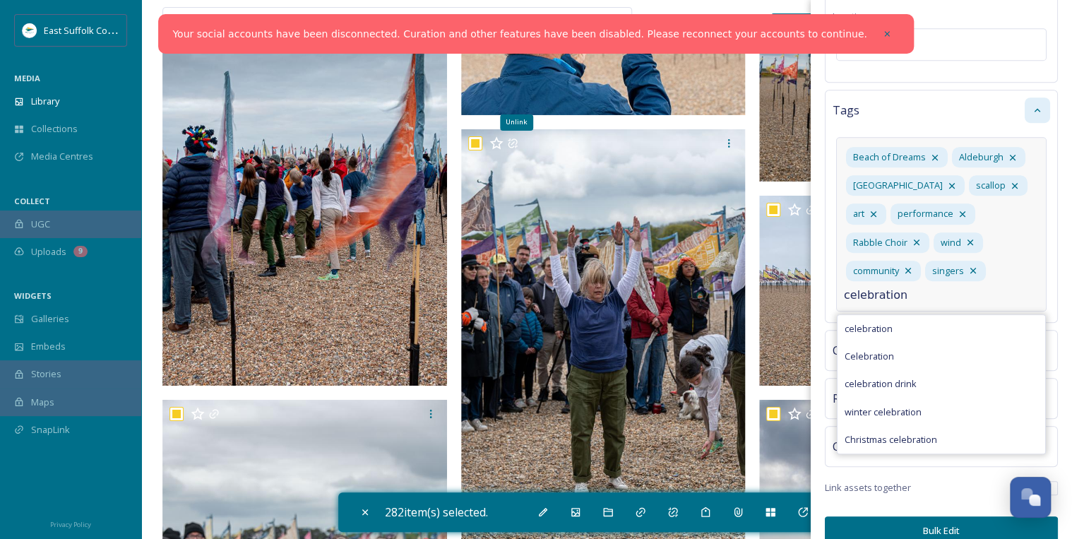
click at [1035, 260] on div "Beach of Dreams Aldeburgh Aldeburgh Beach scallop art performance Rabble Choir …" at bounding box center [941, 224] width 210 height 174
click at [1009, 263] on div "Beach of Dreams Aldeburgh Aldeburgh Beach scallop art performance Rabble Choir …" at bounding box center [941, 224] width 210 height 174
click at [937, 287] on input "celebration" at bounding box center [914, 295] width 141 height 17
click at [868, 322] on span "celebration" at bounding box center [869, 328] width 48 height 13
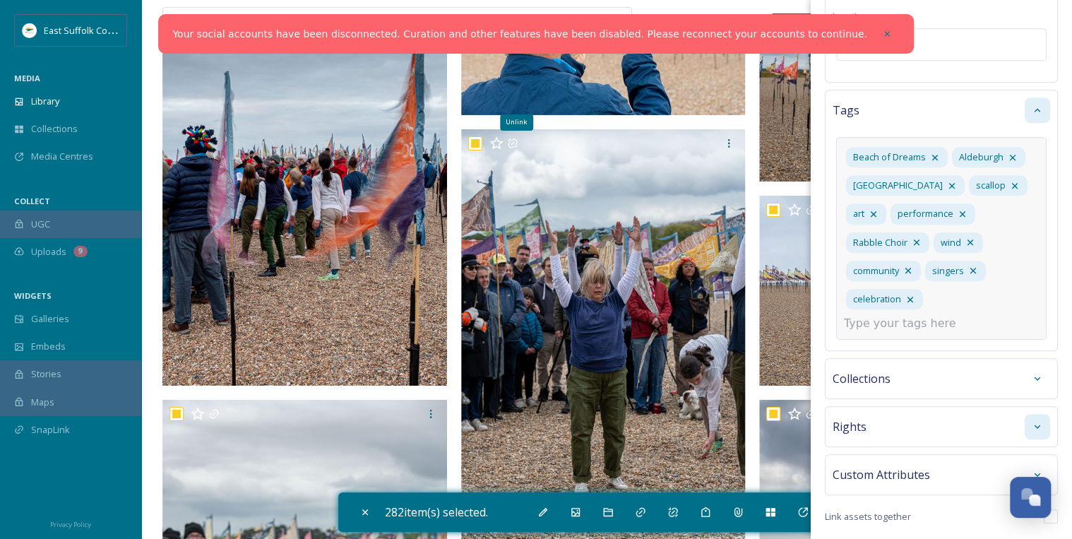
click at [1028, 407] on div "Bulk Edit Metadata Basic Info File Name Aldeburgh_Beach_of_Dreams_@jamescrispde…" at bounding box center [941, 102] width 261 height 970
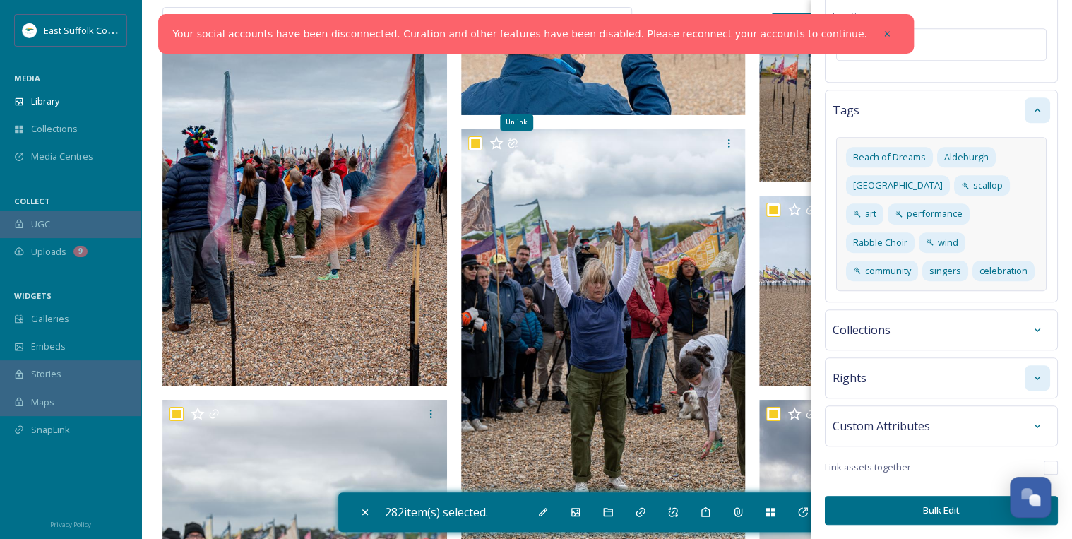
click at [1032, 383] on icon at bounding box center [1037, 377] width 11 height 11
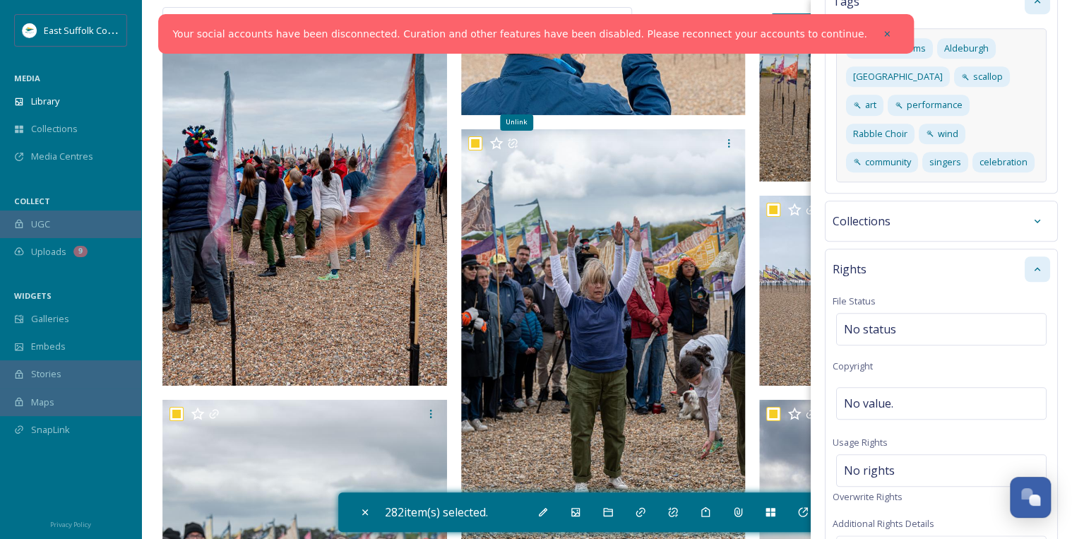
scroll to position [496, 0]
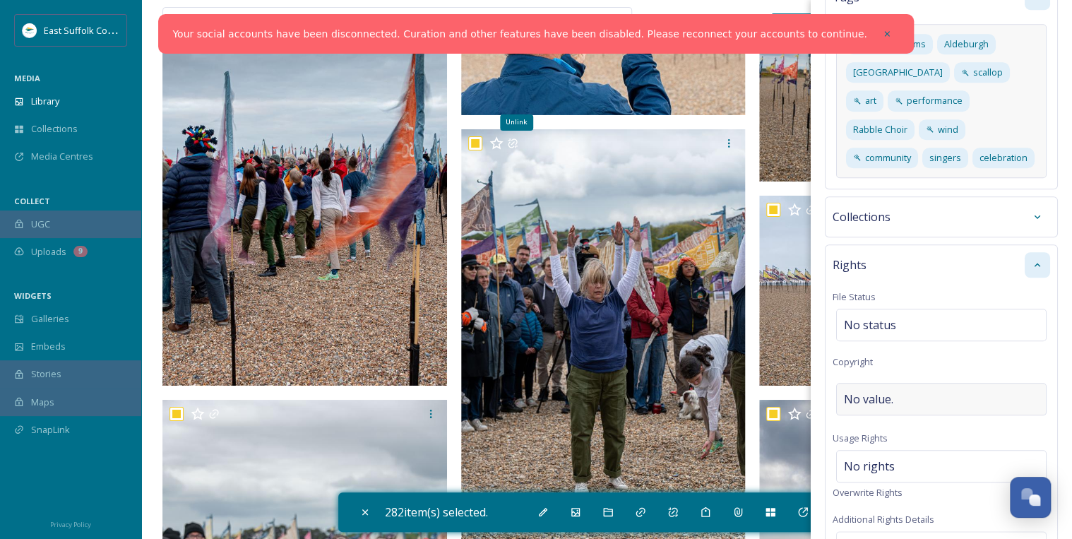
click at [904, 407] on div "No value." at bounding box center [941, 399] width 210 height 32
click at [914, 479] on div "No rights" at bounding box center [941, 462] width 210 height 32
click at [886, 475] on input at bounding box center [917, 469] width 155 height 31
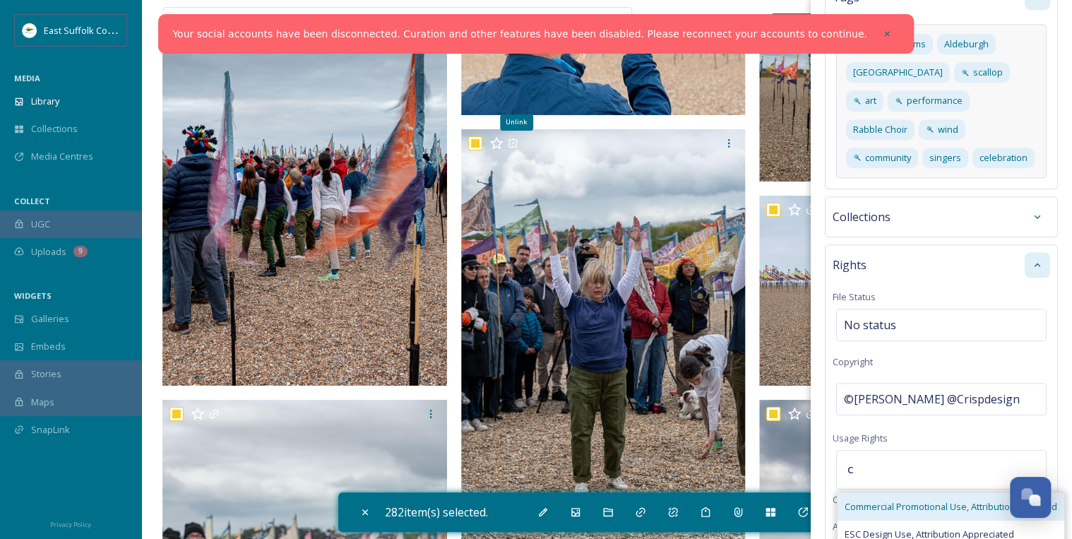
click at [886, 510] on span "Commercial Promotional Use, Attribution Required" at bounding box center [951, 506] width 213 height 13
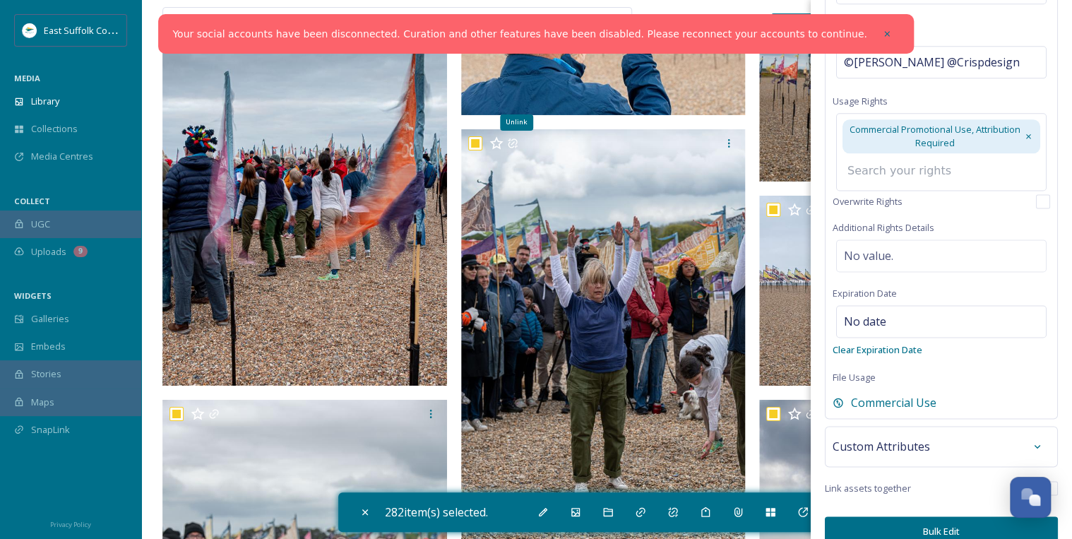
scroll to position [835, 0]
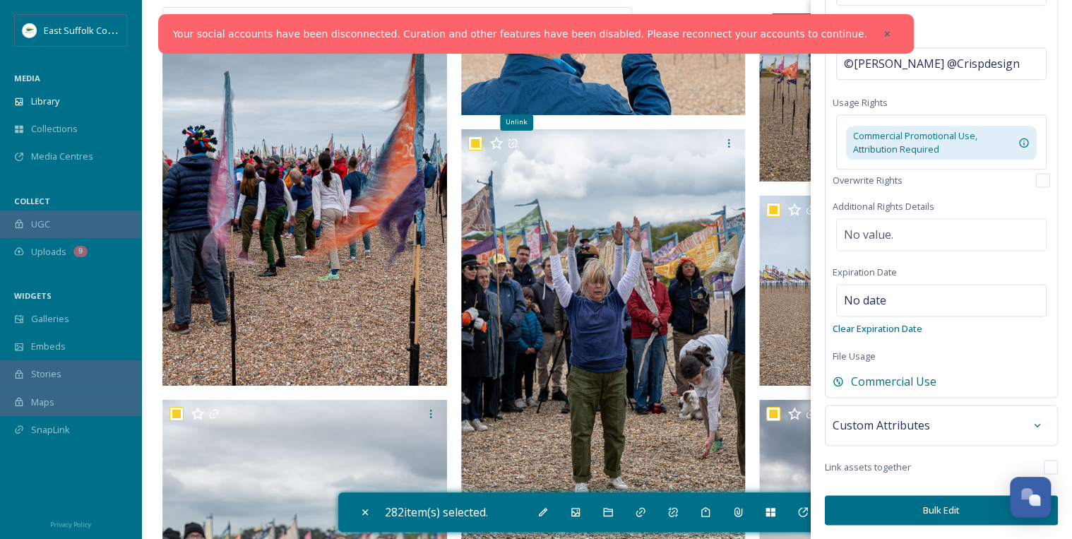
click at [936, 513] on button "Bulk Edit" at bounding box center [941, 509] width 233 height 29
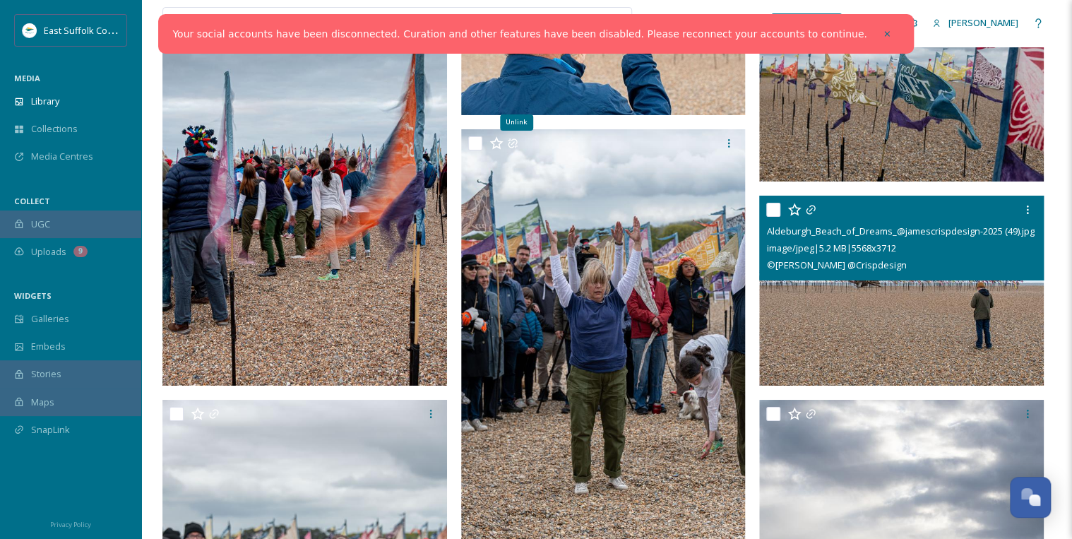
click at [890, 315] on img at bounding box center [901, 291] width 285 height 190
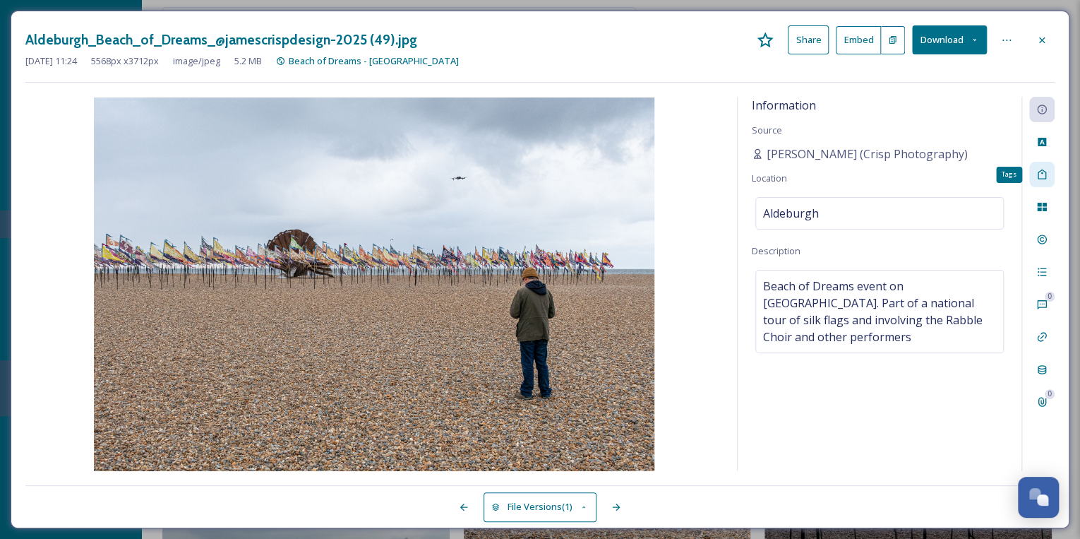
click at [1041, 177] on icon at bounding box center [1042, 174] width 11 height 11
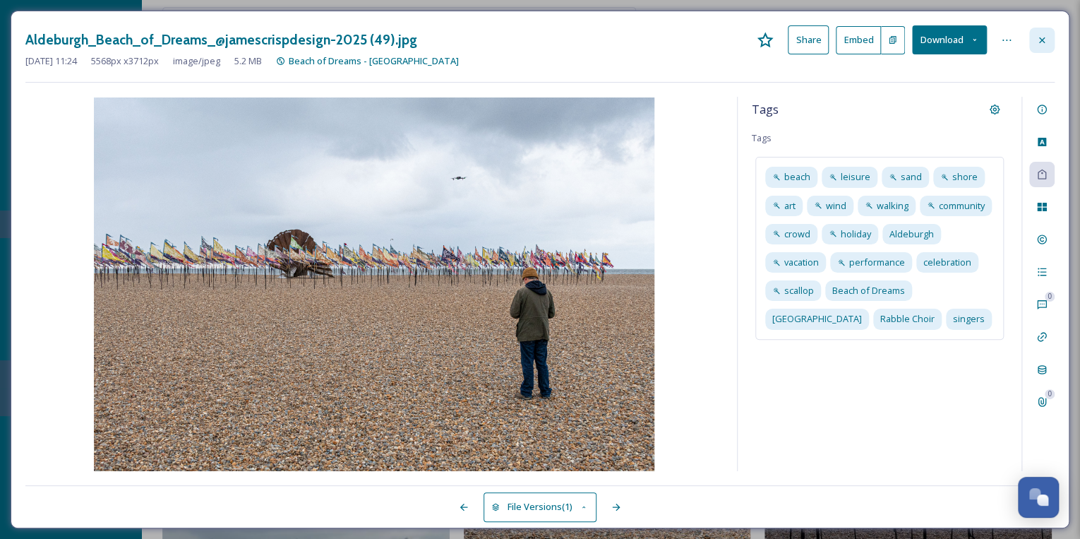
click at [1044, 37] on icon at bounding box center [1042, 40] width 11 height 11
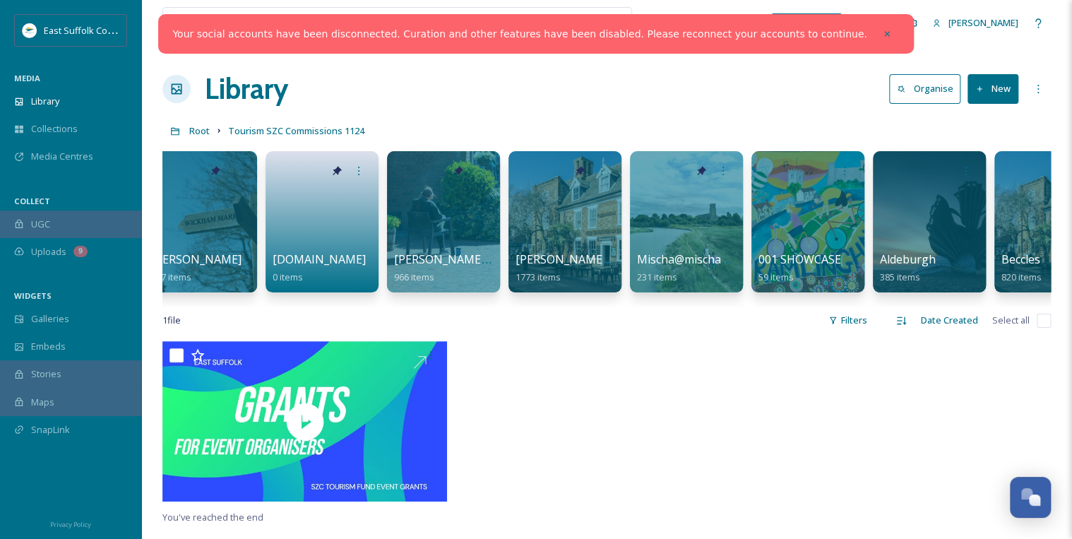
scroll to position [0, 24]
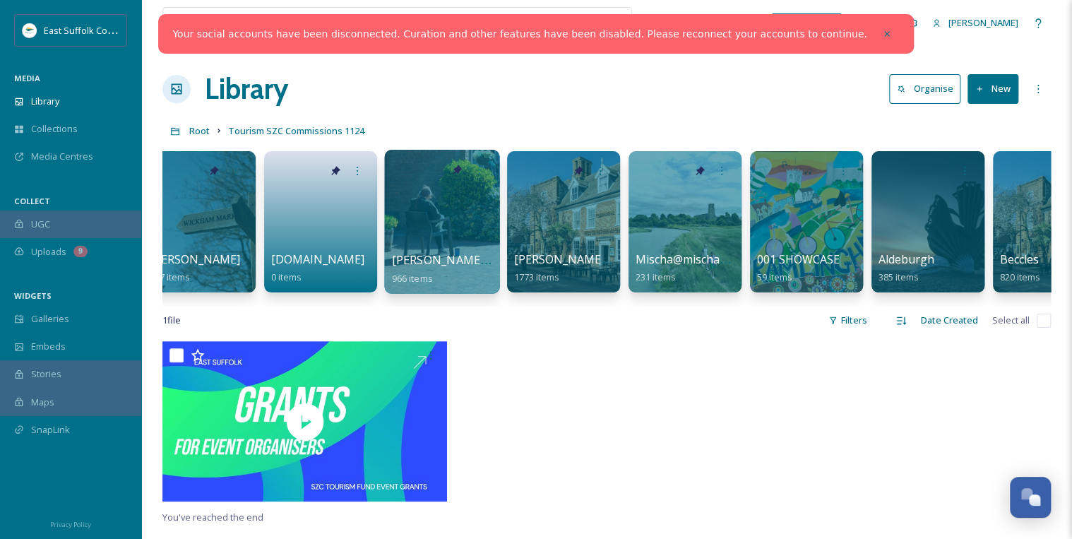
click at [438, 206] on div at bounding box center [441, 222] width 115 height 144
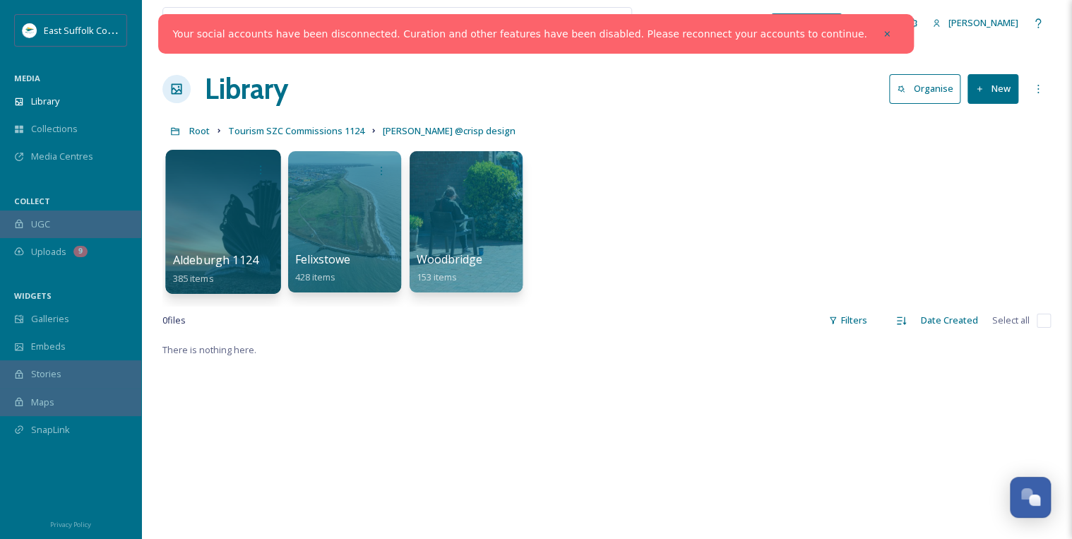
click at [239, 214] on div at bounding box center [222, 222] width 115 height 144
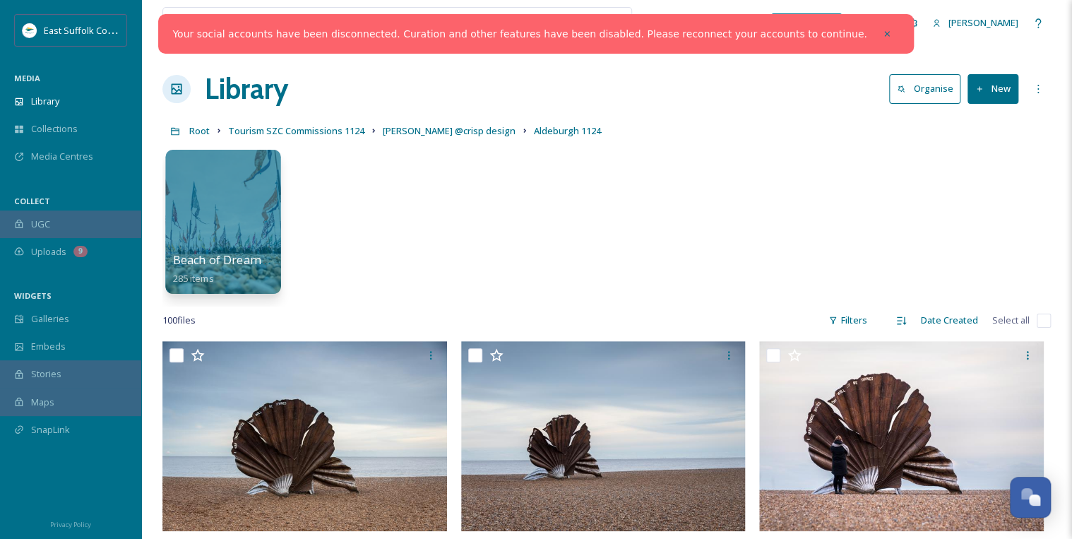
click at [239, 229] on div at bounding box center [222, 222] width 115 height 144
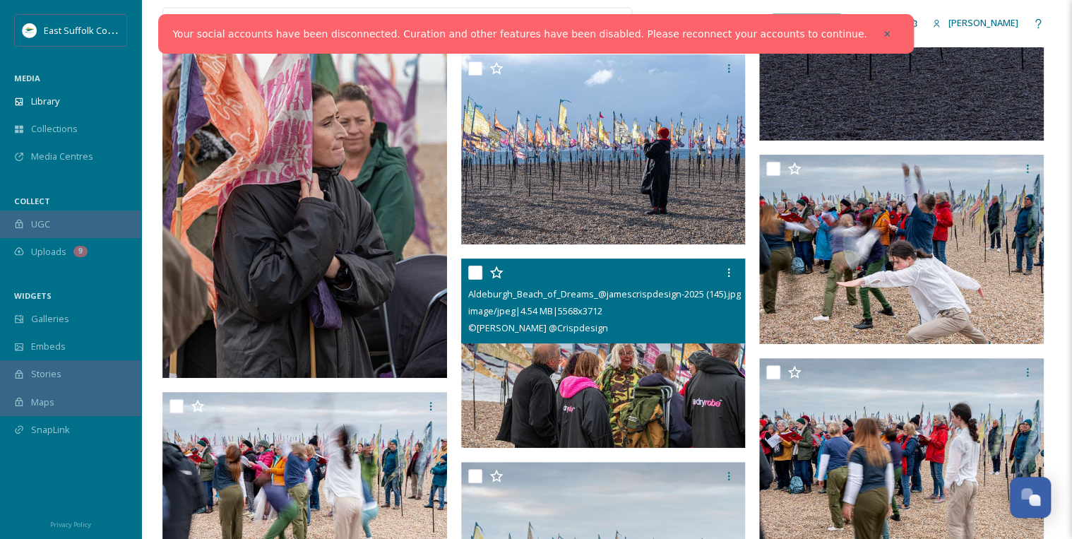
scroll to position [12258, 0]
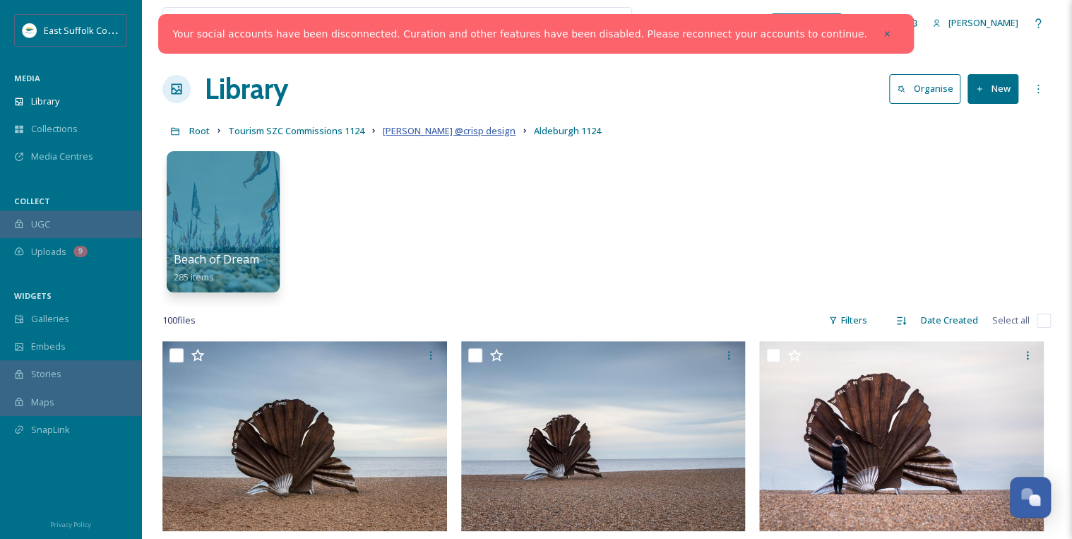
click at [447, 133] on span "[PERSON_NAME] @crisp design" at bounding box center [449, 130] width 133 height 13
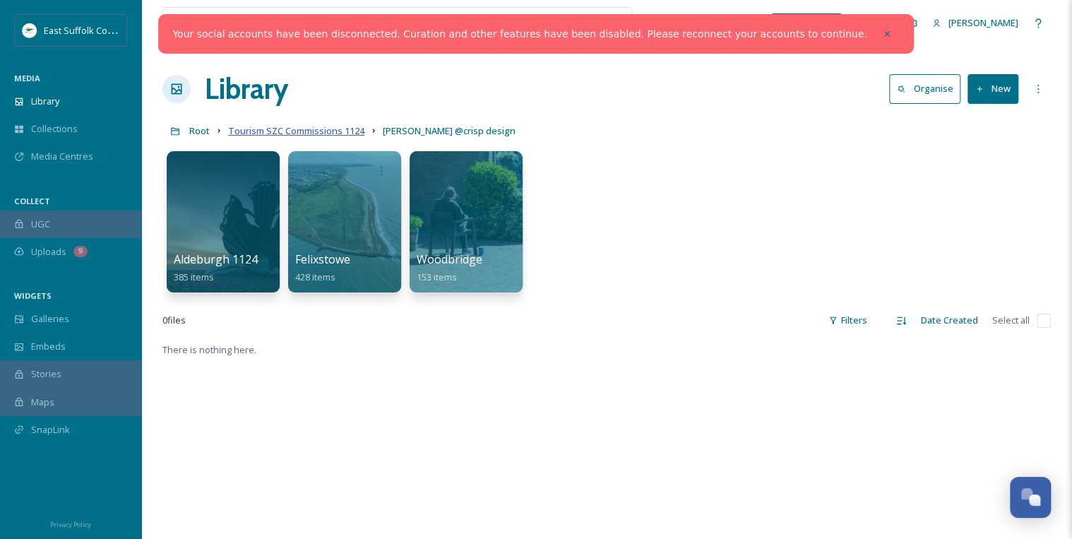
click at [339, 131] on span "Tourism SZC Commissions 1124" at bounding box center [296, 130] width 136 height 13
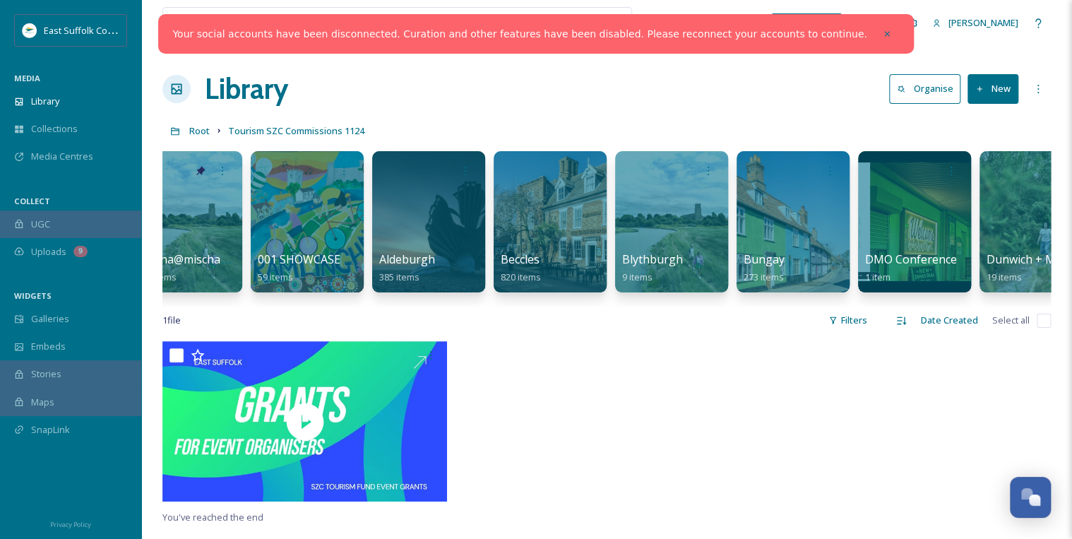
scroll to position [0, 548]
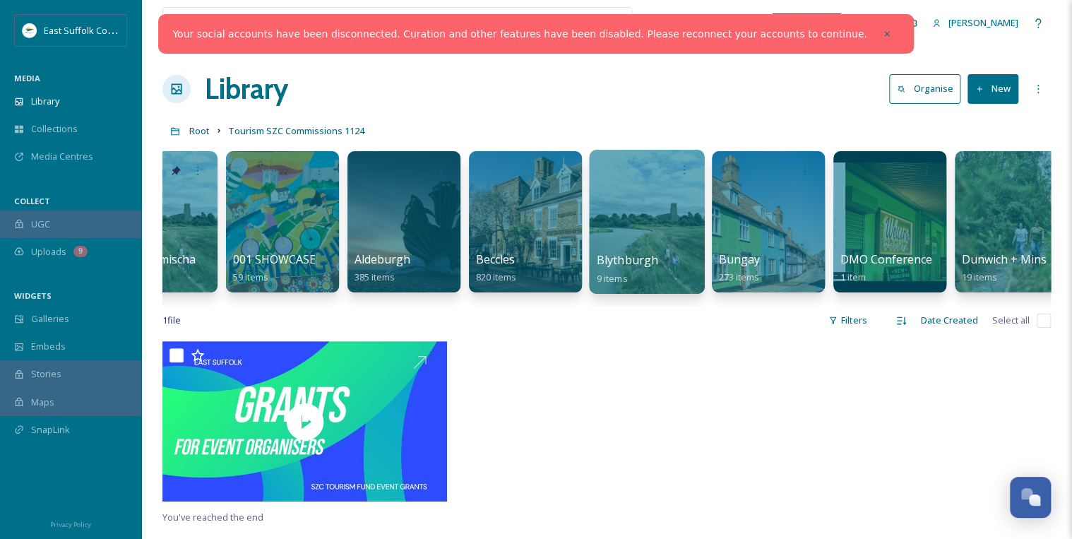
click at [631, 228] on div at bounding box center [646, 222] width 115 height 144
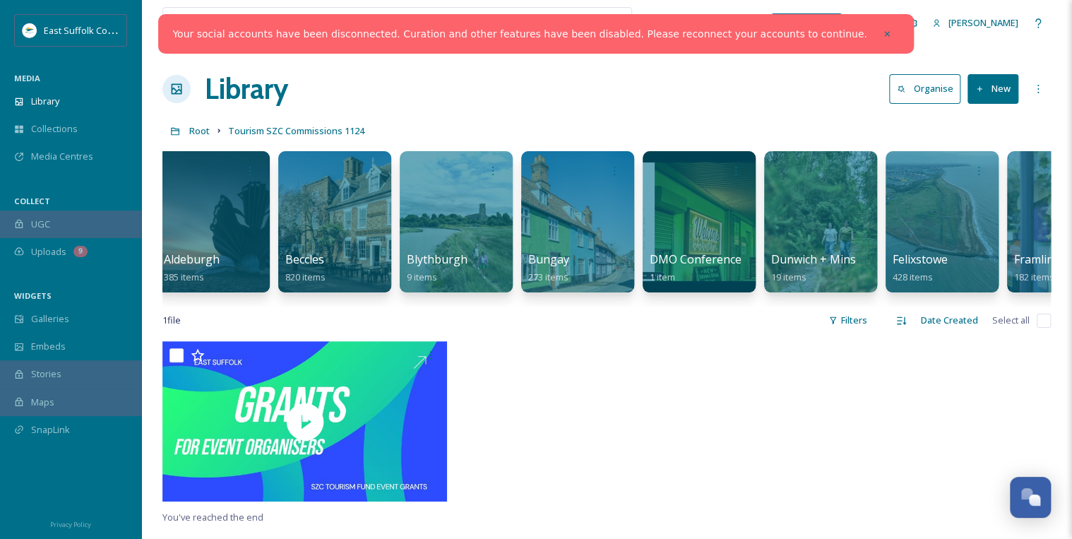
scroll to position [0, 754]
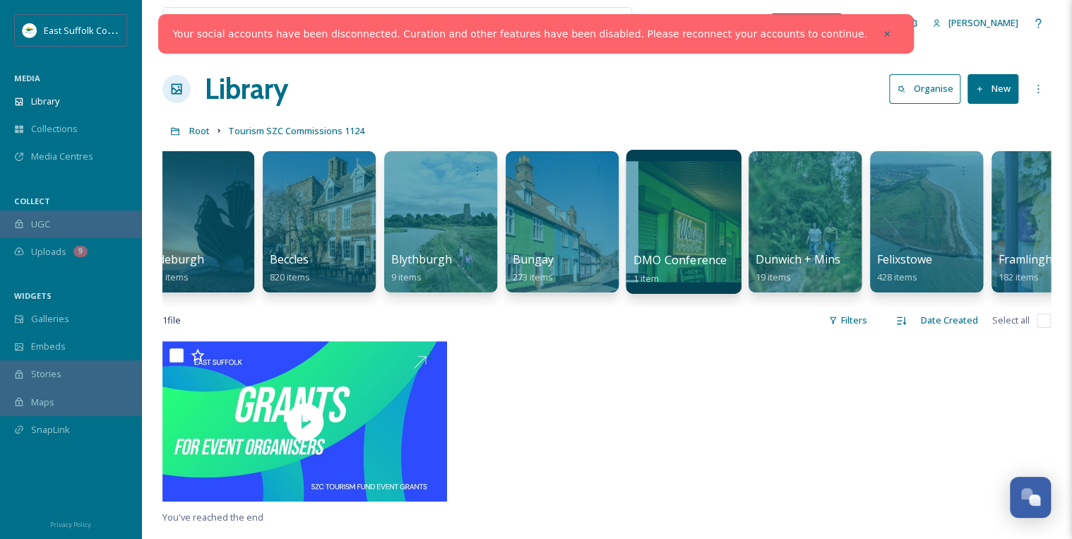
click at [667, 222] on div at bounding box center [683, 222] width 115 height 144
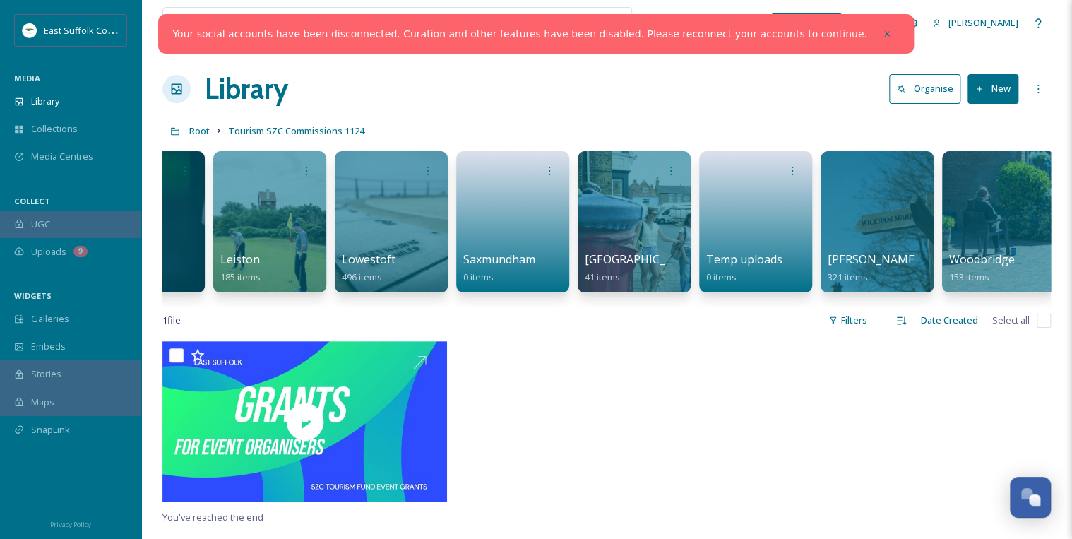
scroll to position [0, 1784]
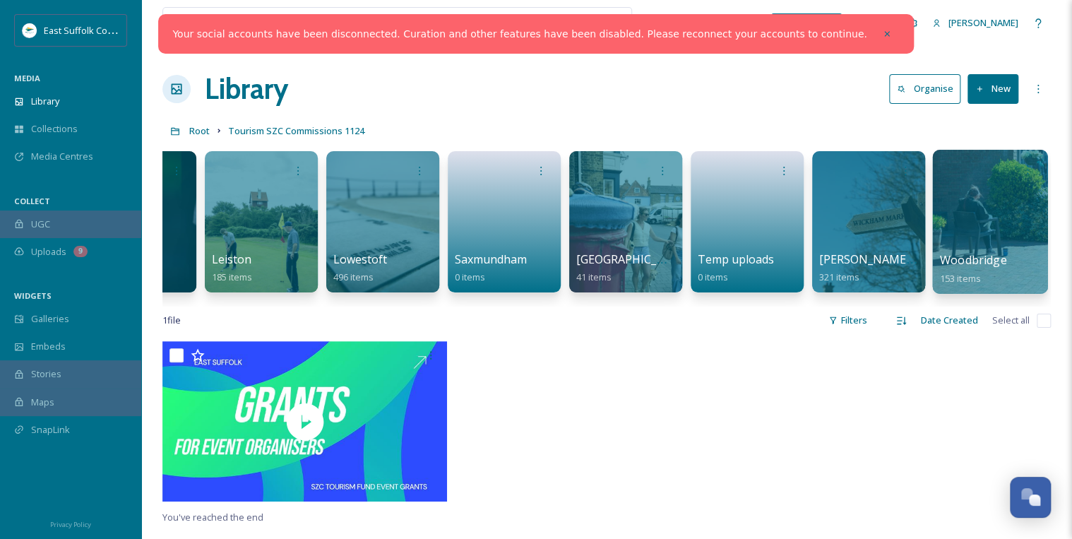
click at [982, 232] on div at bounding box center [989, 222] width 115 height 144
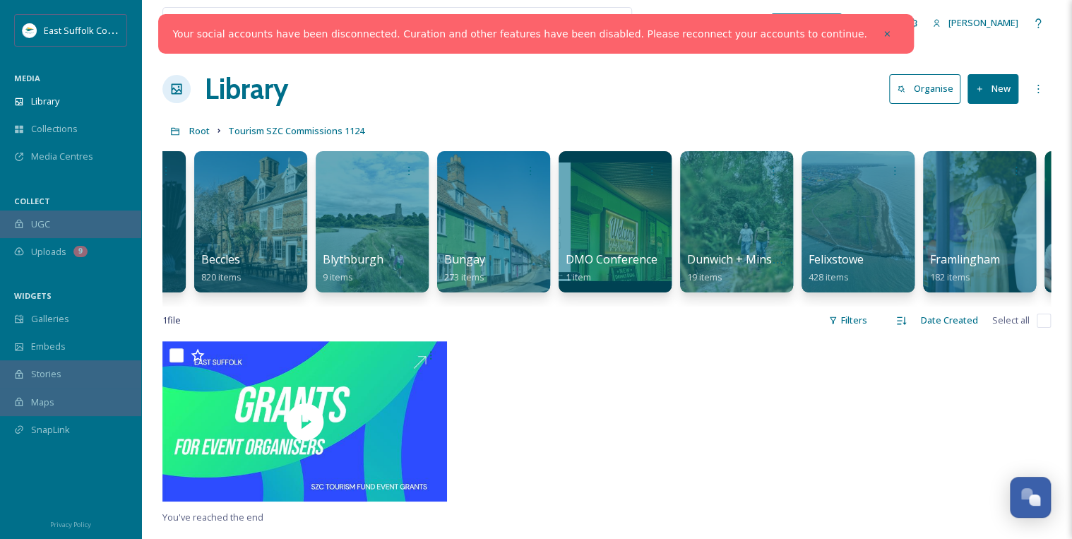
scroll to position [0, 828]
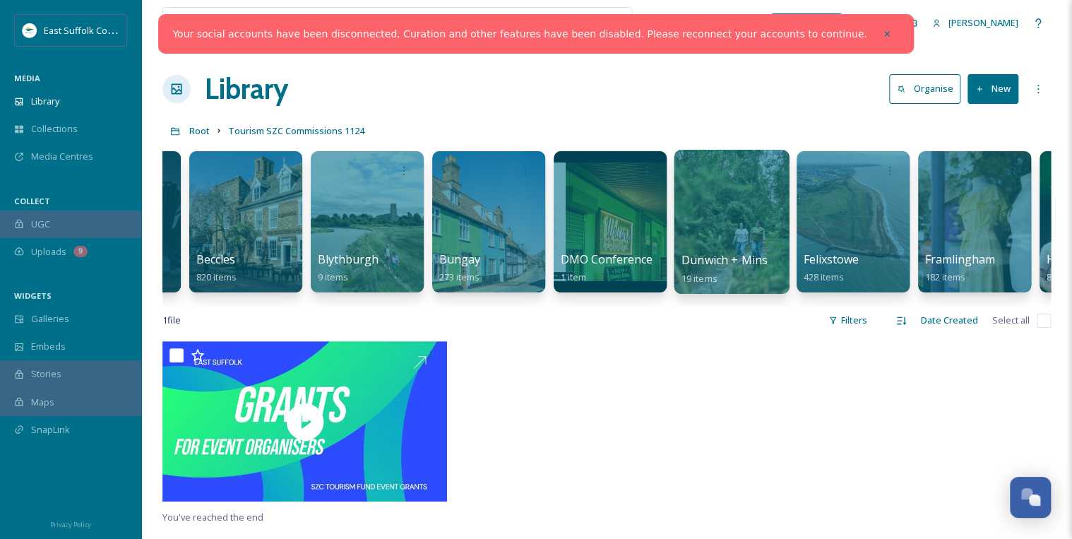
click at [725, 239] on div at bounding box center [731, 222] width 115 height 144
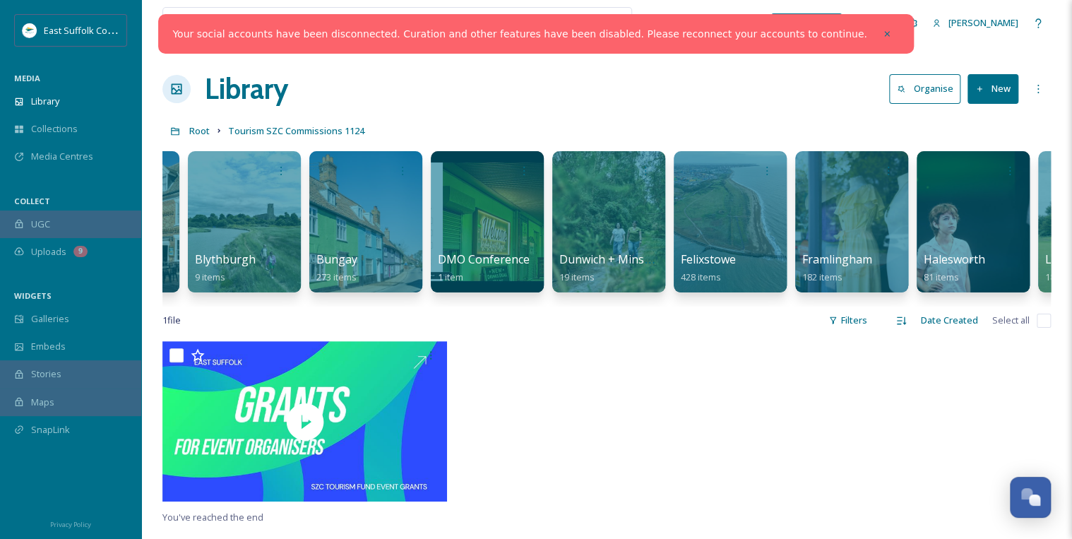
scroll to position [0, 984]
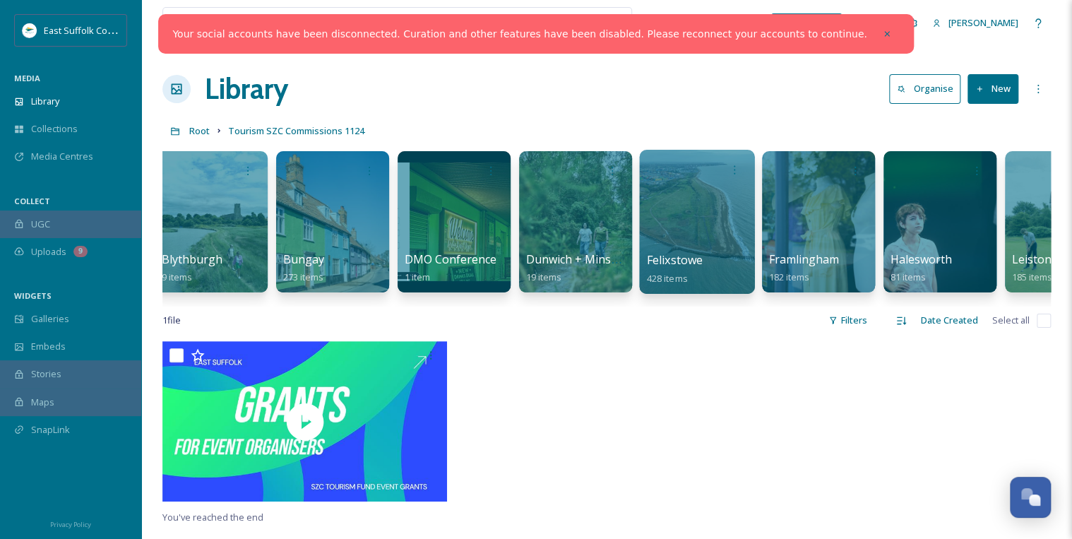
click at [709, 227] on div at bounding box center [696, 222] width 115 height 144
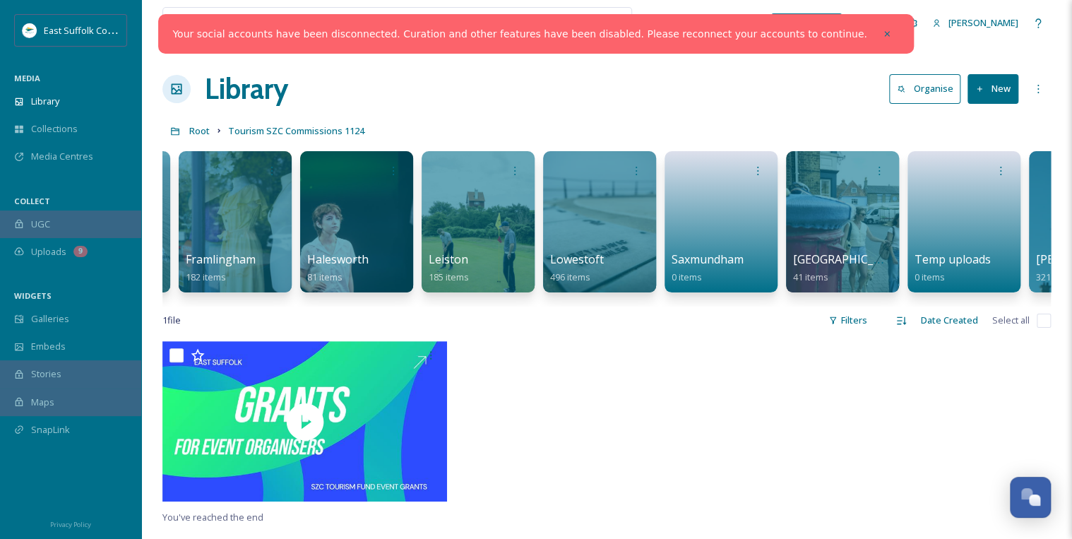
scroll to position [0, 1663]
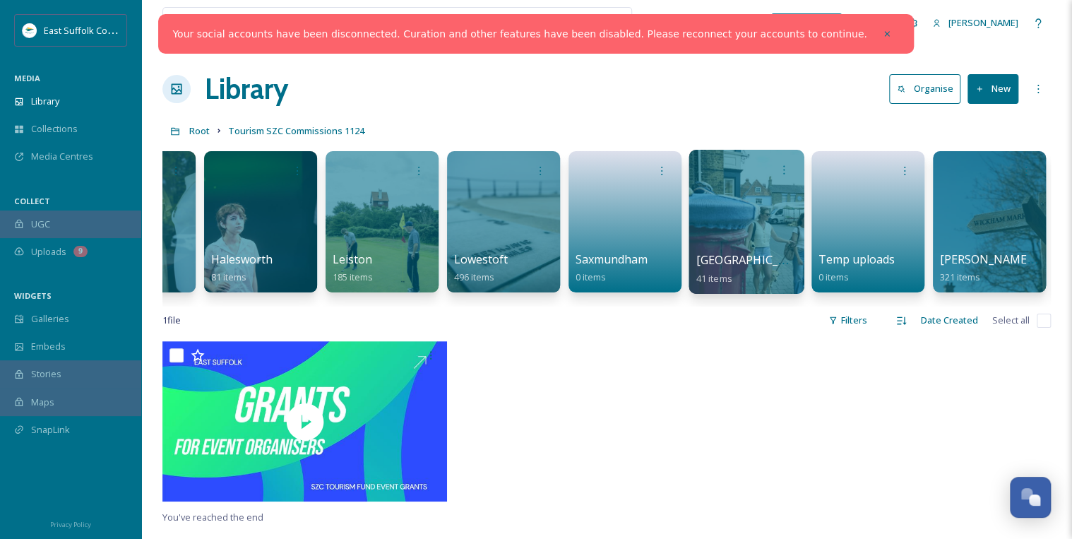
click at [738, 225] on div at bounding box center [745, 222] width 115 height 144
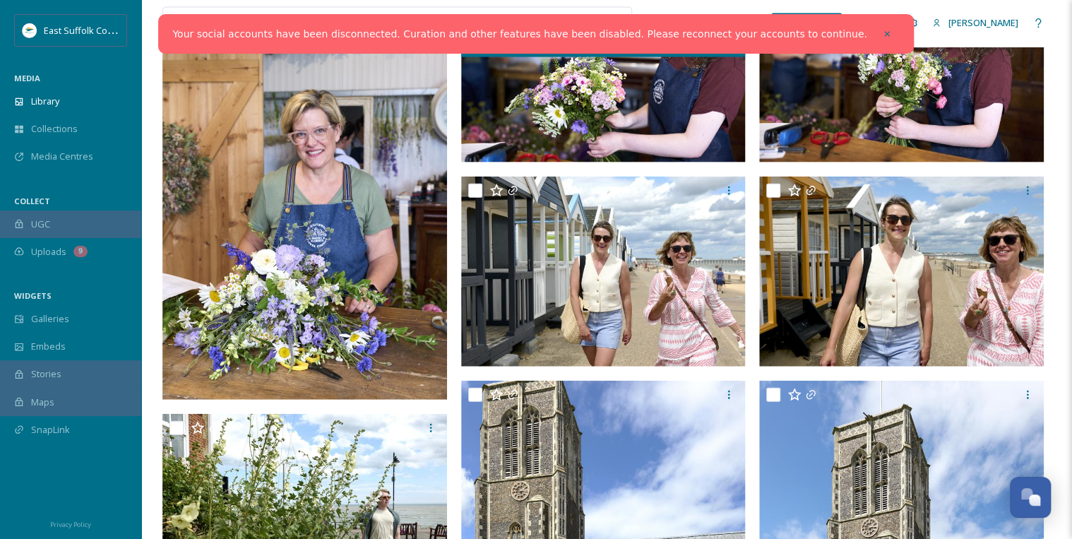
scroll to position [1525, 0]
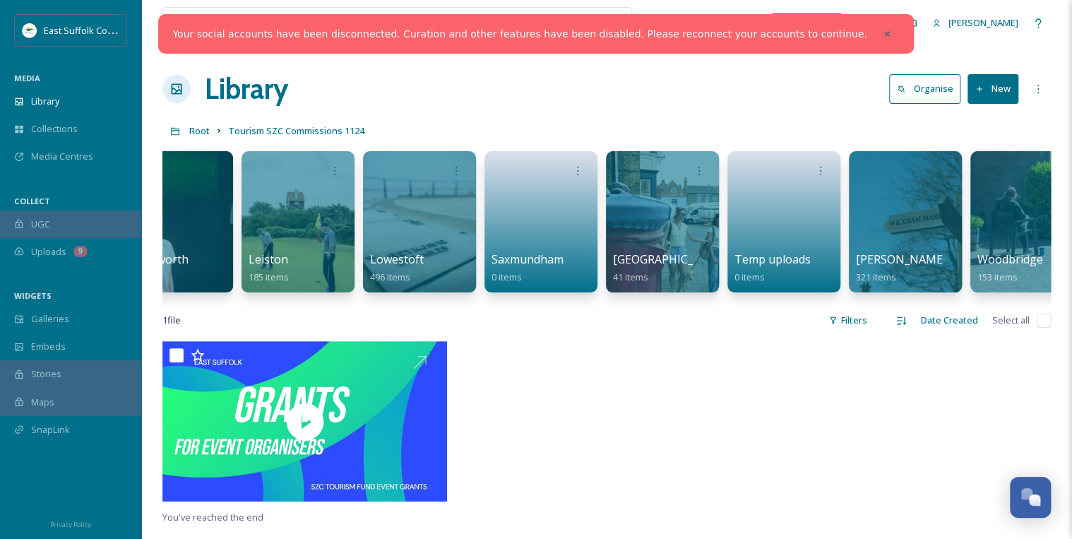
scroll to position [0, 1784]
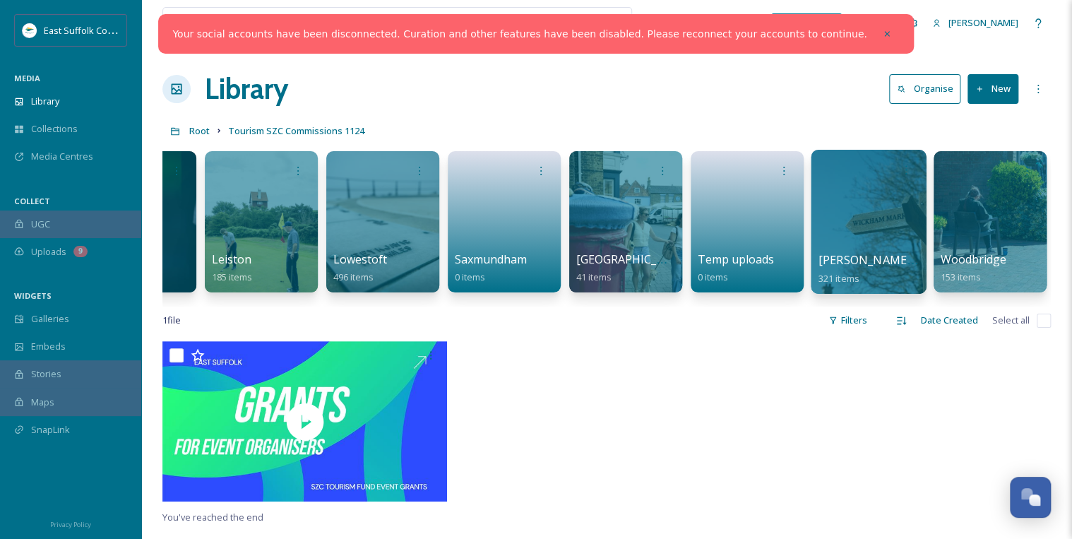
click at [832, 232] on div at bounding box center [868, 222] width 115 height 144
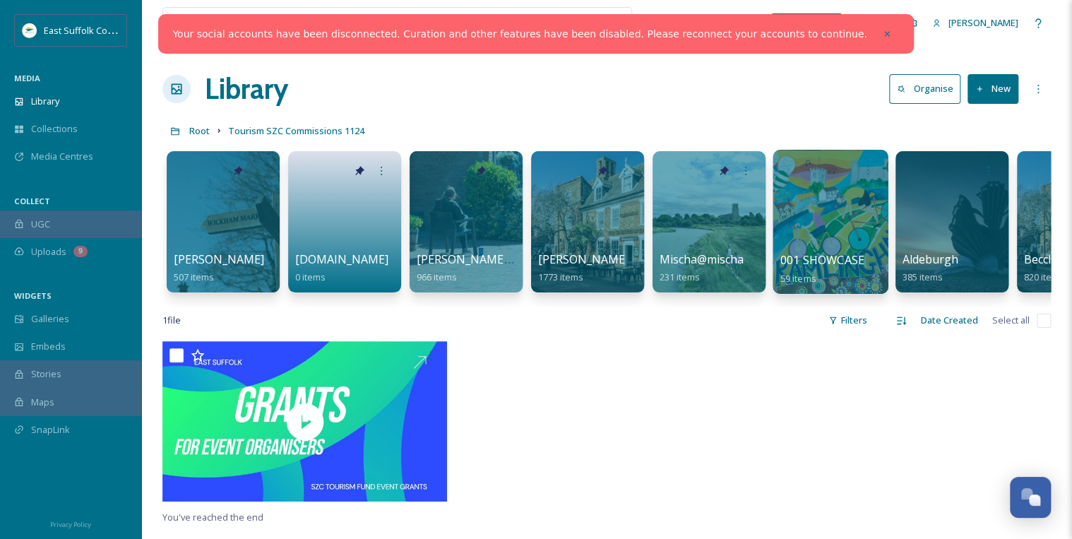
click at [837, 226] on div at bounding box center [829, 222] width 115 height 144
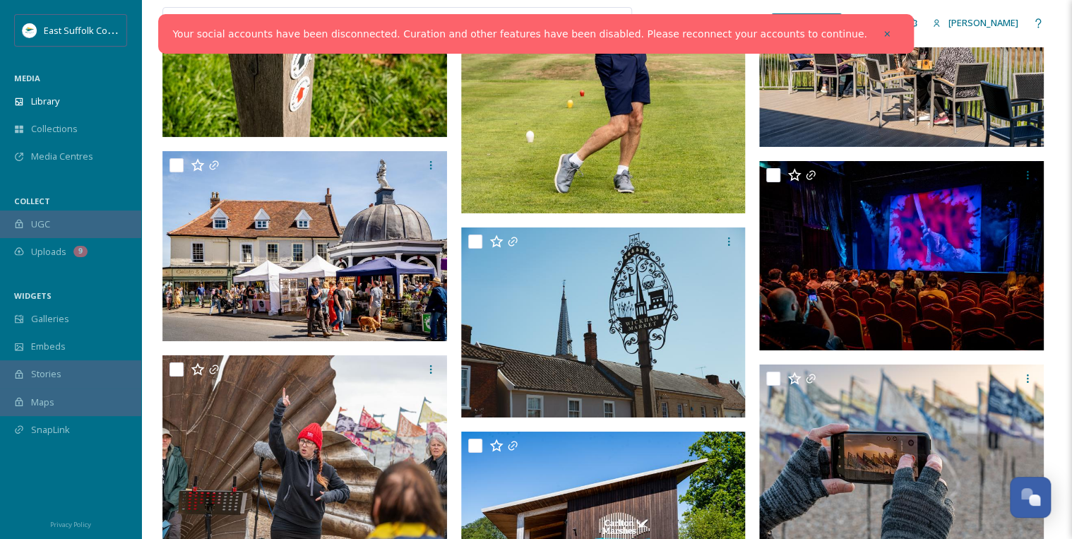
scroll to position [2373, 0]
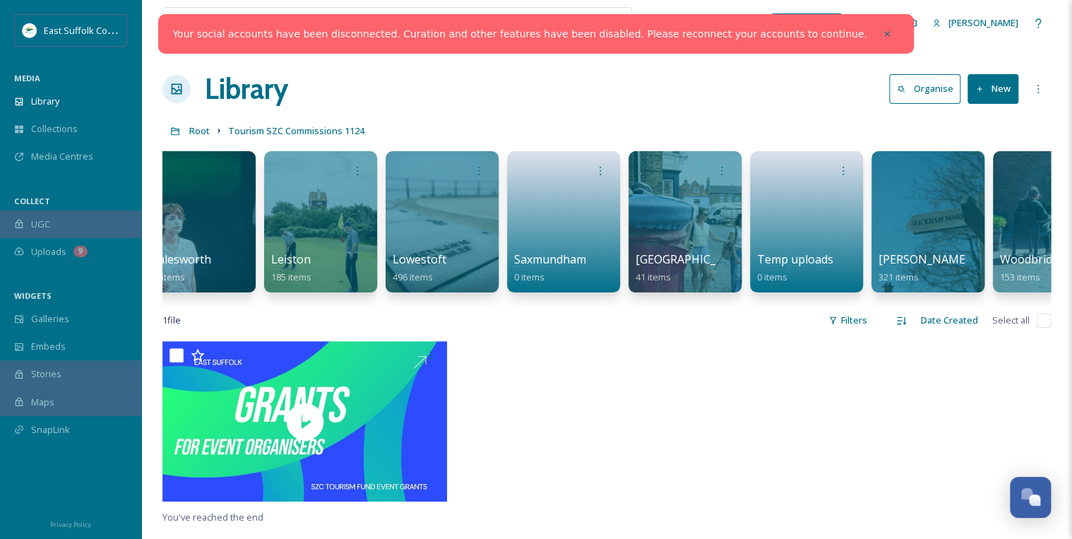
scroll to position [0, 1784]
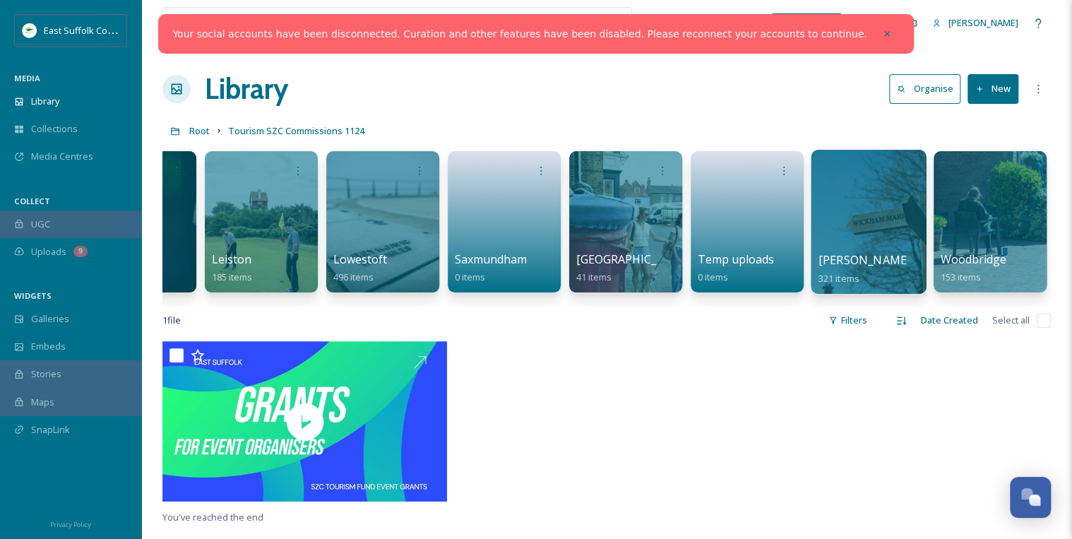
click at [870, 229] on div at bounding box center [868, 222] width 115 height 144
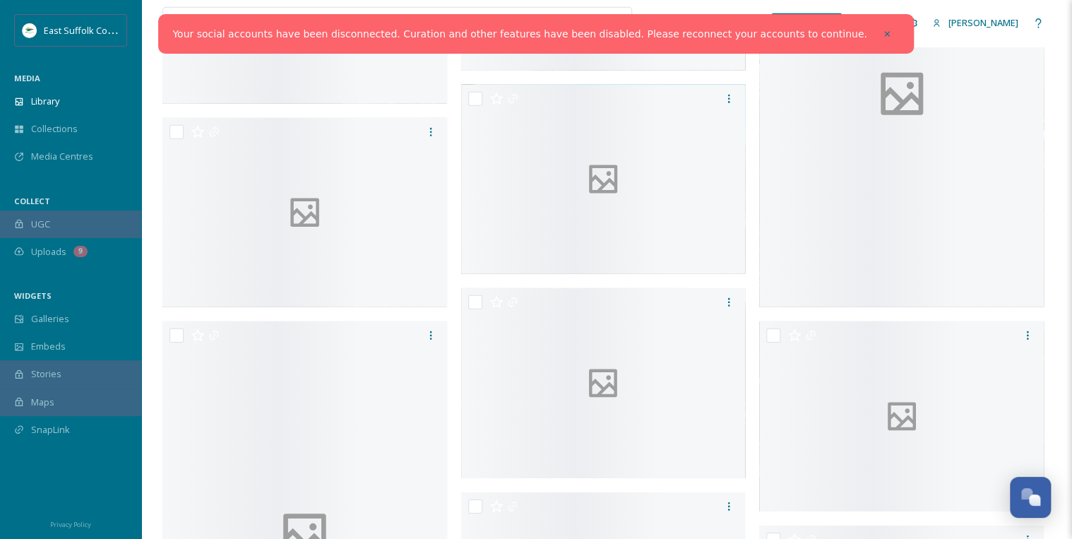
scroll to position [2302, 0]
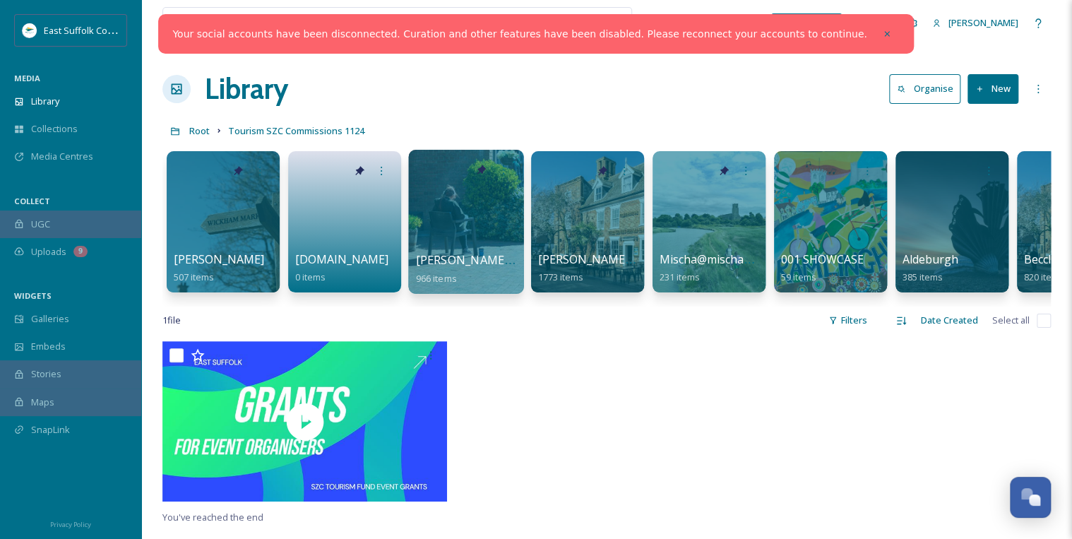
click at [448, 246] on div at bounding box center [465, 222] width 115 height 144
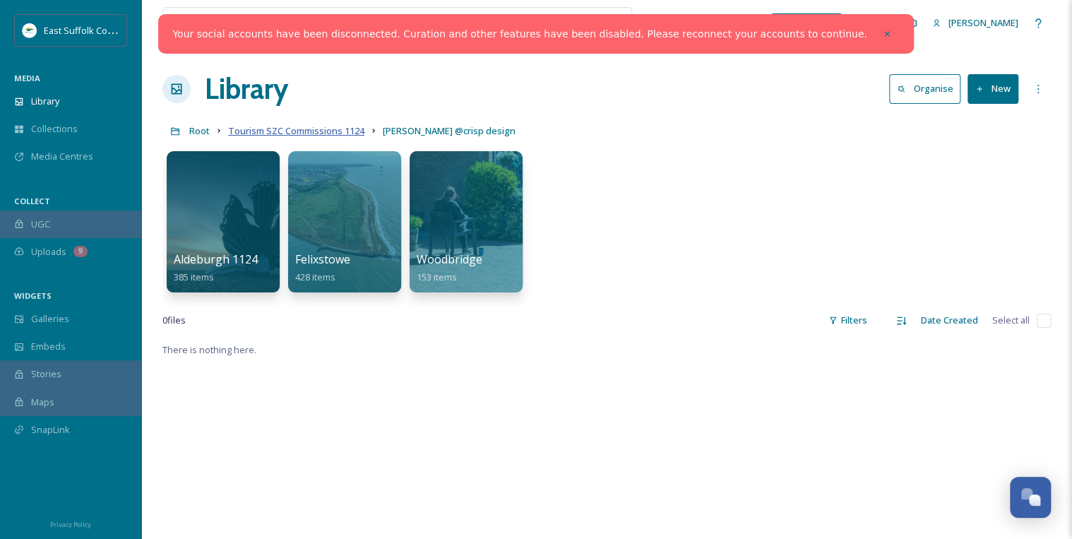
click at [324, 131] on span "Tourism SZC Commissions 1124" at bounding box center [296, 130] width 136 height 13
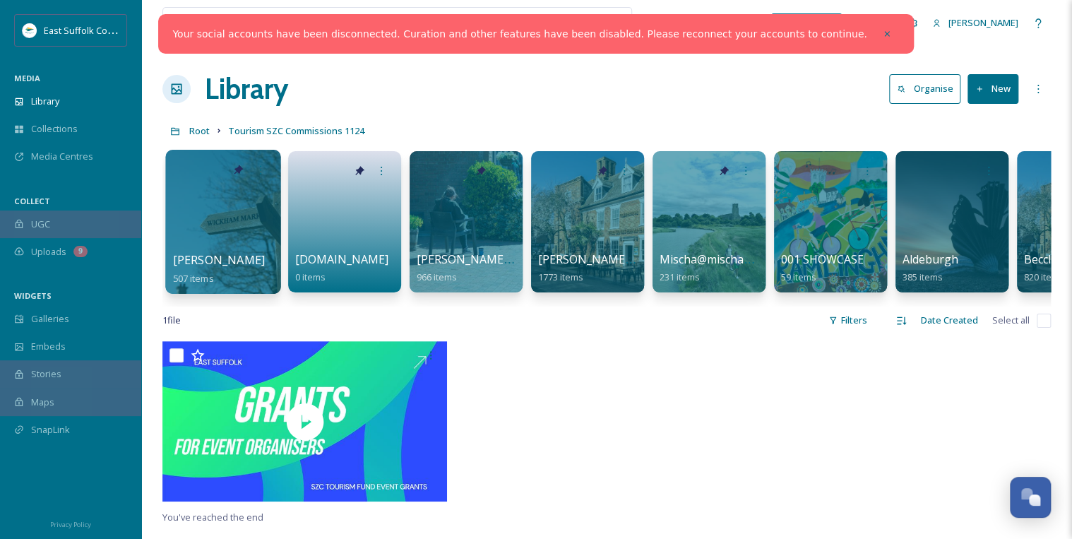
click at [241, 246] on div at bounding box center [222, 222] width 115 height 144
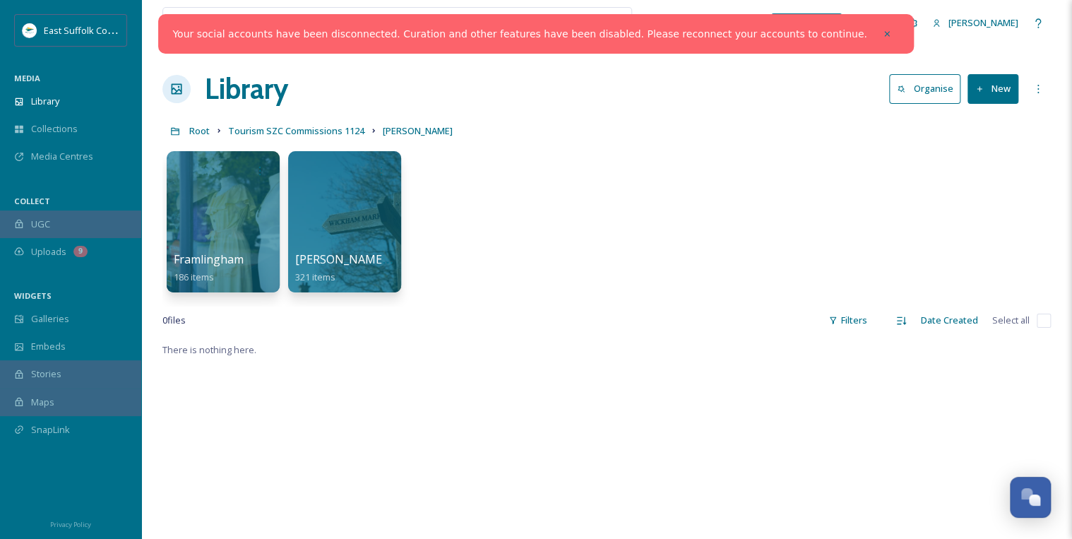
click at [241, 246] on div at bounding box center [223, 221] width 113 height 141
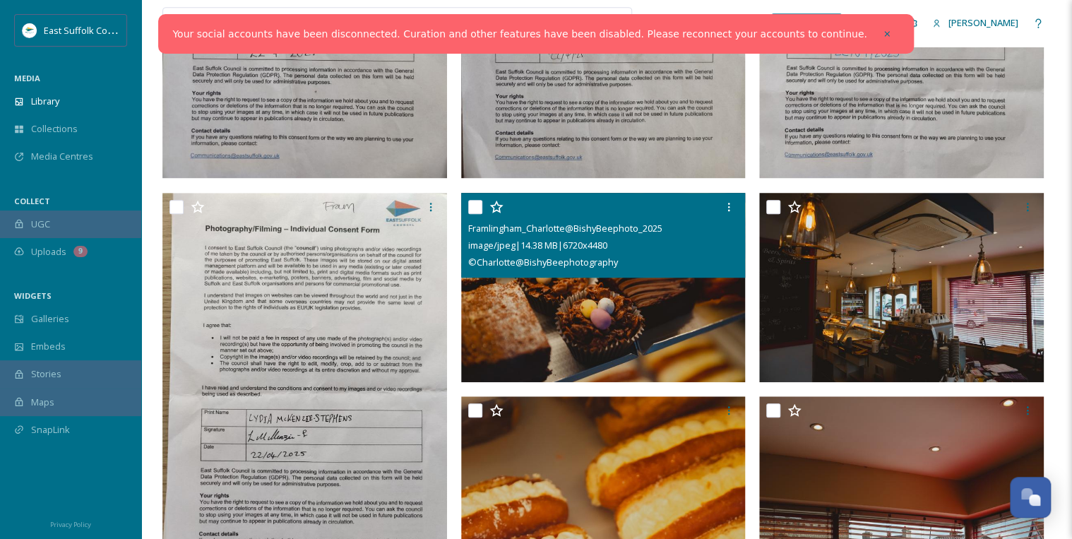
scroll to position [395, 0]
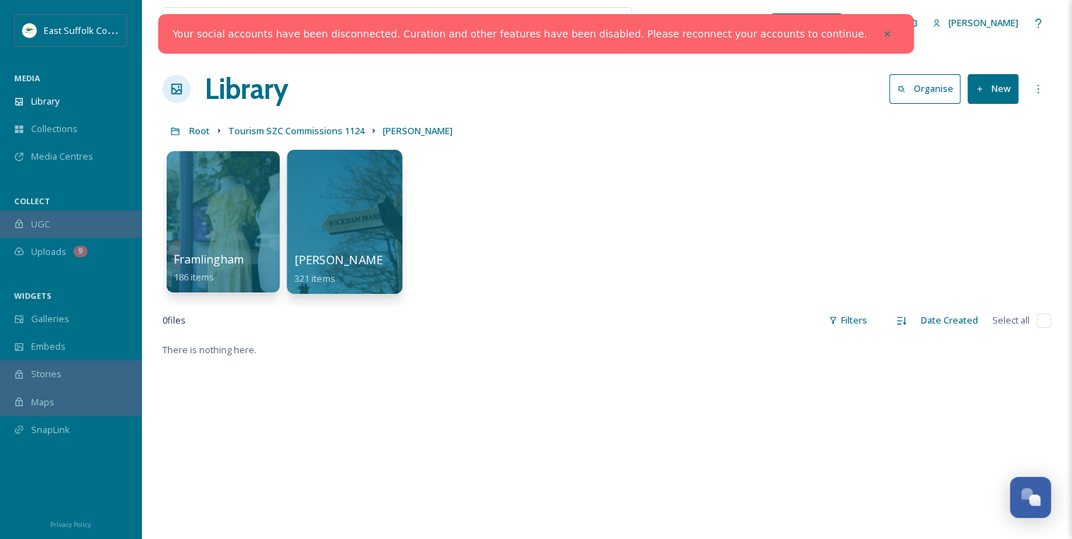
click at [366, 200] on div at bounding box center [344, 222] width 115 height 144
click at [333, 134] on span "Tourism SZC Commissions 1124" at bounding box center [296, 130] width 136 height 13
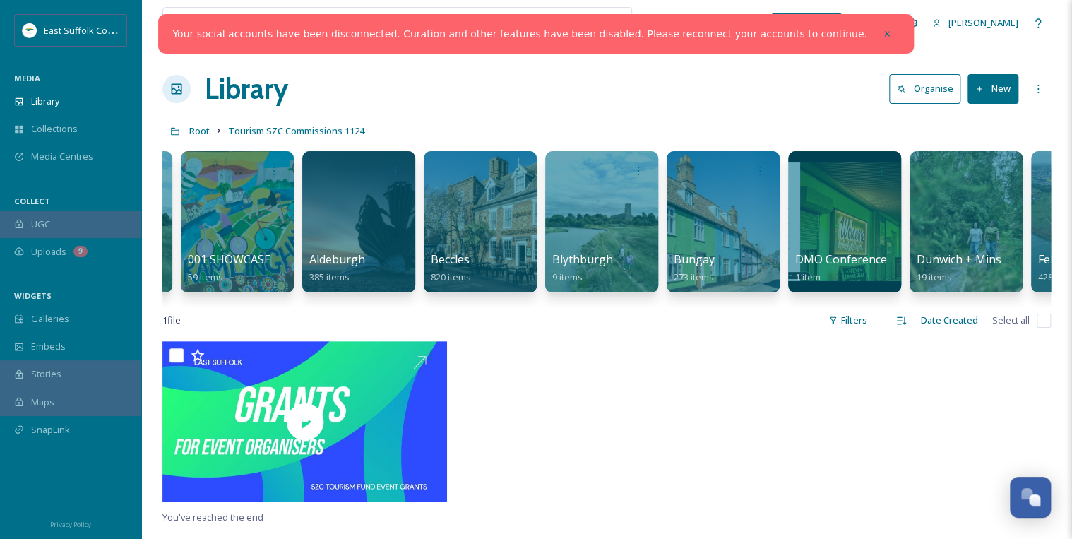
scroll to position [0, 595]
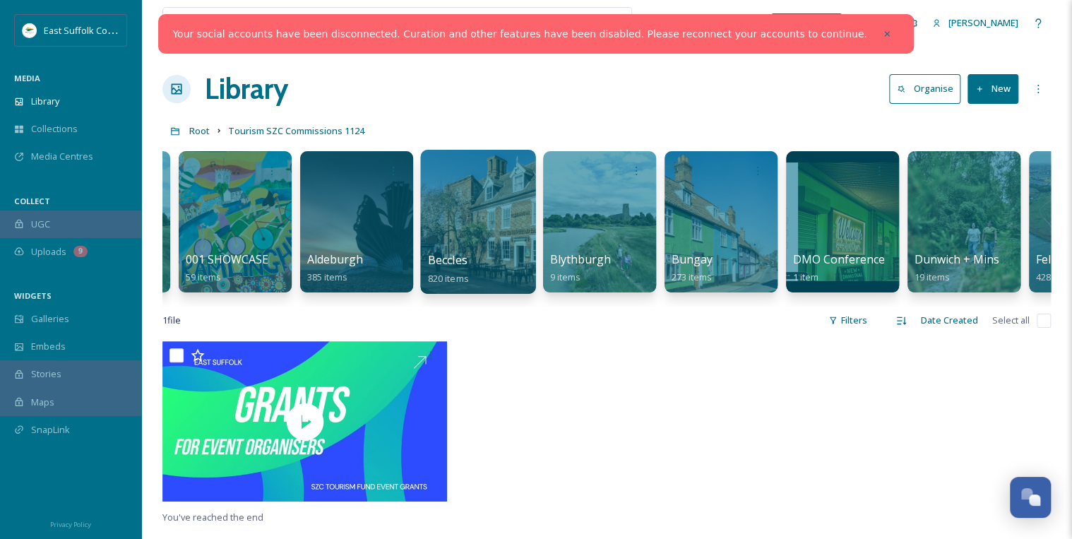
click at [497, 275] on div "Beccles 820 items" at bounding box center [478, 268] width 101 height 35
click at [470, 208] on div at bounding box center [477, 222] width 115 height 144
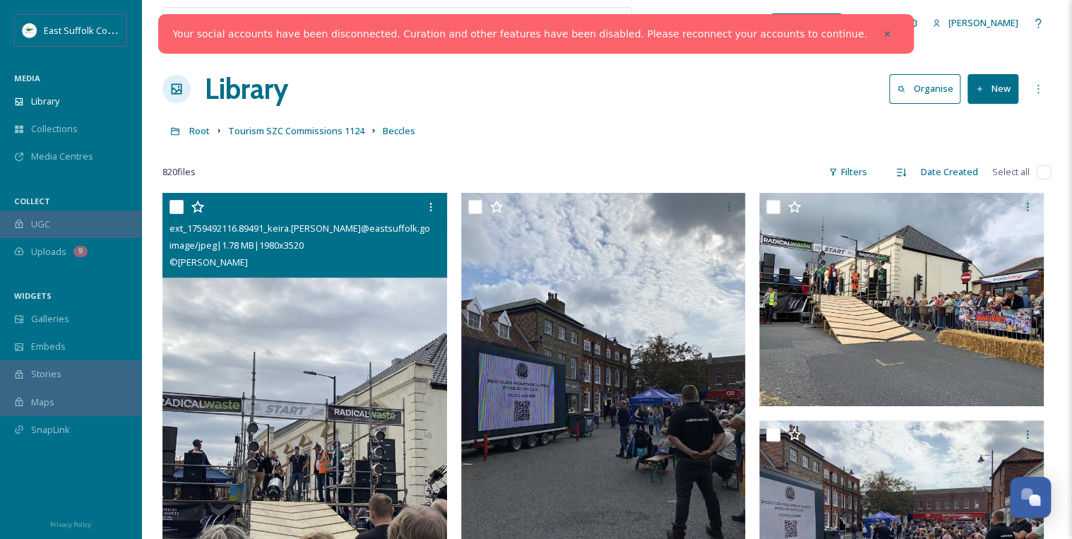
click at [178, 203] on input "checkbox" at bounding box center [176, 207] width 14 height 14
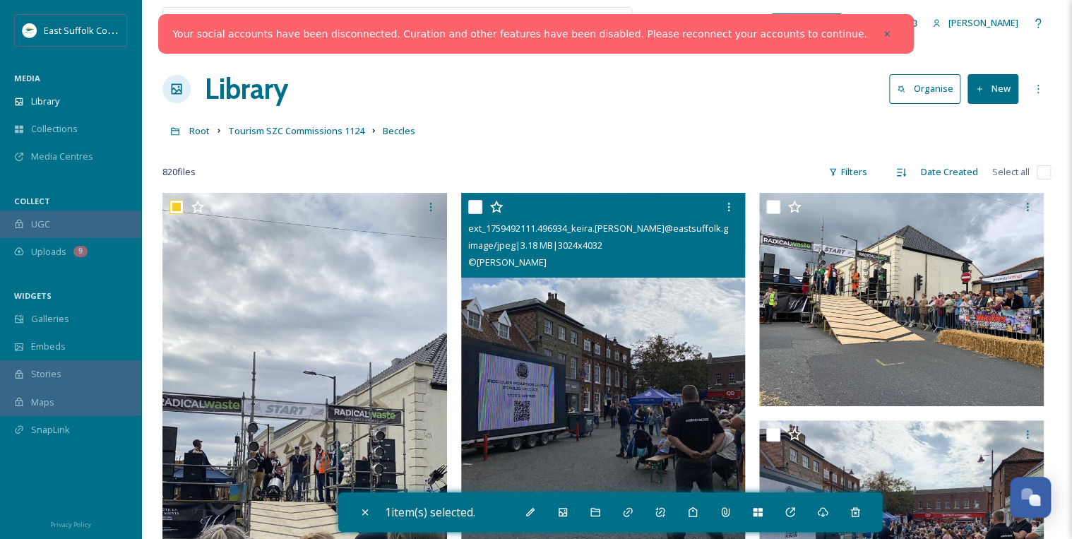
click at [476, 204] on input "checkbox" at bounding box center [475, 207] width 14 height 14
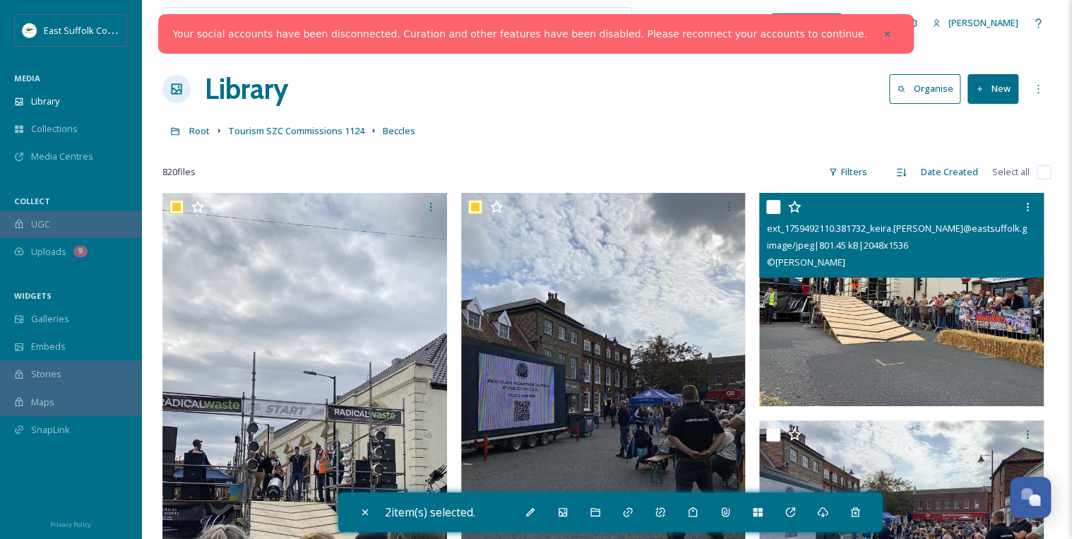
click at [772, 201] on input "checkbox" at bounding box center [773, 207] width 14 height 14
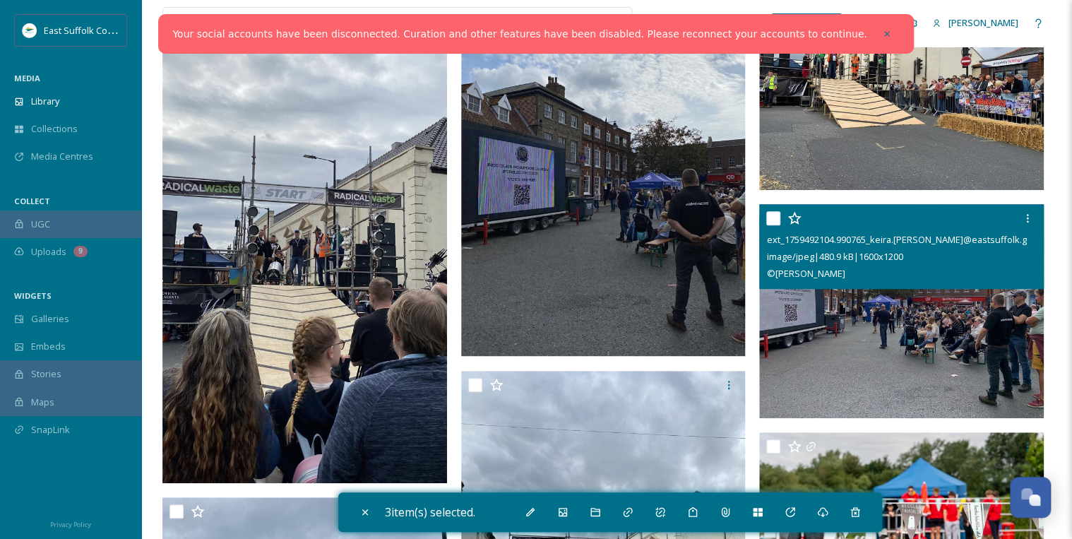
scroll to position [226, 0]
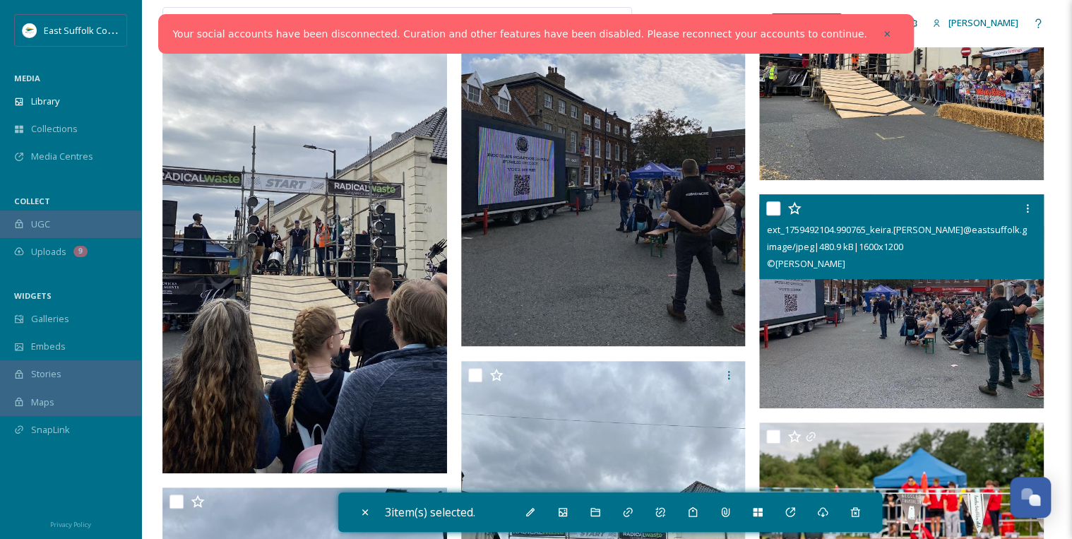
click at [776, 208] on input "checkbox" at bounding box center [773, 208] width 14 height 14
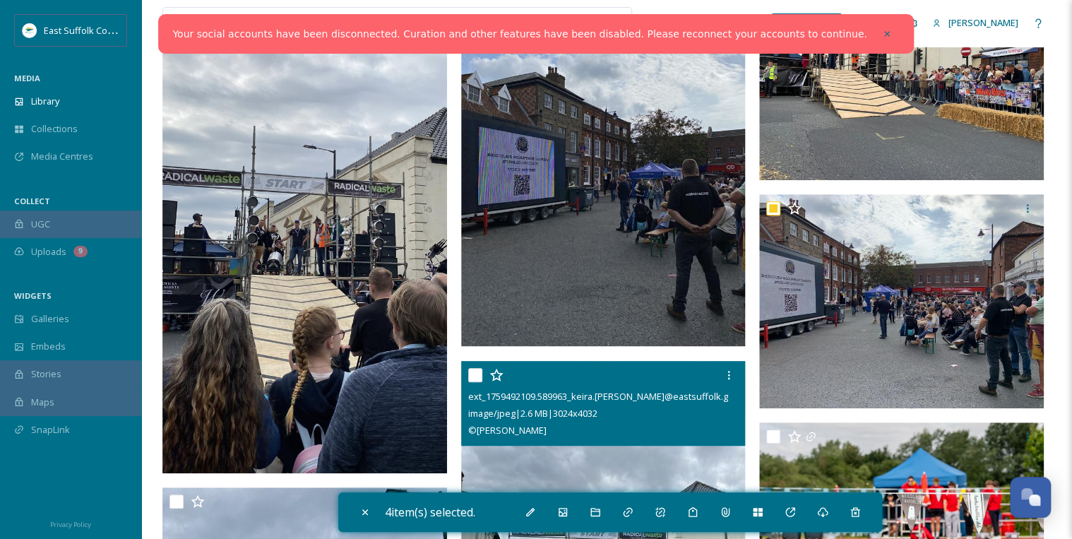
click at [473, 373] on input "checkbox" at bounding box center [475, 375] width 14 height 14
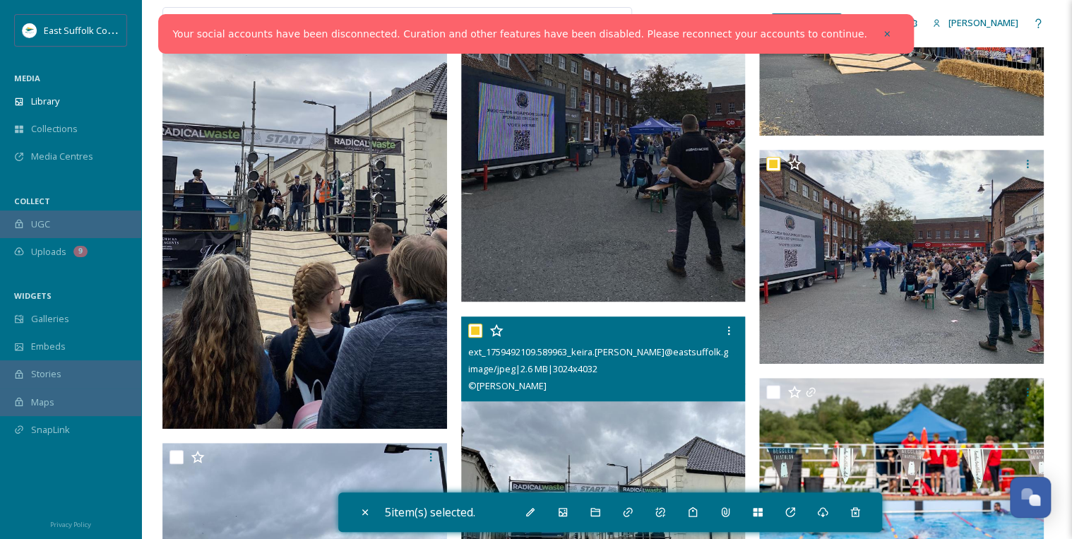
scroll to position [395, 0]
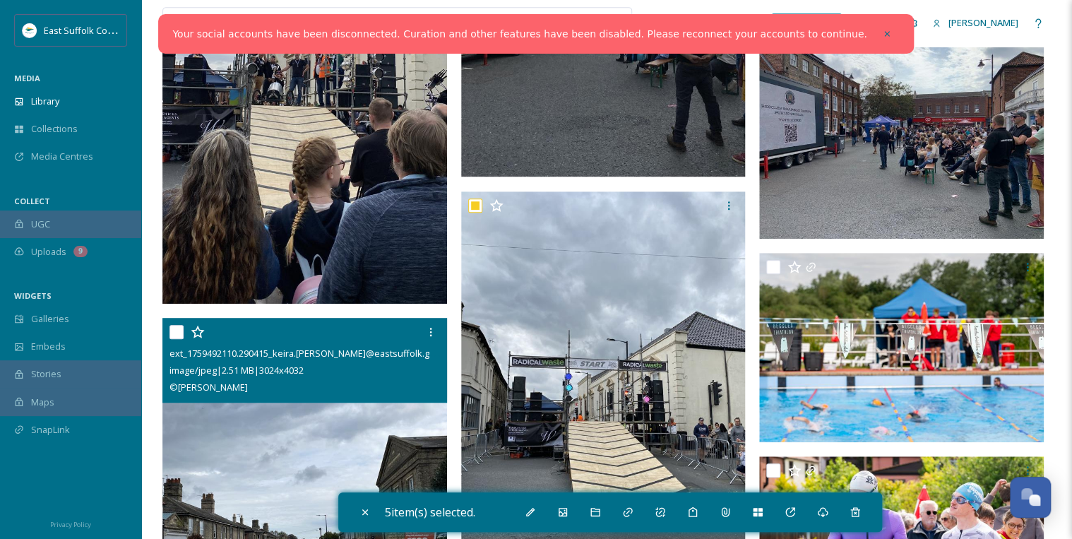
click at [177, 330] on input "checkbox" at bounding box center [176, 332] width 14 height 14
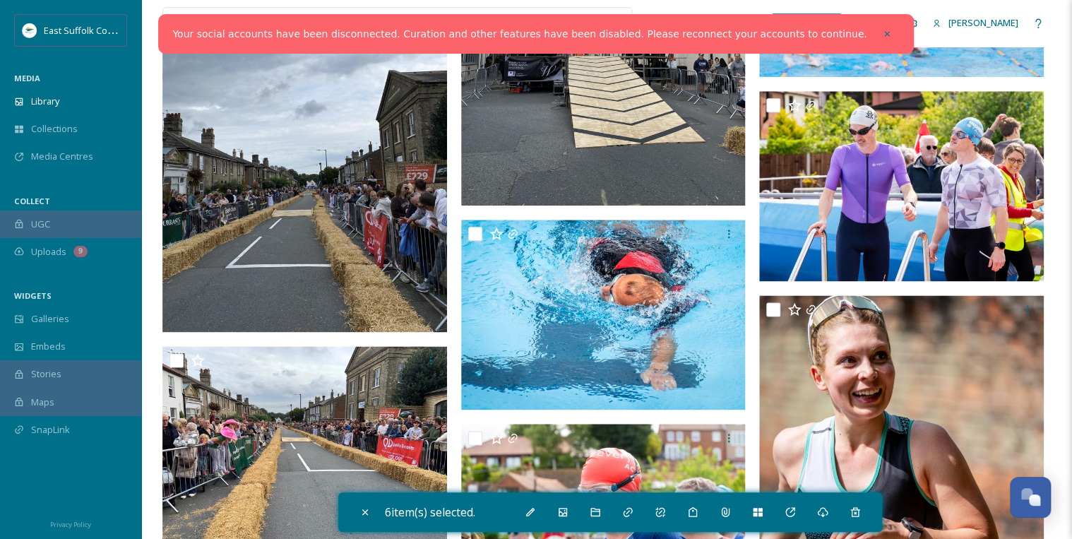
scroll to position [791, 0]
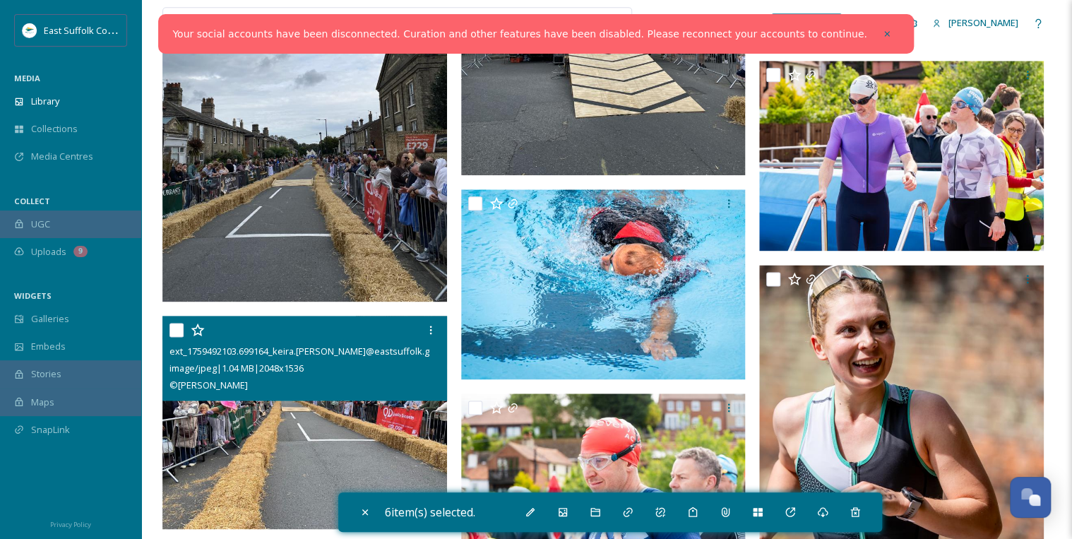
click at [177, 330] on input "checkbox" at bounding box center [176, 330] width 14 height 14
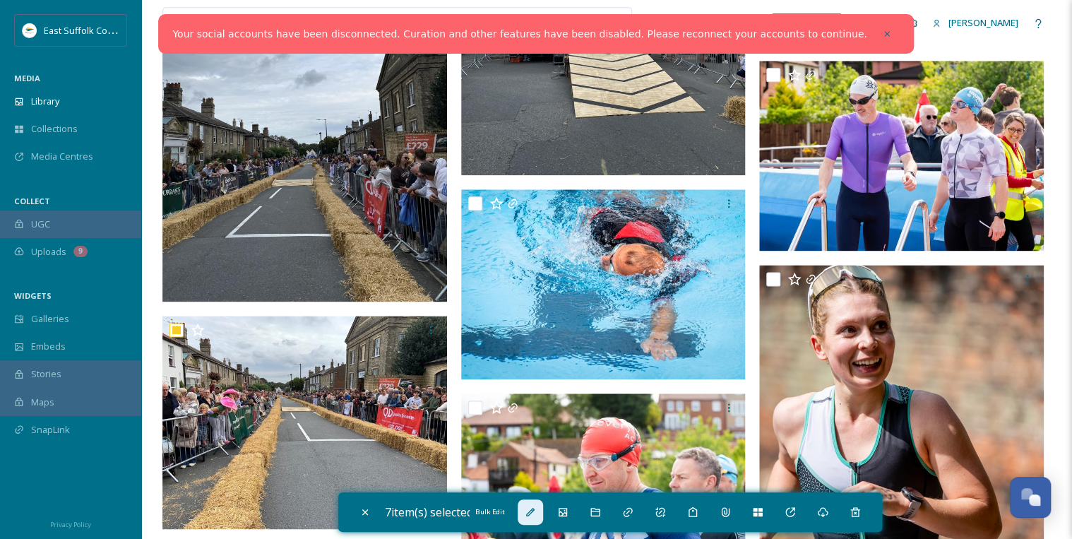
click at [533, 510] on icon at bounding box center [530, 511] width 11 height 11
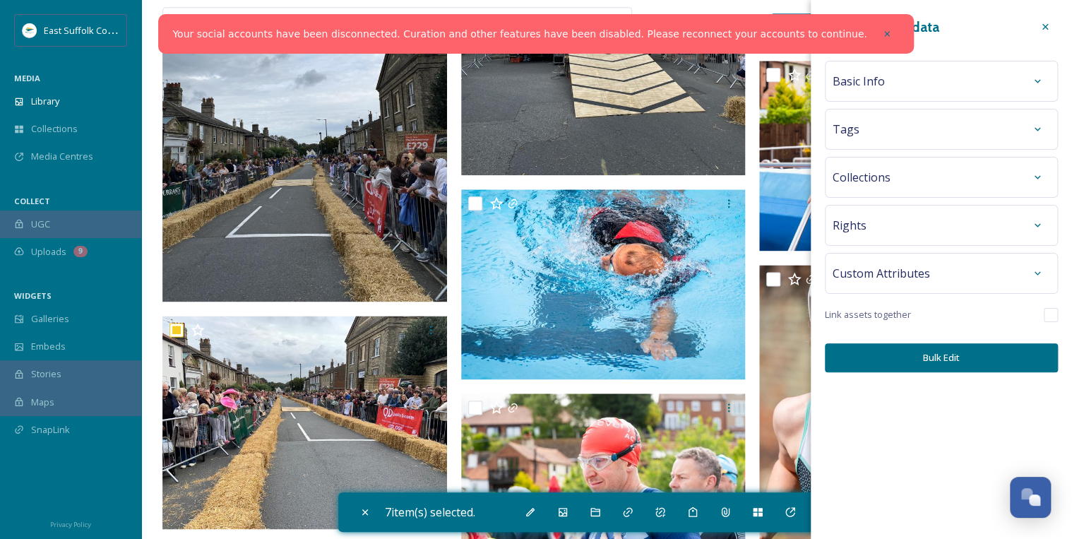
click at [893, 86] on div "Basic Info" at bounding box center [940, 80] width 217 height 25
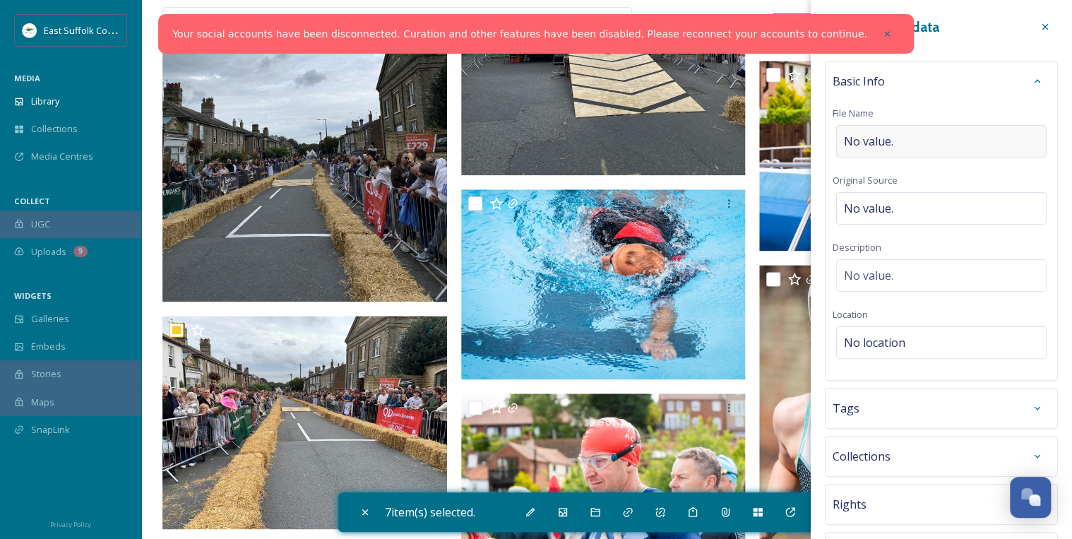
click at [879, 135] on span "No value." at bounding box center [868, 141] width 49 height 17
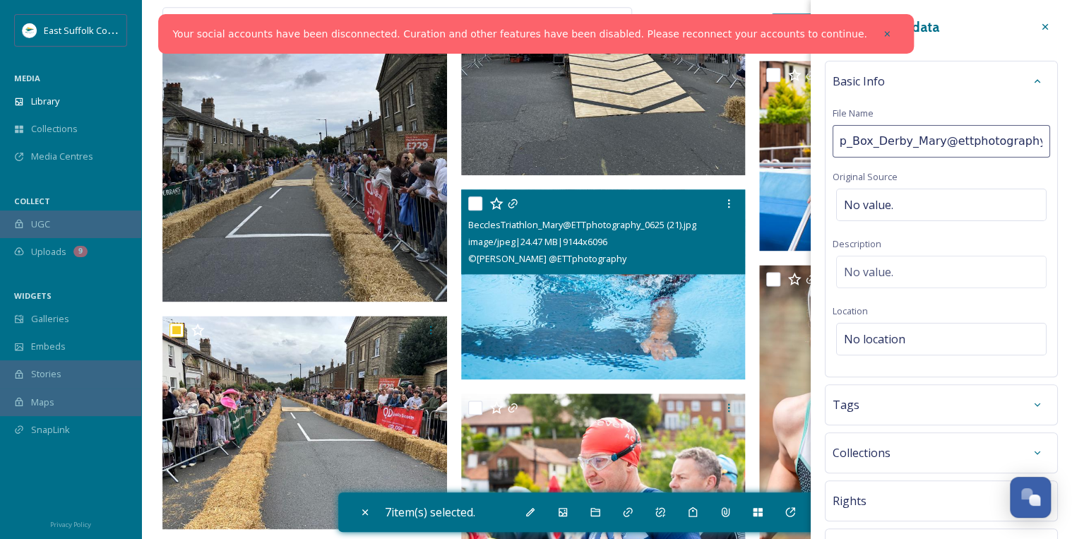
scroll to position [0, 77]
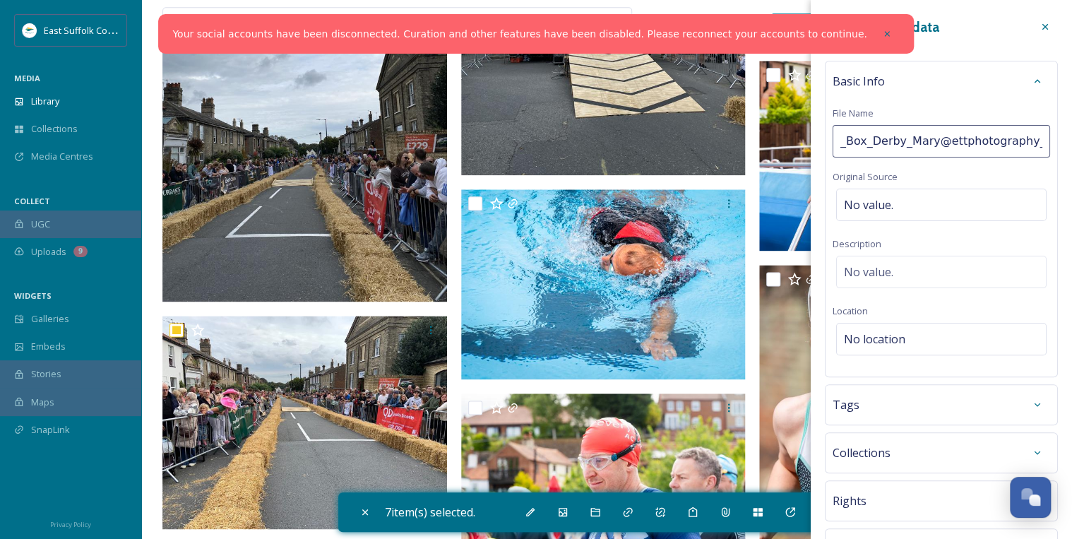
click at [861, 267] on div "Basic Info File Name Beccles_Soap_Box_Derby_Mary@ettphotography_2025 Original S…" at bounding box center [941, 219] width 233 height 316
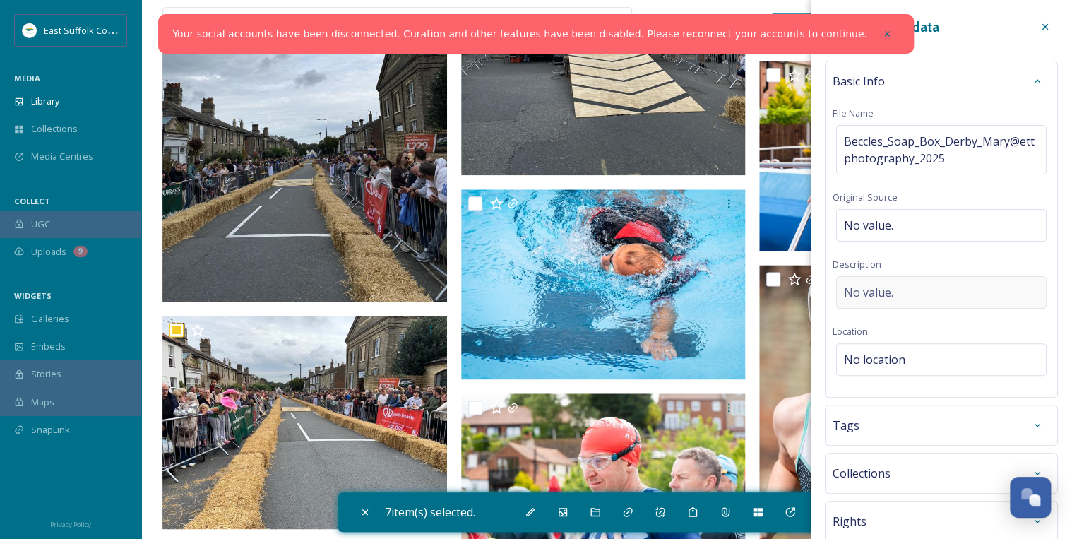
click at [876, 287] on span "No value." at bounding box center [868, 292] width 49 height 17
click at [871, 286] on textarea at bounding box center [940, 334] width 217 height 117
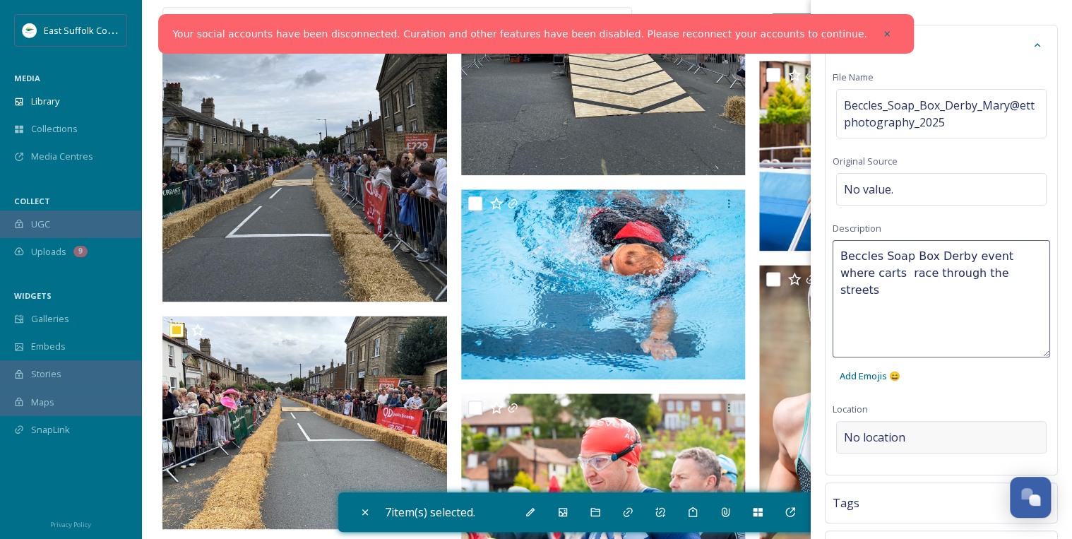
scroll to position [56, 0]
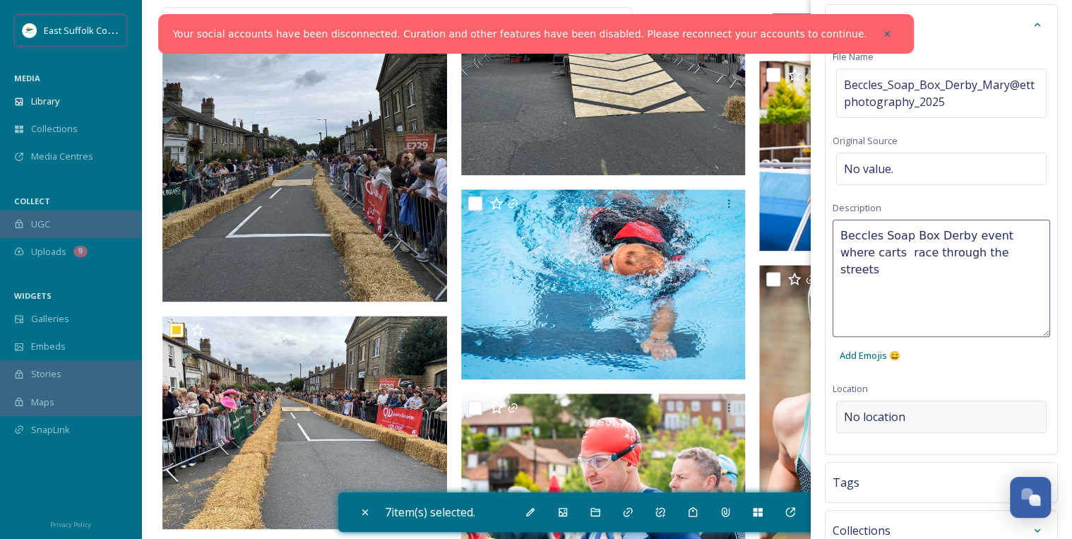
click at [894, 405] on div "Bulk Edit Metadata Basic Info File Name Beccles_Soap_Box_Derby_Mary@ettphotogra…" at bounding box center [941, 342] width 261 height 796
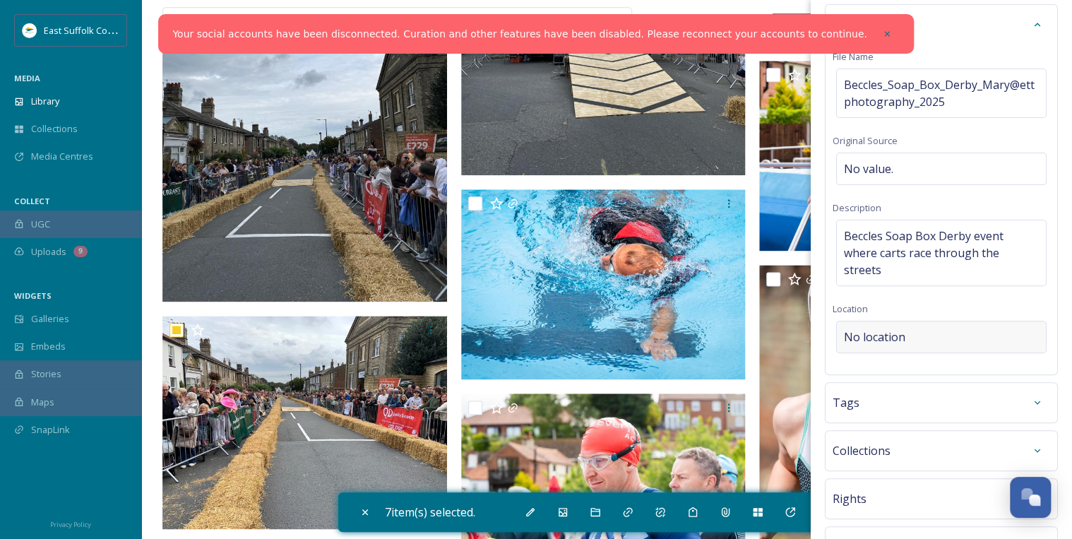
click at [887, 324] on div "No location" at bounding box center [941, 337] width 210 height 32
click at [885, 333] on input at bounding box center [941, 336] width 209 height 31
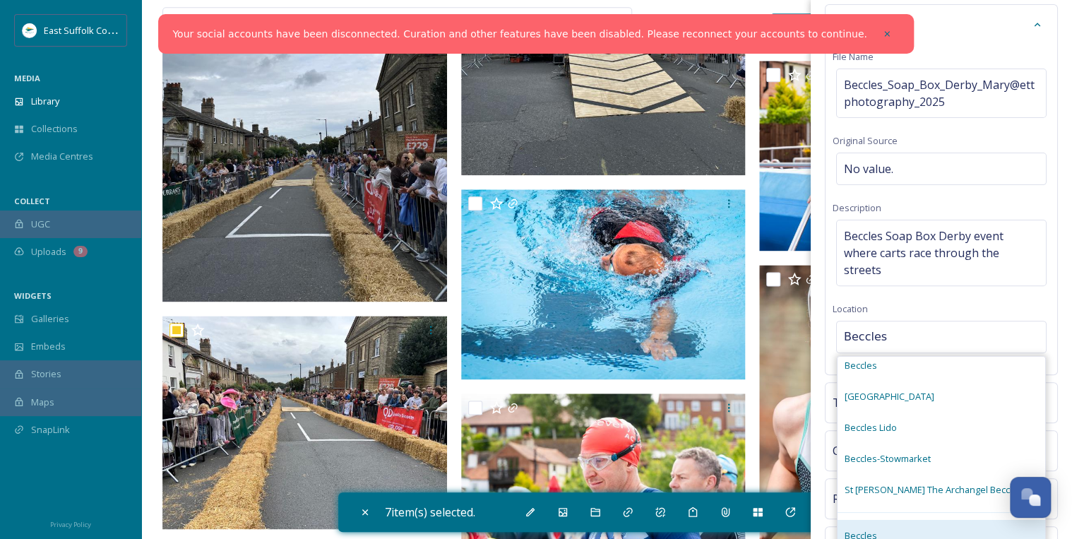
click at [885, 527] on div "Beccles Beccles NR34, [GEOGRAPHIC_DATA]" at bounding box center [902, 544] width 114 height 34
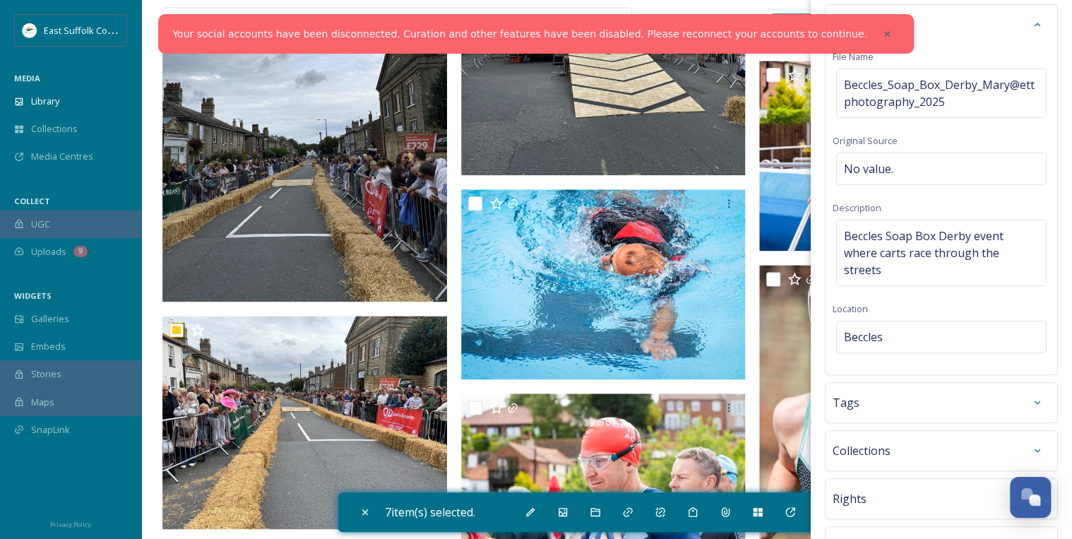
click at [893, 404] on div "Tags" at bounding box center [940, 402] width 217 height 25
click at [899, 438] on input at bounding box center [914, 445] width 141 height 17
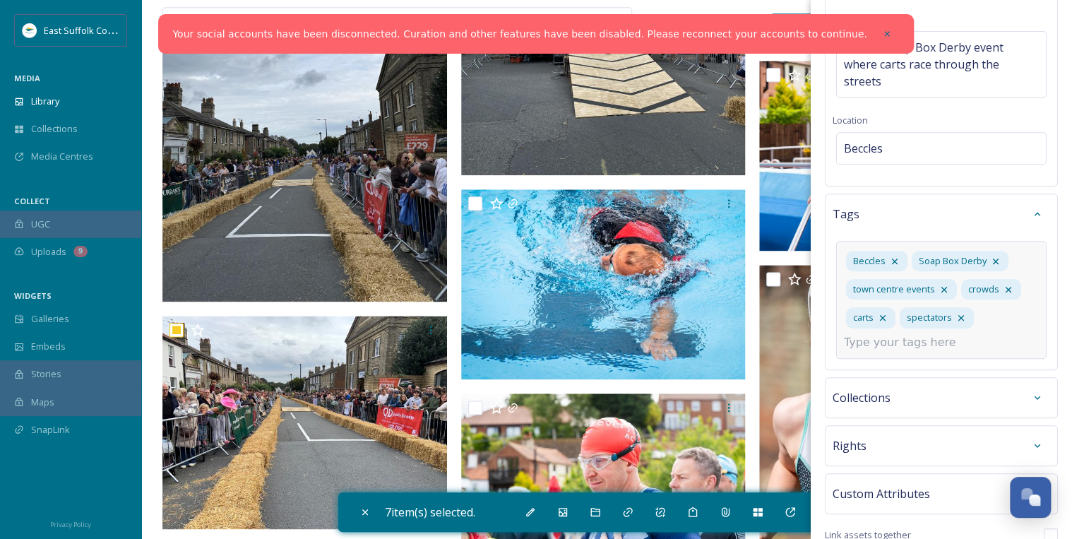
scroll to position [254, 0]
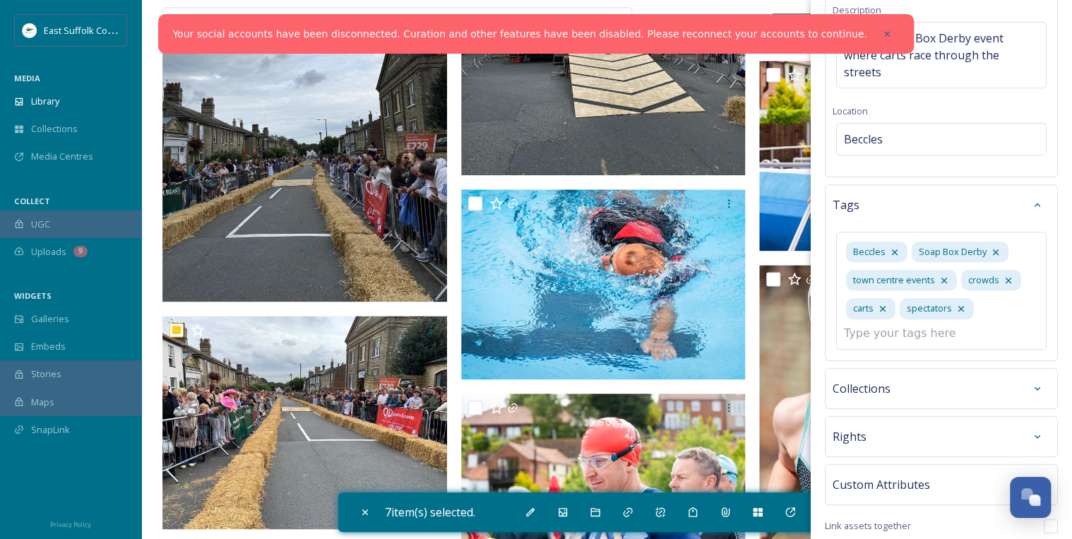
click at [875, 433] on div "Bulk Edit Metadata Basic Info File Name Beccles_Soap_Box_Derby_Mary@ettphotogra…" at bounding box center [941, 172] width 261 height 852
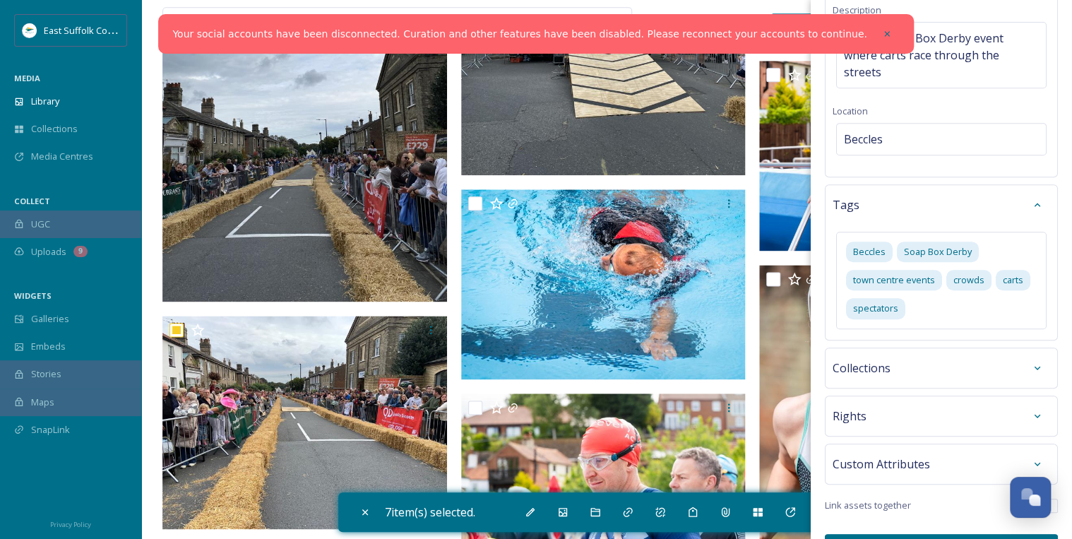
click at [866, 415] on div "Rights" at bounding box center [940, 415] width 217 height 25
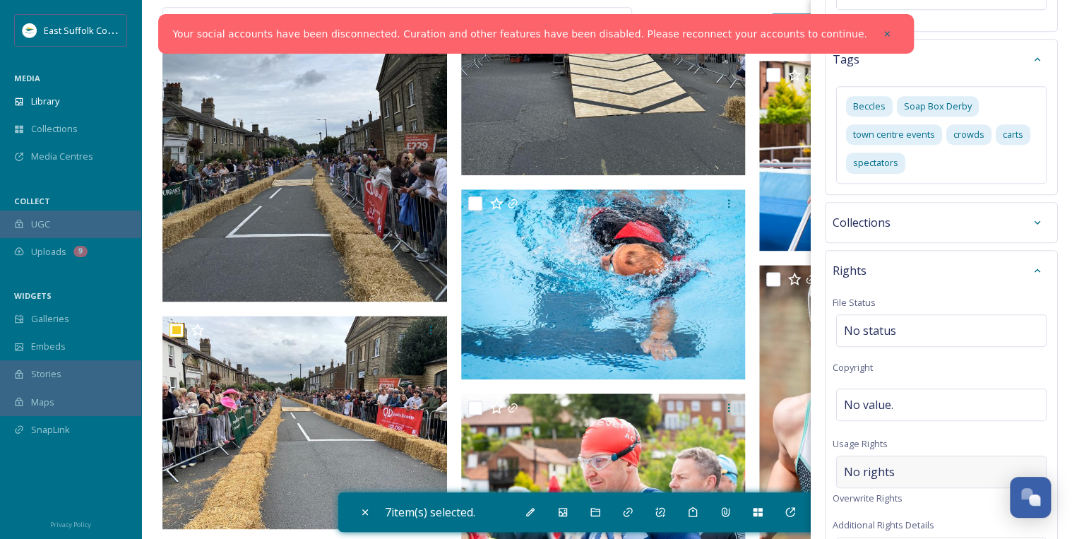
scroll to position [424, 0]
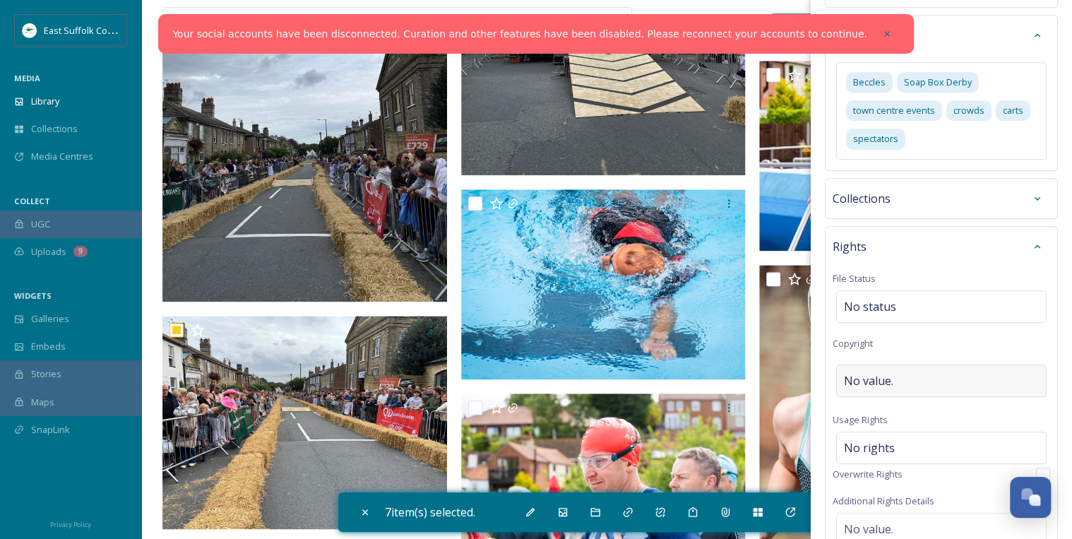
click at [878, 375] on span "No value." at bounding box center [868, 380] width 49 height 17
click at [908, 435] on div "No rights" at bounding box center [941, 444] width 210 height 32
click at [876, 449] on input at bounding box center [917, 451] width 155 height 31
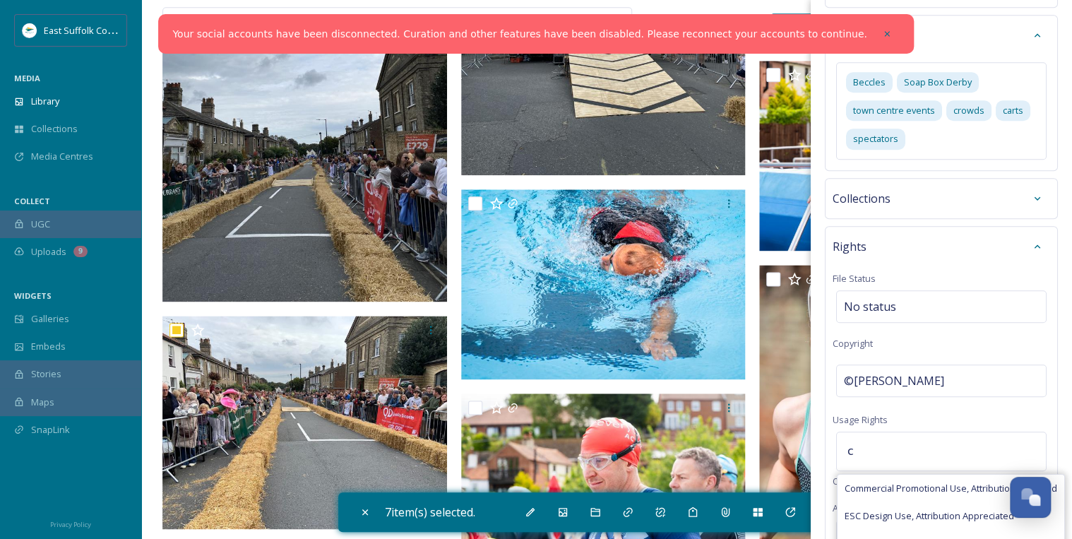
click at [878, 476] on div "Commercial Promotional Use, Attribution Required" at bounding box center [950, 489] width 227 height 28
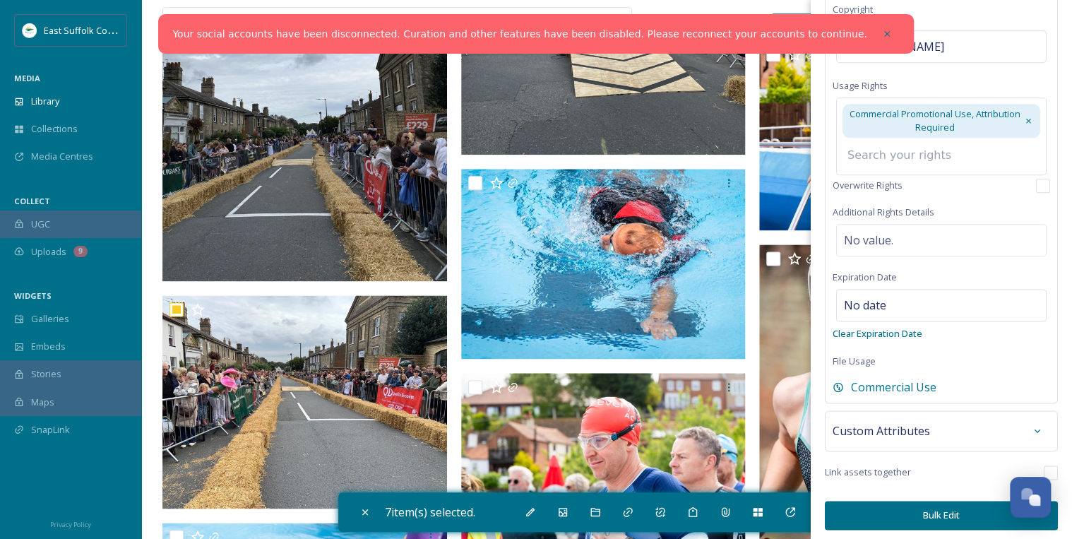
scroll to position [847, 0]
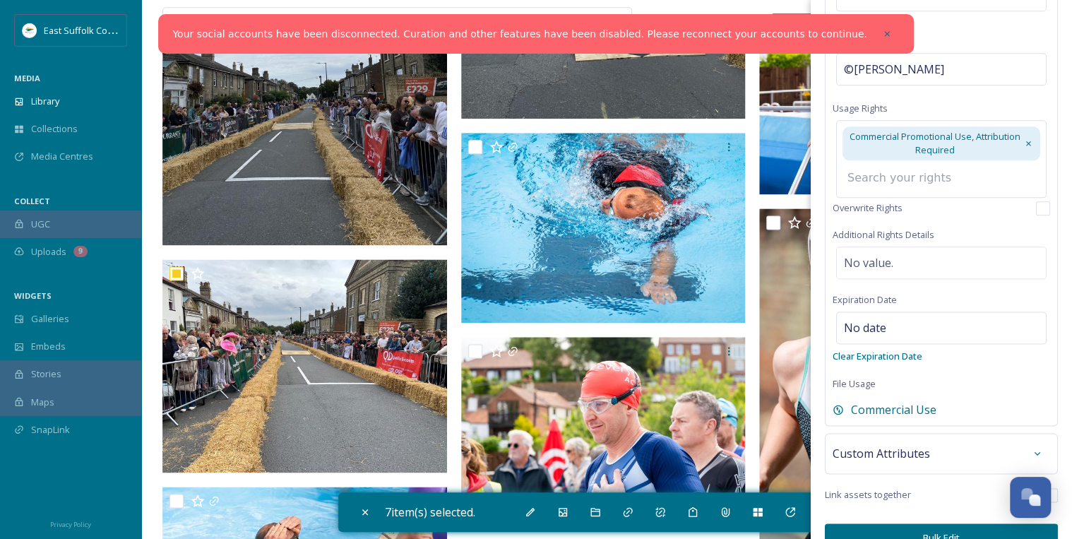
click at [938, 523] on button "Bulk Edit" at bounding box center [941, 537] width 233 height 29
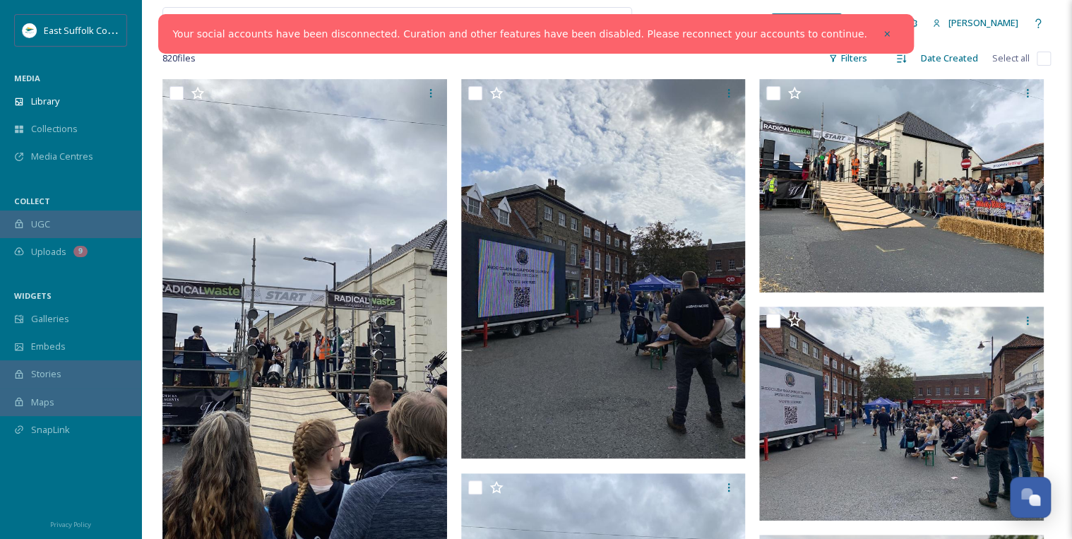
scroll to position [0, 0]
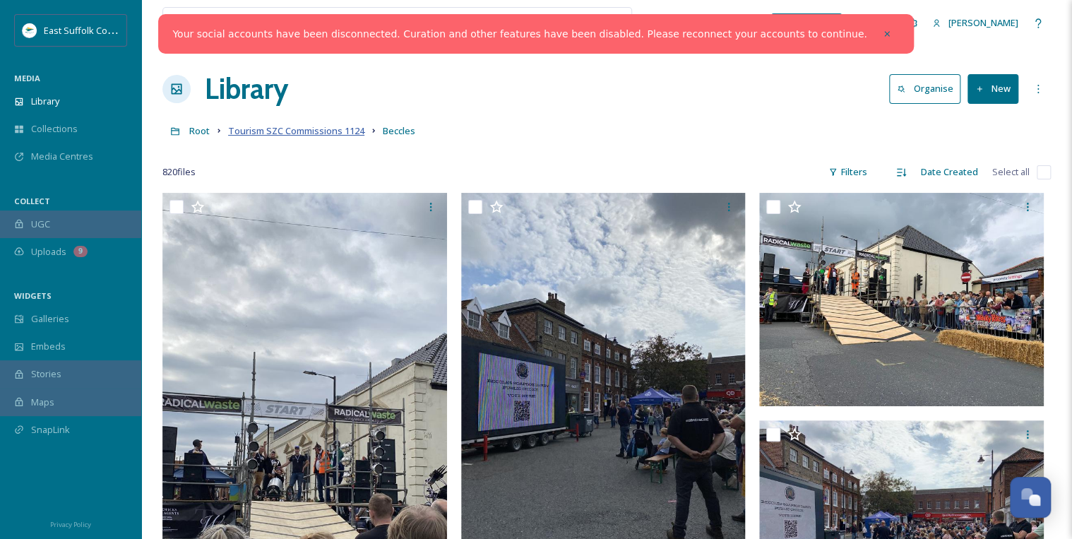
click at [289, 131] on span "Tourism SZC Commissions 1124" at bounding box center [296, 130] width 136 height 13
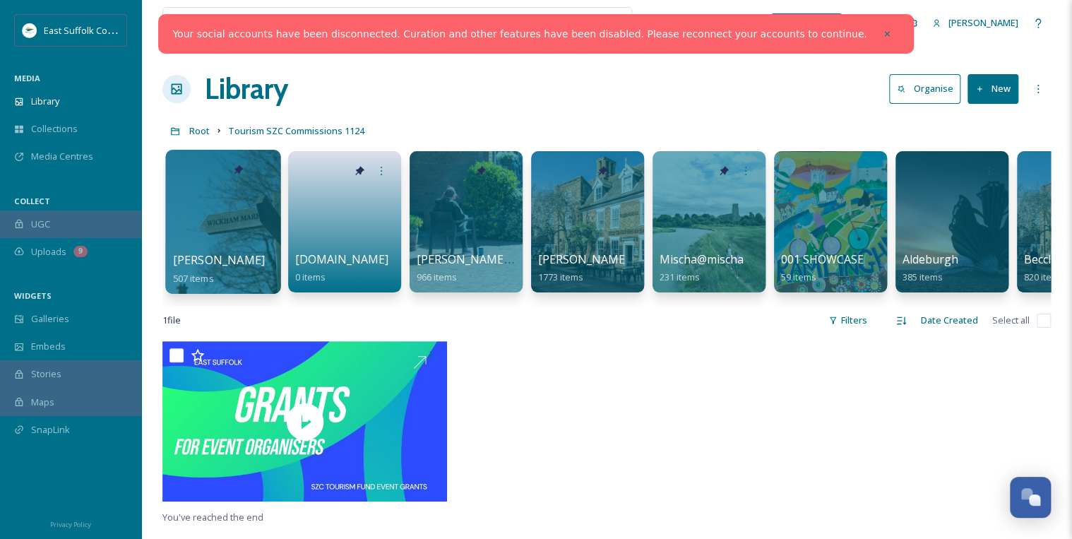
click at [227, 234] on div at bounding box center [222, 222] width 115 height 144
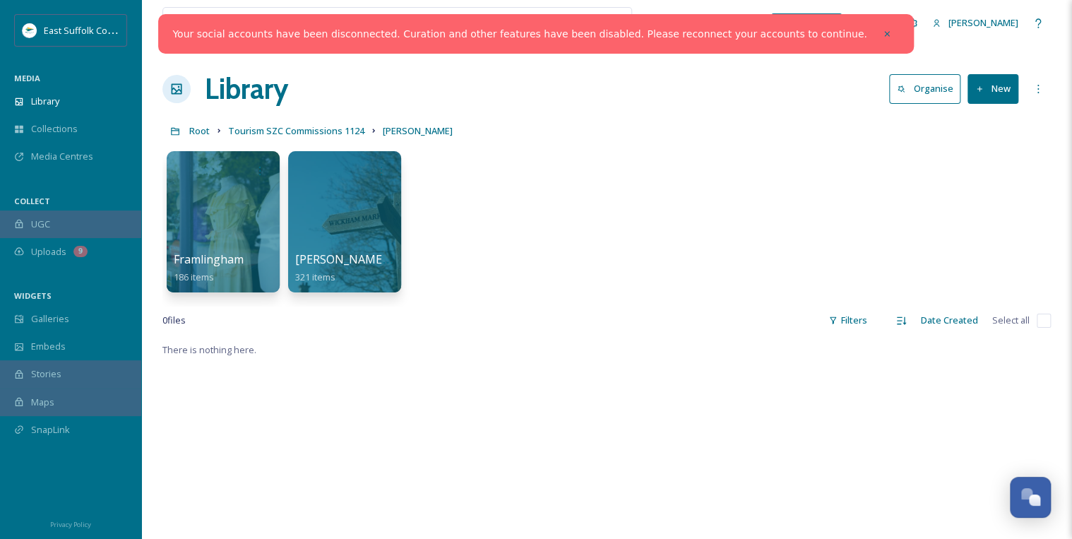
click at [226, 232] on div at bounding box center [223, 221] width 113 height 141
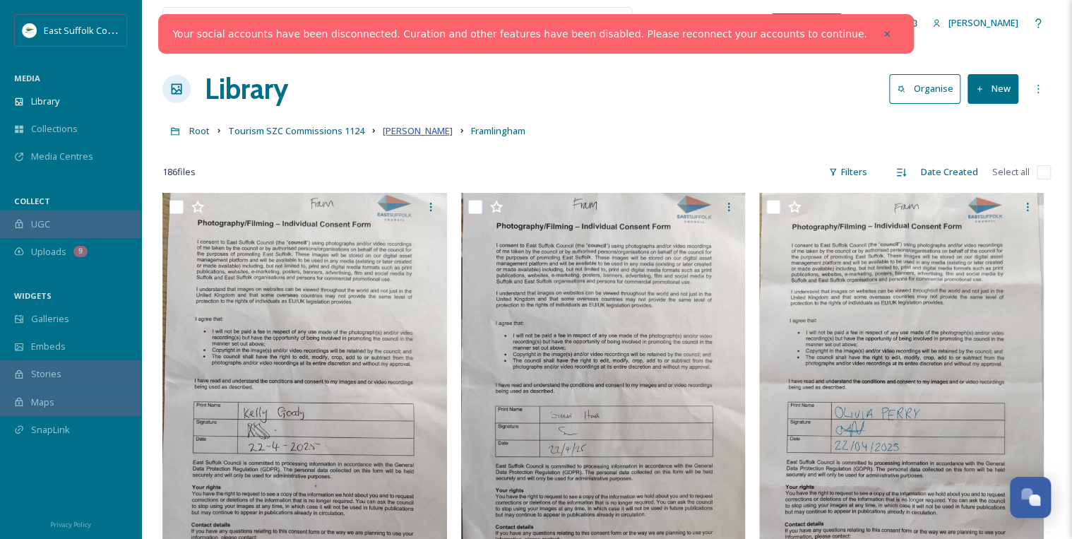
click at [415, 133] on span "[PERSON_NAME]" at bounding box center [418, 130] width 70 height 13
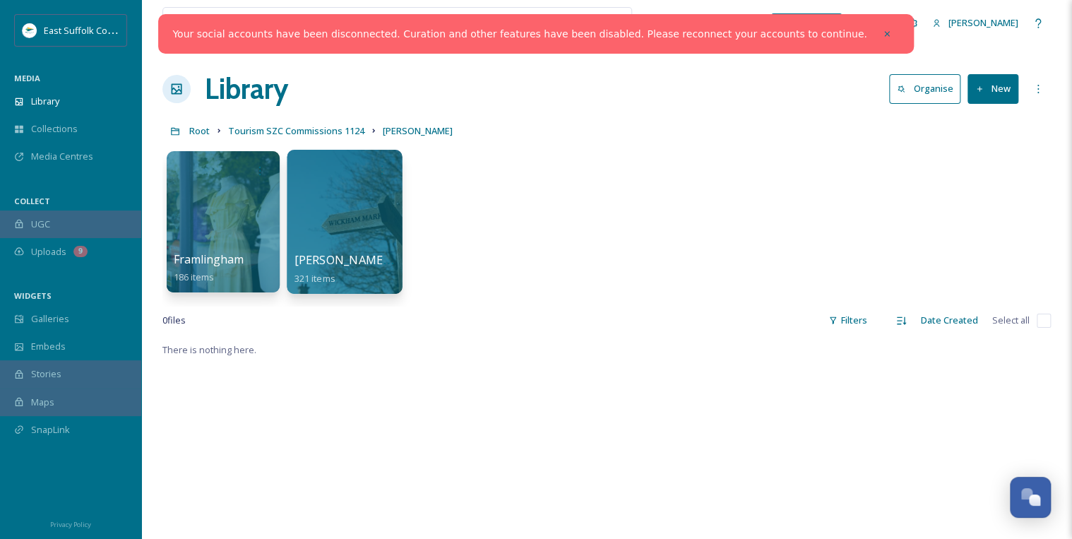
click at [343, 237] on div at bounding box center [344, 222] width 115 height 144
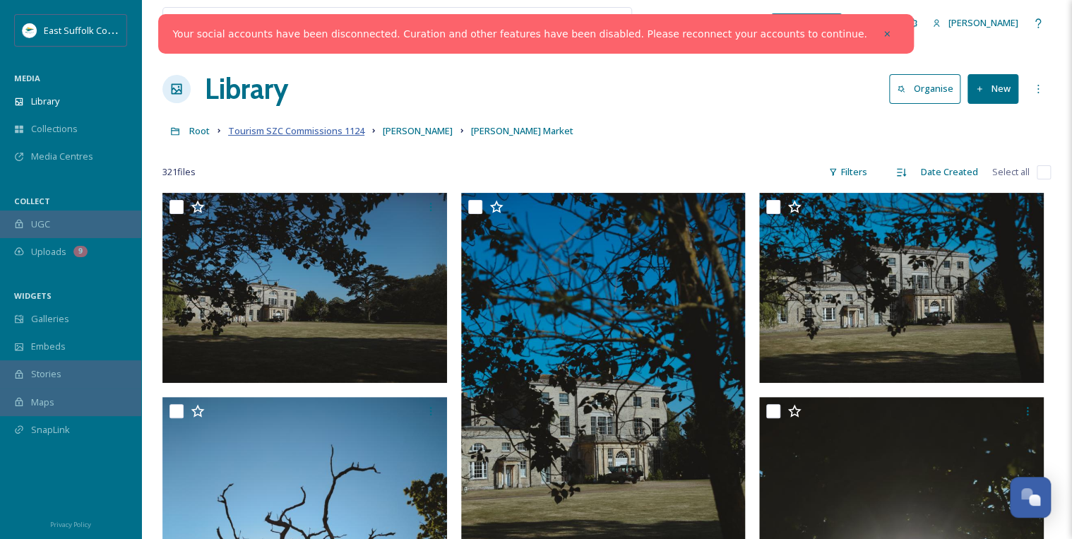
click at [335, 130] on span "Tourism SZC Commissions 1124" at bounding box center [296, 130] width 136 height 13
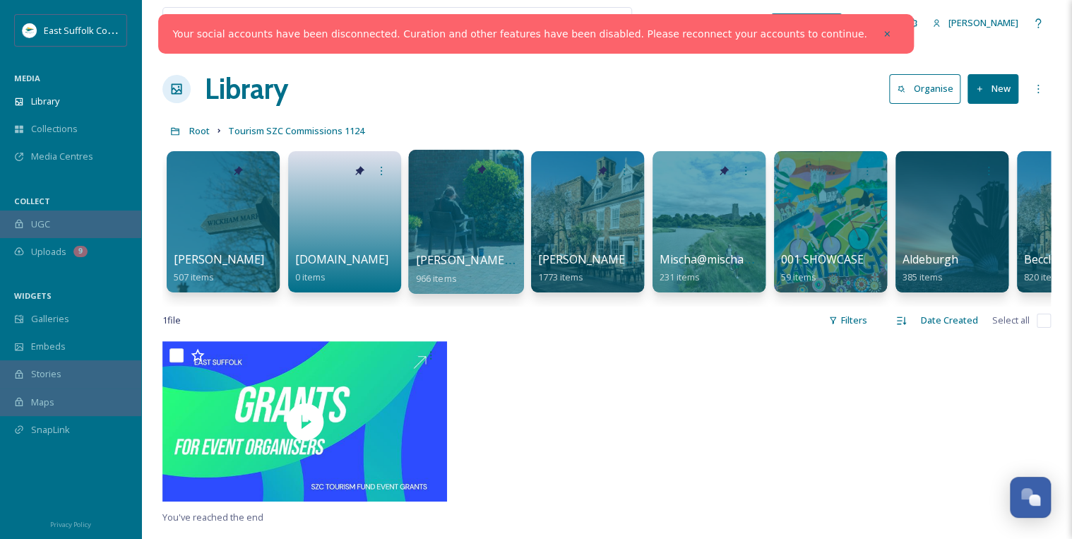
click at [466, 239] on div at bounding box center [465, 222] width 115 height 144
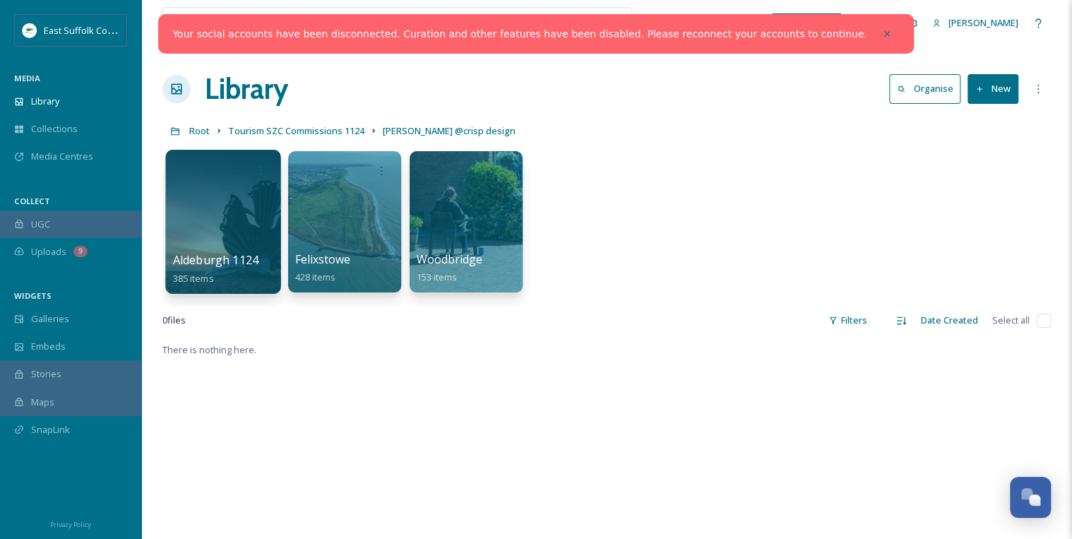
click at [253, 206] on div at bounding box center [222, 222] width 115 height 144
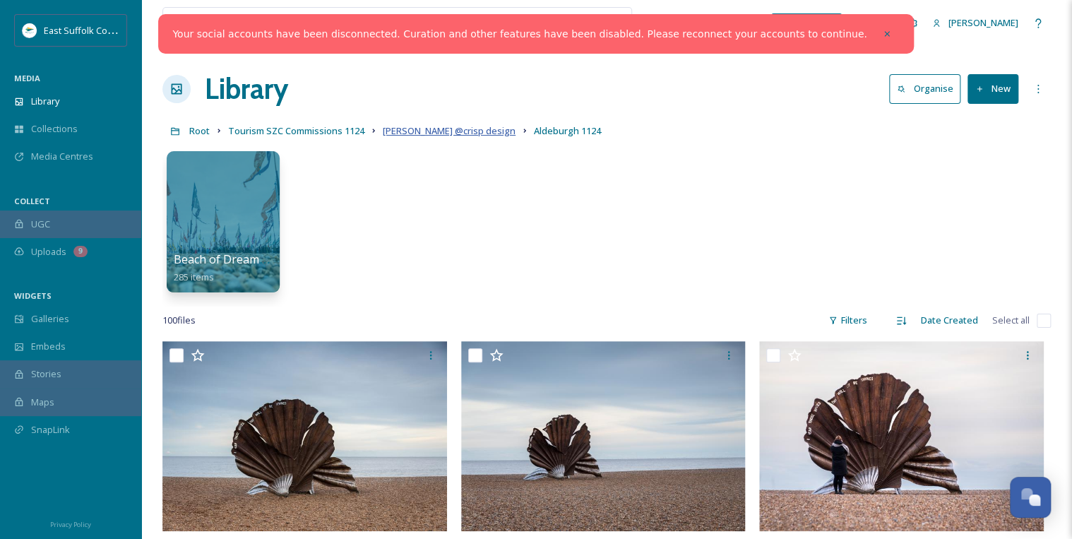
click at [434, 132] on span "[PERSON_NAME] @crisp design" at bounding box center [449, 130] width 133 height 13
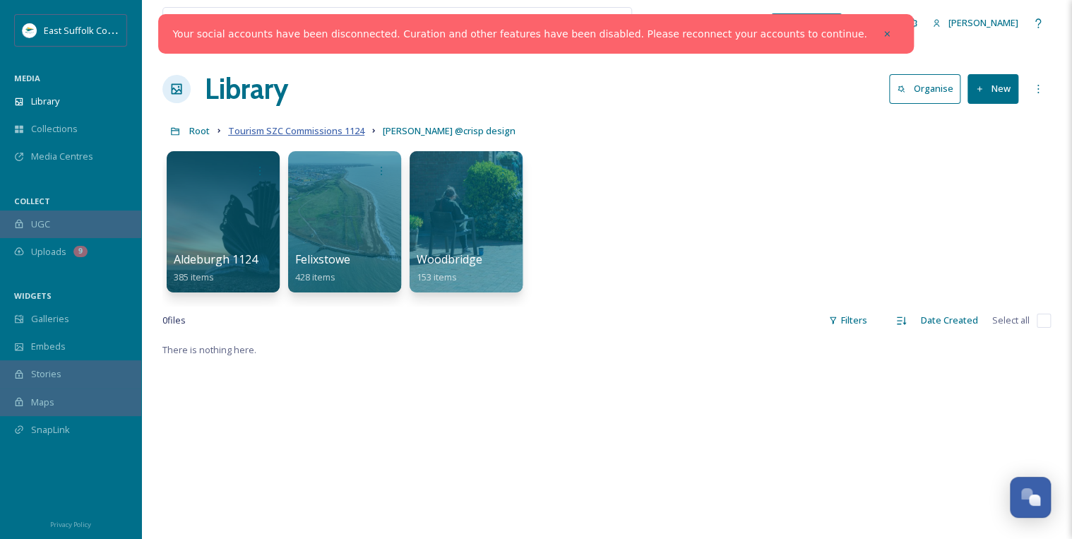
click at [350, 131] on span "Tourism SZC Commissions 1124" at bounding box center [296, 130] width 136 height 13
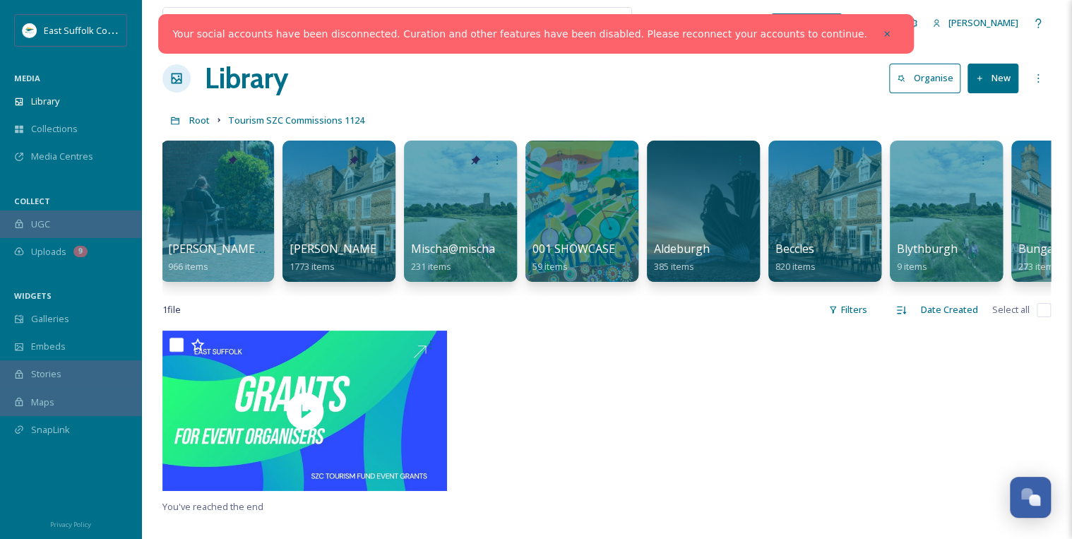
scroll to position [0, 261]
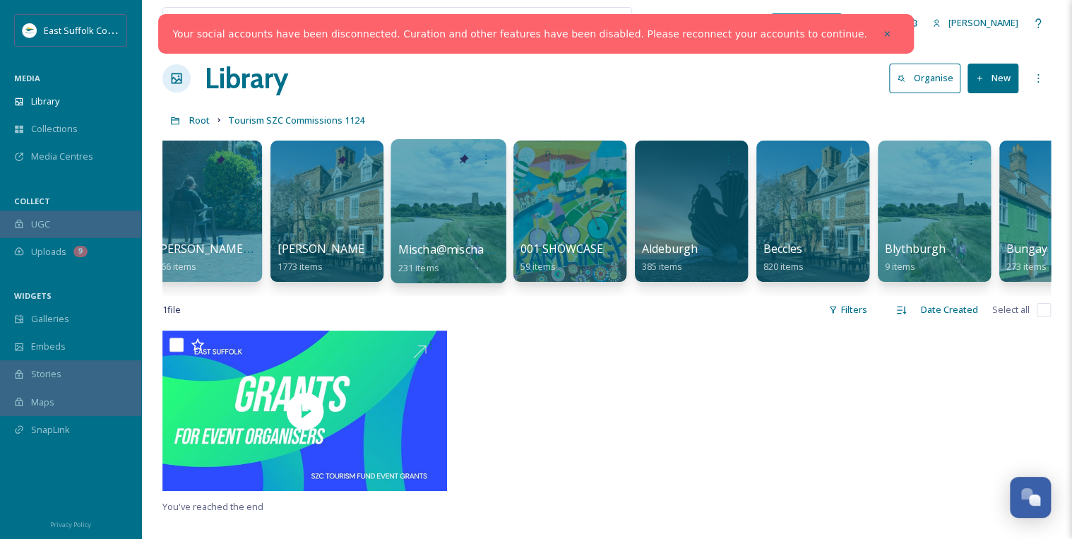
click at [470, 229] on div at bounding box center [447, 211] width 115 height 144
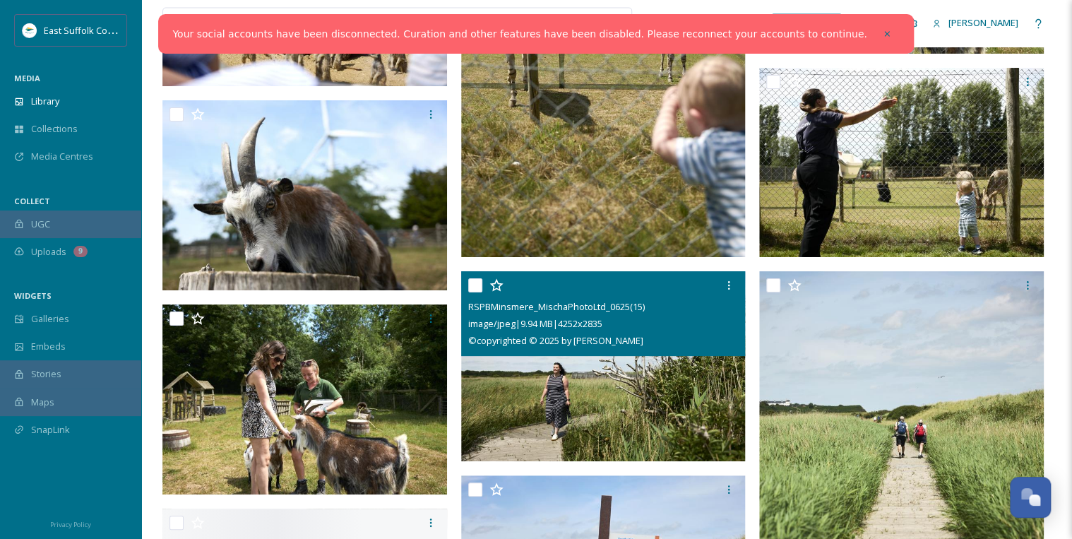
scroll to position [3898, 0]
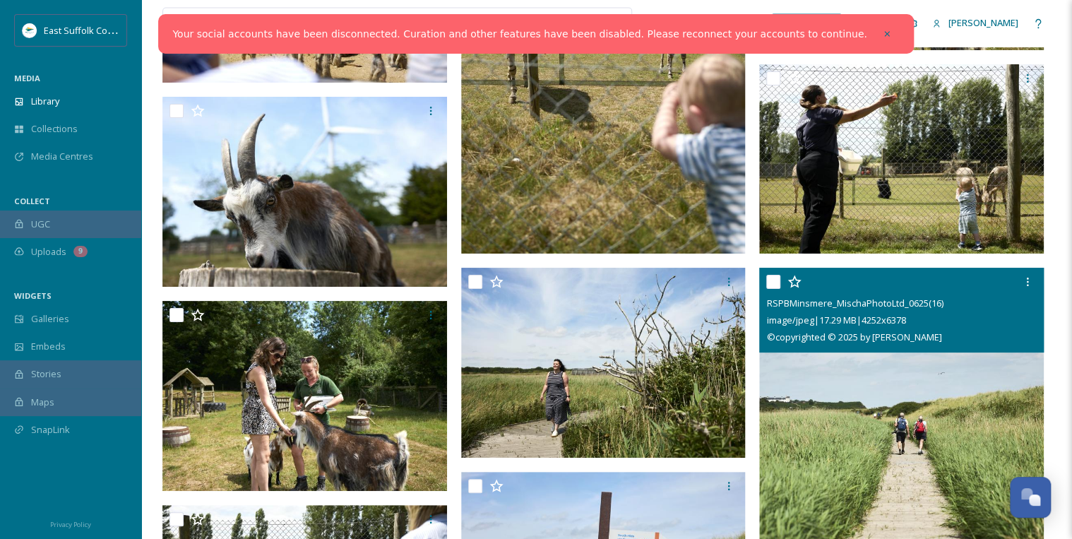
click at [912, 398] on img at bounding box center [901, 481] width 285 height 427
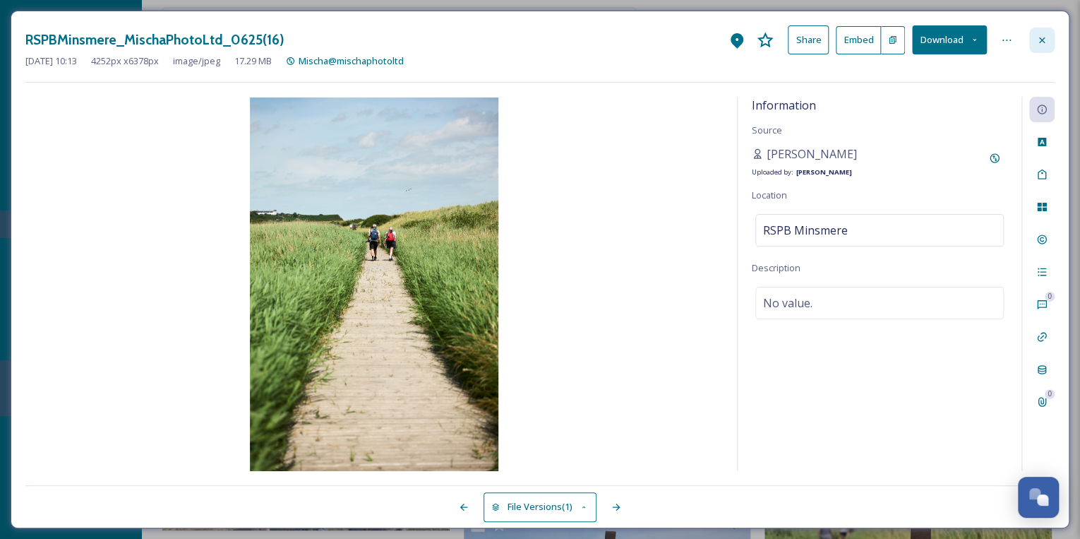
click at [1047, 40] on icon at bounding box center [1042, 40] width 11 height 11
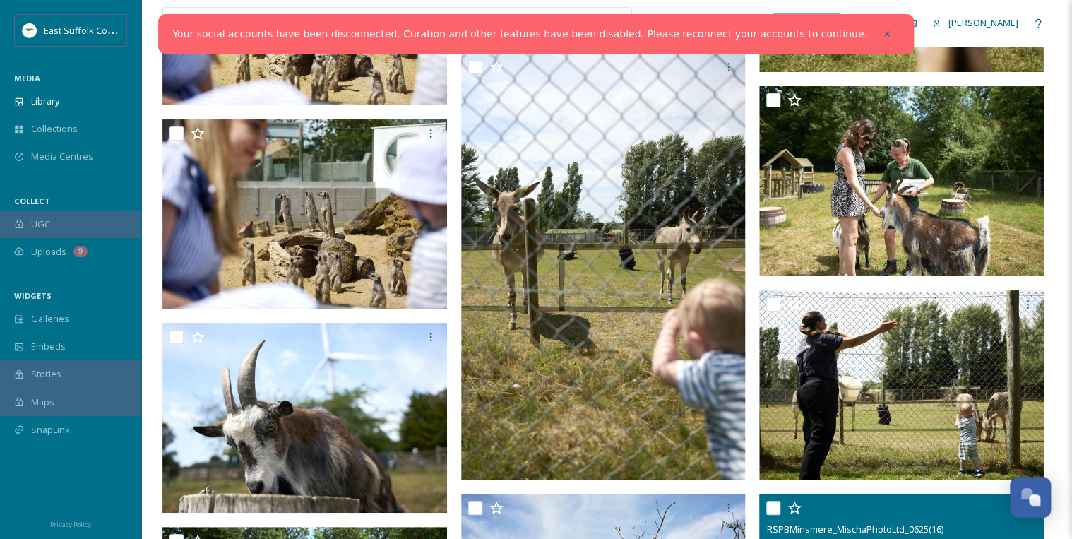
scroll to position [3639, 0]
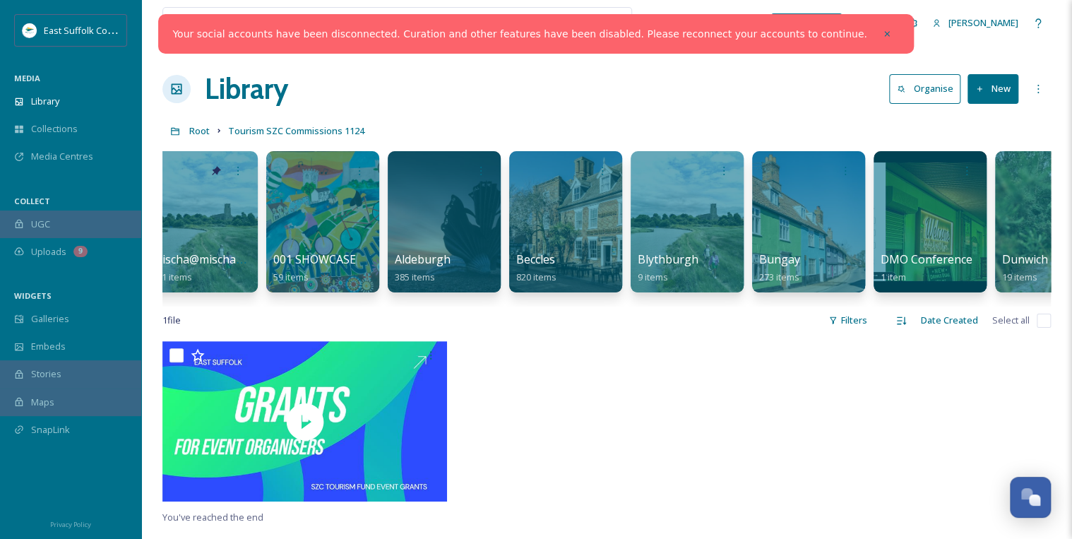
scroll to position [0, 525]
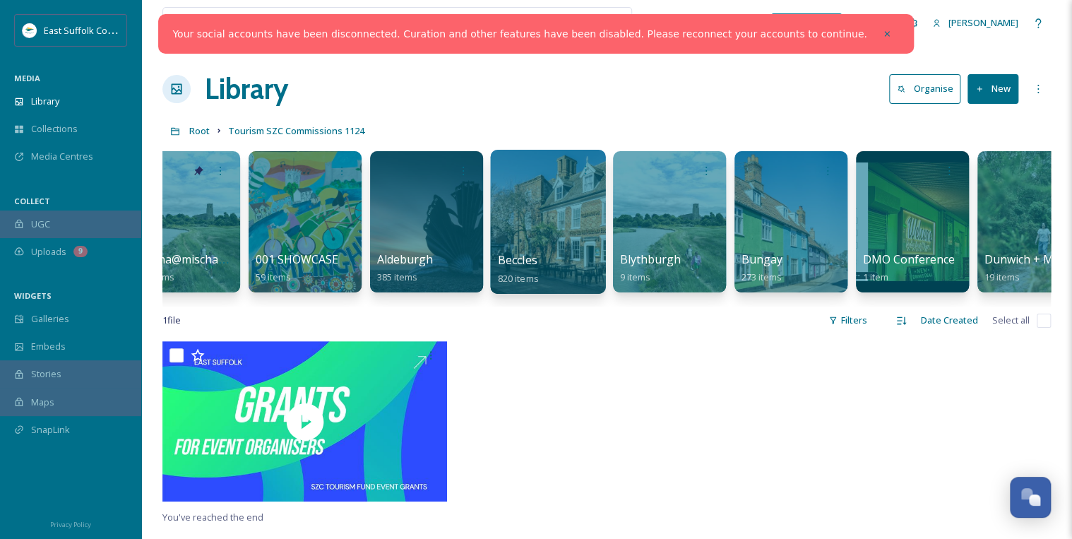
click at [564, 234] on div at bounding box center [547, 222] width 115 height 144
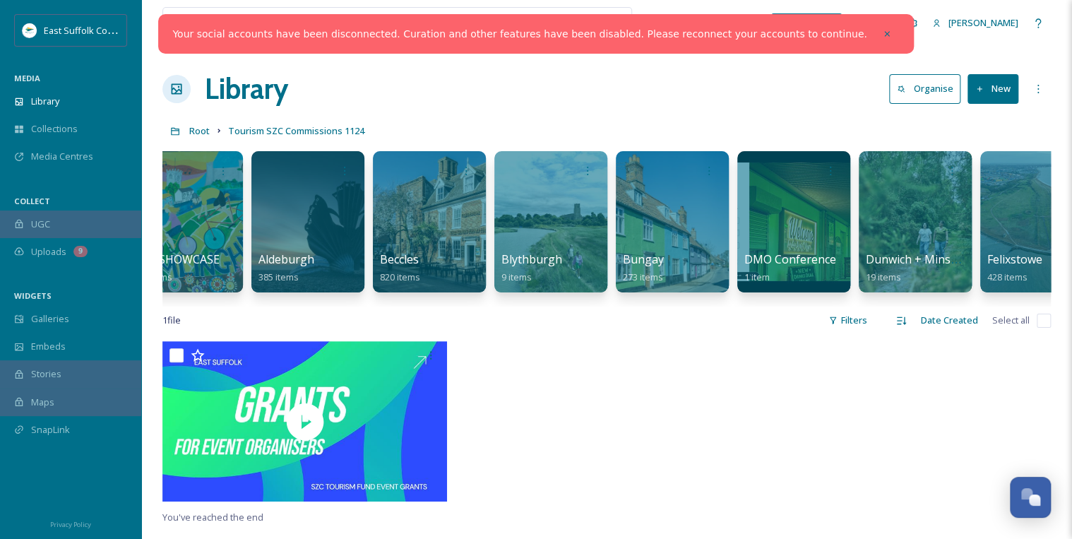
scroll to position [0, 660]
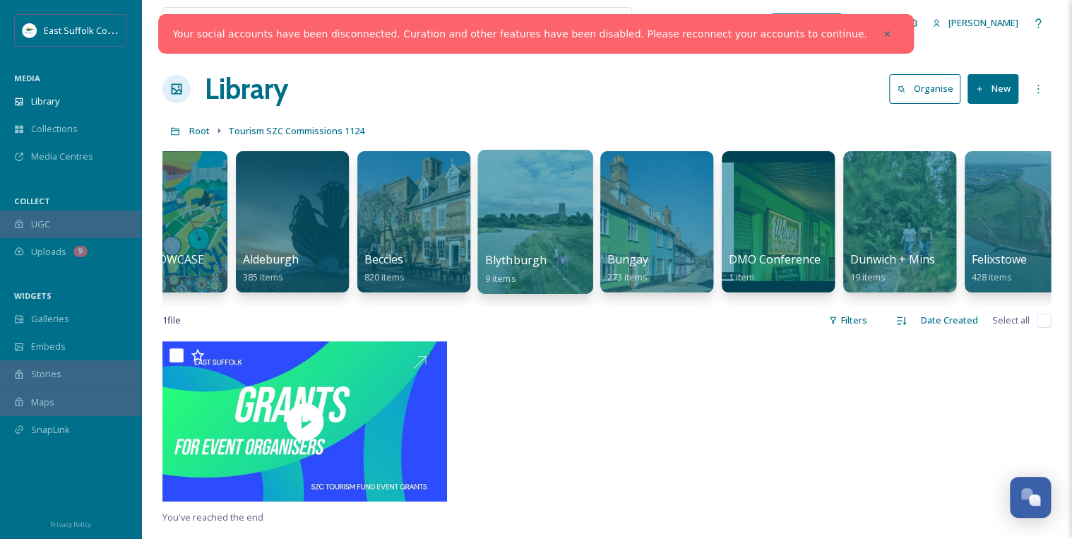
click at [566, 230] on div at bounding box center [534, 222] width 115 height 144
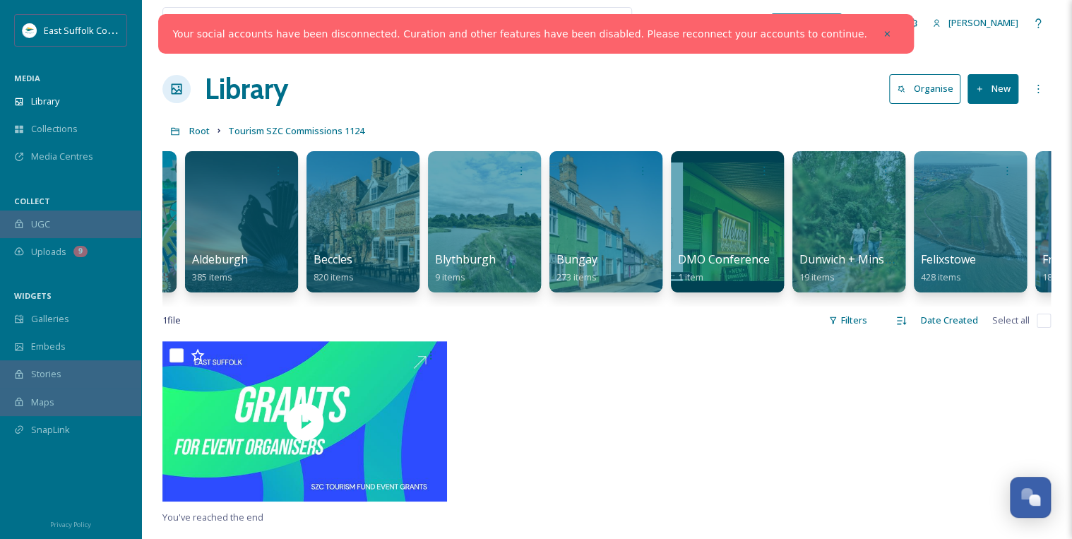
scroll to position [0, 714]
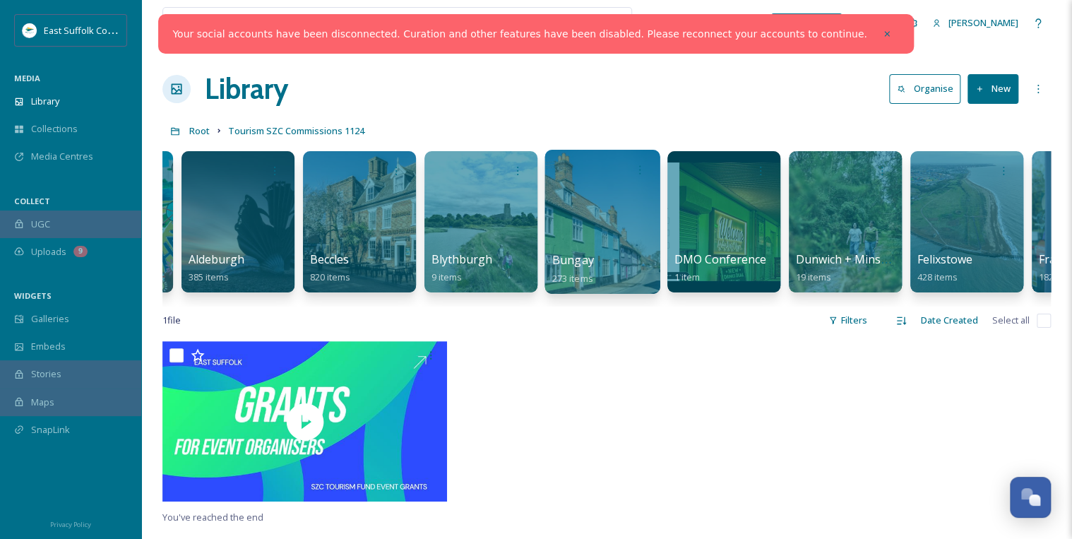
click at [607, 251] on div "Bungay 273 items" at bounding box center [602, 268] width 101 height 35
click at [610, 258] on div "Bungay 273 items" at bounding box center [602, 268] width 101 height 35
click at [573, 214] on div at bounding box center [601, 222] width 115 height 144
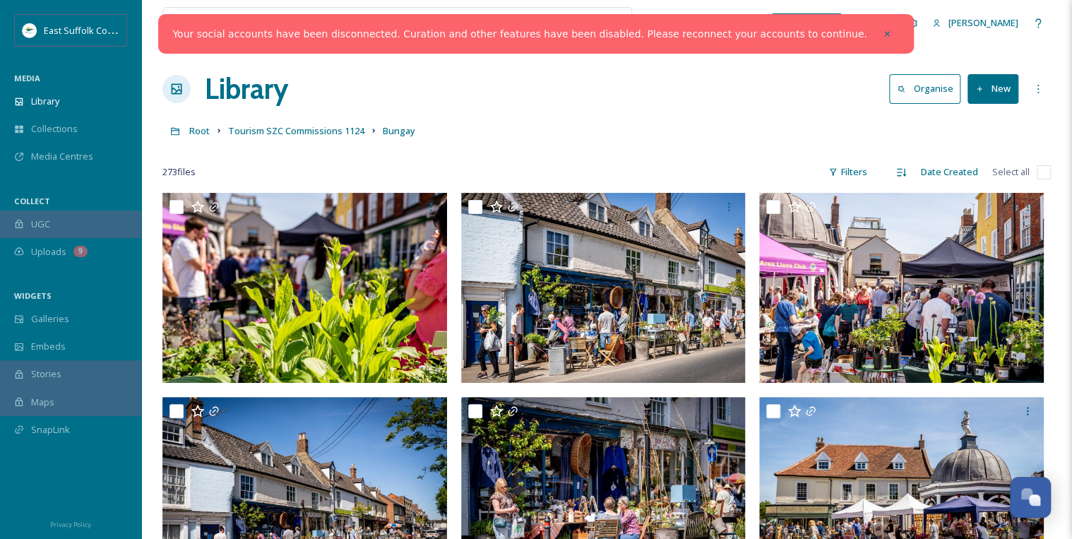
click at [549, 294] on img at bounding box center [603, 288] width 285 height 190
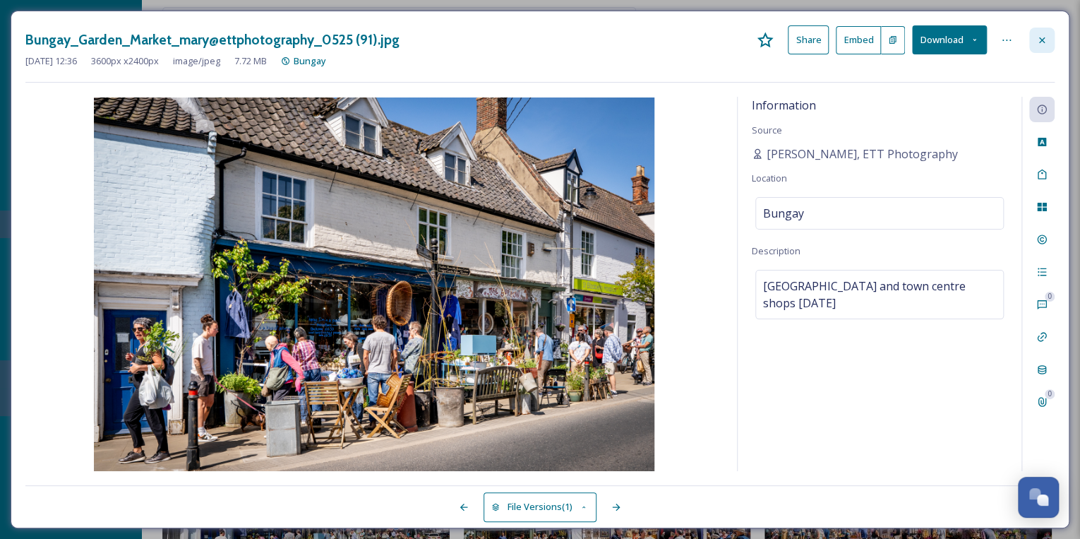
click at [1042, 37] on icon at bounding box center [1042, 40] width 11 height 11
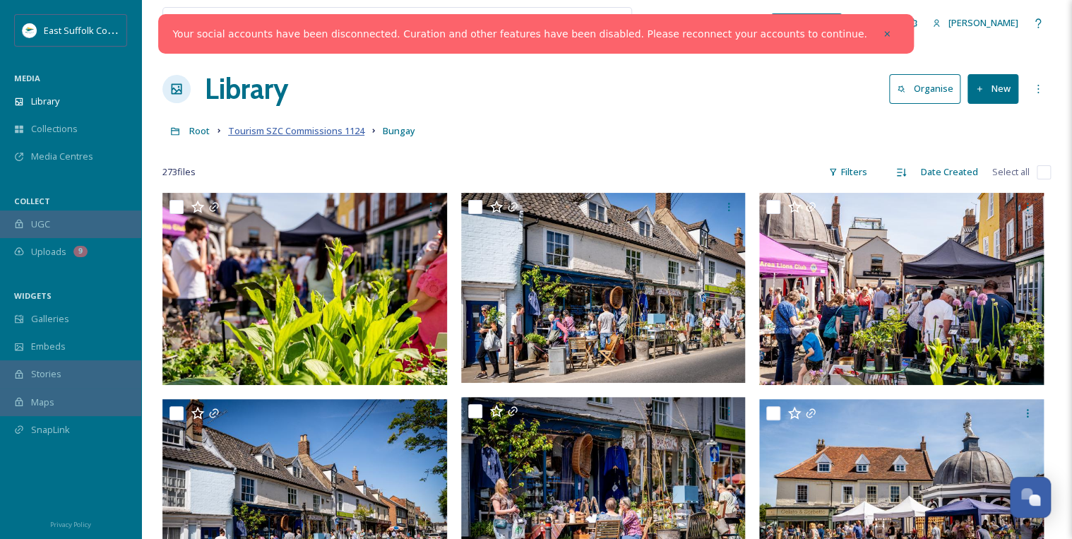
click at [318, 133] on span "Tourism SZC Commissions 1124" at bounding box center [296, 130] width 136 height 13
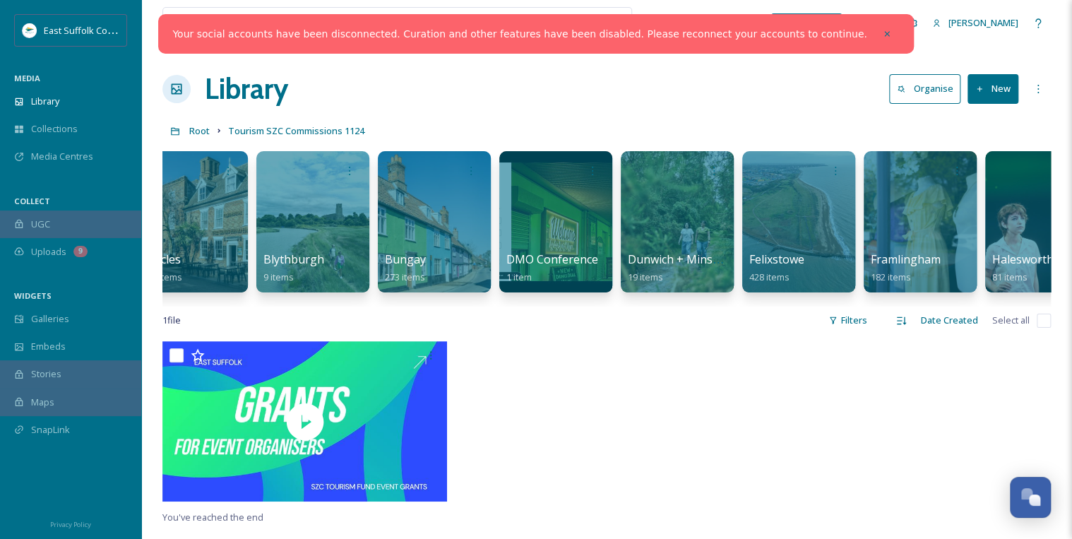
scroll to position [0, 963]
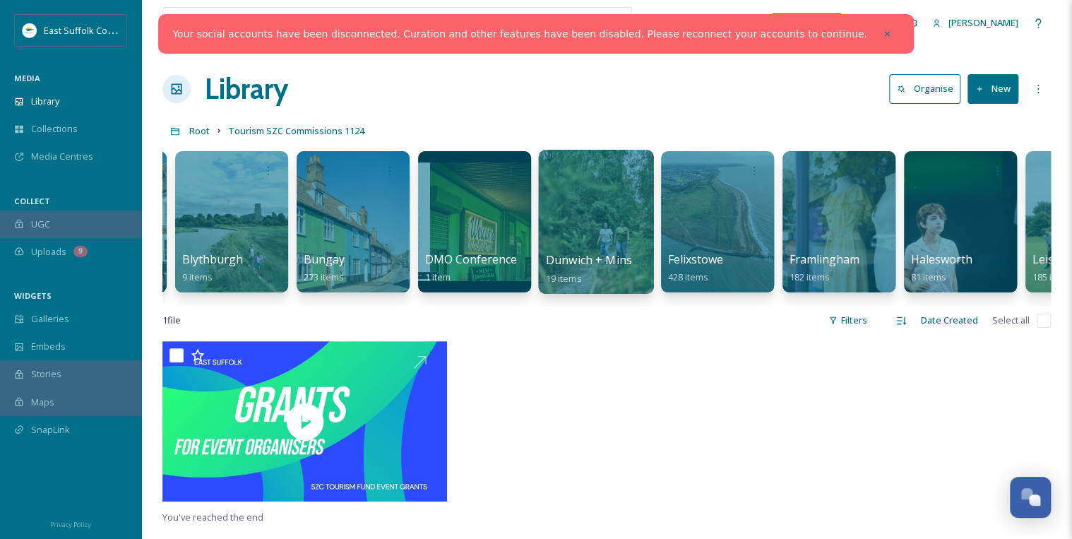
click at [617, 218] on div at bounding box center [595, 222] width 115 height 144
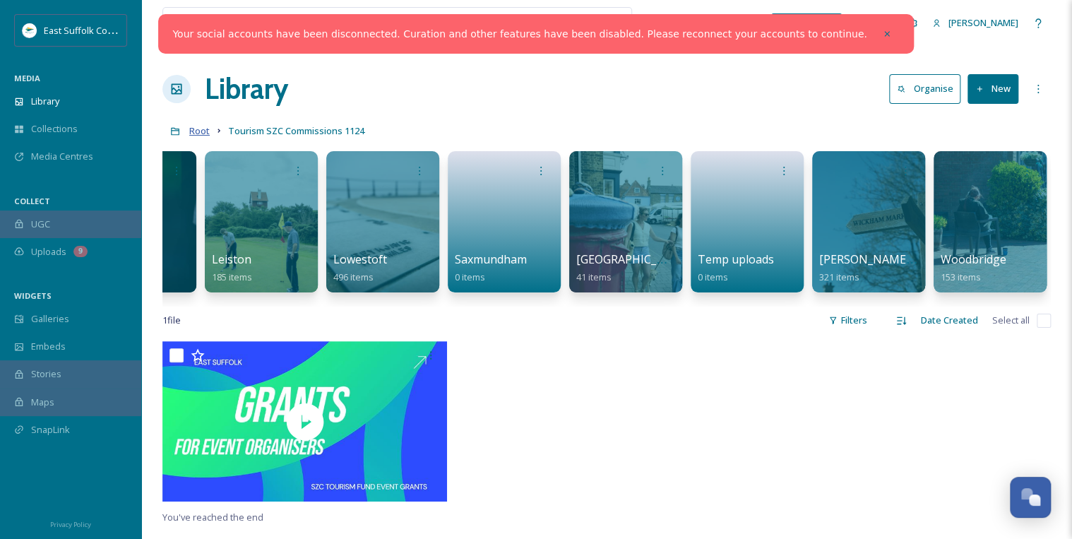
click at [201, 131] on span "Root" at bounding box center [199, 130] width 20 height 13
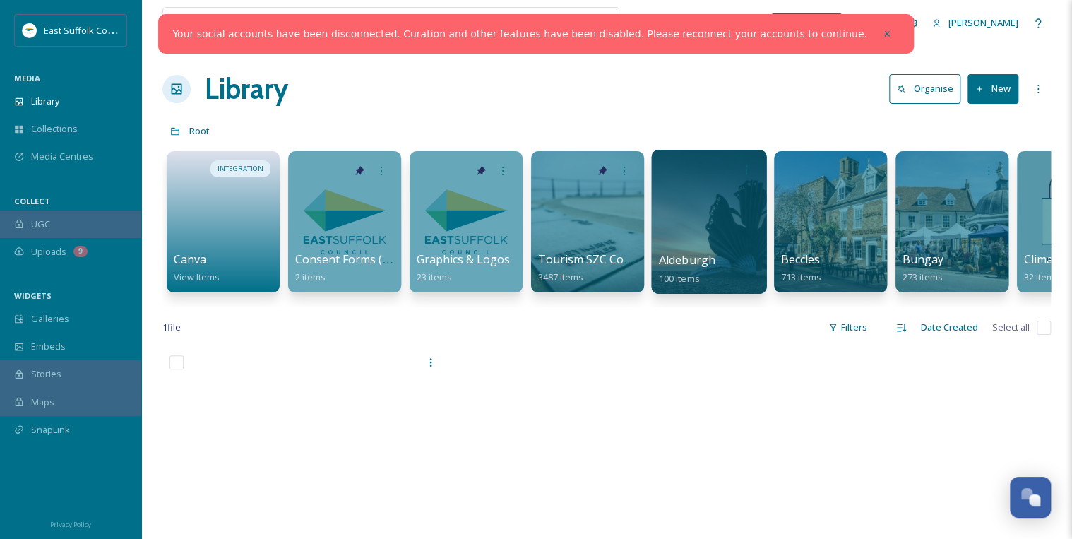
click at [723, 242] on div at bounding box center [708, 222] width 115 height 144
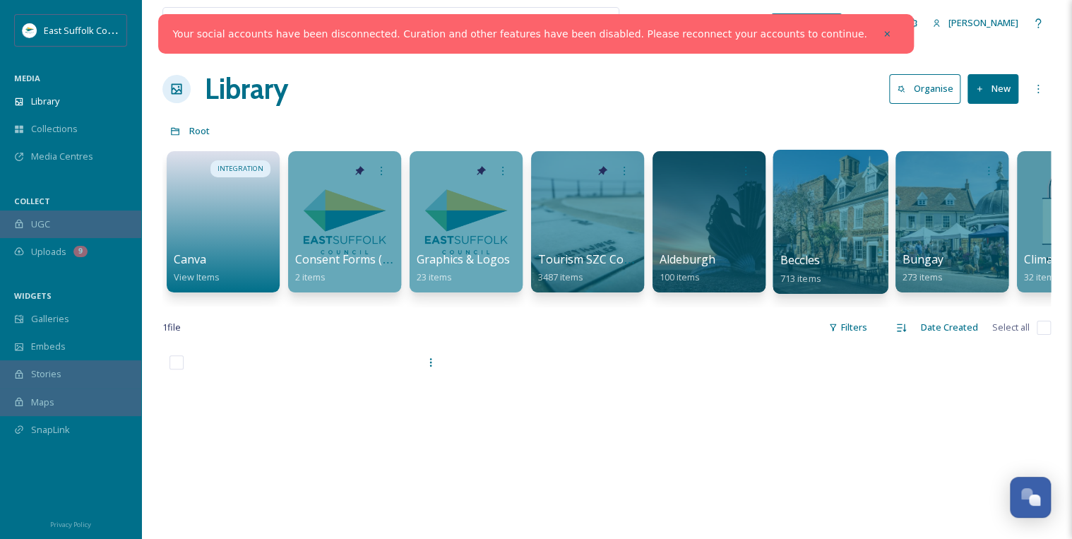
click at [849, 212] on div at bounding box center [829, 222] width 115 height 144
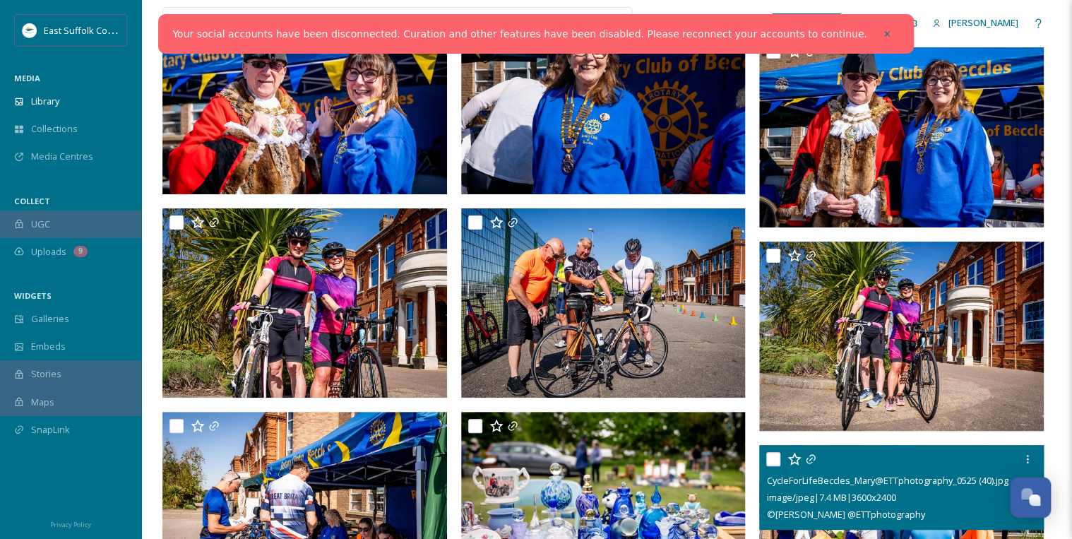
scroll to position [8441, 0]
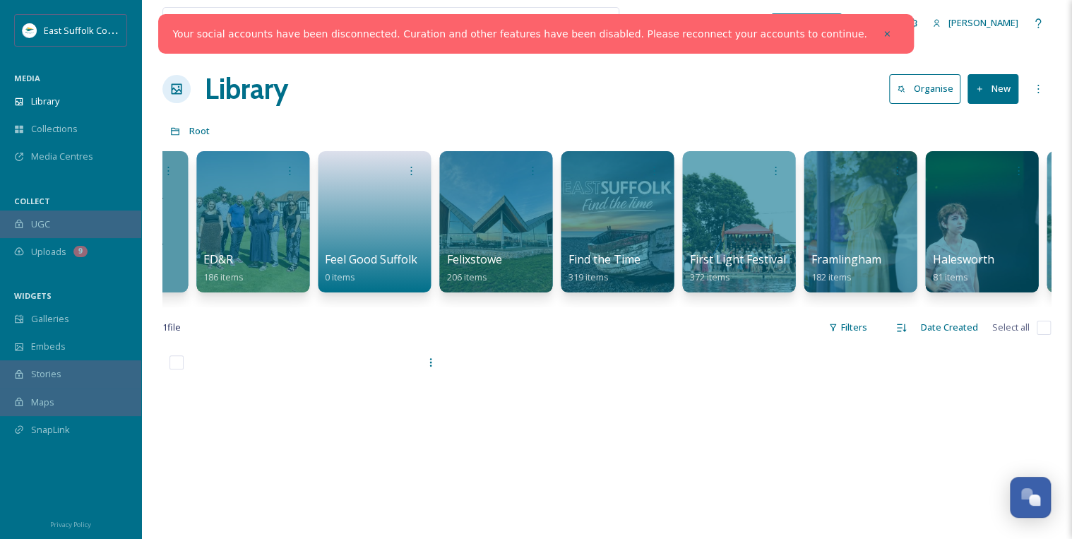
scroll to position [0, 1065]
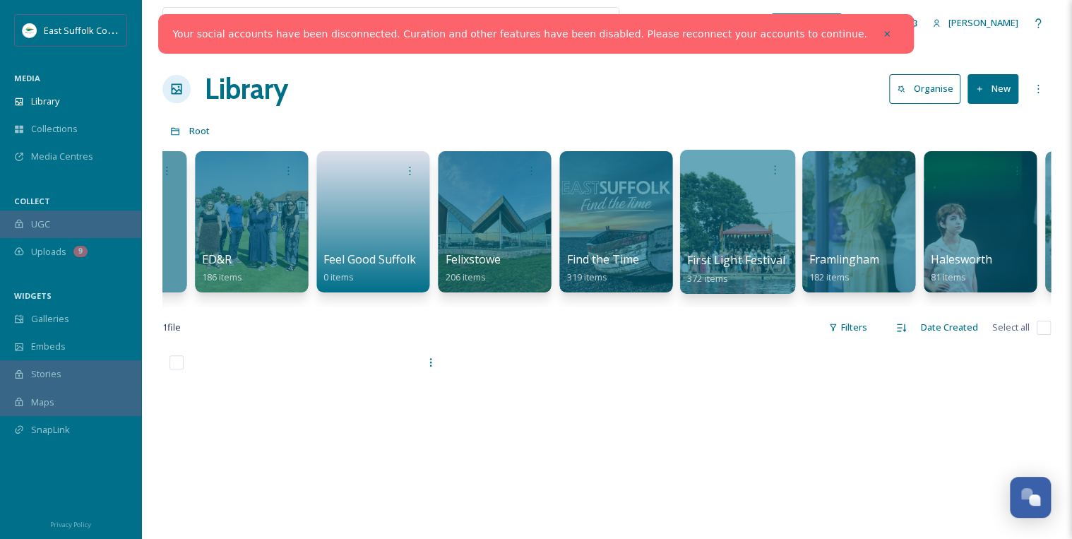
click at [726, 257] on span "First Light Festival" at bounding box center [736, 260] width 98 height 16
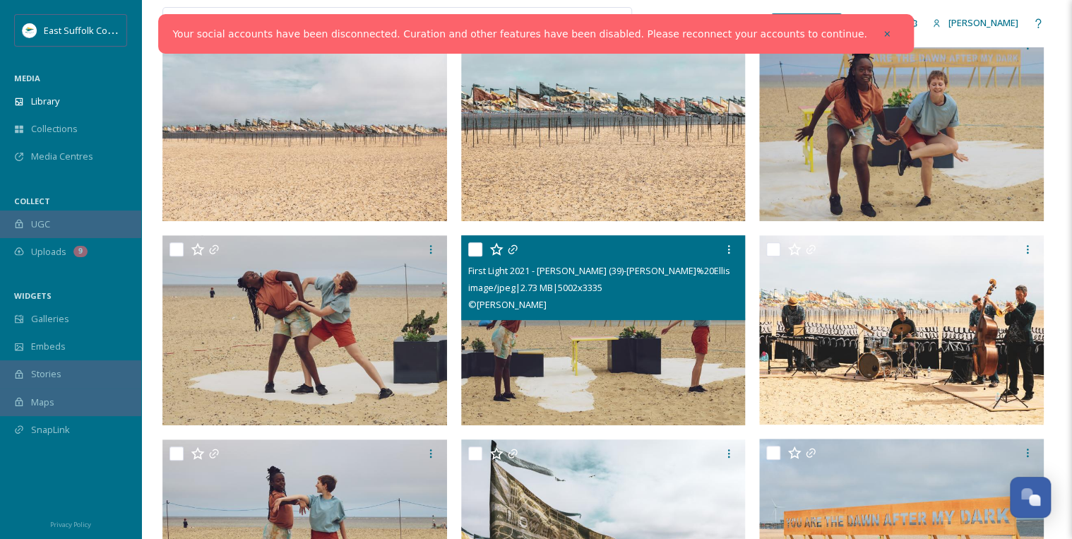
scroll to position [339, 0]
